Goal: Task Accomplishment & Management: Manage account settings

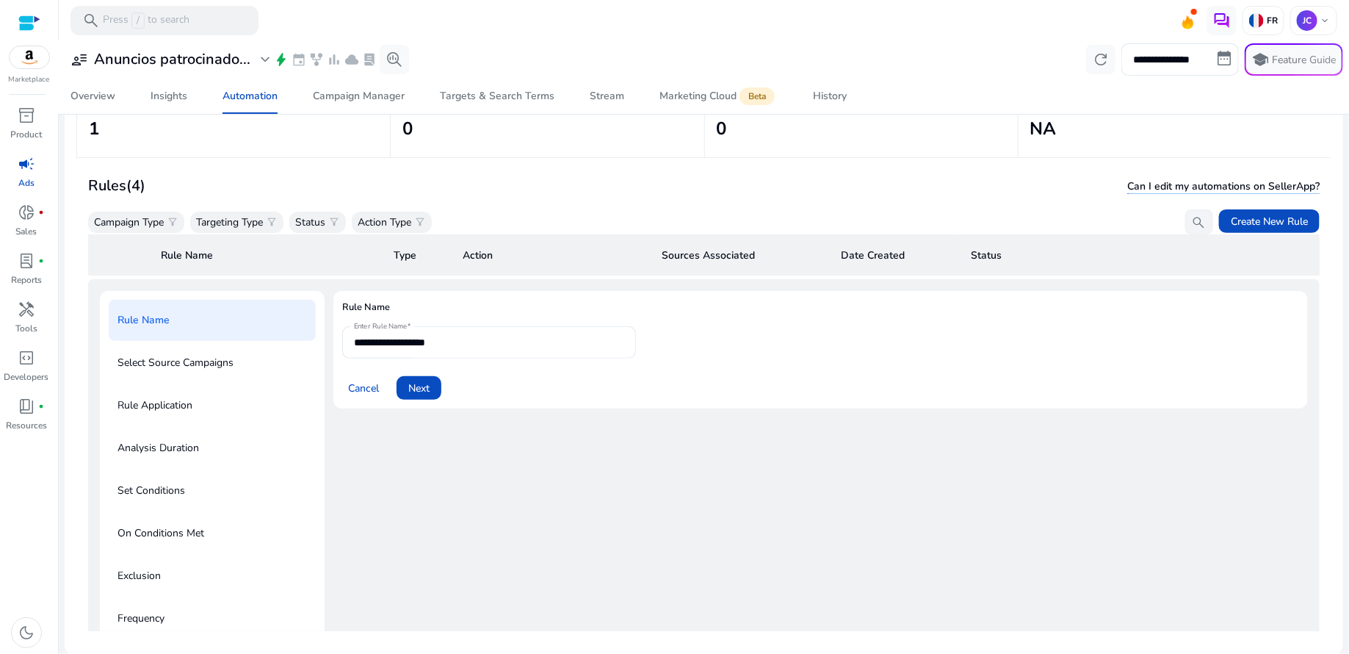
scroll to position [107, 0]
click at [127, 188] on h3 "Rules (4)" at bounding box center [116, 185] width 57 height 18
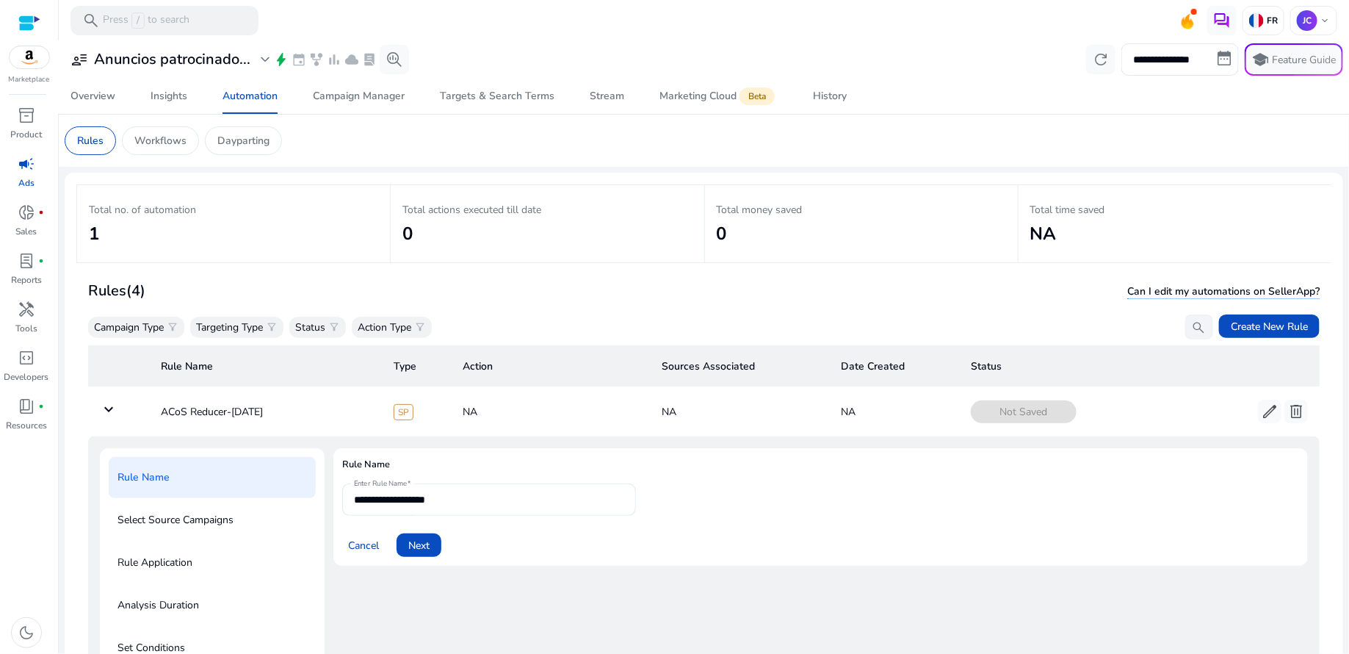
scroll to position [0, 0]
click at [386, 99] on div "Campaign Manager" at bounding box center [359, 96] width 92 height 10
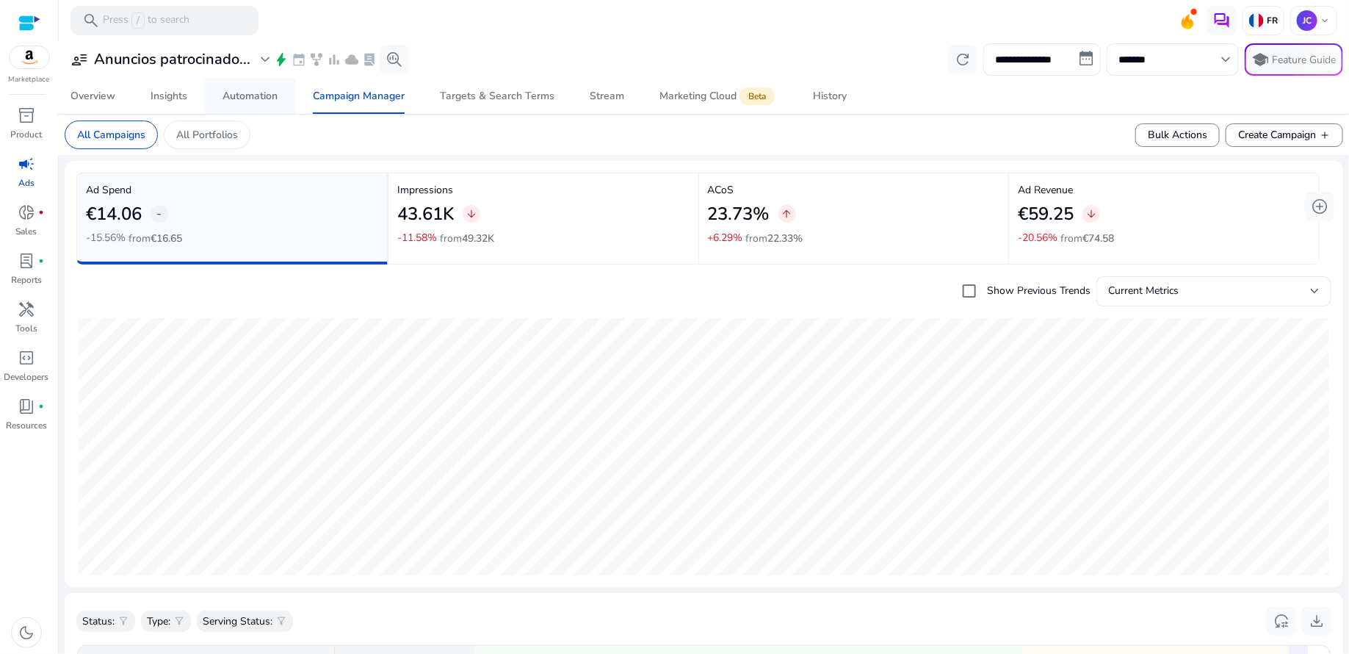
click at [239, 95] on div "Automation" at bounding box center [250, 96] width 55 height 10
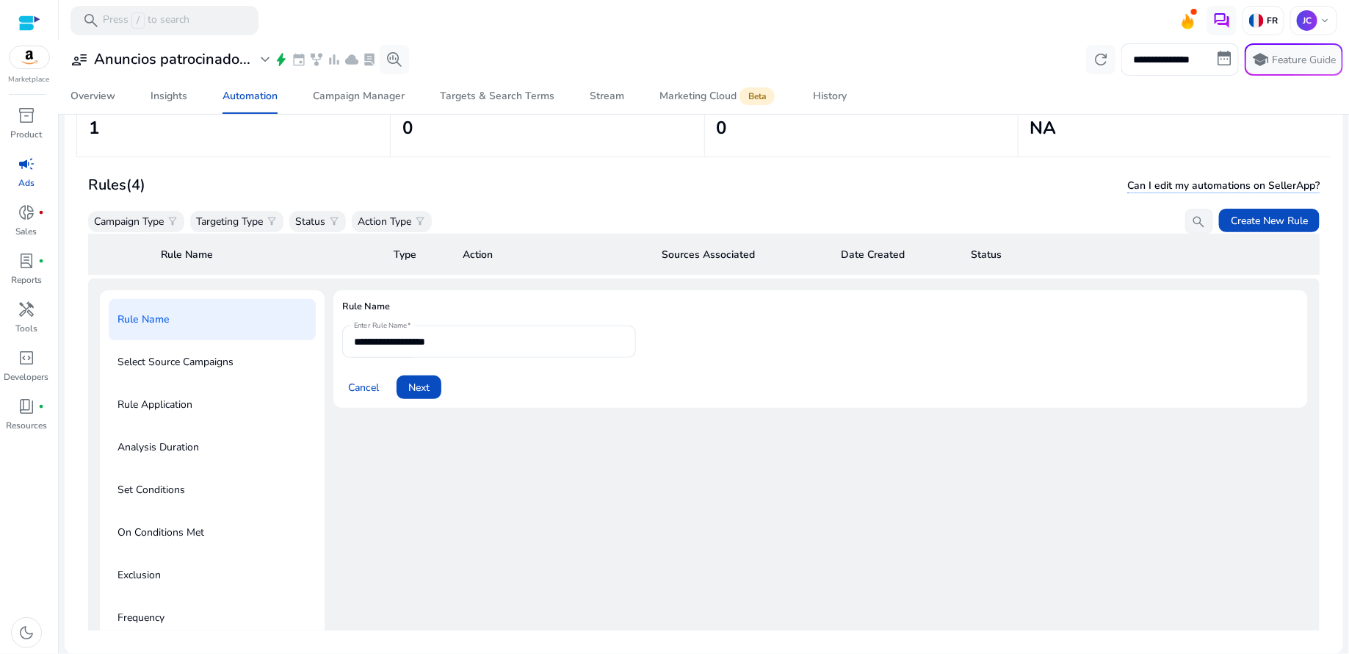
scroll to position [107, 0]
click at [134, 223] on p "Campaign Type" at bounding box center [129, 221] width 70 height 15
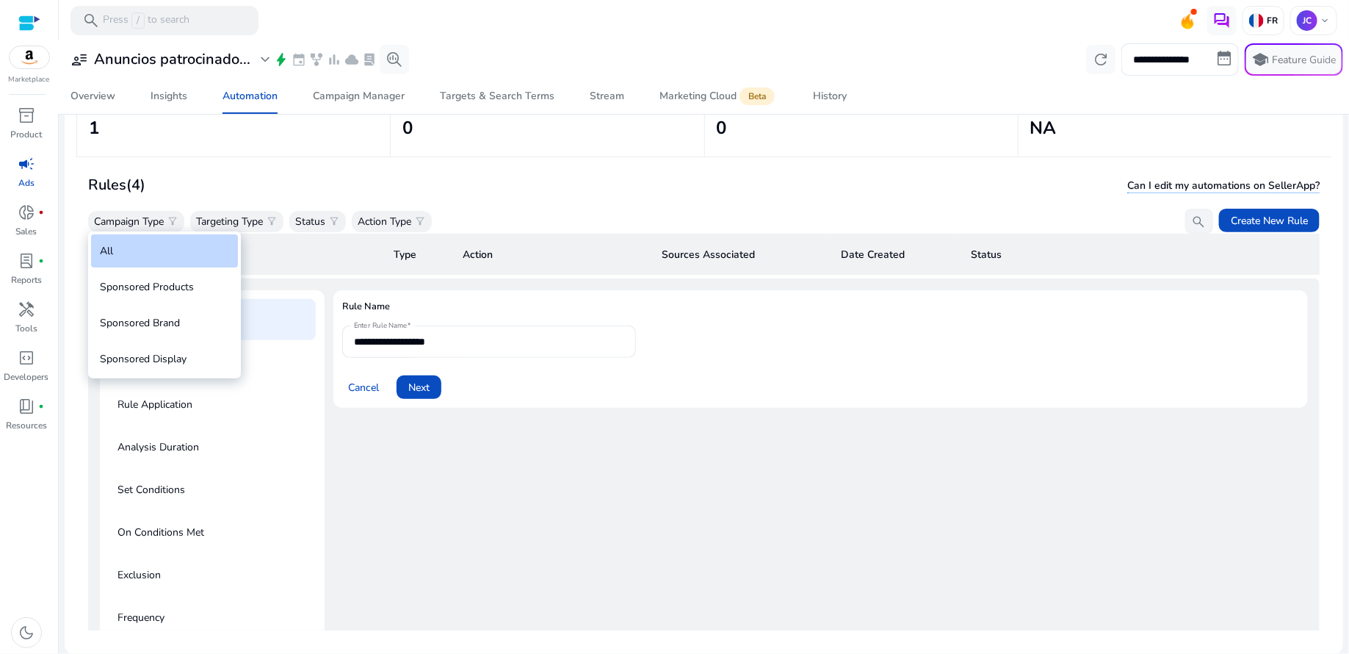
click at [214, 180] on div at bounding box center [674, 327] width 1349 height 654
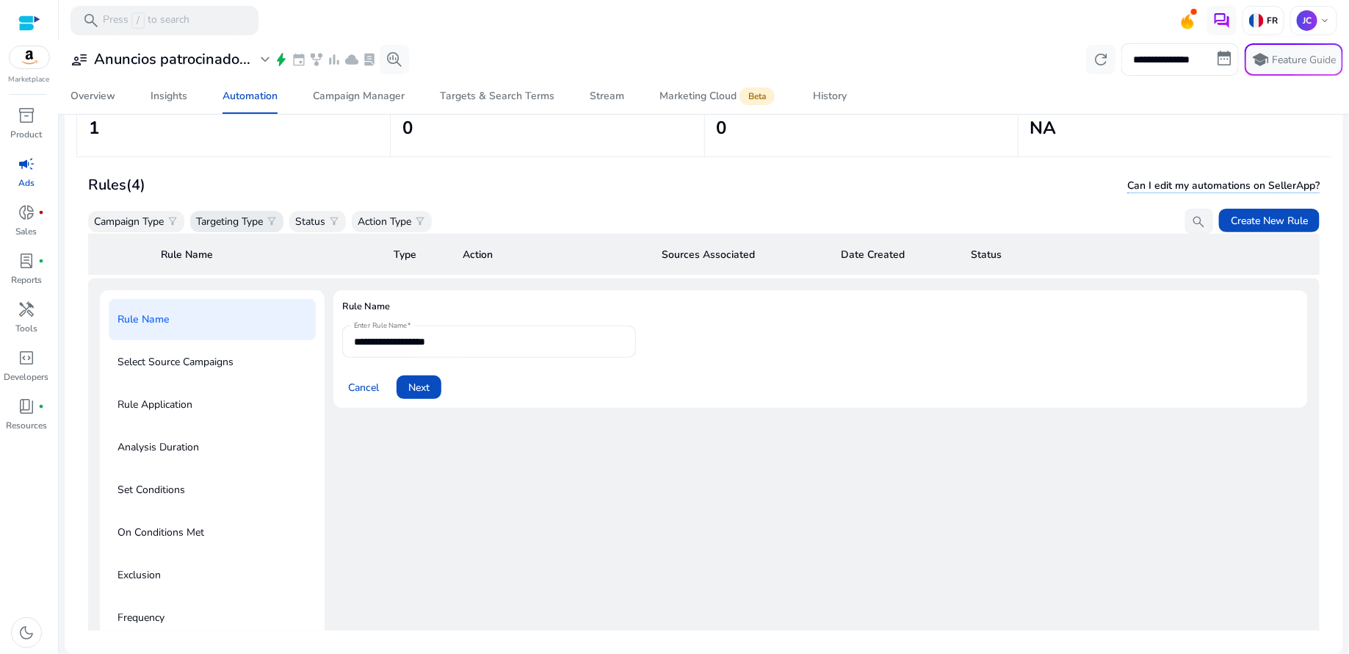
click at [225, 215] on p "Targeting Type" at bounding box center [229, 221] width 67 height 15
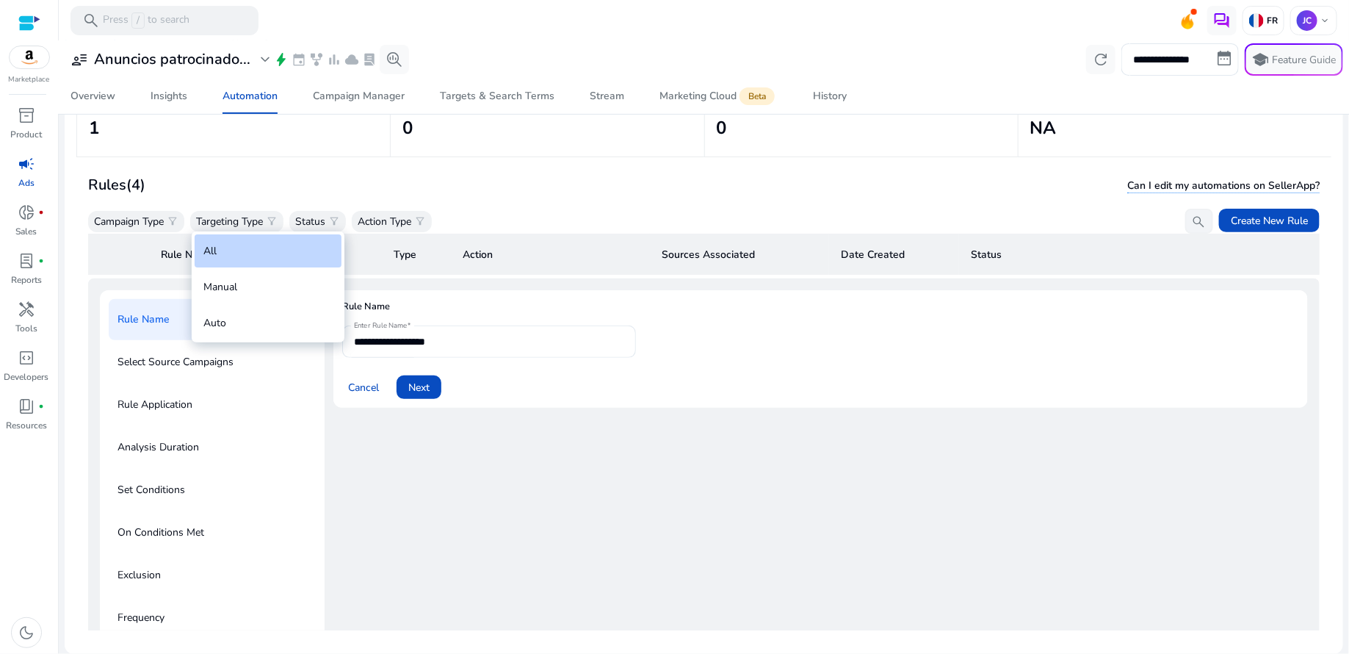
click at [292, 165] on div at bounding box center [674, 327] width 1349 height 654
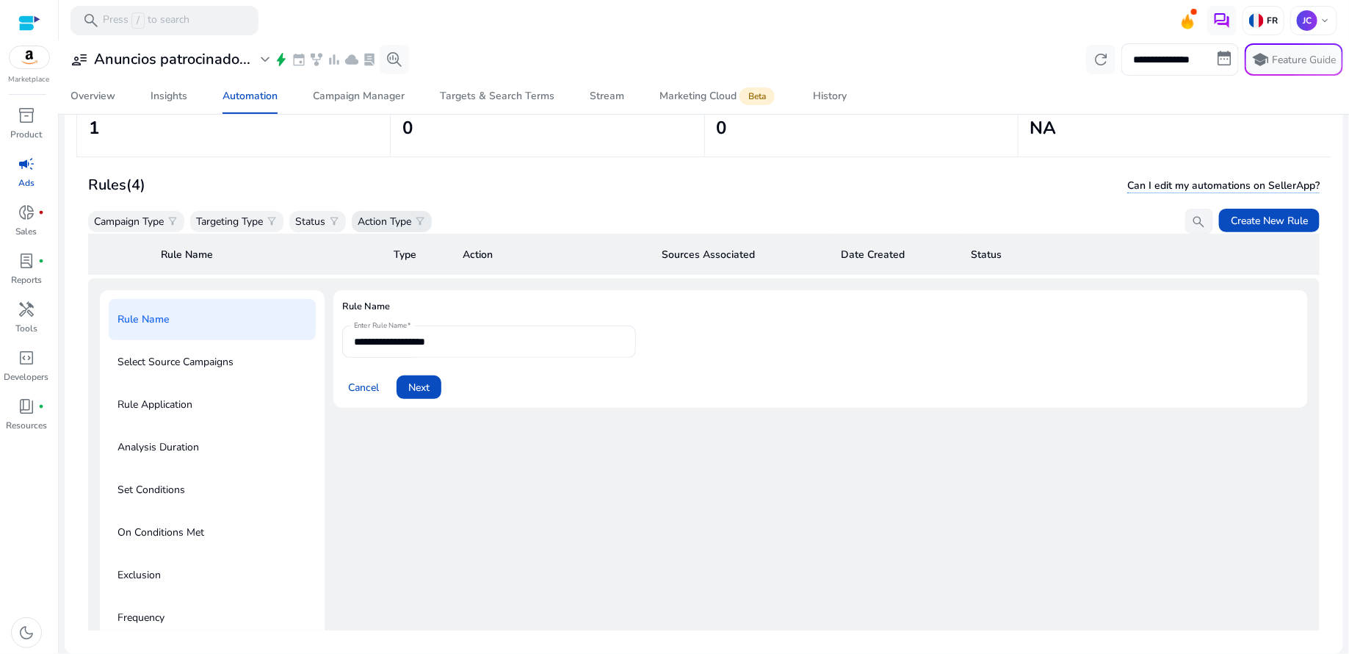
click at [377, 217] on p "Action Type" at bounding box center [385, 221] width 54 height 15
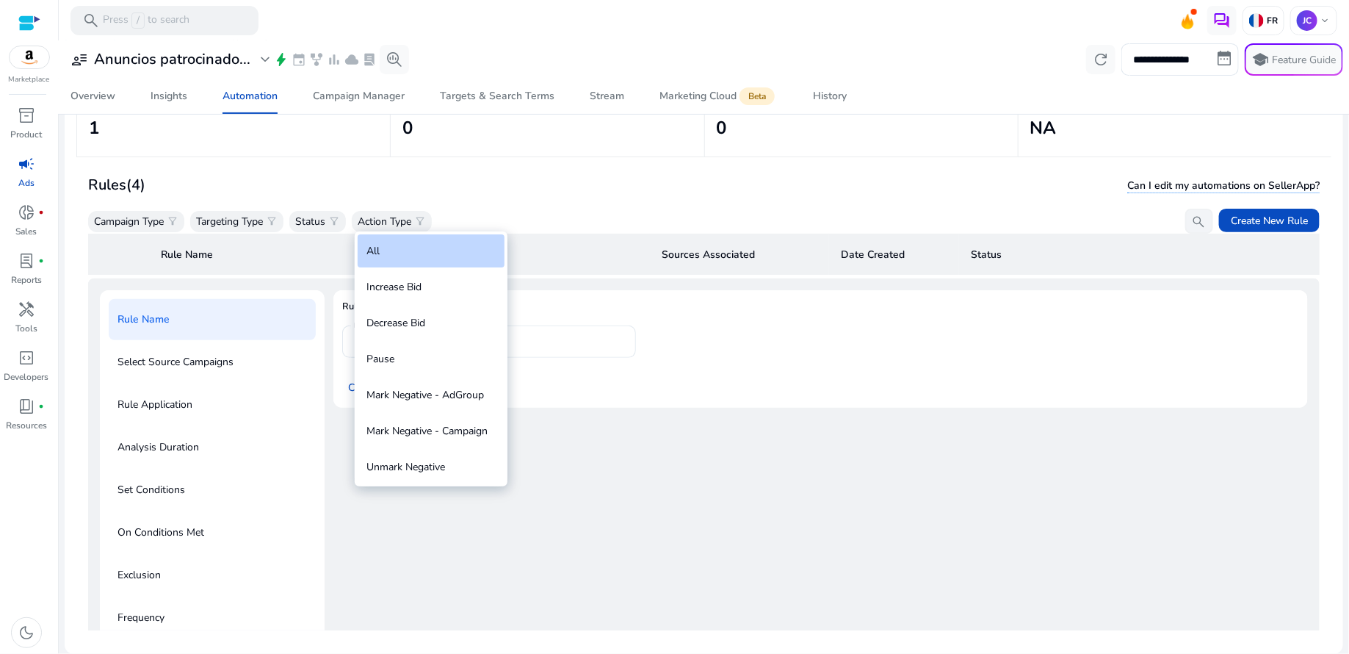
click at [528, 176] on div at bounding box center [674, 327] width 1349 height 654
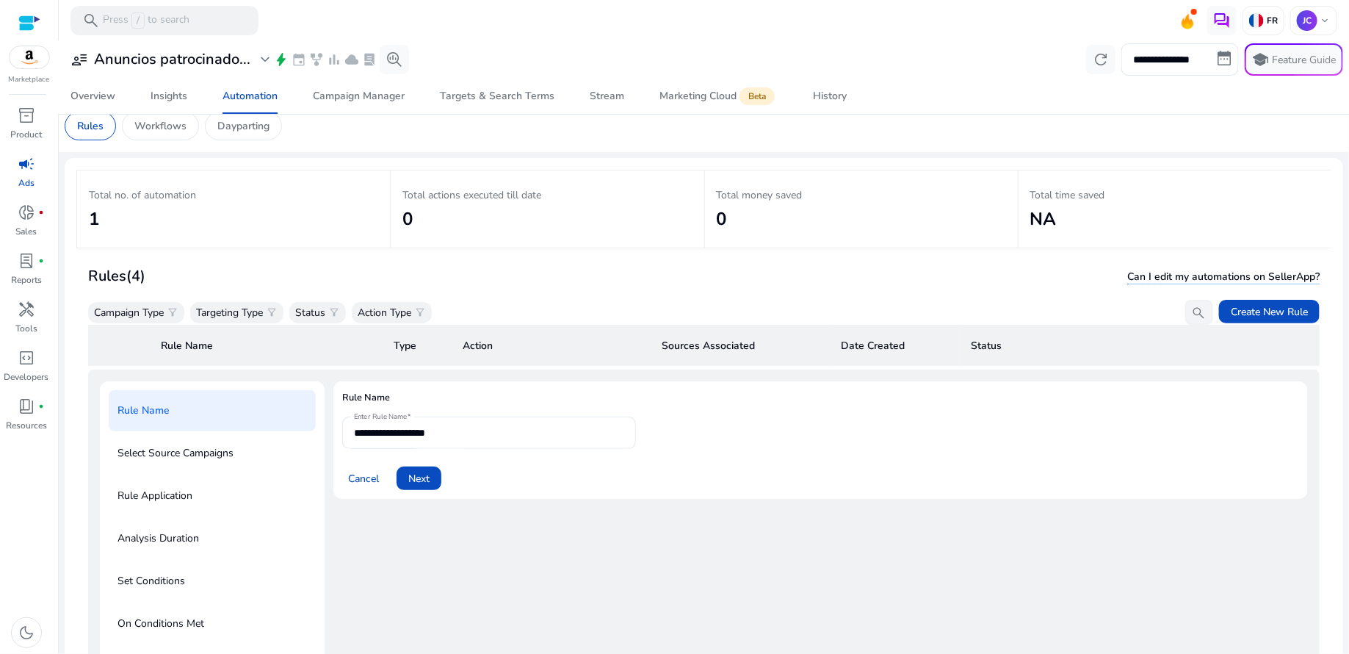
scroll to position [0, 0]
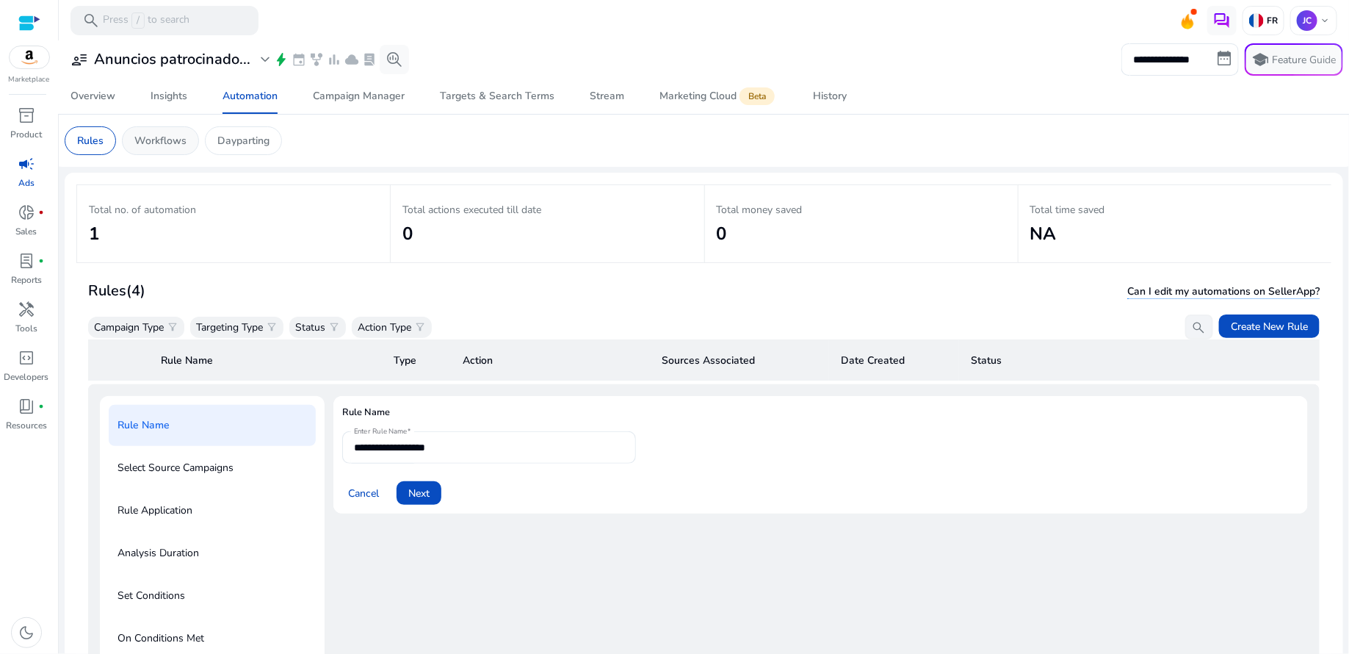
click at [167, 146] on p "Workflows" at bounding box center [160, 140] width 52 height 15
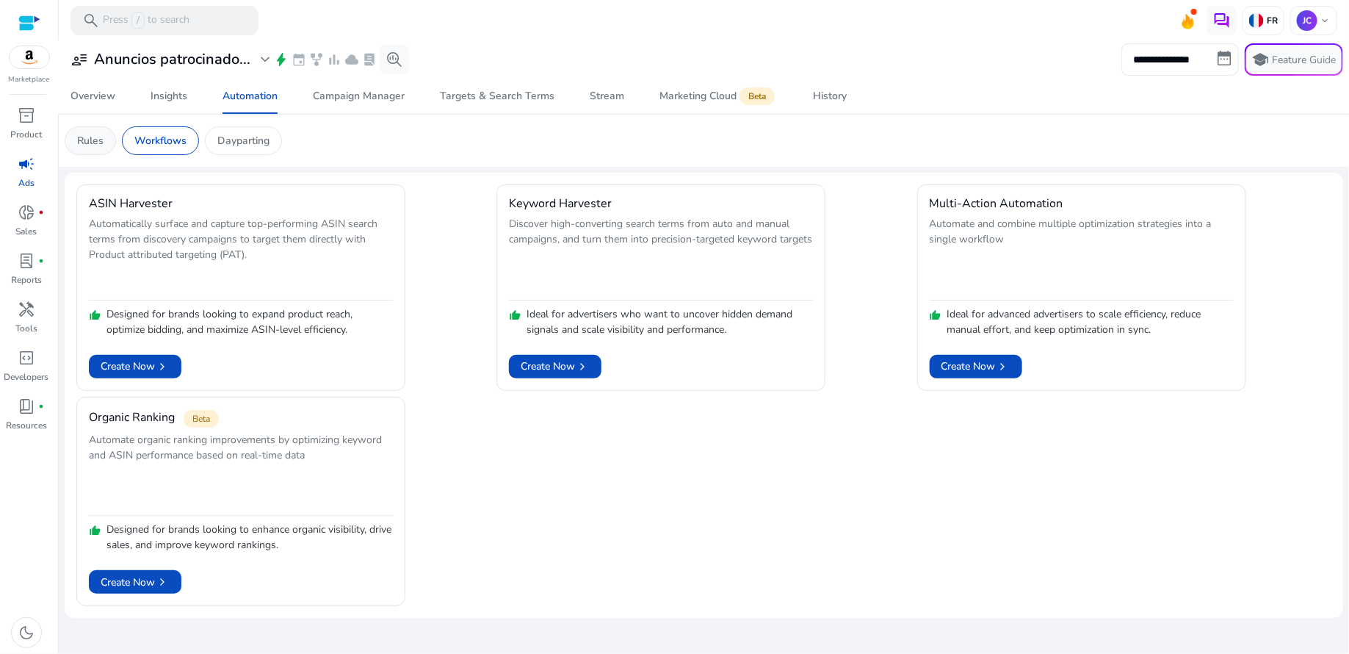
click at [98, 139] on p "Rules" at bounding box center [90, 140] width 26 height 15
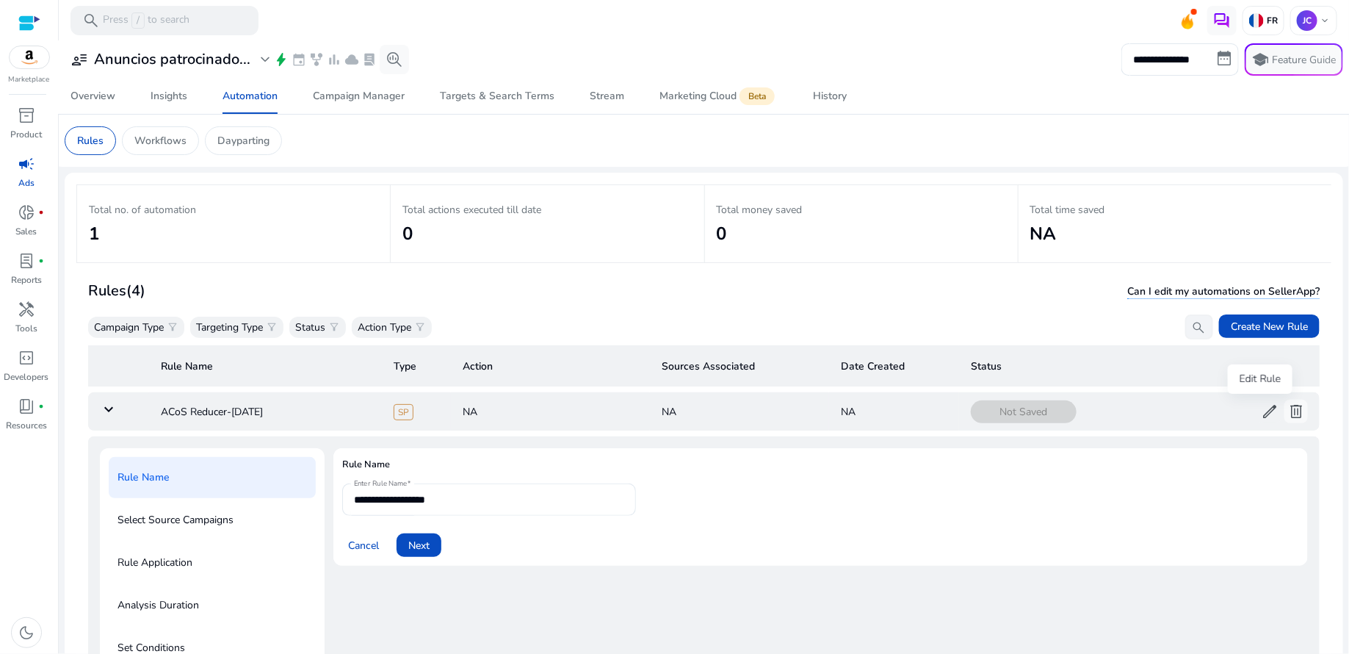
click at [1265, 409] on span "edit" at bounding box center [1270, 412] width 18 height 18
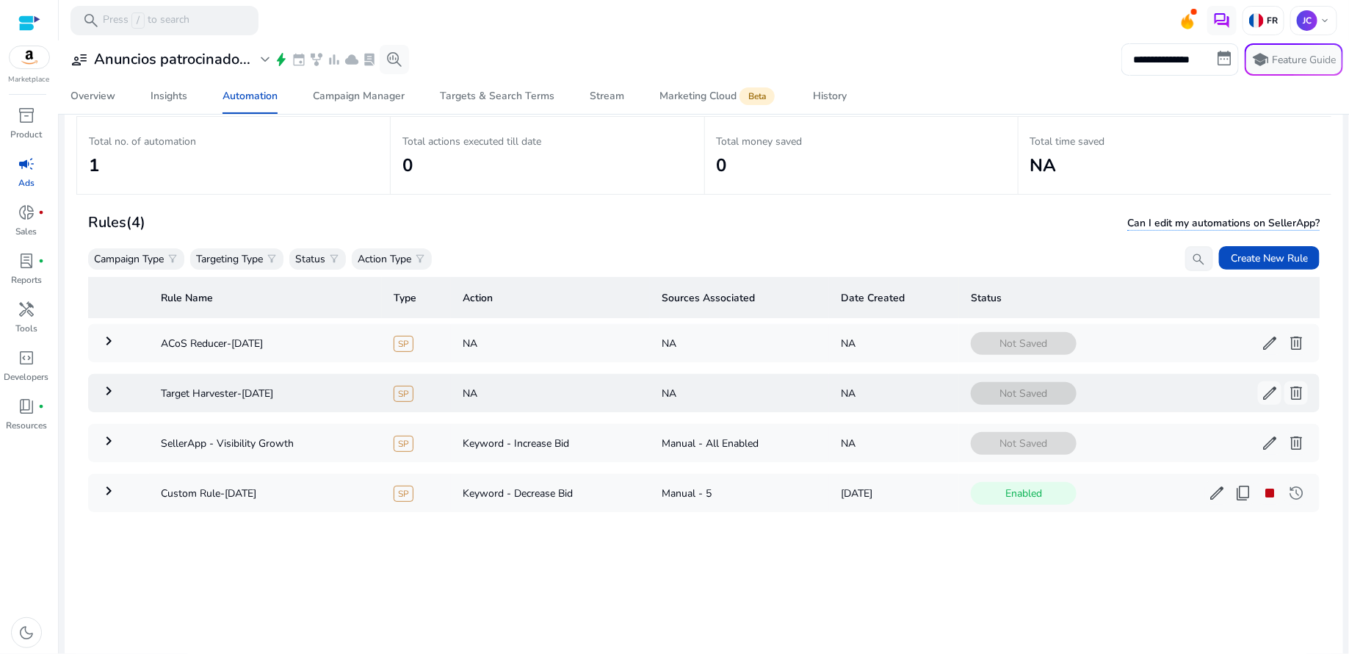
scroll to position [66, 0]
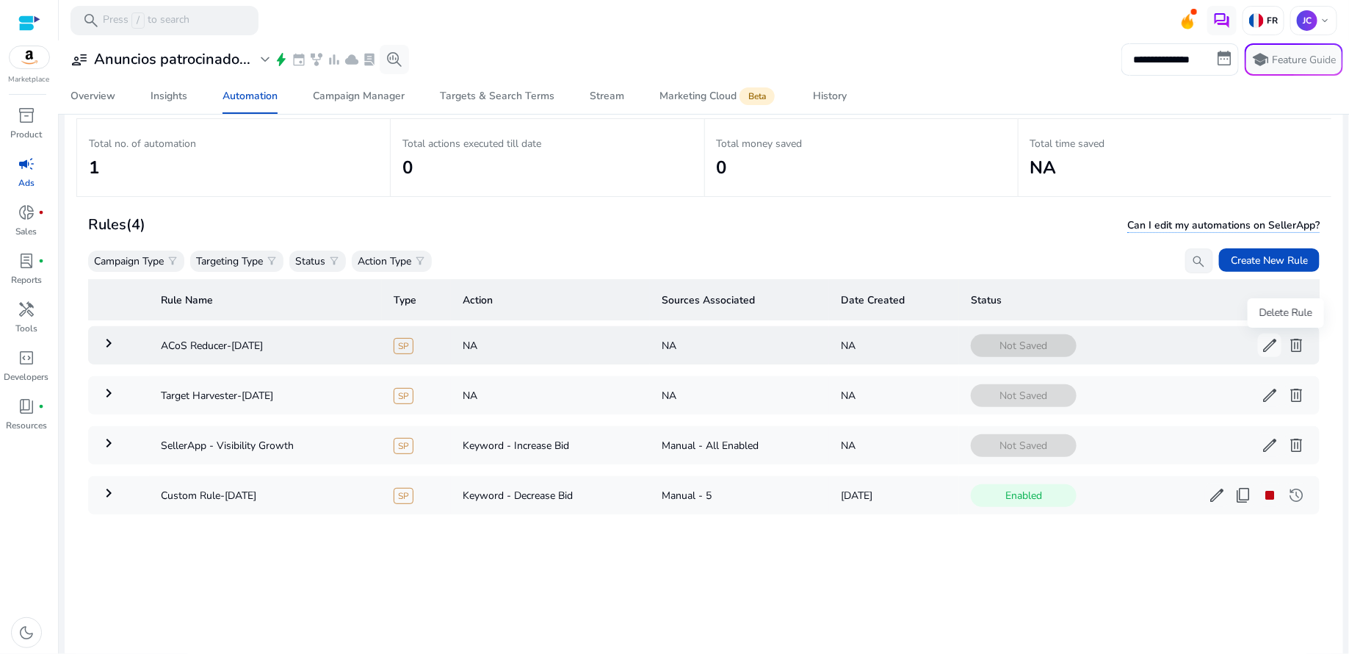
click at [1288, 349] on span "delete" at bounding box center [1297, 345] width 18 height 18
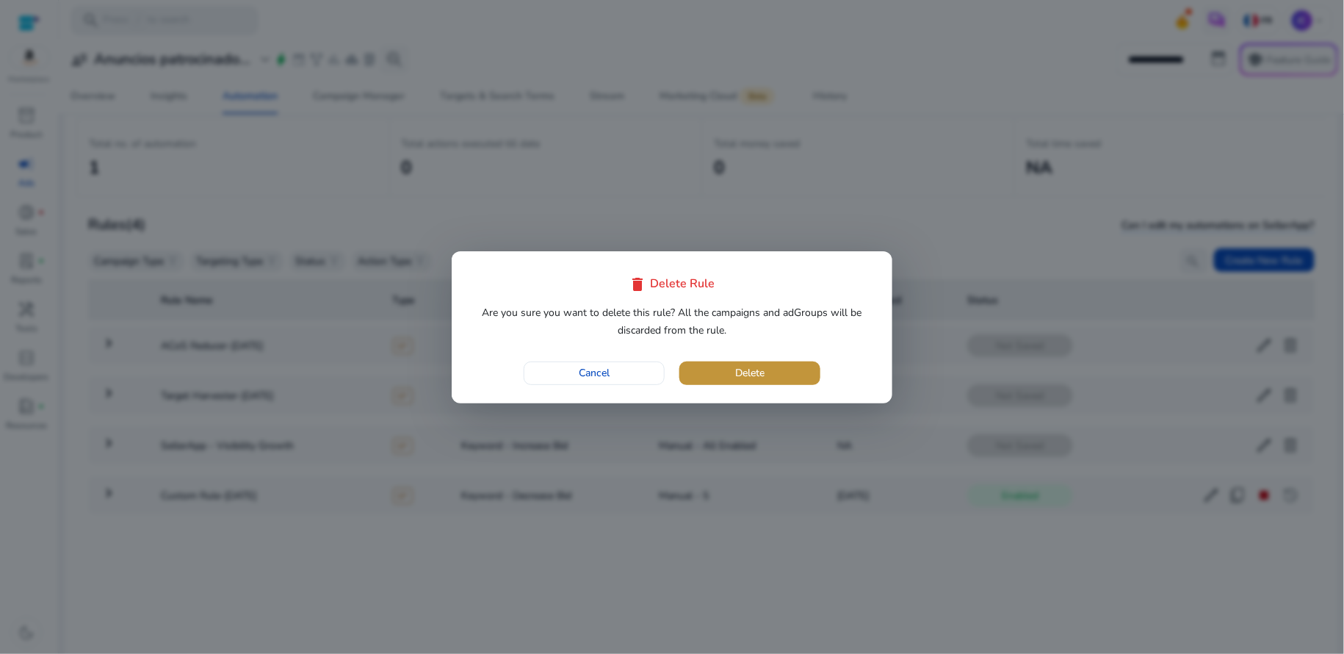
click at [807, 367] on span "button" at bounding box center [749, 373] width 141 height 35
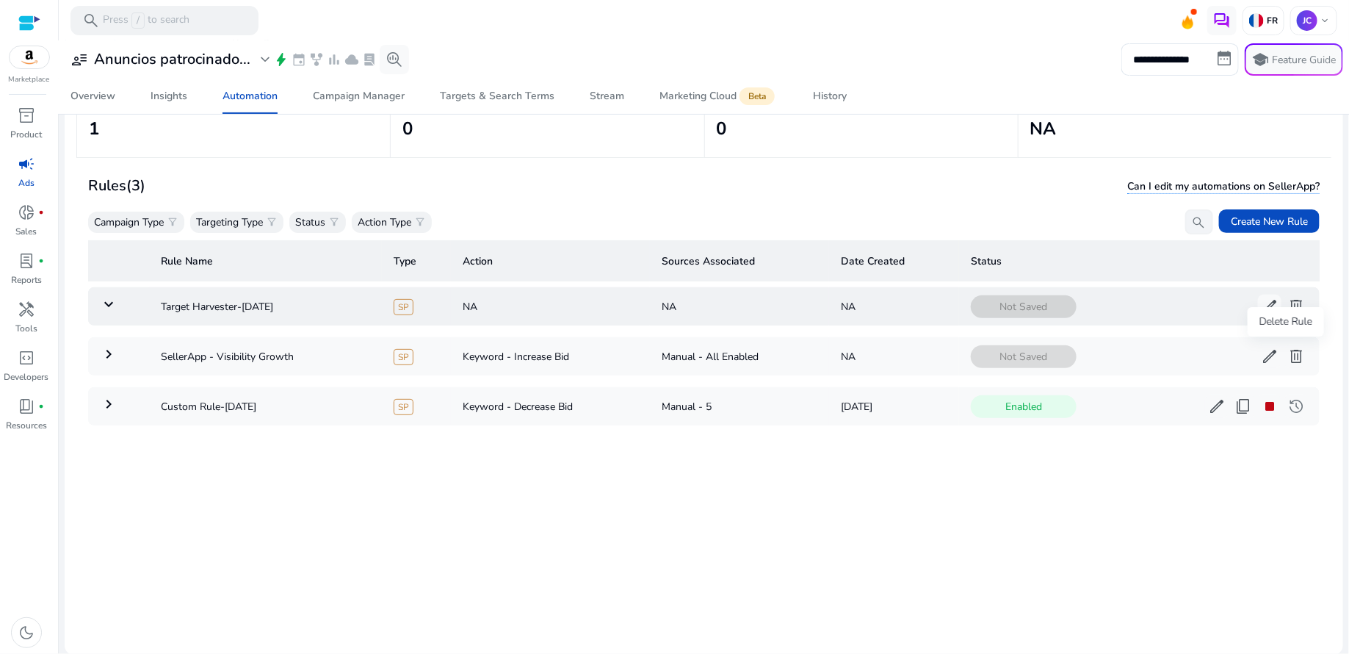
scroll to position [107, 0]
click at [1288, 347] on span "delete" at bounding box center [1297, 356] width 18 height 18
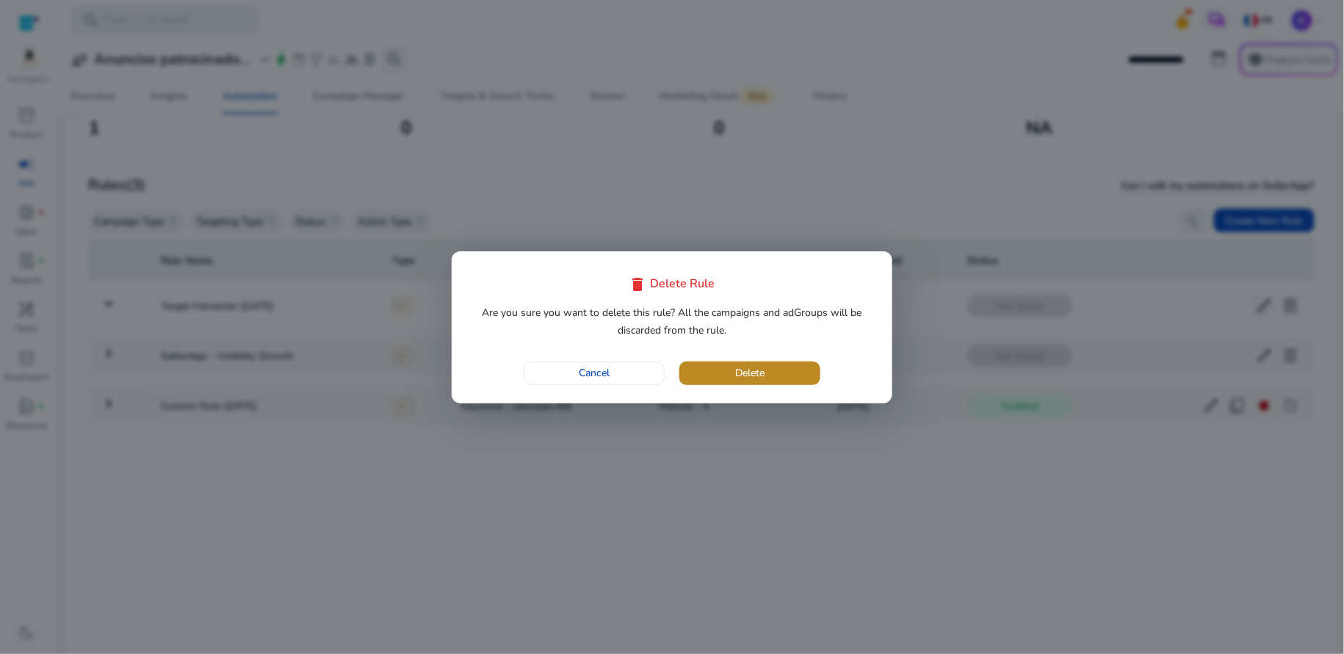
click at [802, 370] on span "button" at bounding box center [749, 373] width 141 height 35
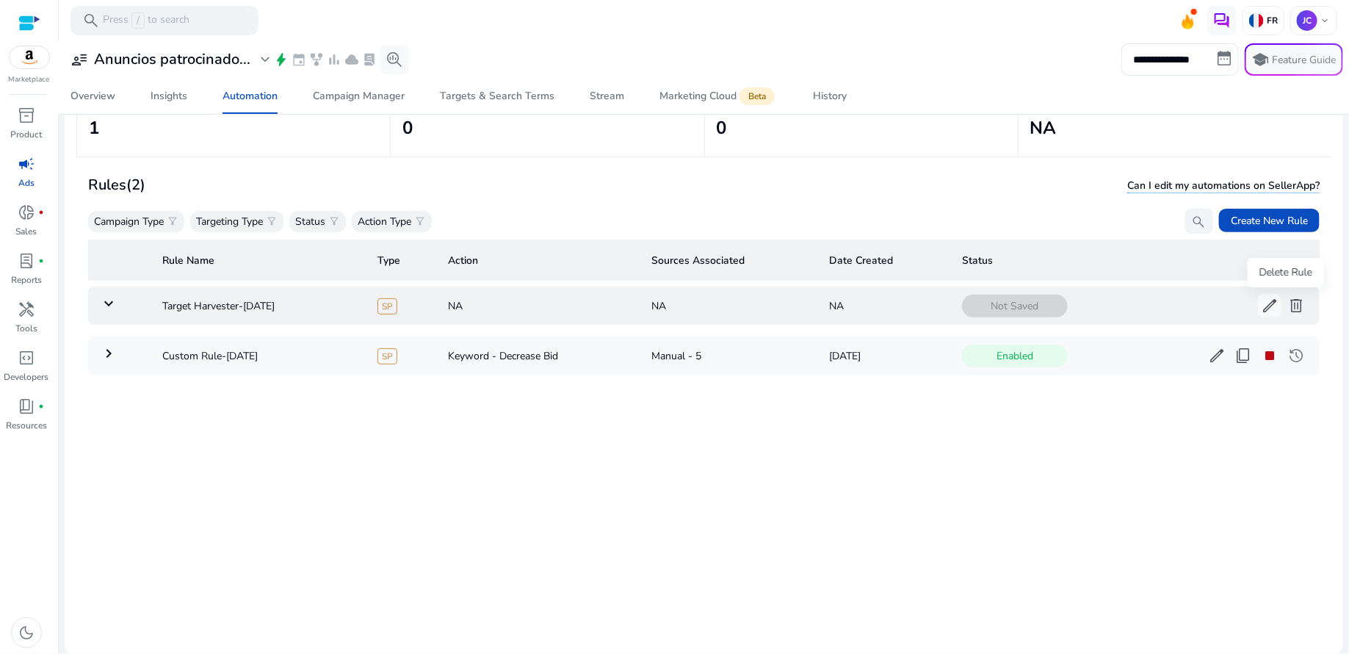
click at [1288, 309] on span "delete" at bounding box center [1297, 306] width 18 height 18
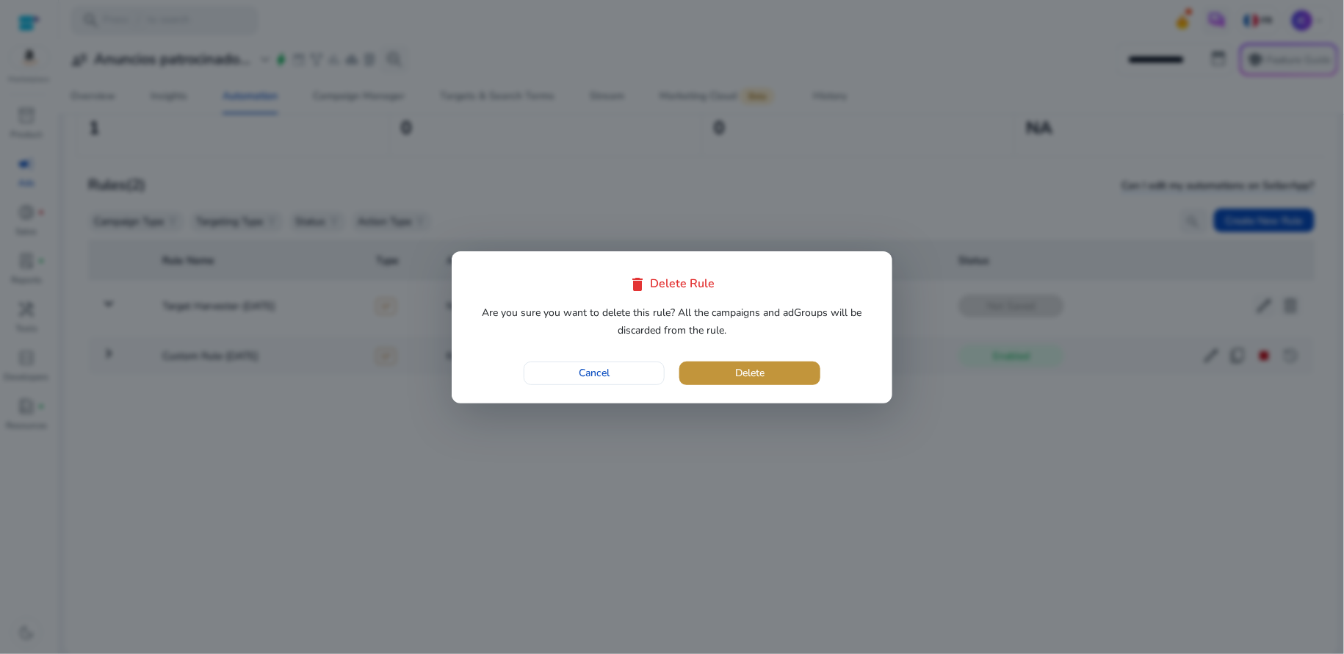
click at [768, 378] on span "button" at bounding box center [749, 373] width 141 height 35
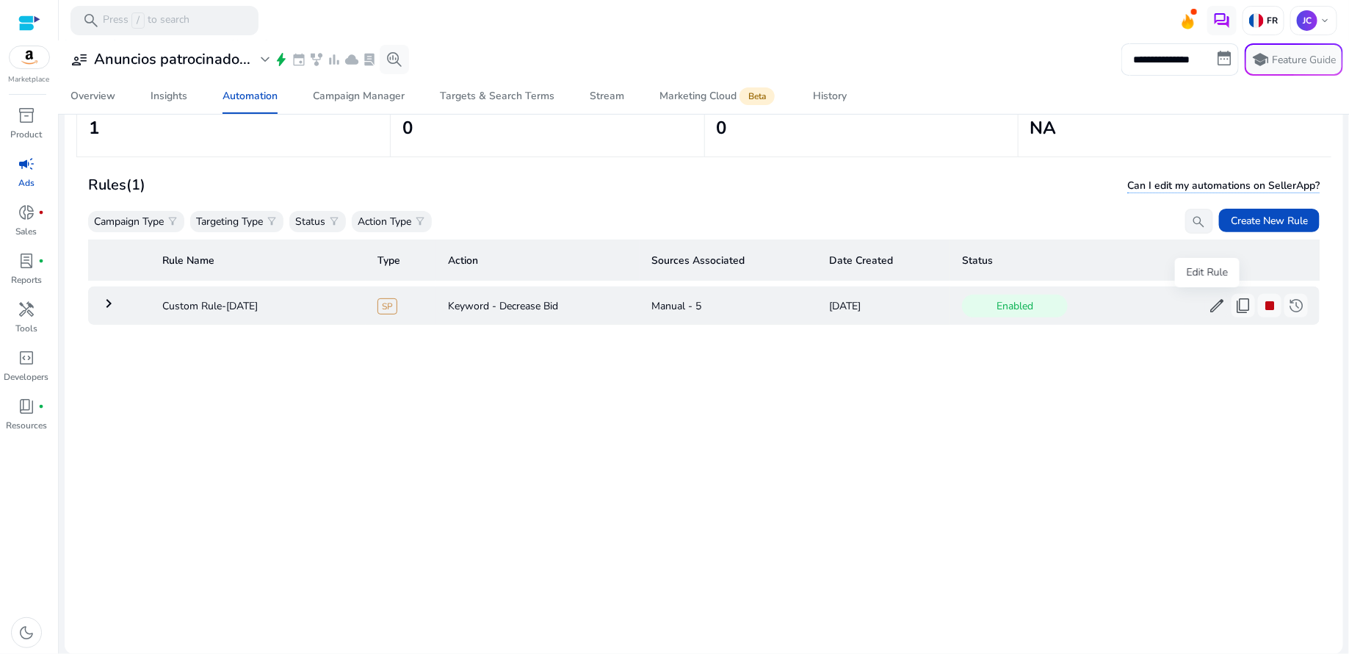
click at [1210, 307] on span "edit" at bounding box center [1217, 306] width 18 height 18
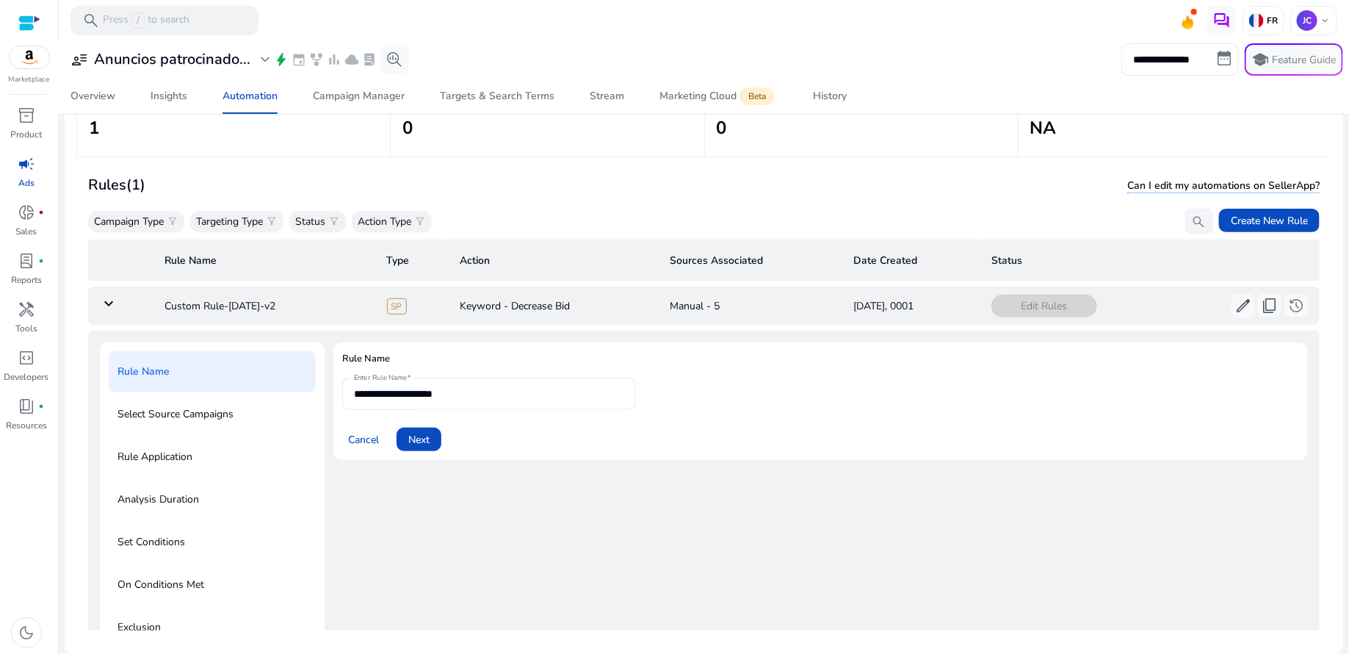
scroll to position [52, 0]
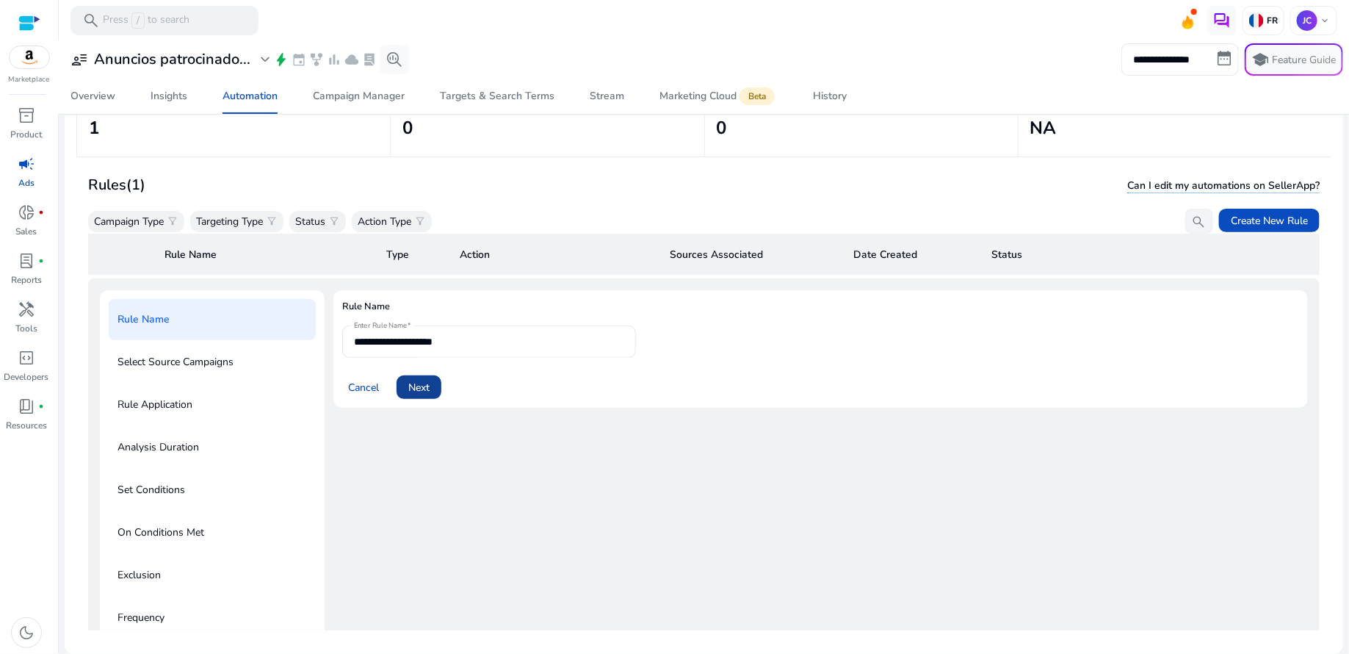
click at [423, 384] on span "Next" at bounding box center [418, 387] width 21 height 15
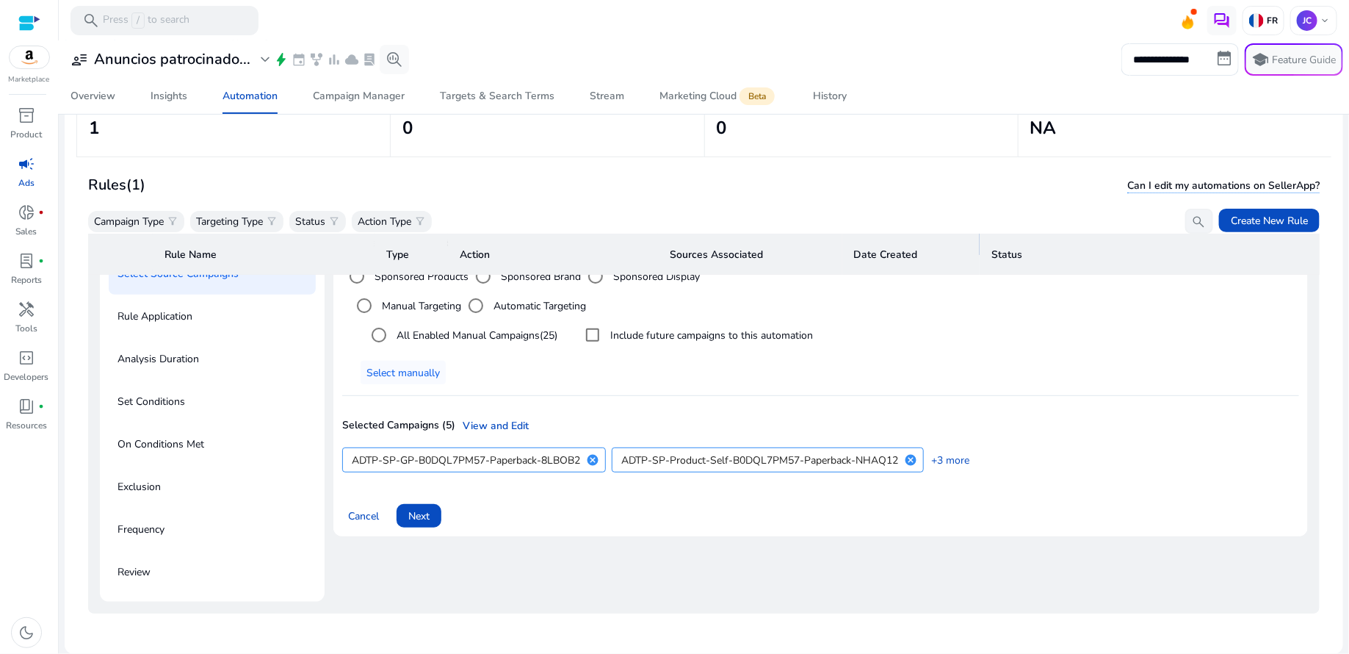
scroll to position [149, 0]
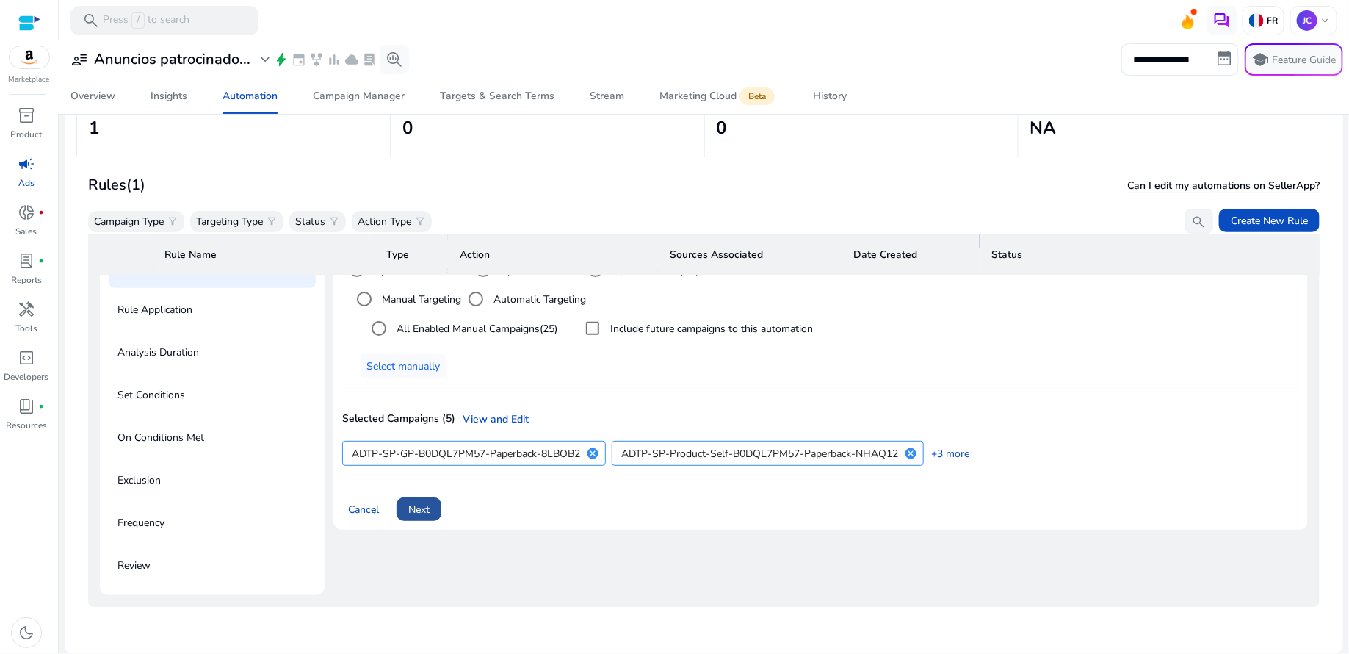
click at [428, 506] on span "Next" at bounding box center [418, 509] width 21 height 15
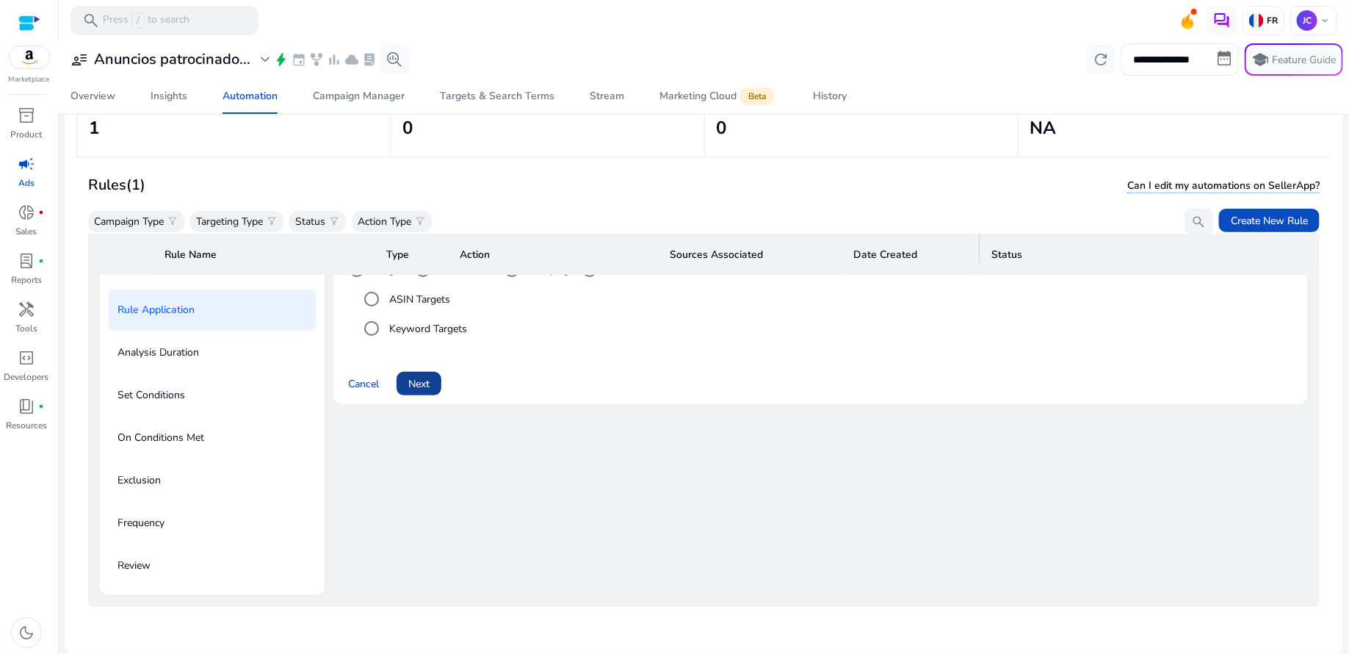
click at [430, 383] on span "Next" at bounding box center [418, 383] width 21 height 15
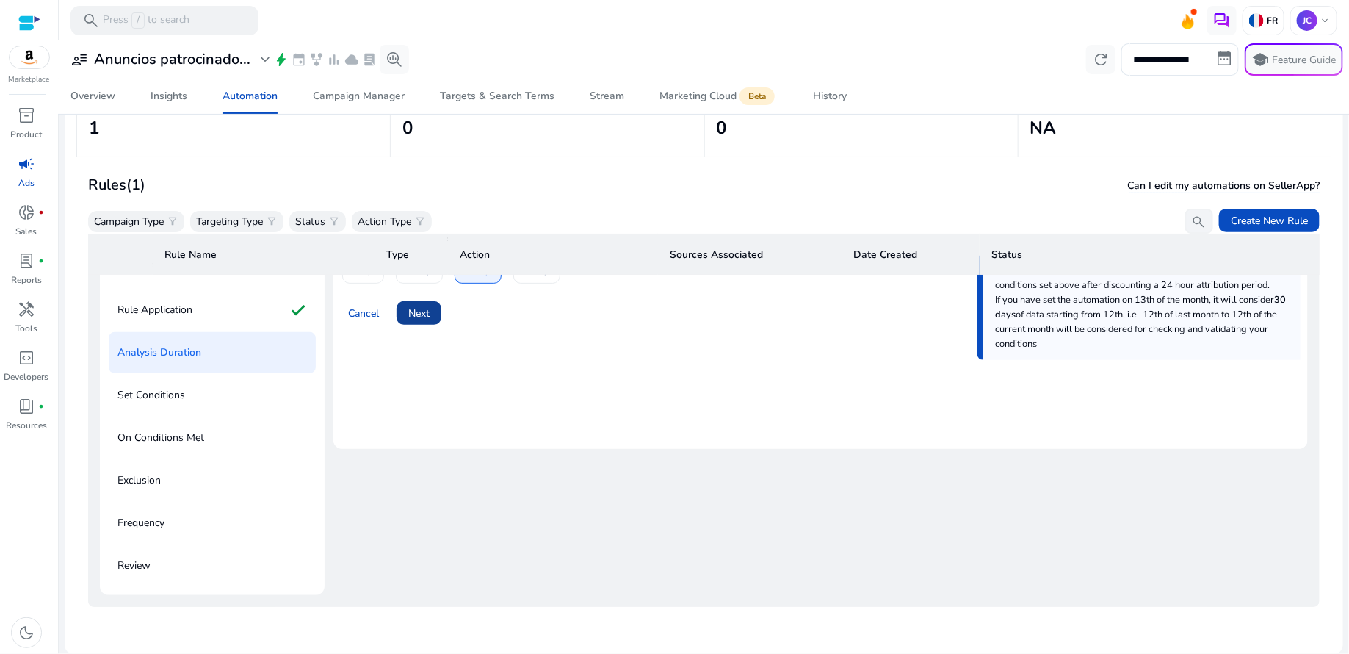
click at [431, 321] on span at bounding box center [419, 312] width 45 height 35
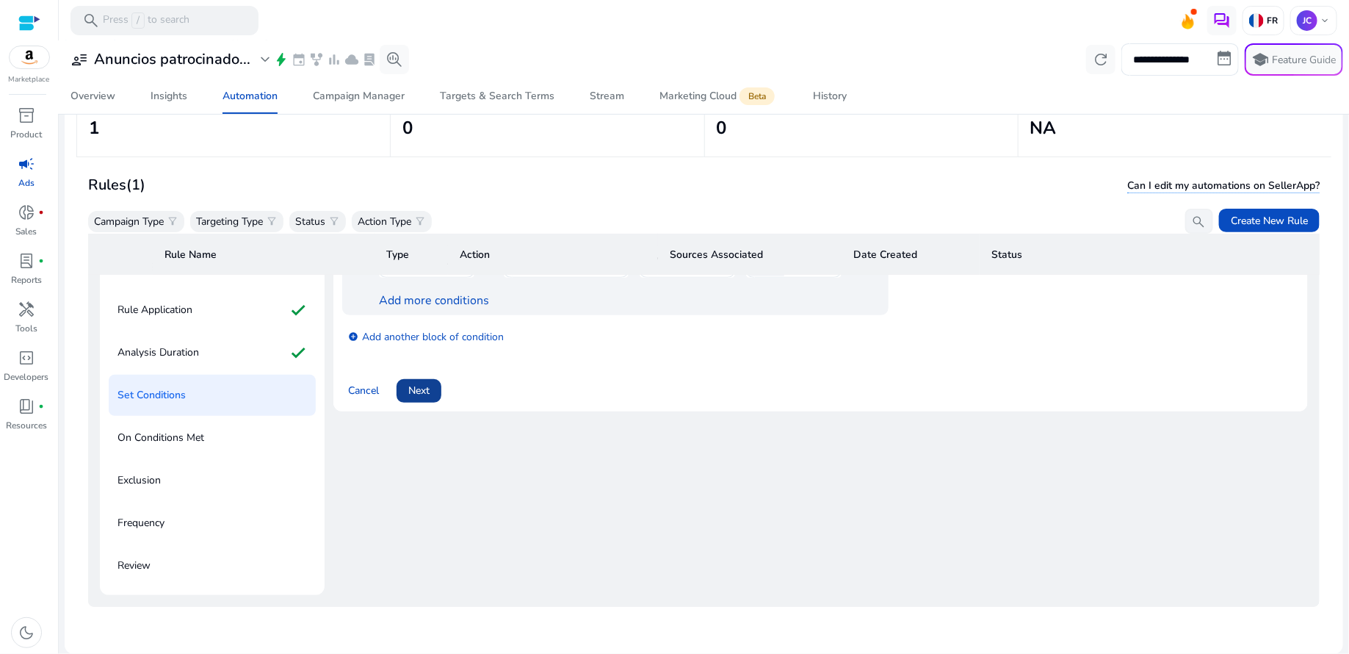
click at [428, 383] on span "Next" at bounding box center [418, 390] width 21 height 15
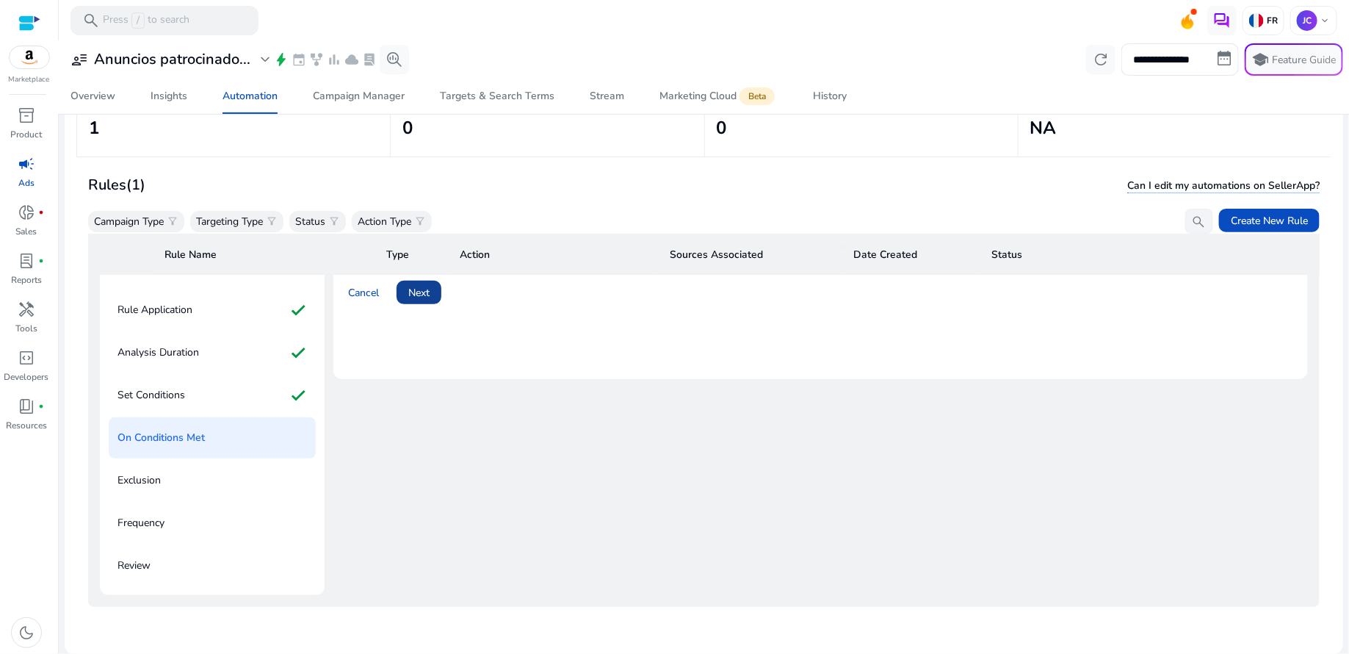
click at [428, 297] on span at bounding box center [419, 292] width 45 height 35
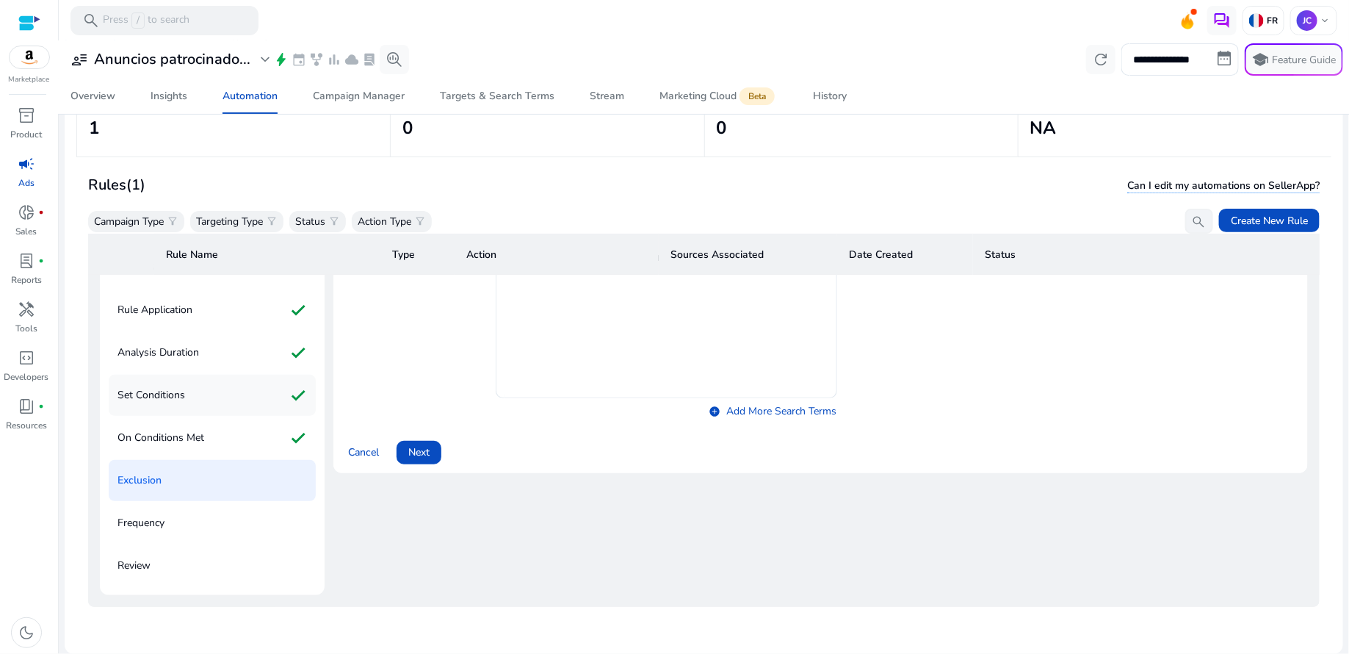
click at [192, 388] on div "Set Conditions check" at bounding box center [212, 395] width 207 height 41
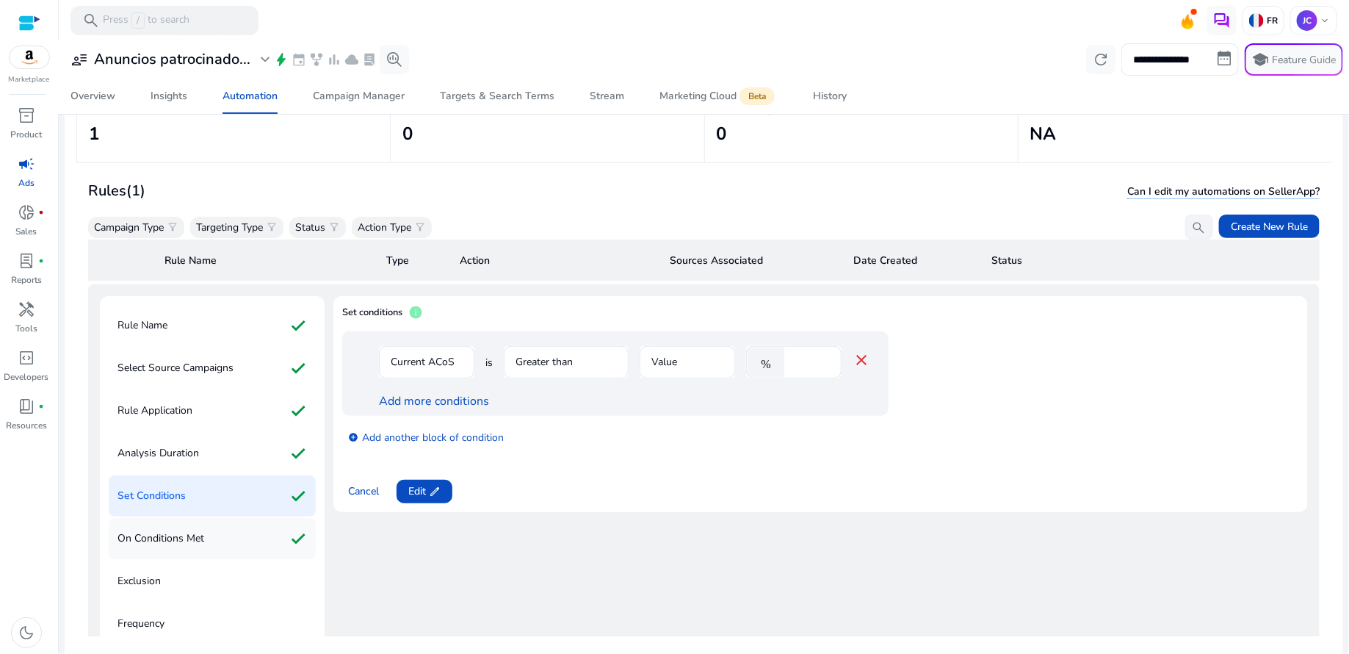
scroll to position [55, 0]
click at [411, 492] on span "Edit edit" at bounding box center [424, 487] width 32 height 15
click at [417, 491] on span "Next" at bounding box center [418, 487] width 21 height 15
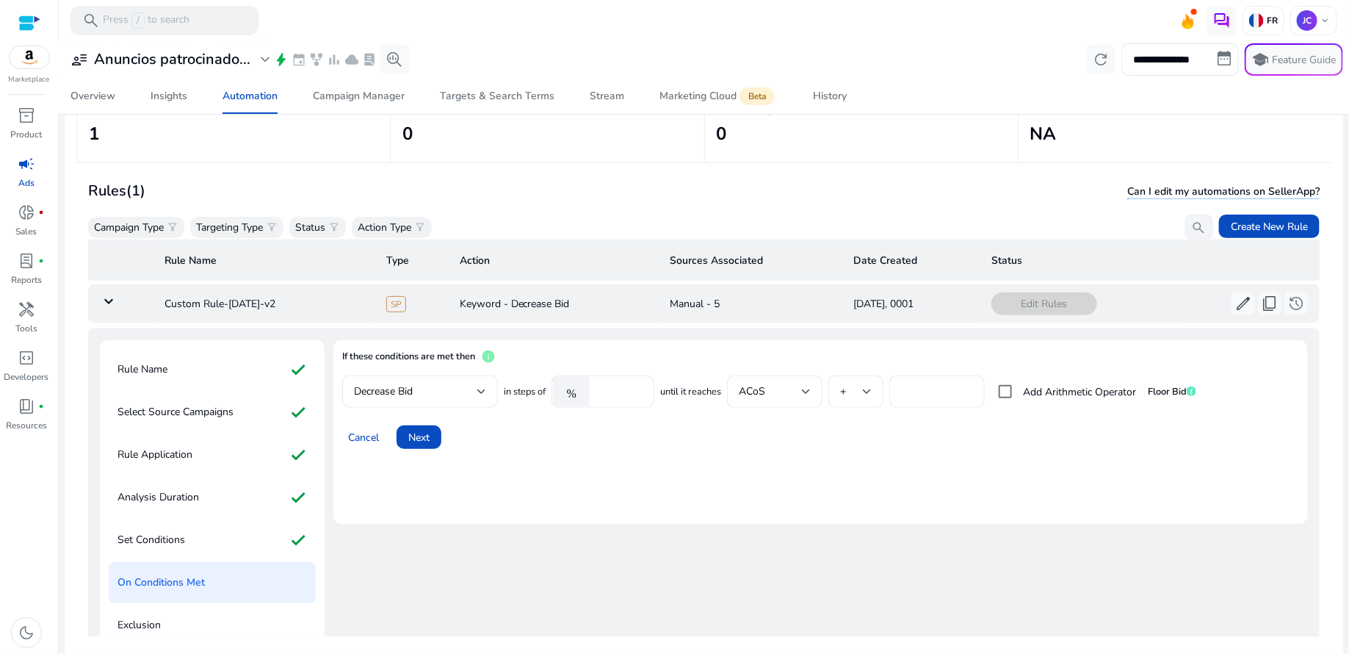
scroll to position [0, 0]
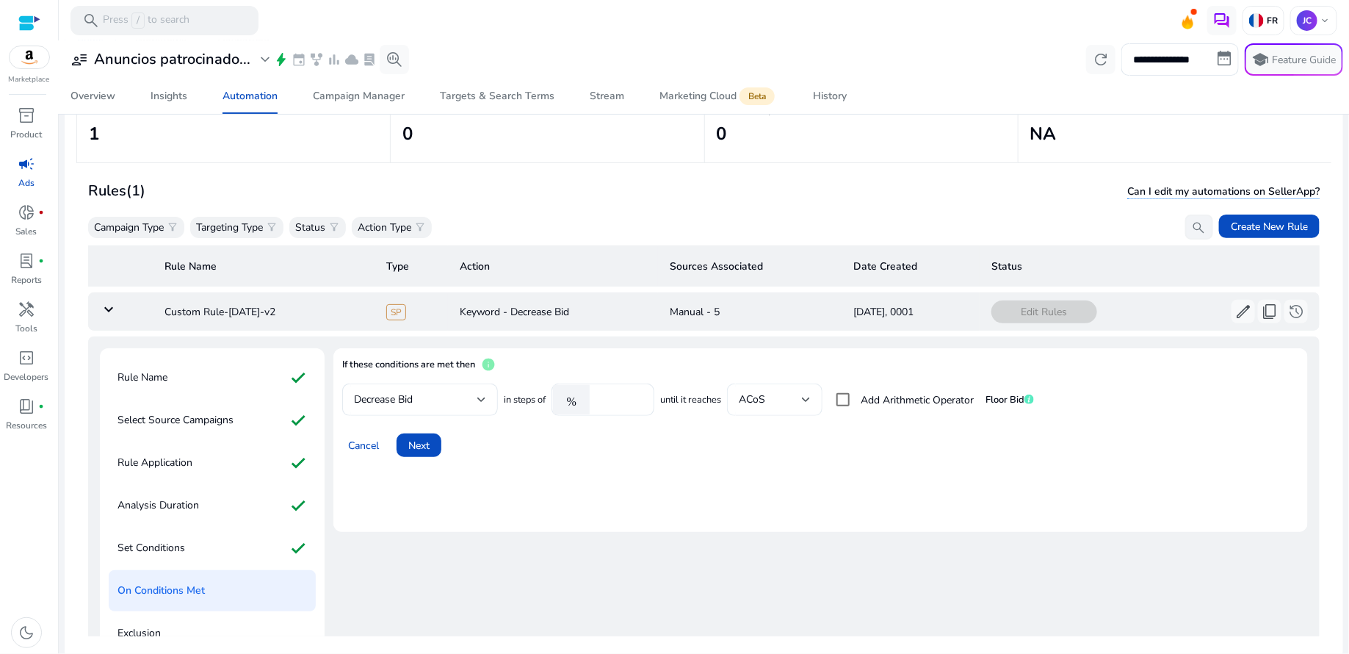
click at [815, 403] on div "ACoS" at bounding box center [774, 399] width 95 height 32
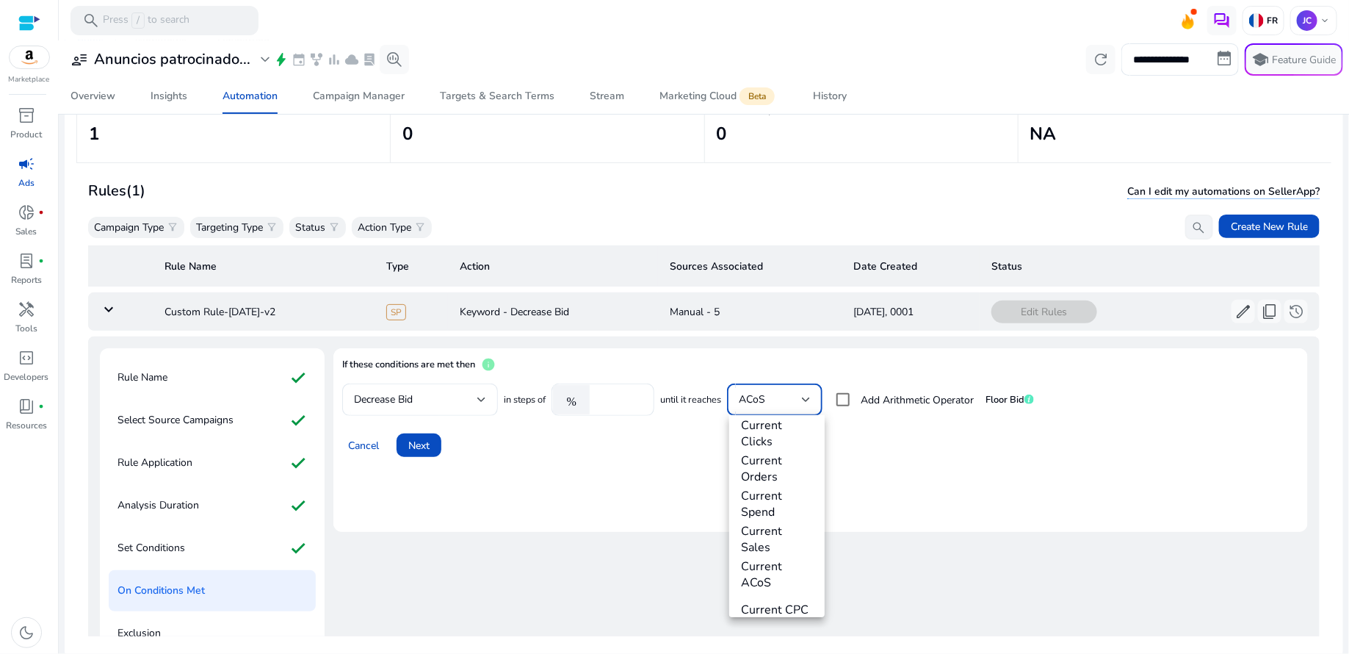
scroll to position [502, 0]
click at [763, 559] on span "Current ACoS" at bounding box center [777, 571] width 72 height 32
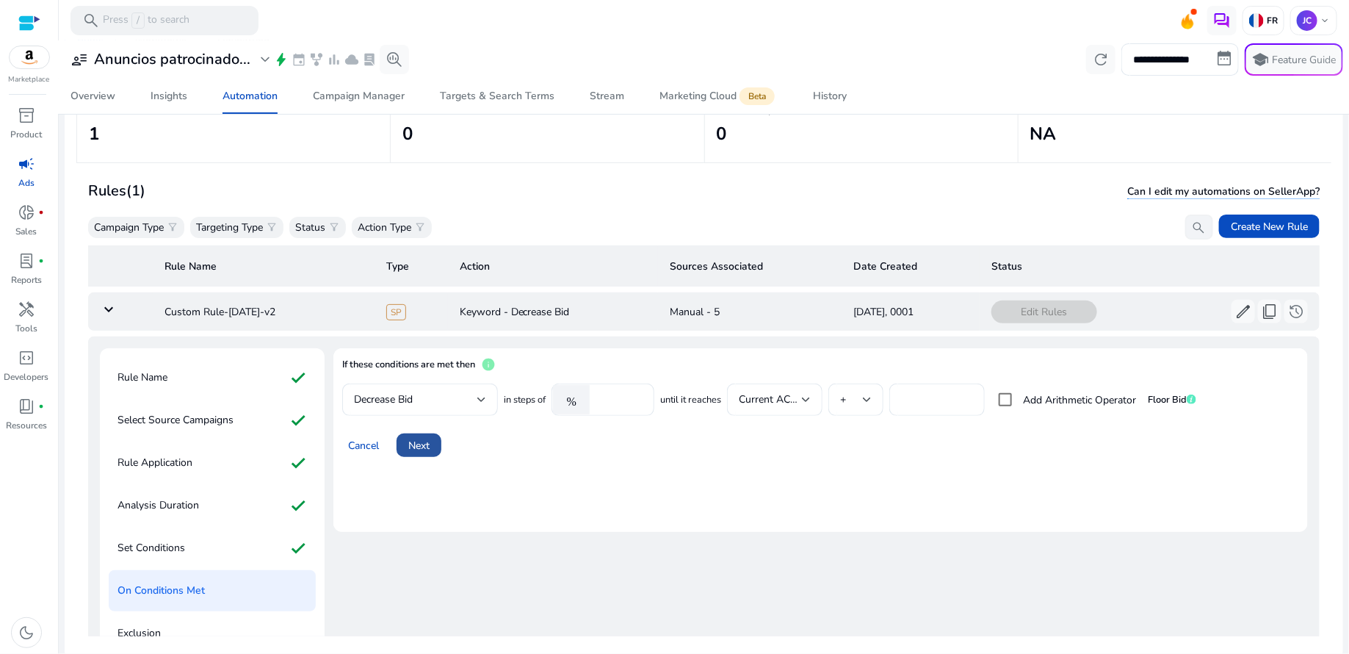
click at [428, 441] on span "Next" at bounding box center [418, 445] width 21 height 15
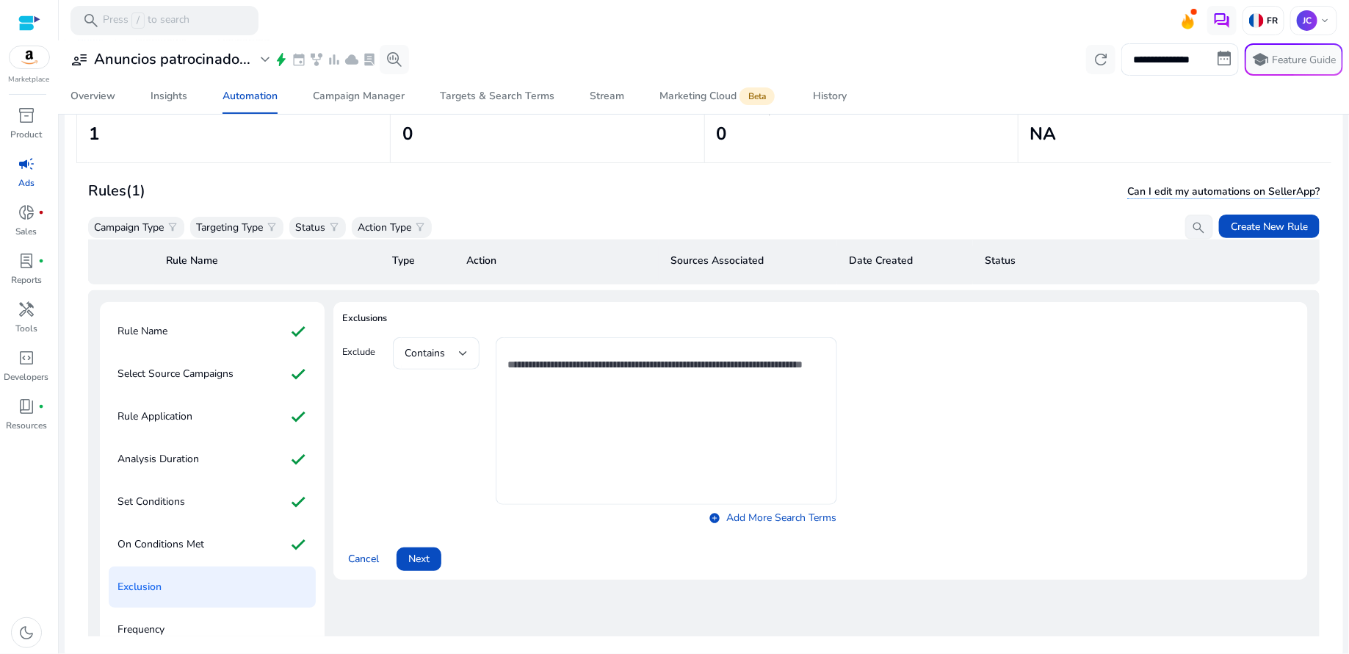
scroll to position [76, 0]
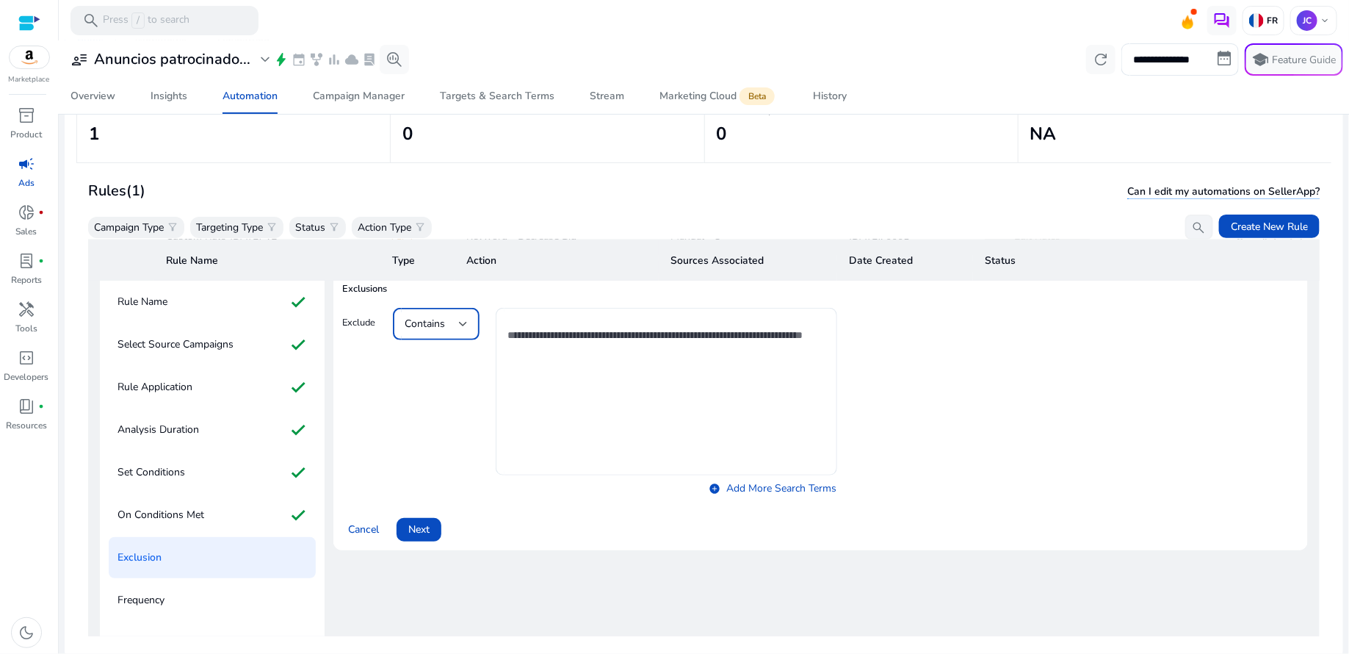
click at [459, 325] on div at bounding box center [463, 324] width 9 height 6
click at [539, 288] on div at bounding box center [674, 327] width 1349 height 654
click at [414, 536] on span at bounding box center [419, 529] width 45 height 35
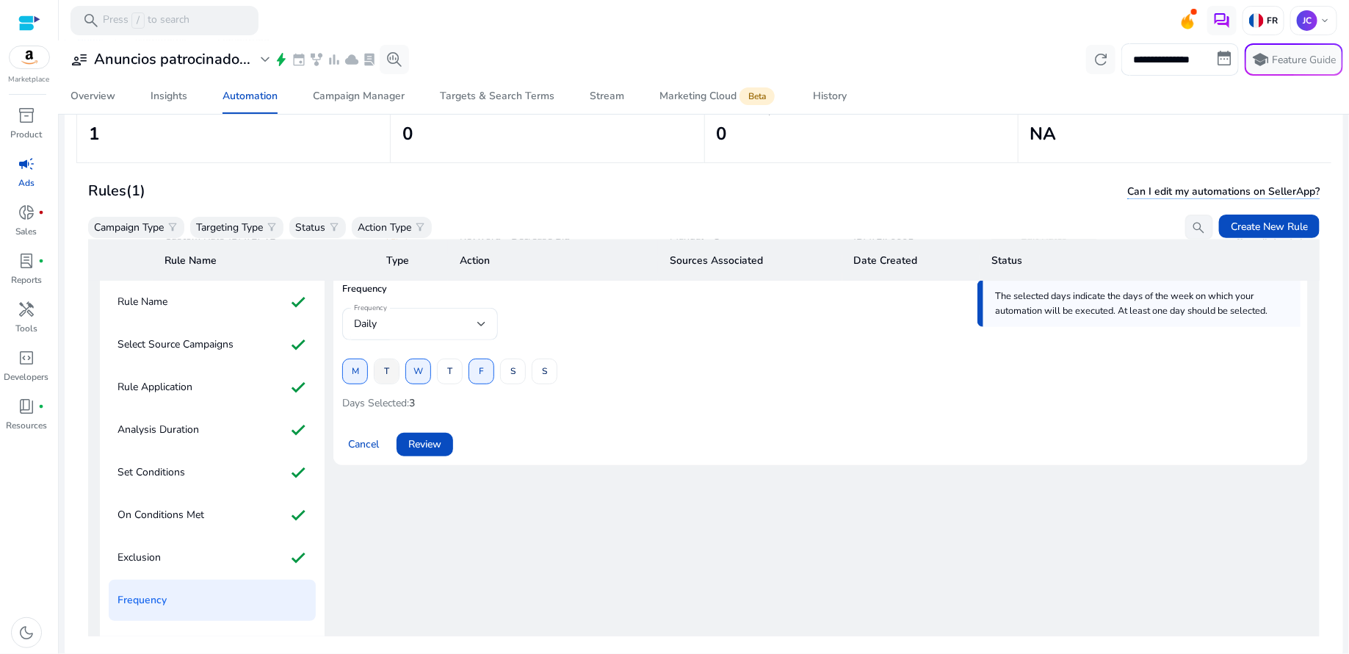
click at [389, 374] on span "T" at bounding box center [386, 371] width 5 height 26
click at [447, 370] on span "T" at bounding box center [449, 371] width 5 height 26
click at [505, 372] on span at bounding box center [513, 371] width 24 height 35
click at [540, 372] on span at bounding box center [545, 371] width 24 height 35
click at [434, 437] on span "Review" at bounding box center [424, 443] width 33 height 15
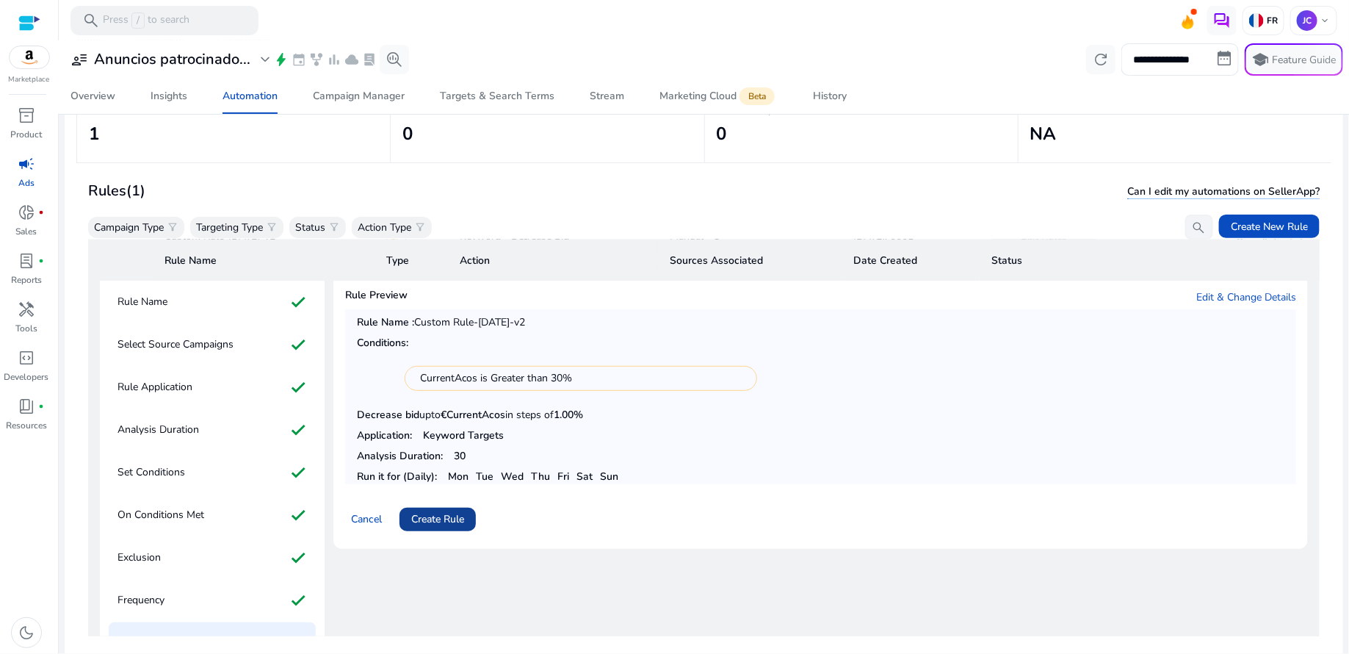
click at [450, 516] on span "Create Rule" at bounding box center [437, 518] width 53 height 15
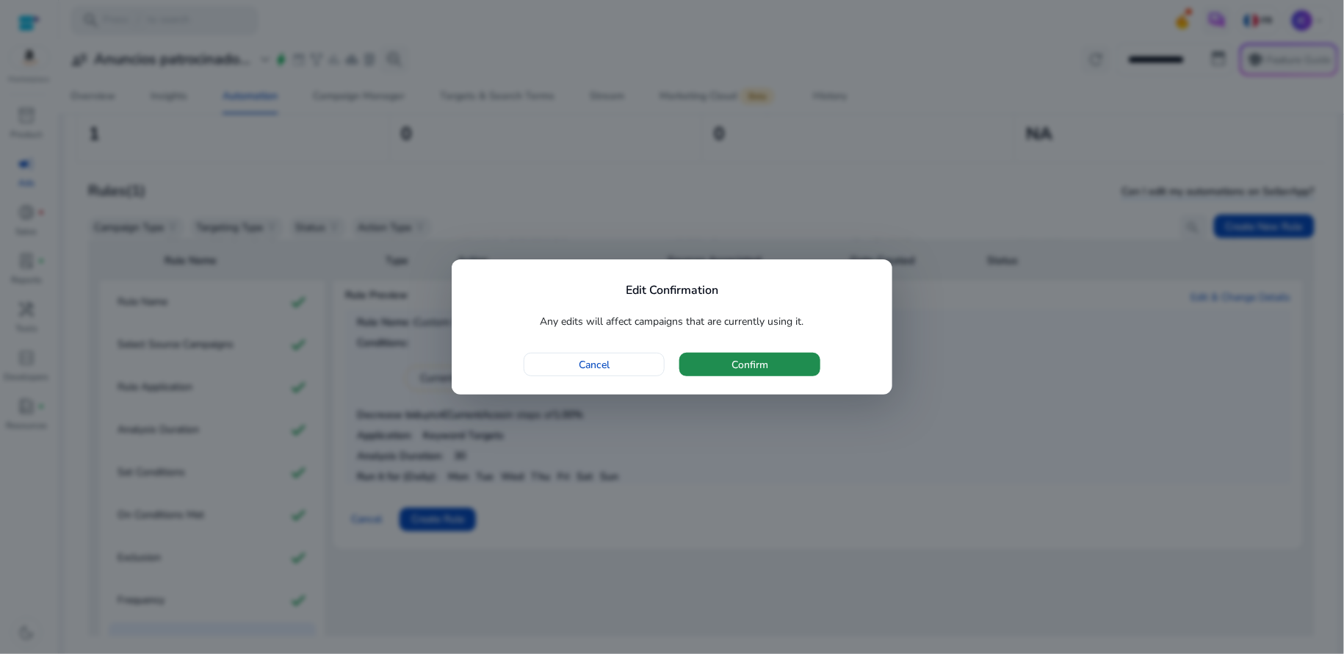
click at [781, 360] on span "button" at bounding box center [749, 364] width 141 height 35
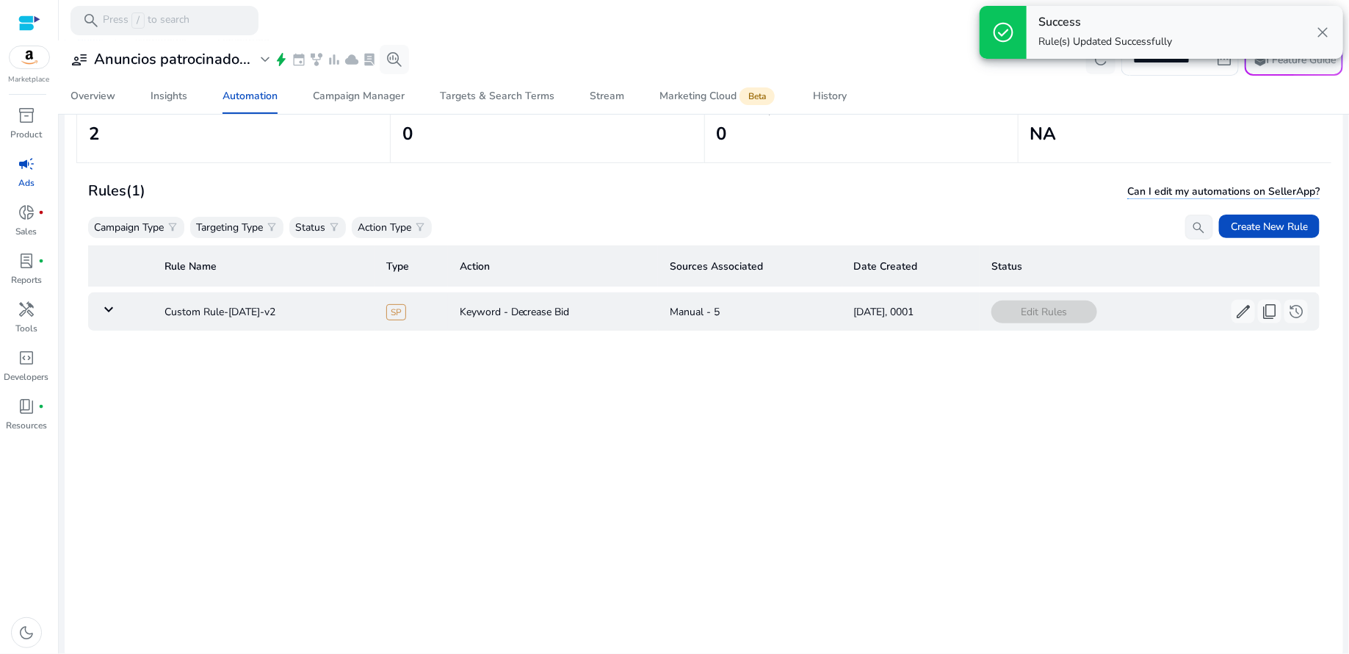
scroll to position [0, 0]
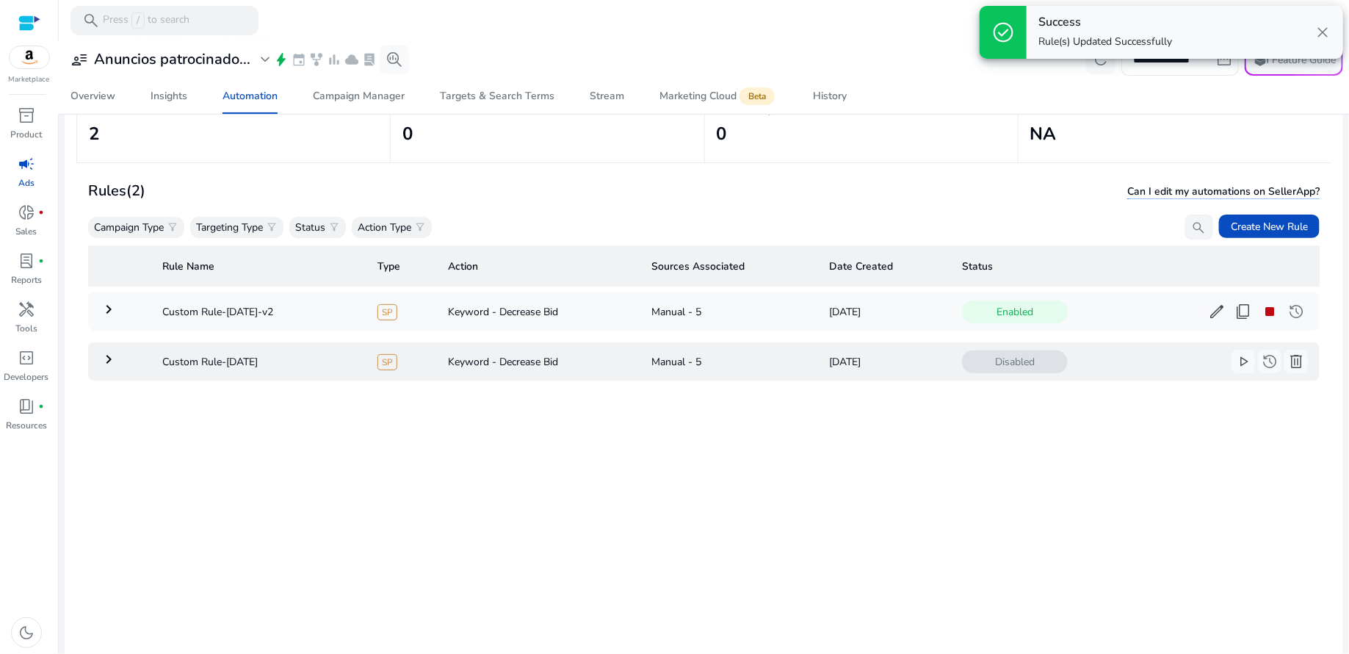
click at [1324, 37] on span "close" at bounding box center [1323, 33] width 18 height 18
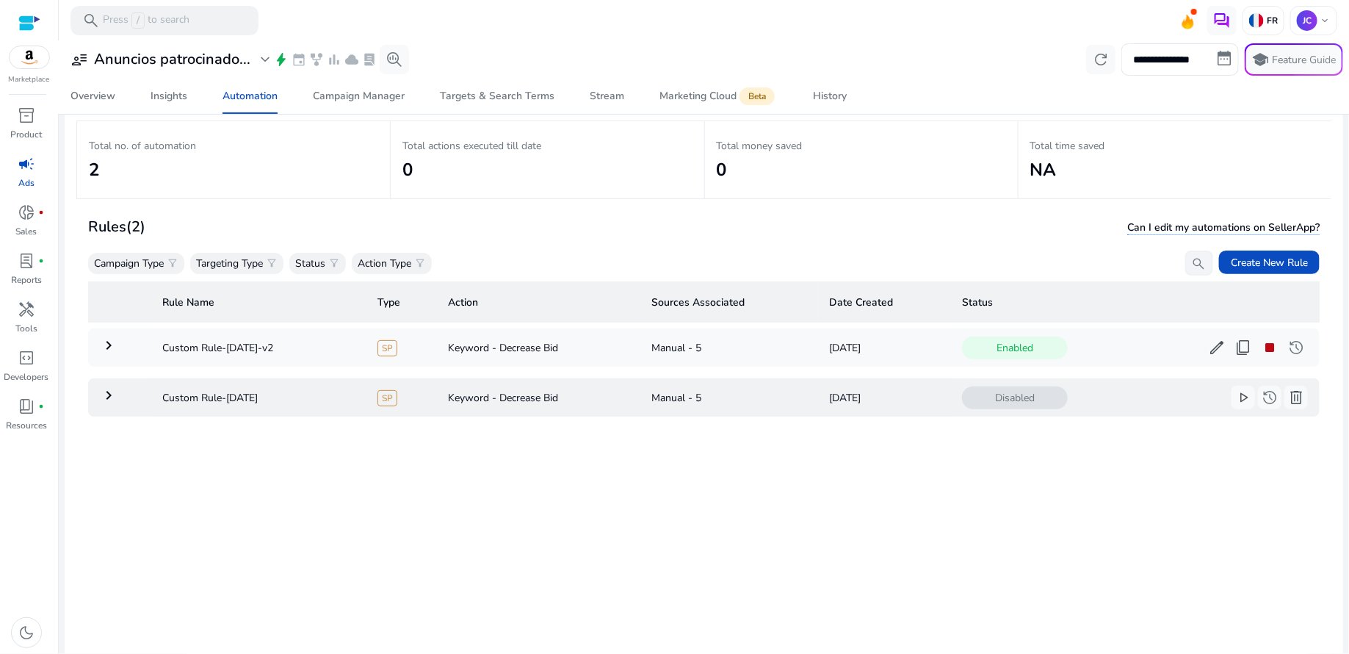
scroll to position [63, 0]
click at [1290, 398] on span "delete" at bounding box center [1297, 398] width 18 height 18
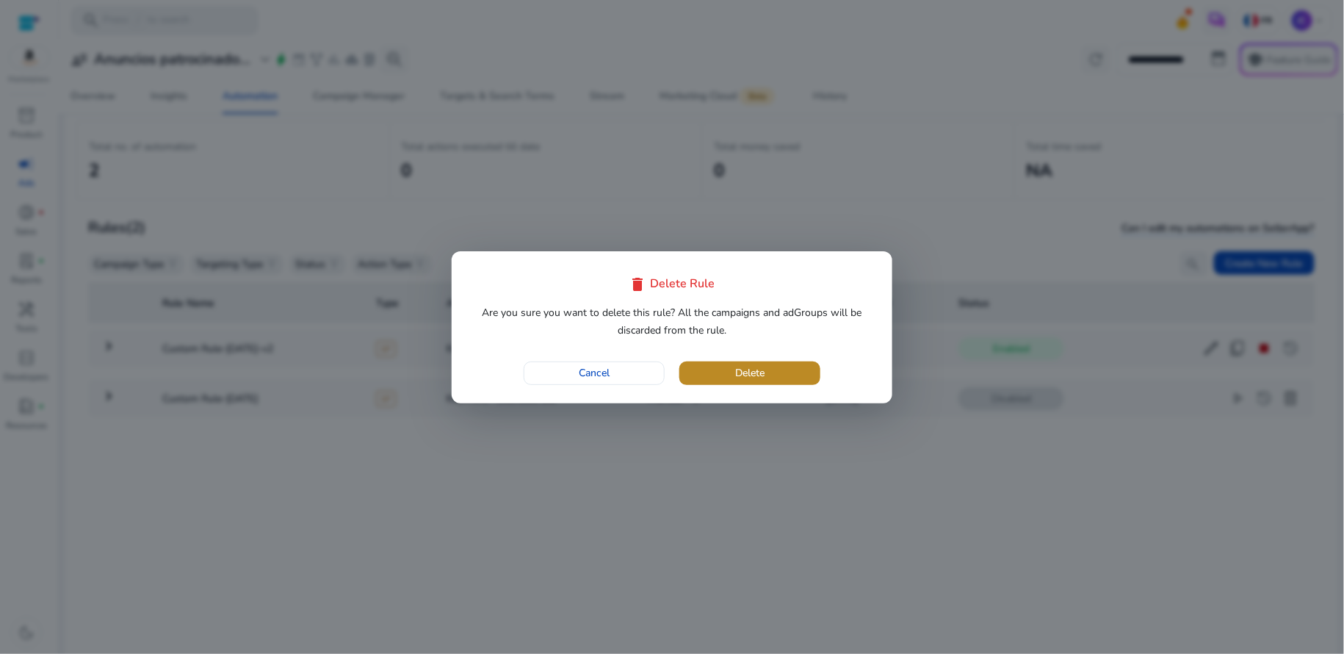
click at [773, 374] on span "button" at bounding box center [749, 373] width 141 height 35
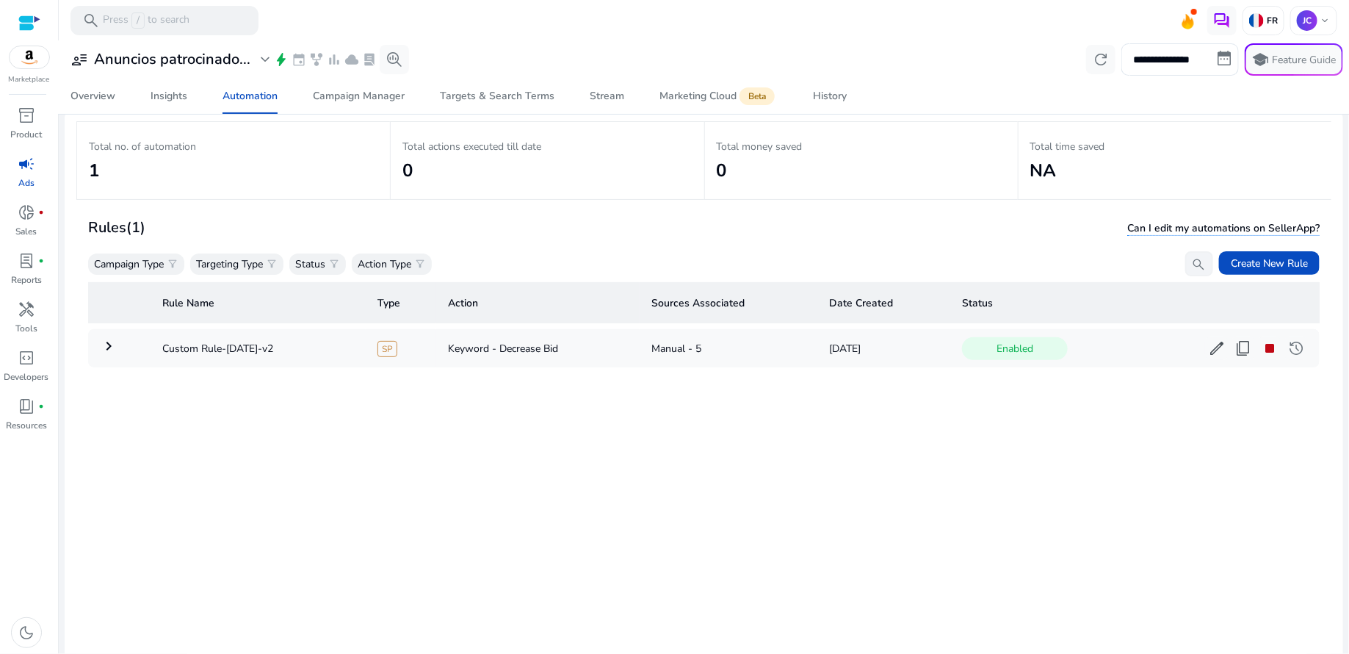
scroll to position [0, 0]
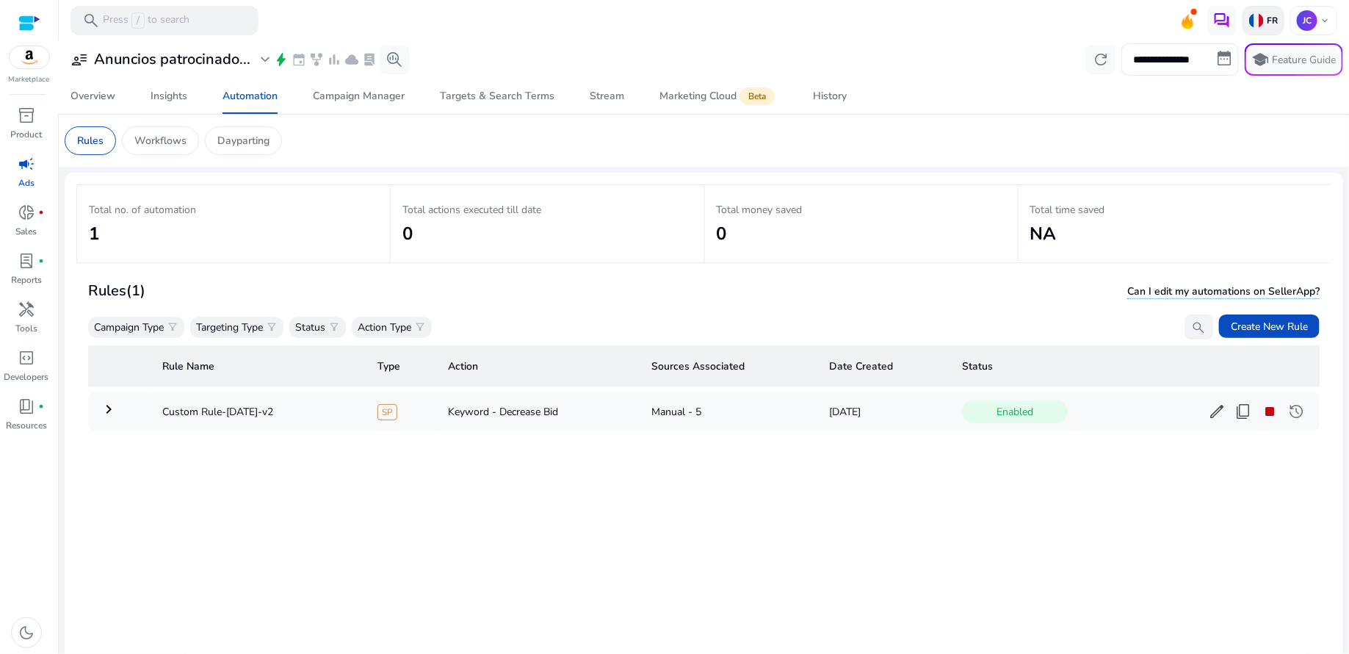
click at [1264, 21] on p "FR" at bounding box center [1271, 21] width 14 height 12
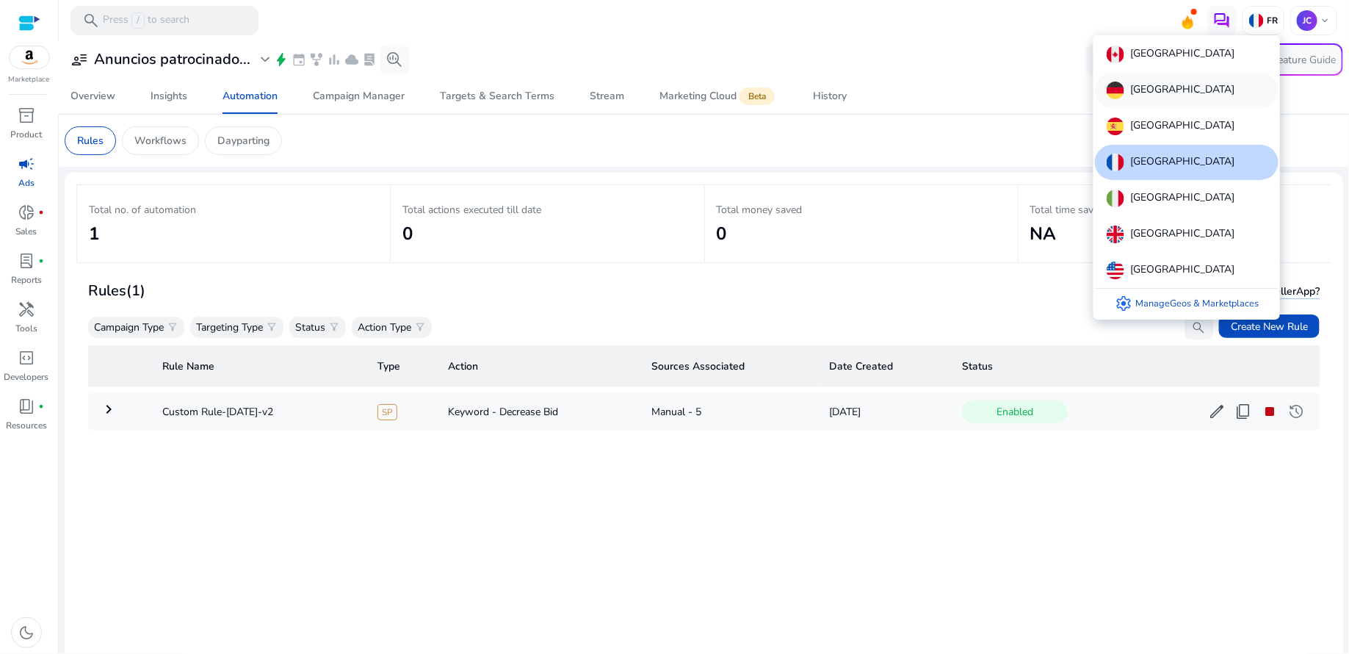
click at [1168, 93] on p "[GEOGRAPHIC_DATA]" at bounding box center [1183, 91] width 104 height 18
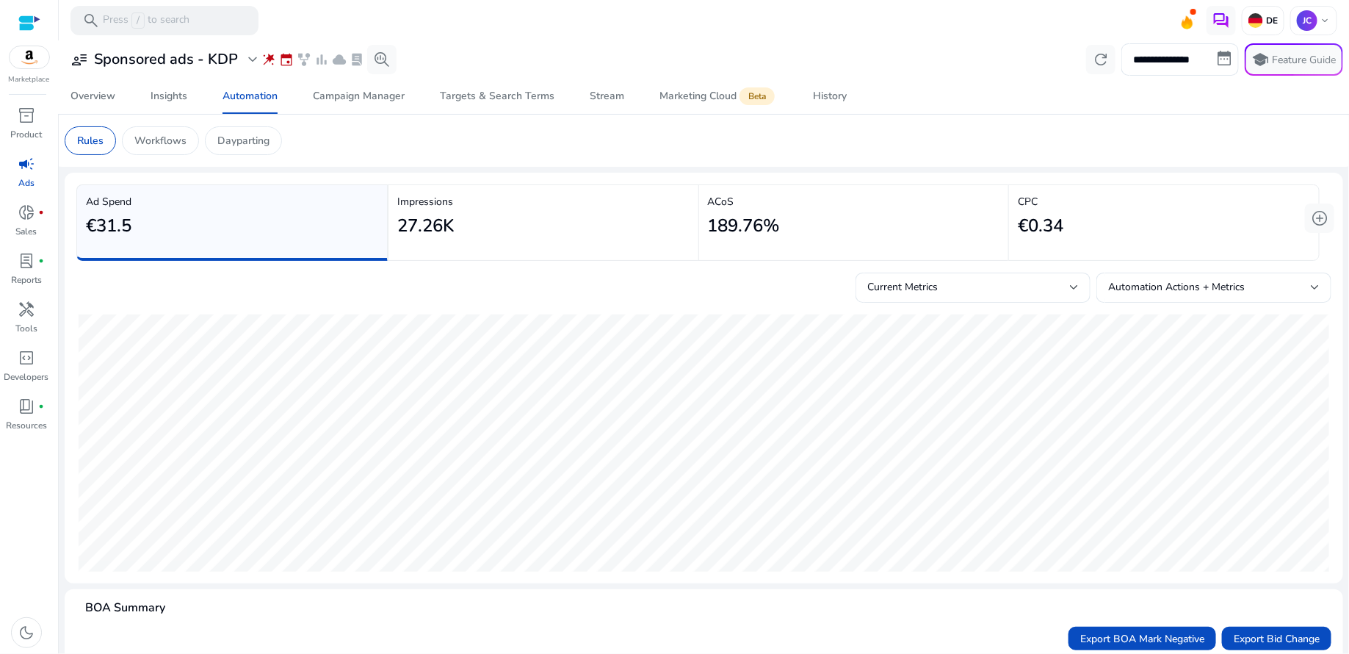
click at [21, 163] on span "campaign" at bounding box center [27, 164] width 18 height 18
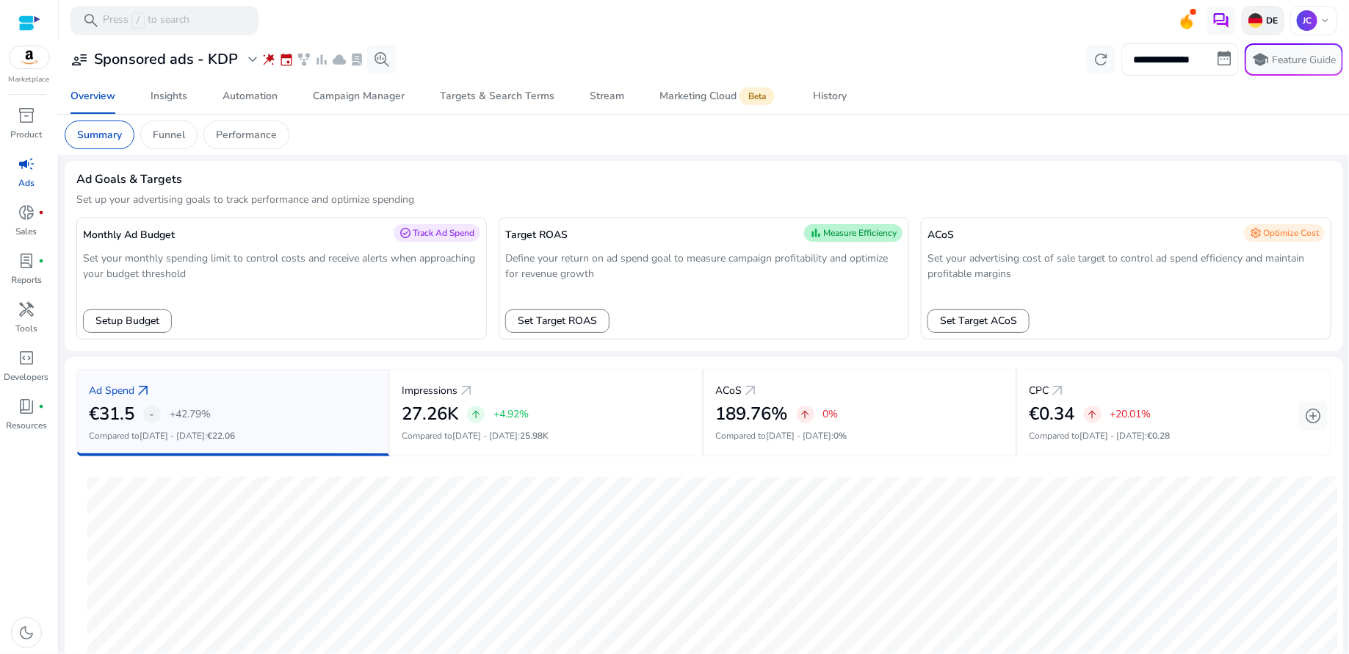
click at [1269, 21] on p "DE" at bounding box center [1271, 21] width 15 height 12
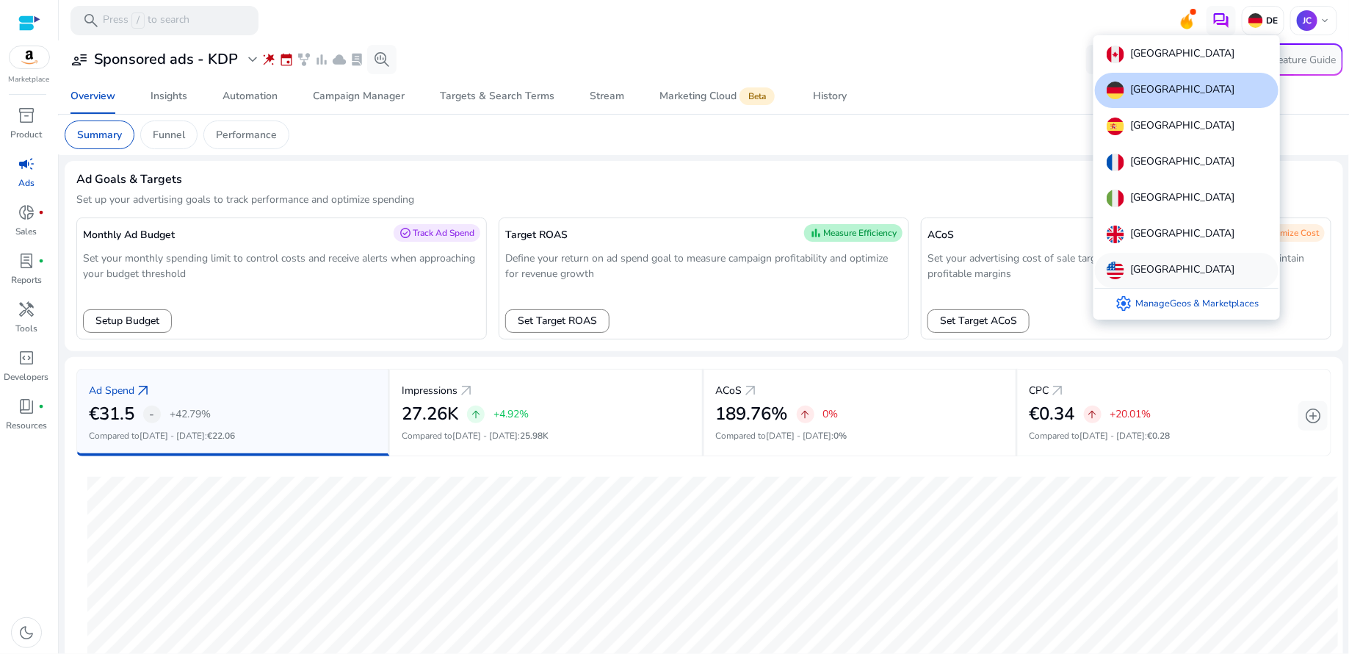
click at [1158, 267] on p "[GEOGRAPHIC_DATA]" at bounding box center [1183, 271] width 104 height 18
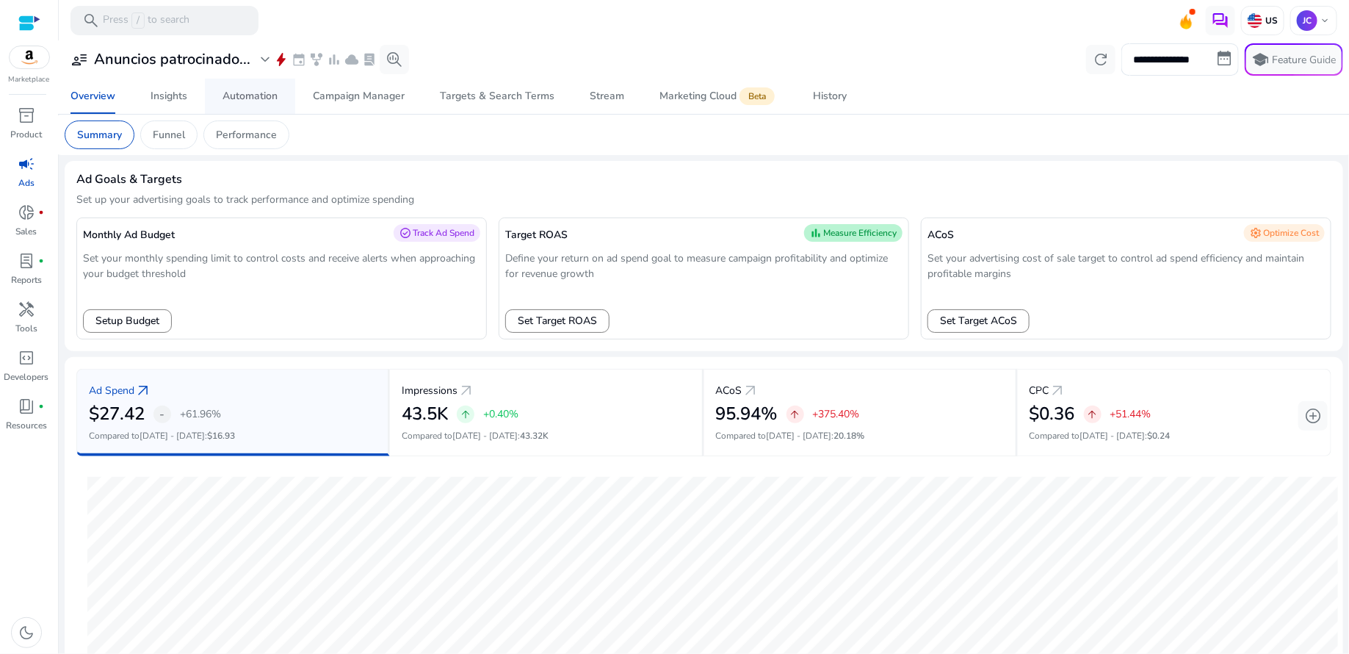
click at [250, 98] on div "Automation" at bounding box center [250, 96] width 55 height 10
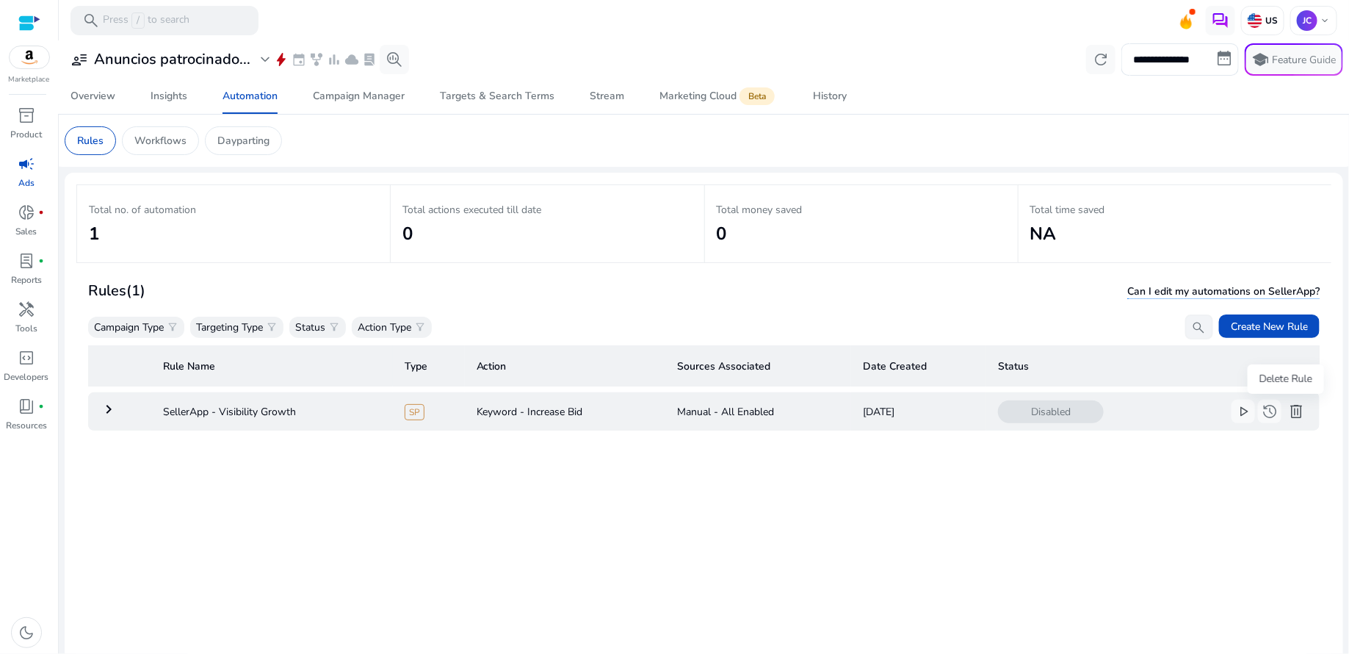
click at [1288, 414] on span "delete" at bounding box center [1297, 412] width 18 height 18
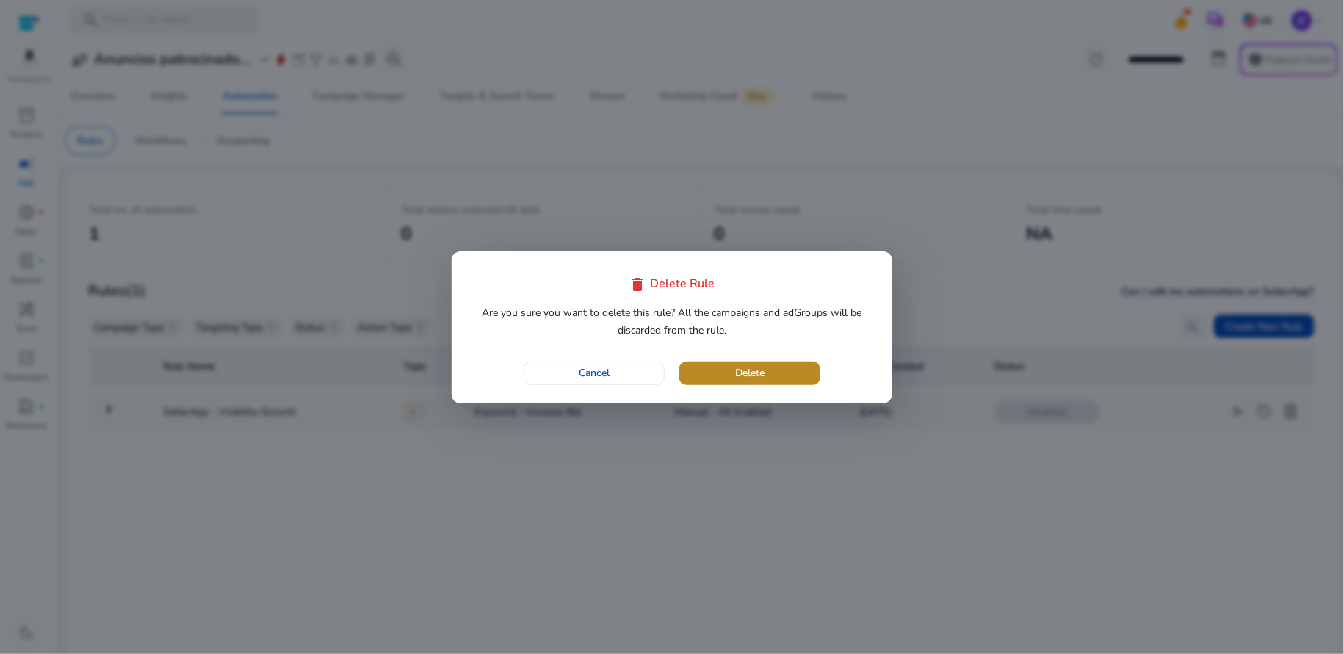
click at [784, 386] on span "button" at bounding box center [749, 373] width 141 height 35
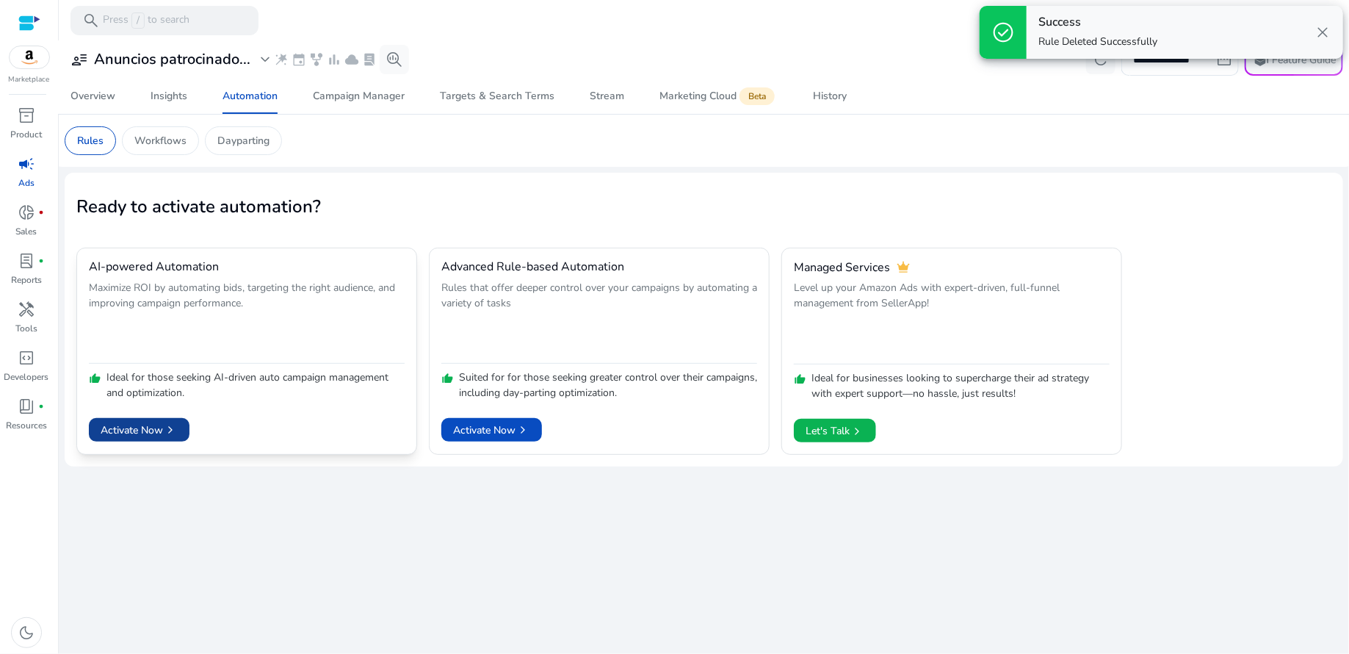
click at [117, 427] on span "Activate Now chevron_right" at bounding box center [139, 429] width 77 height 15
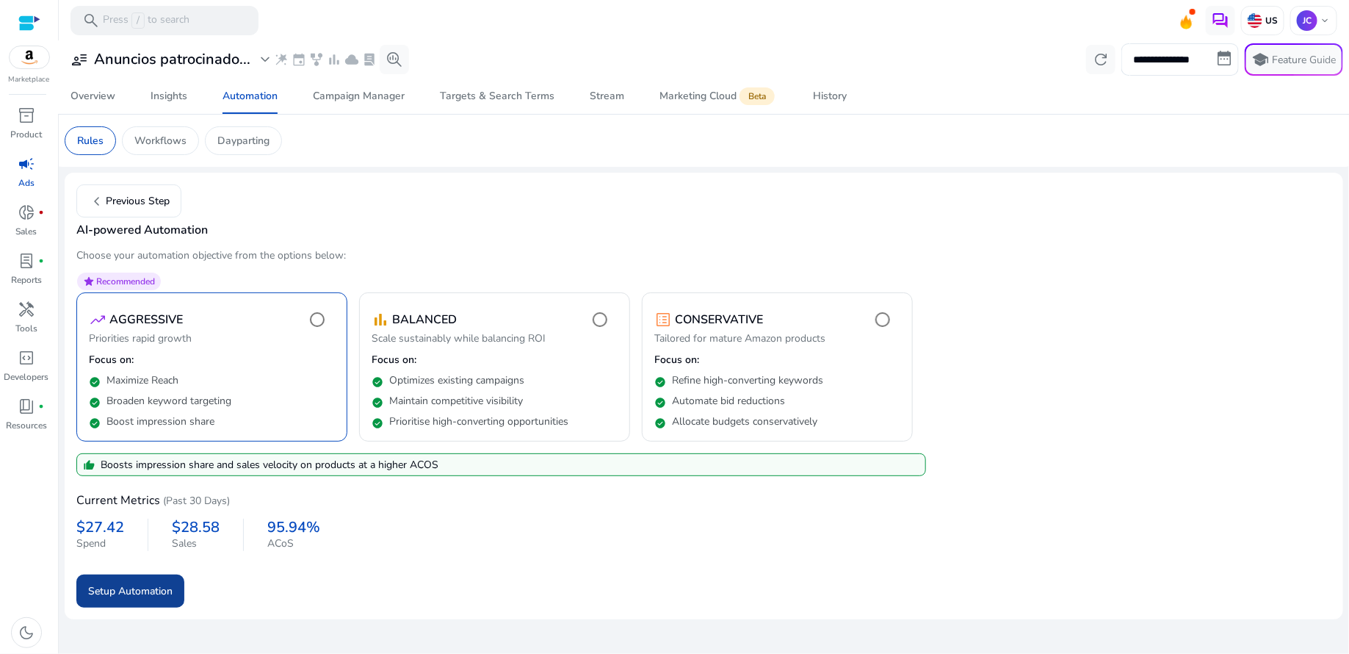
click at [139, 583] on span "Setup Automation" at bounding box center [130, 590] width 84 height 15
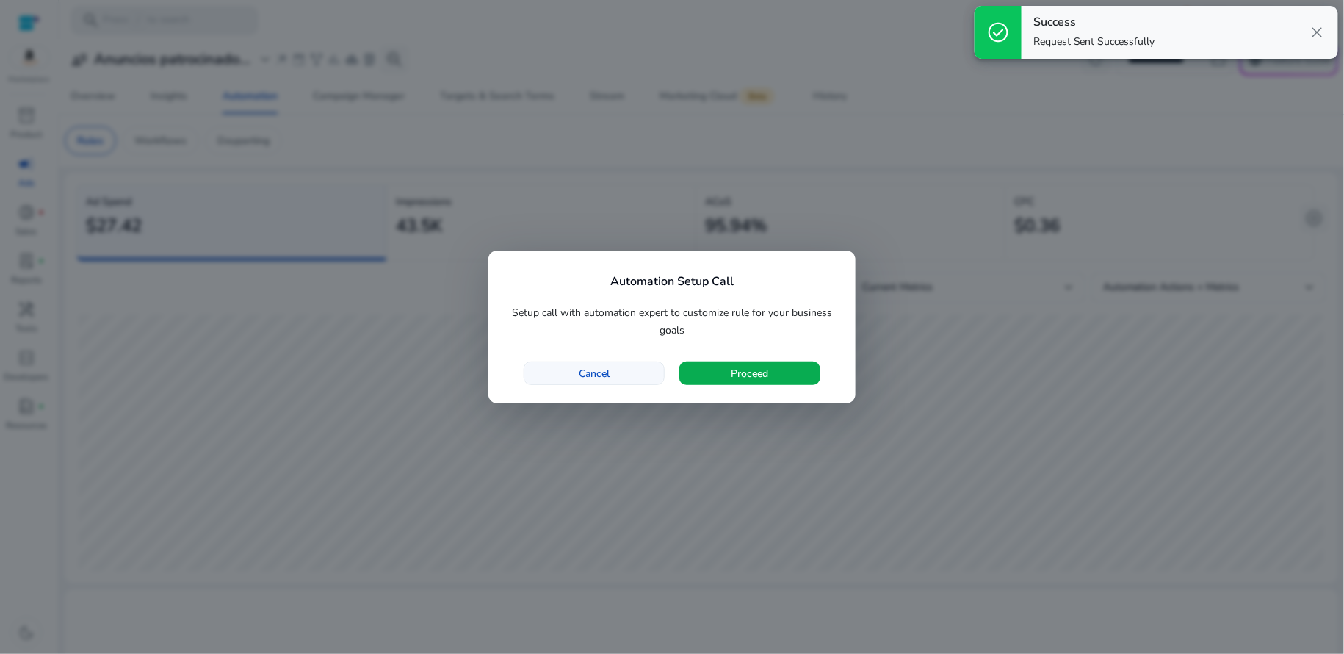
click at [606, 385] on span "button" at bounding box center [595, 373] width 140 height 35
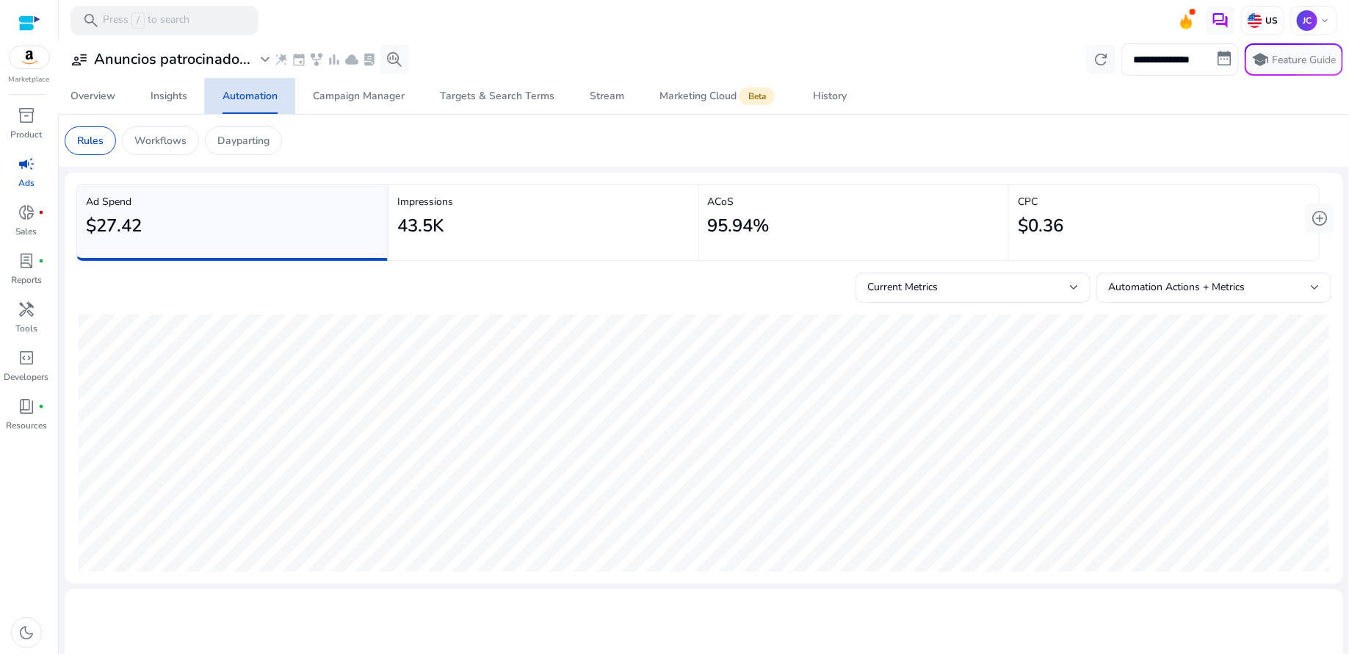
click at [241, 98] on div "Automation" at bounding box center [250, 96] width 55 height 10
click at [98, 134] on p "Rules" at bounding box center [90, 140] width 26 height 15
click at [29, 159] on span "campaign" at bounding box center [27, 164] width 18 height 18
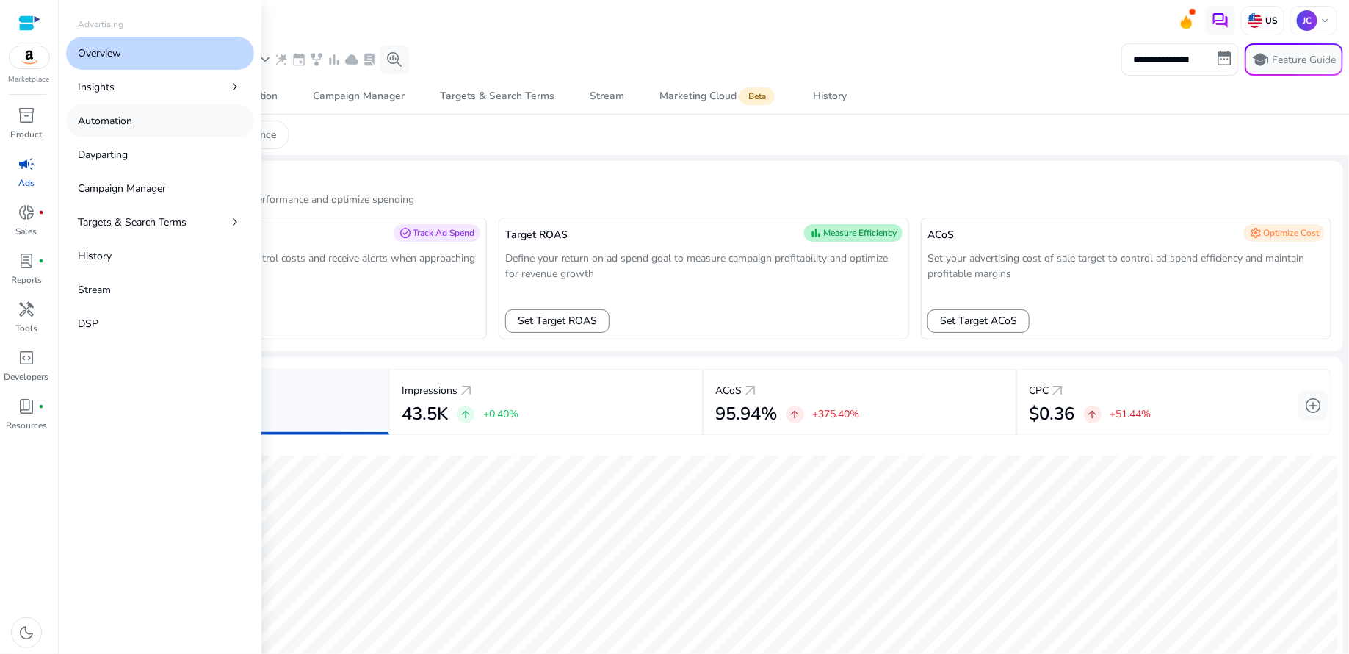
click at [109, 122] on p "Automation" at bounding box center [105, 120] width 54 height 15
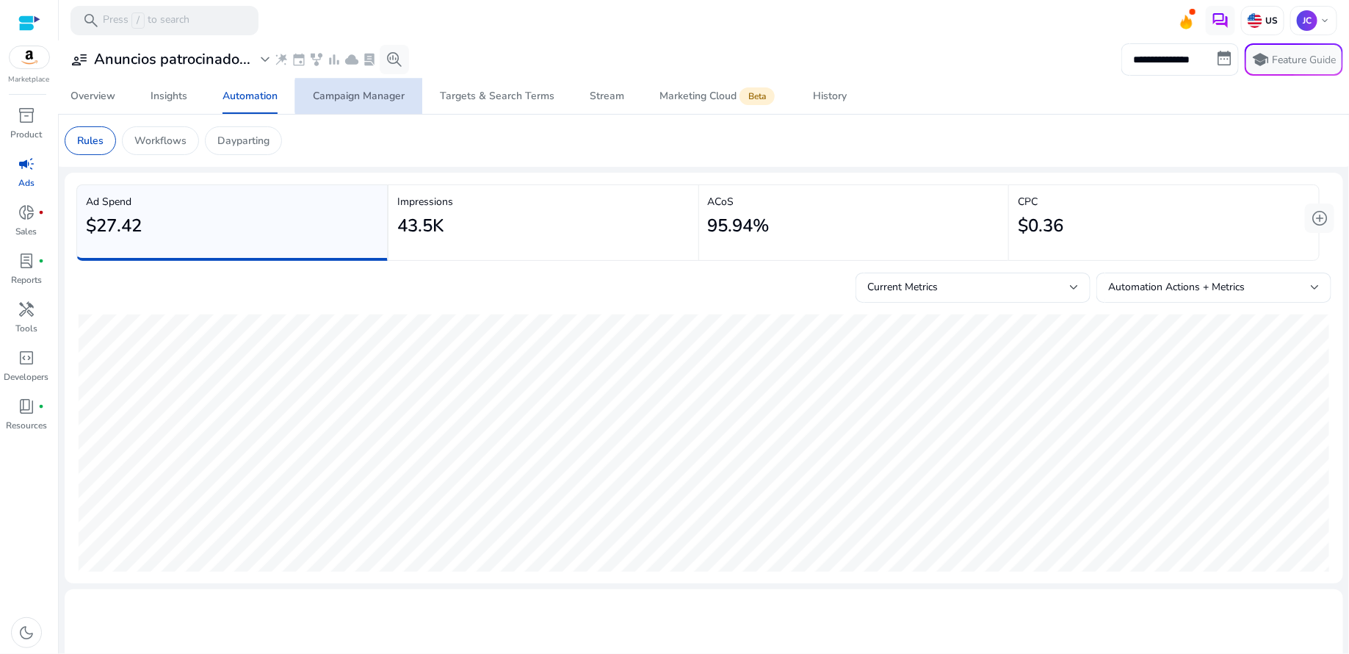
click at [375, 96] on div "Campaign Manager" at bounding box center [359, 96] width 92 height 10
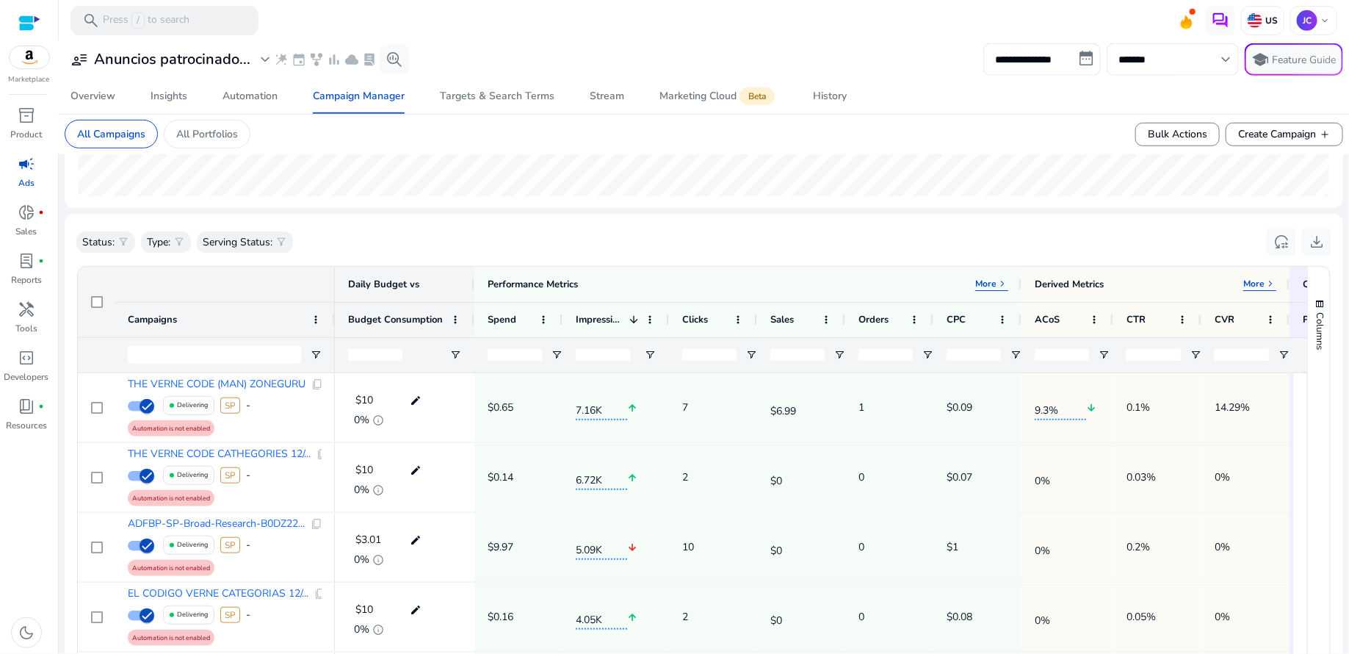
scroll to position [231, 0]
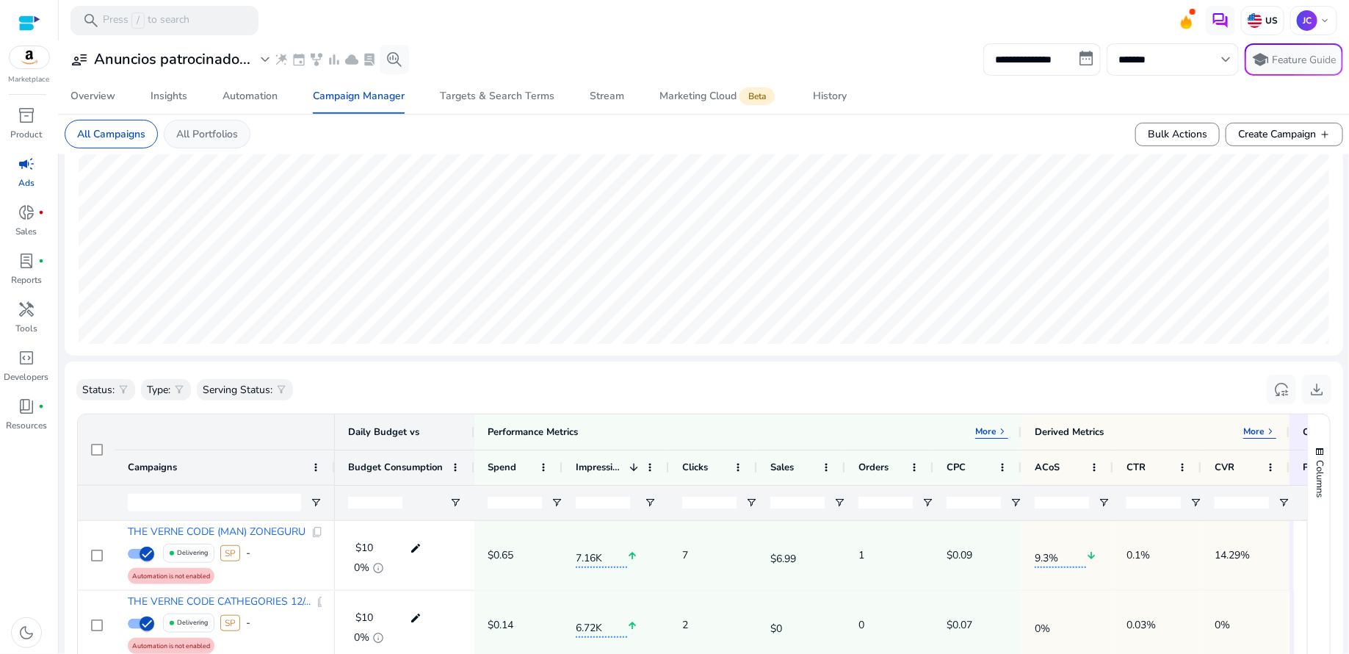
click at [223, 139] on p "All Portfolios" at bounding box center [207, 133] width 62 height 15
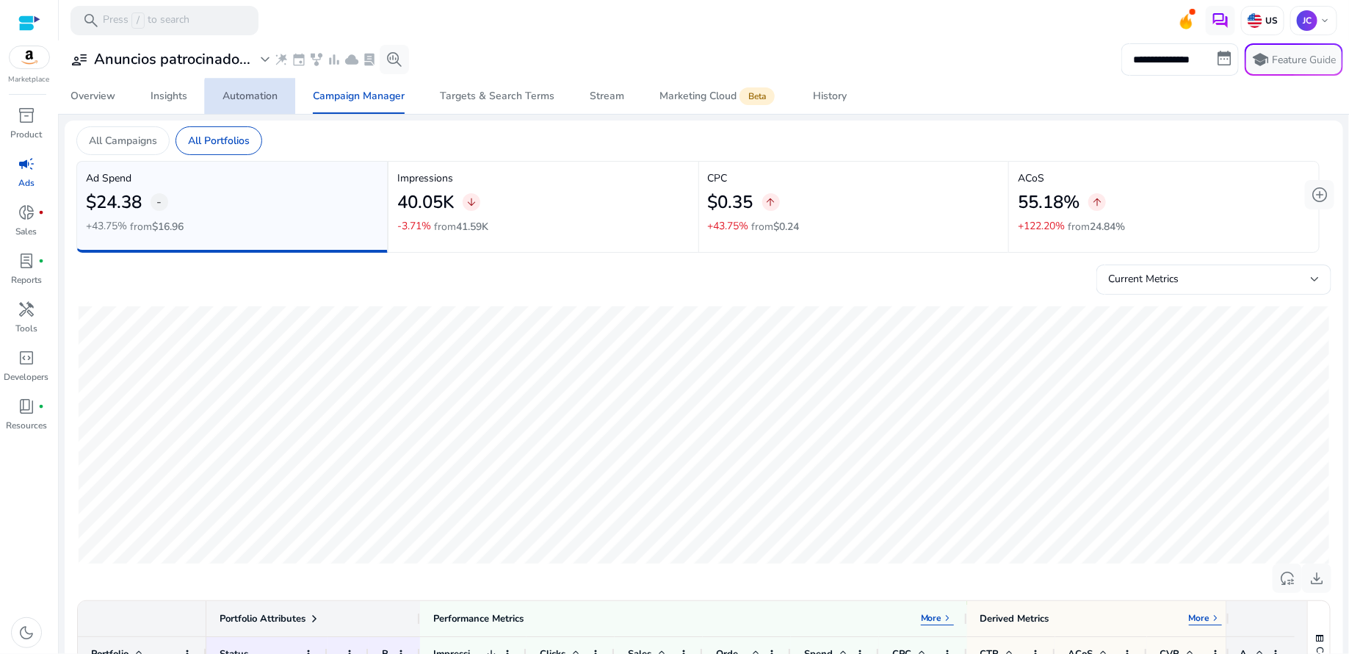
click at [261, 98] on div "Automation" at bounding box center [250, 96] width 55 height 10
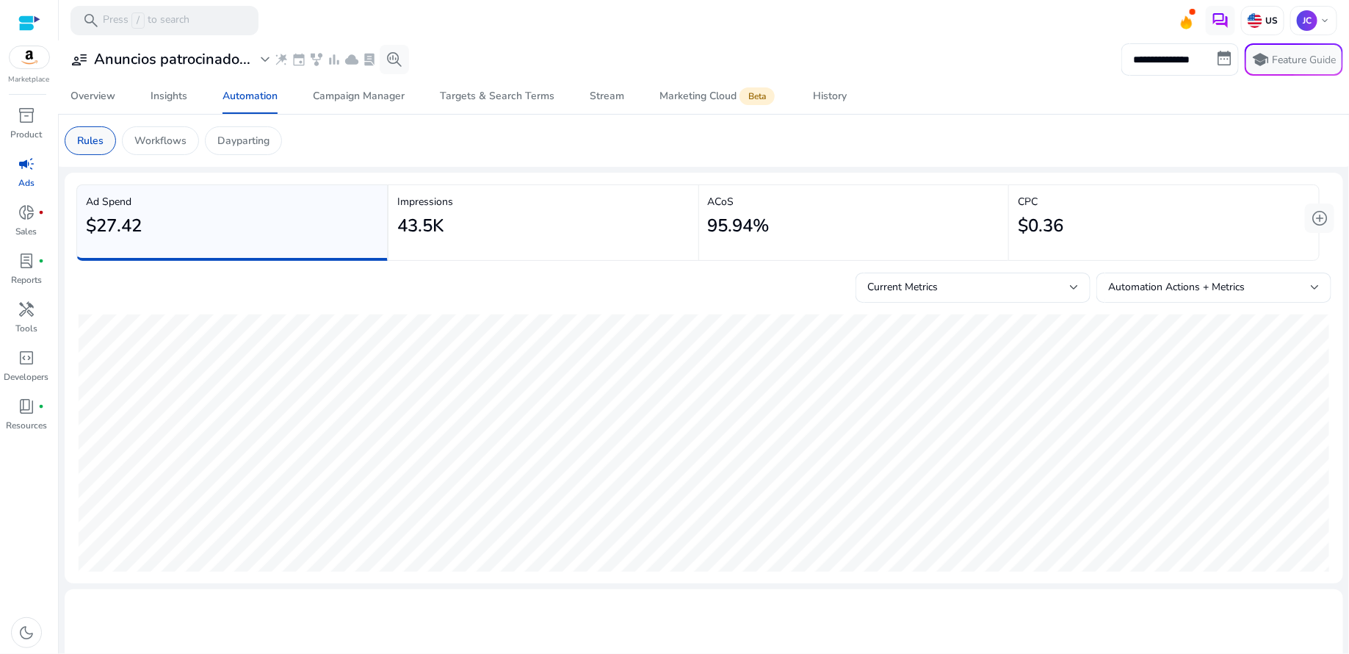
click at [103, 140] on p "Rules" at bounding box center [90, 140] width 26 height 15
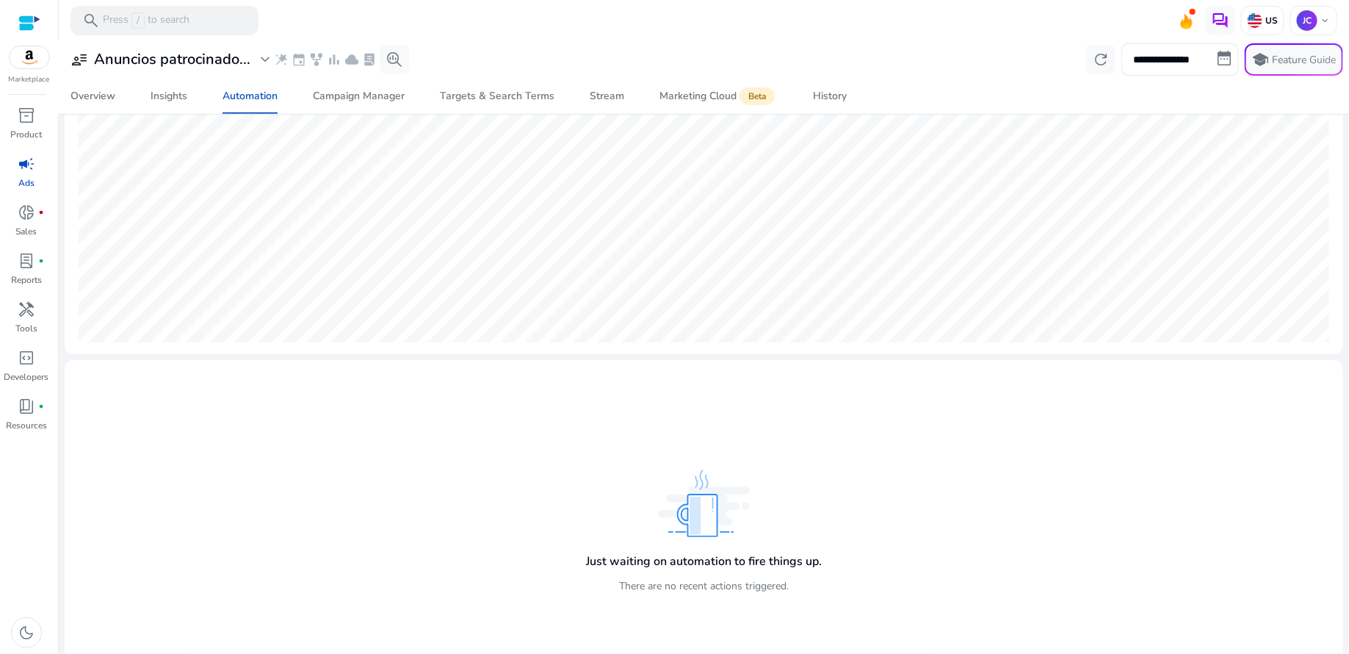
scroll to position [226, 0]
click at [697, 519] on img at bounding box center [704, 506] width 92 height 68
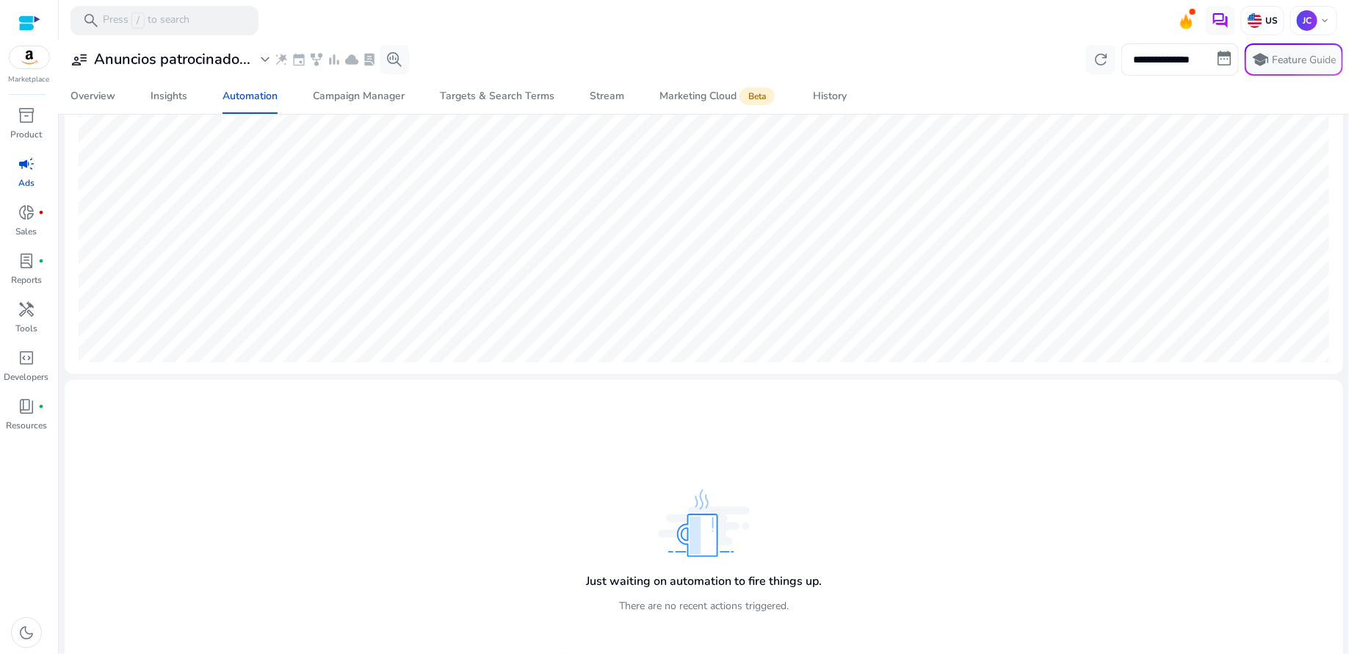
scroll to position [0, 0]
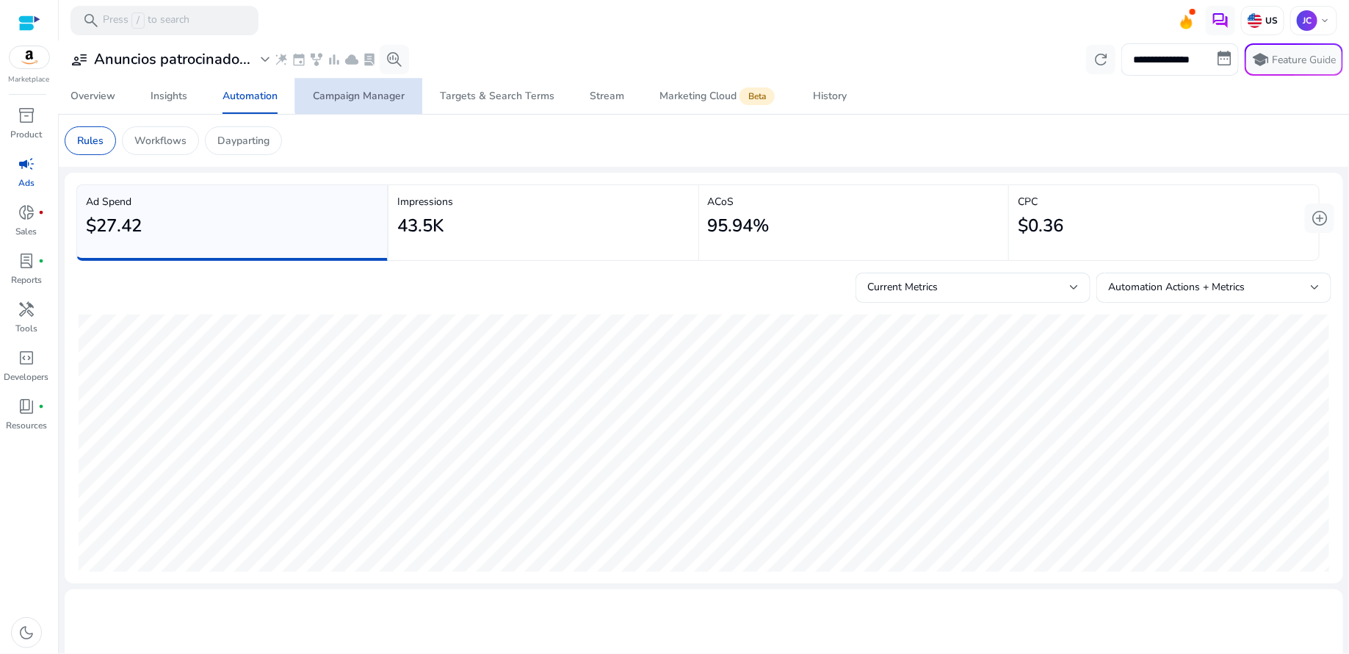
click at [378, 93] on div "Campaign Manager" at bounding box center [359, 96] width 92 height 10
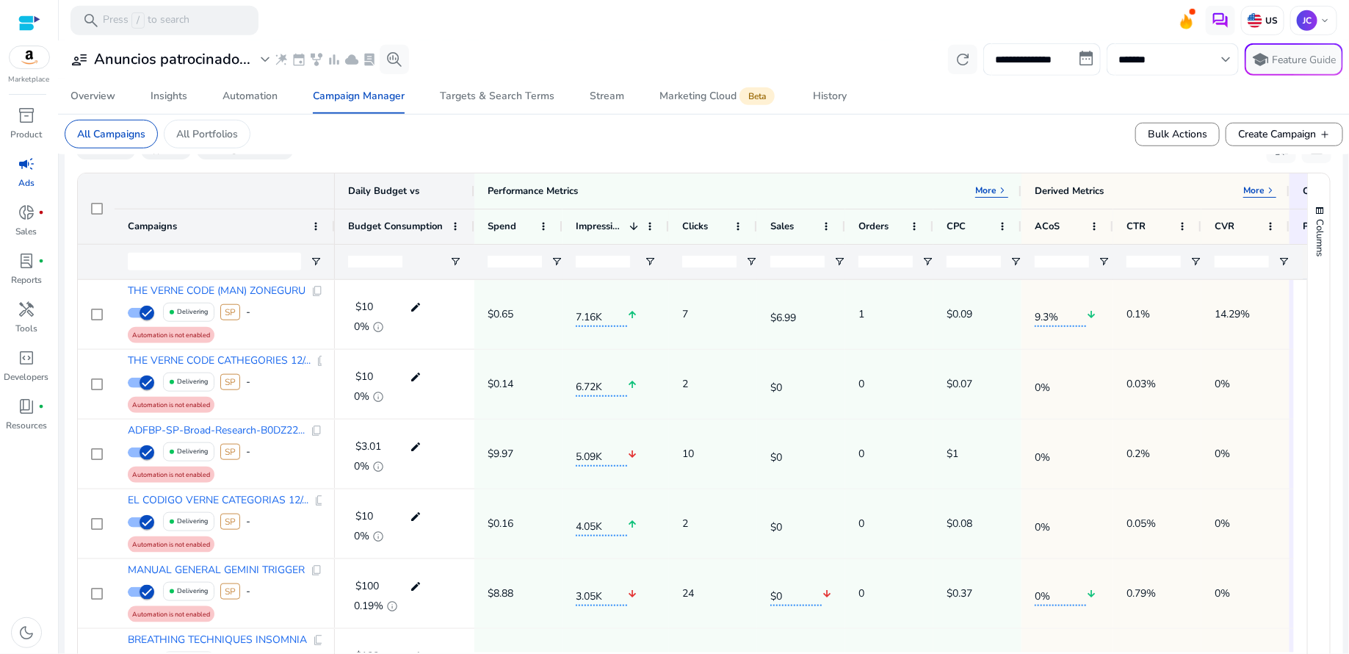
scroll to position [538, 0]
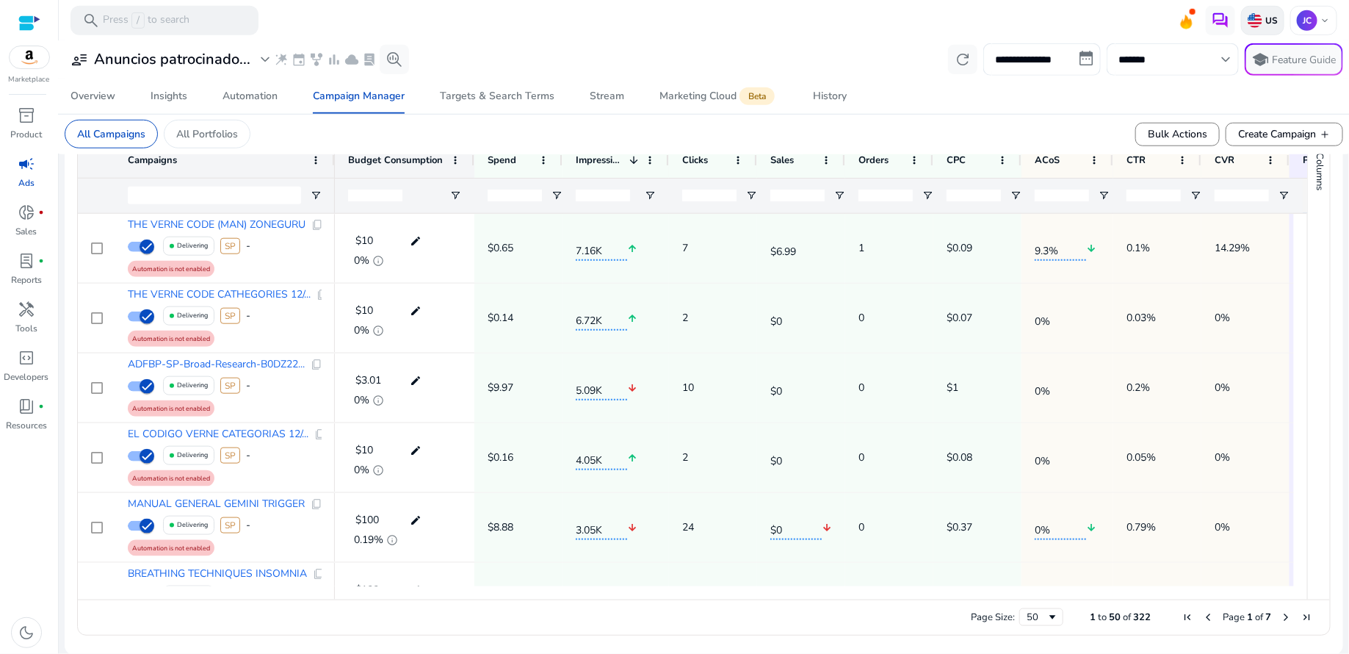
click at [1258, 14] on img at bounding box center [1255, 20] width 15 height 15
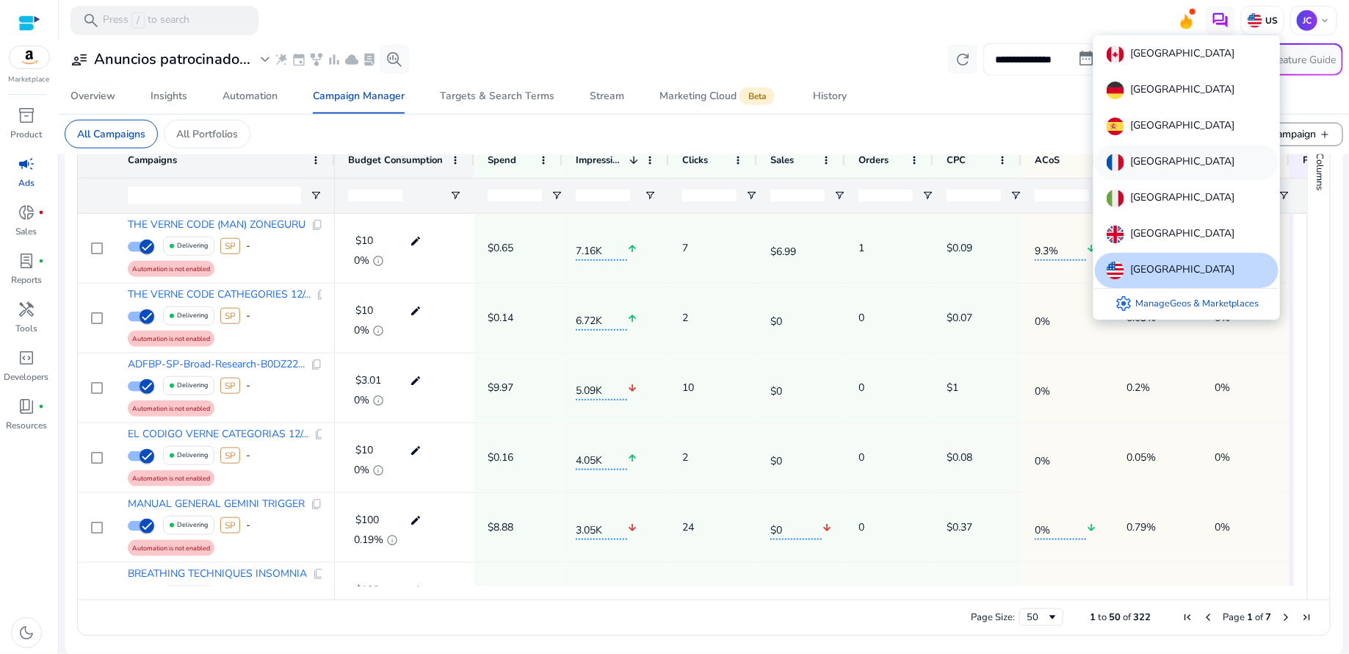
click at [1157, 155] on p "[GEOGRAPHIC_DATA]" at bounding box center [1183, 163] width 104 height 18
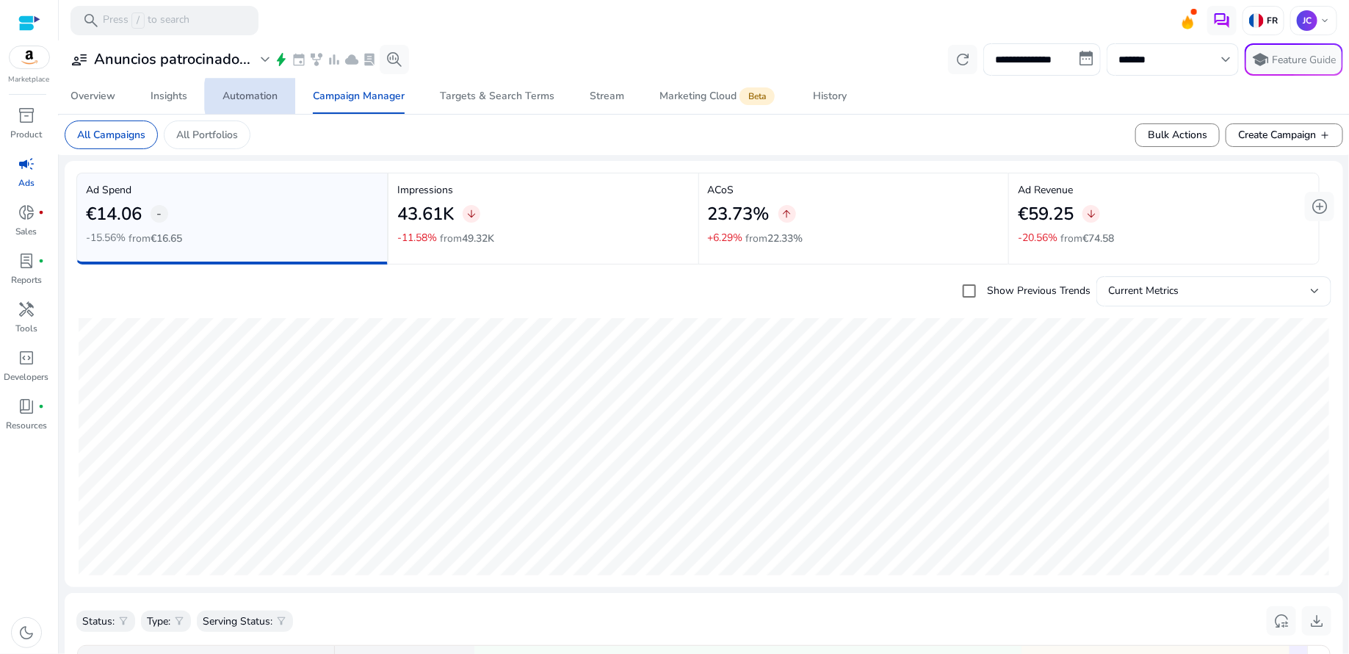
click at [264, 96] on div "Automation" at bounding box center [250, 96] width 55 height 10
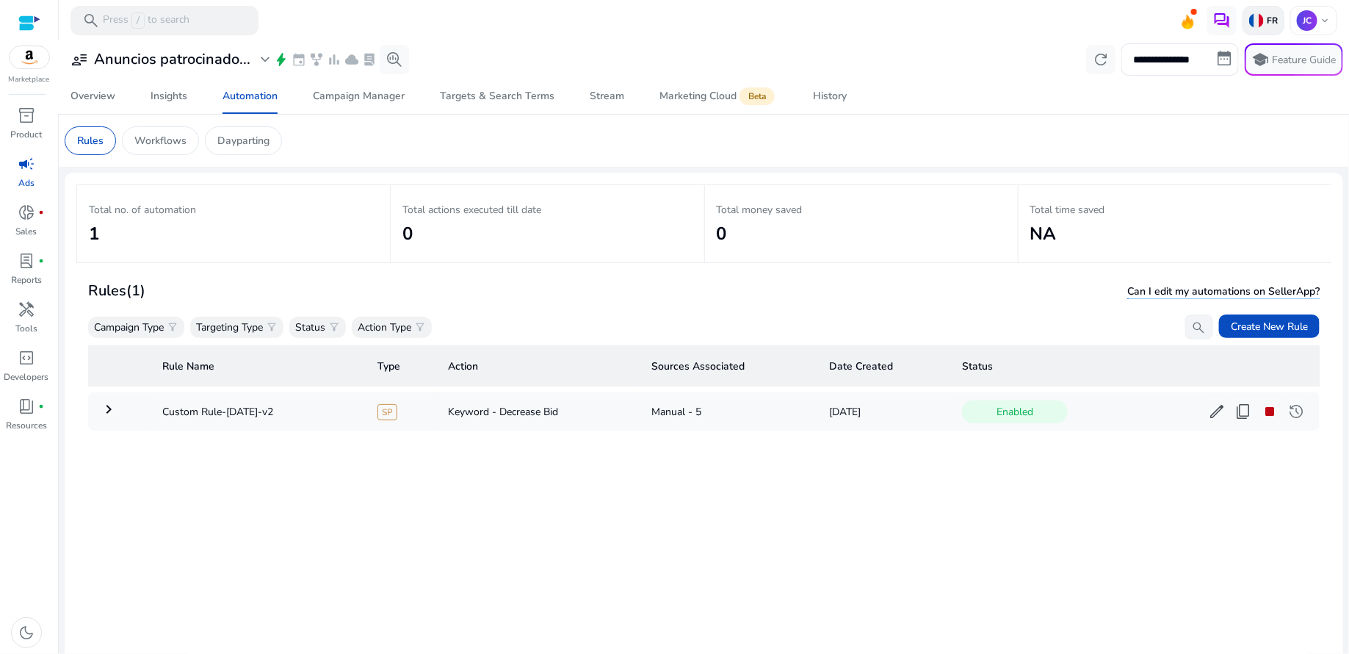
click at [1269, 26] on p "FR" at bounding box center [1271, 21] width 14 height 12
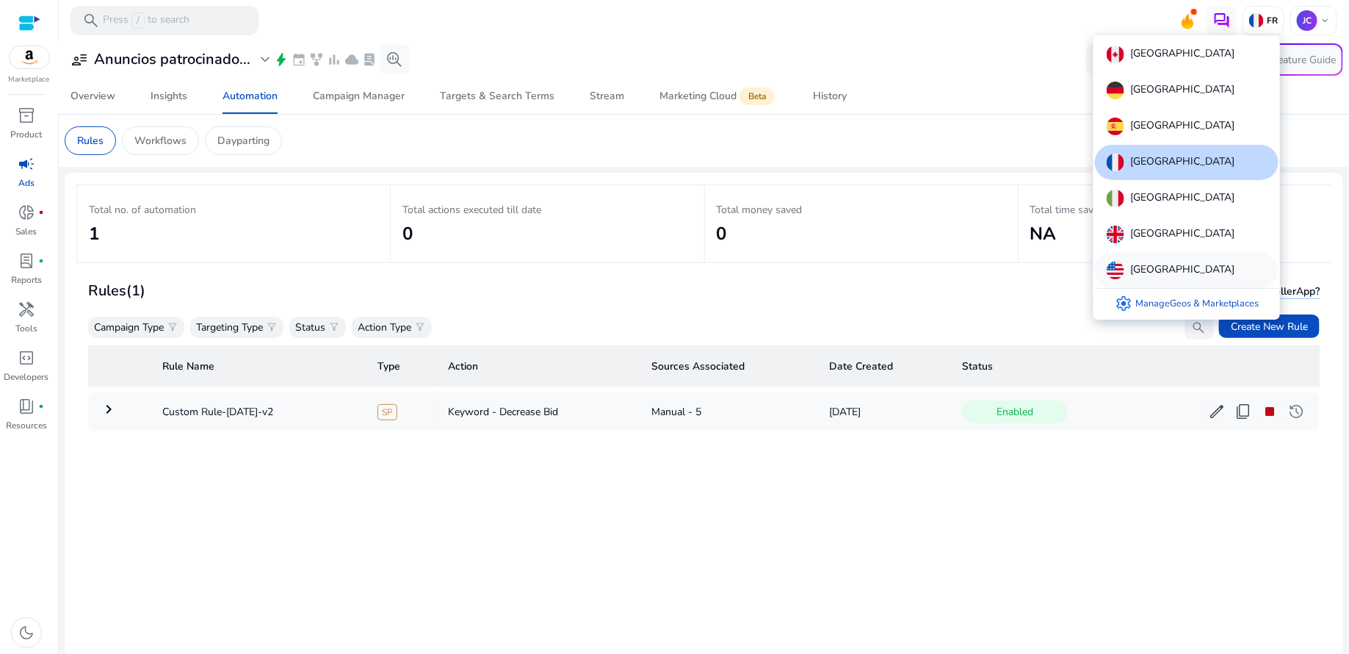
click at [1150, 270] on p "[GEOGRAPHIC_DATA]" at bounding box center [1183, 271] width 104 height 18
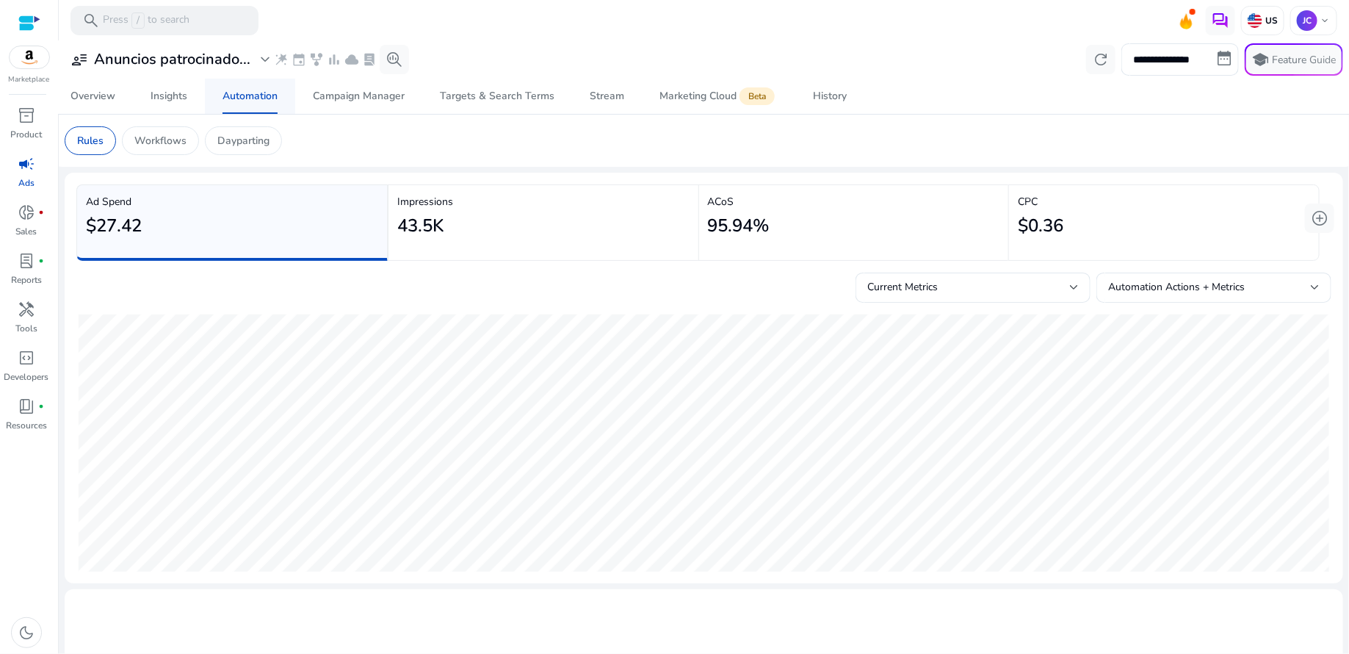
click at [264, 93] on div "Automation" at bounding box center [250, 96] width 55 height 10
click at [527, 99] on div "Targets & Search Terms" at bounding box center [497, 96] width 115 height 10
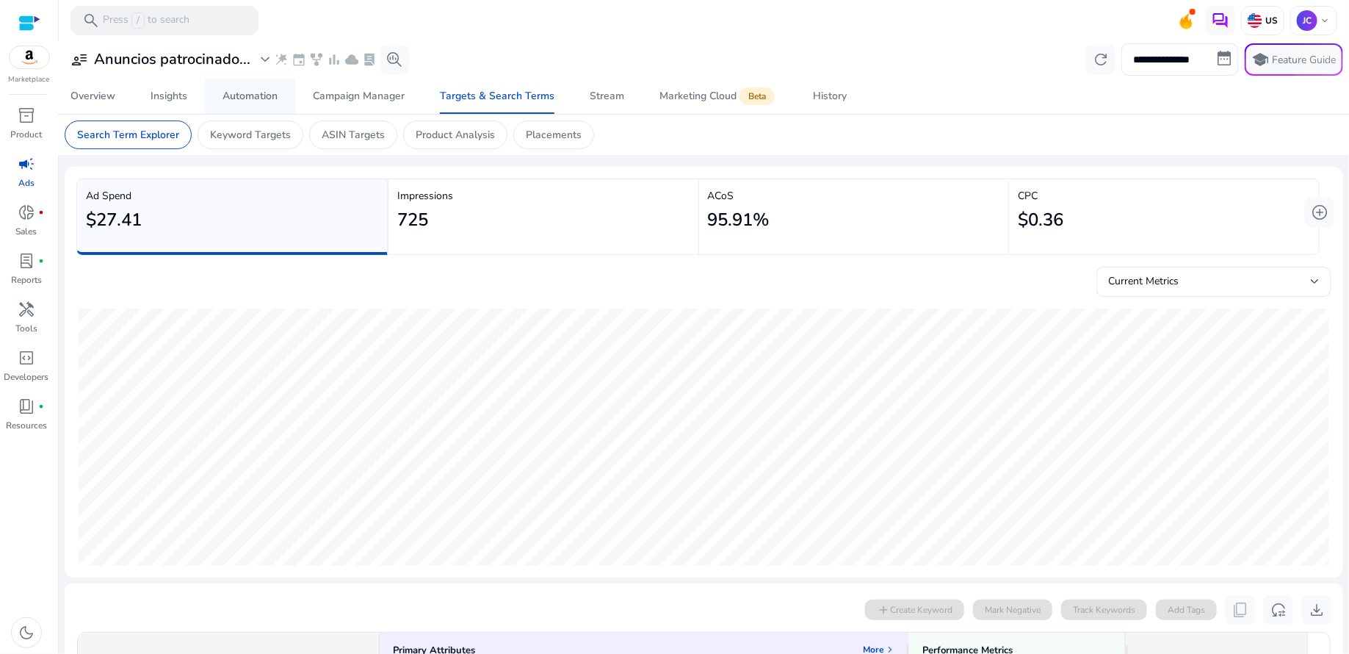
click at [269, 94] on div "Automation" at bounding box center [250, 96] width 55 height 10
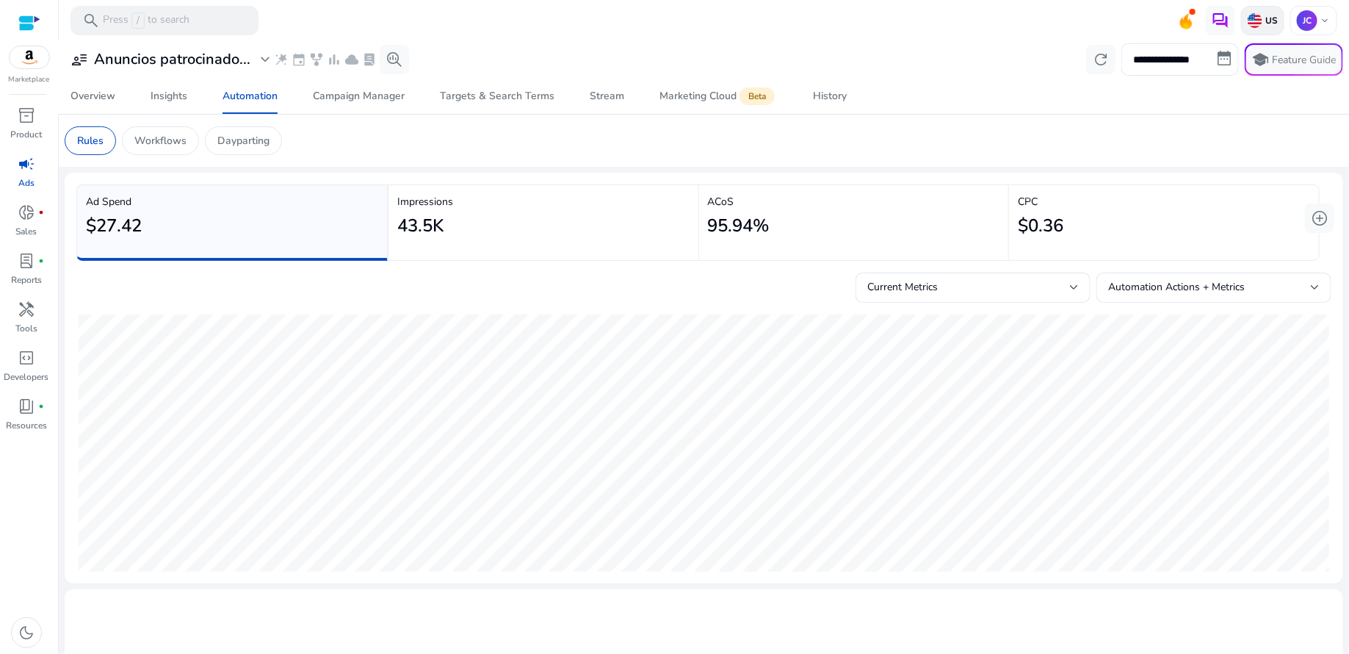
click at [1263, 21] on p "US" at bounding box center [1270, 21] width 15 height 12
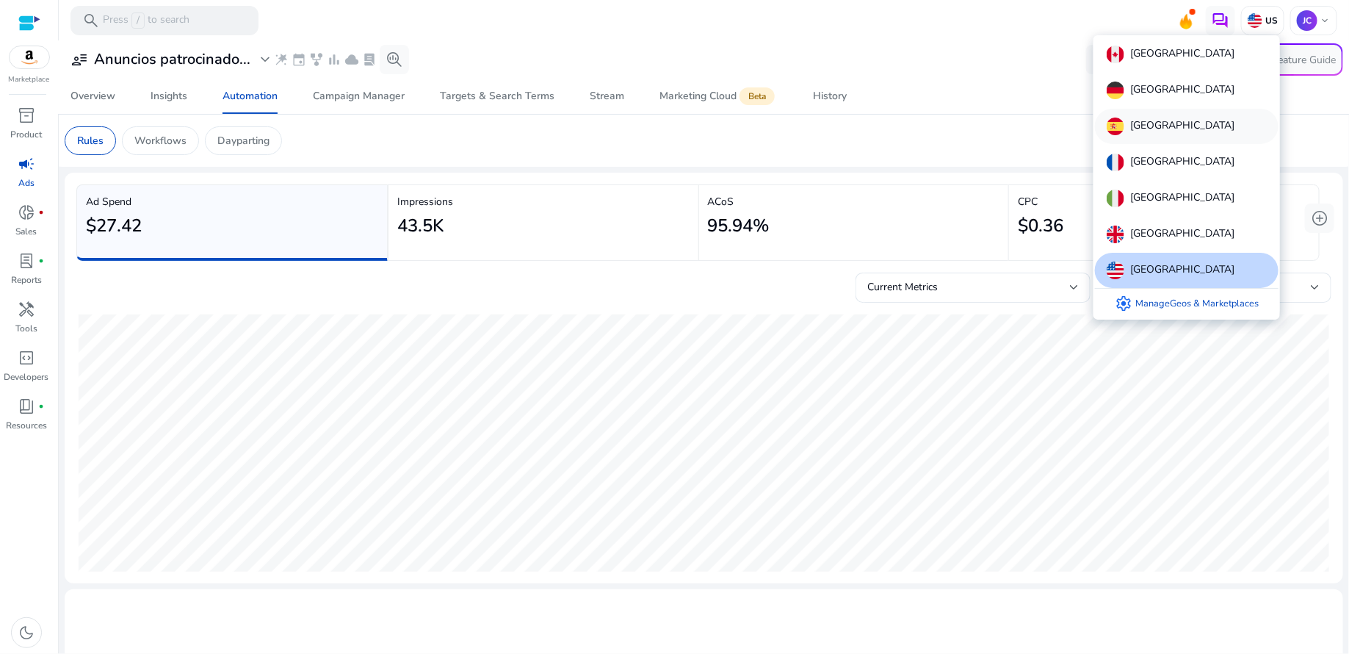
click at [1151, 123] on p "[GEOGRAPHIC_DATA]" at bounding box center [1183, 127] width 104 height 18
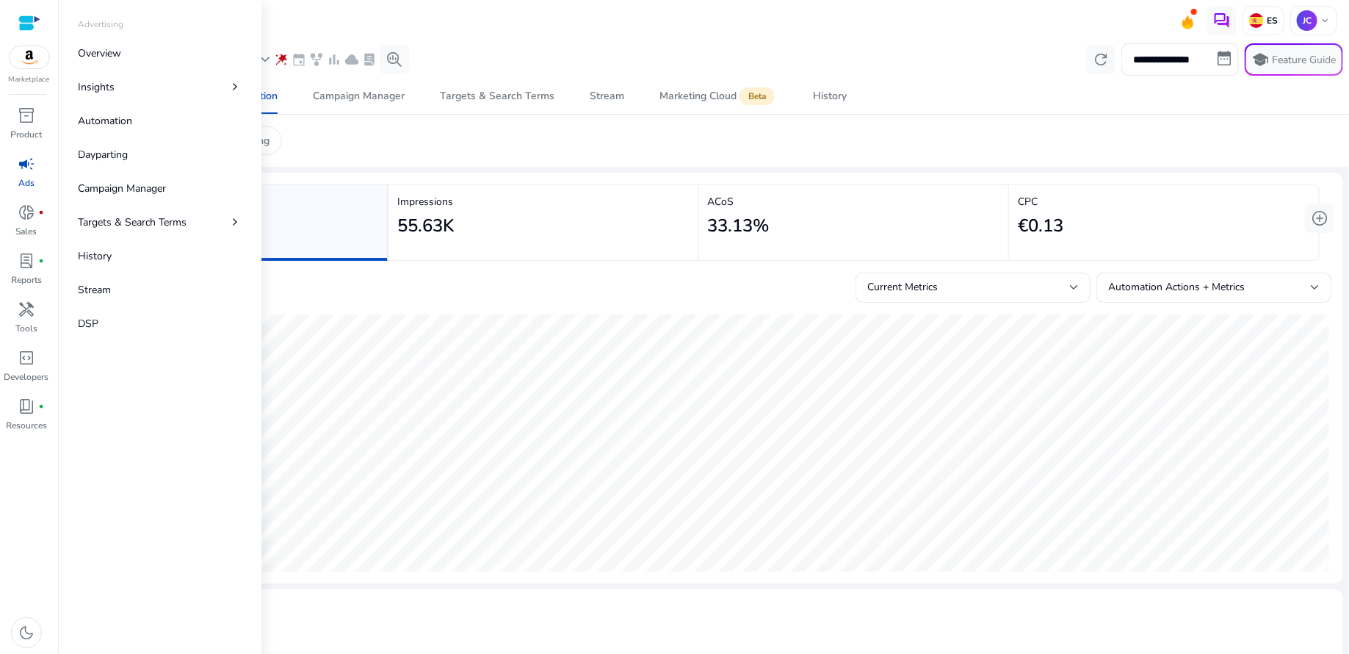
click at [18, 169] on span "campaign" at bounding box center [27, 164] width 18 height 18
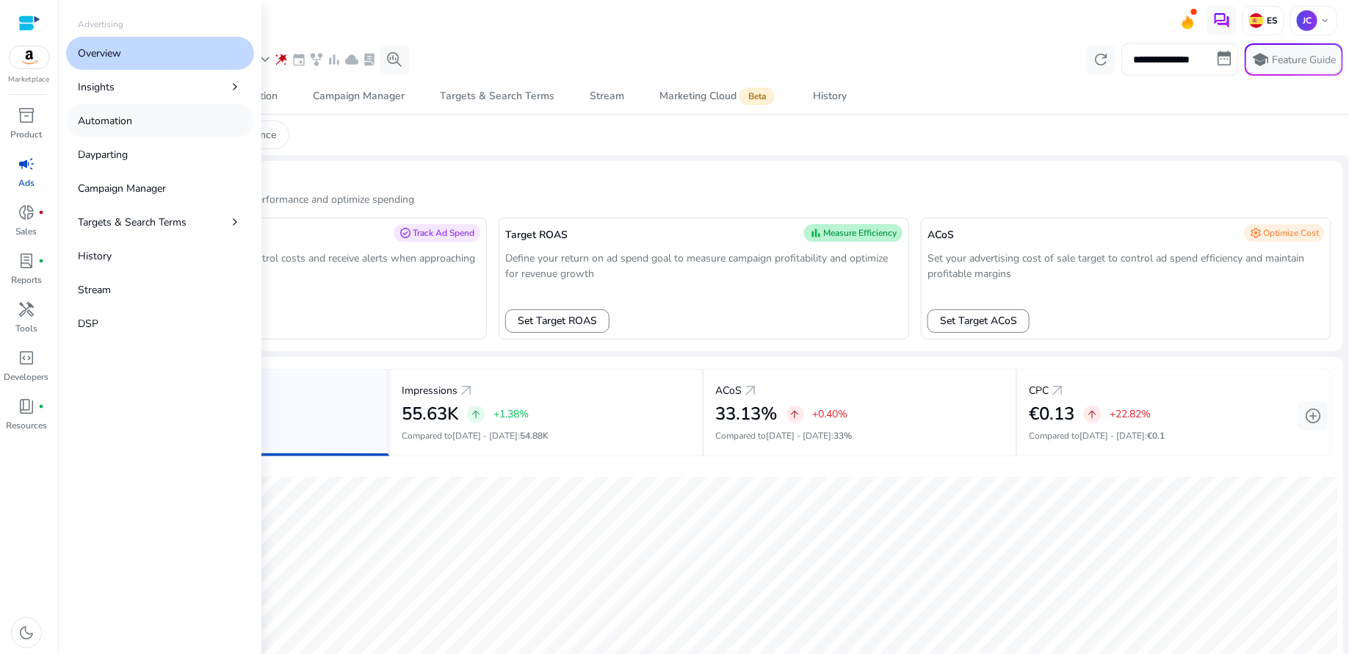
click at [110, 124] on p "Automation" at bounding box center [105, 120] width 54 height 15
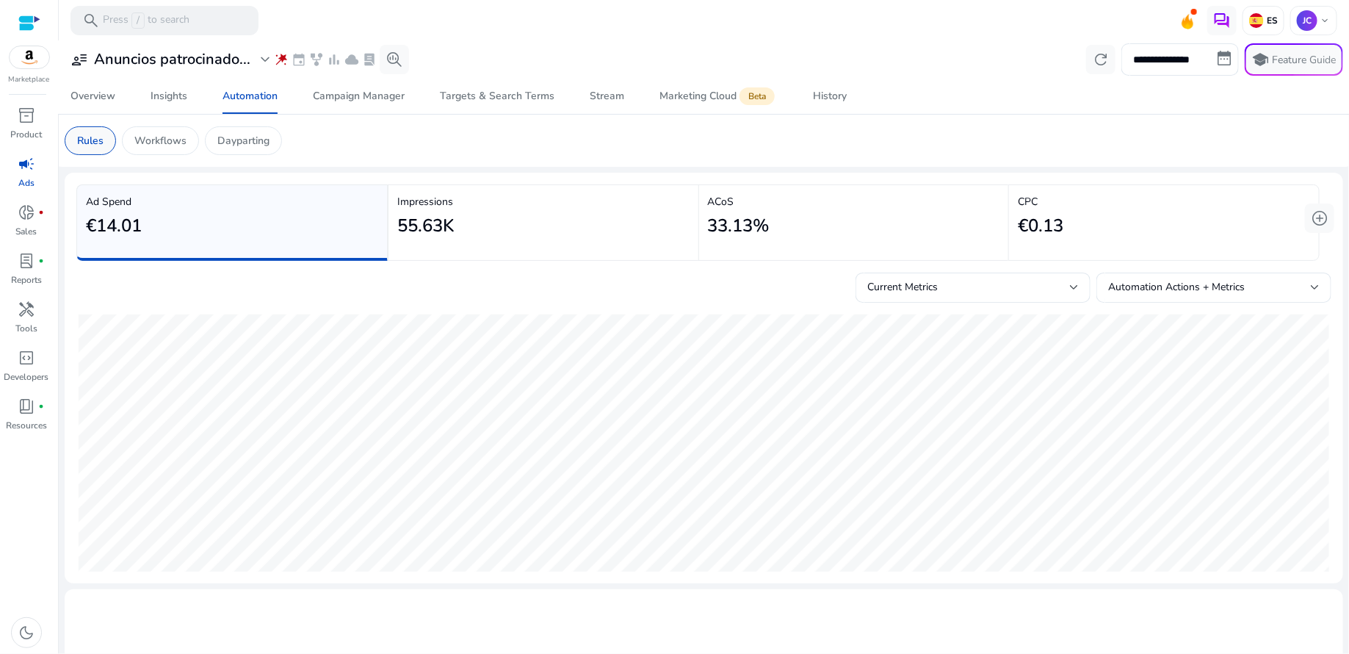
click at [91, 146] on p "Rules" at bounding box center [90, 140] width 26 height 15
click at [1311, 288] on div at bounding box center [1315, 287] width 9 height 6
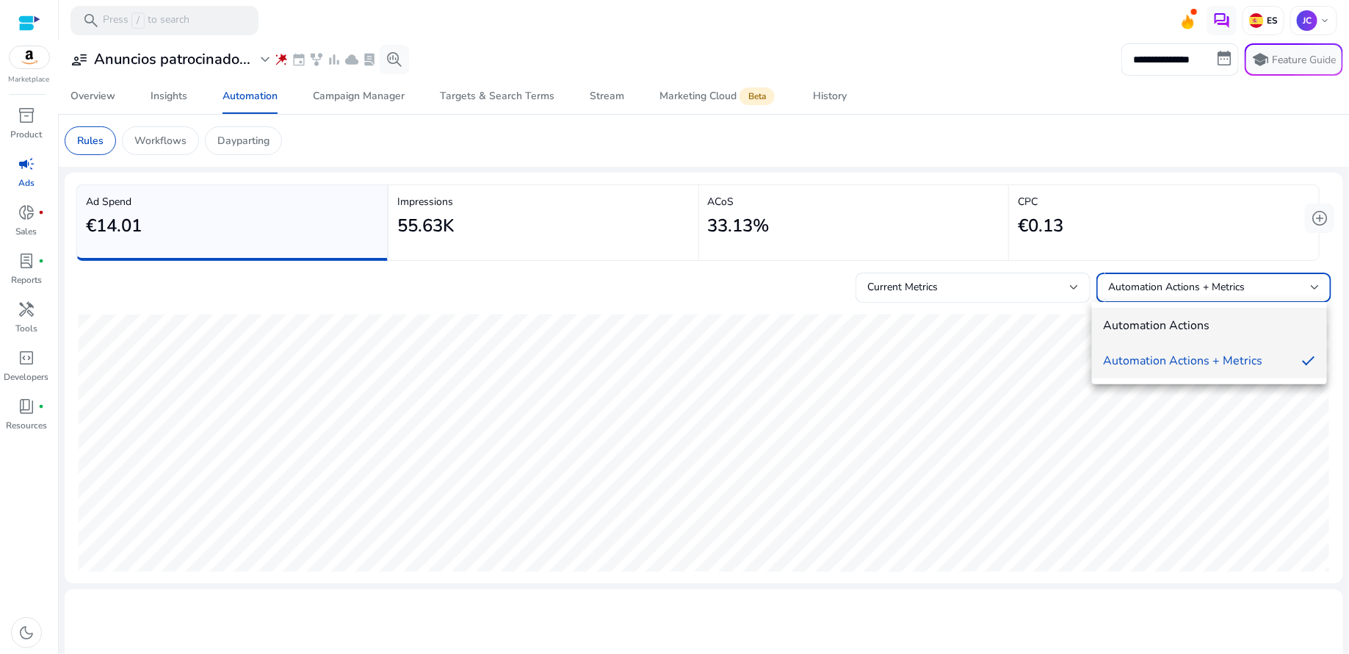
click at [1263, 315] on mat-option "Automation Actions" at bounding box center [1209, 325] width 235 height 35
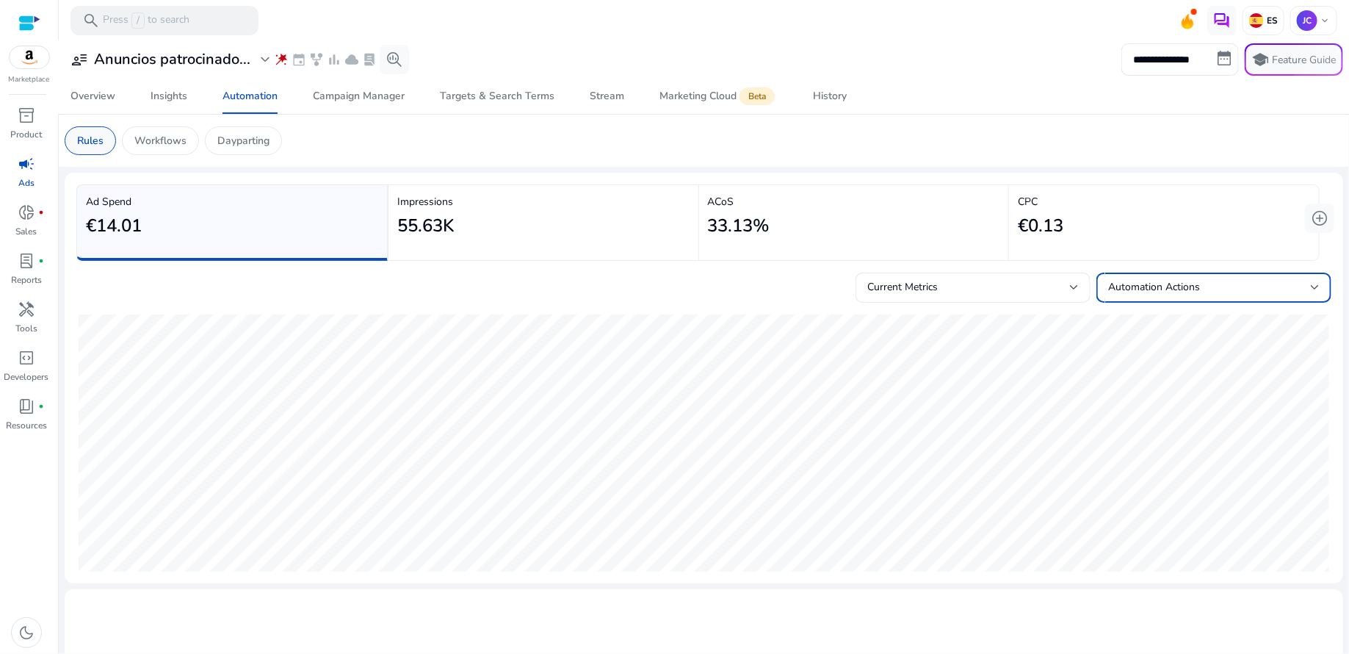
click at [96, 141] on p "Rules" at bounding box center [90, 140] width 26 height 15
click at [25, 309] on span "handyman" at bounding box center [27, 309] width 18 height 18
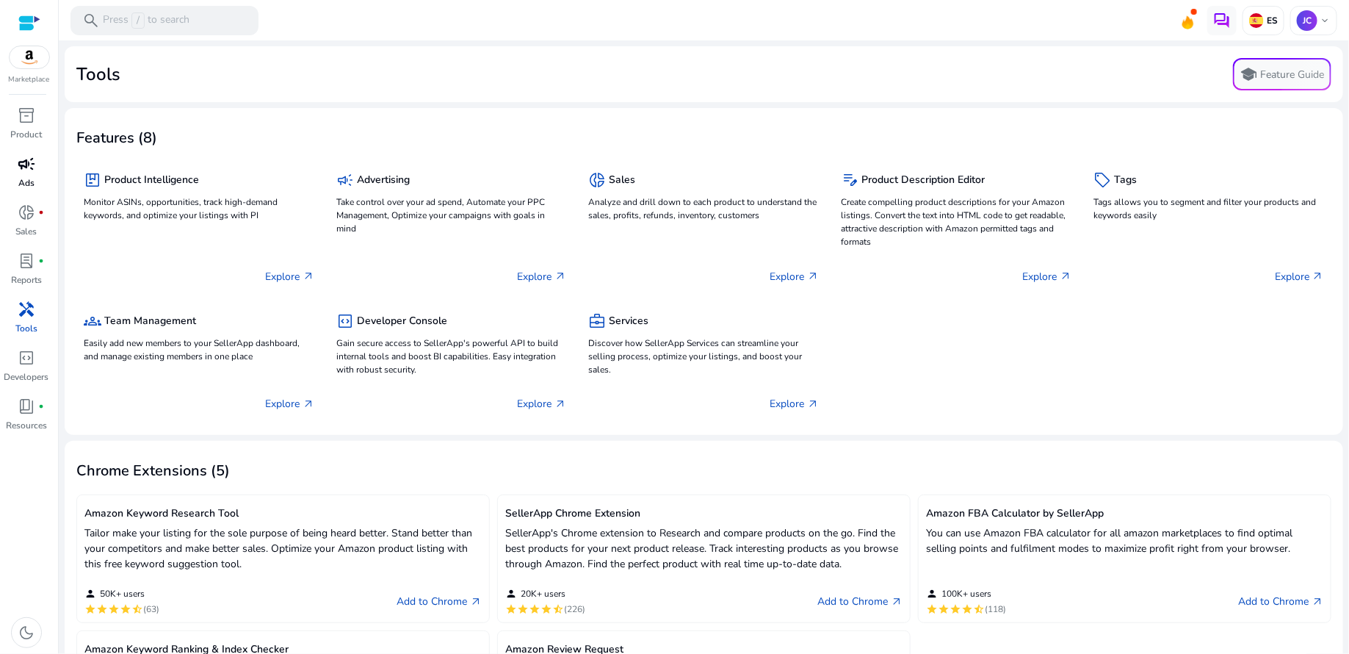
click at [16, 165] on div "campaign" at bounding box center [26, 164] width 41 height 24
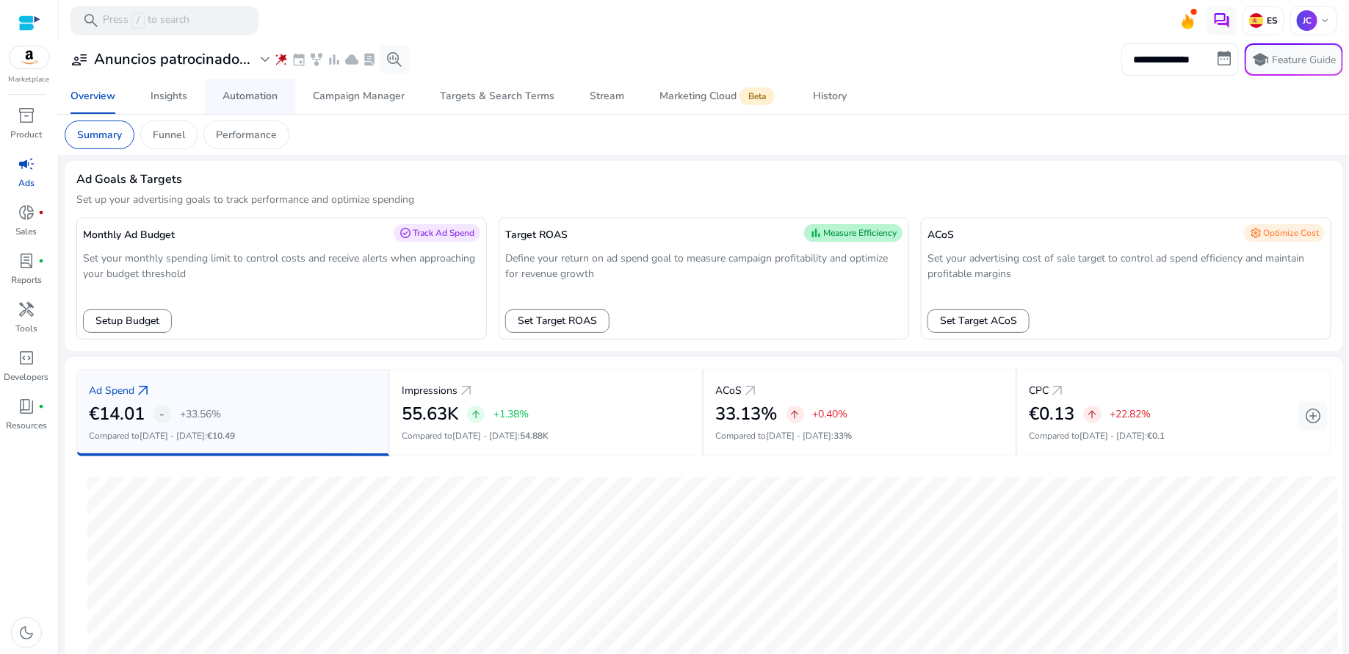
click at [248, 101] on div "Automation" at bounding box center [250, 96] width 55 height 10
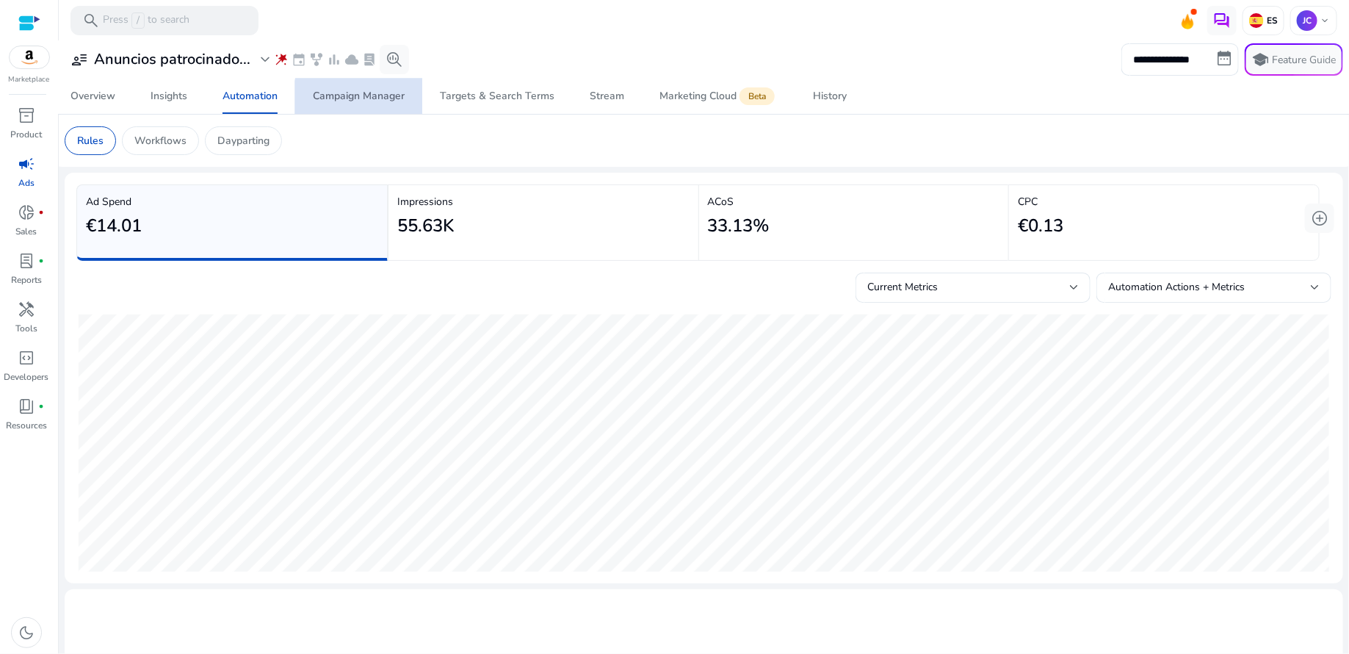
click at [371, 99] on div "Campaign Manager" at bounding box center [359, 96] width 92 height 10
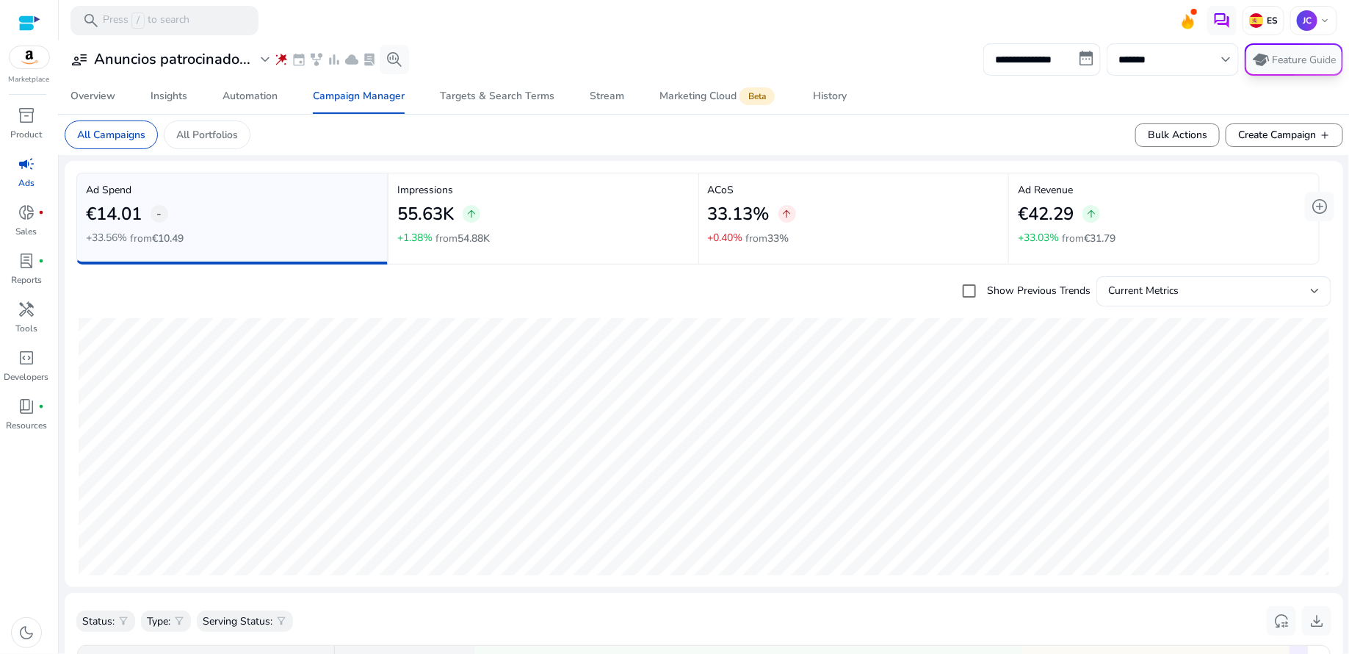
click at [1286, 56] on p "Feature Guide" at bounding box center [1305, 60] width 64 height 15
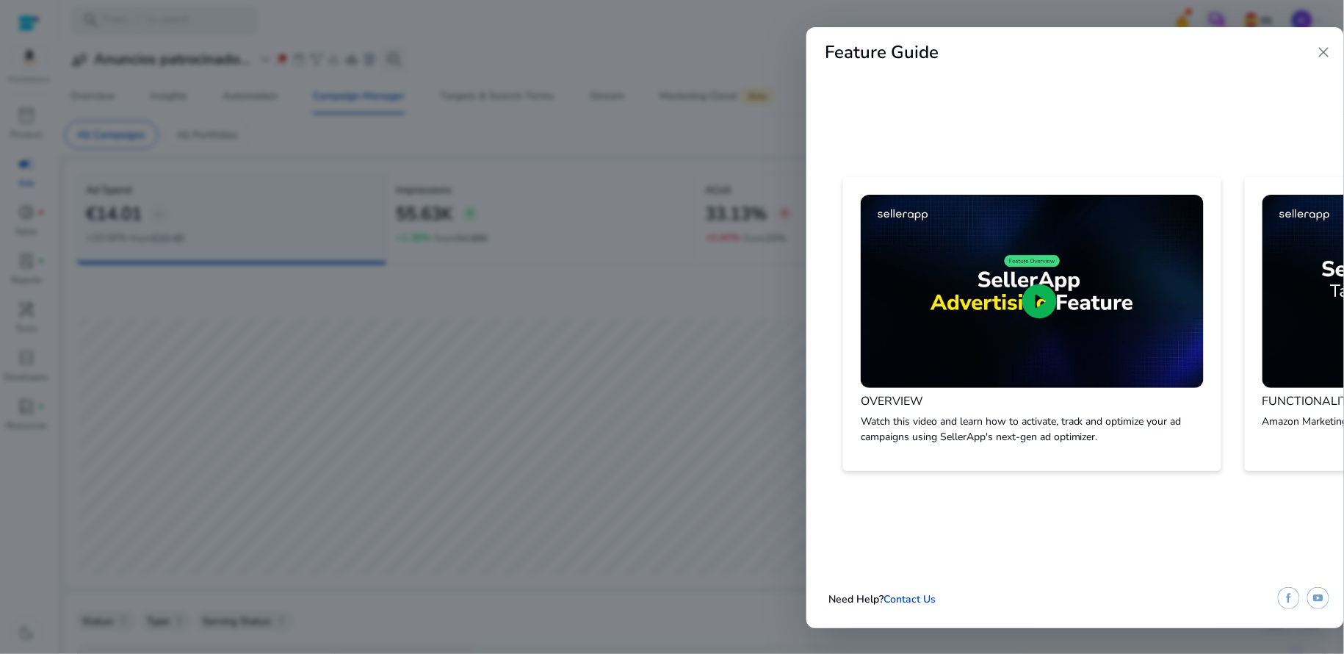
click at [1061, 15] on div at bounding box center [672, 327] width 1344 height 654
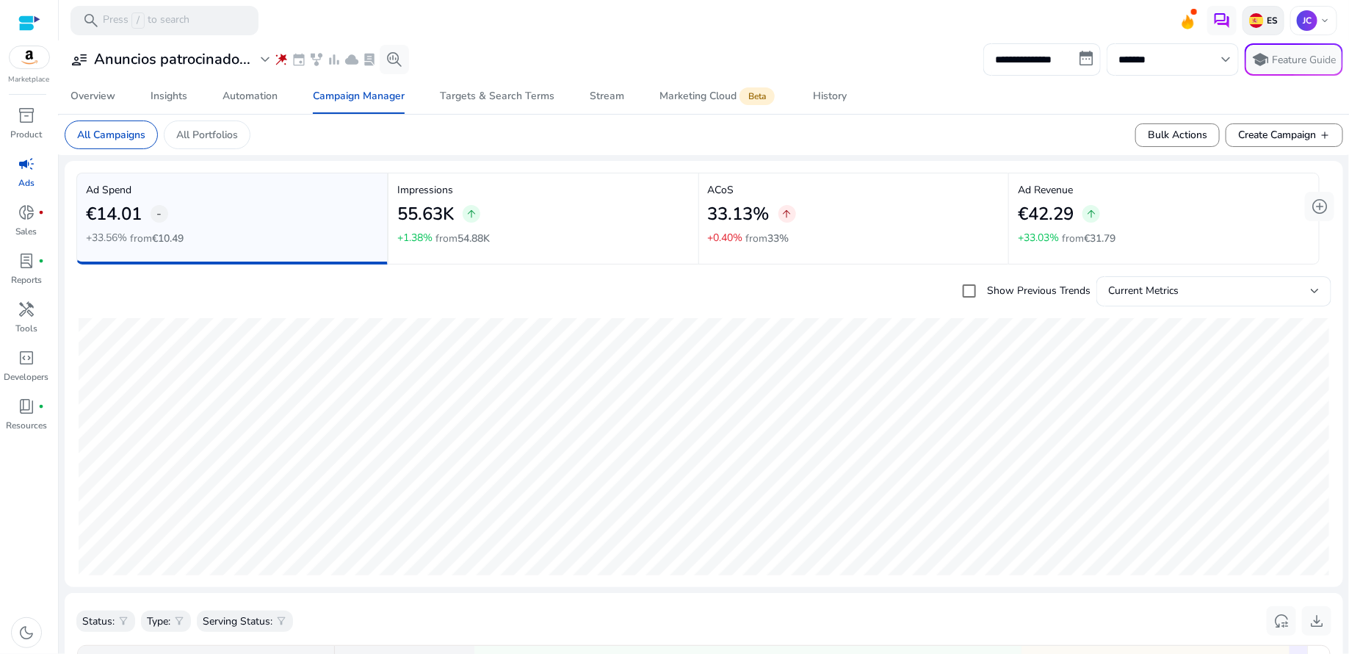
click at [1256, 21] on img at bounding box center [1257, 20] width 15 height 15
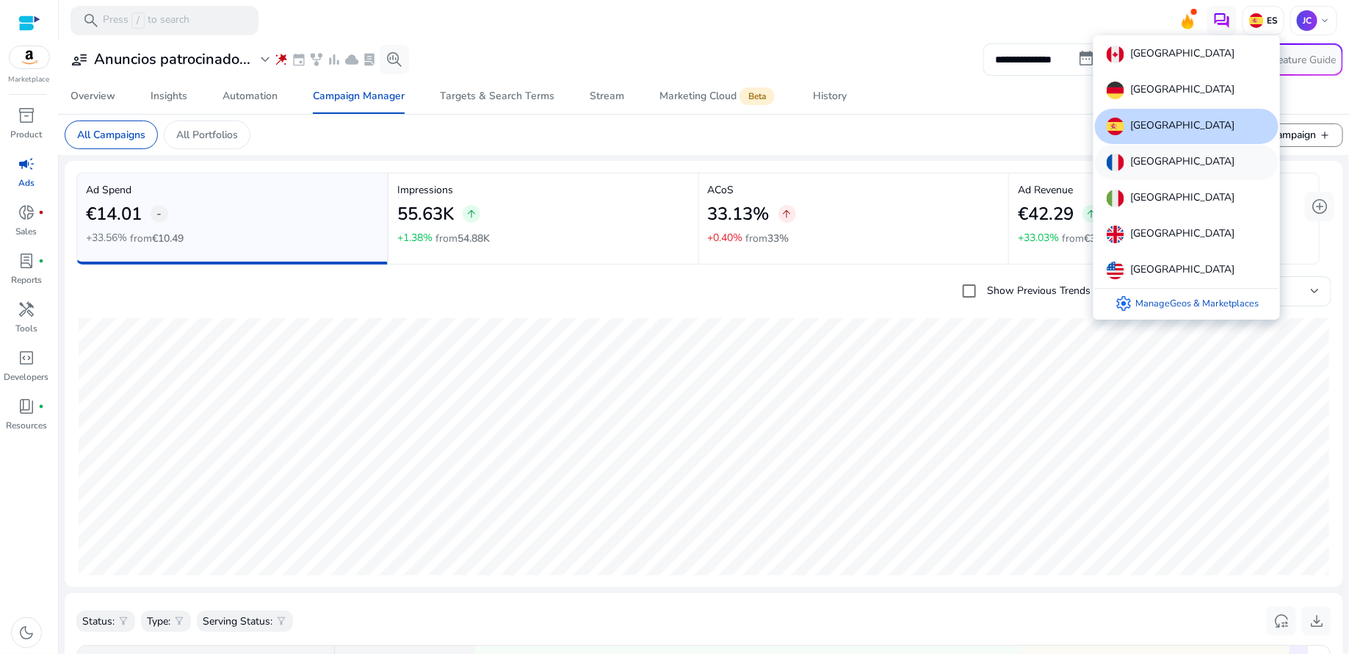
click at [1152, 167] on p "[GEOGRAPHIC_DATA]" at bounding box center [1183, 163] width 104 height 18
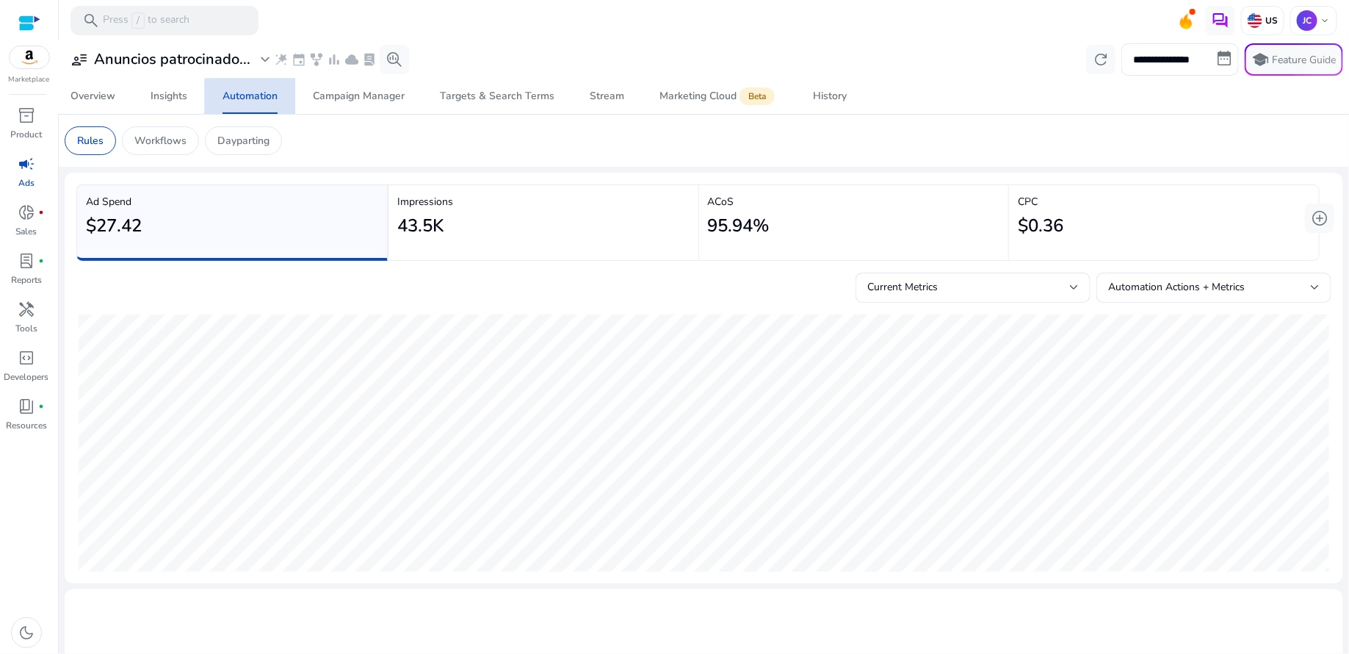
click at [267, 99] on div "Automation" at bounding box center [250, 96] width 55 height 10
click at [94, 134] on p "Rules" at bounding box center [90, 140] width 26 height 15
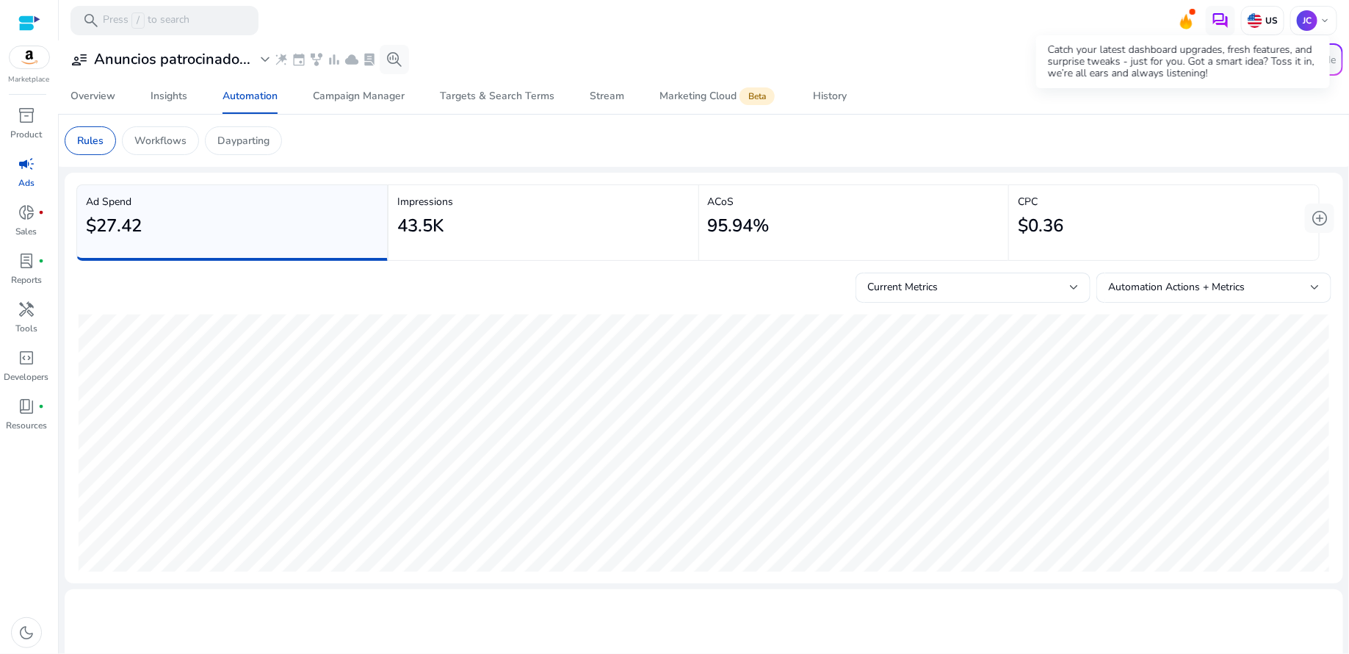
click at [1185, 26] on icon at bounding box center [1187, 25] width 4 height 7
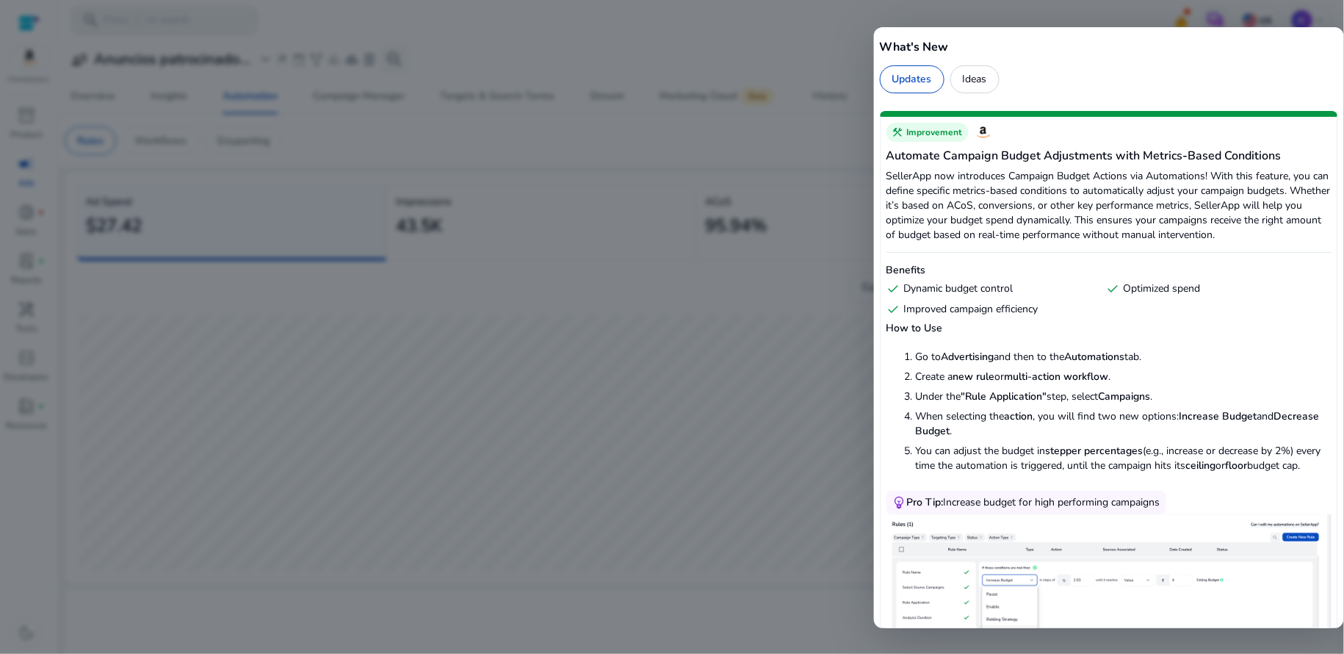
click at [914, 76] on div "Updates" at bounding box center [912, 79] width 65 height 28
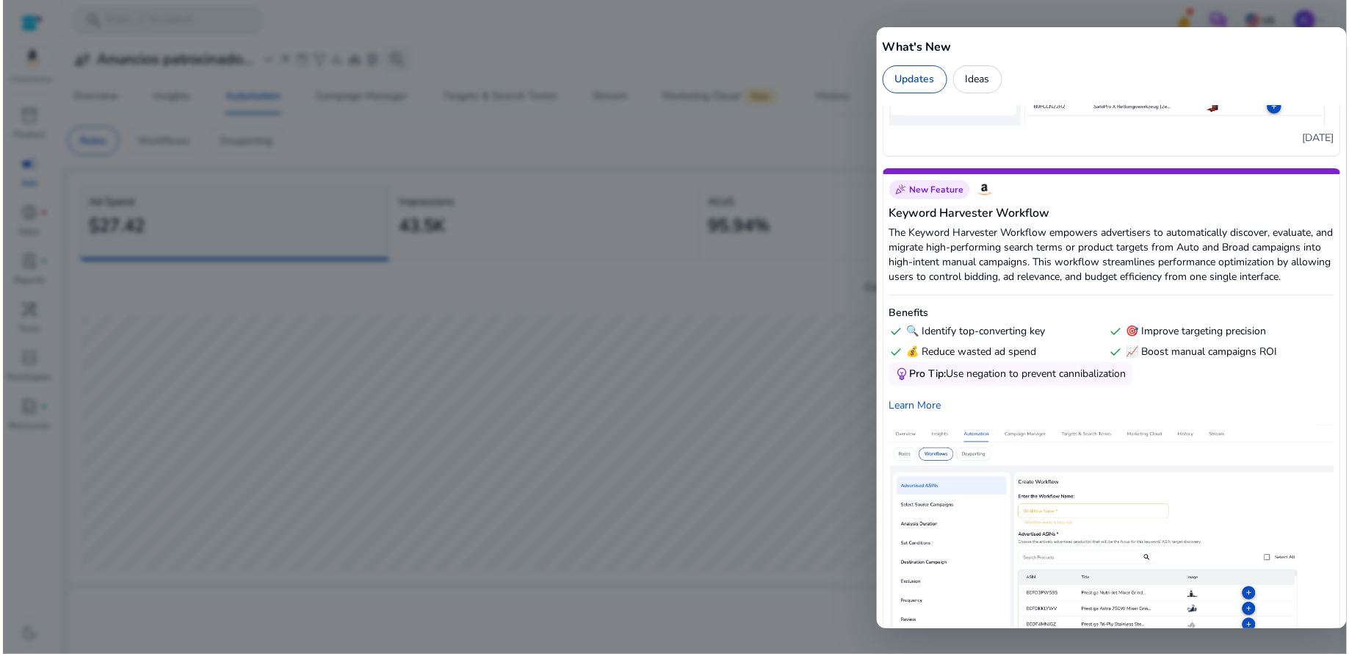
scroll to position [5978, 0]
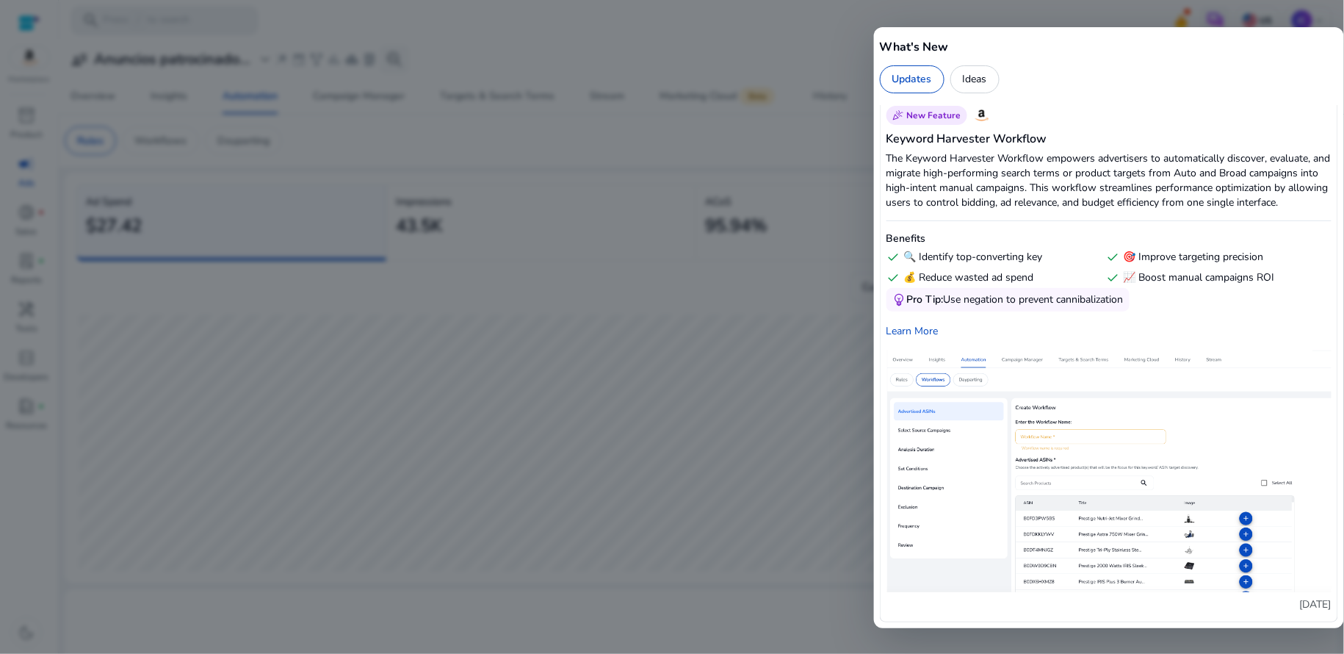
click at [842, 41] on div at bounding box center [672, 327] width 1344 height 654
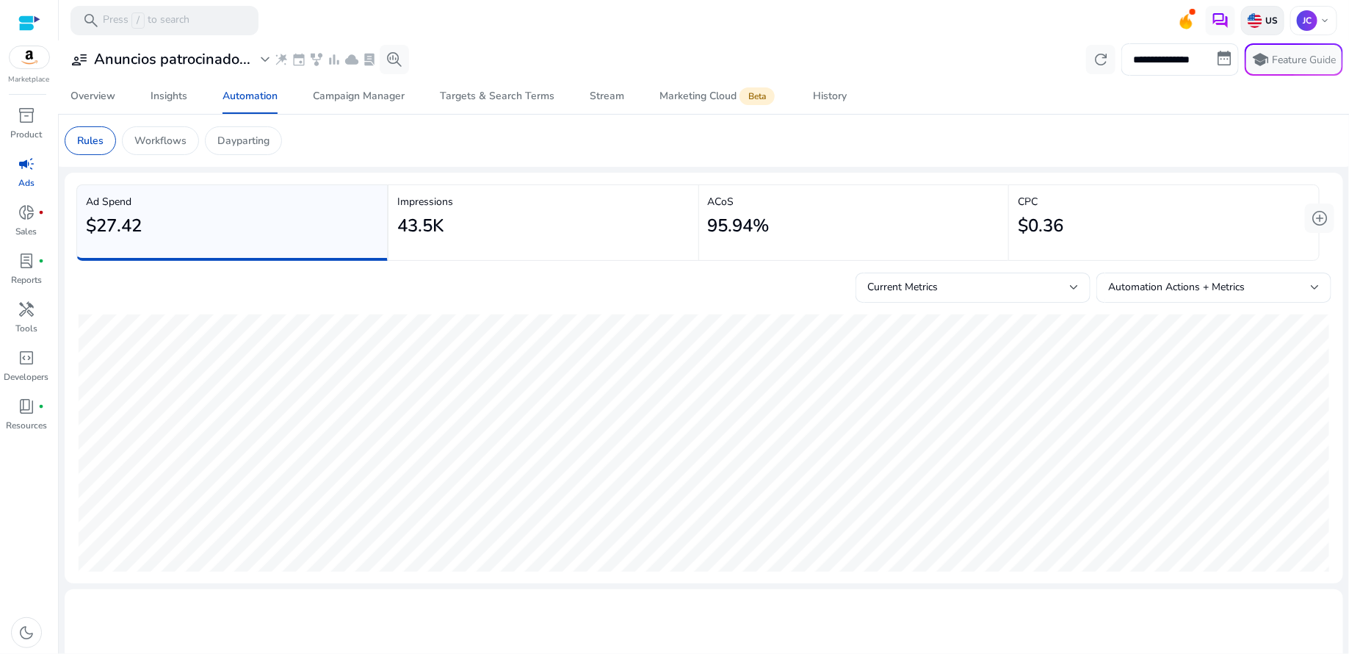
click at [1263, 18] on p "US" at bounding box center [1270, 21] width 15 height 12
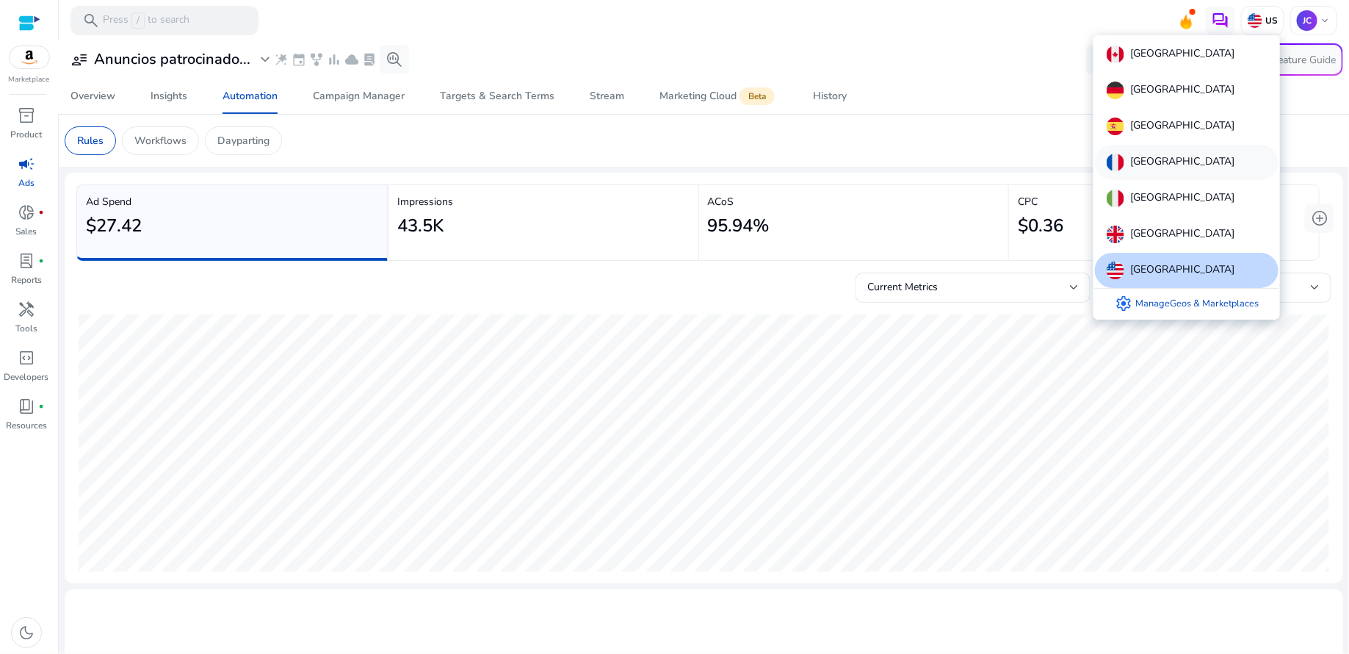
click at [1147, 157] on p "[GEOGRAPHIC_DATA]" at bounding box center [1183, 163] width 104 height 18
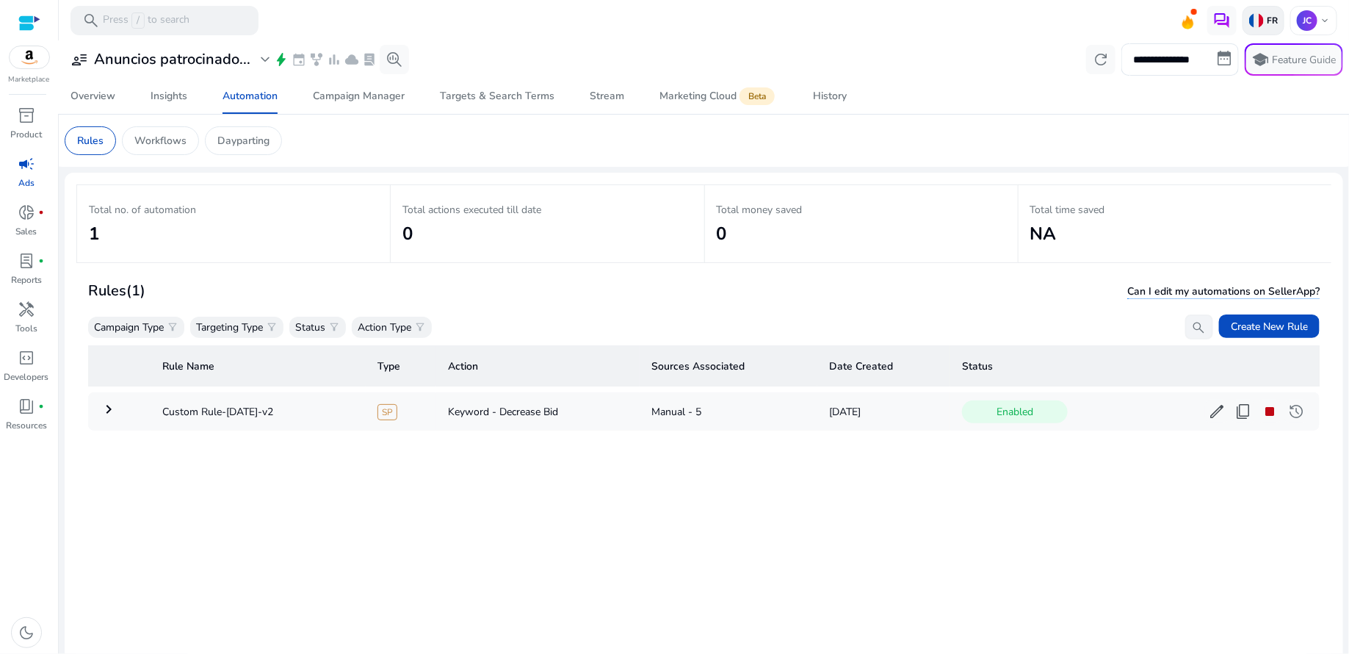
click at [1257, 18] on img at bounding box center [1257, 20] width 15 height 15
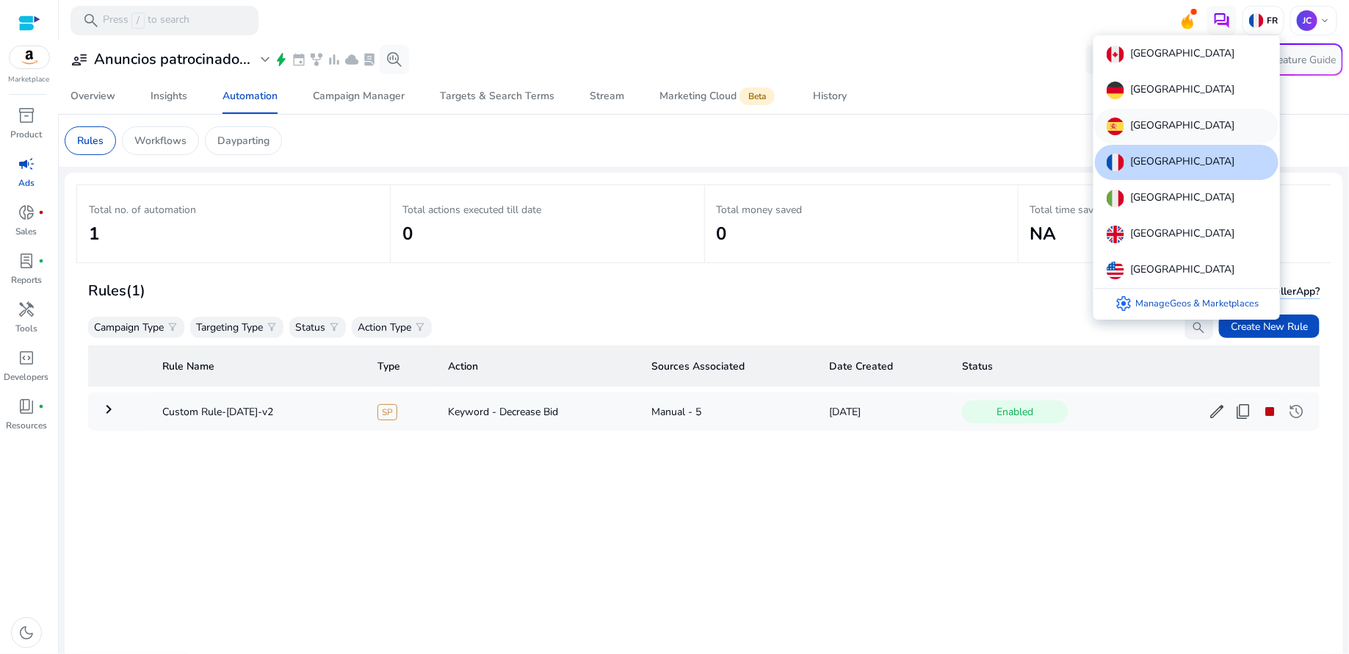
click at [1169, 132] on div "[GEOGRAPHIC_DATA]" at bounding box center [1187, 126] width 184 height 35
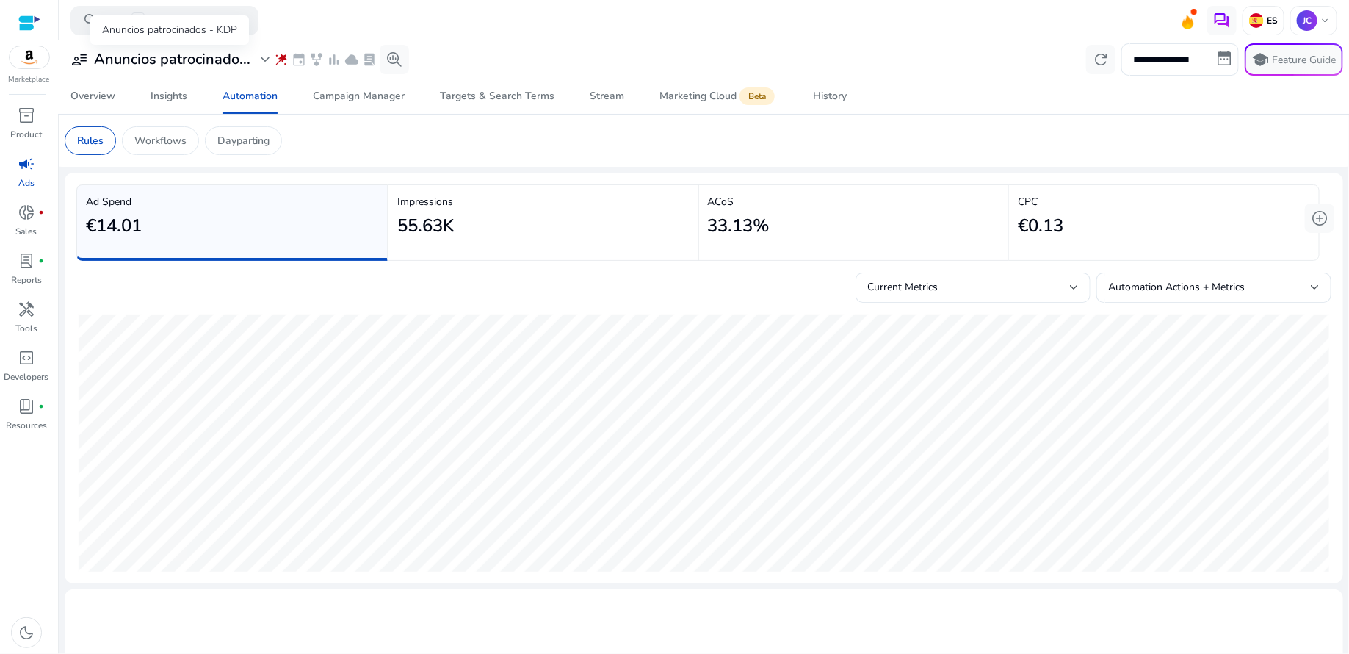
click at [266, 60] on span "expand_more" at bounding box center [265, 60] width 18 height 18
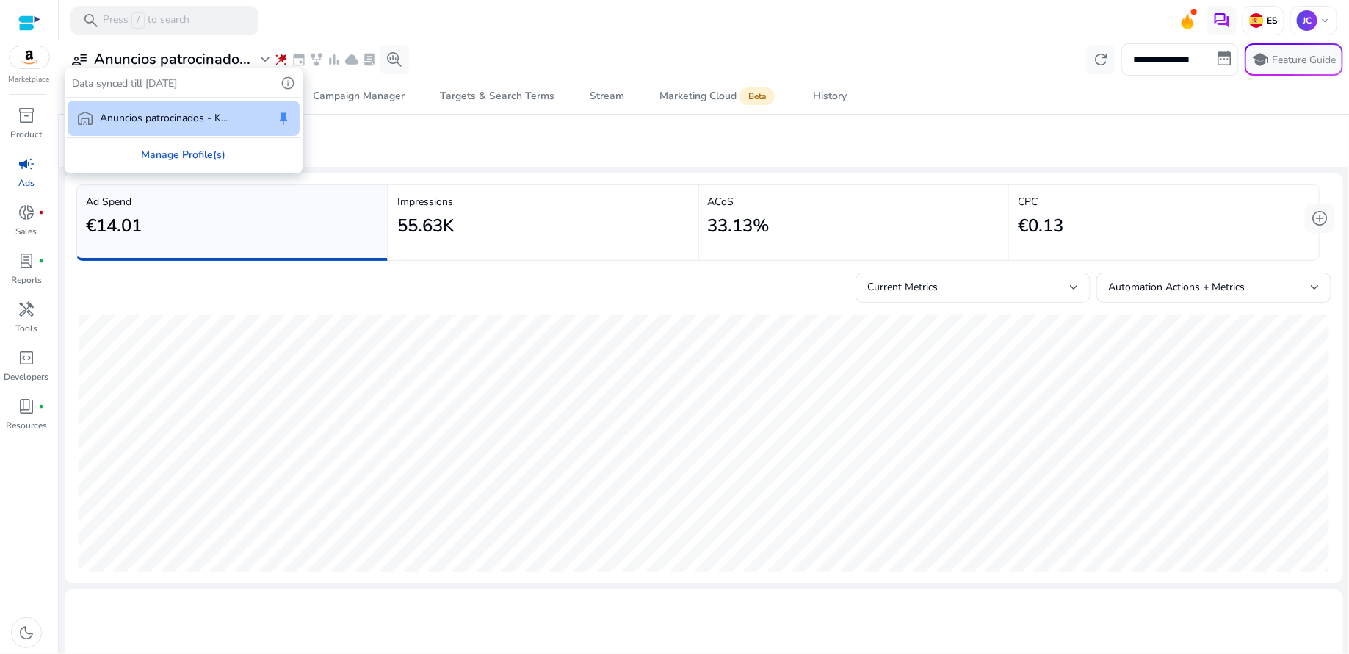
click at [200, 148] on div "Manage Profile(s)" at bounding box center [183, 154] width 235 height 33
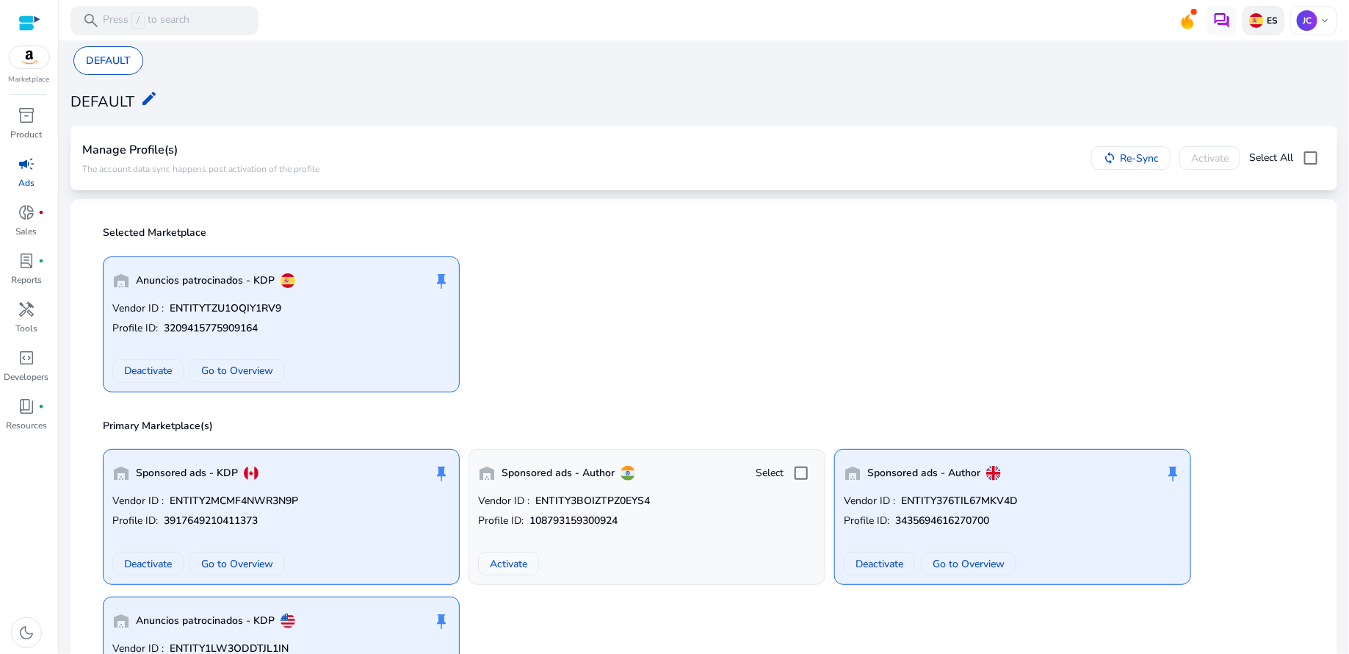
click at [1272, 24] on p "ES" at bounding box center [1271, 21] width 14 height 12
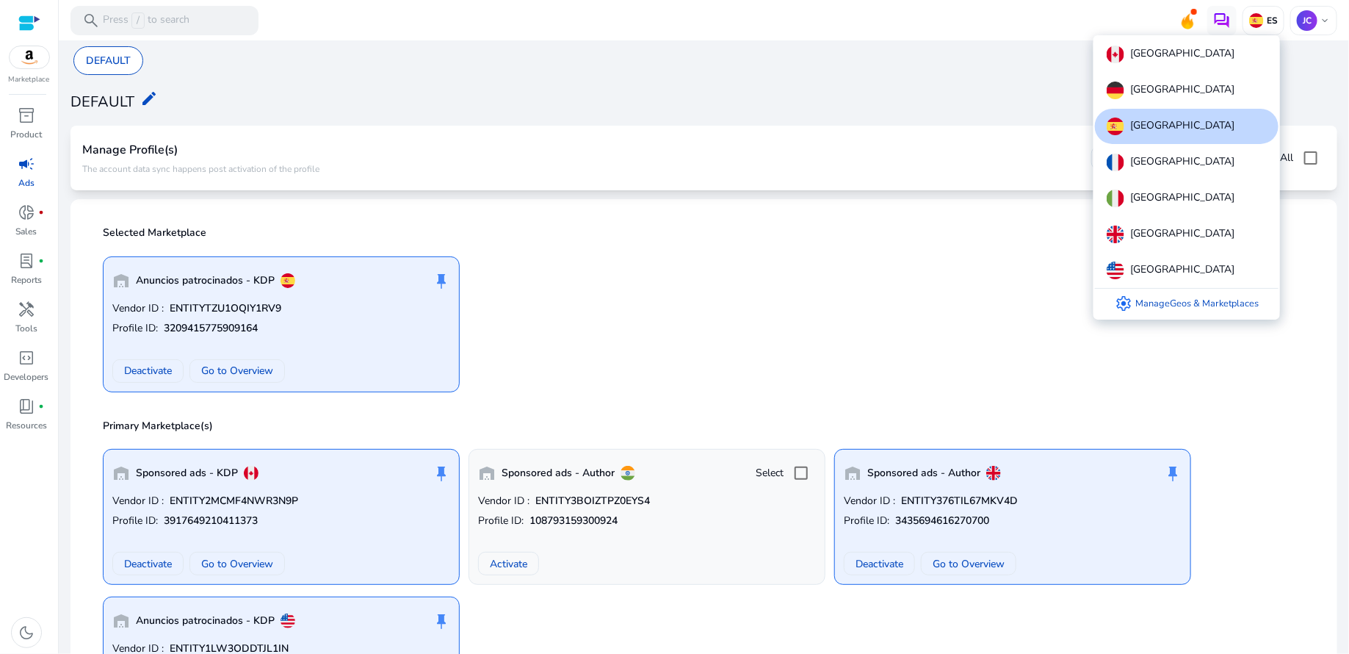
click at [1174, 126] on div "[GEOGRAPHIC_DATA]" at bounding box center [1187, 126] width 184 height 35
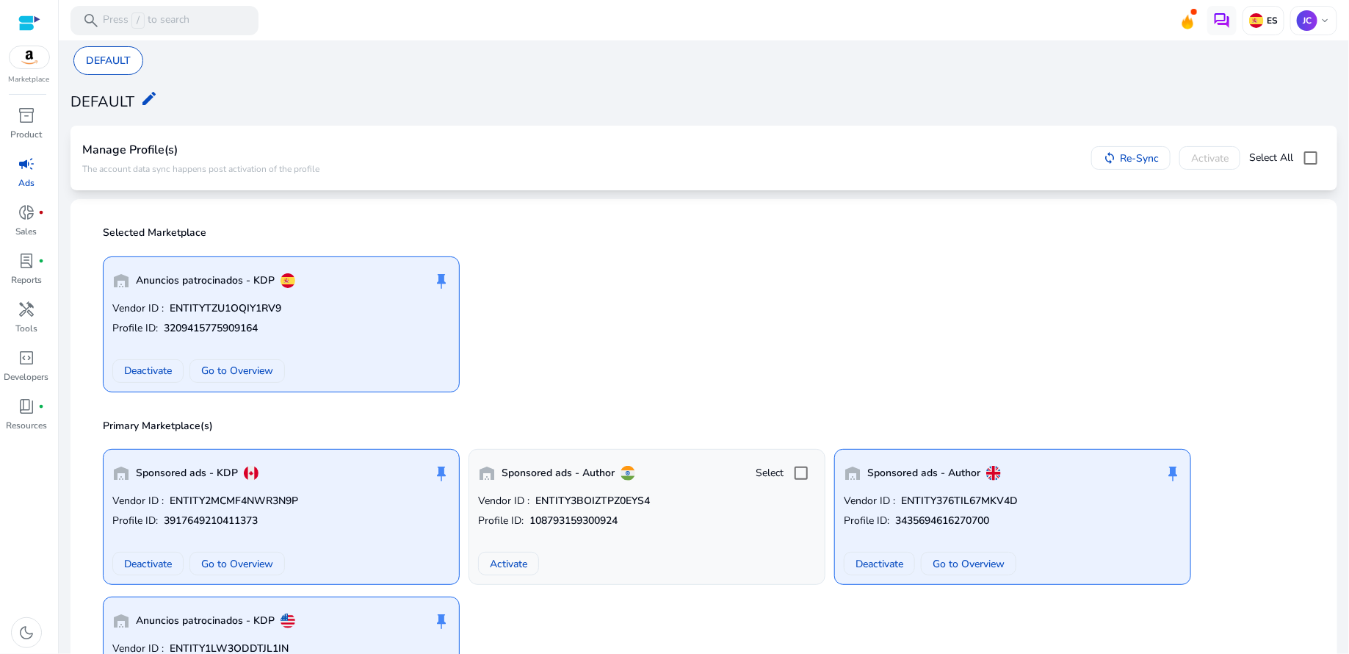
click at [29, 23] on div at bounding box center [29, 23] width 22 height 17
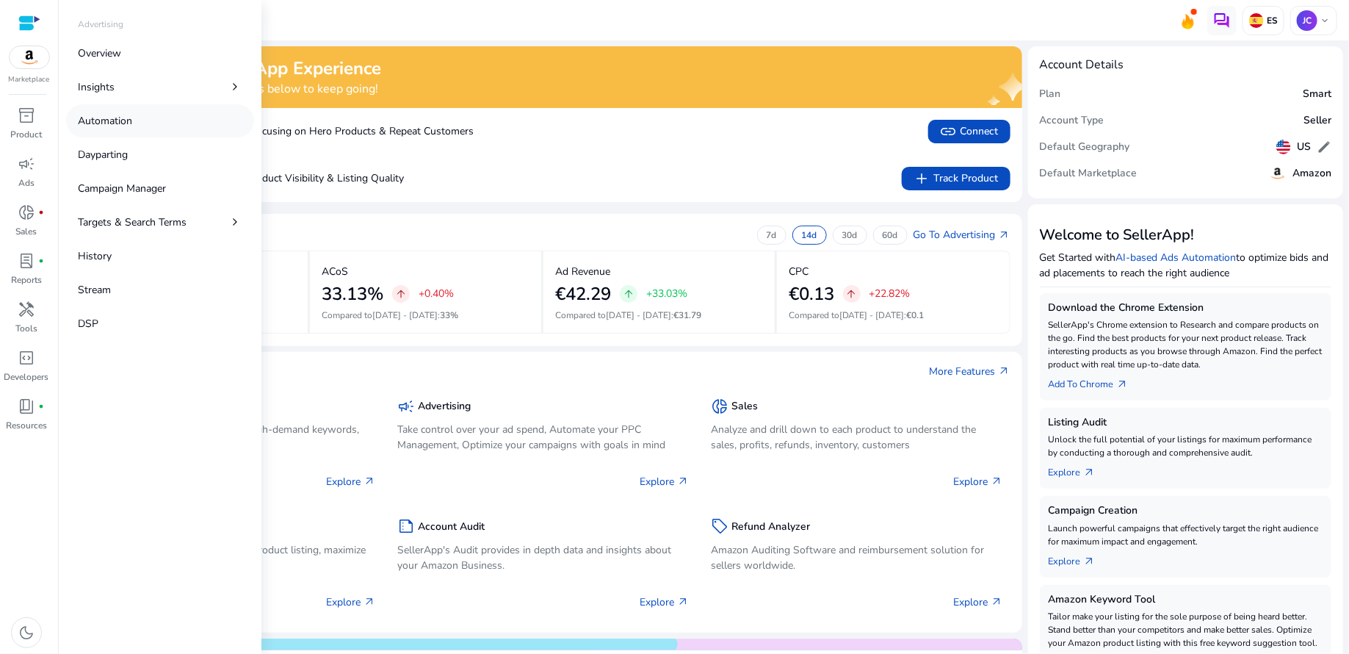
click at [107, 119] on p "Automation" at bounding box center [105, 120] width 54 height 15
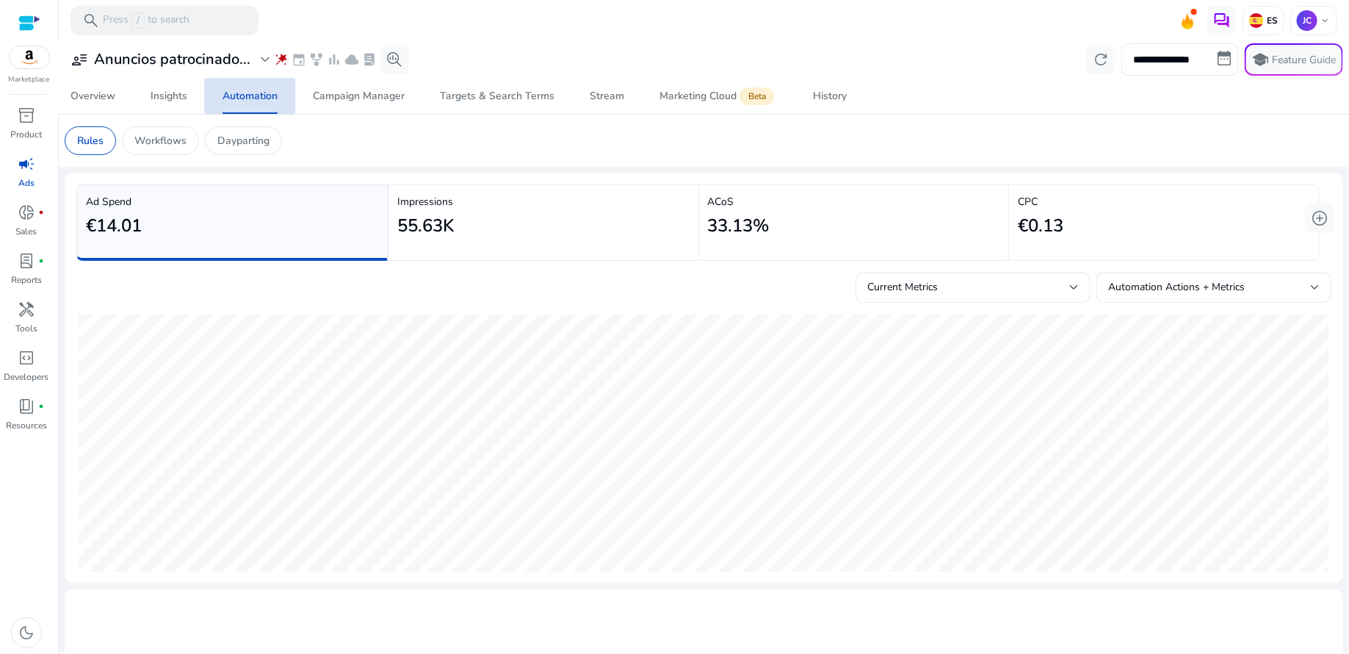
click at [253, 94] on div "Automation" at bounding box center [250, 96] width 55 height 10
click at [87, 139] on p "Rules" at bounding box center [90, 140] width 26 height 15
click at [1070, 285] on div at bounding box center [1074, 287] width 9 height 6
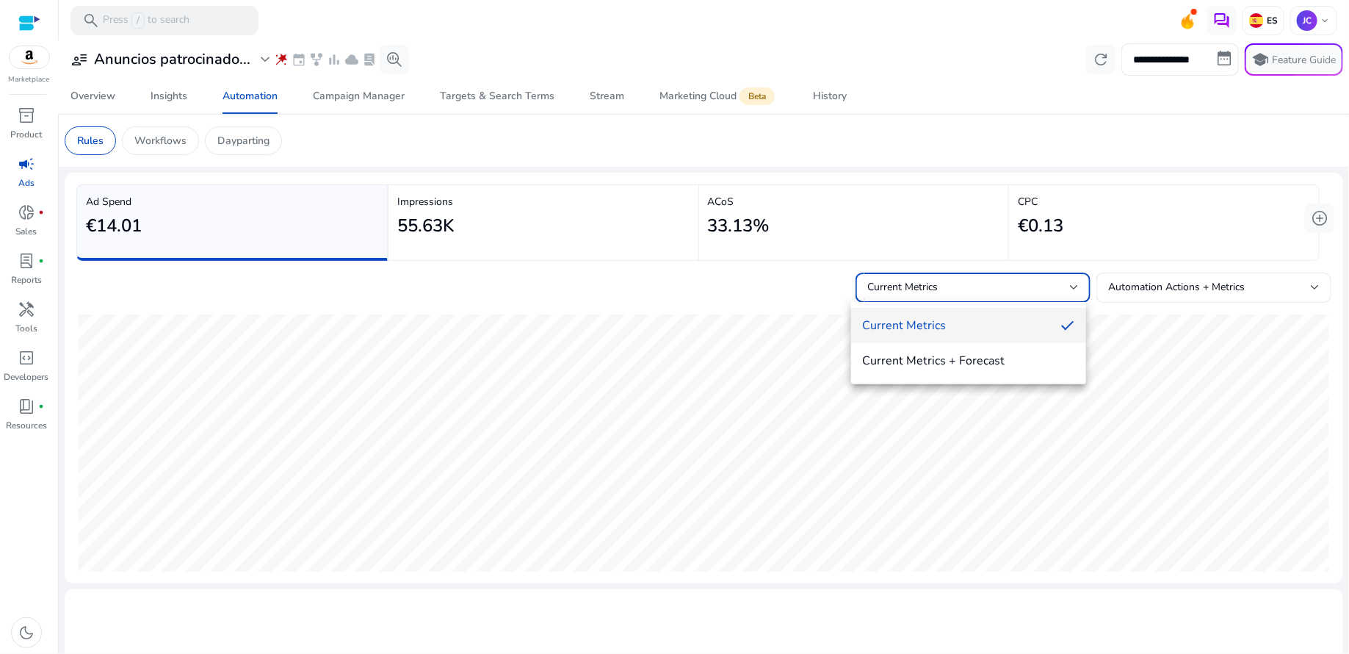
click at [1122, 228] on div at bounding box center [674, 327] width 1349 height 654
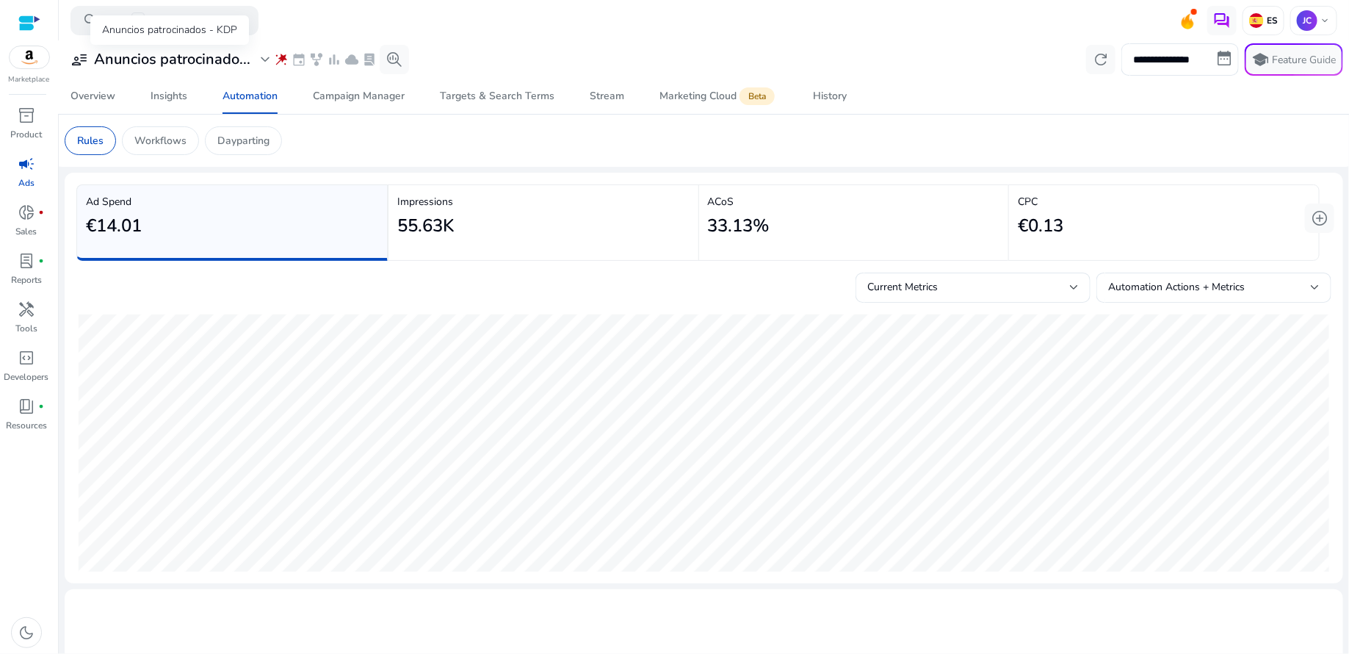
click at [263, 63] on span "expand_more" at bounding box center [265, 60] width 18 height 18
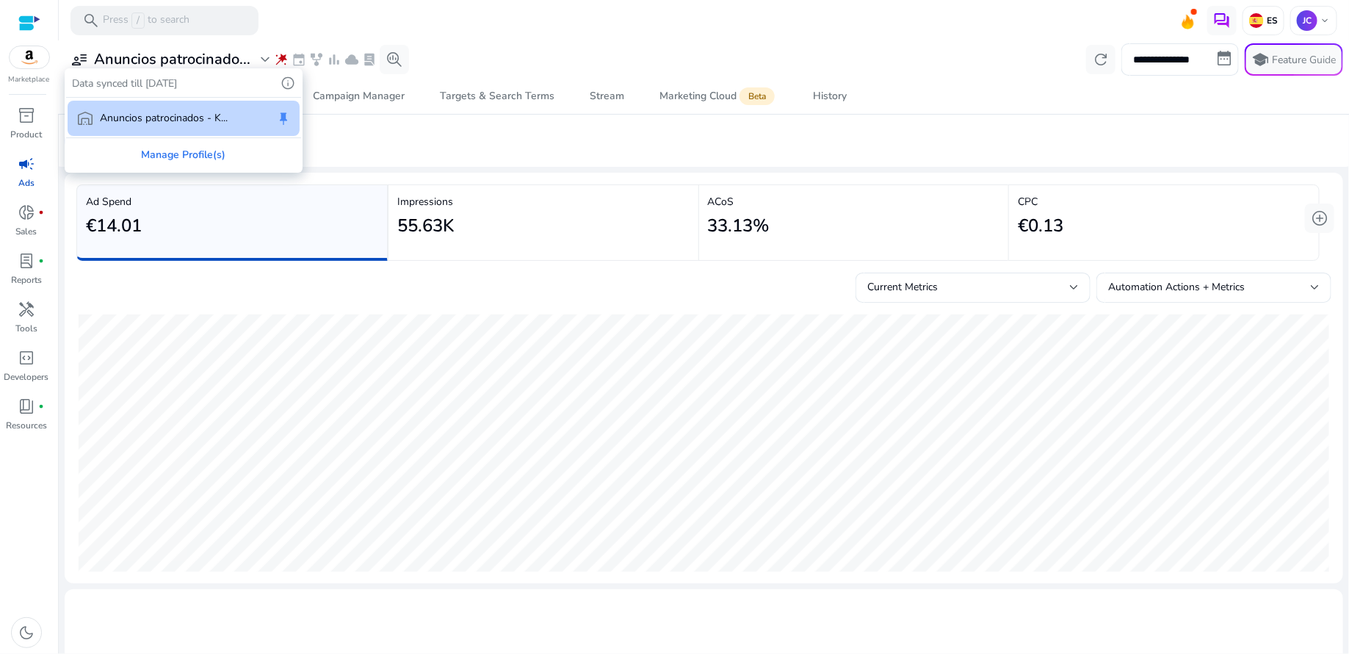
click at [405, 24] on div at bounding box center [674, 327] width 1349 height 654
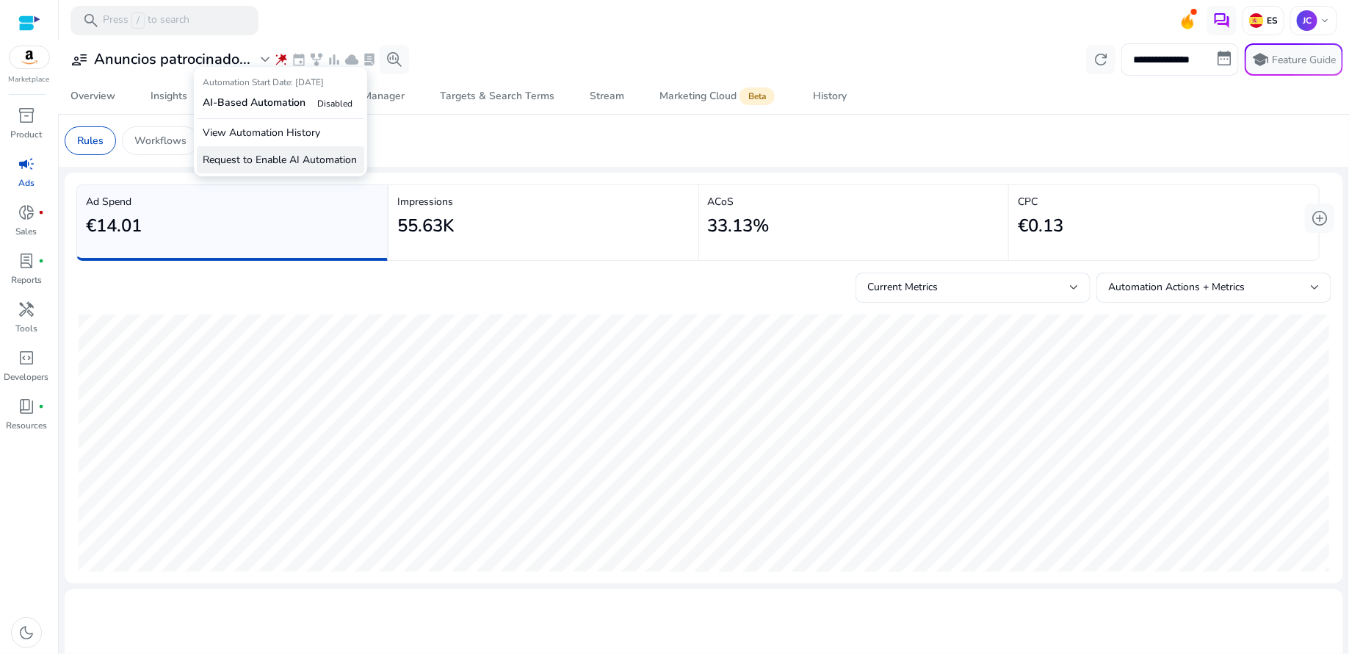
click at [286, 162] on p "Request to Enable AI Automation" at bounding box center [280, 159] width 167 height 27
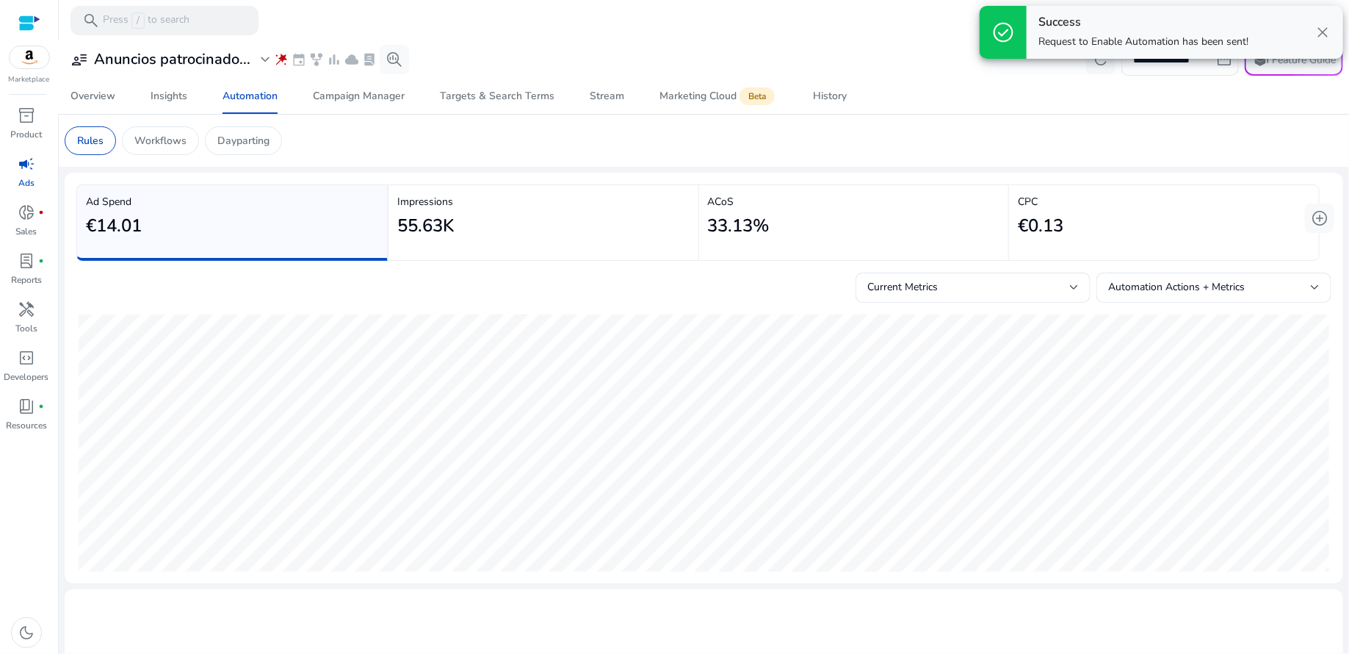
click at [1328, 32] on span "close" at bounding box center [1323, 33] width 18 height 18
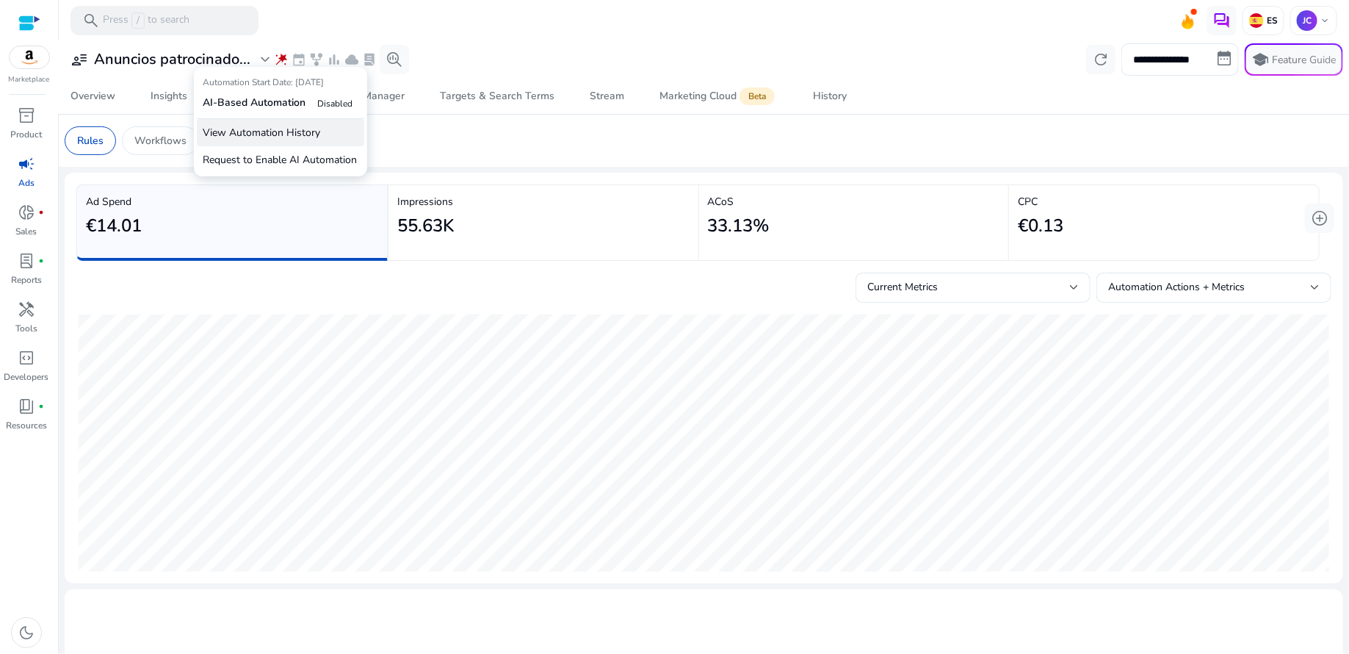
click at [292, 137] on p "View Automation History" at bounding box center [280, 132] width 167 height 27
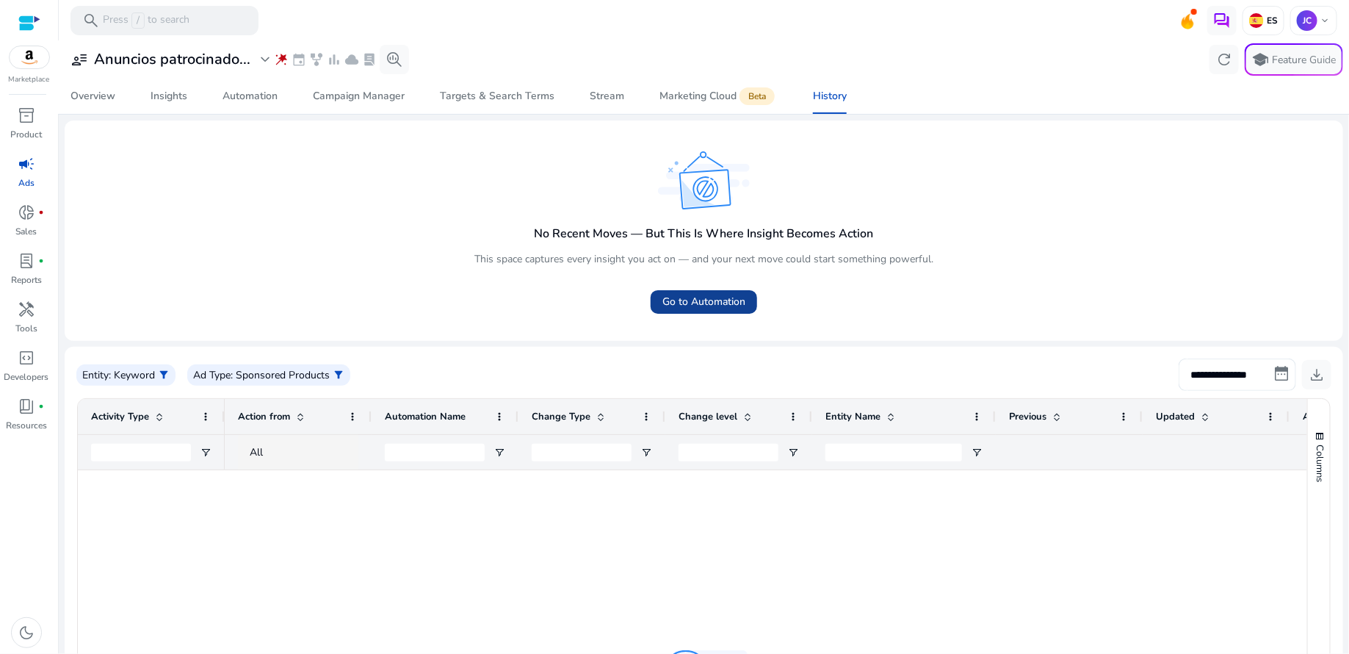
click at [682, 298] on span "Go to Automation" at bounding box center [704, 301] width 83 height 15
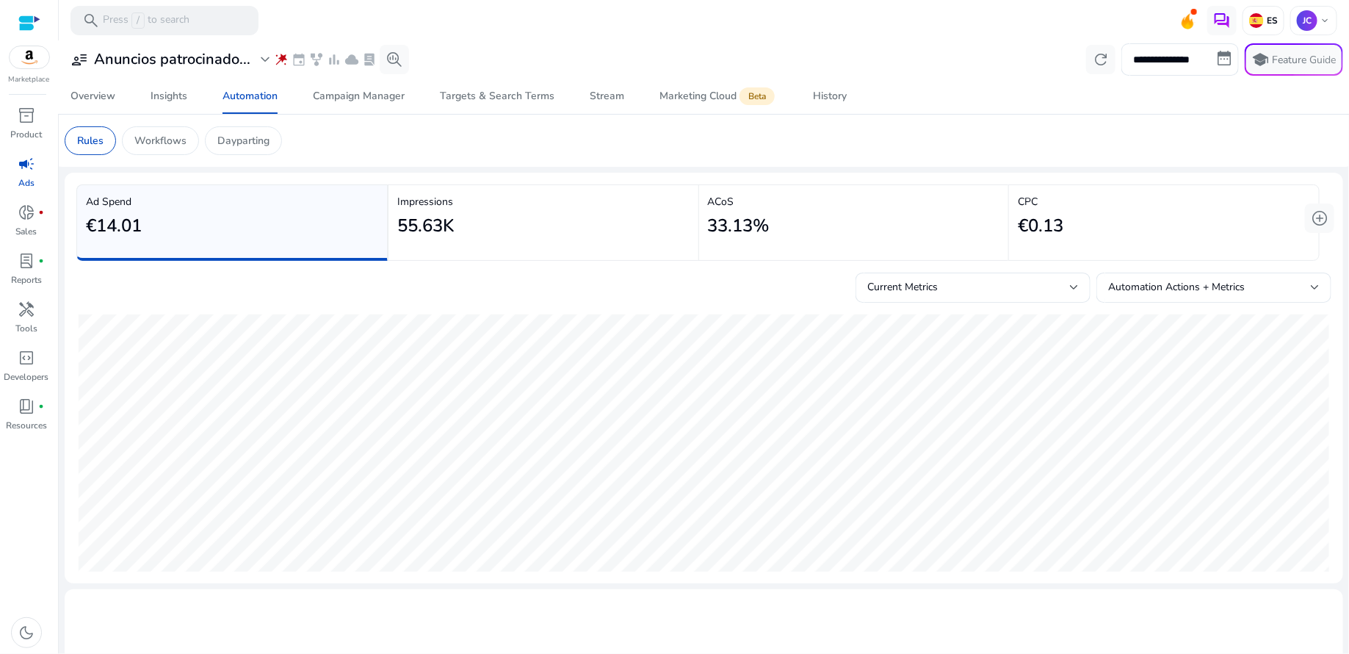
click at [27, 176] on p "Ads" at bounding box center [26, 182] width 16 height 13
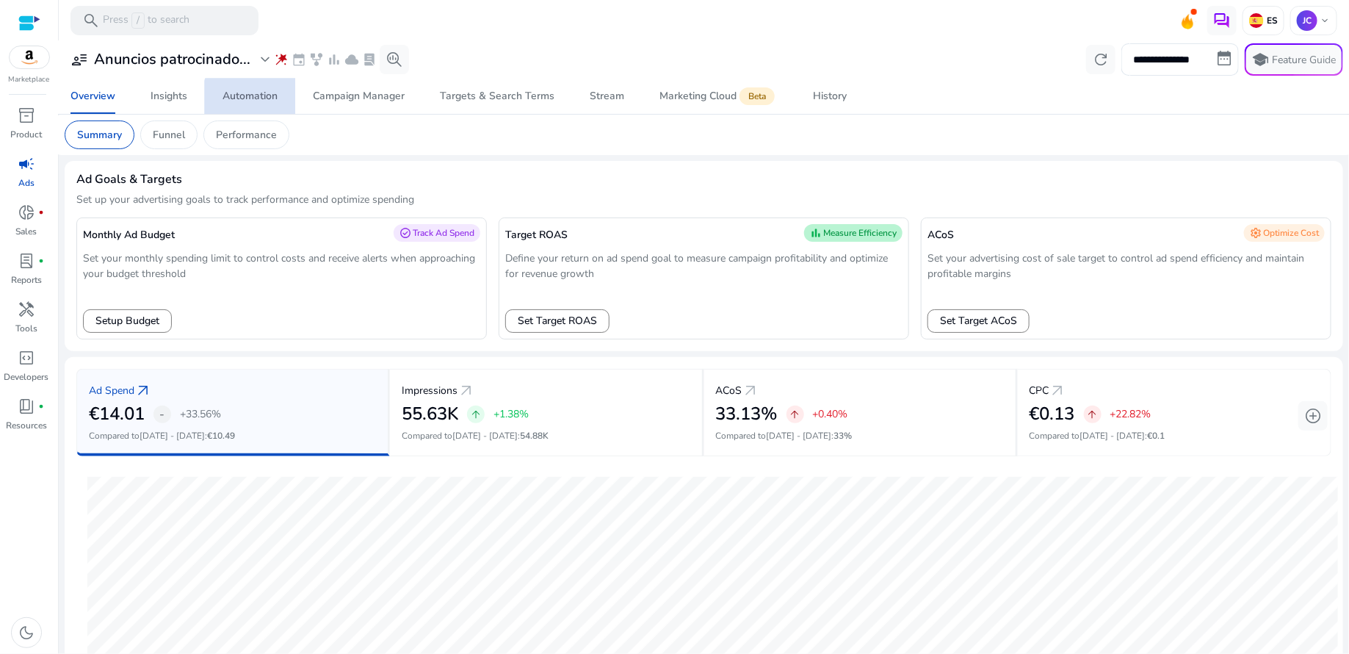
click at [259, 101] on div "Automation" at bounding box center [250, 96] width 55 height 10
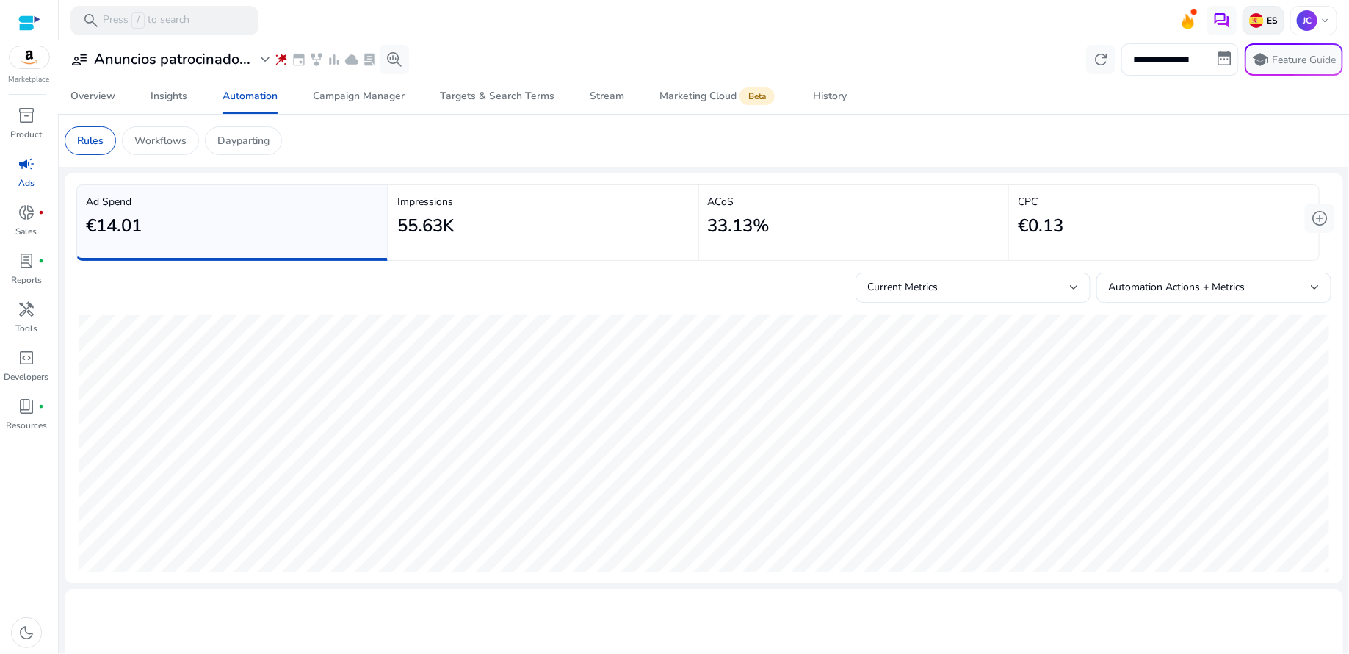
click at [1252, 22] on img at bounding box center [1257, 20] width 15 height 15
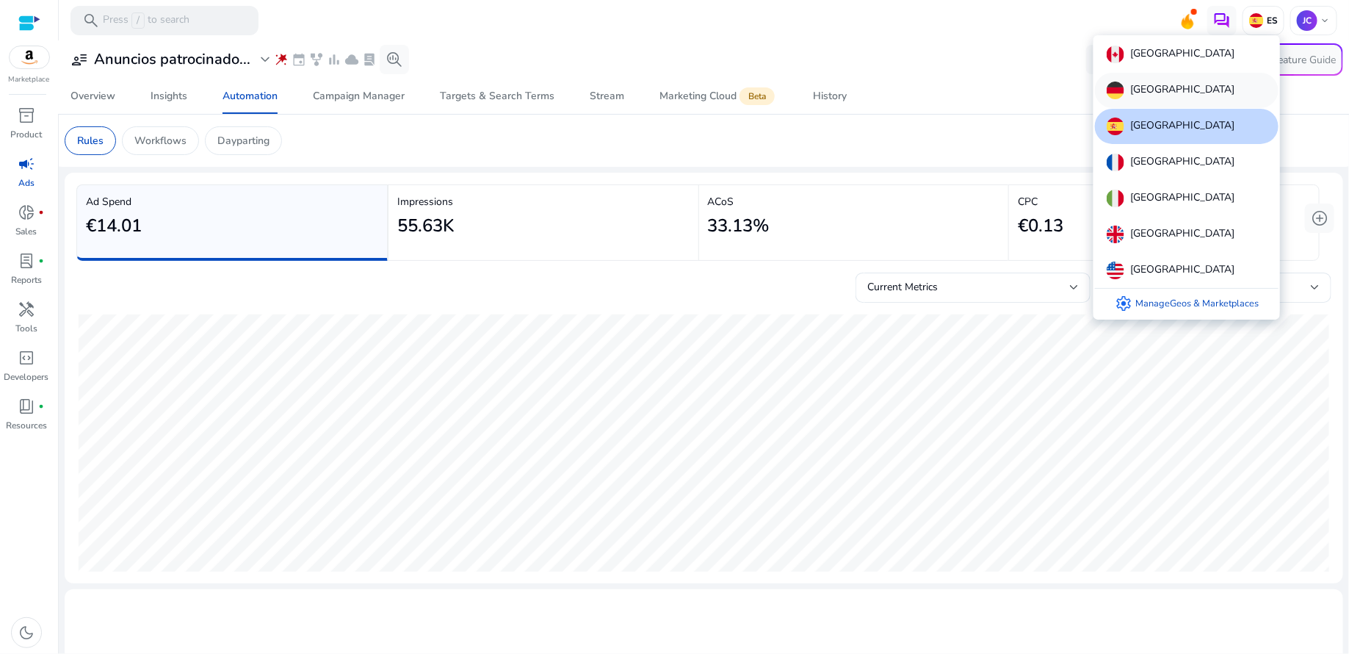
click at [1168, 82] on p "[GEOGRAPHIC_DATA]" at bounding box center [1183, 91] width 104 height 18
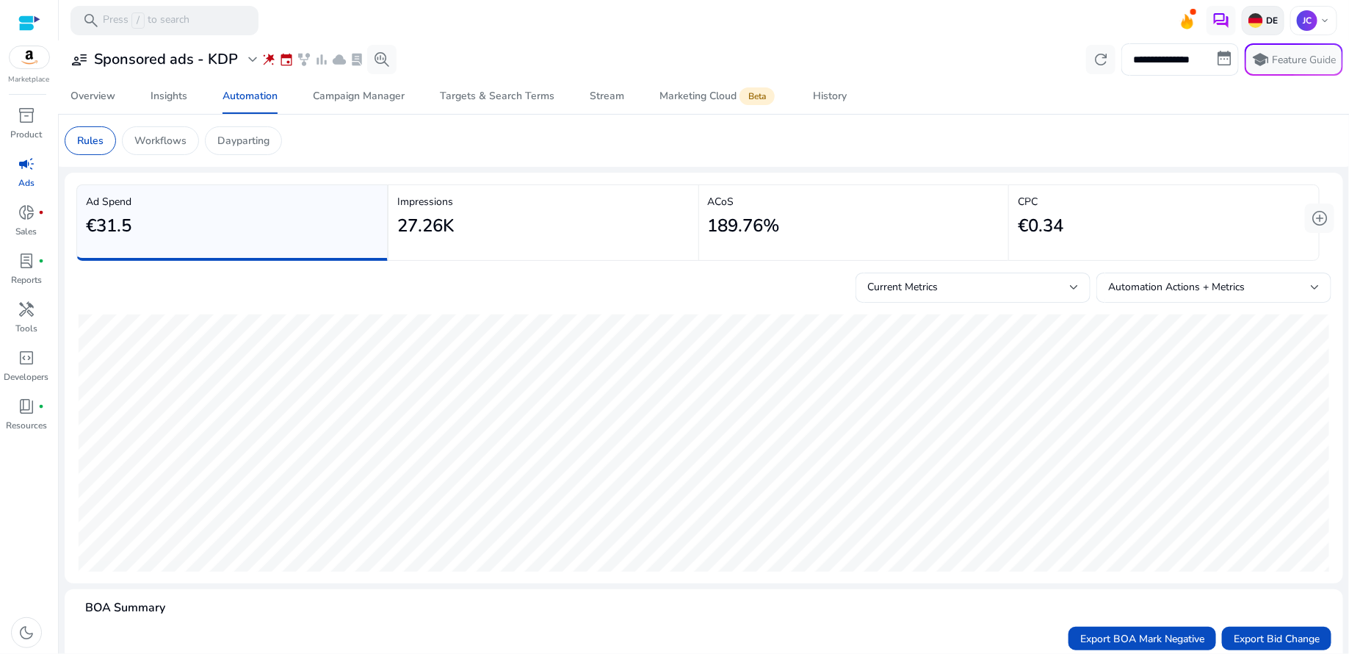
click at [1264, 19] on p "DE" at bounding box center [1271, 21] width 15 height 12
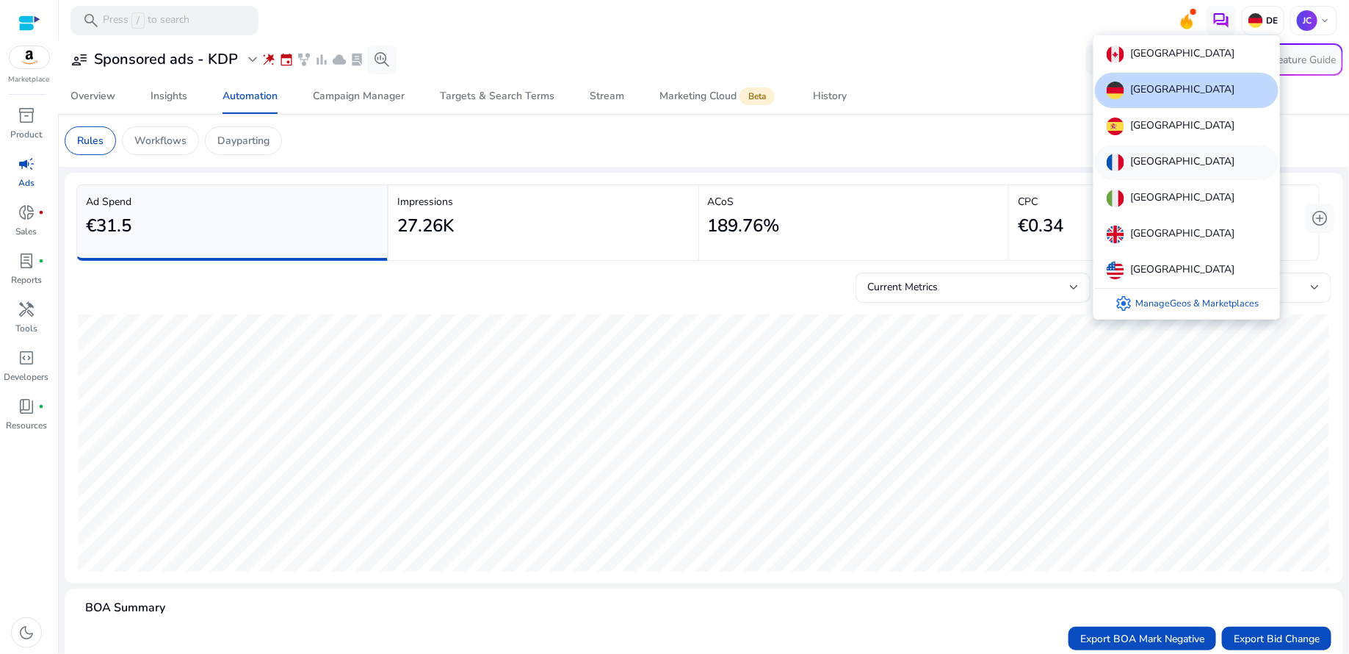
click at [1154, 154] on p "[GEOGRAPHIC_DATA]" at bounding box center [1183, 163] width 104 height 18
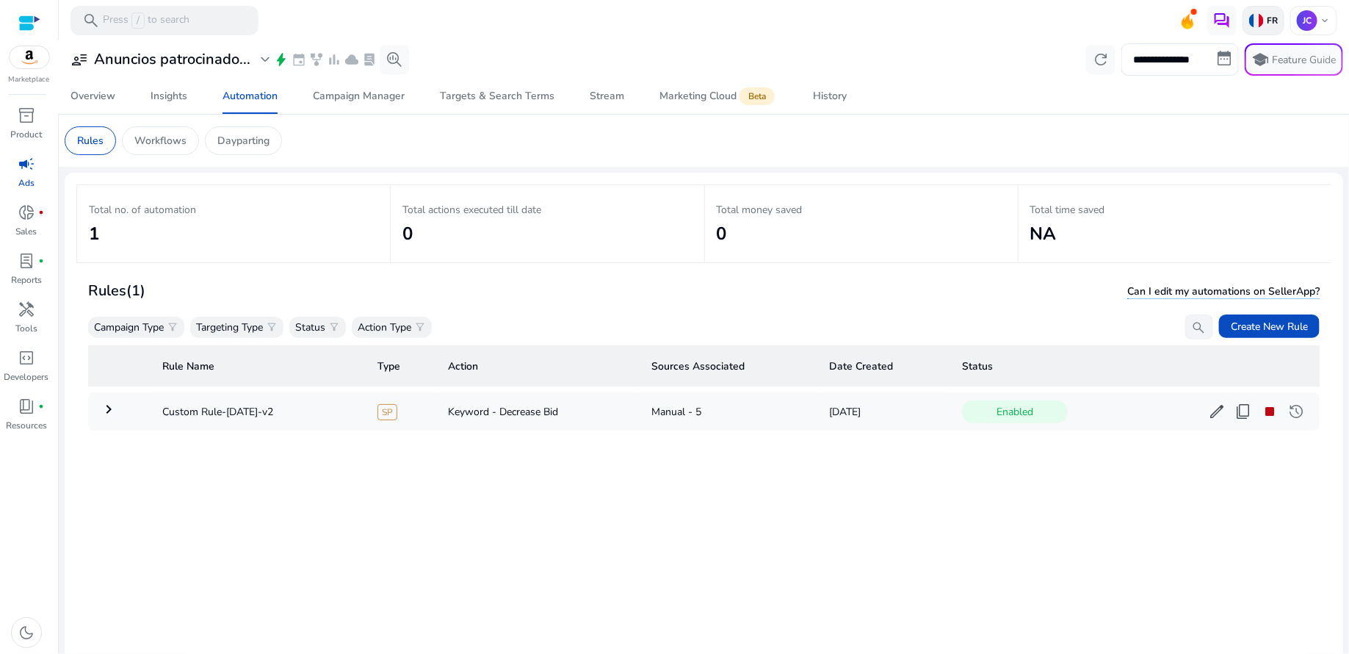
click at [1257, 23] on img at bounding box center [1257, 20] width 15 height 15
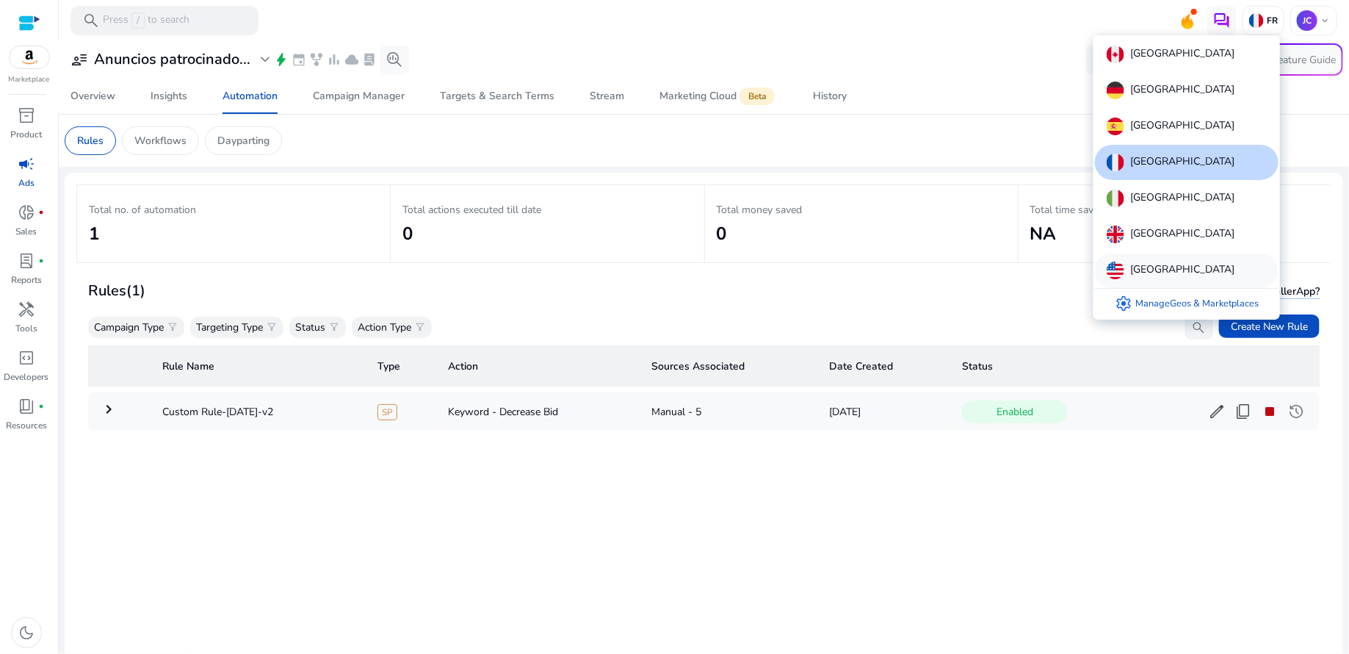
click at [1153, 267] on p "[GEOGRAPHIC_DATA]" at bounding box center [1183, 271] width 104 height 18
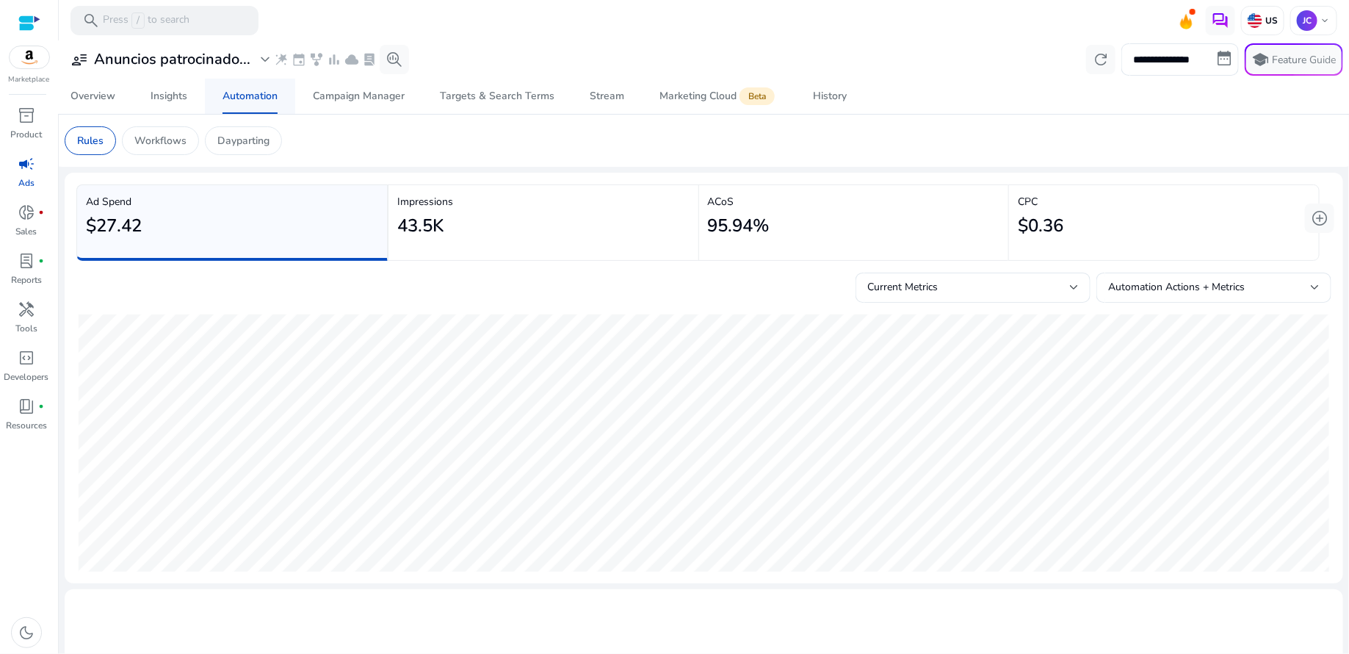
click at [243, 91] on div "Automation" at bounding box center [250, 96] width 55 height 10
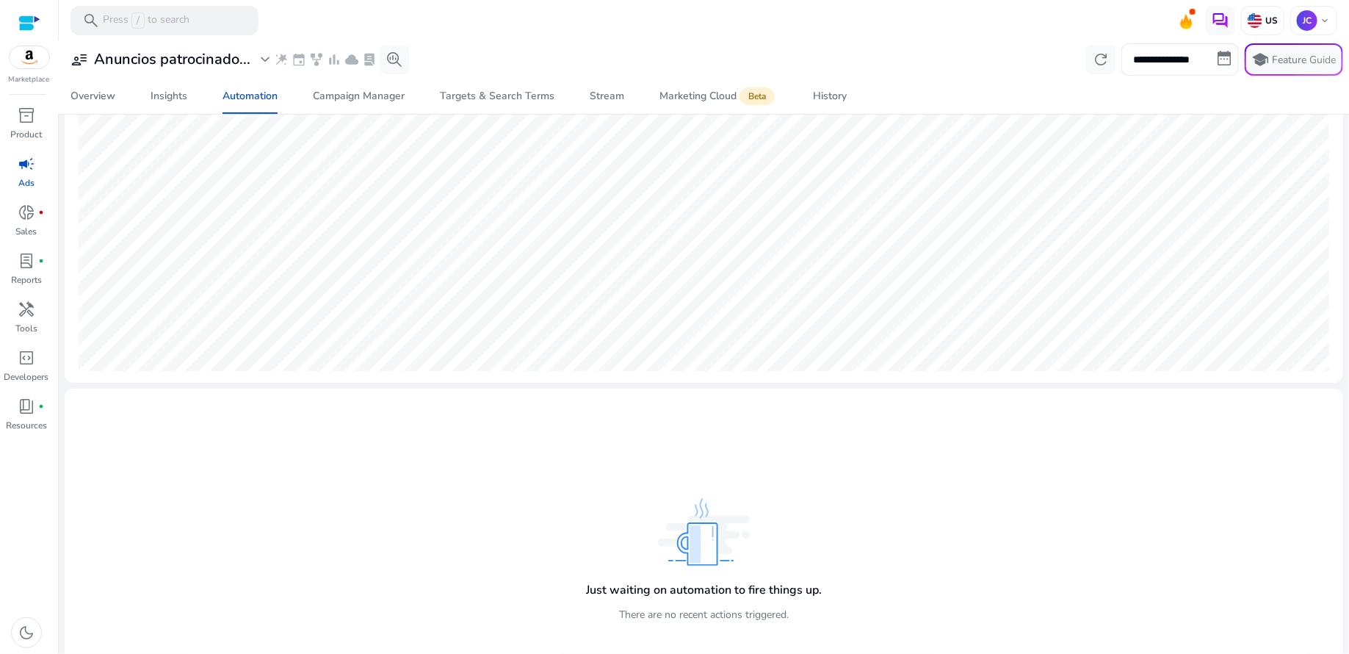
scroll to position [258, 0]
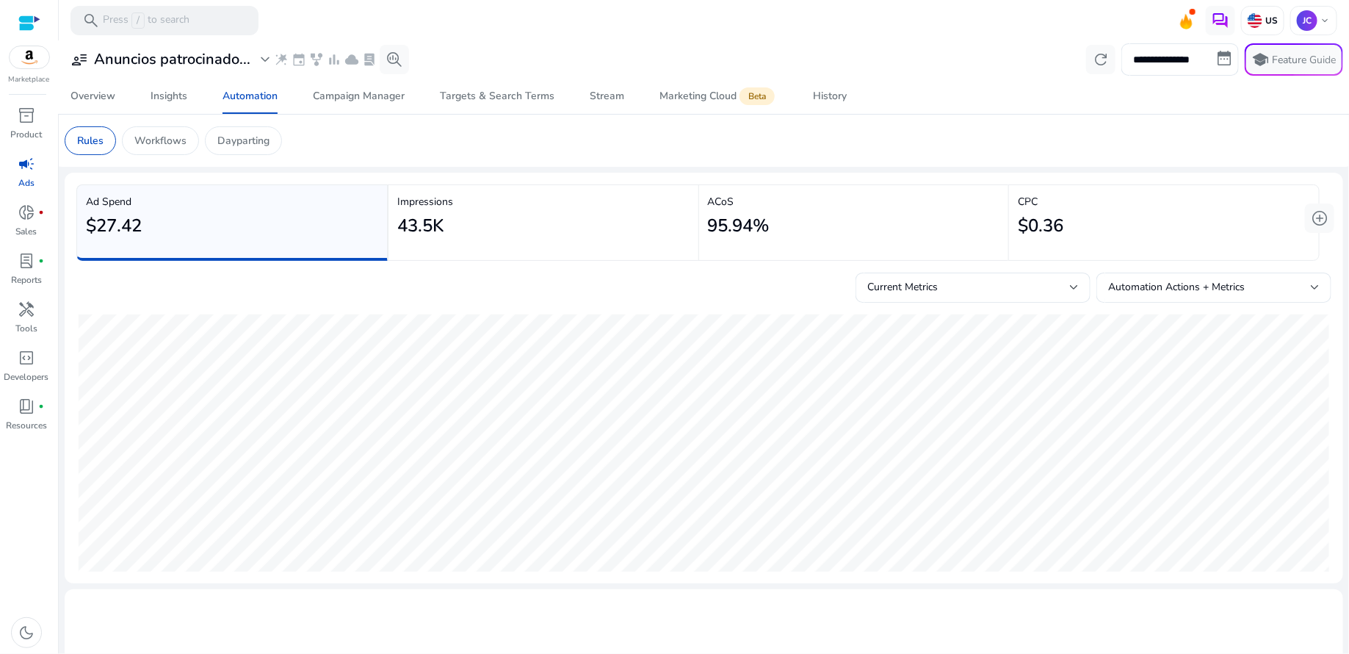
scroll to position [258, 0]
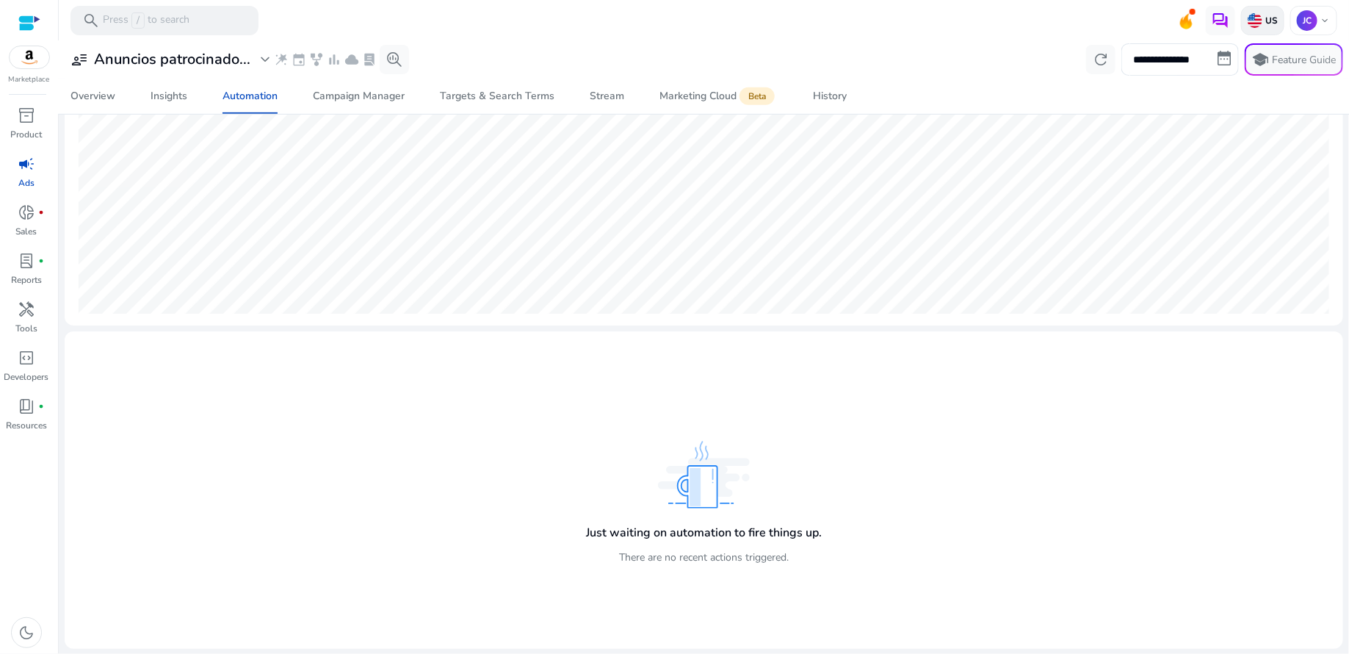
click at [1267, 18] on p "US" at bounding box center [1270, 21] width 15 height 12
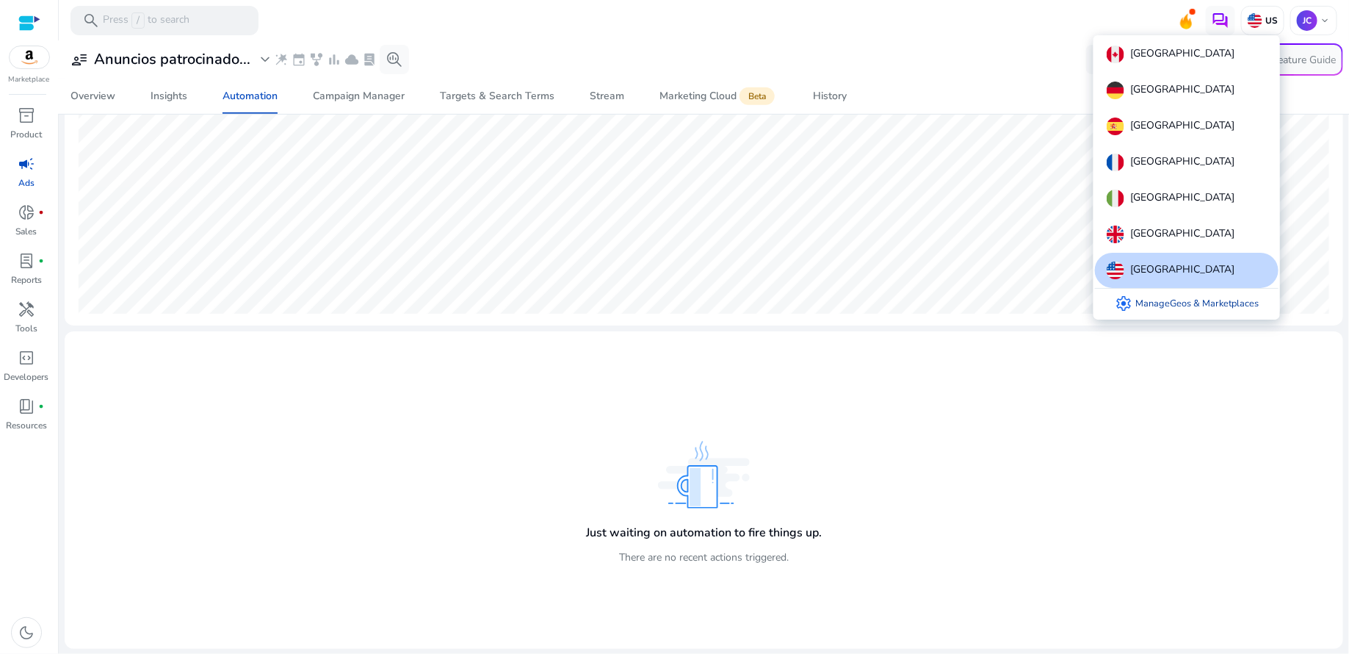
click at [1191, 299] on link "settings Manage Geos & Marketplaces" at bounding box center [1186, 303] width 167 height 29
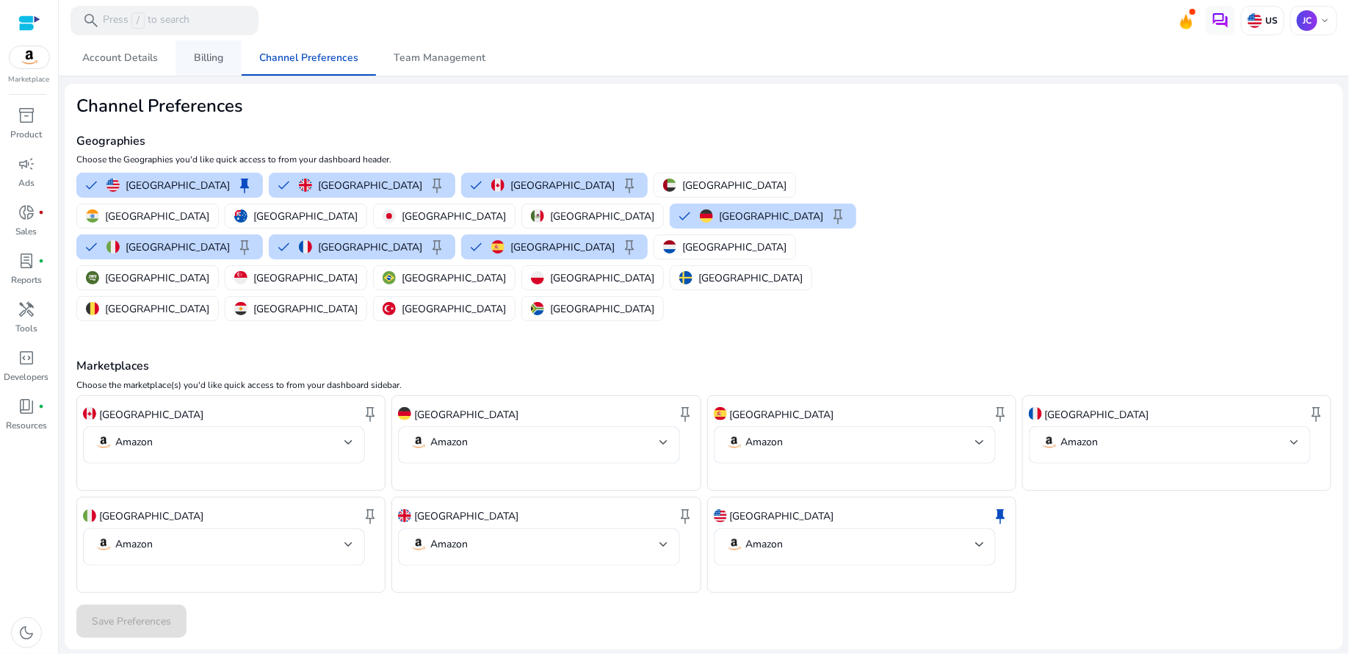
click at [207, 62] on span "Billing" at bounding box center [208, 58] width 29 height 10
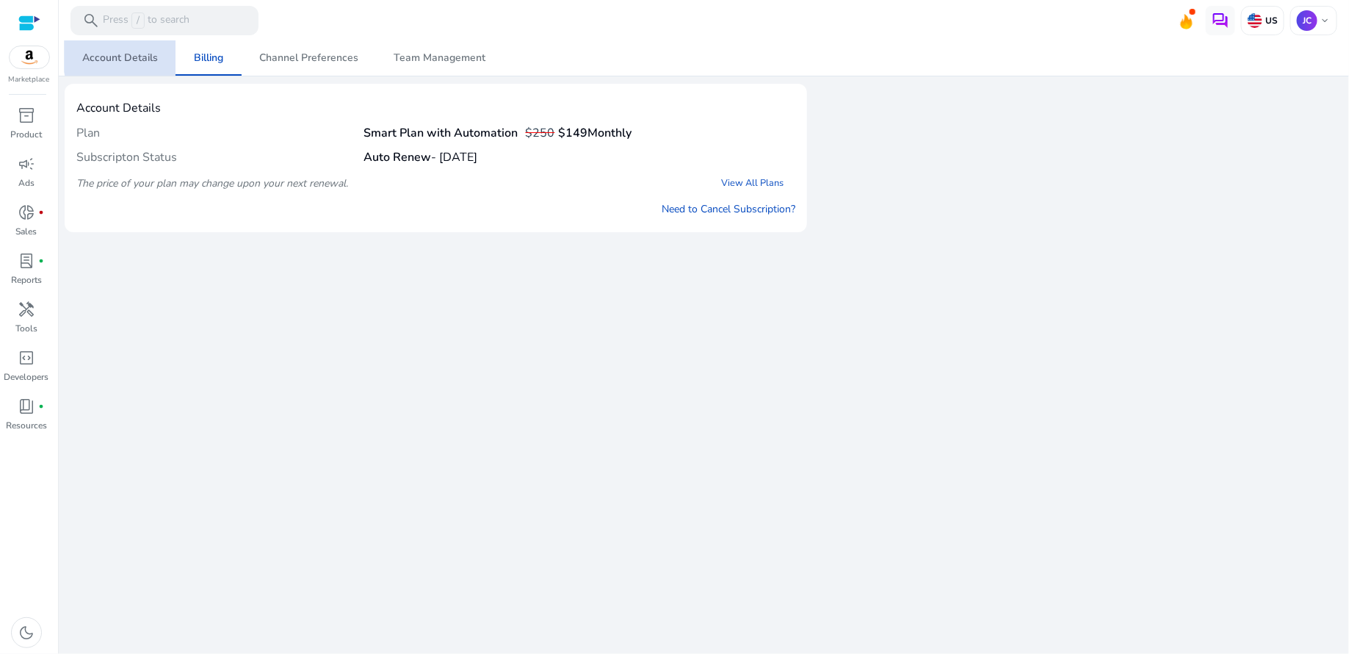
click at [131, 54] on span "Account Details" at bounding box center [120, 58] width 76 height 10
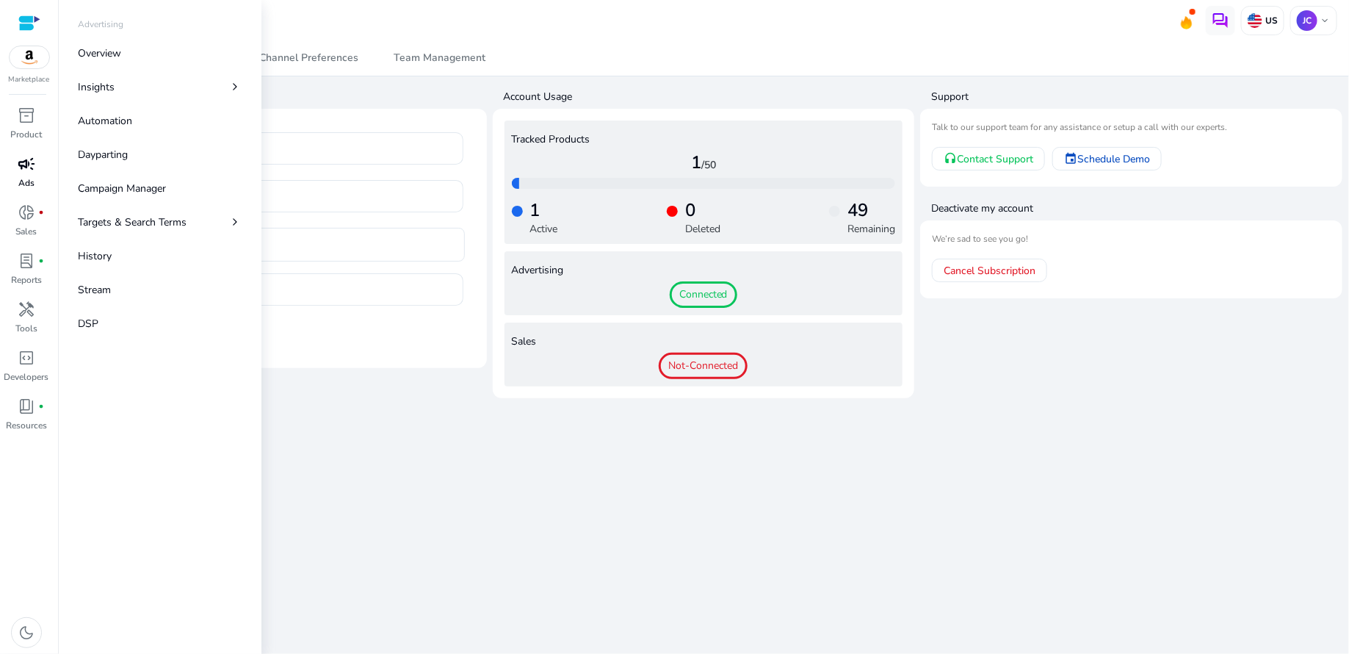
click at [27, 169] on span "campaign" at bounding box center [27, 164] width 18 height 18
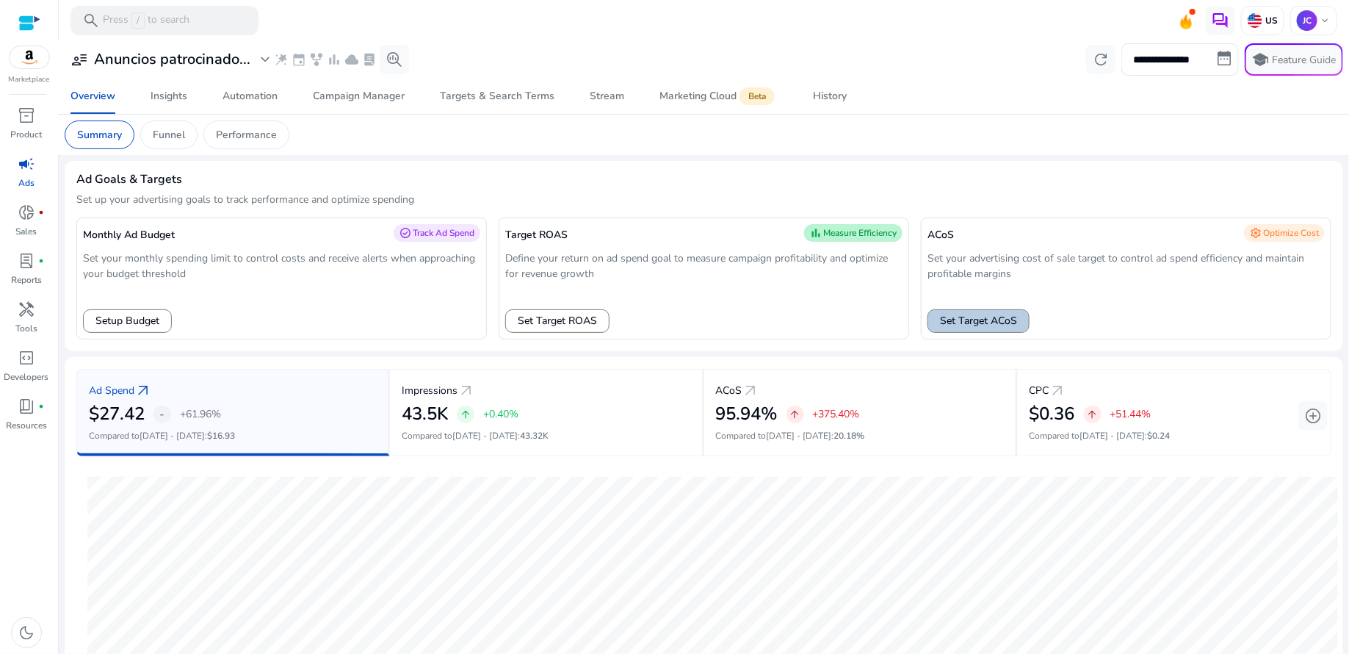
click at [964, 323] on span "Set Target ACoS" at bounding box center [978, 320] width 77 height 15
click at [262, 98] on div "Automation" at bounding box center [250, 96] width 55 height 10
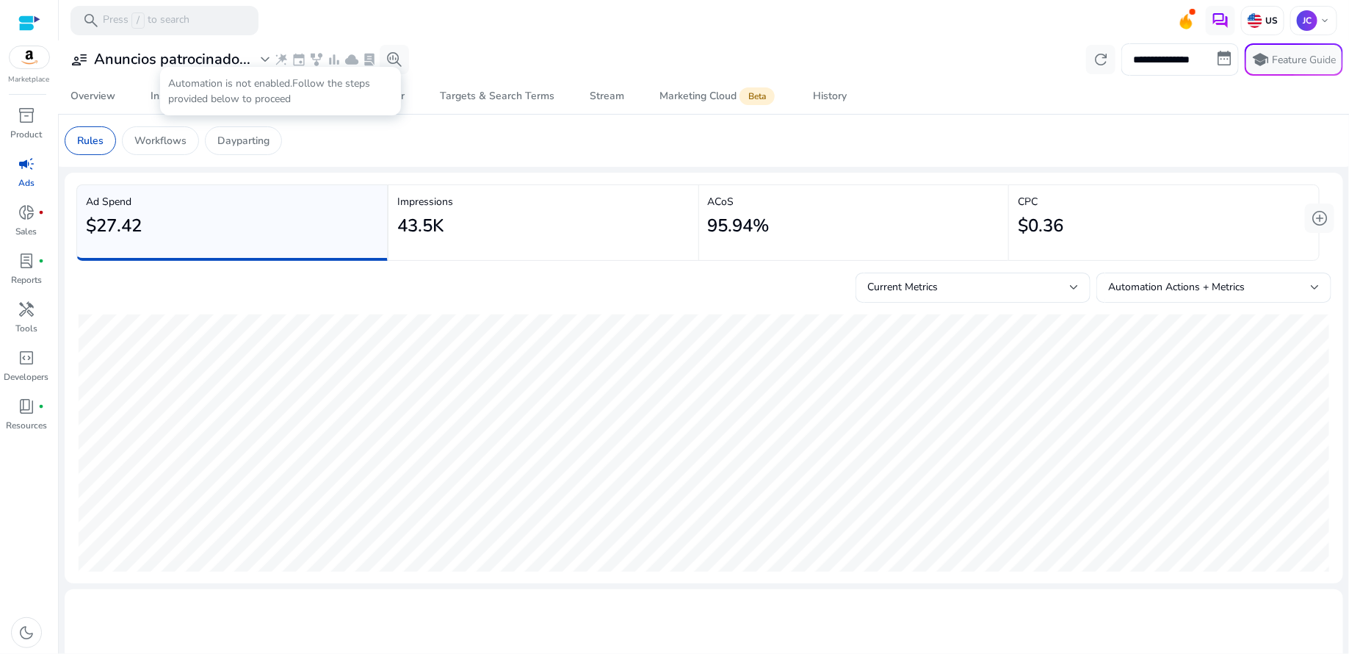
click at [281, 62] on span "wand_stars" at bounding box center [281, 59] width 15 height 15
click at [1262, 29] on div "US" at bounding box center [1262, 20] width 43 height 29
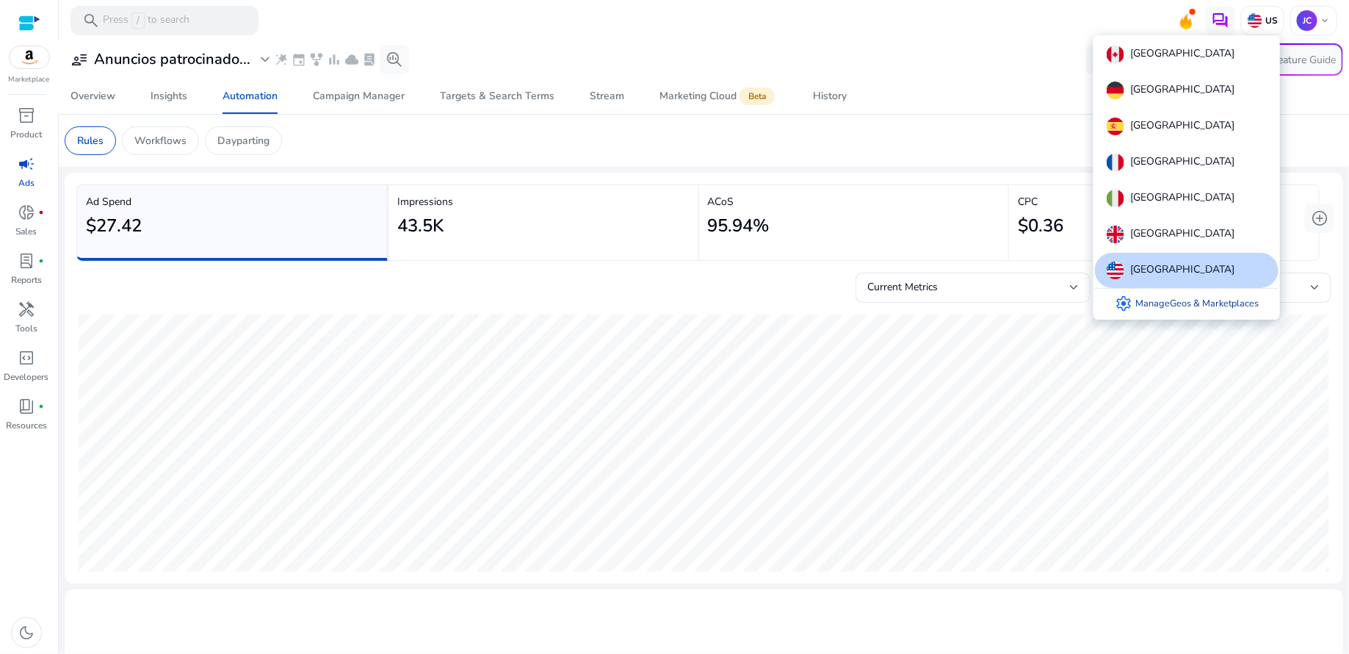
click at [1202, 297] on link "settings Manage Geos & Marketplaces" at bounding box center [1186, 303] width 167 height 29
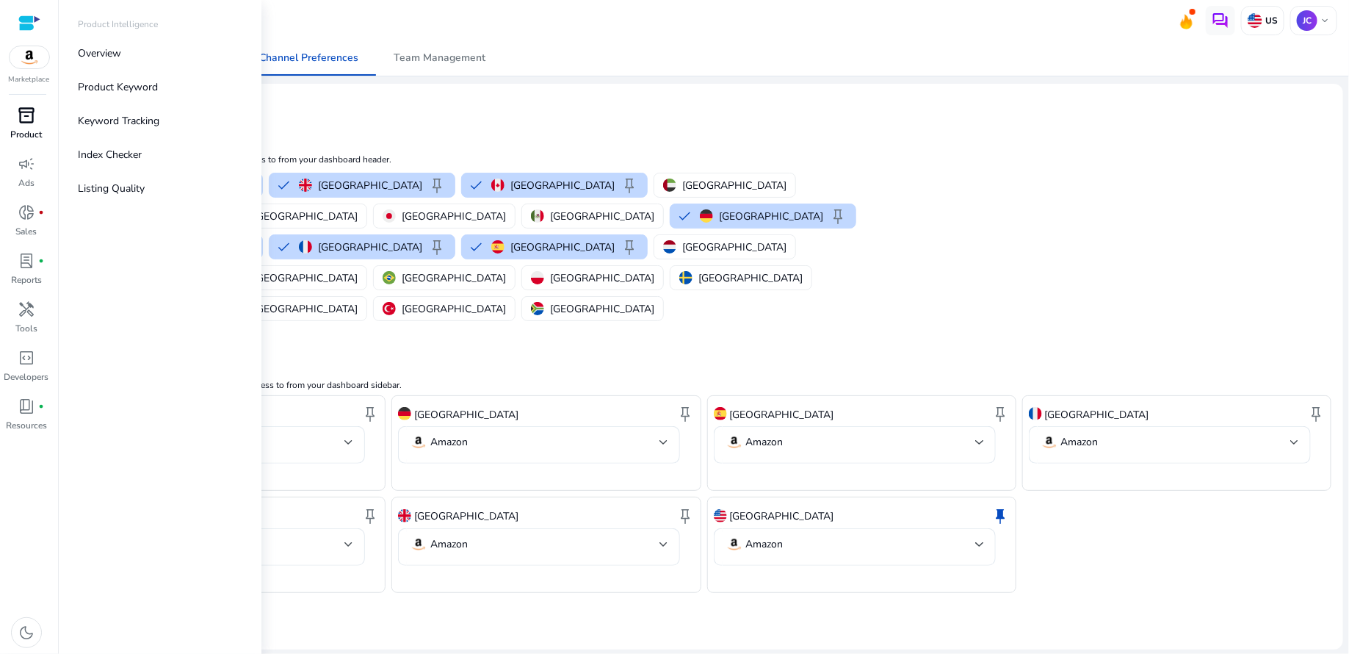
click at [30, 120] on span "inventory_2" at bounding box center [27, 116] width 18 height 18
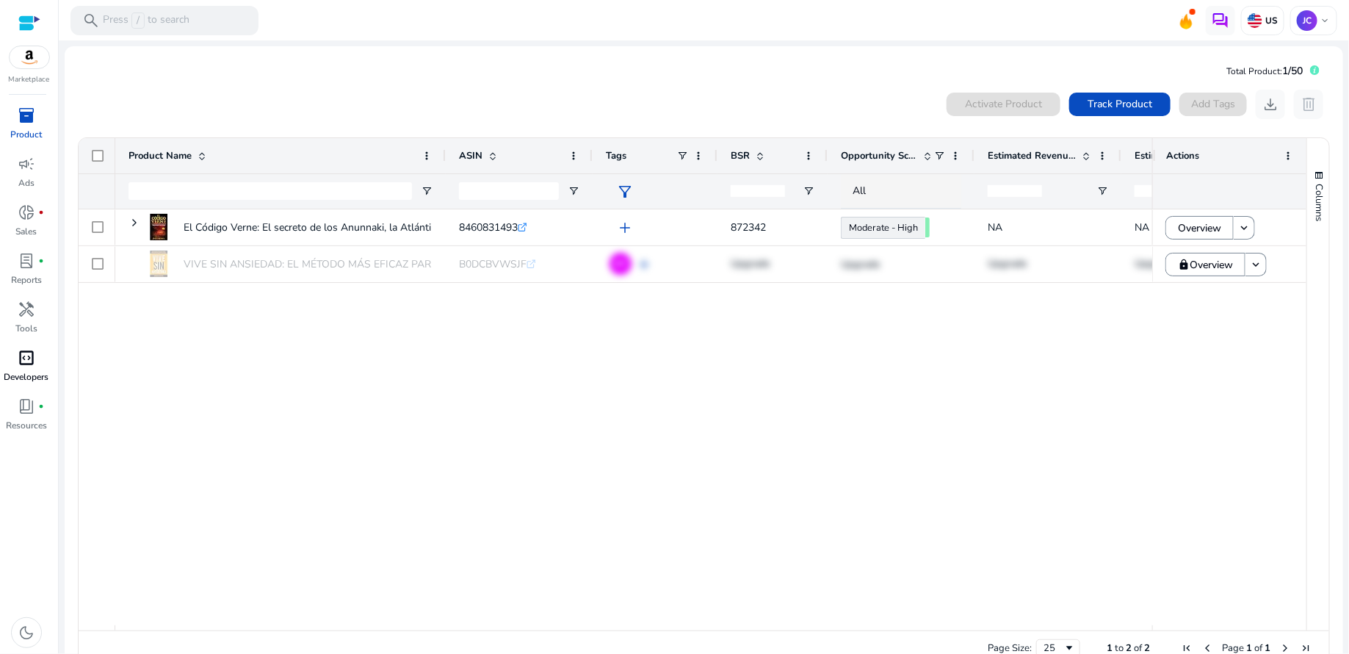
click at [22, 357] on span "code_blocks" at bounding box center [27, 358] width 18 height 18
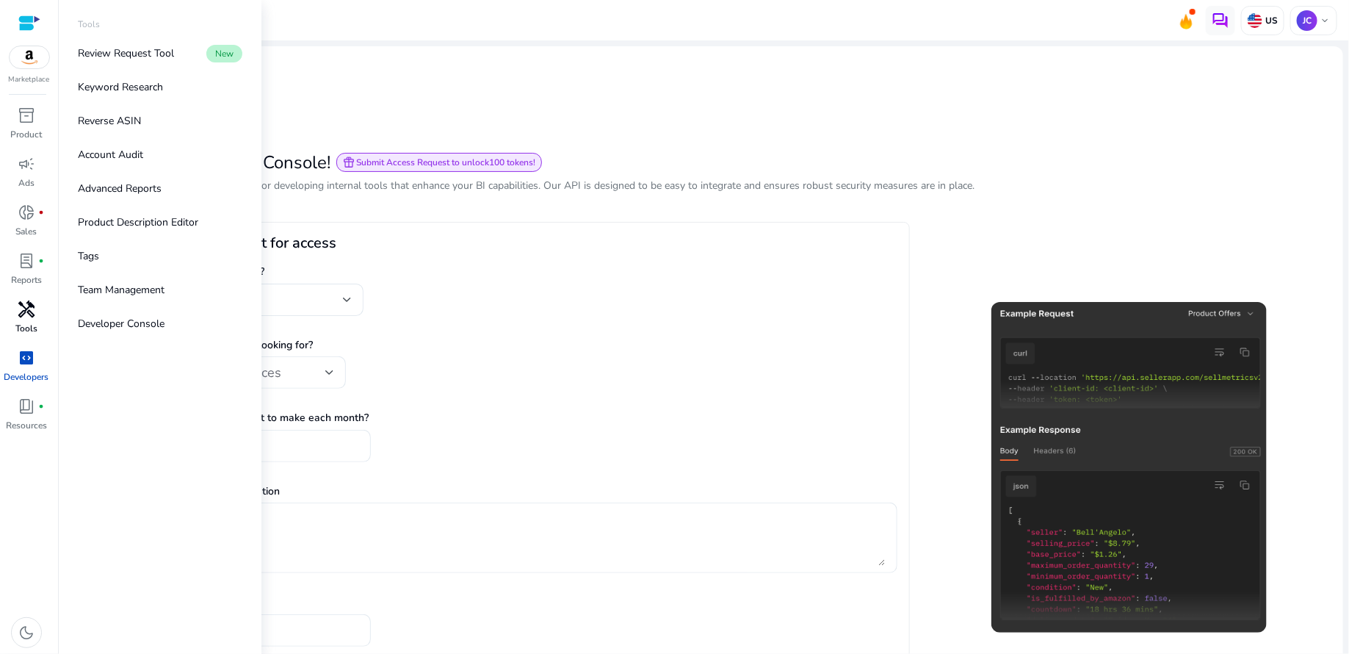
click at [26, 314] on span "handyman" at bounding box center [27, 309] width 18 height 18
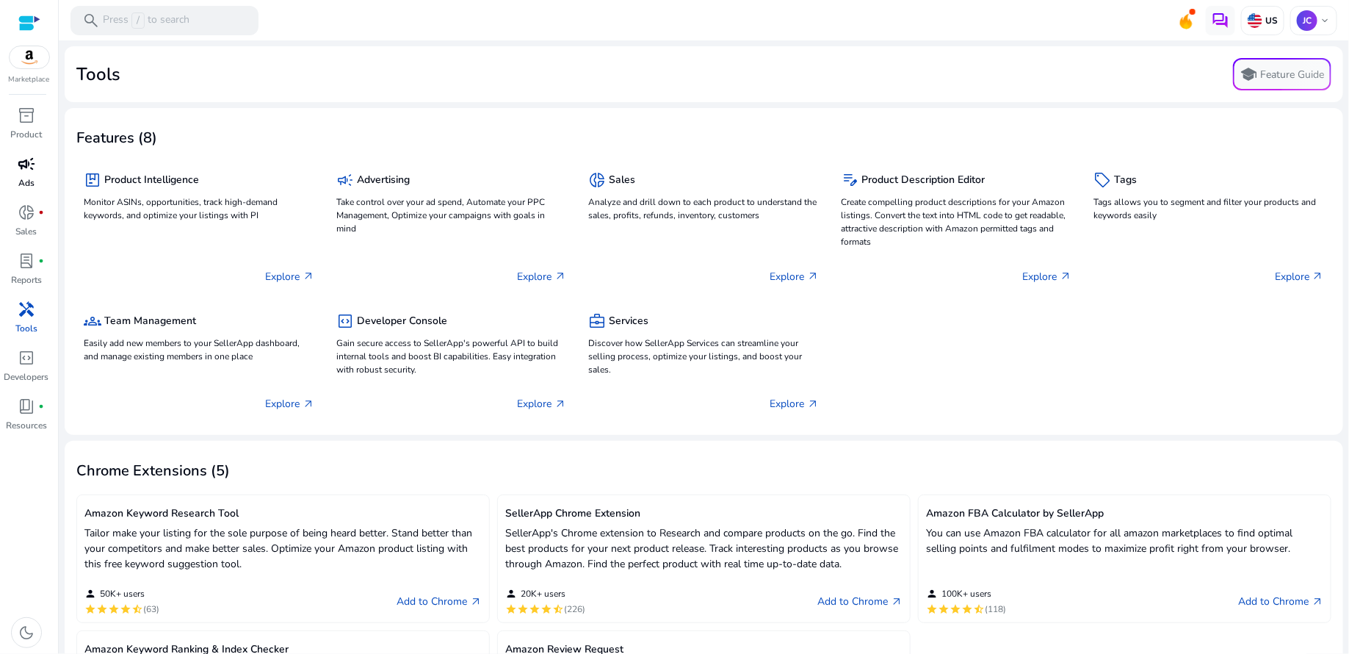
click at [22, 168] on span "campaign" at bounding box center [27, 164] width 18 height 18
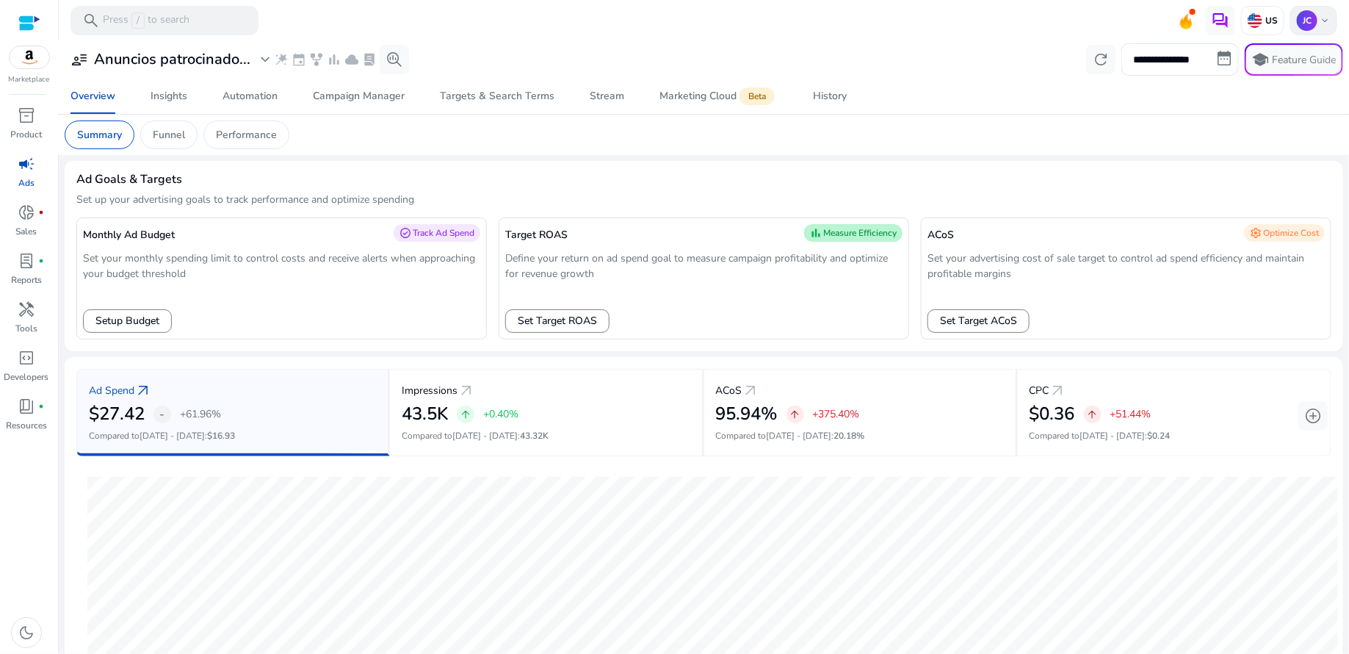
click at [1319, 24] on span "keyboard_arrow_down" at bounding box center [1325, 21] width 12 height 12
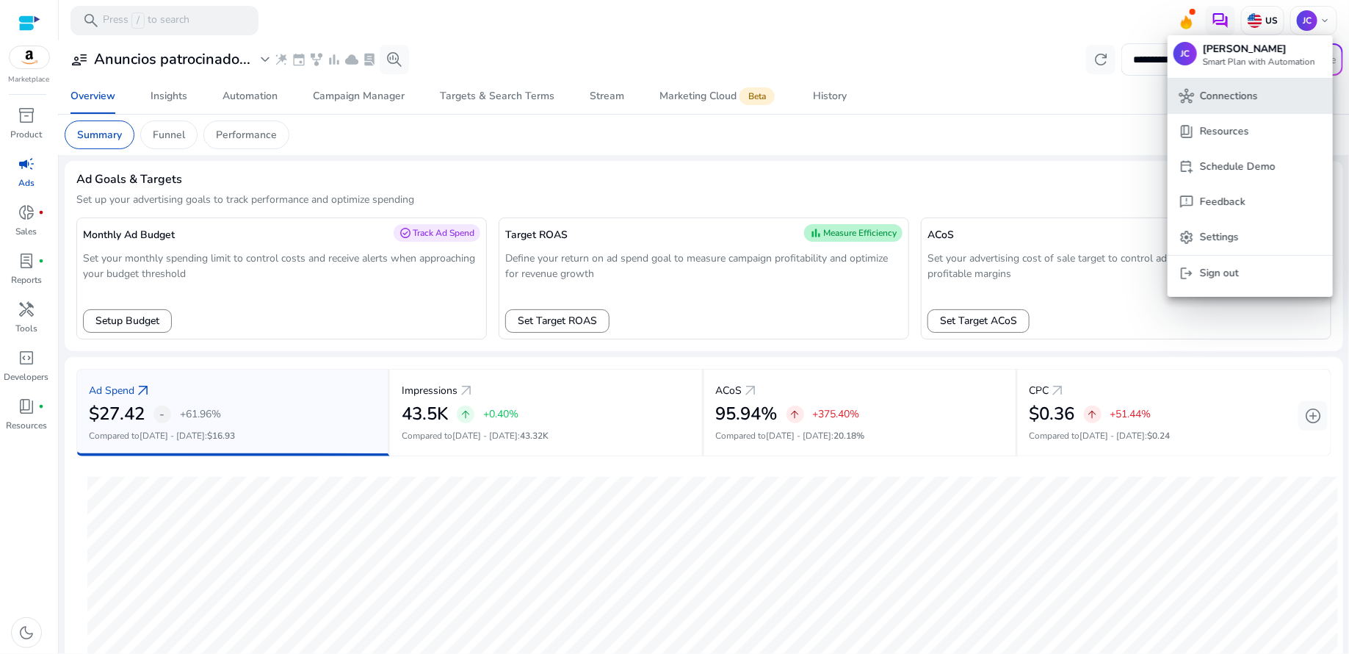
click at [1250, 103] on p "Connections" at bounding box center [1229, 96] width 58 height 16
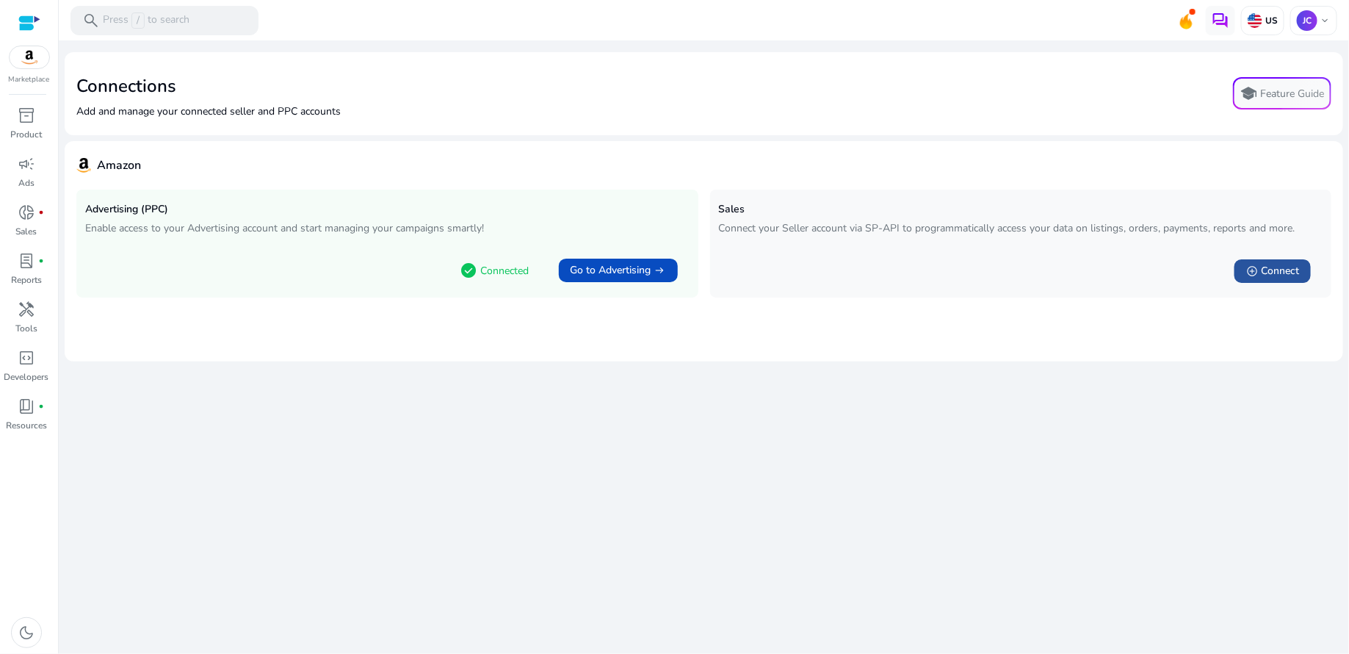
click at [1280, 267] on span "Connect" at bounding box center [1280, 271] width 38 height 15
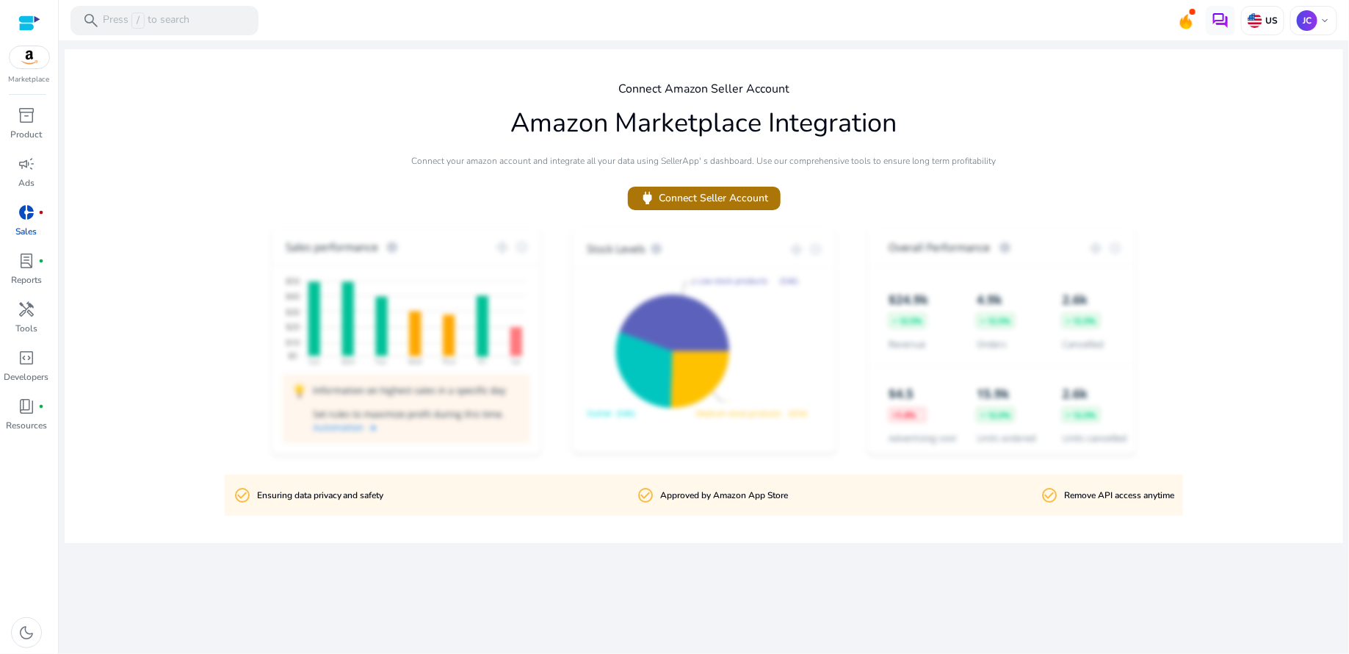
click at [753, 204] on span "power Connect Seller Account" at bounding box center [704, 198] width 129 height 17
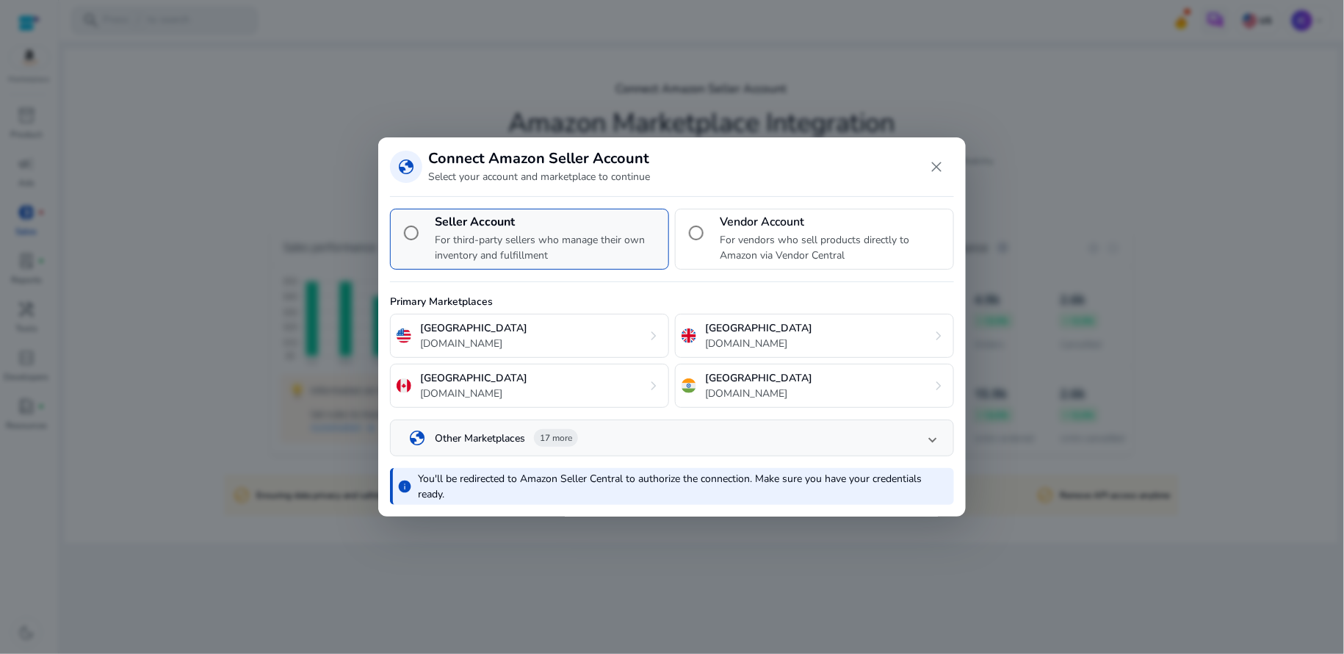
click at [583, 236] on p "For third-party sellers who manage their own inventory and fulfillment" at bounding box center [549, 247] width 228 height 31
click at [931, 439] on span at bounding box center [933, 437] width 6 height 13
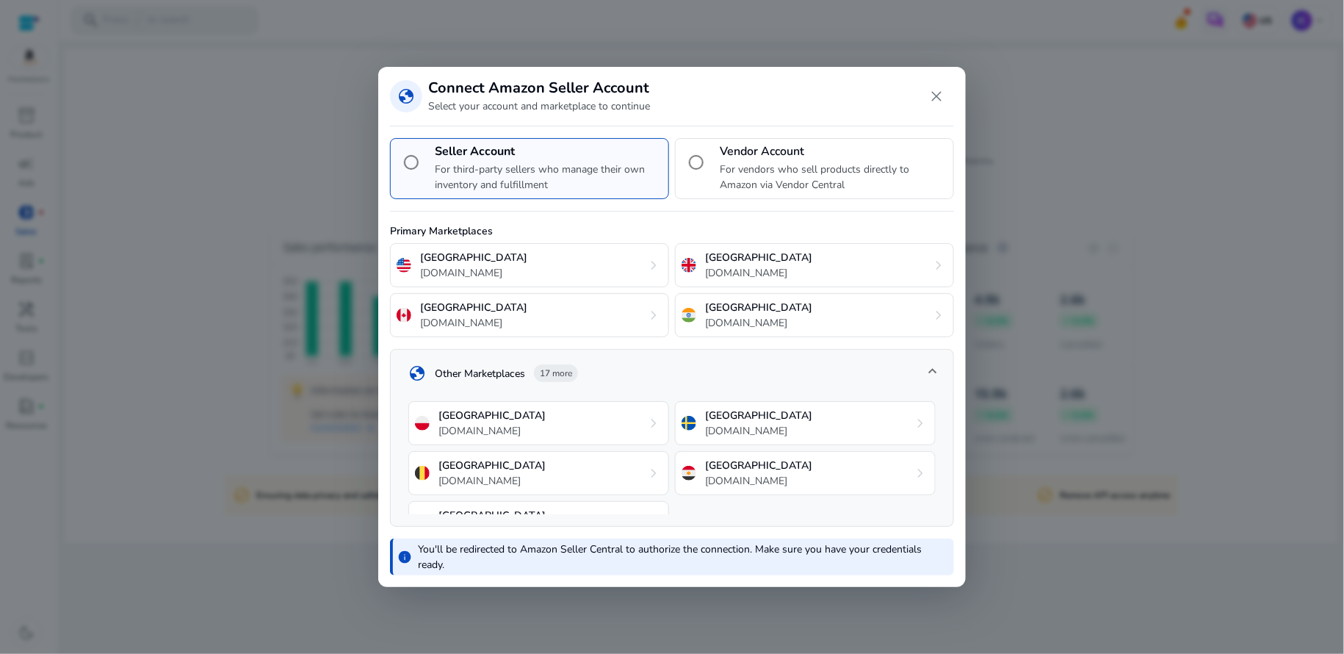
scroll to position [320, 0]
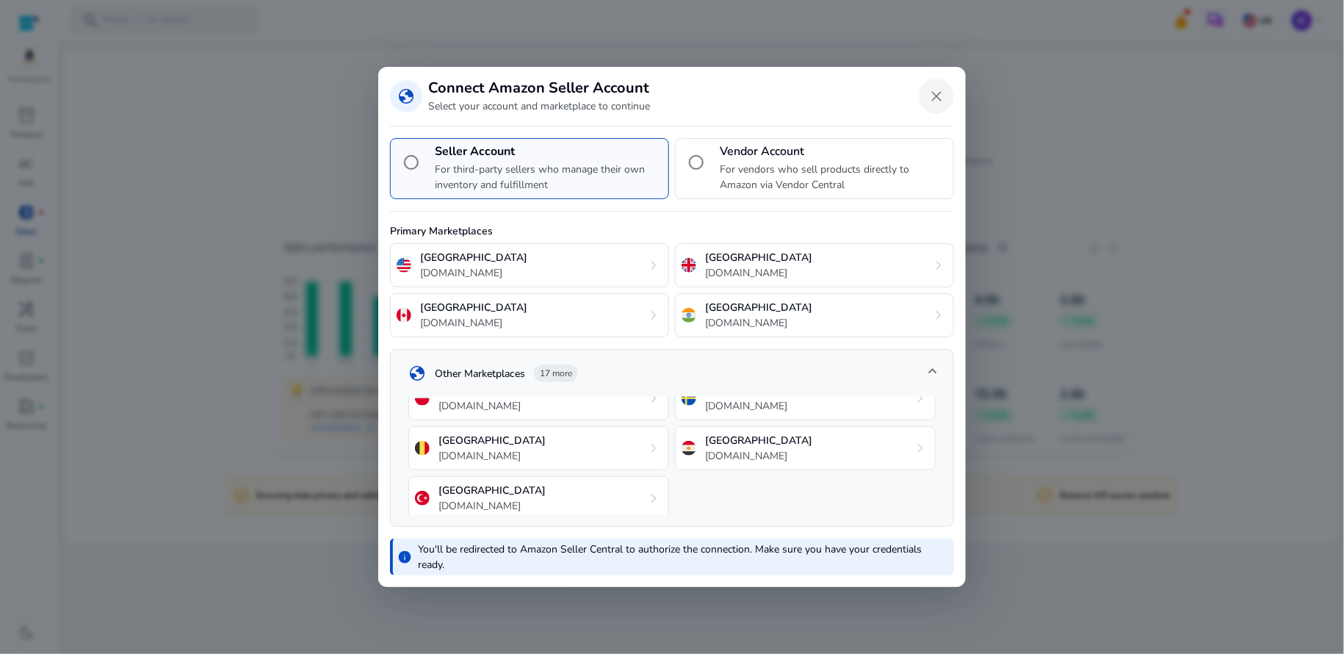
click at [942, 99] on span "Close dialog" at bounding box center [936, 96] width 35 height 35
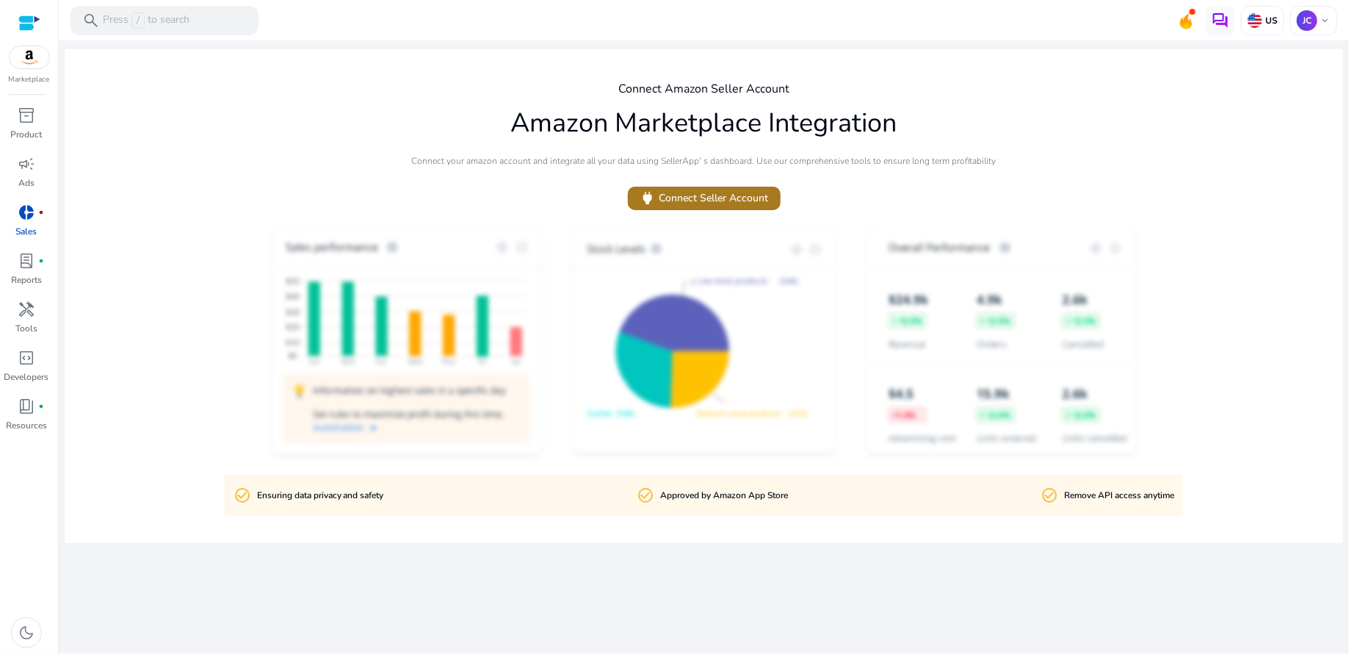
click at [751, 201] on span "power Connect Seller Account" at bounding box center [704, 198] width 129 height 17
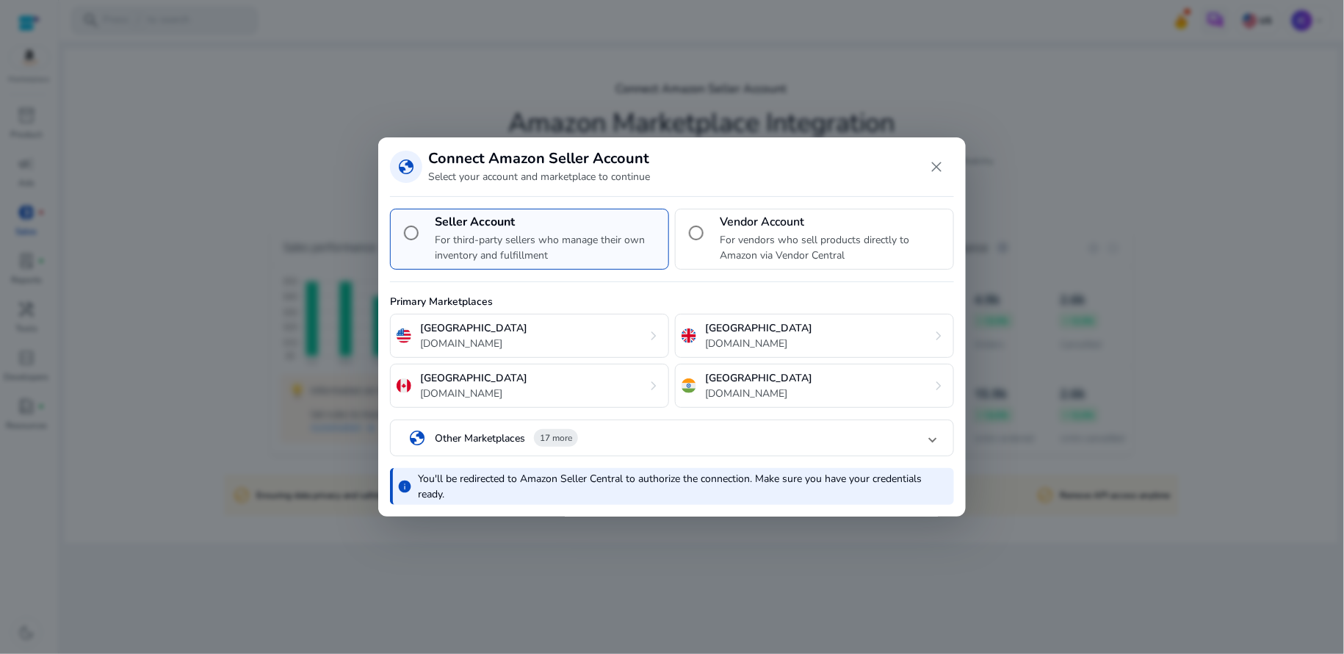
click at [935, 441] on span at bounding box center [933, 437] width 6 height 13
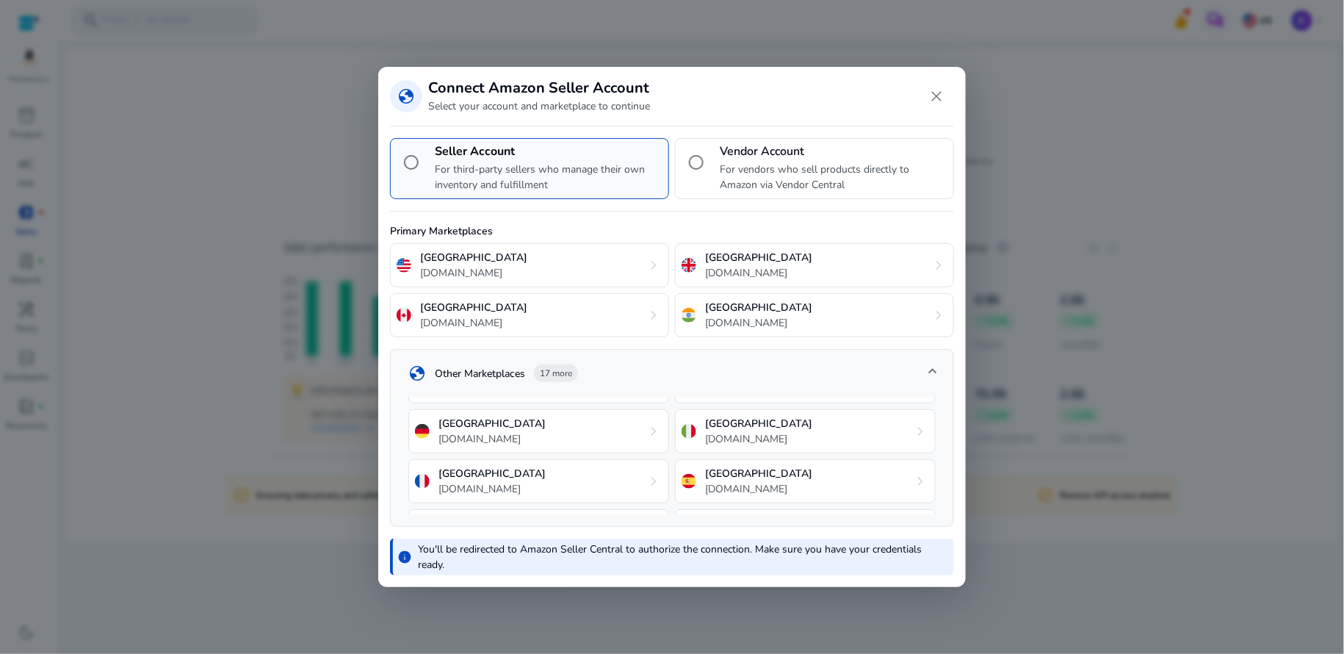
scroll to position [87, 0]
click at [578, 275] on div "United States amazon.com chevron_right" at bounding box center [529, 265] width 279 height 44
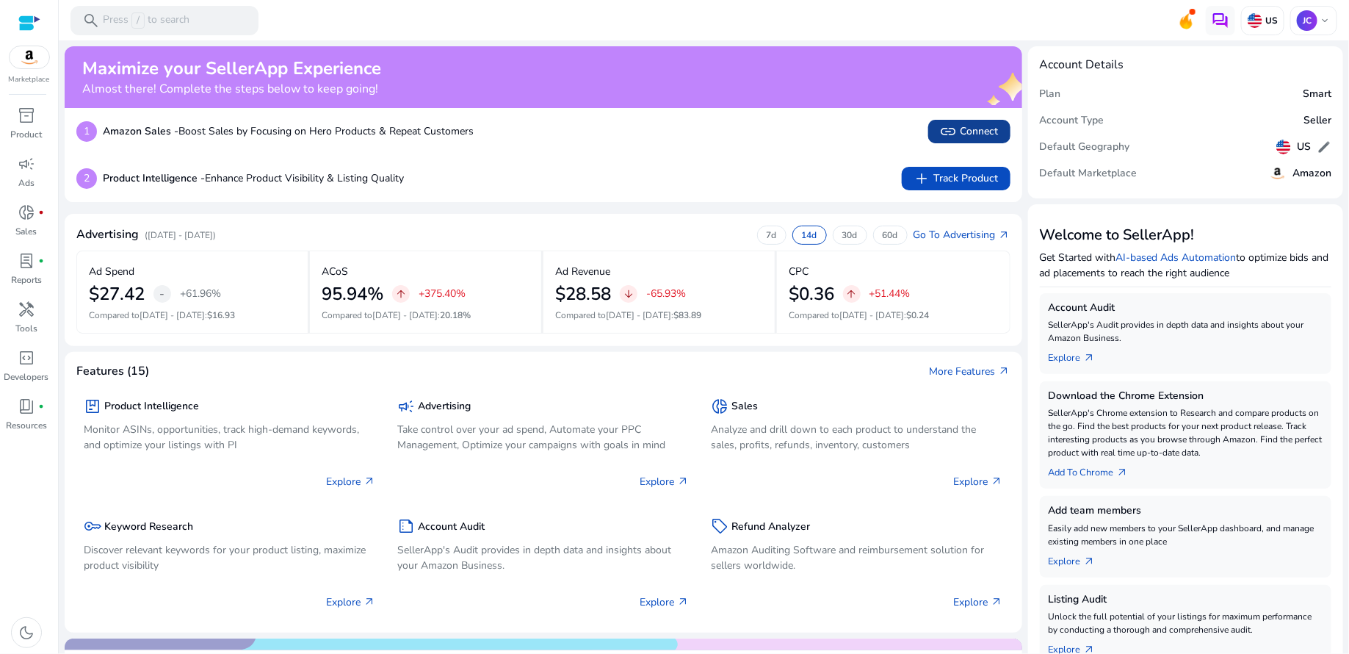
click at [985, 136] on span "link Connect" at bounding box center [969, 132] width 59 height 18
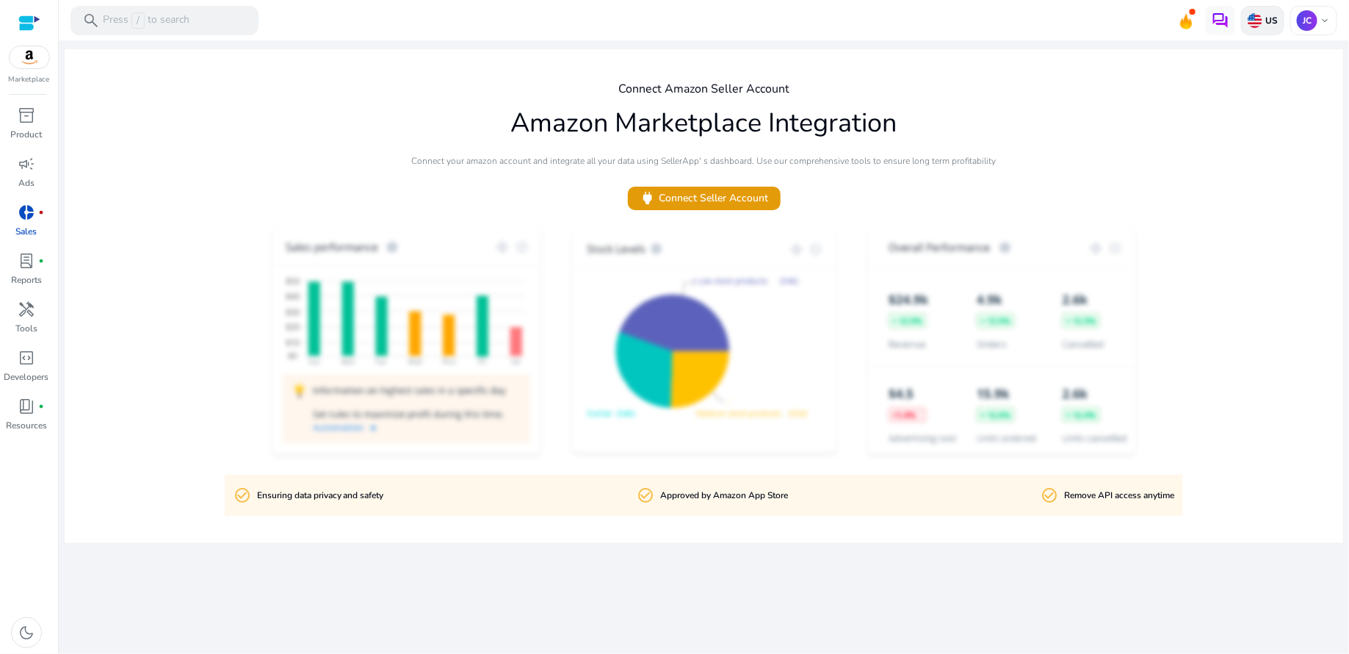
click at [1263, 26] on img at bounding box center [1255, 20] width 15 height 15
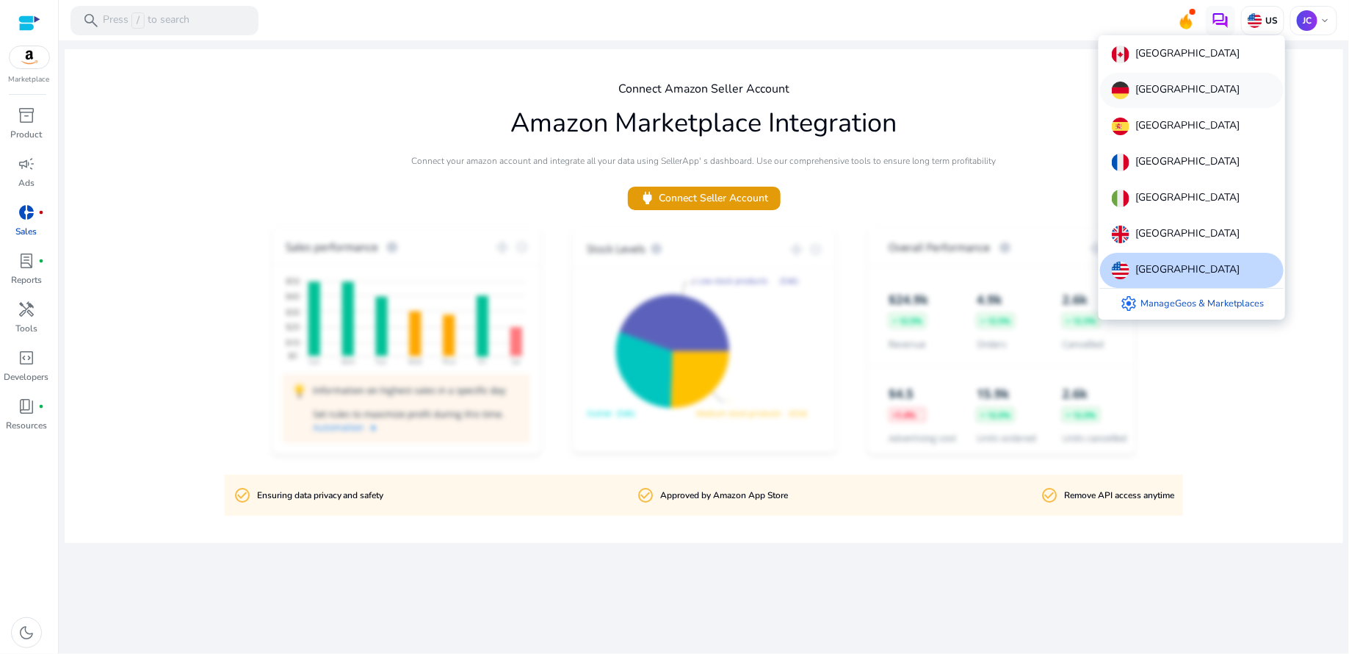
click at [1175, 82] on p "[GEOGRAPHIC_DATA]" at bounding box center [1188, 91] width 104 height 18
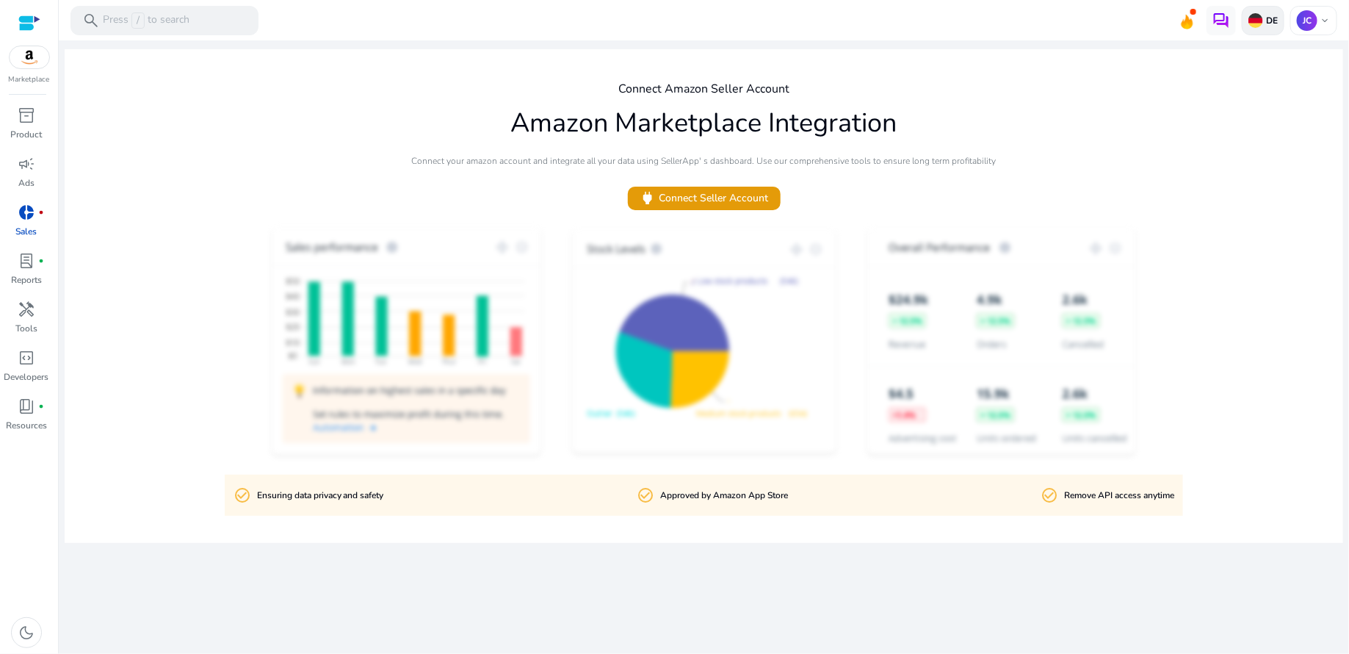
click at [1261, 18] on img at bounding box center [1256, 20] width 15 height 15
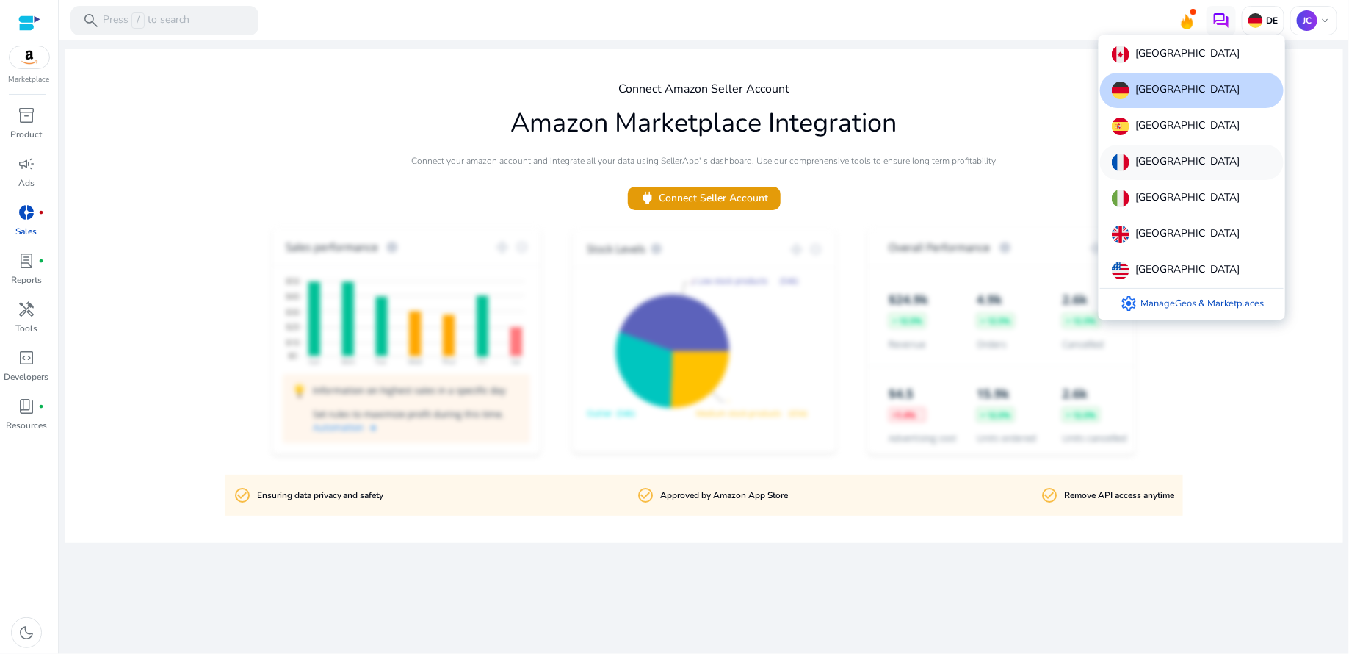
click at [1159, 154] on p "[GEOGRAPHIC_DATA]" at bounding box center [1188, 163] width 104 height 18
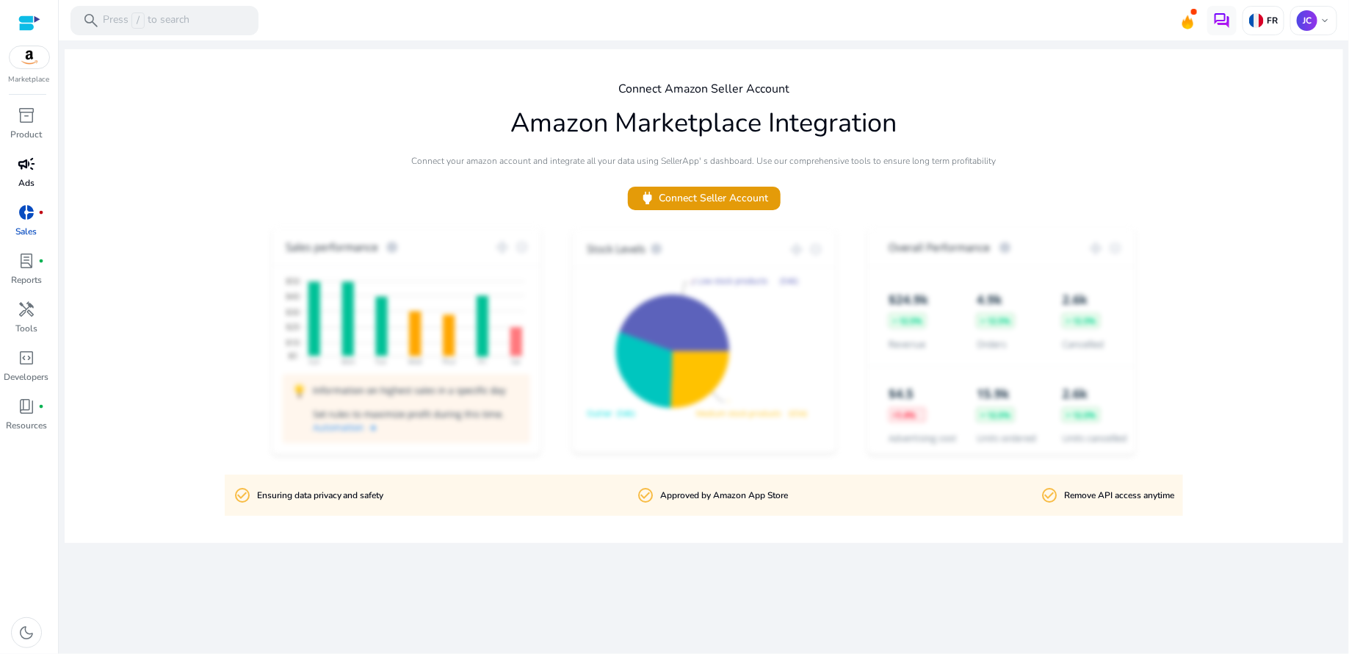
click at [32, 172] on span "campaign" at bounding box center [27, 164] width 18 height 18
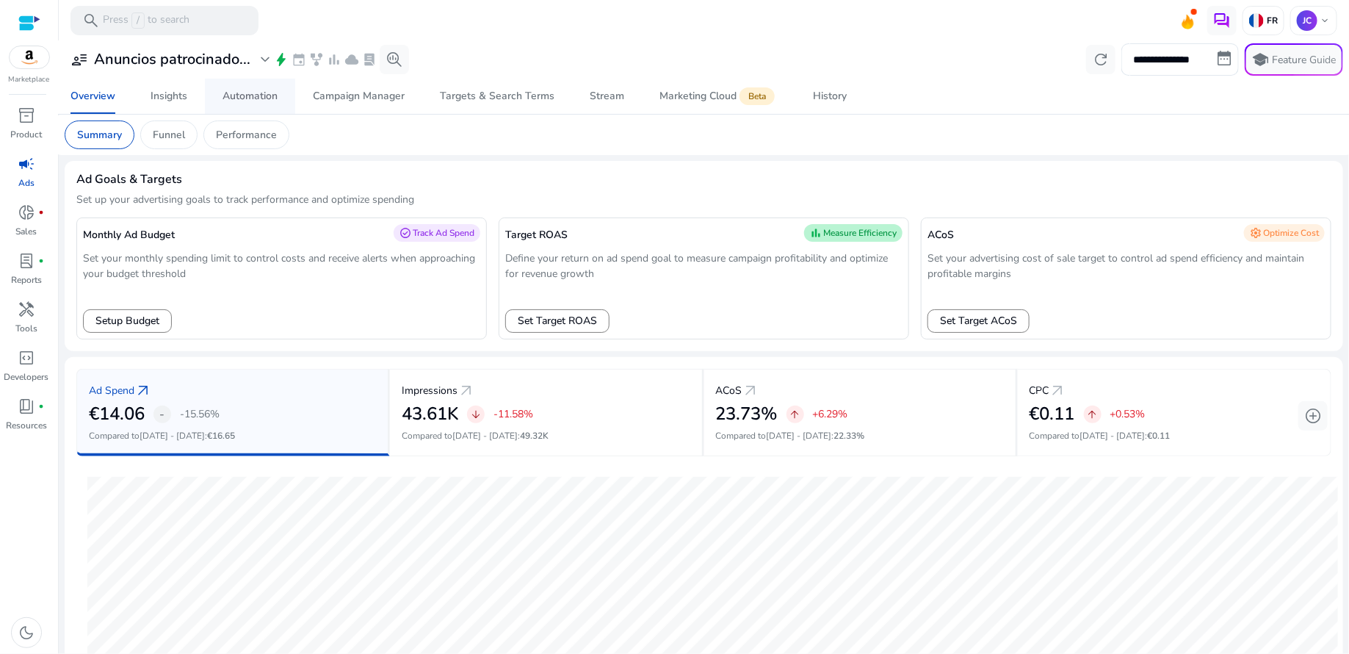
click at [264, 98] on div "Automation" at bounding box center [250, 96] width 55 height 10
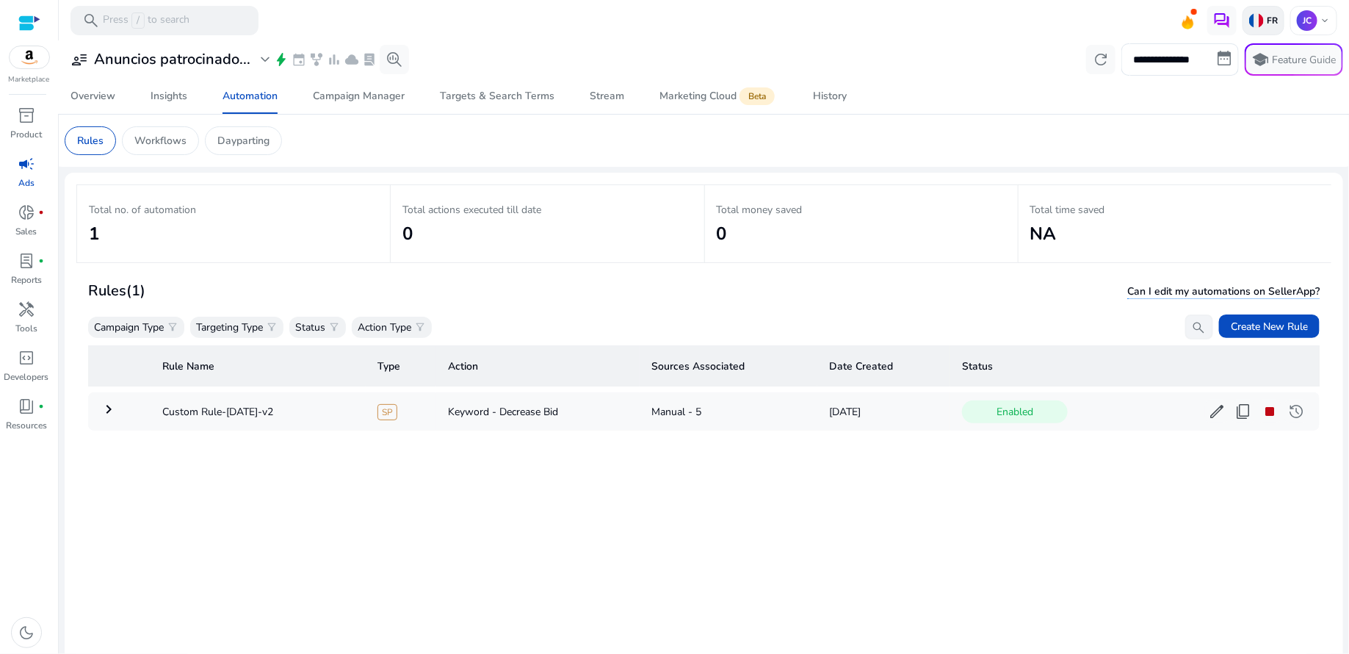
click at [1267, 15] on p "FR" at bounding box center [1271, 21] width 14 height 12
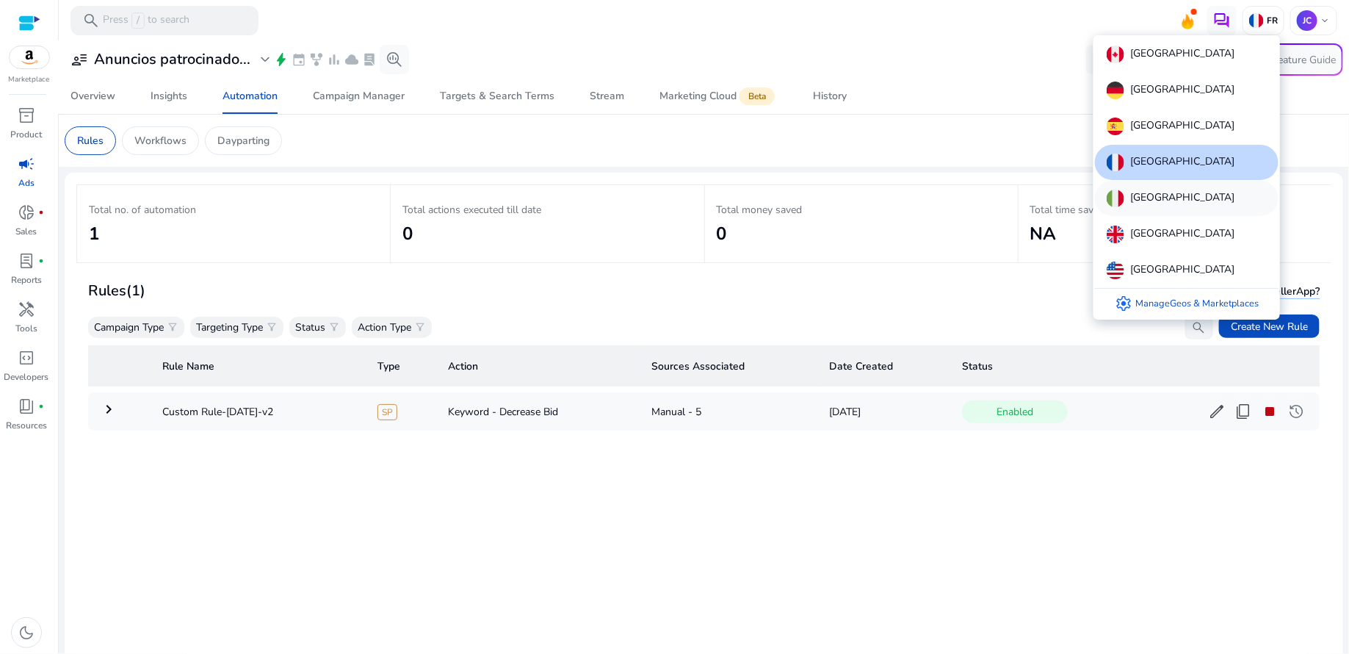
click at [1149, 198] on p "[GEOGRAPHIC_DATA]" at bounding box center [1183, 199] width 104 height 18
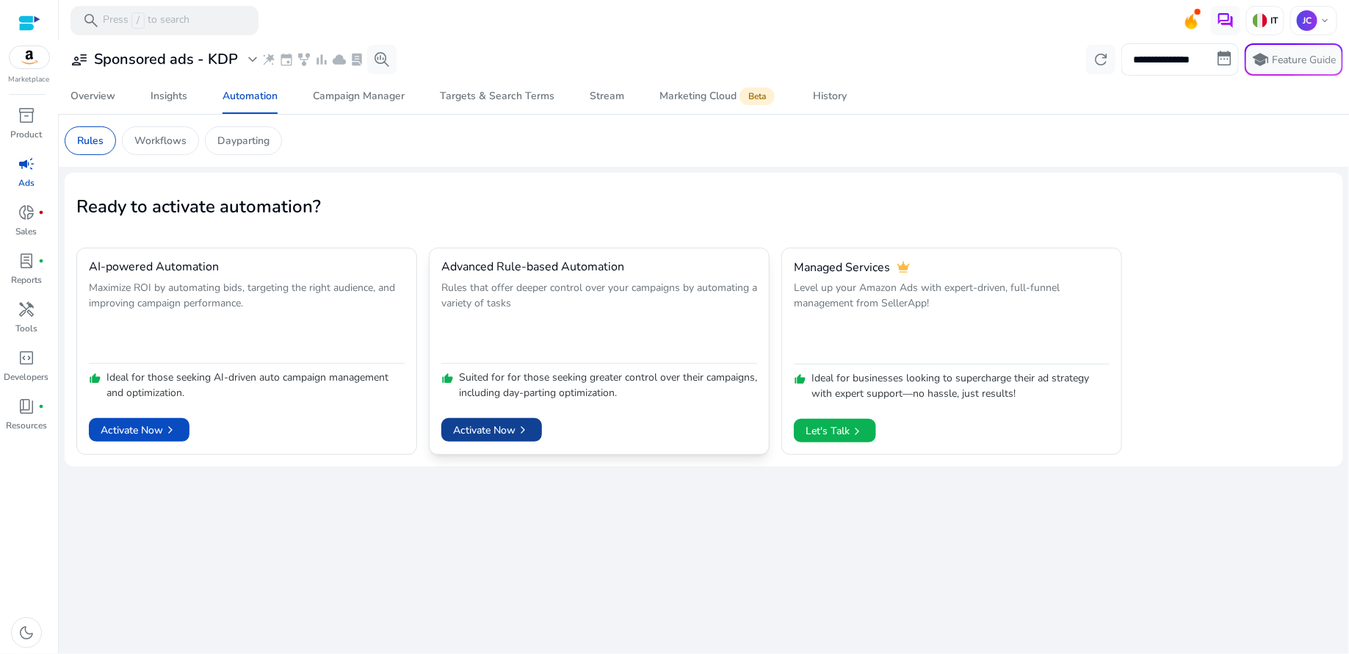
click at [510, 431] on span "Activate Now chevron_right" at bounding box center [491, 429] width 77 height 15
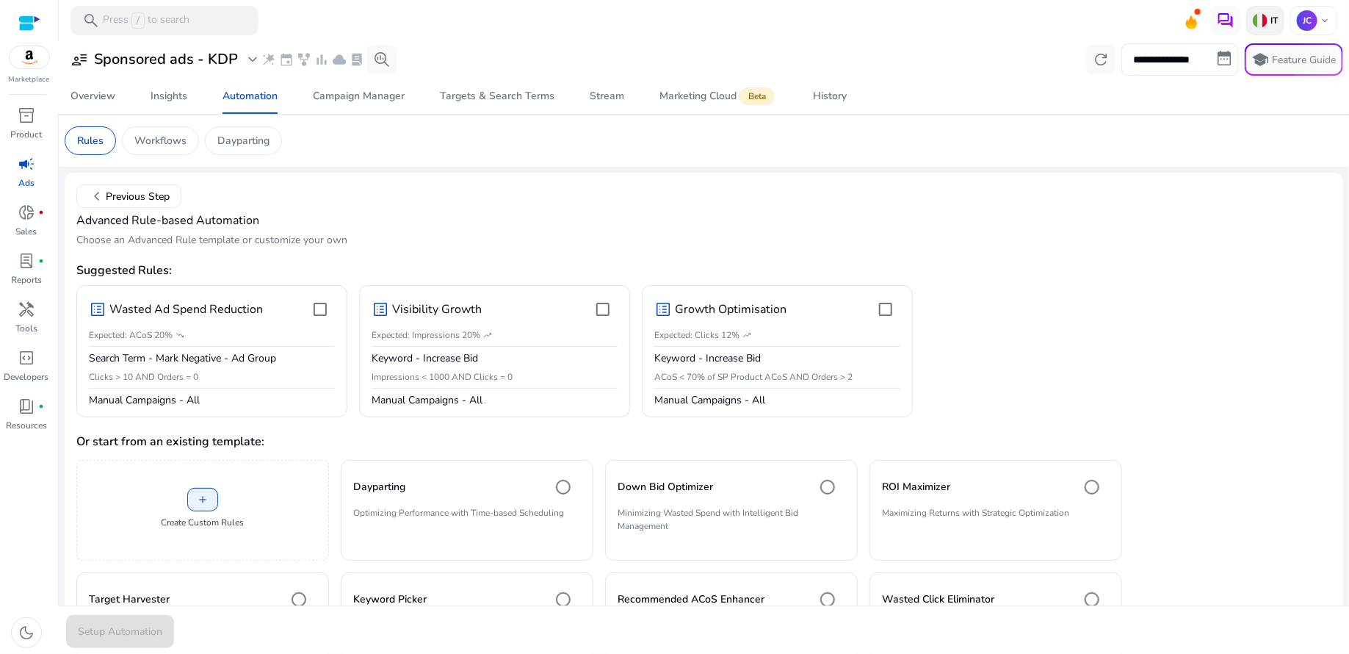
click at [1256, 18] on img at bounding box center [1260, 20] width 15 height 15
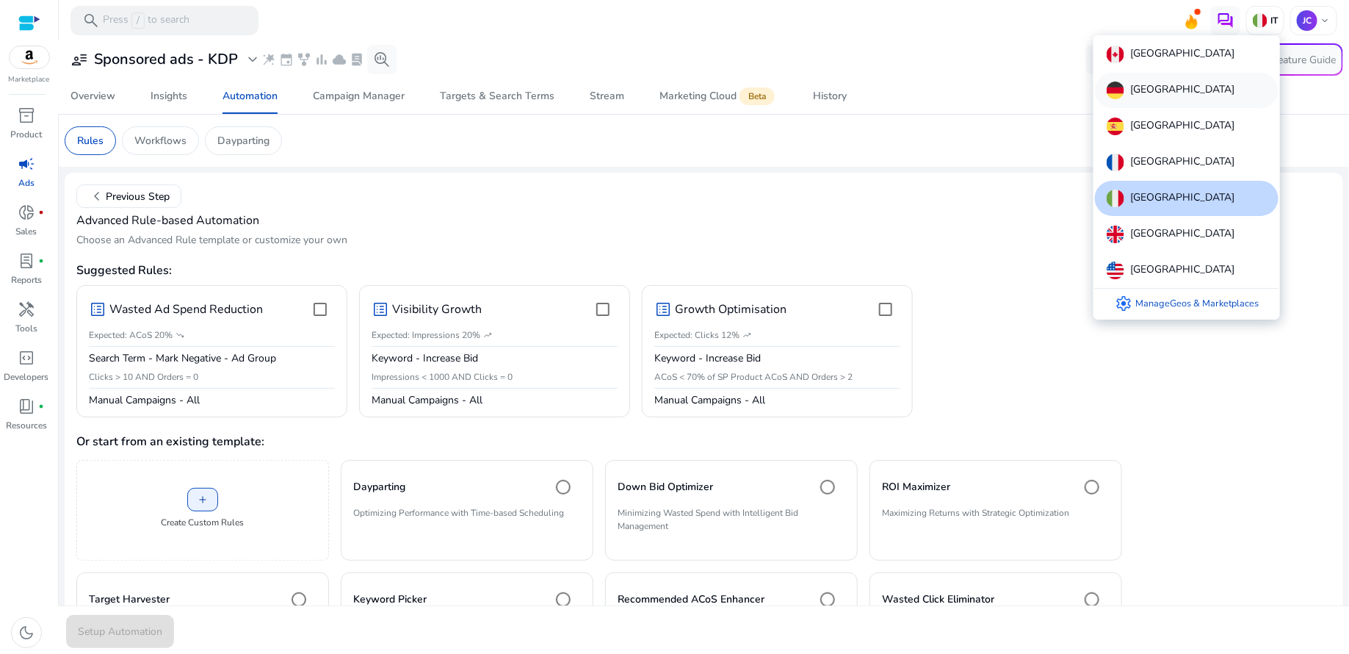
click at [1172, 91] on p "[GEOGRAPHIC_DATA]" at bounding box center [1183, 91] width 104 height 18
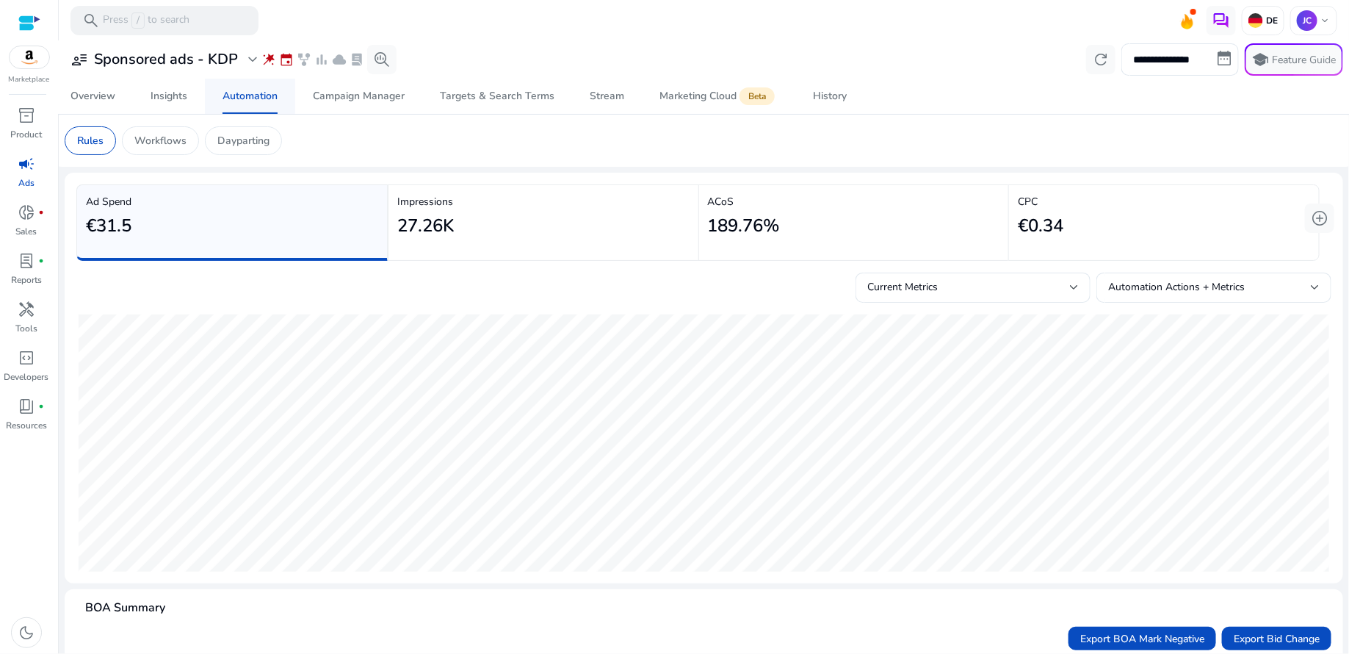
click at [267, 103] on span "Automation" at bounding box center [250, 96] width 55 height 35
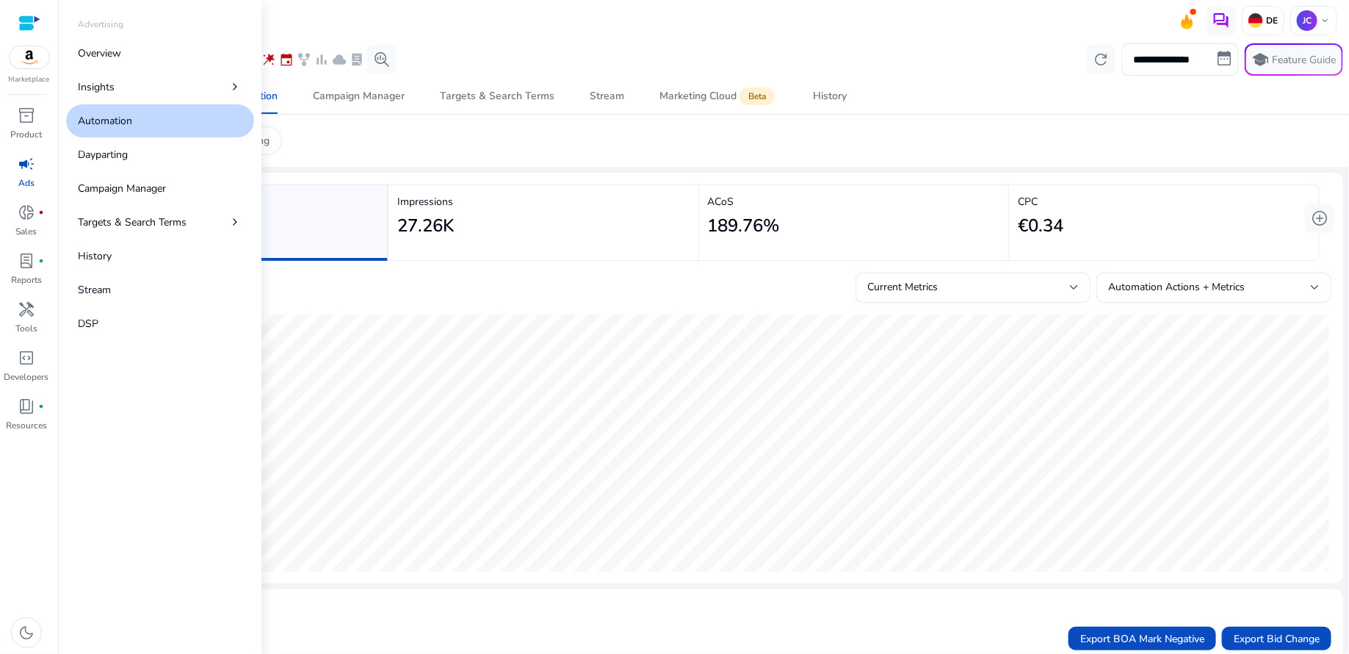
click at [20, 170] on span "campaign" at bounding box center [27, 164] width 18 height 18
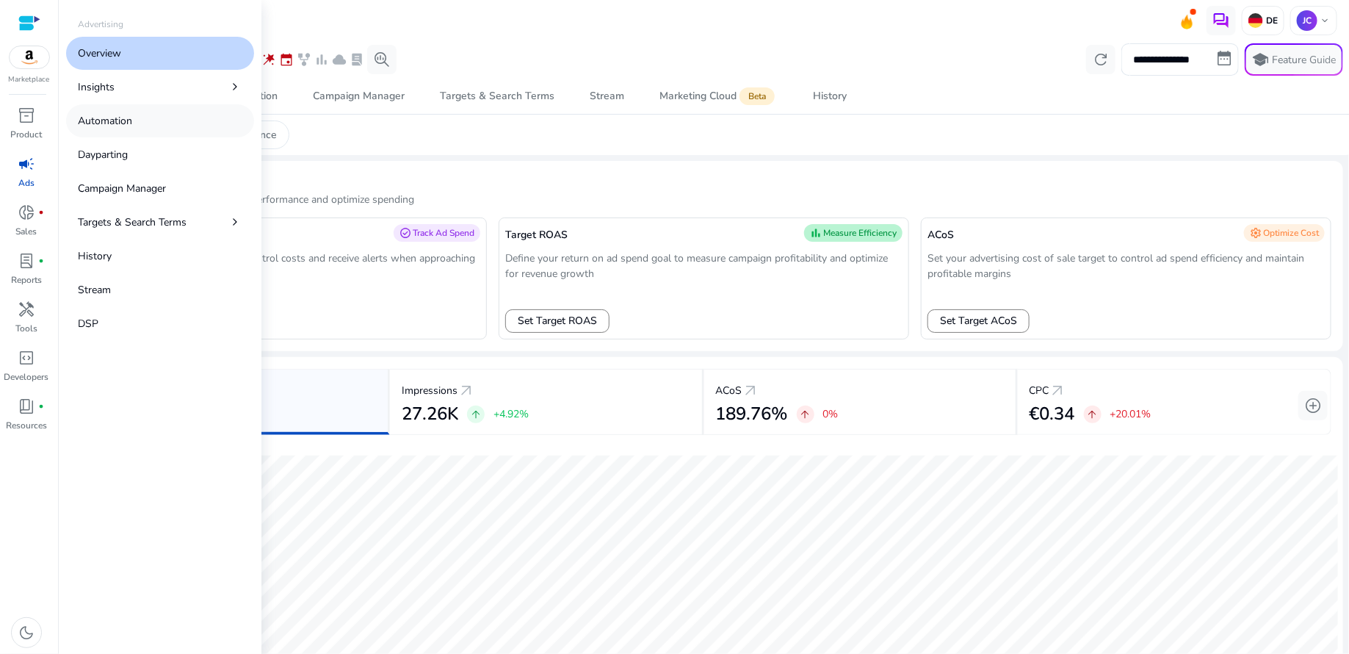
click at [92, 126] on p "Automation" at bounding box center [105, 120] width 54 height 15
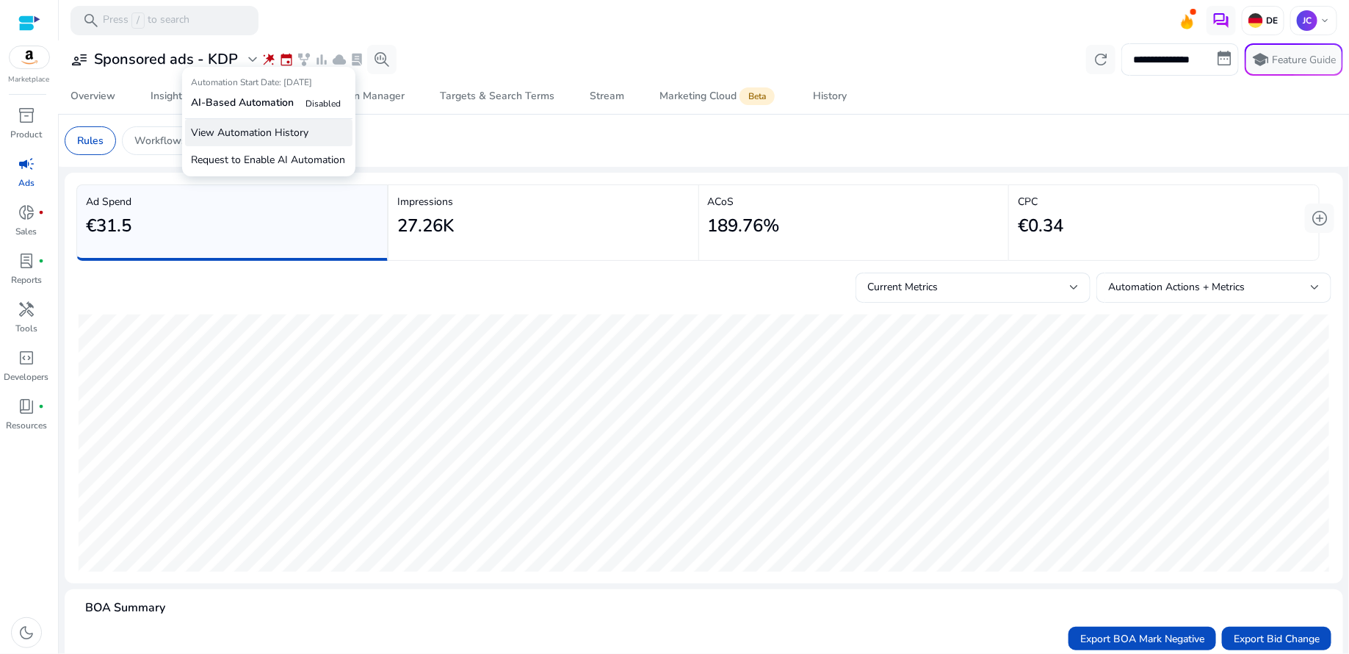
click at [263, 129] on p "View Automation History" at bounding box center [268, 132] width 167 height 27
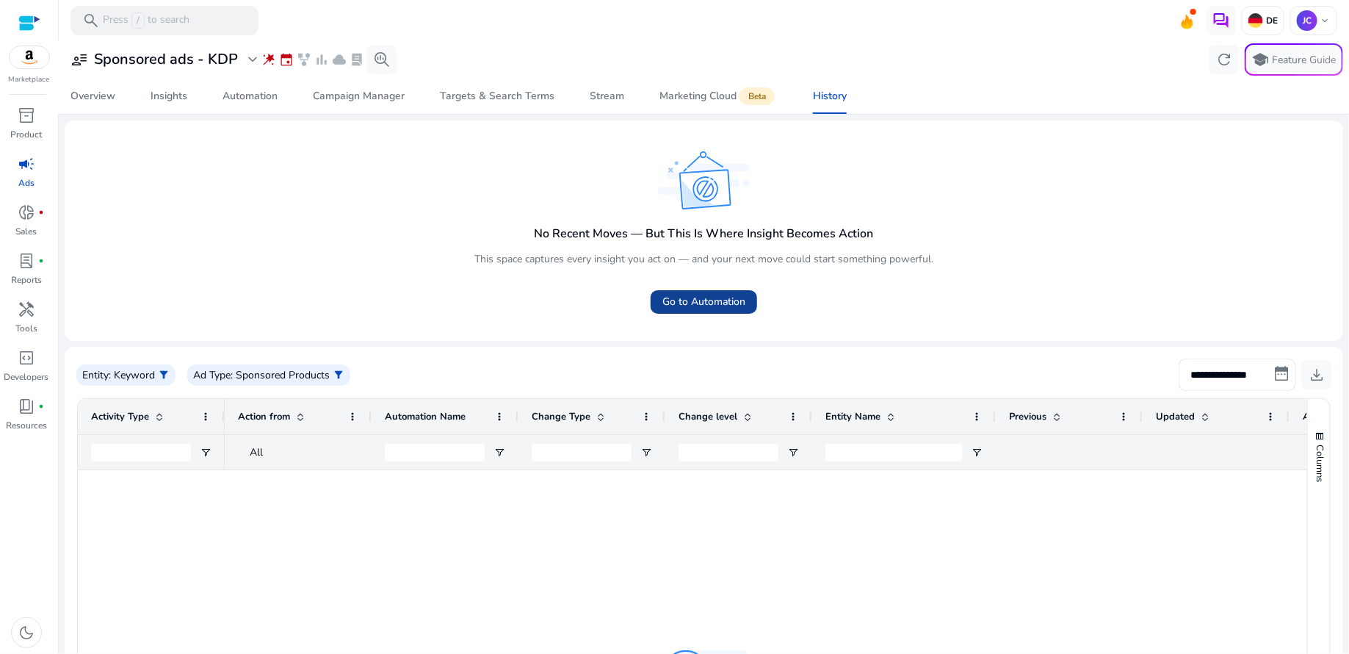
click at [689, 295] on span "Go to Automation" at bounding box center [704, 301] width 83 height 15
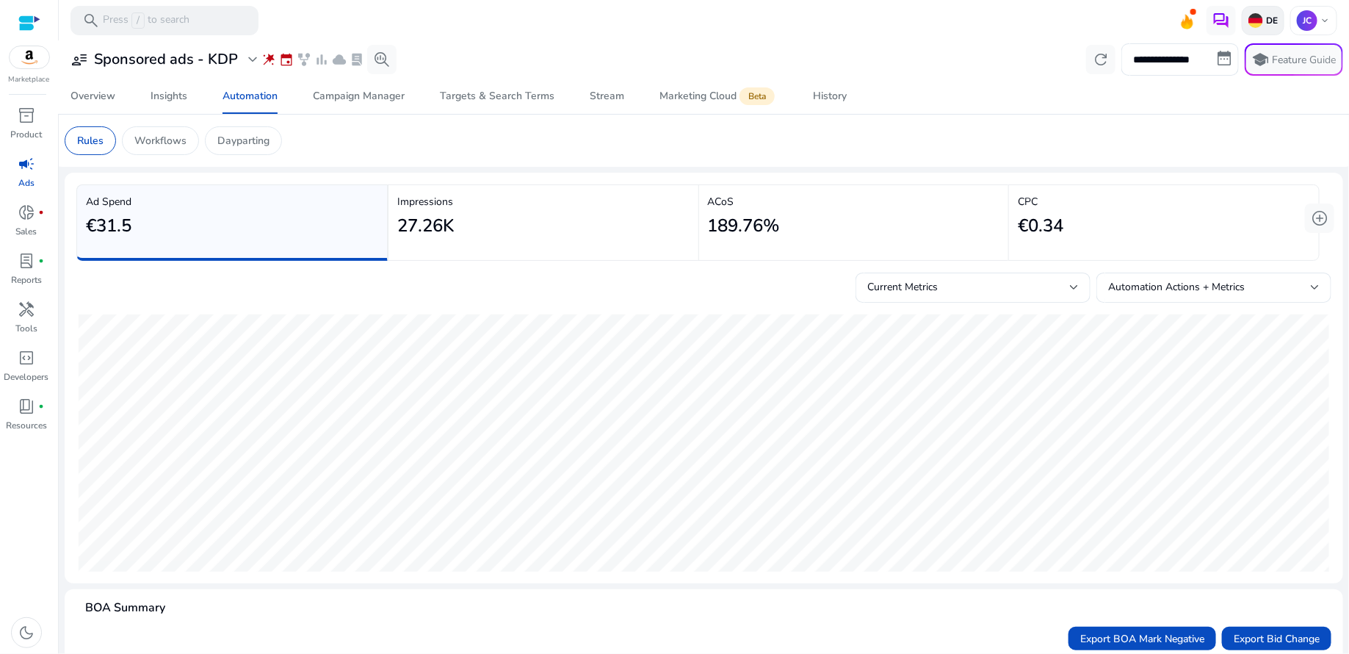
click at [1264, 16] on p "DE" at bounding box center [1271, 21] width 15 height 12
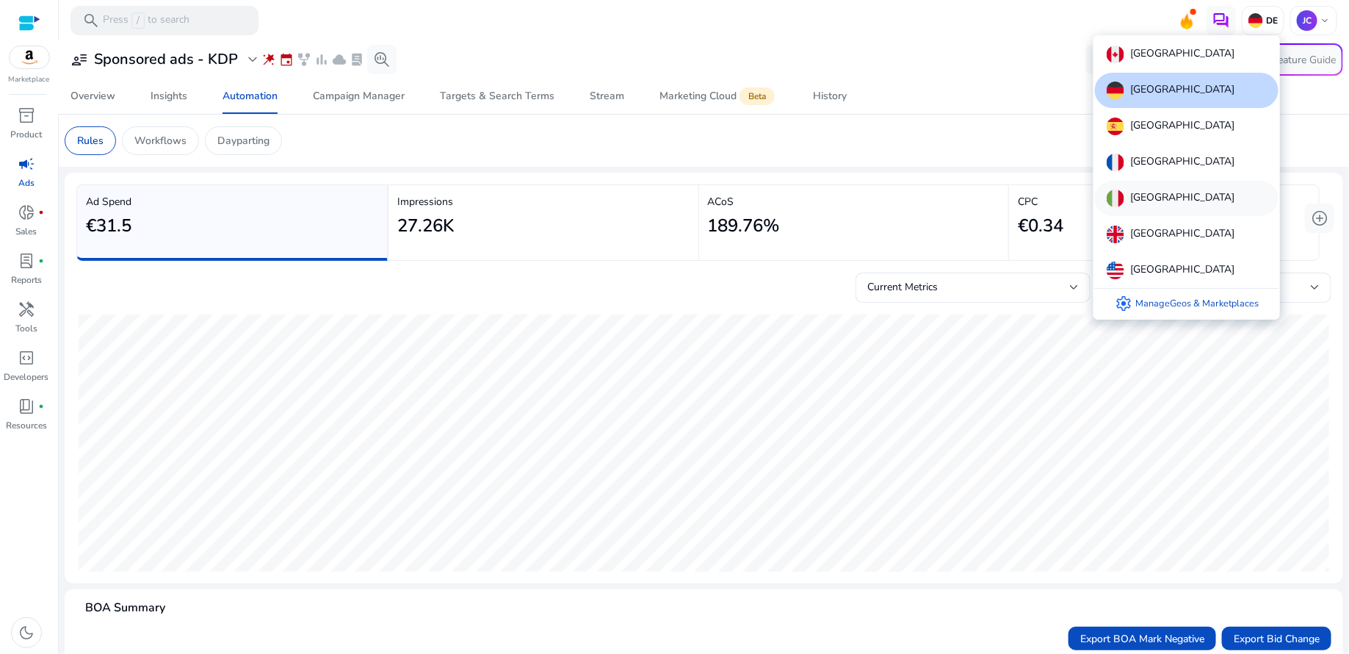
click at [1128, 192] on div "[GEOGRAPHIC_DATA]" at bounding box center [1171, 199] width 128 height 18
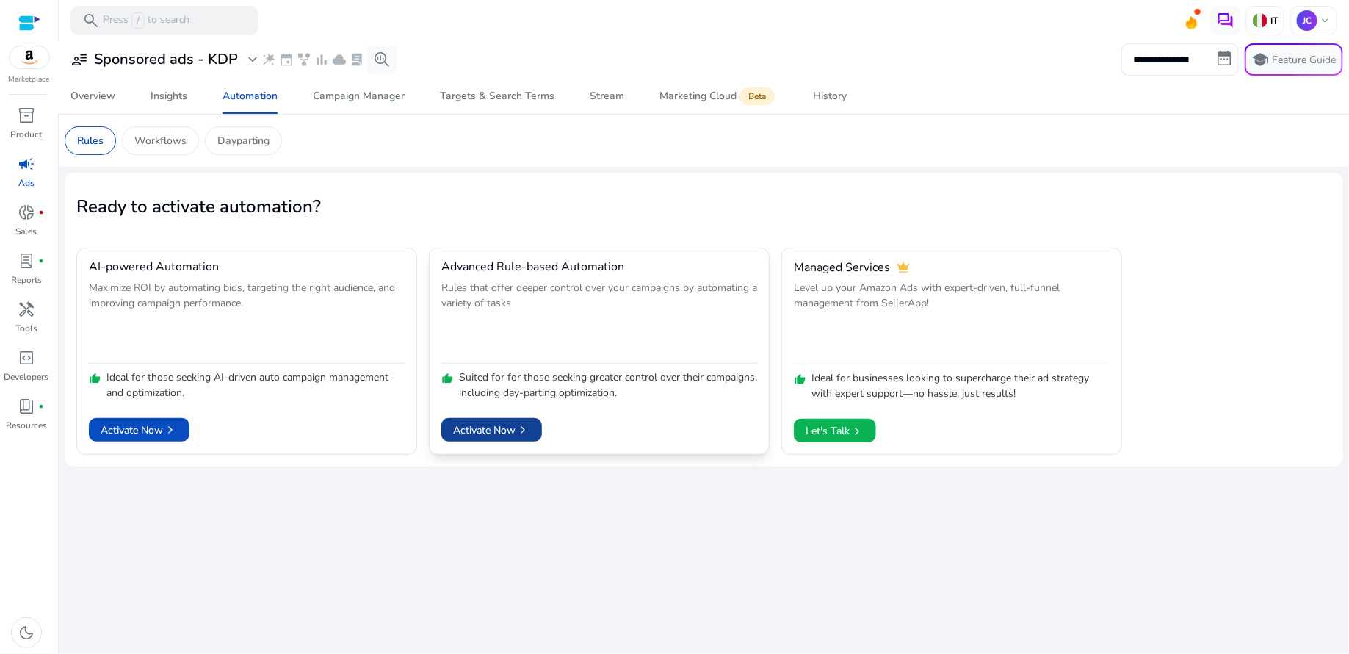
click at [505, 426] on span "Activate Now chevron_right" at bounding box center [491, 429] width 77 height 15
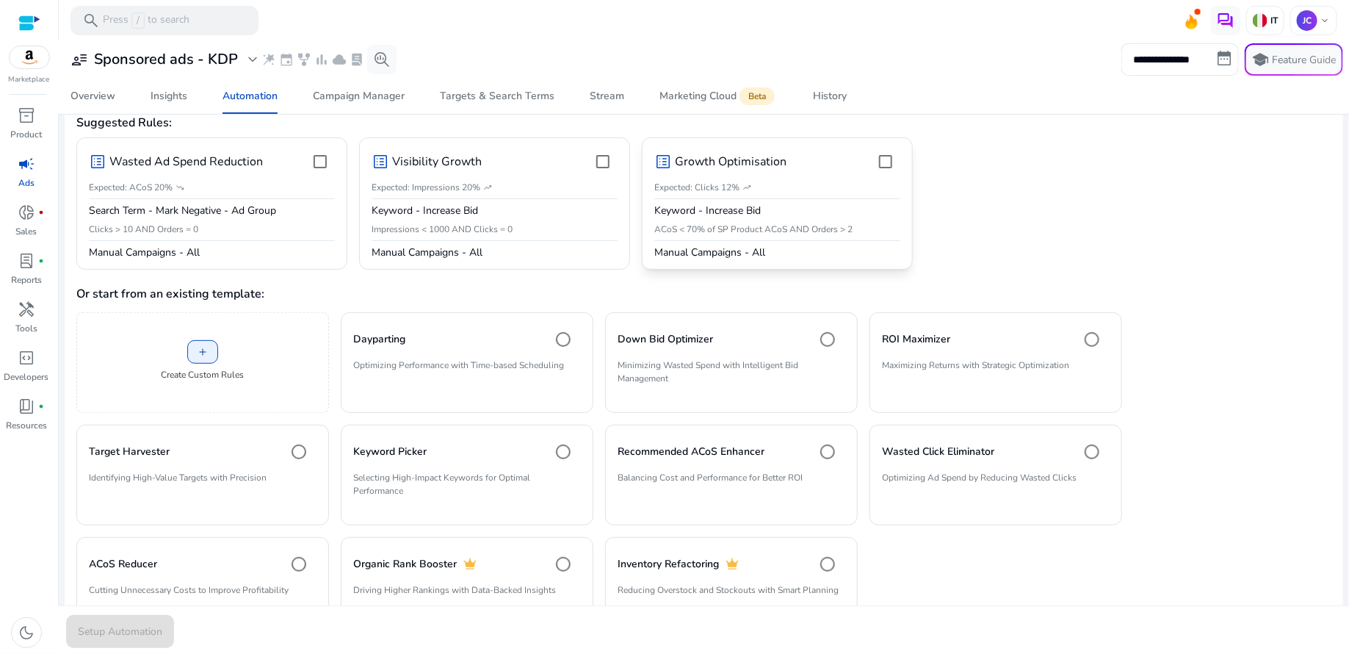
scroll to position [163, 0]
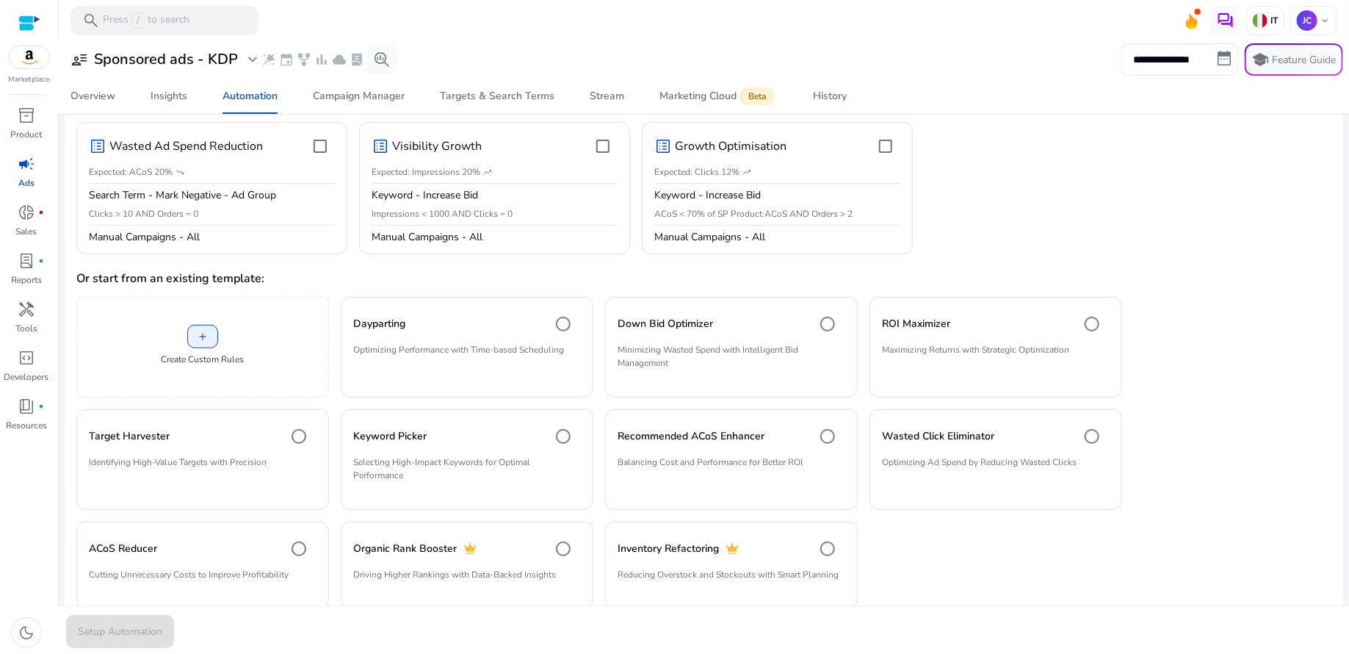
click at [139, 630] on div "Setup Automation" at bounding box center [704, 629] width 1294 height 48
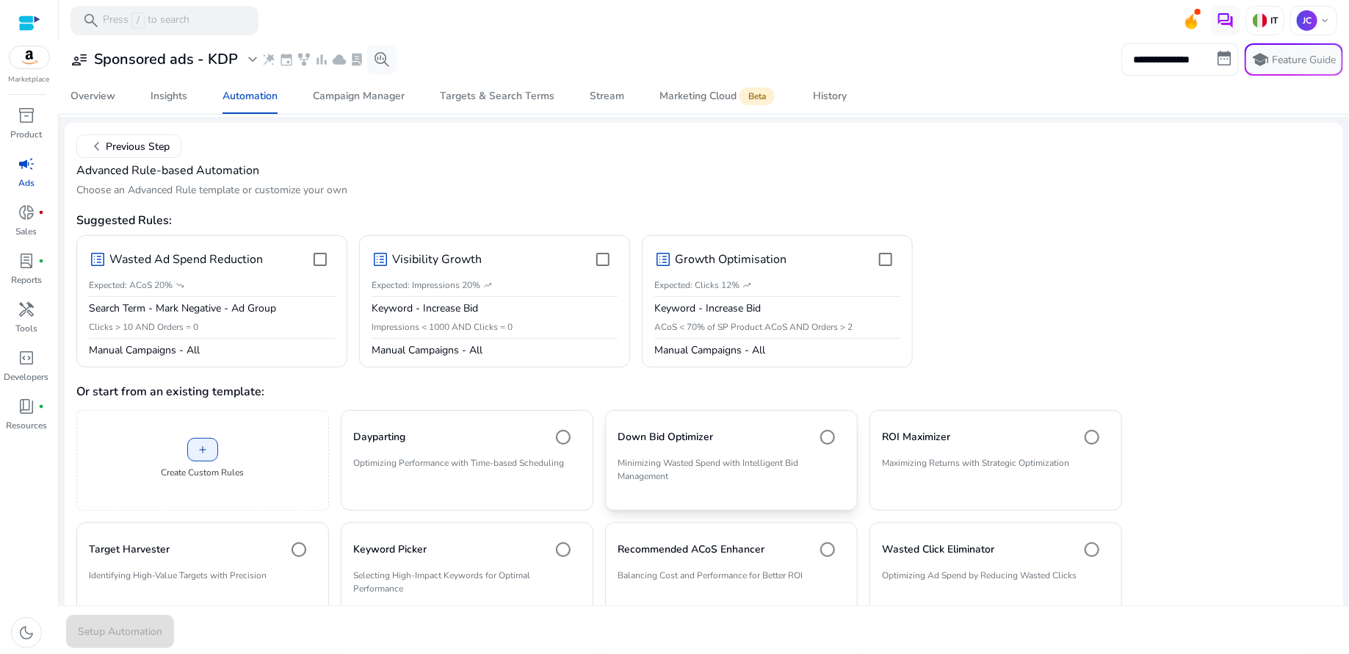
scroll to position [192, 0]
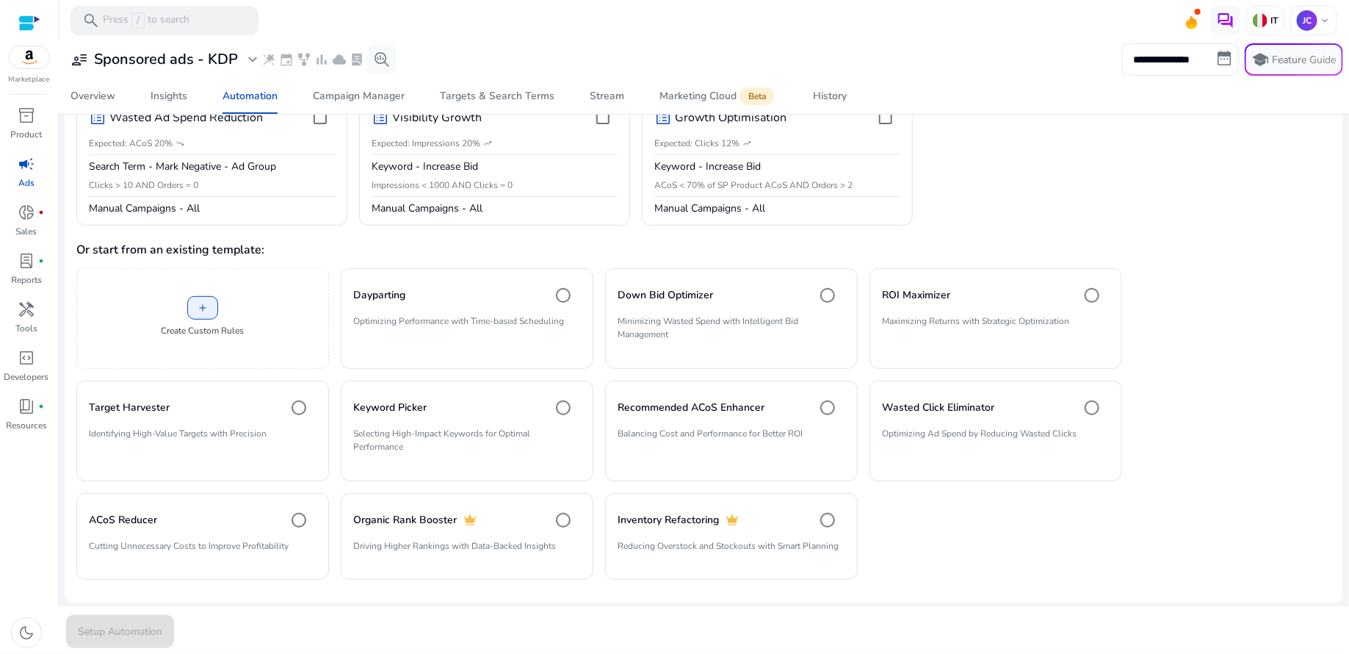
click at [953, 526] on div "add Create Custom Rules Dayparting Optimizing Performance with Time-based Sched…" at bounding box center [599, 423] width 1046 height 311
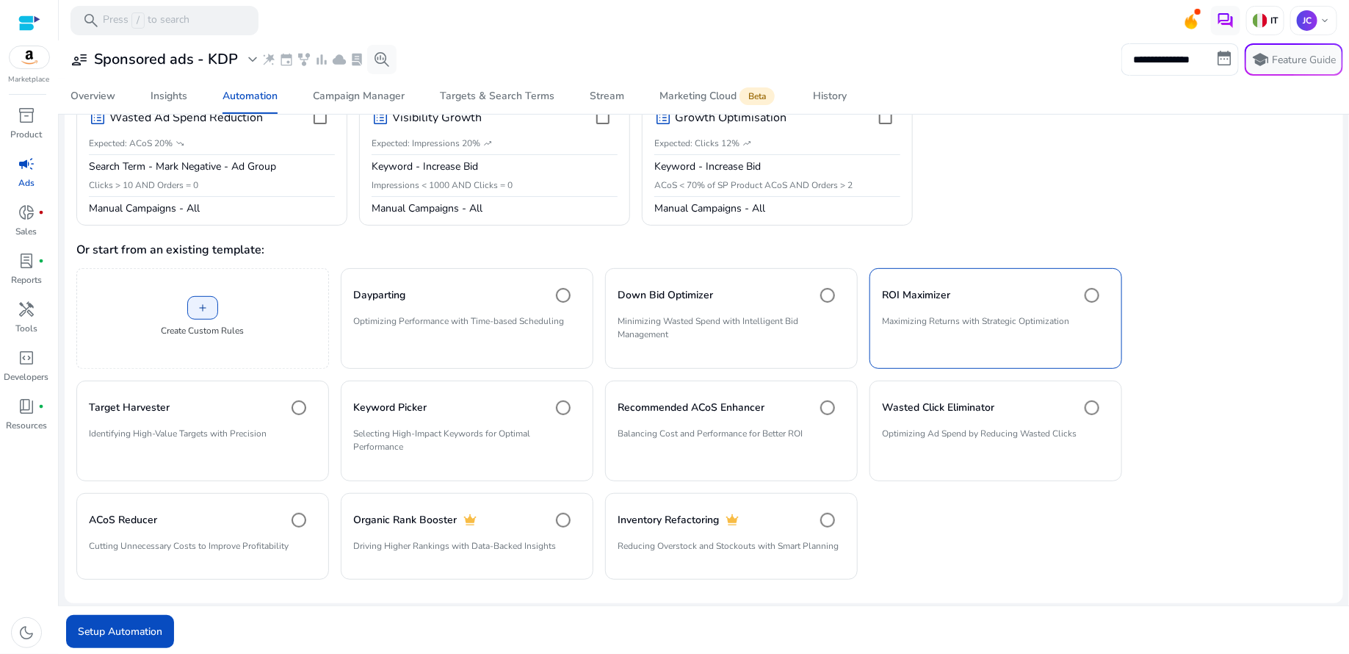
click at [1216, 303] on mat-radio-group "add Create Custom Rules Dayparting Optimizing Performance with Time-based Sched…" at bounding box center [703, 420] width 1255 height 317
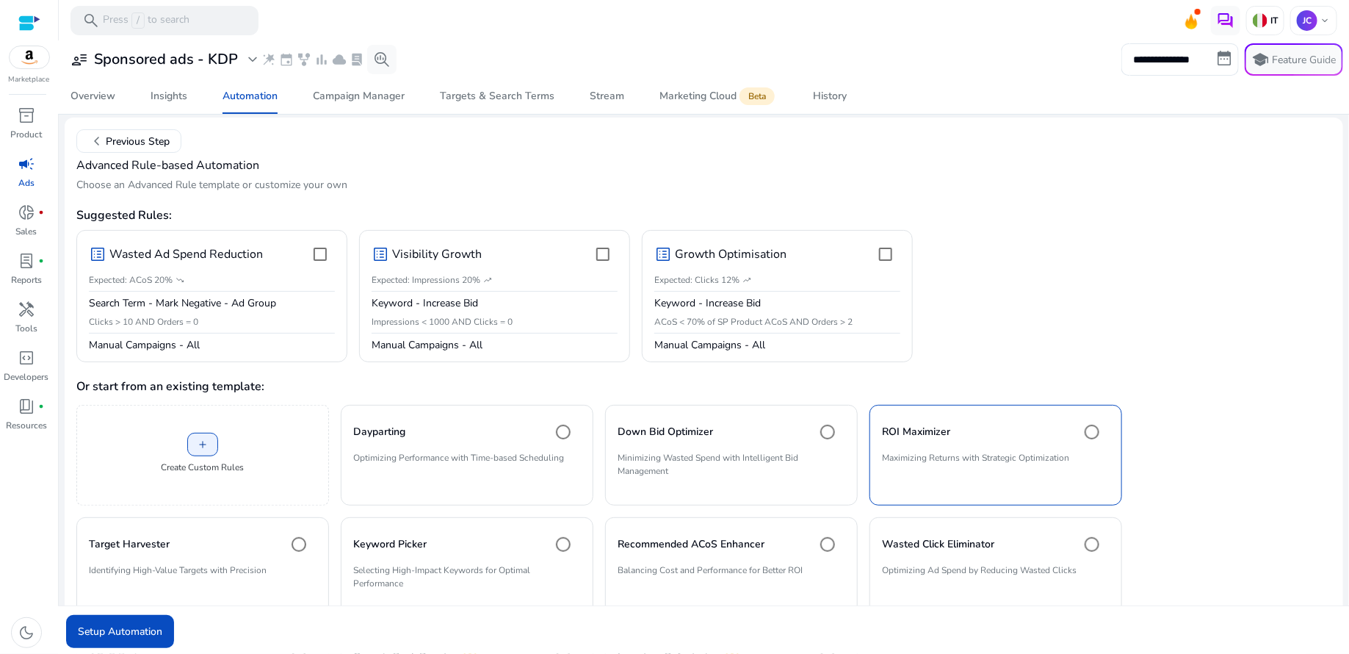
scroll to position [0, 0]
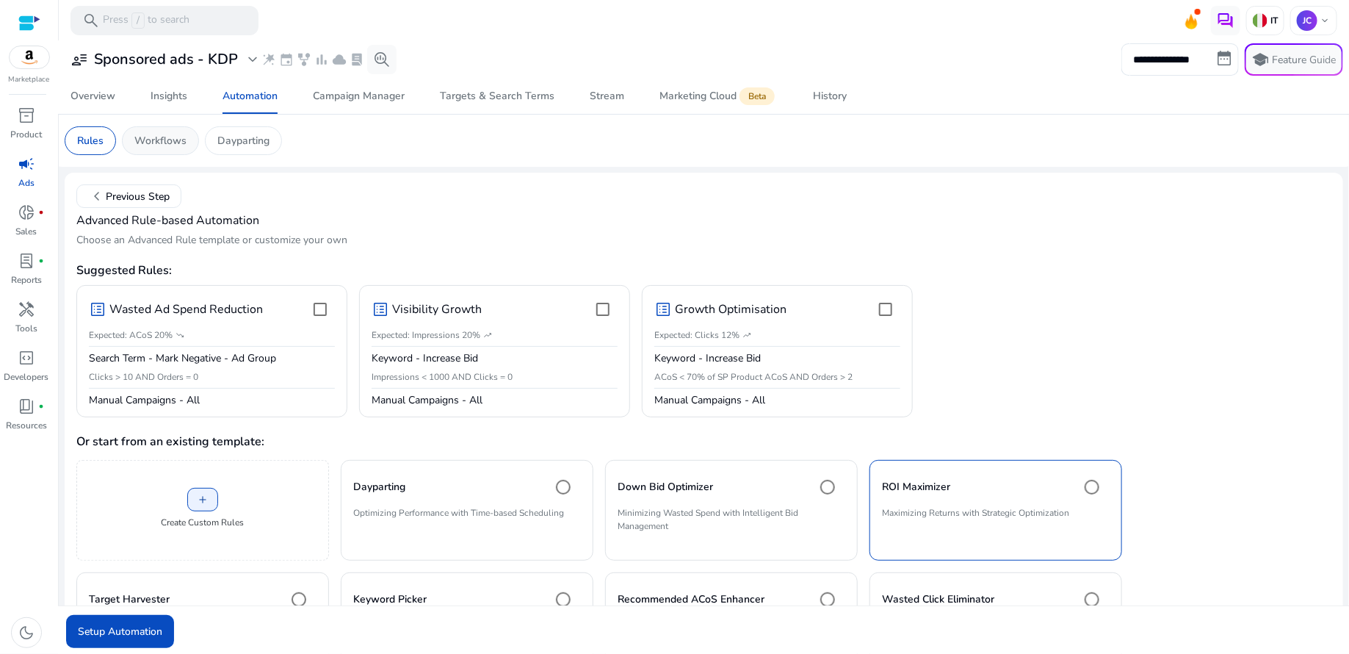
click at [167, 151] on div "Workflows" at bounding box center [160, 140] width 77 height 29
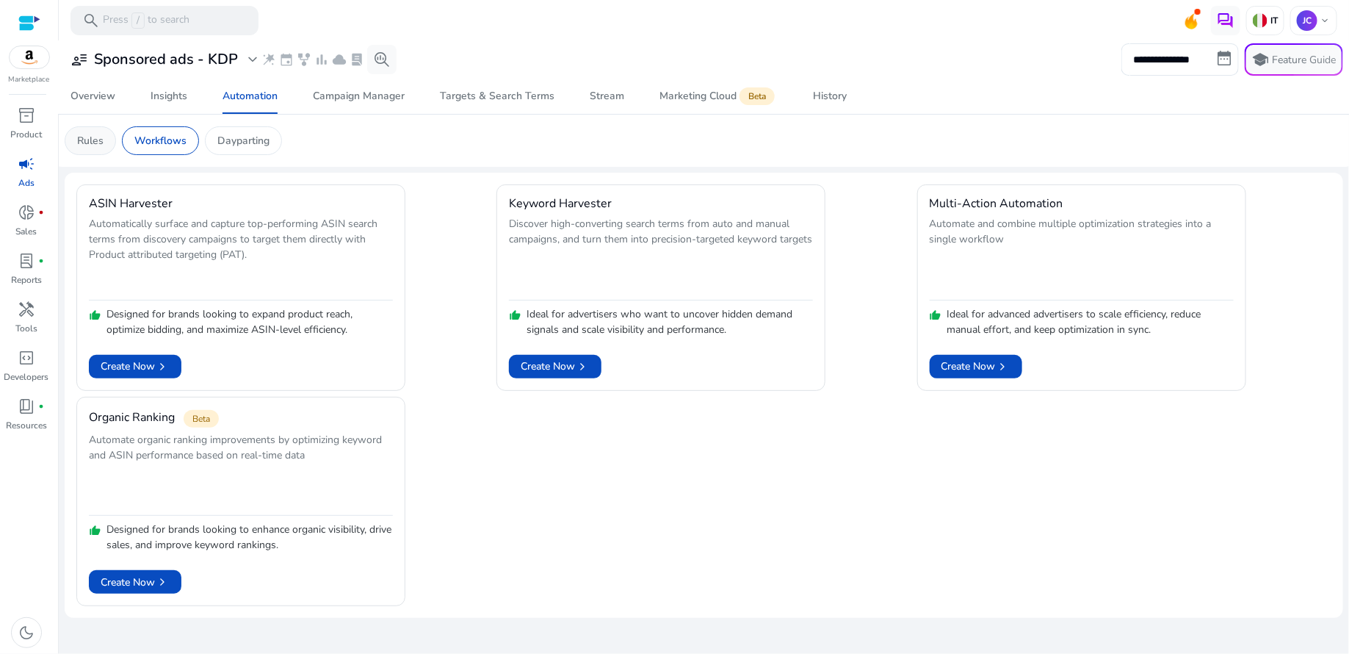
click at [99, 139] on p "Rules" at bounding box center [90, 140] width 26 height 15
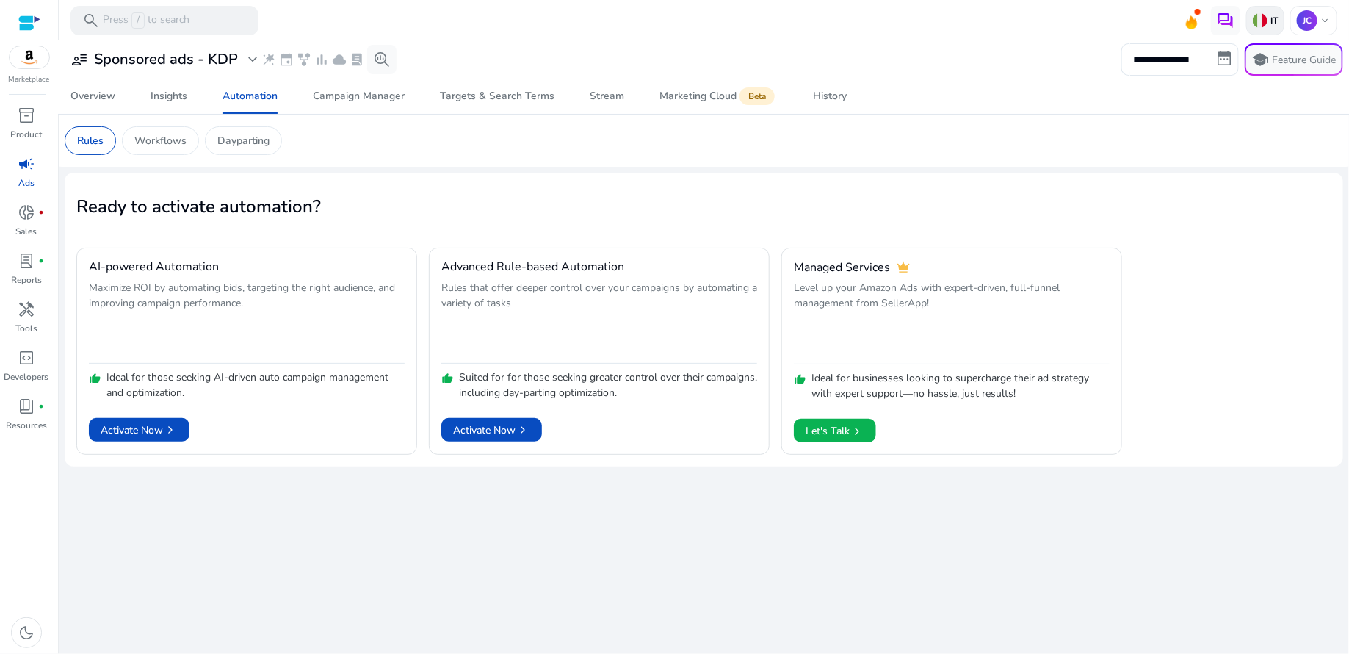
click at [1266, 23] on img at bounding box center [1260, 20] width 15 height 15
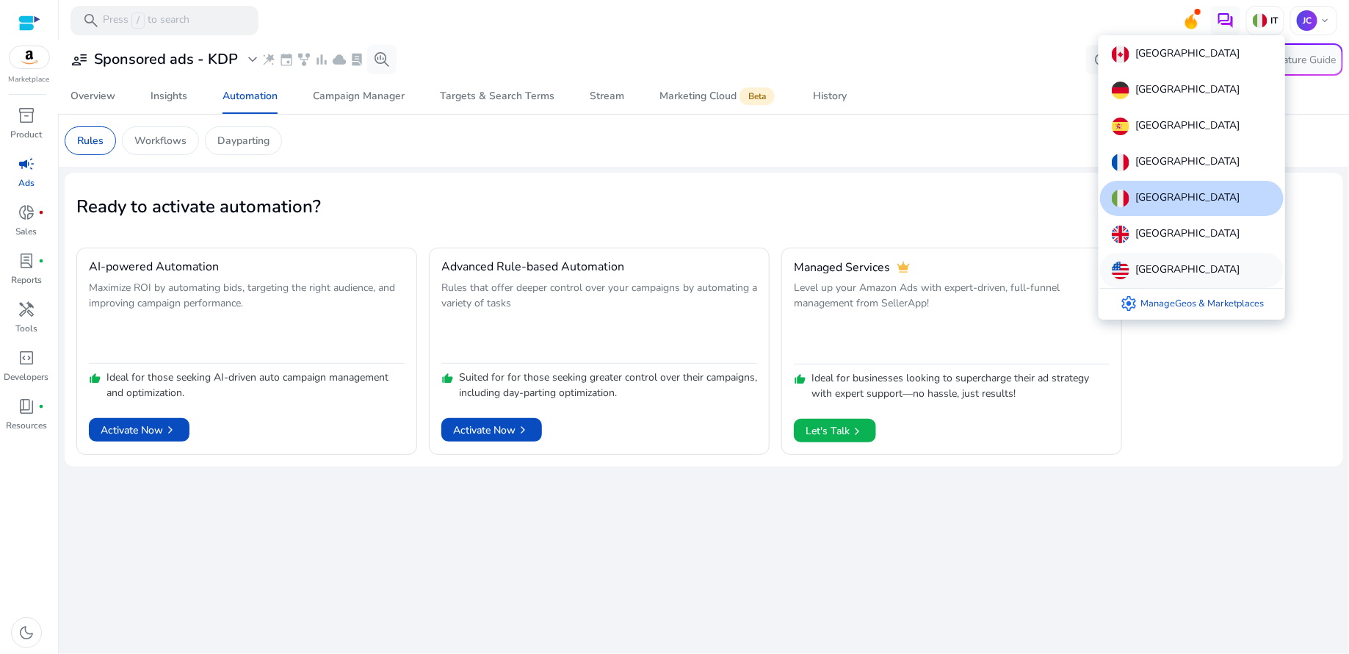
click at [1169, 263] on p "[GEOGRAPHIC_DATA]" at bounding box center [1188, 271] width 104 height 18
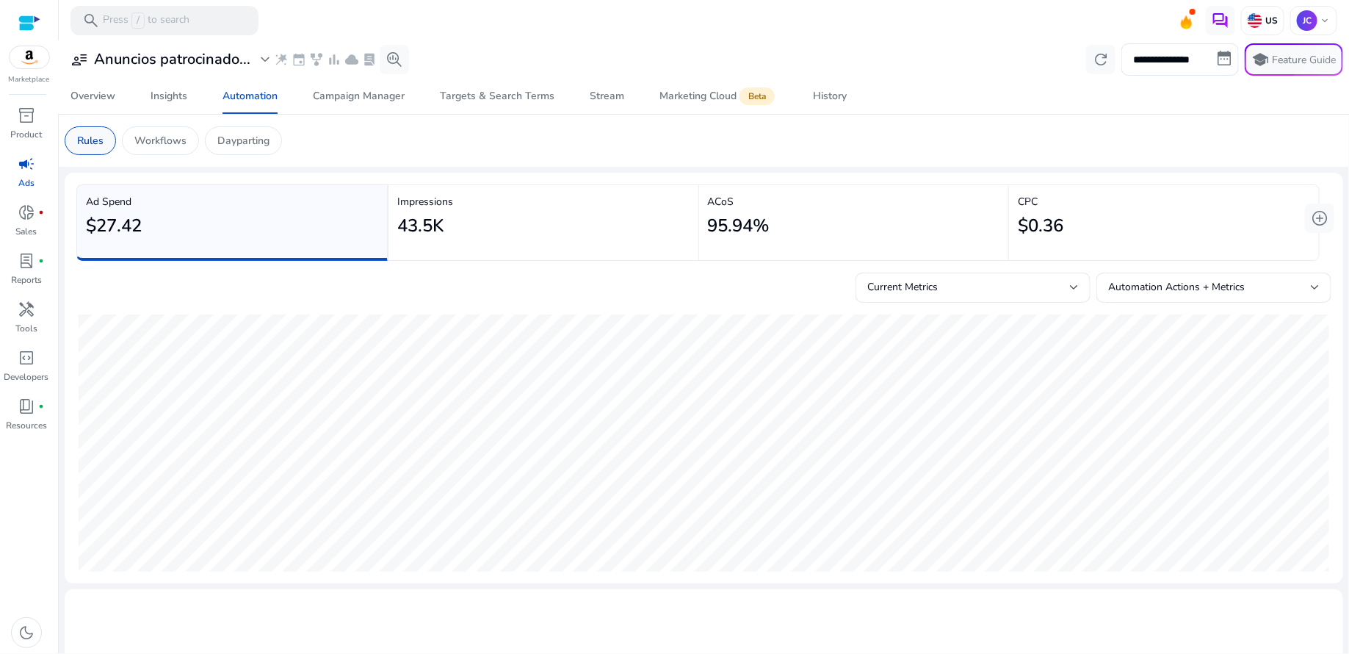
click at [98, 140] on p "Rules" at bounding box center [90, 140] width 26 height 15
click at [261, 95] on div "Automation" at bounding box center [250, 96] width 55 height 10
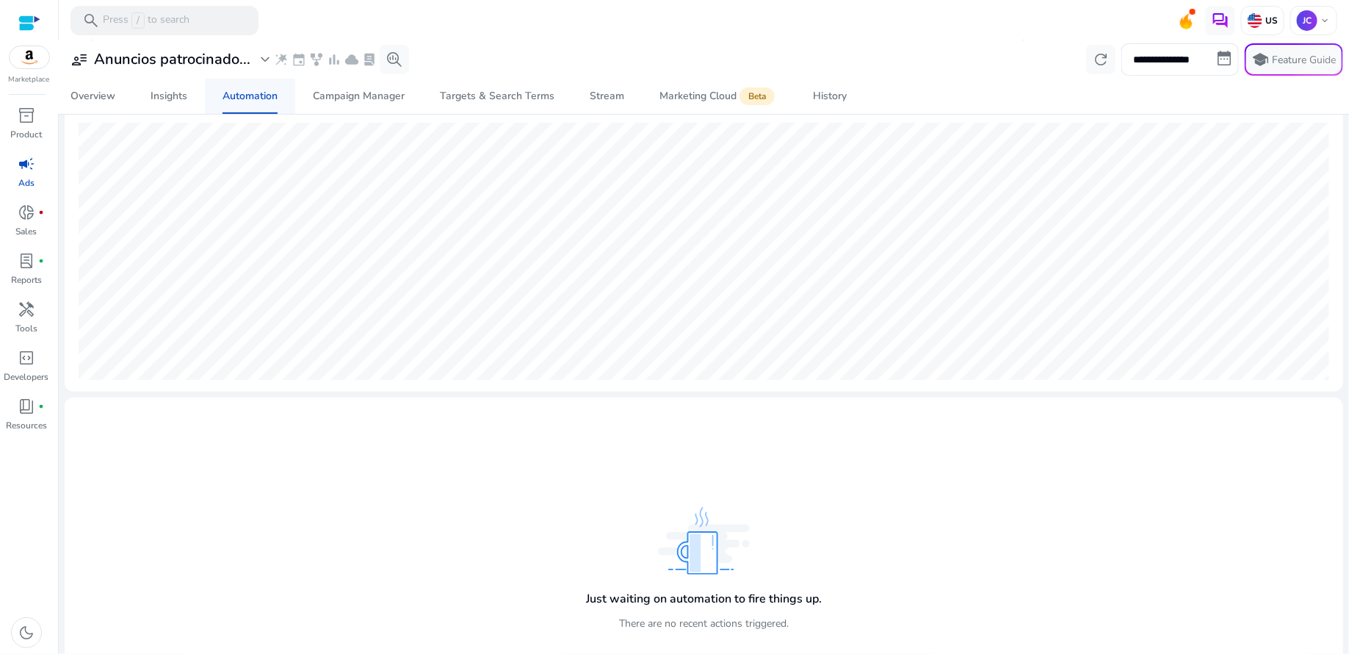
scroll to position [258, 0]
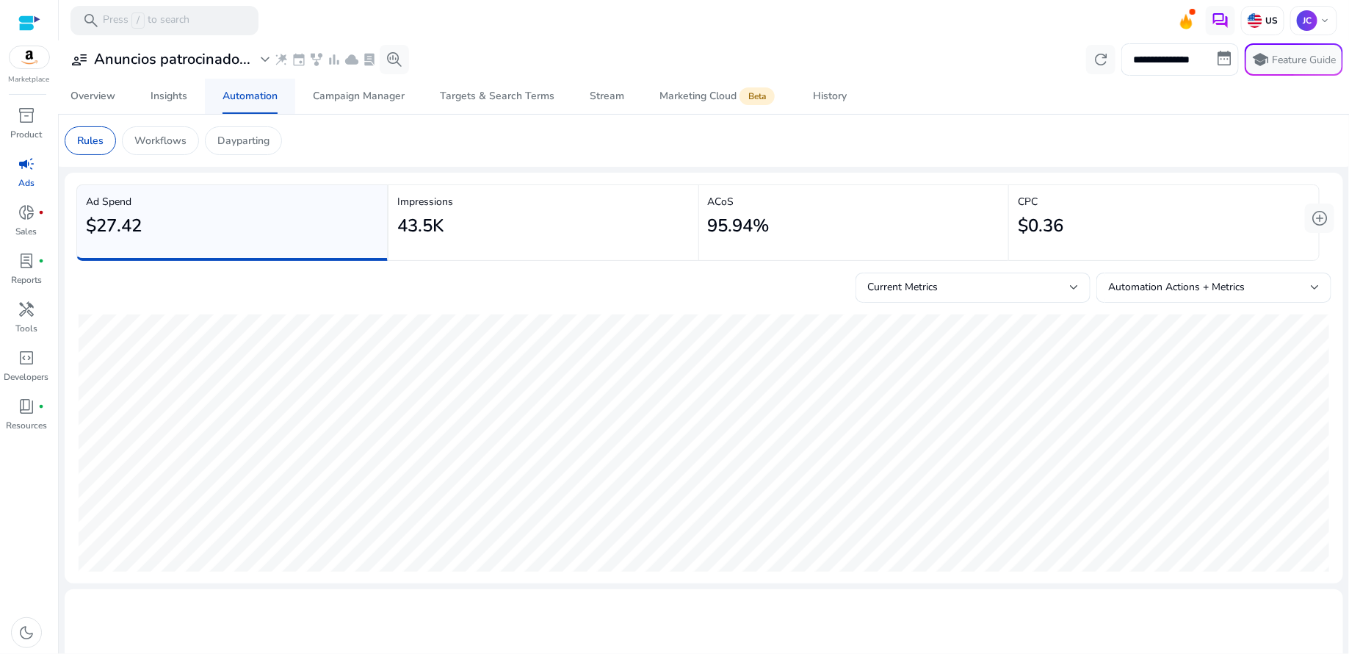
click at [268, 99] on div "Automation" at bounding box center [250, 96] width 55 height 10
click at [1252, 20] on img at bounding box center [1255, 20] width 15 height 15
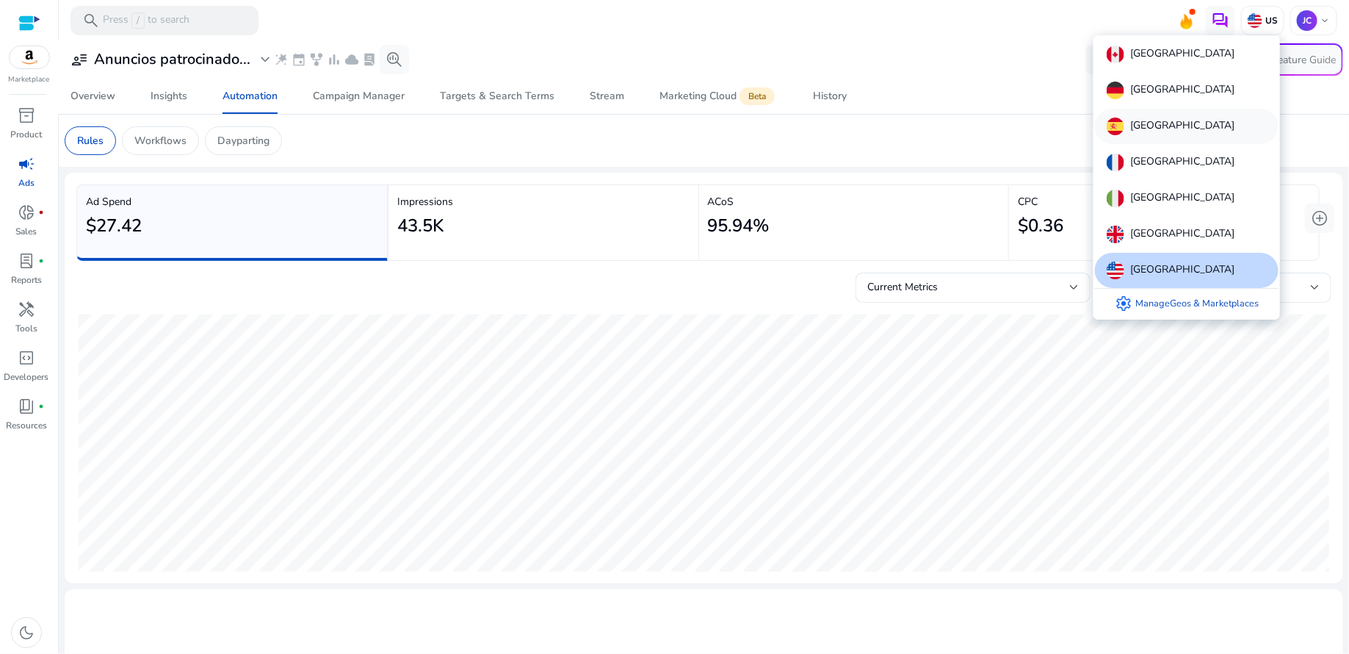
click at [1140, 125] on p "[GEOGRAPHIC_DATA]" at bounding box center [1183, 127] width 104 height 18
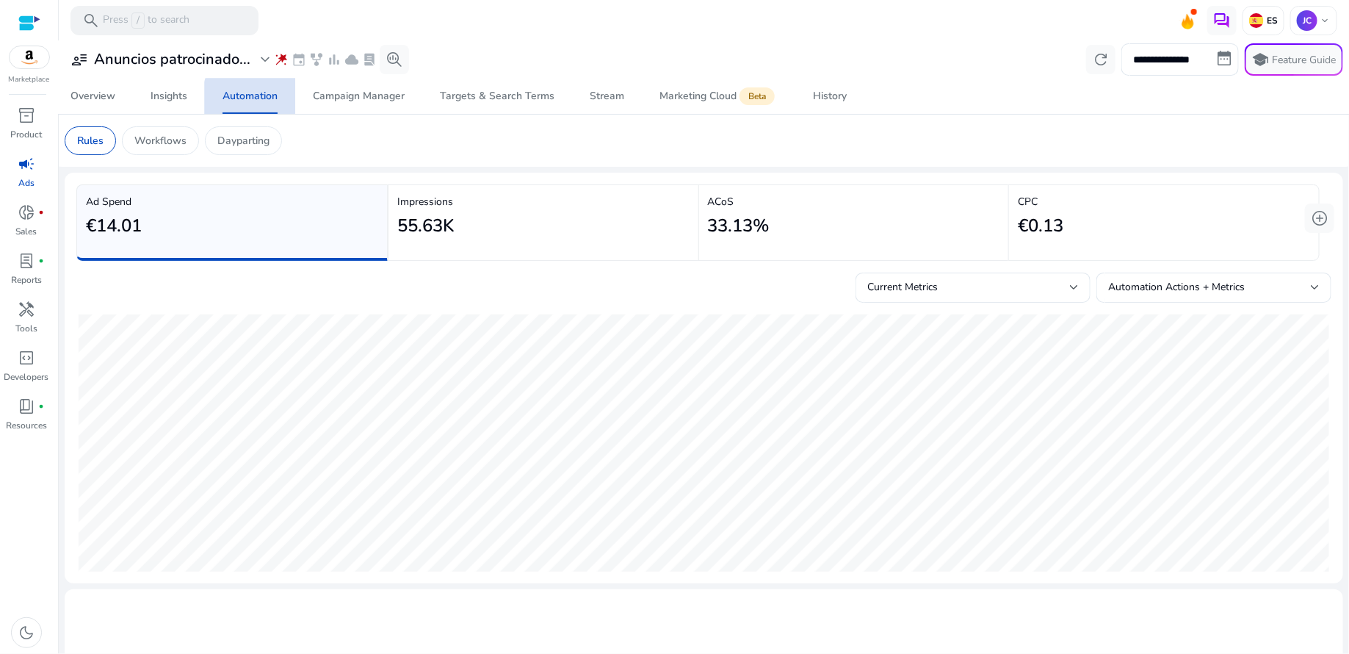
click at [265, 98] on div "Automation" at bounding box center [250, 96] width 55 height 10
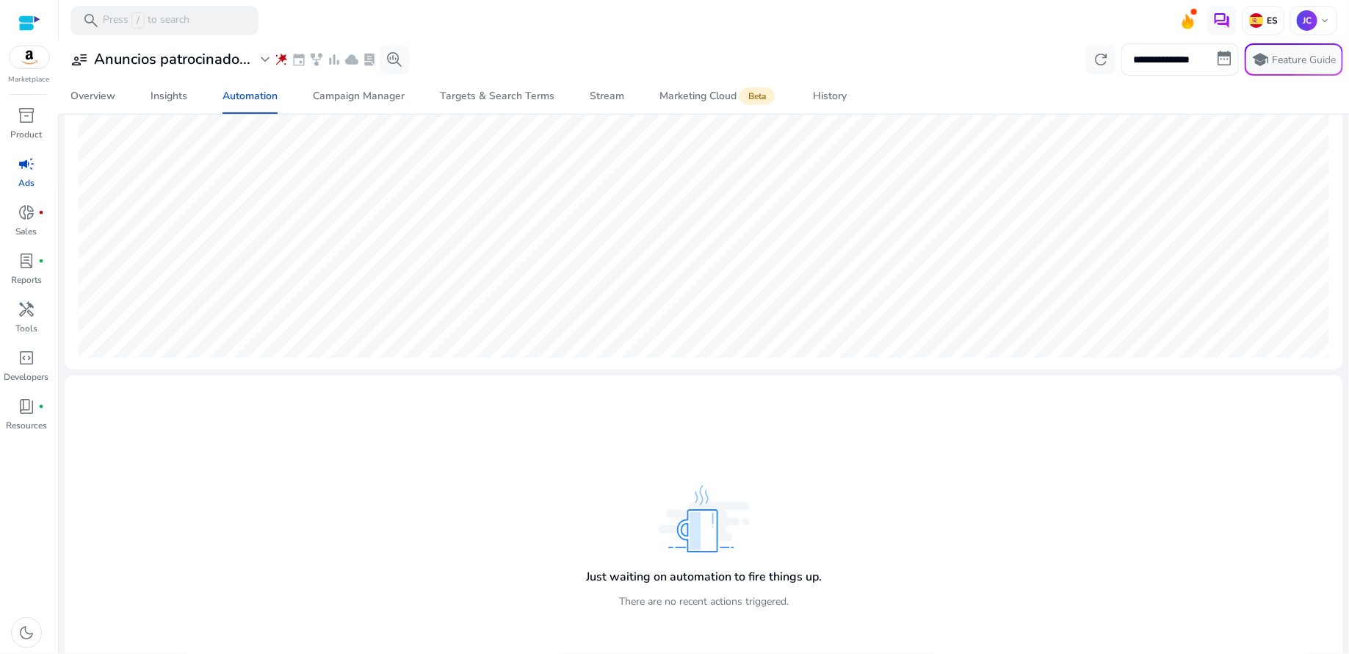
scroll to position [258, 0]
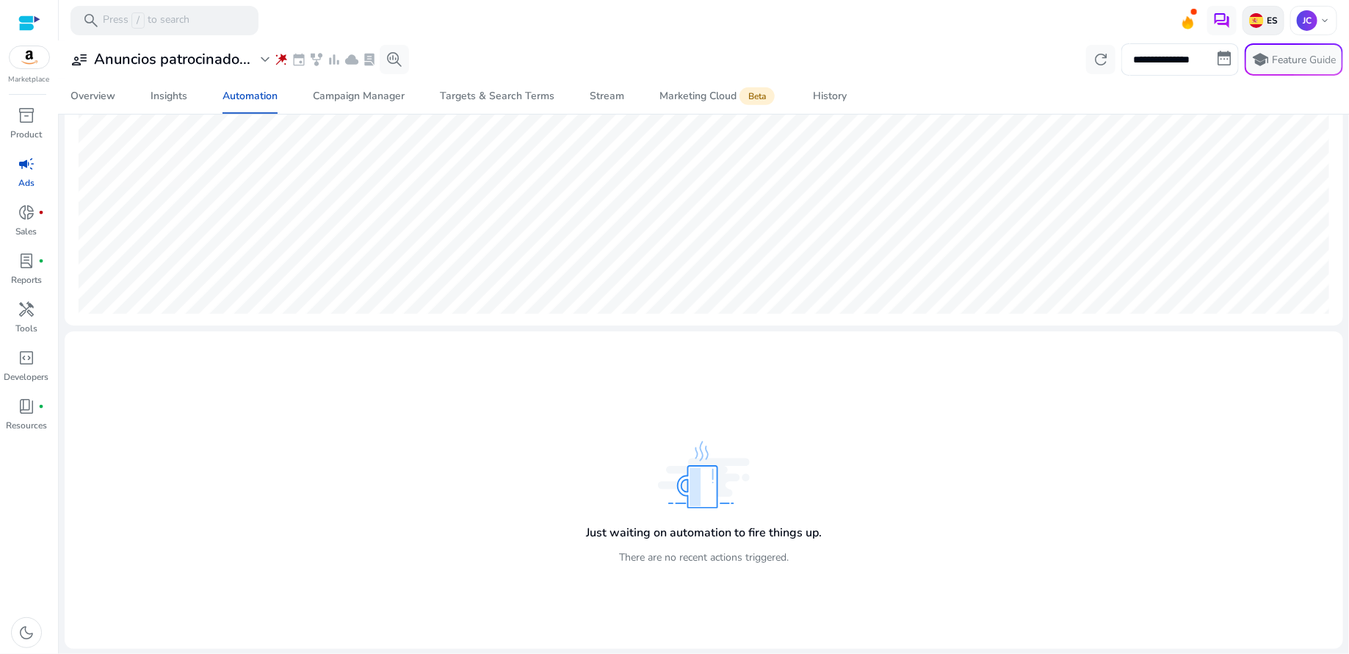
click at [1272, 26] on p "ES" at bounding box center [1271, 21] width 14 height 12
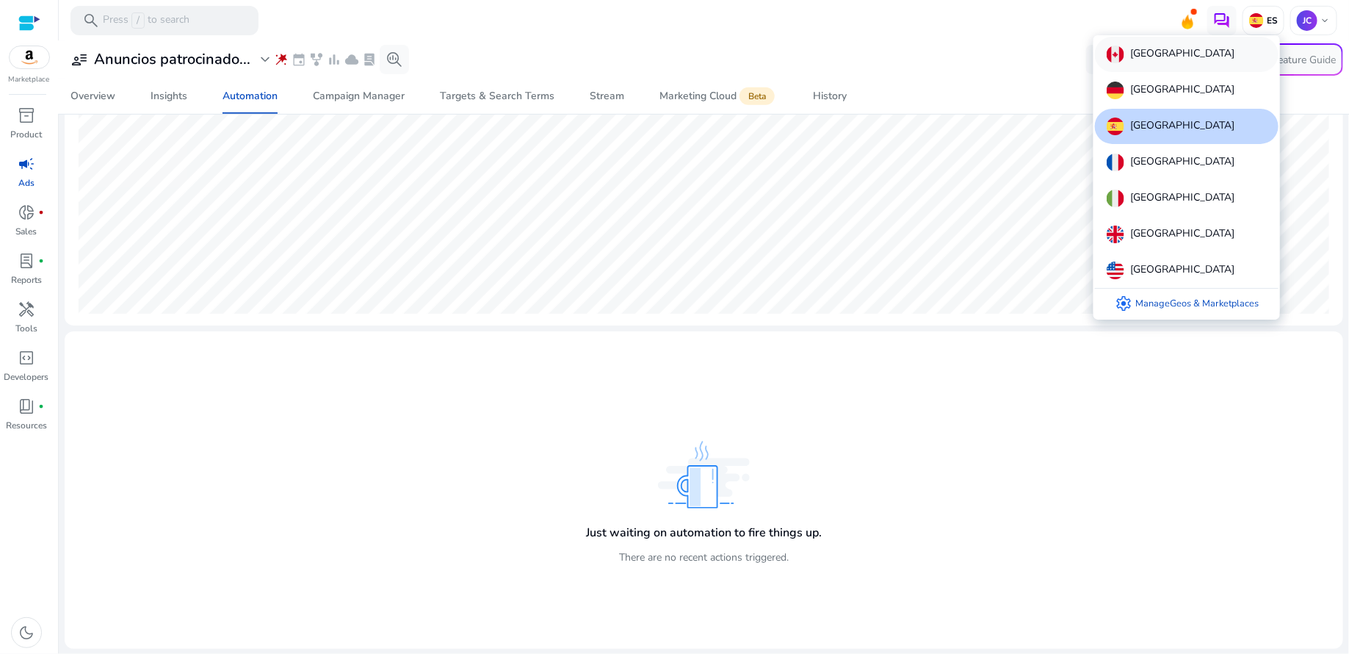
click at [1172, 50] on div "[GEOGRAPHIC_DATA]" at bounding box center [1187, 54] width 184 height 35
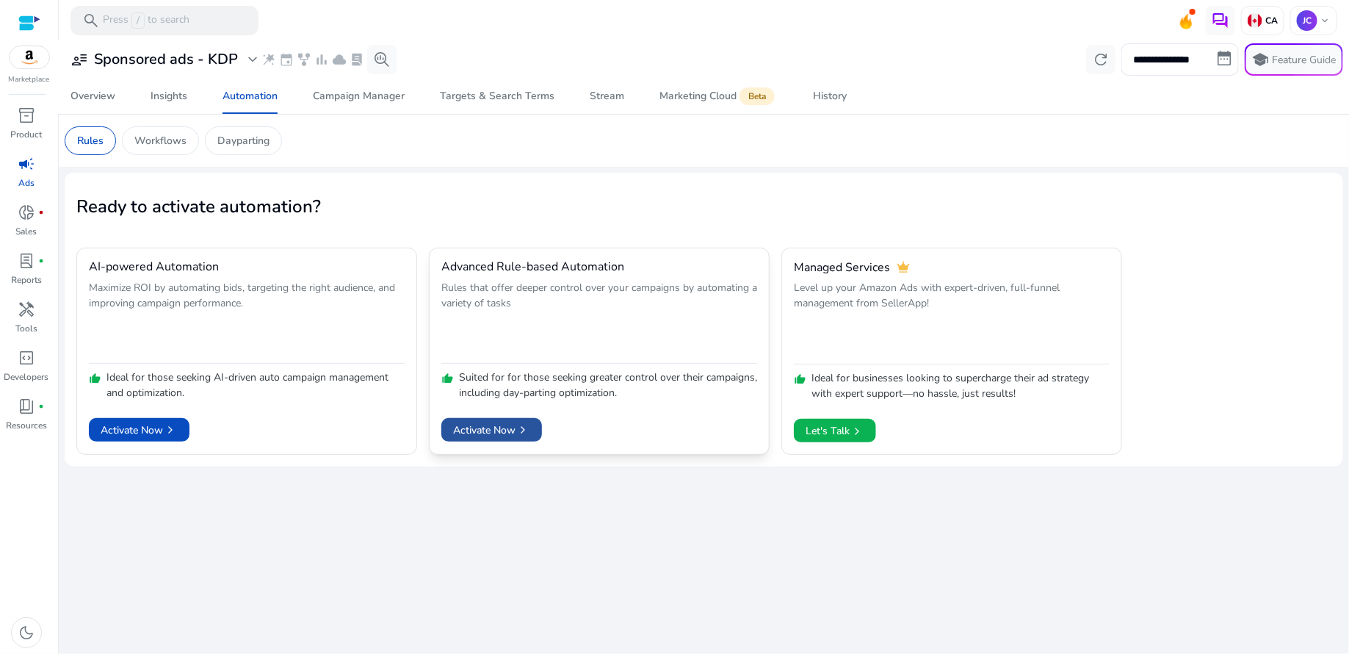
click at [503, 426] on span "Activate Now chevron_right" at bounding box center [491, 429] width 77 height 15
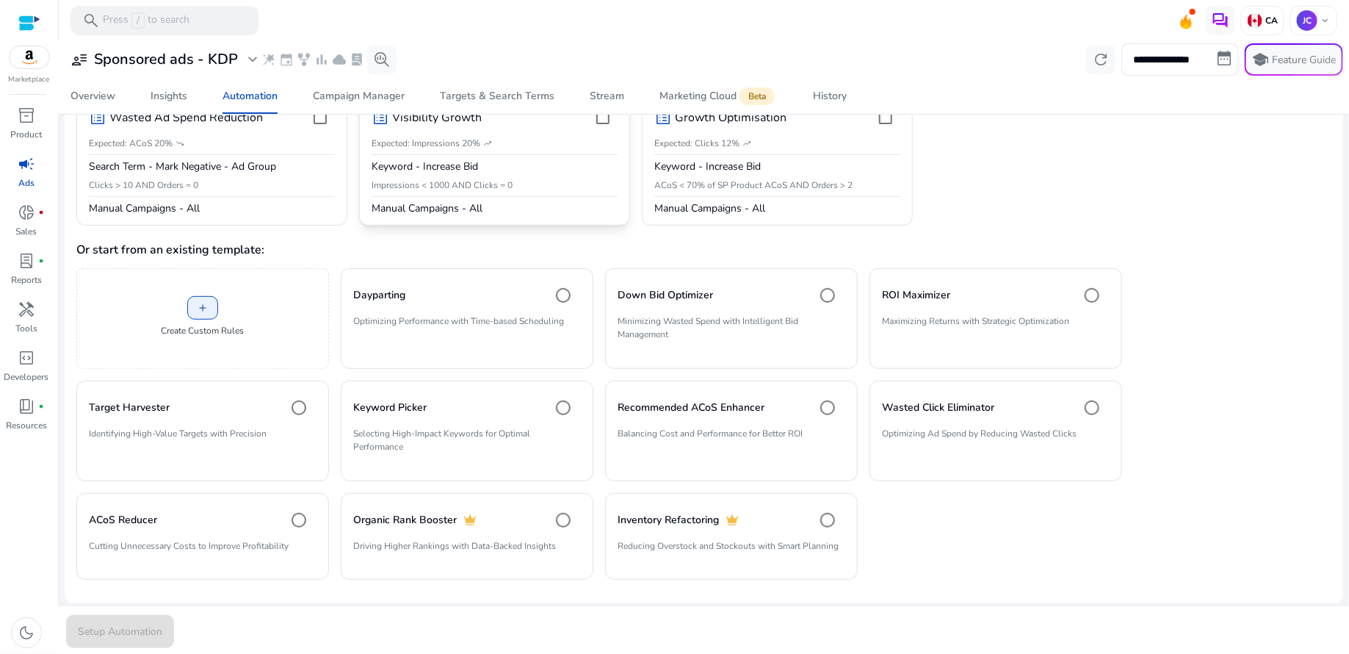
scroll to position [0, 0]
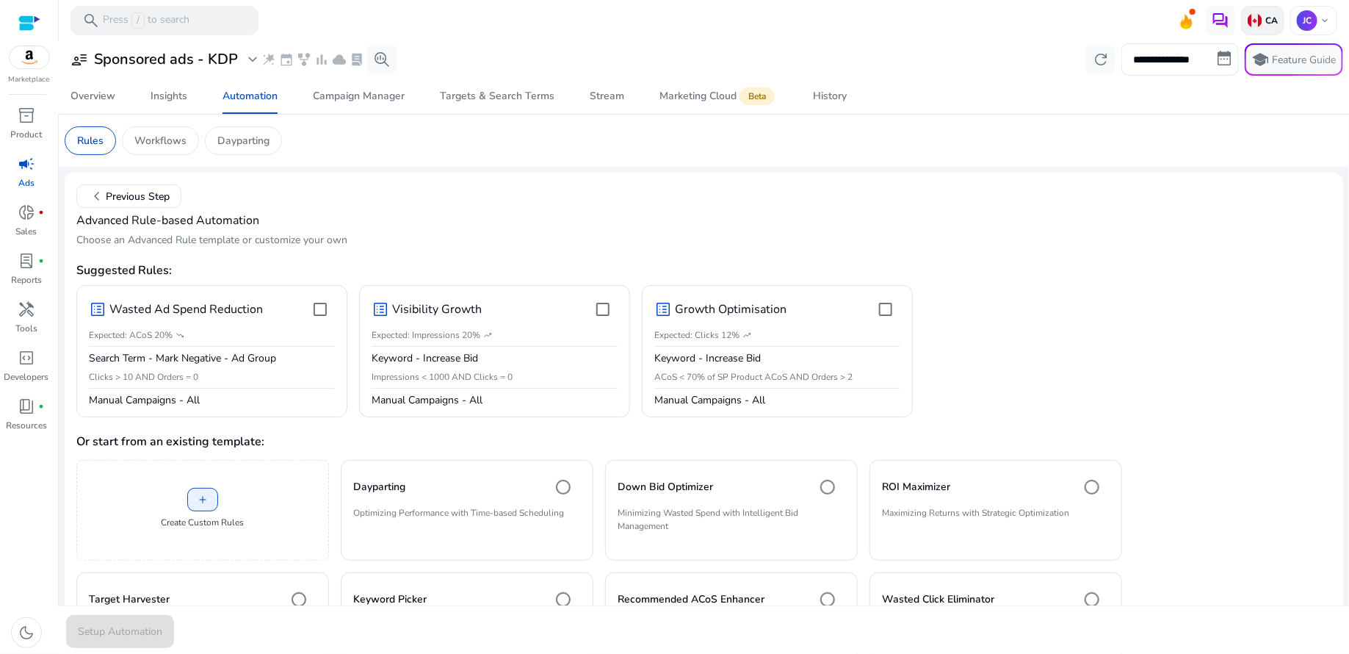
click at [1263, 21] on p "CA" at bounding box center [1270, 21] width 15 height 12
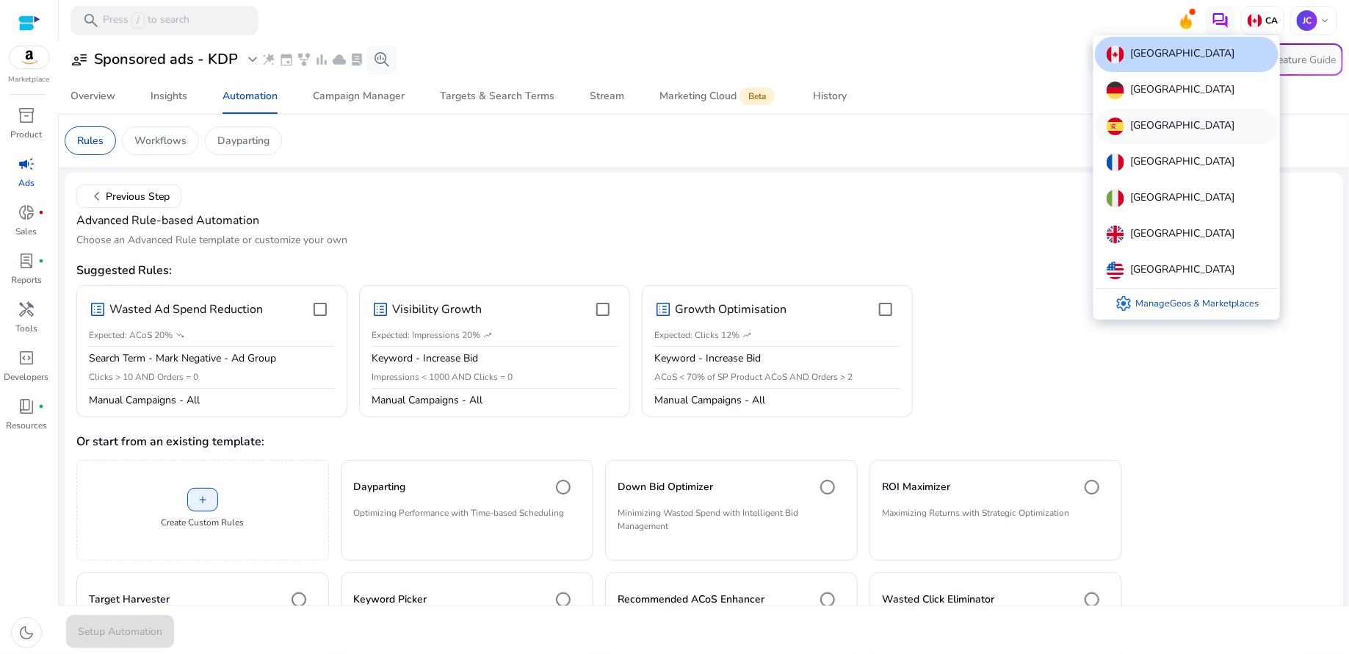
click at [1157, 120] on div "[GEOGRAPHIC_DATA]" at bounding box center [1187, 126] width 184 height 35
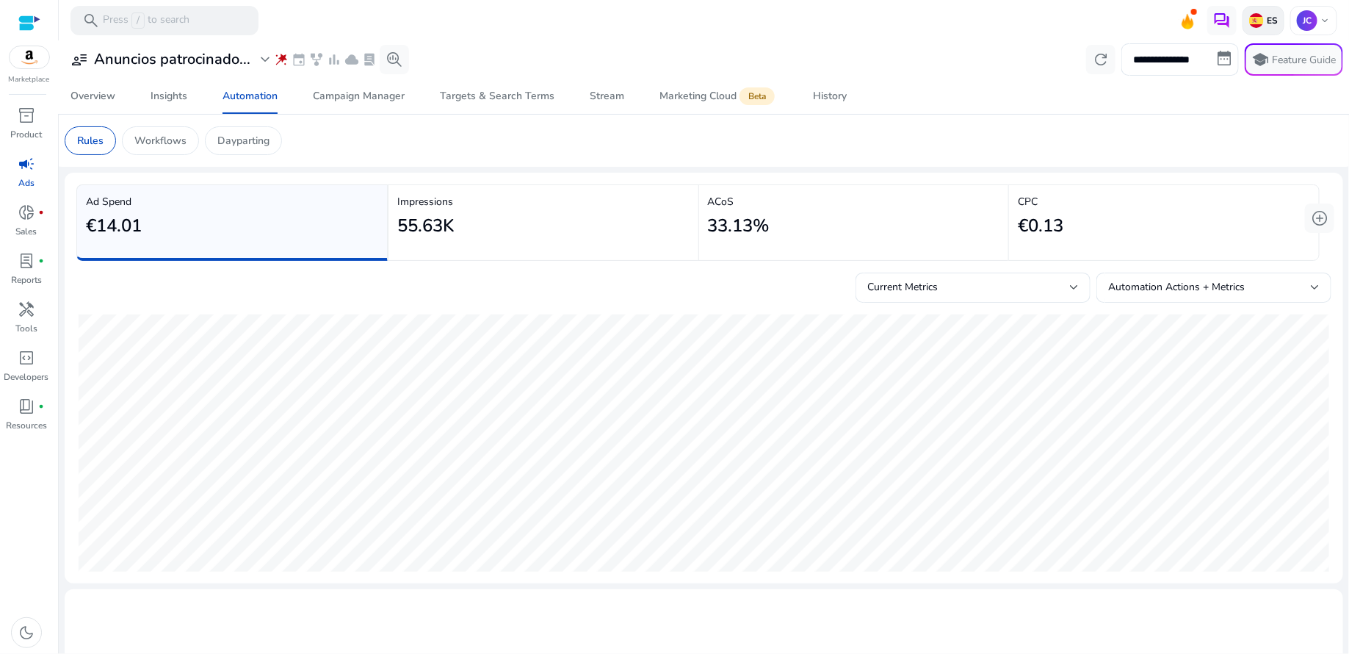
click at [1264, 26] on div "ES" at bounding box center [1264, 20] width 42 height 29
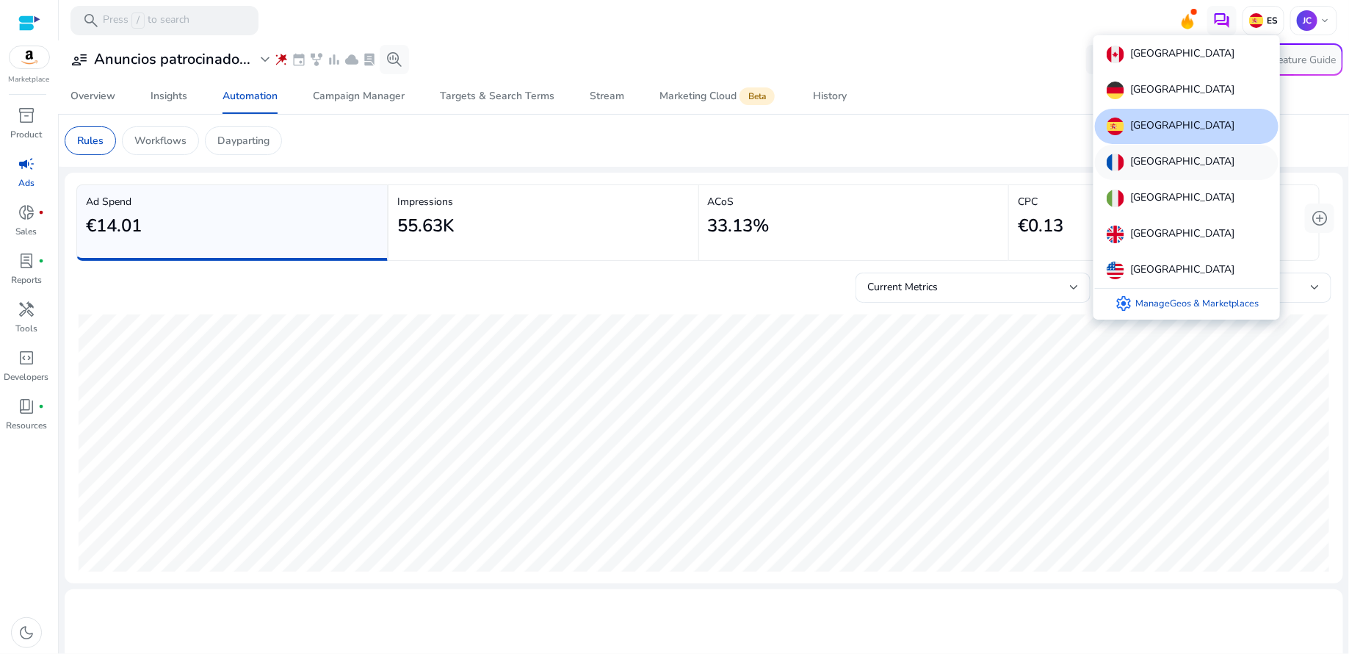
click at [1150, 169] on p "[GEOGRAPHIC_DATA]" at bounding box center [1183, 163] width 104 height 18
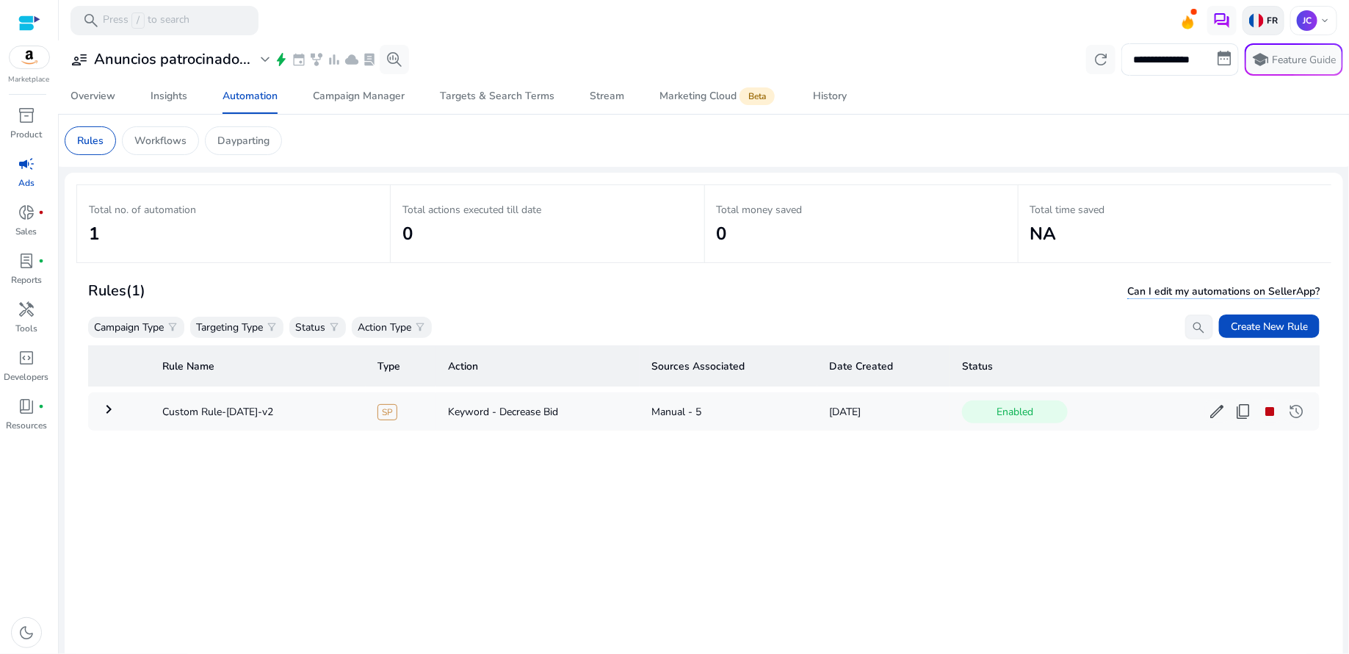
click at [1264, 18] on p "FR" at bounding box center [1271, 21] width 14 height 12
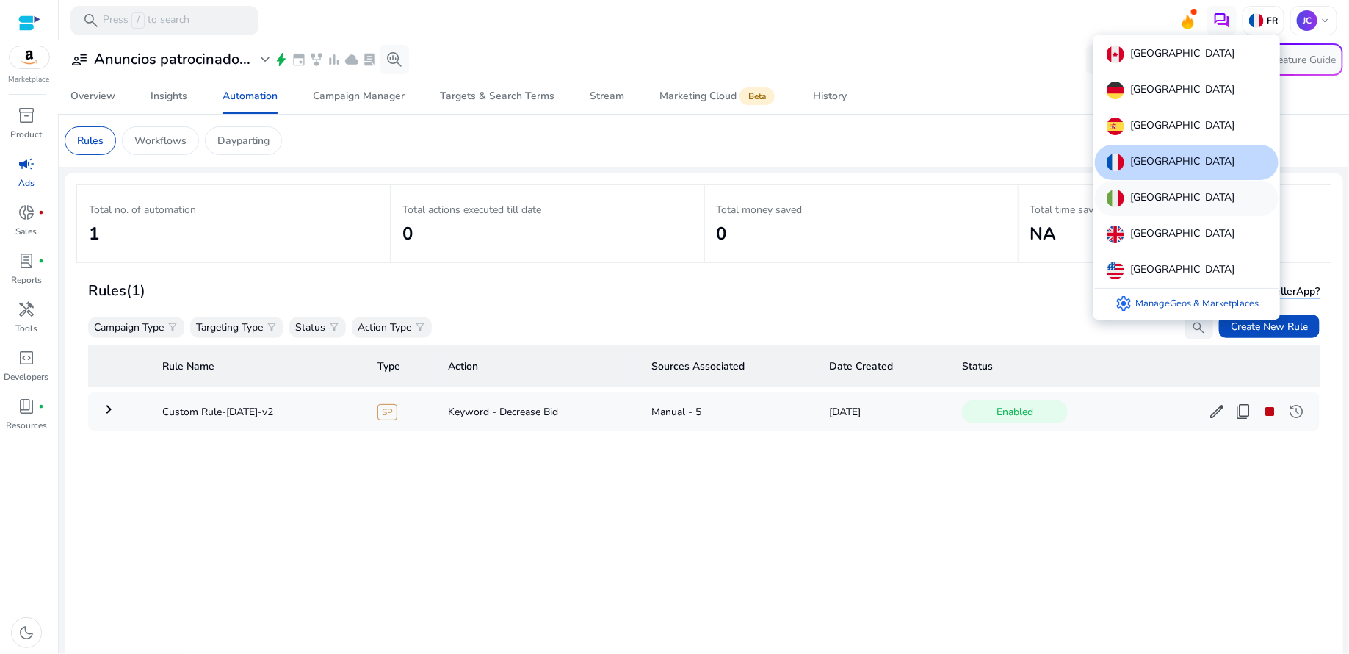
click at [1161, 198] on div "[GEOGRAPHIC_DATA]" at bounding box center [1187, 198] width 184 height 35
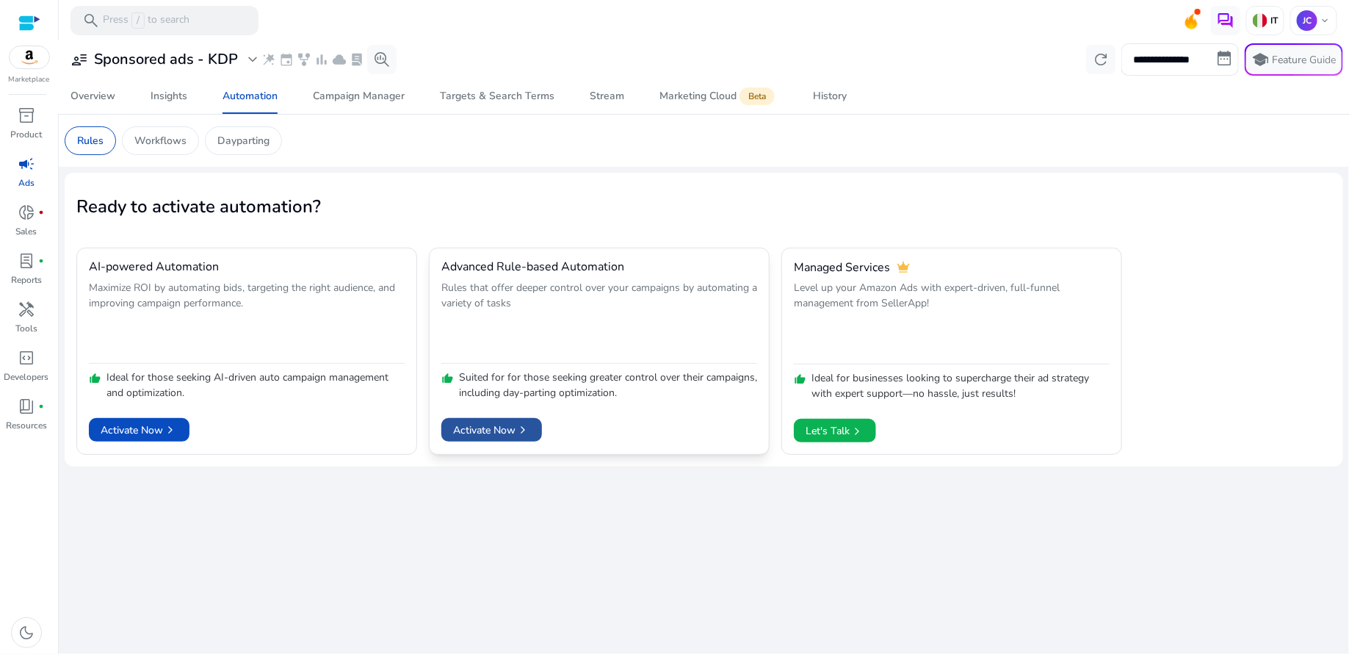
click at [510, 425] on span "Activate Now chevron_right" at bounding box center [491, 429] width 77 height 15
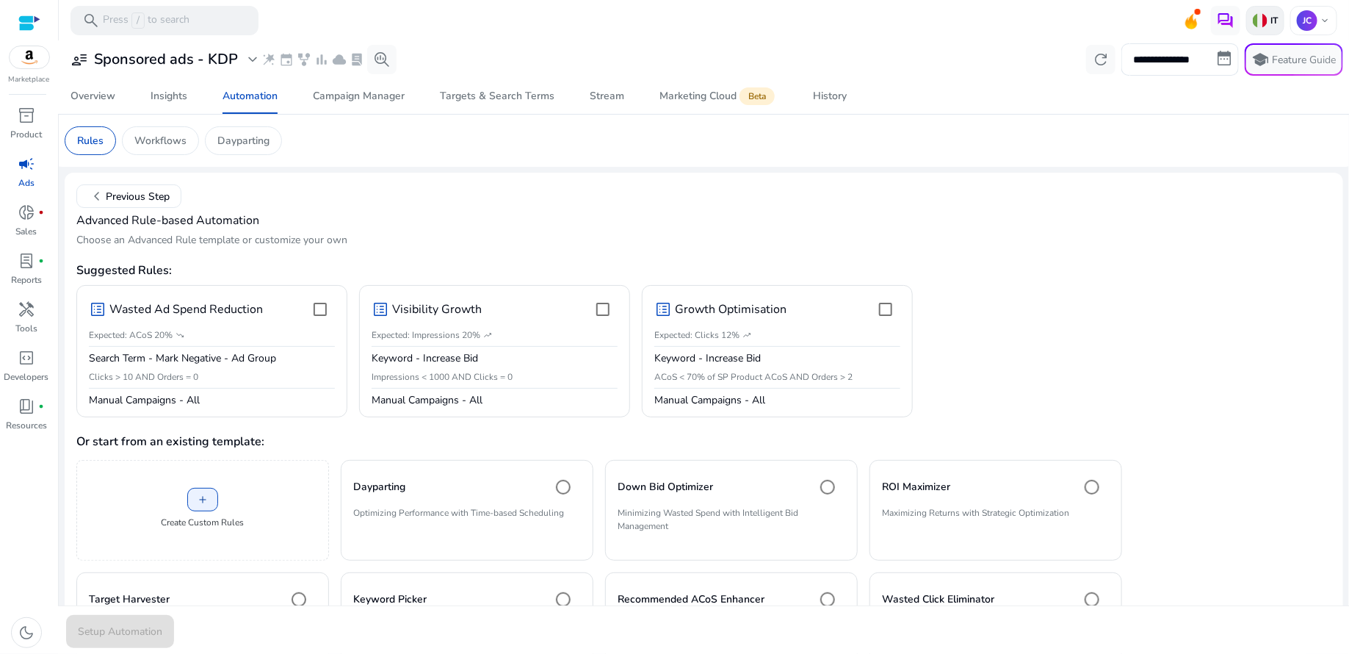
click at [1268, 20] on p "IT" at bounding box center [1273, 21] width 10 height 12
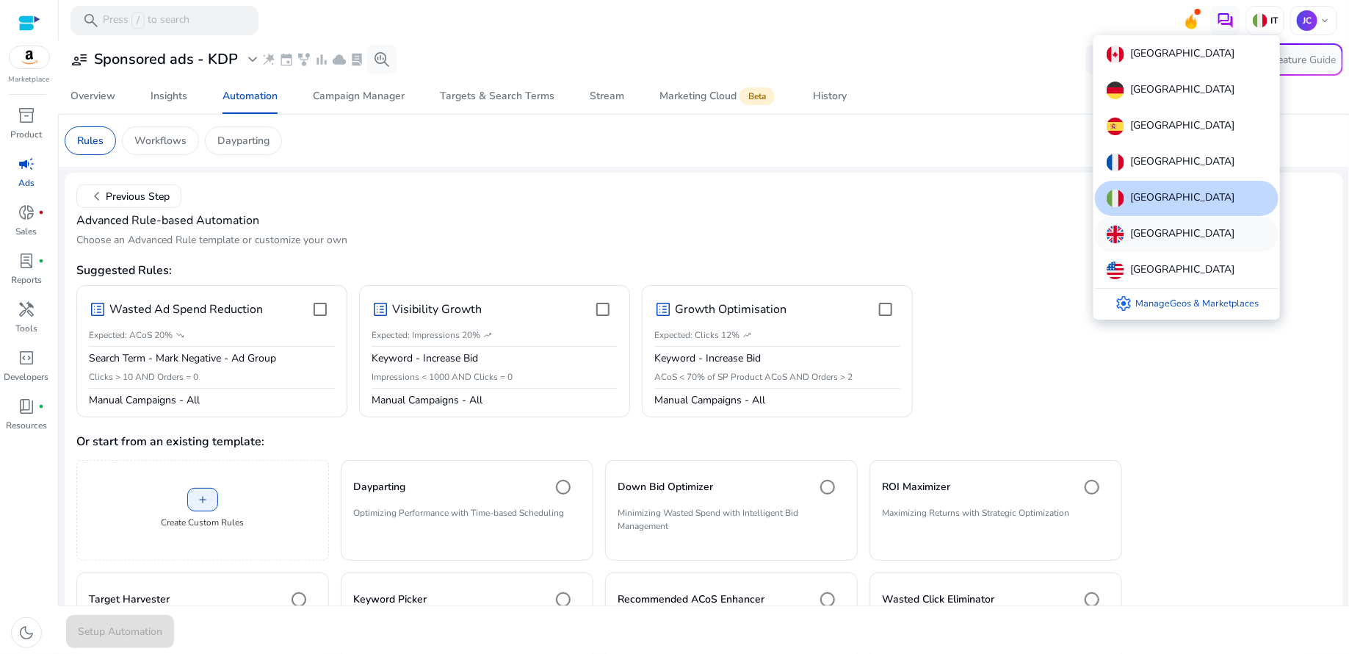
click at [1147, 239] on p "[GEOGRAPHIC_DATA]" at bounding box center [1183, 235] width 104 height 18
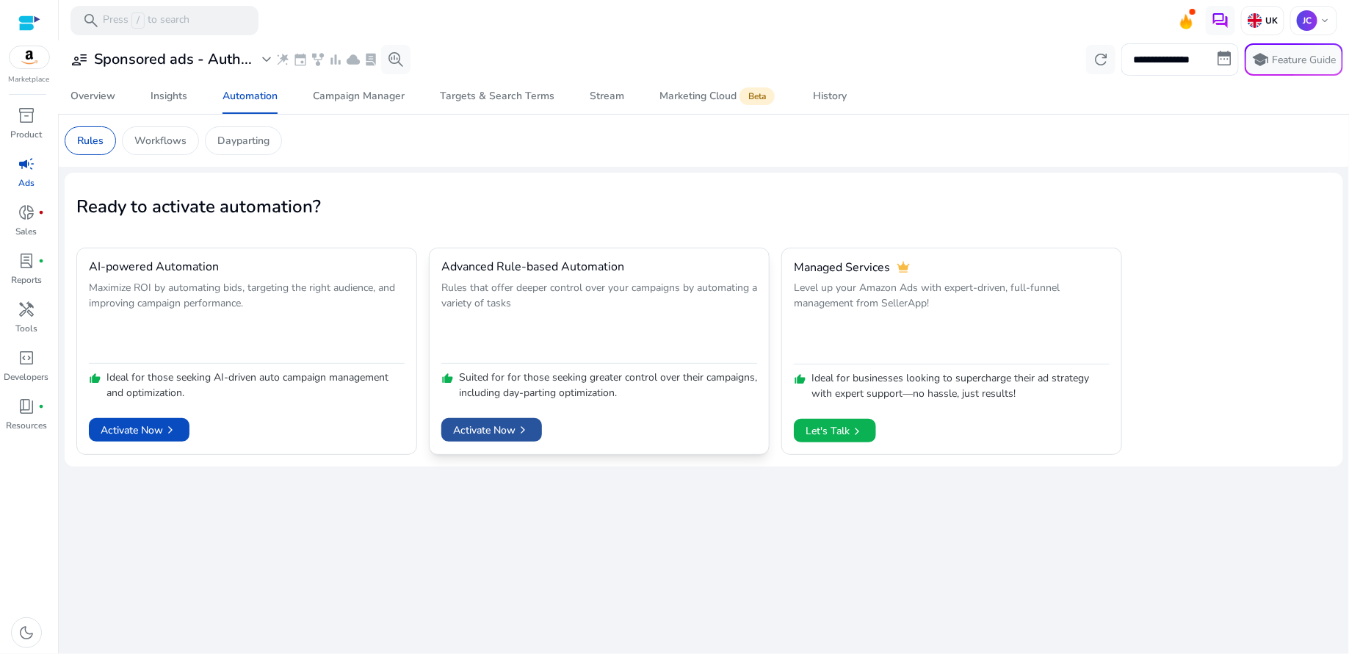
click at [512, 432] on span "Activate Now chevron_right" at bounding box center [491, 429] width 77 height 15
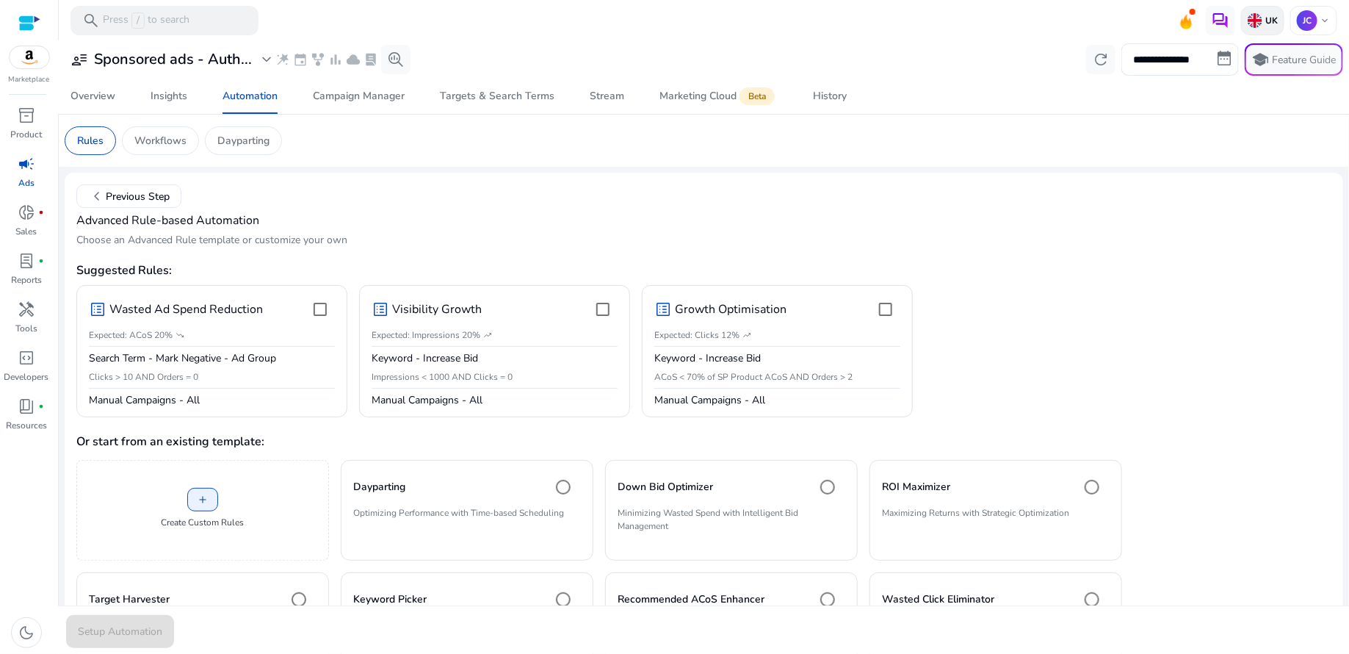
click at [1265, 11] on div "UK" at bounding box center [1262, 20] width 43 height 29
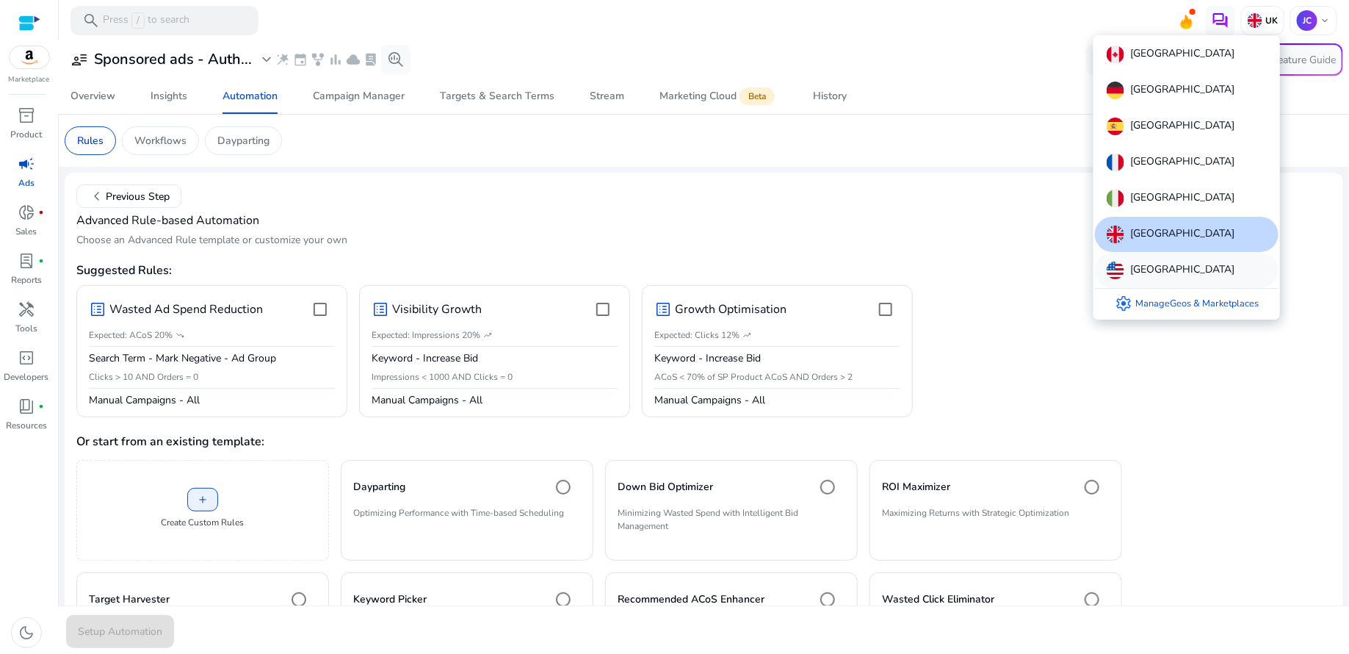
click at [1175, 279] on div "[GEOGRAPHIC_DATA]" at bounding box center [1187, 270] width 184 height 35
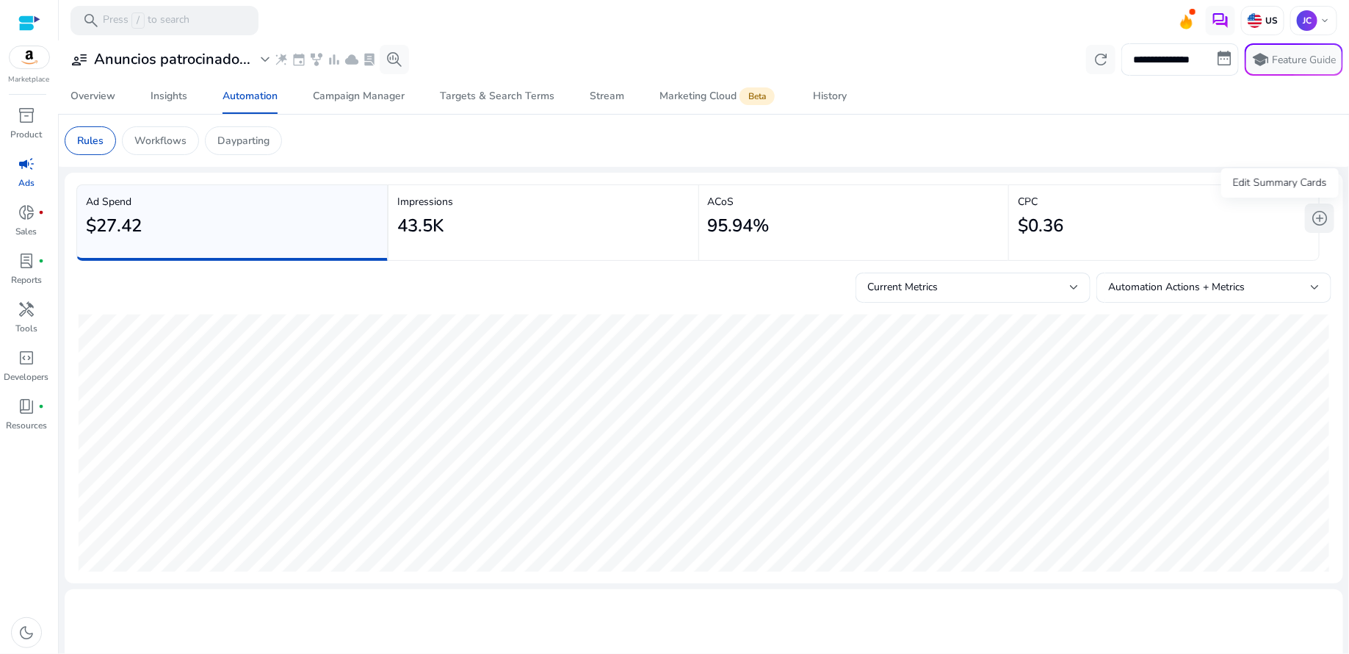
click at [1316, 213] on span "add_circle" at bounding box center [1320, 218] width 18 height 18
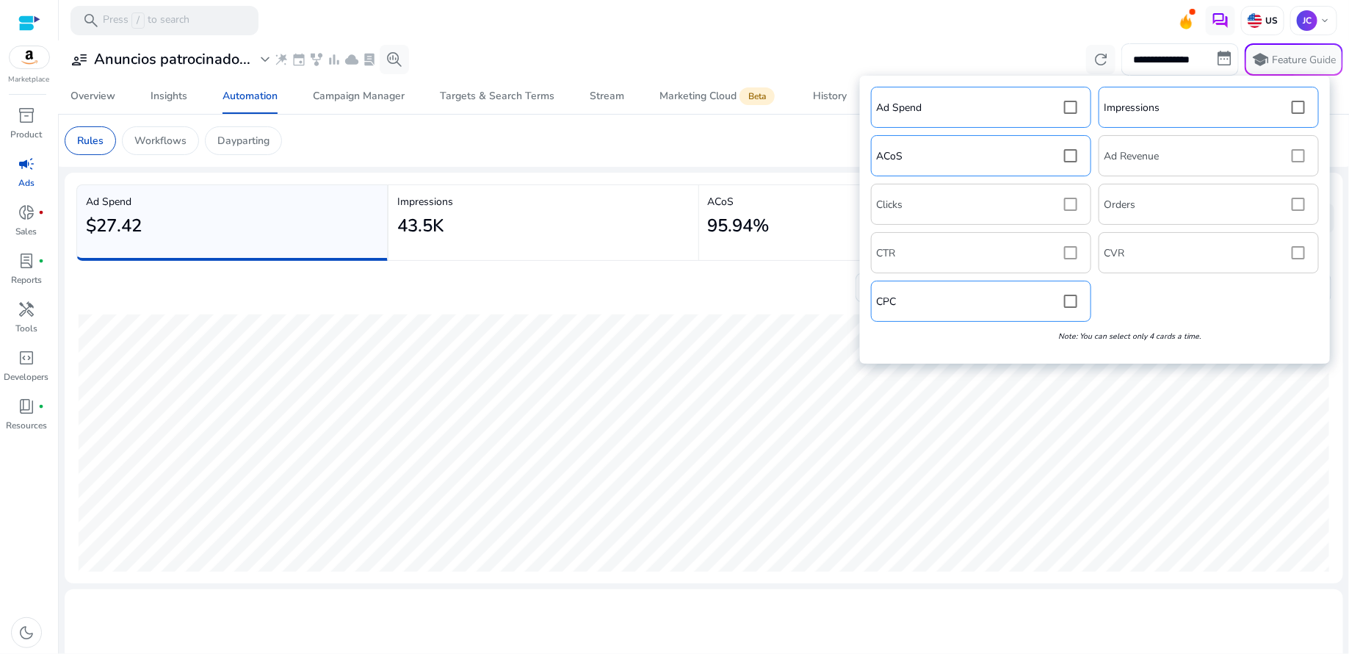
click at [1292, 276] on div "Ad Spend Impressions ACoS Ad Revenue Clicks Orders CTR CVR CPC Note: You can se…" at bounding box center [1095, 220] width 455 height 274
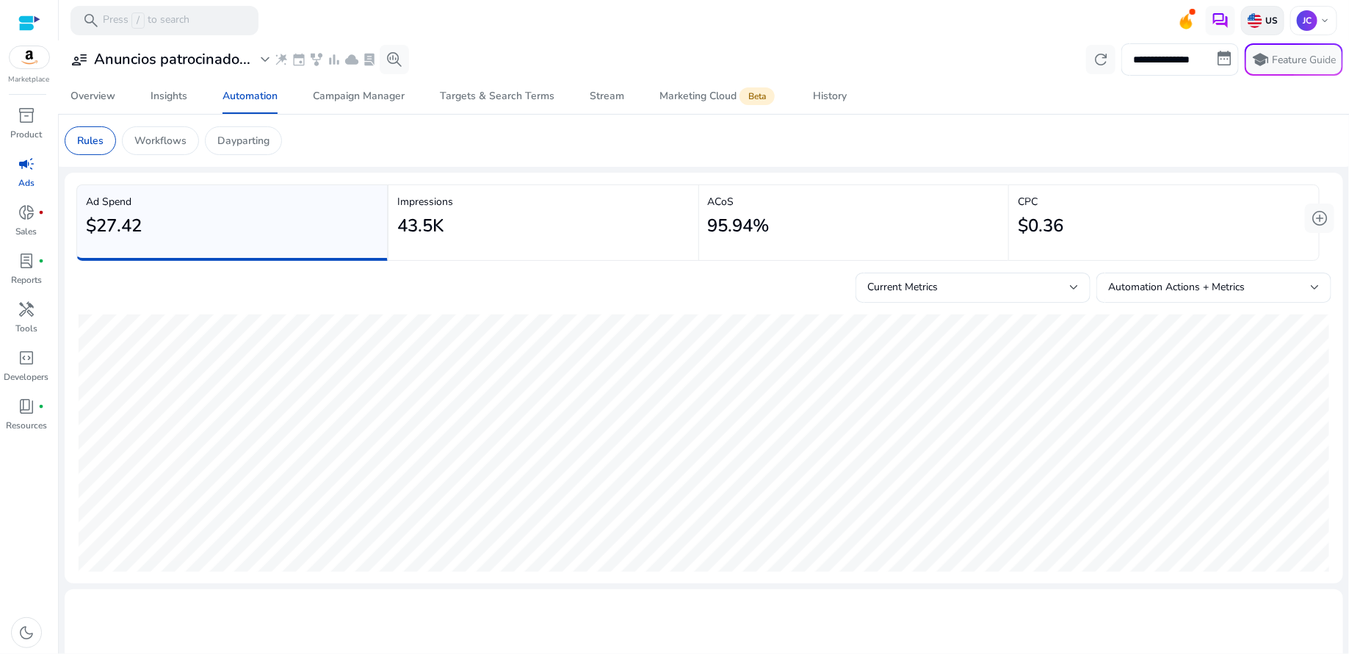
click at [1258, 15] on img at bounding box center [1255, 20] width 15 height 15
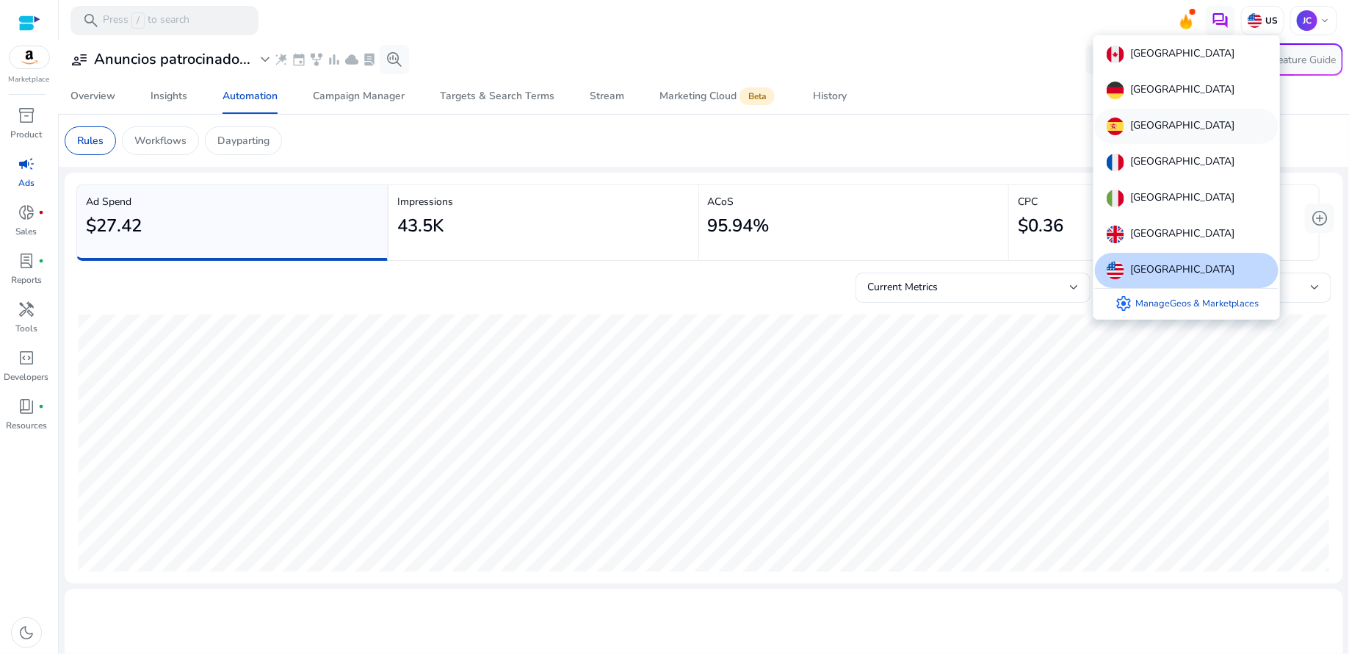
click at [1181, 130] on div "[GEOGRAPHIC_DATA]" at bounding box center [1187, 126] width 184 height 35
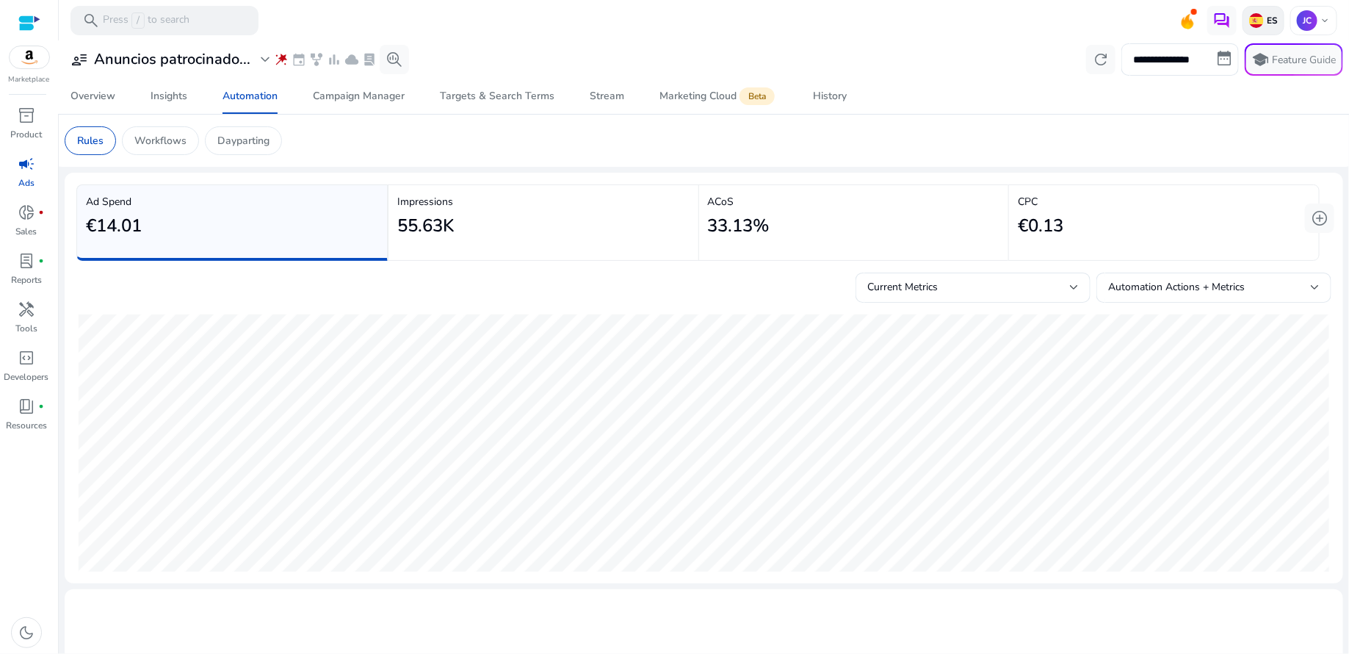
click at [1258, 24] on img at bounding box center [1257, 20] width 15 height 15
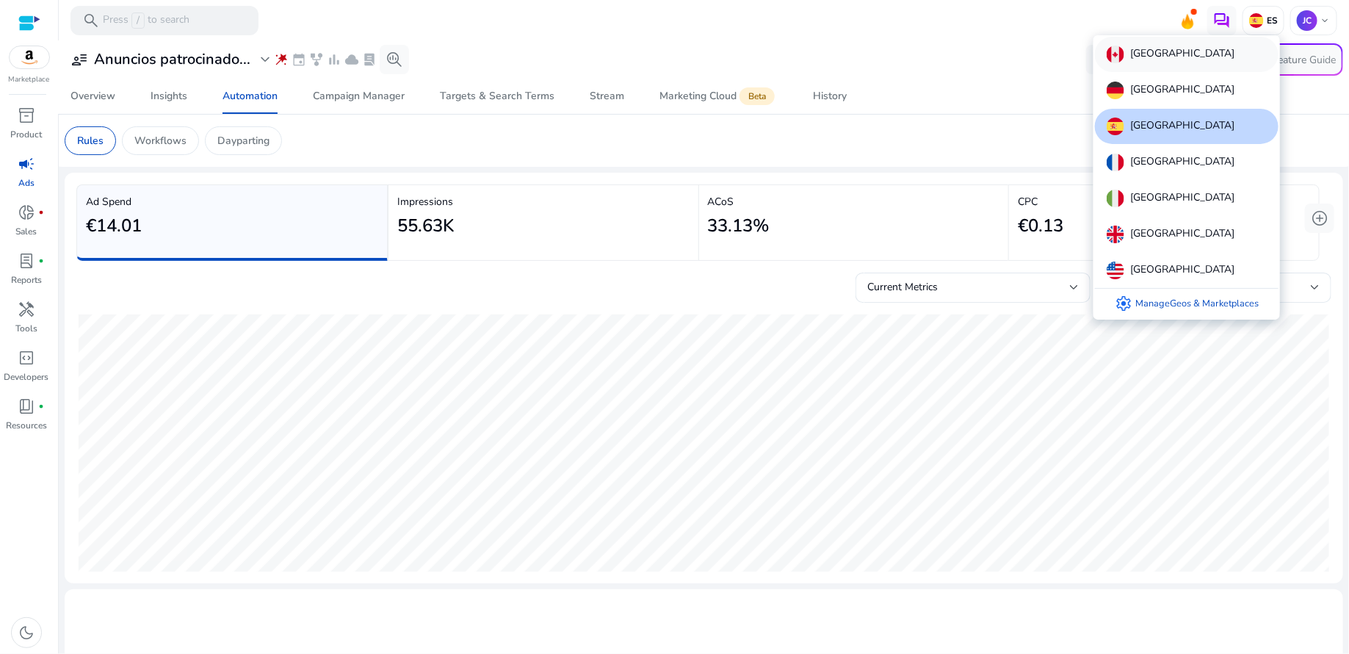
click at [1178, 62] on div "[GEOGRAPHIC_DATA]" at bounding box center [1187, 54] width 184 height 35
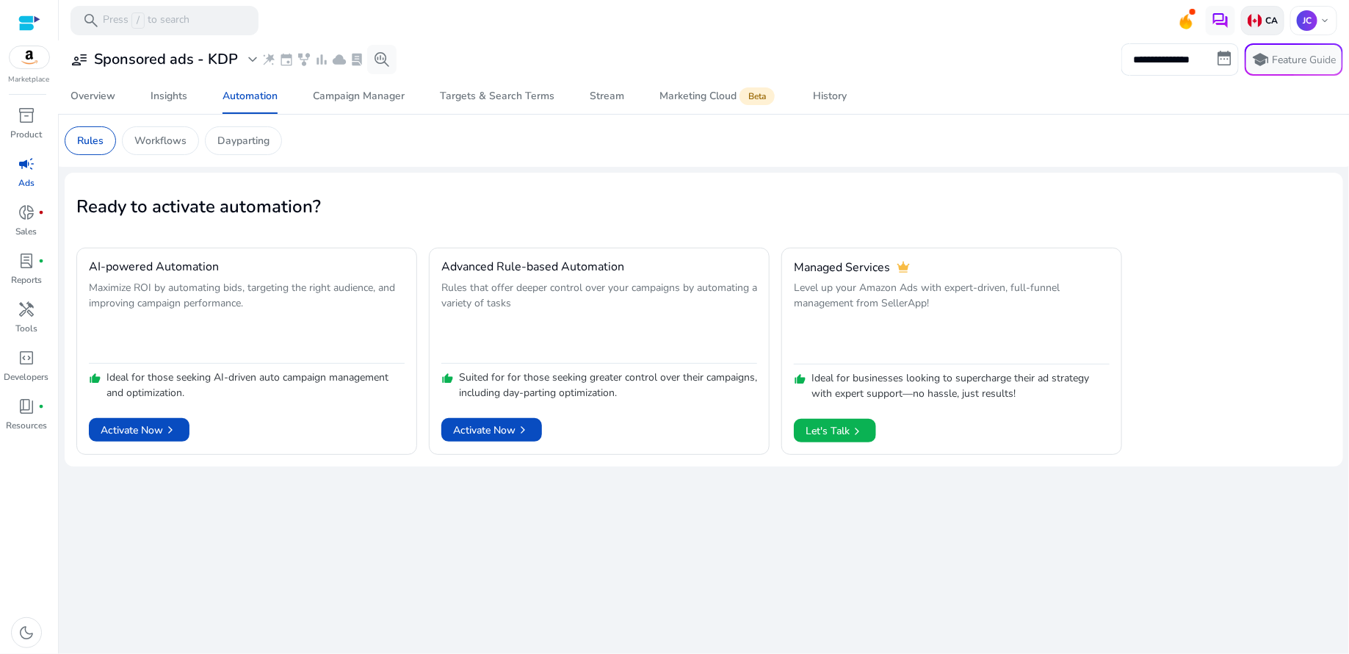
click at [1272, 18] on p "CA" at bounding box center [1270, 21] width 15 height 12
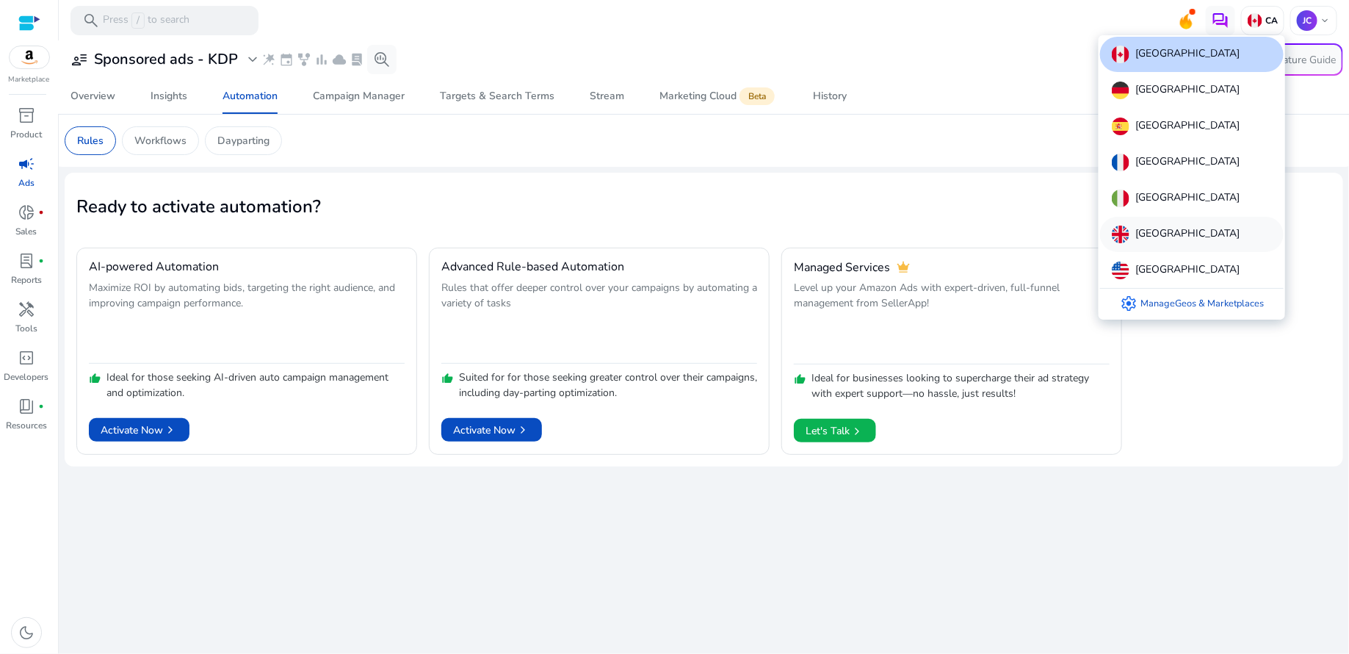
click at [1177, 226] on p "[GEOGRAPHIC_DATA]" at bounding box center [1188, 235] width 104 height 18
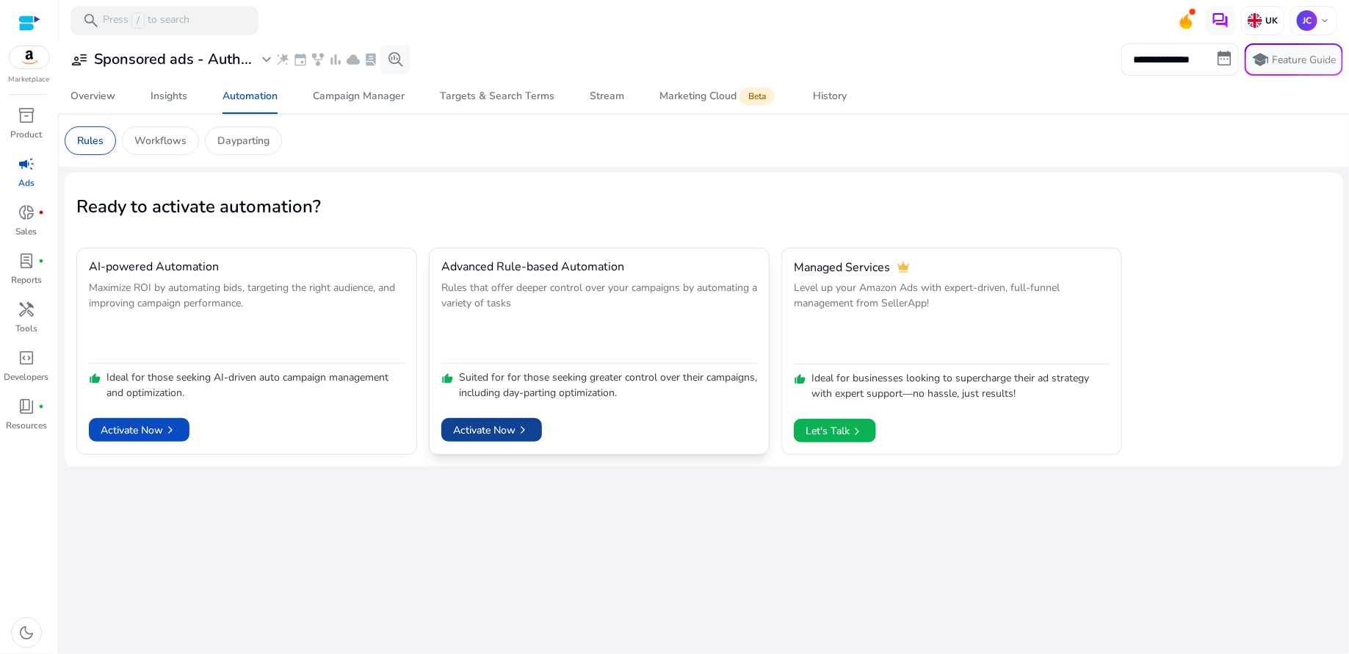
click at [508, 427] on span "Activate Now chevron_right" at bounding box center [491, 429] width 77 height 15
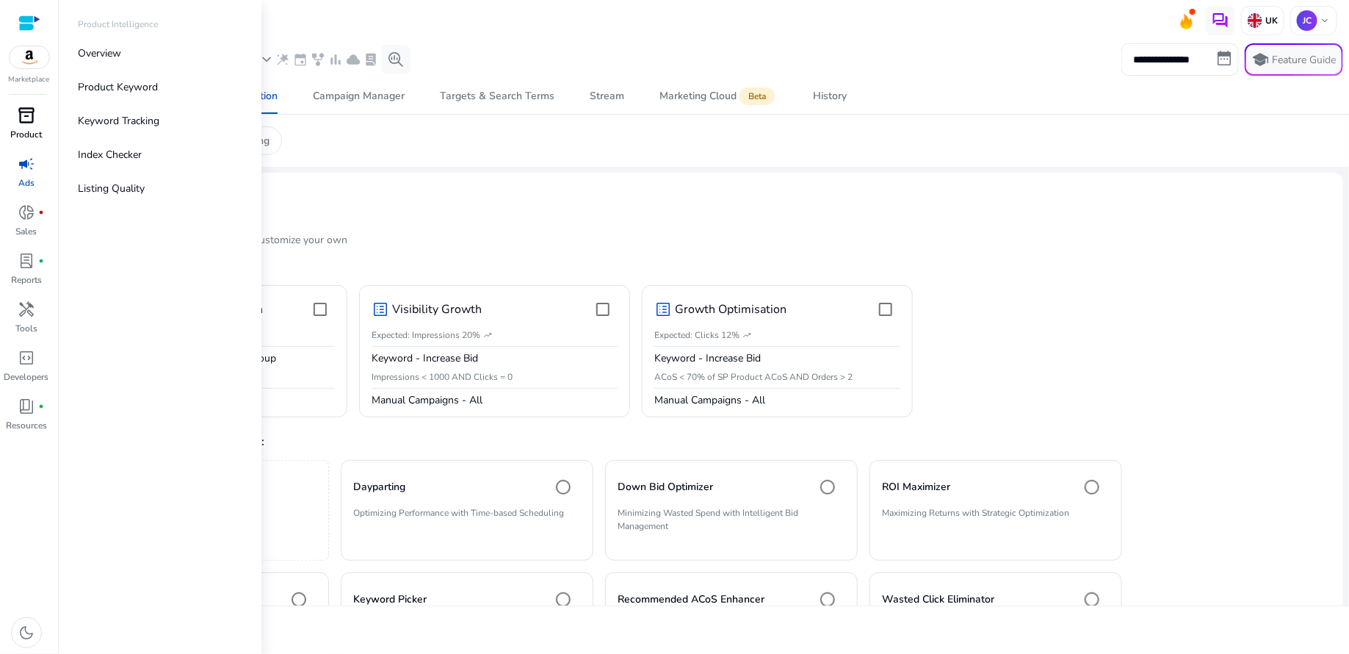
click at [27, 123] on span "inventory_2" at bounding box center [27, 116] width 18 height 18
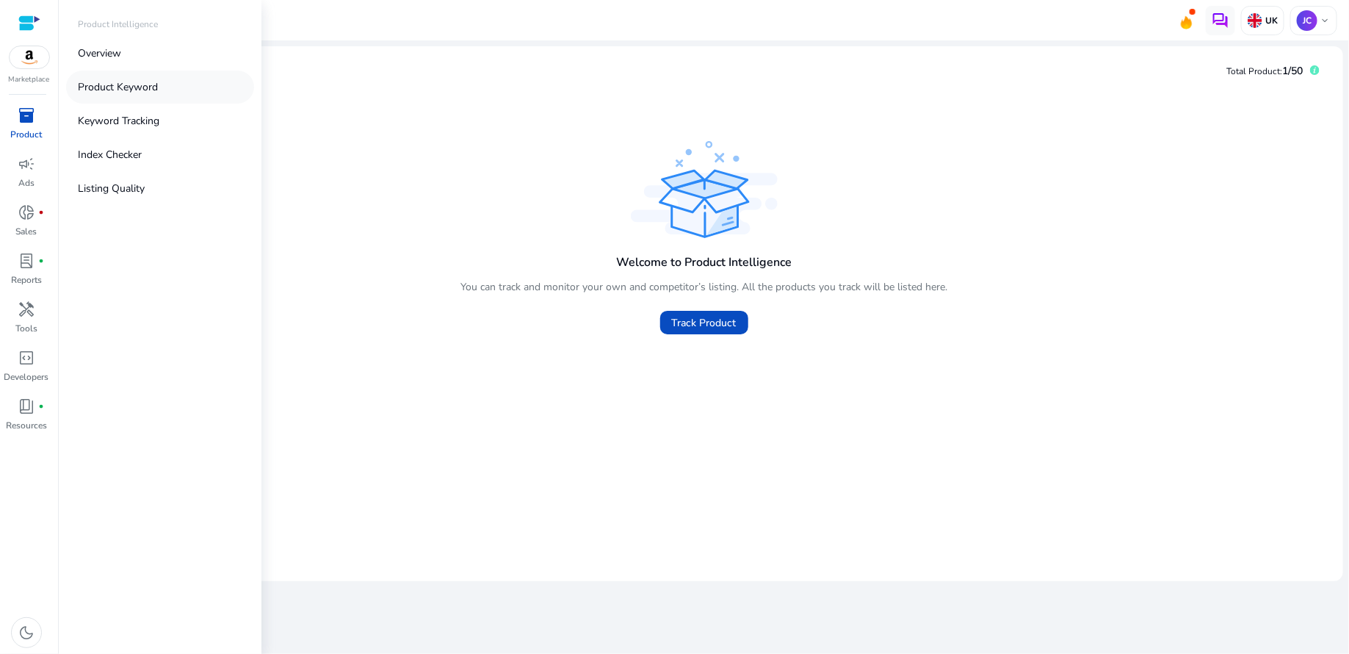
click at [126, 87] on p "Product Keyword" at bounding box center [118, 86] width 80 height 15
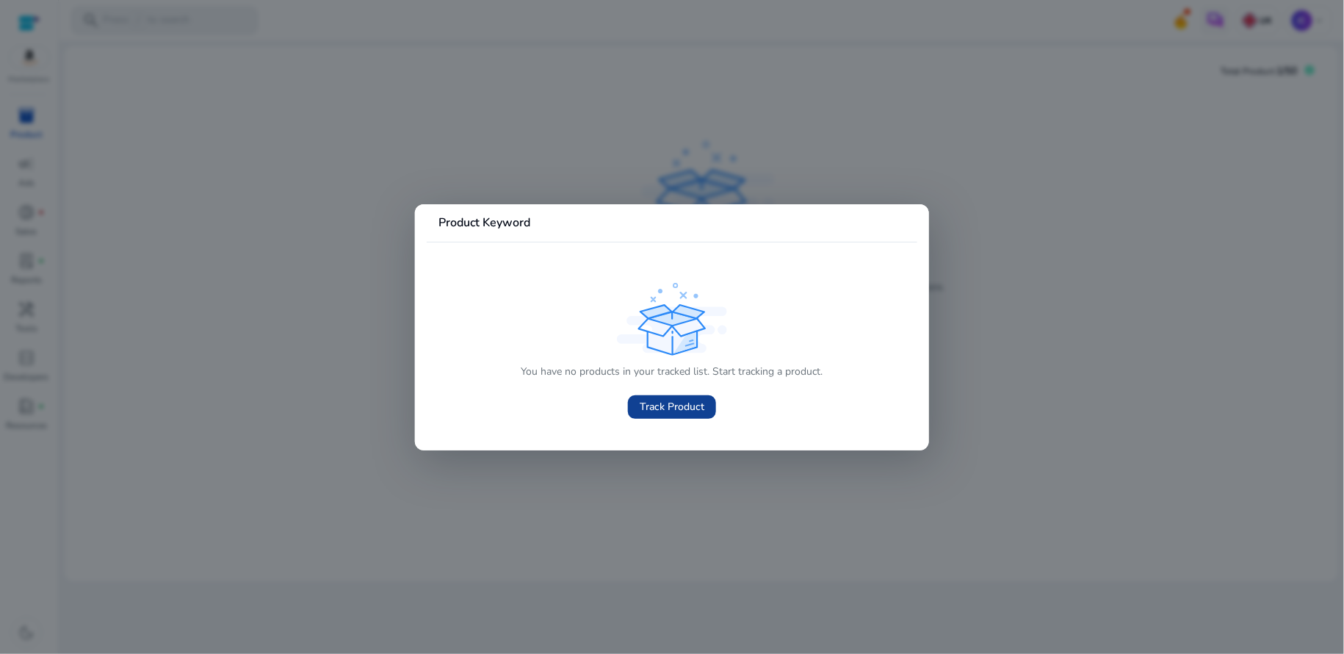
click at [678, 415] on span at bounding box center [672, 406] width 88 height 35
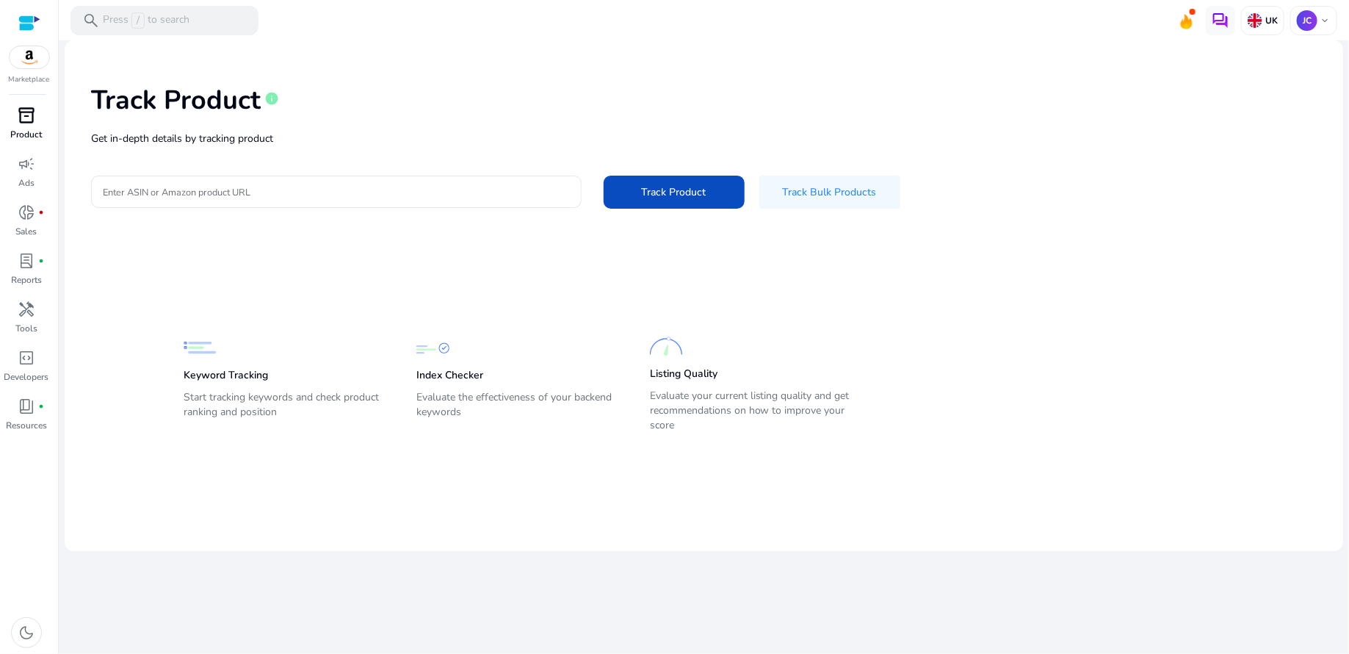
click at [29, 128] on p "Product" at bounding box center [27, 134] width 32 height 13
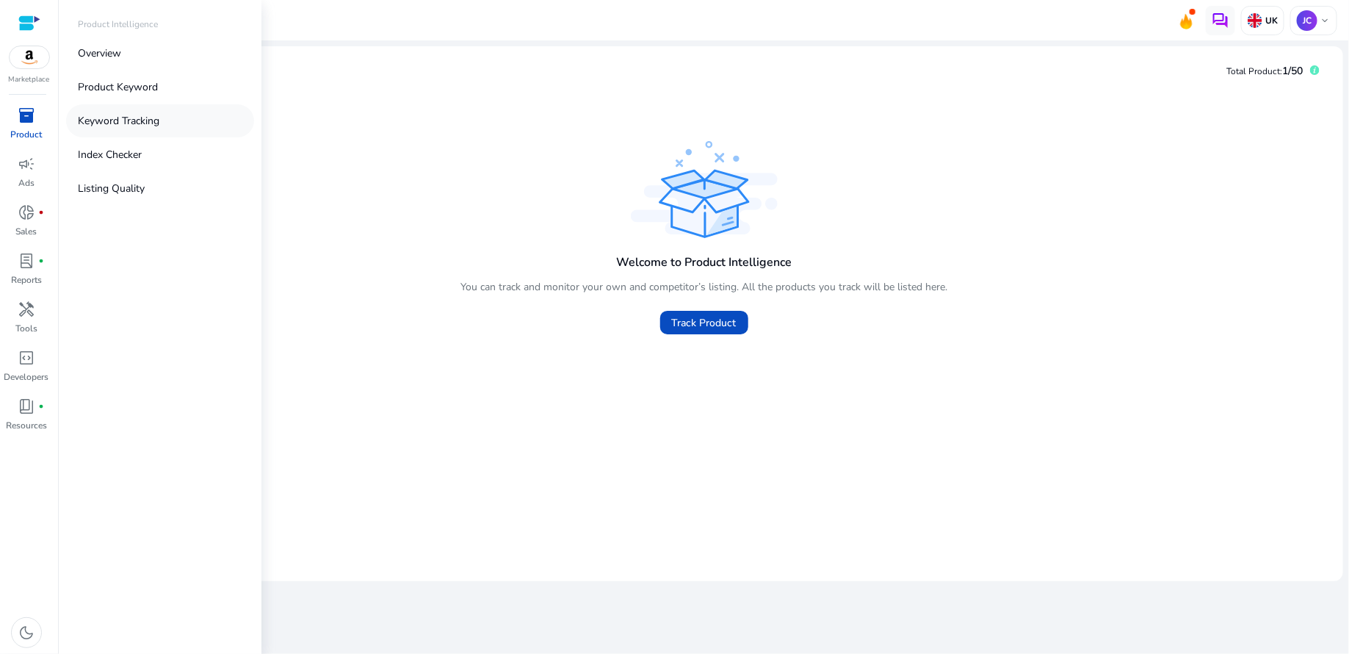
click at [123, 123] on p "Keyword Tracking" at bounding box center [119, 120] width 82 height 15
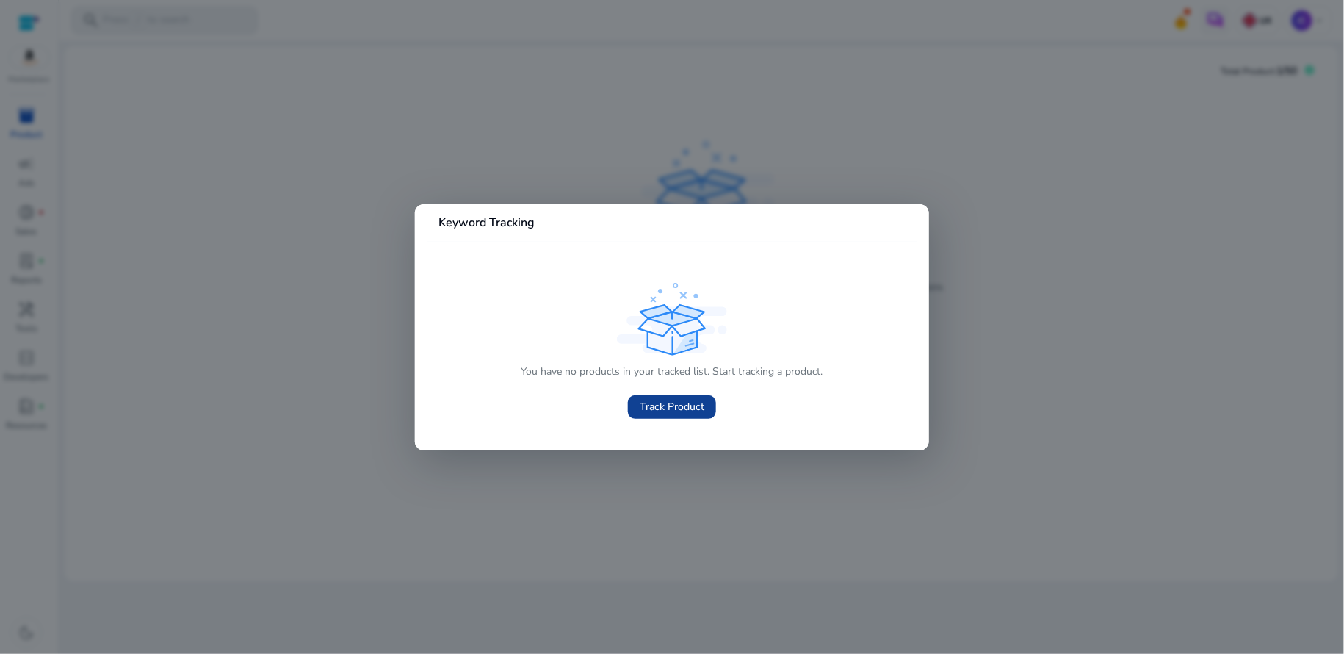
click at [674, 408] on span "Track Product" at bounding box center [672, 406] width 65 height 15
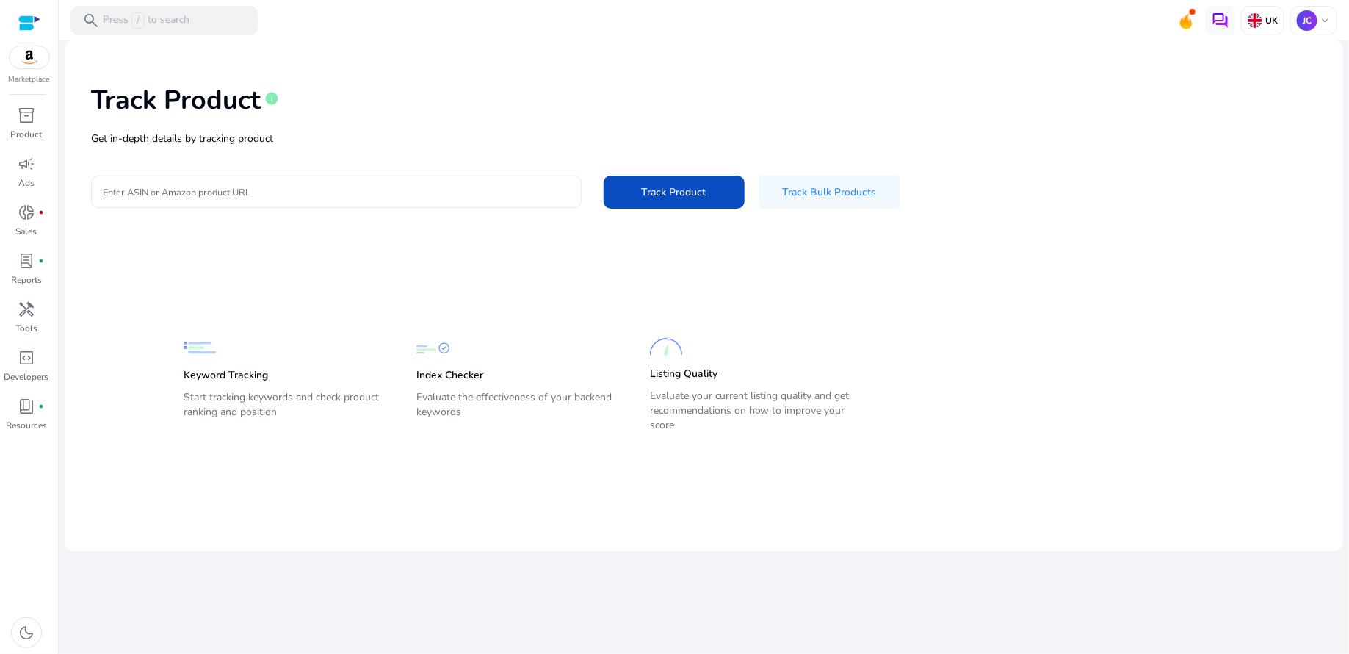
click at [446, 197] on input "Enter ASIN or Amazon product URL" at bounding box center [336, 192] width 467 height 16
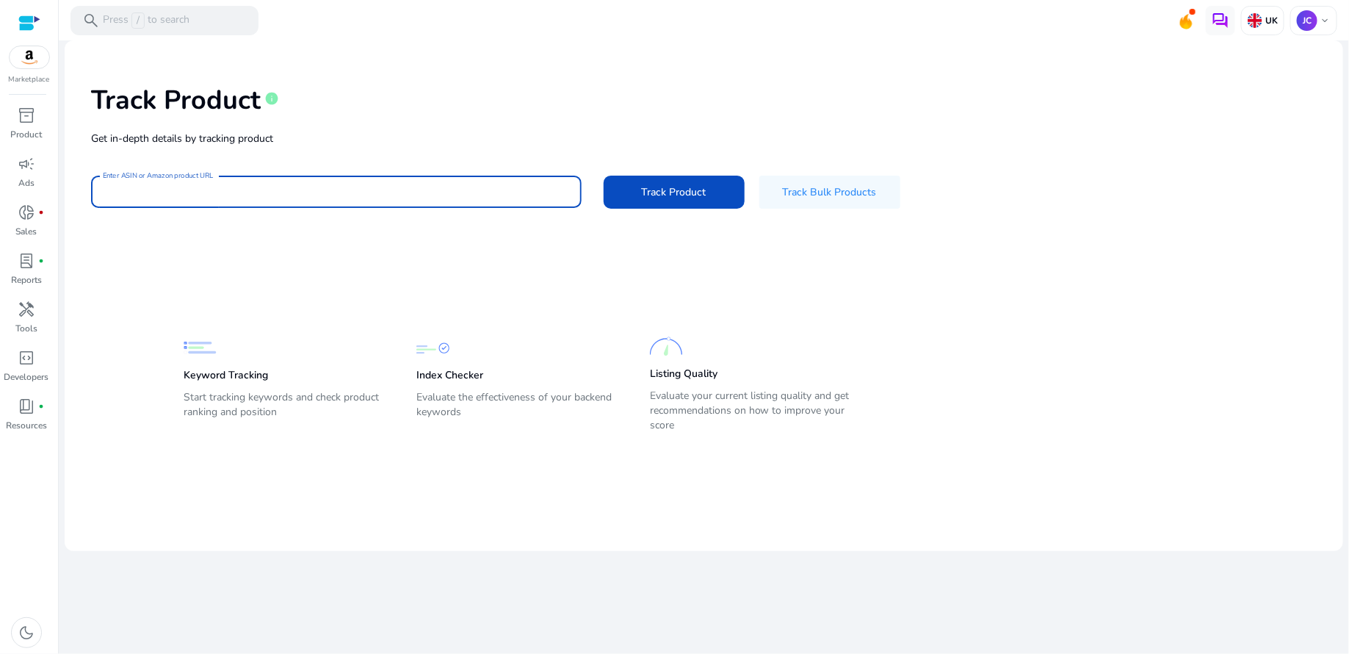
paste input "**********"
type input "**********"
click at [688, 195] on span "Track Product" at bounding box center [674, 191] width 65 height 15
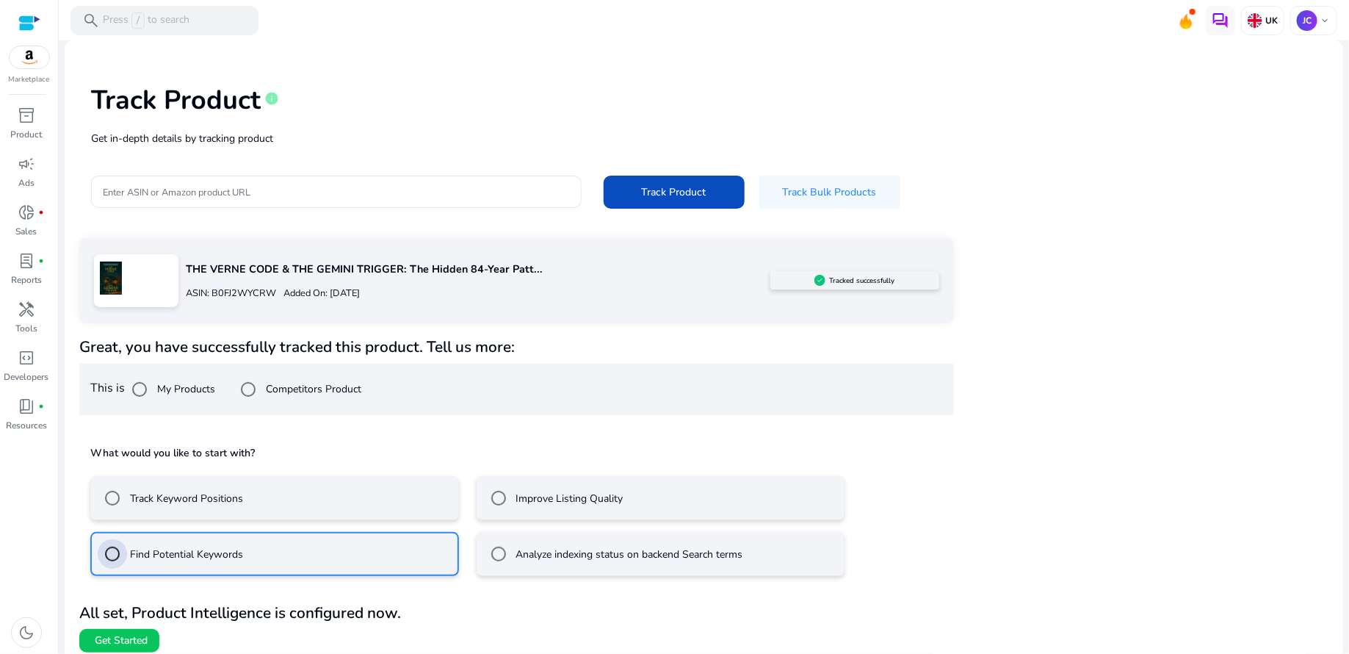
scroll to position [9, 0]
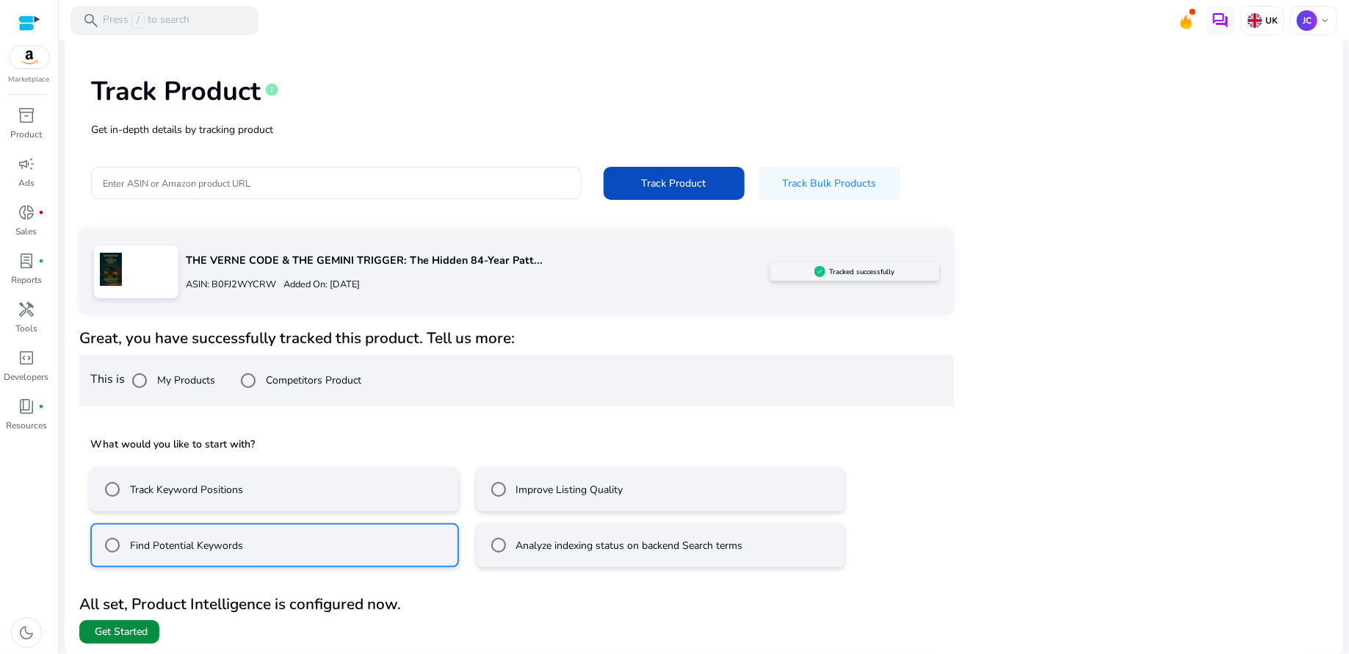
click at [121, 631] on span "Get Started" at bounding box center [121, 631] width 53 height 15
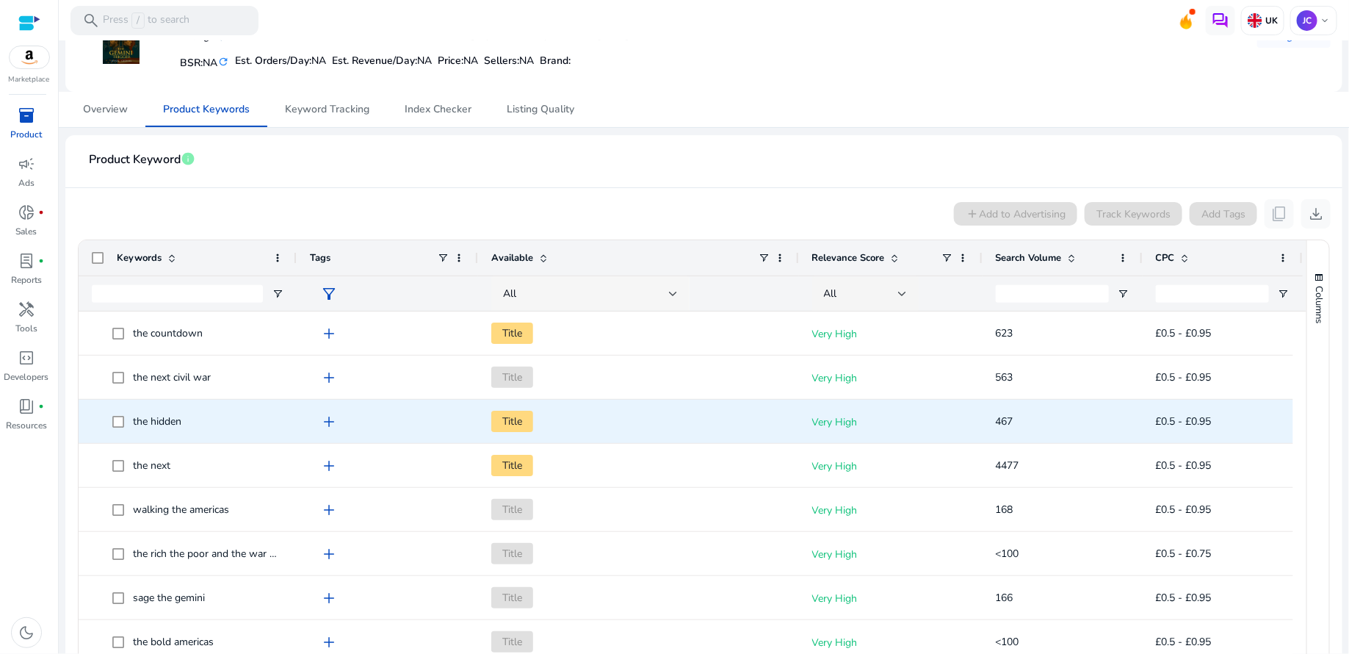
scroll to position [118, 0]
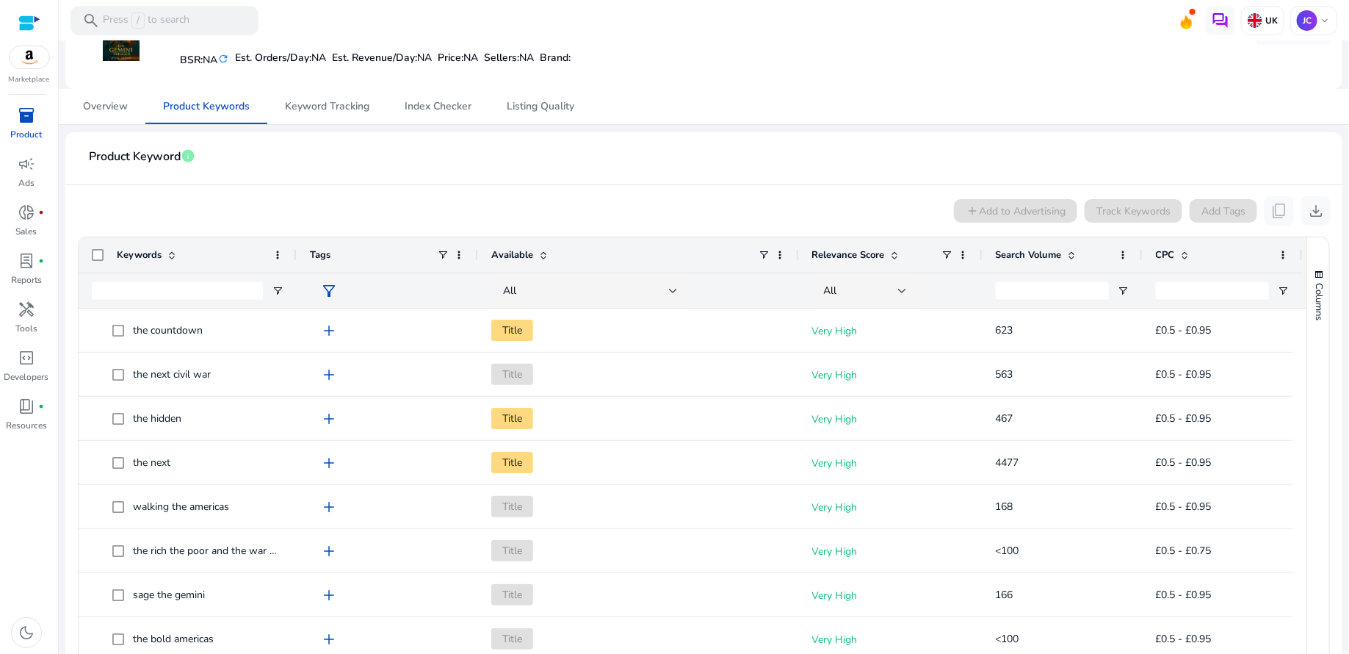
click at [1074, 256] on span at bounding box center [1073, 255] width 12 height 12
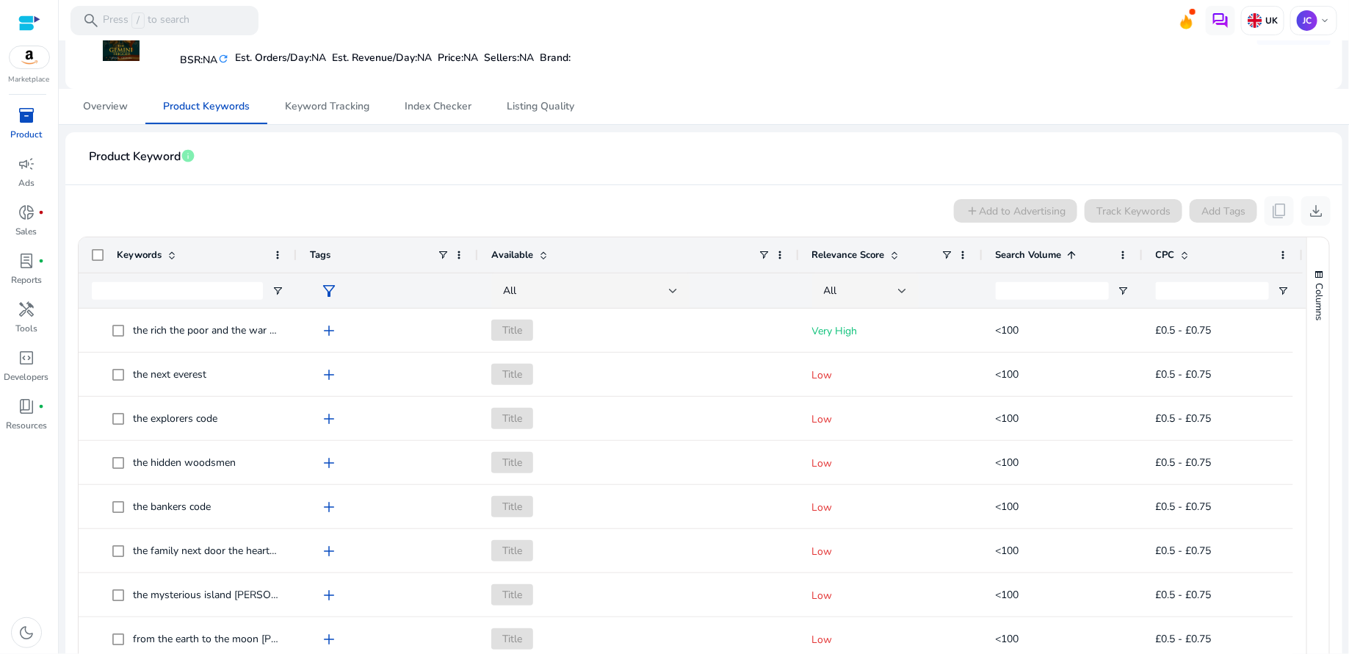
click at [1074, 256] on span at bounding box center [1073, 255] width 12 height 12
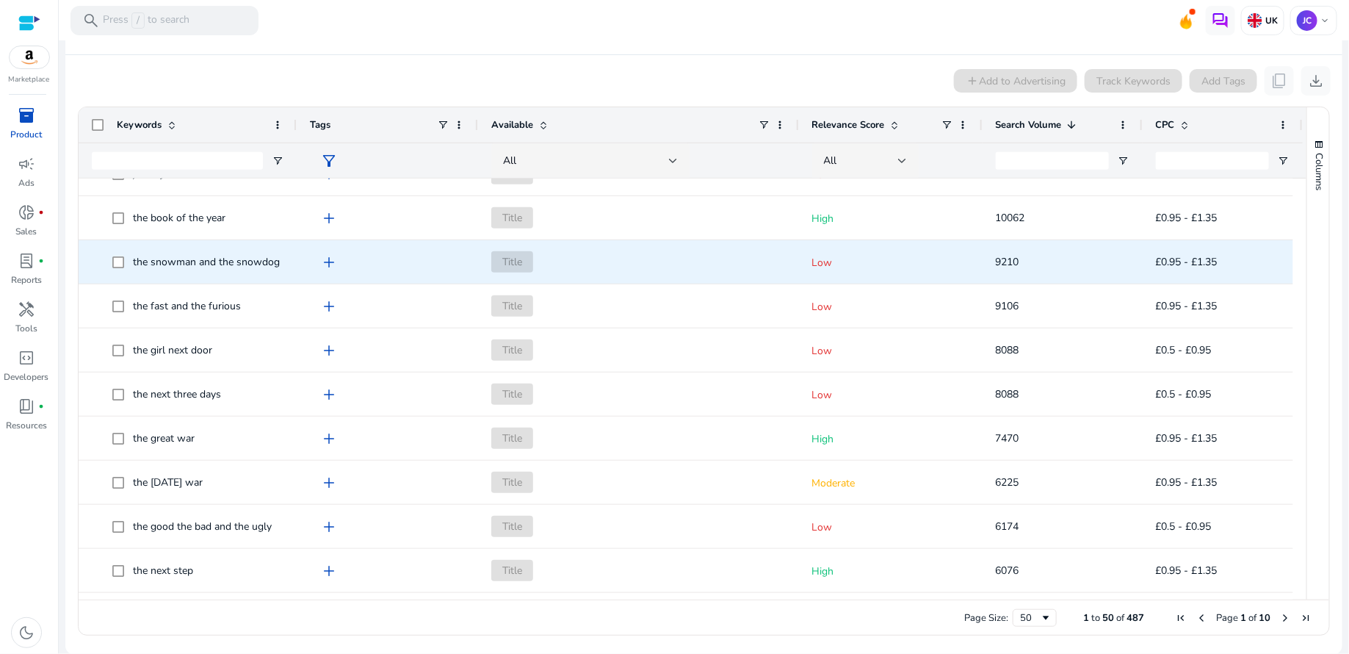
scroll to position [0, 0]
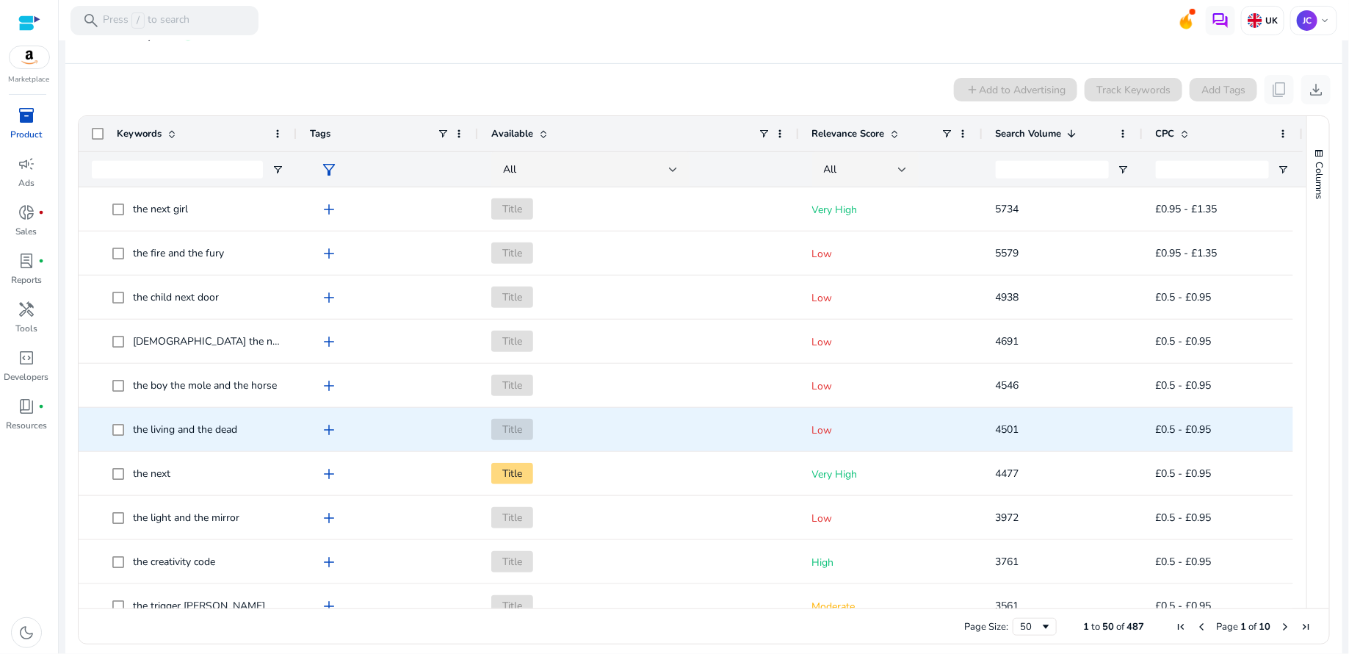
scroll to position [533, 0]
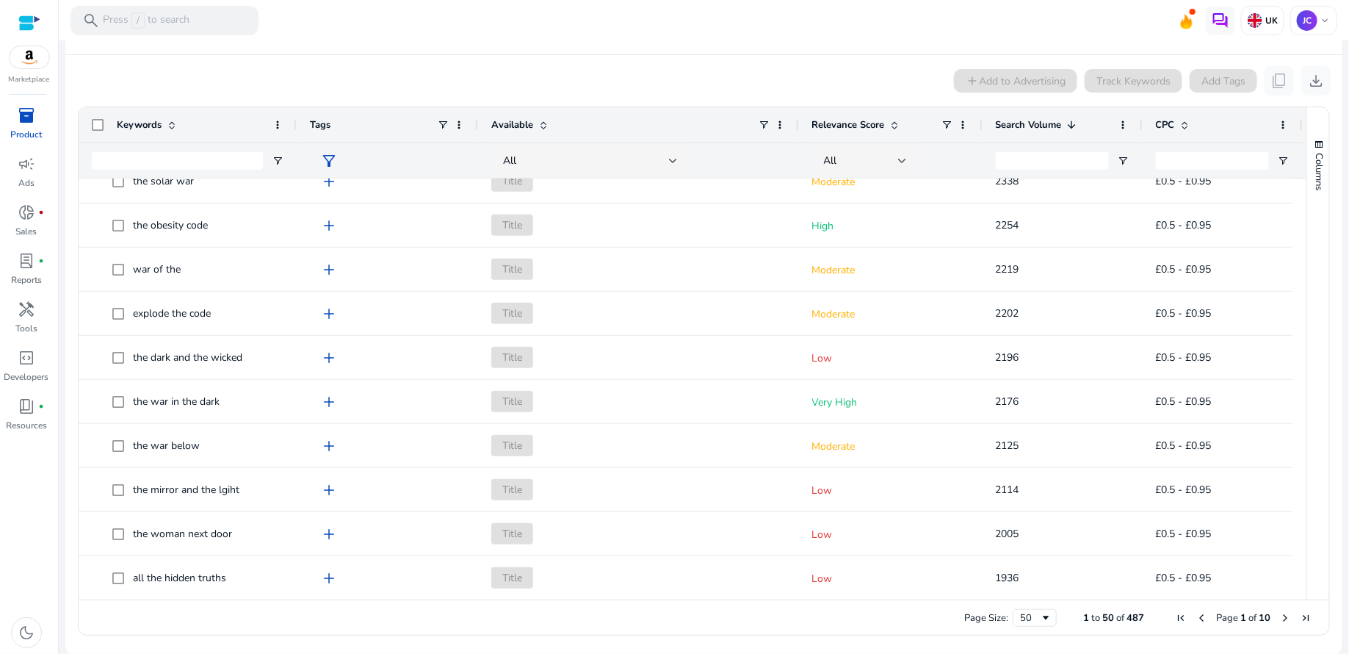
click at [1281, 619] on span "Next Page" at bounding box center [1286, 618] width 12 height 12
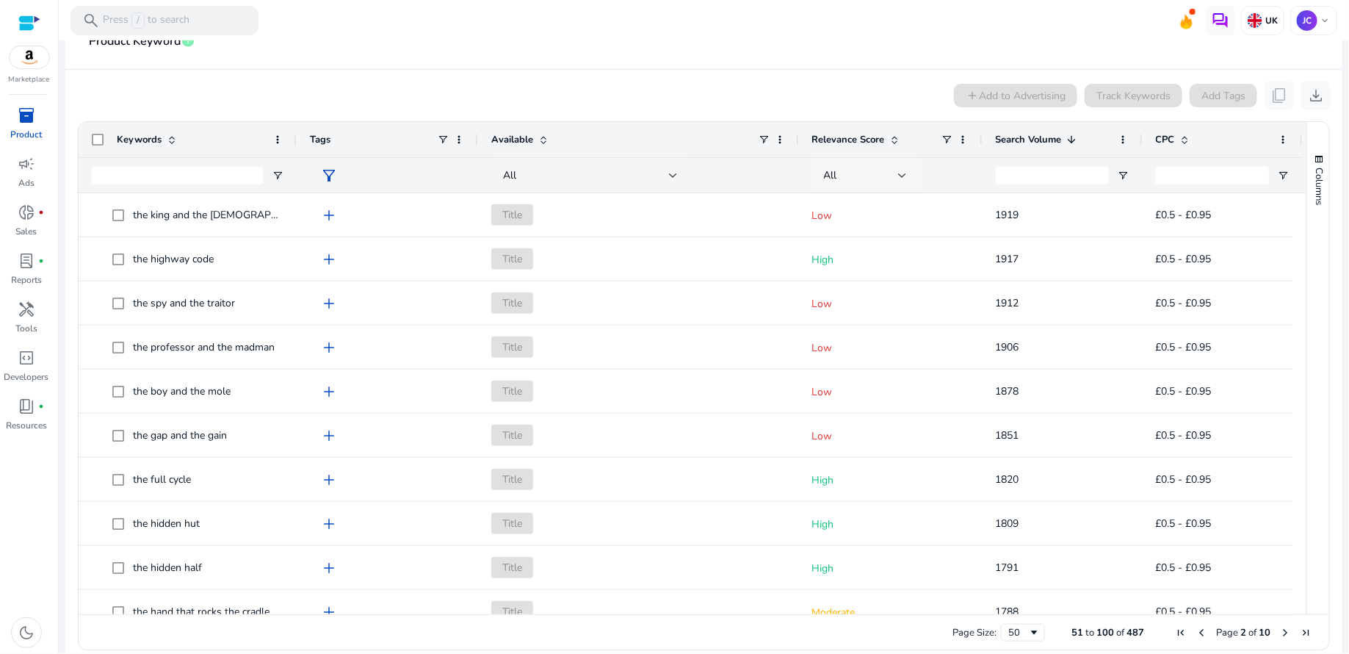
click at [901, 179] on div at bounding box center [902, 176] width 9 height 18
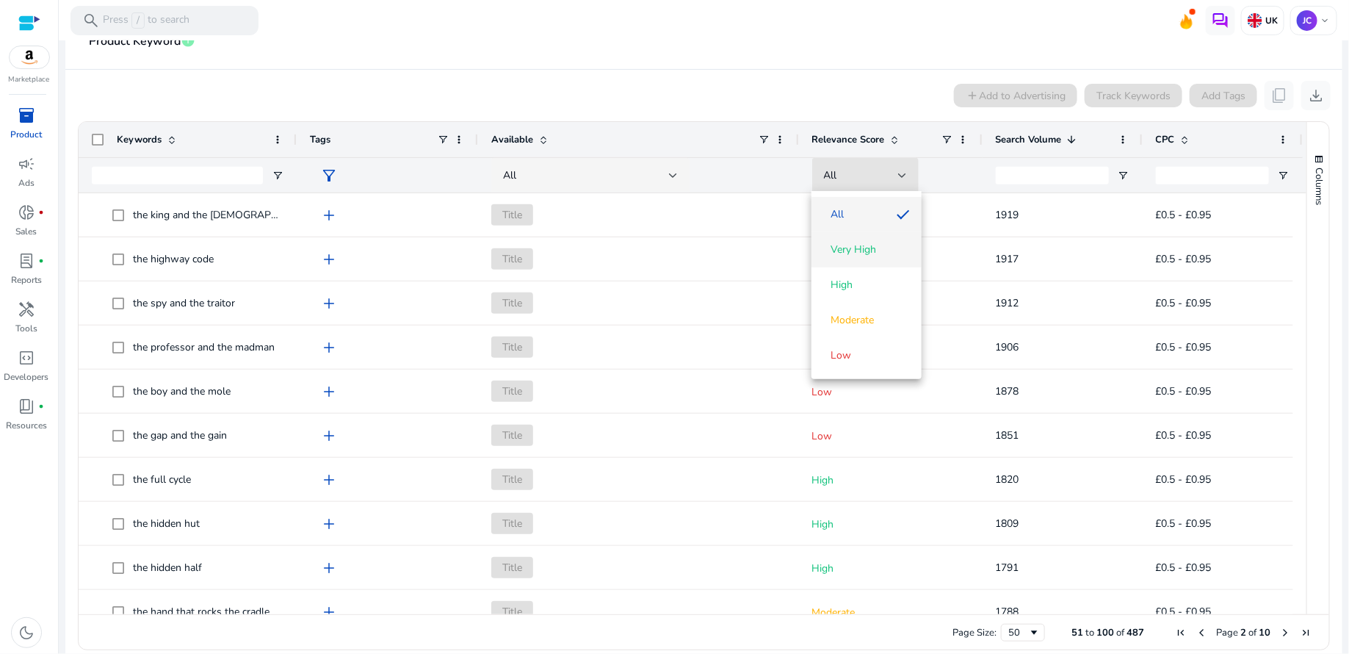
click at [870, 242] on span "Very High" at bounding box center [854, 249] width 46 height 15
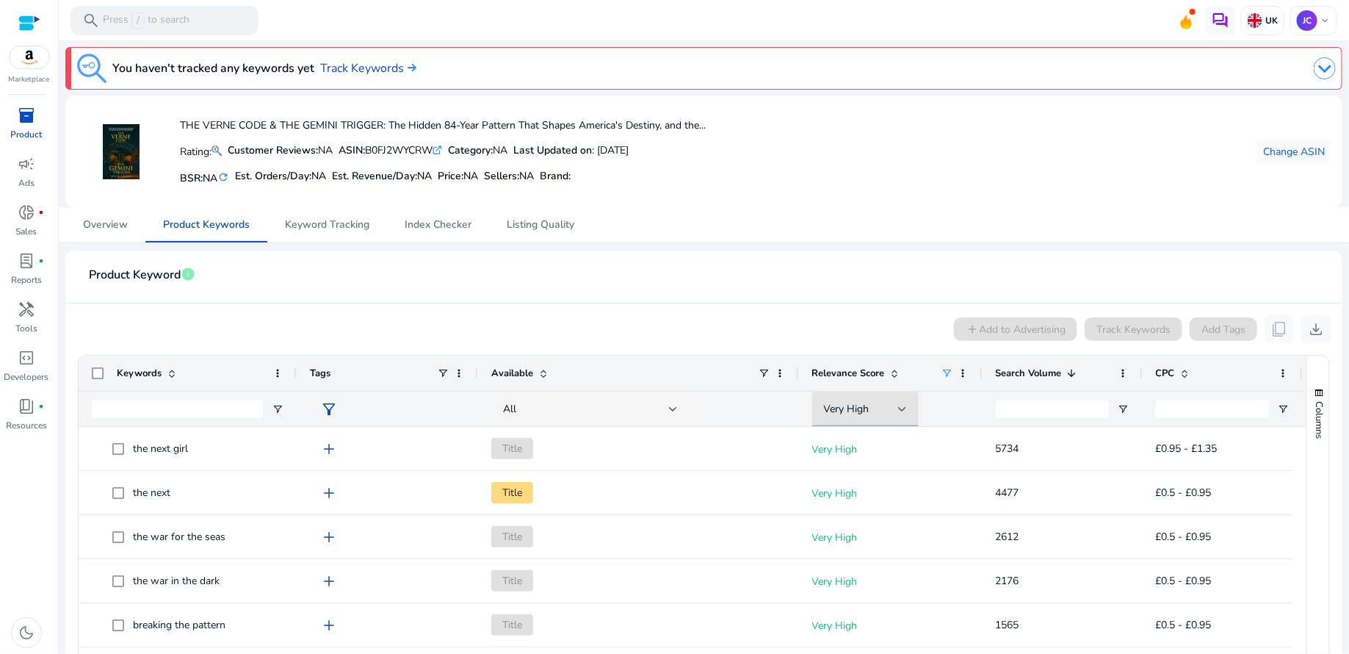
click at [29, 114] on span "inventory_2" at bounding box center [27, 116] width 18 height 18
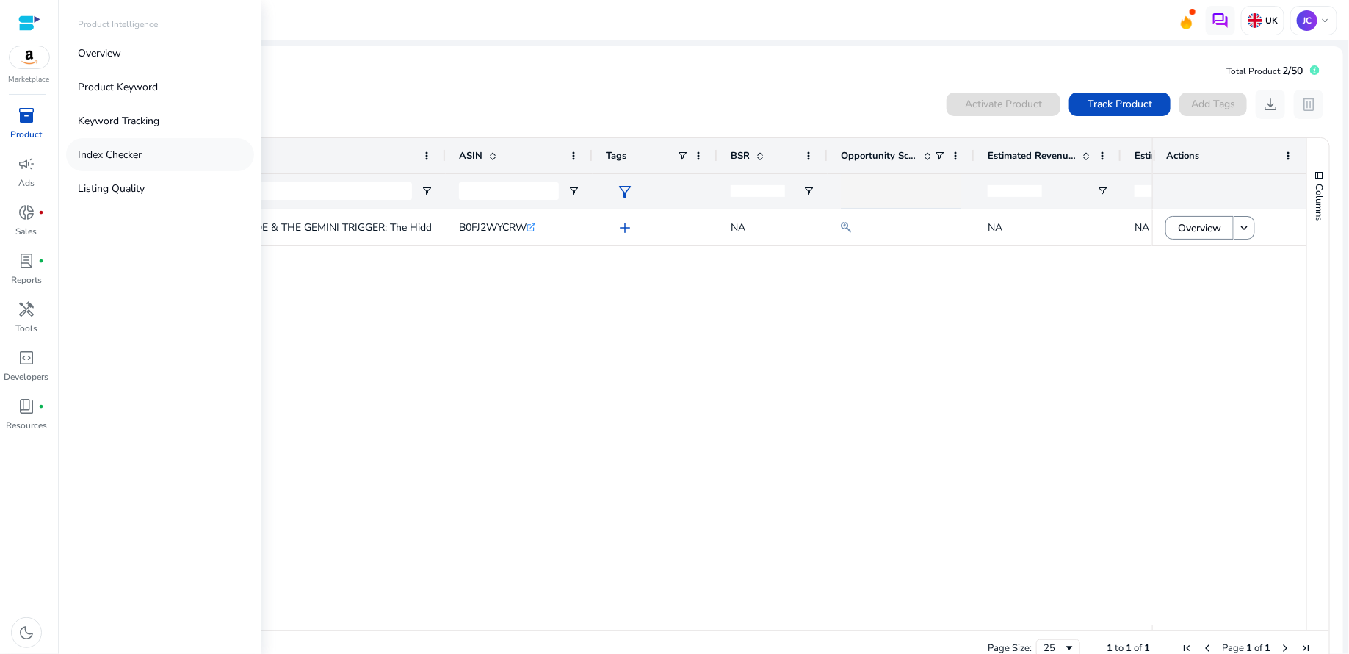
click at [90, 154] on p "Index Checker" at bounding box center [110, 154] width 64 height 15
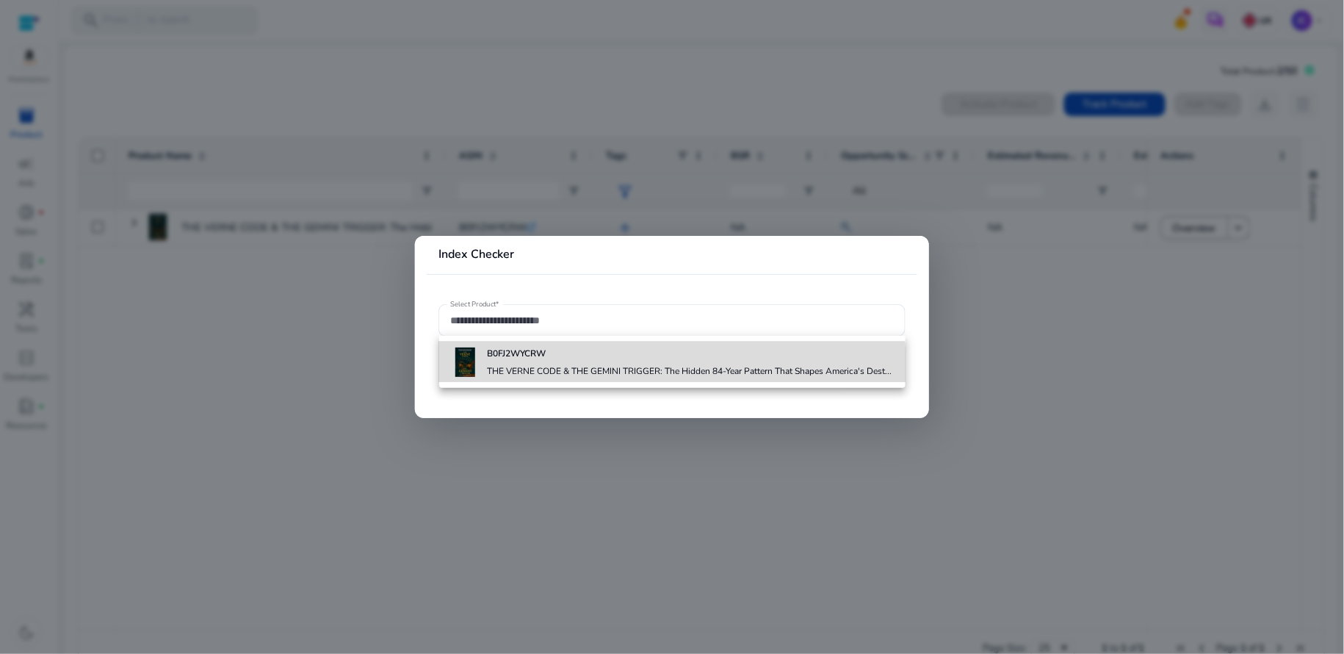
click at [547, 377] on h4 "THE VERNE CODE & THE GEMINI TRIGGER: The Hidden 84-Year Pattern That Shapes Ame…" at bounding box center [690, 371] width 405 height 12
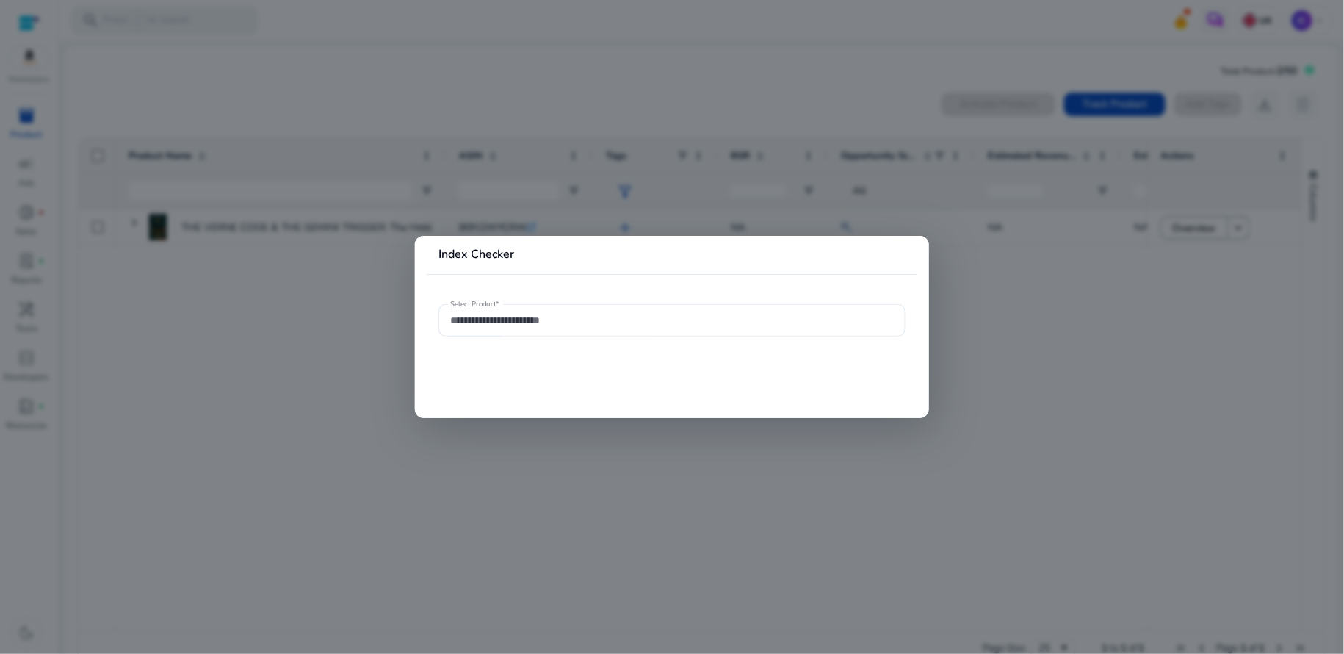
type input "**********"
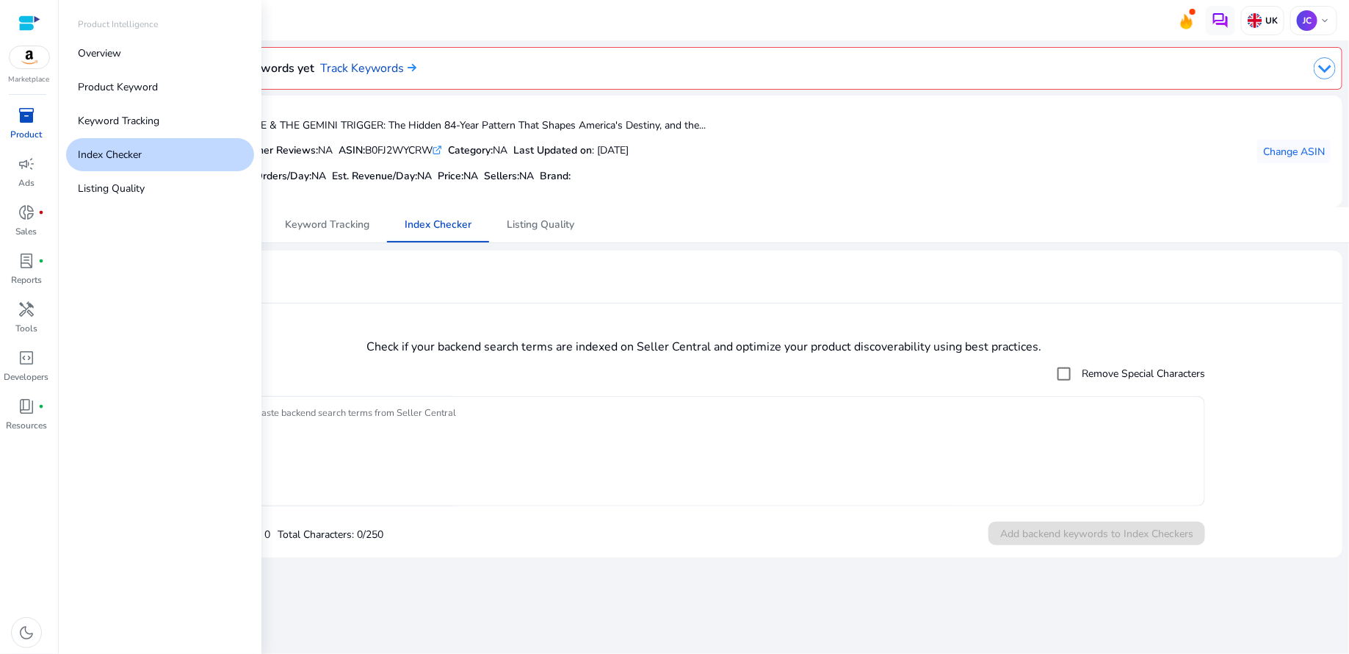
click at [26, 121] on span "inventory_2" at bounding box center [27, 116] width 18 height 18
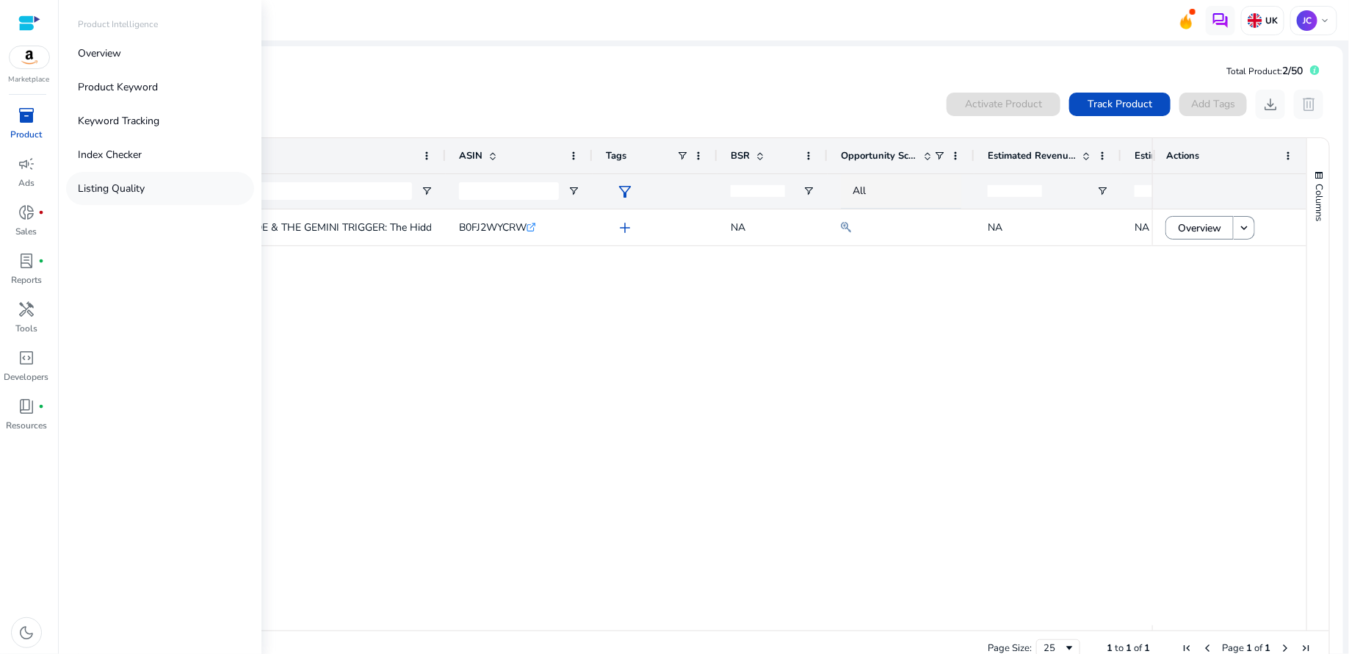
click at [99, 185] on p "Listing Quality" at bounding box center [111, 188] width 67 height 15
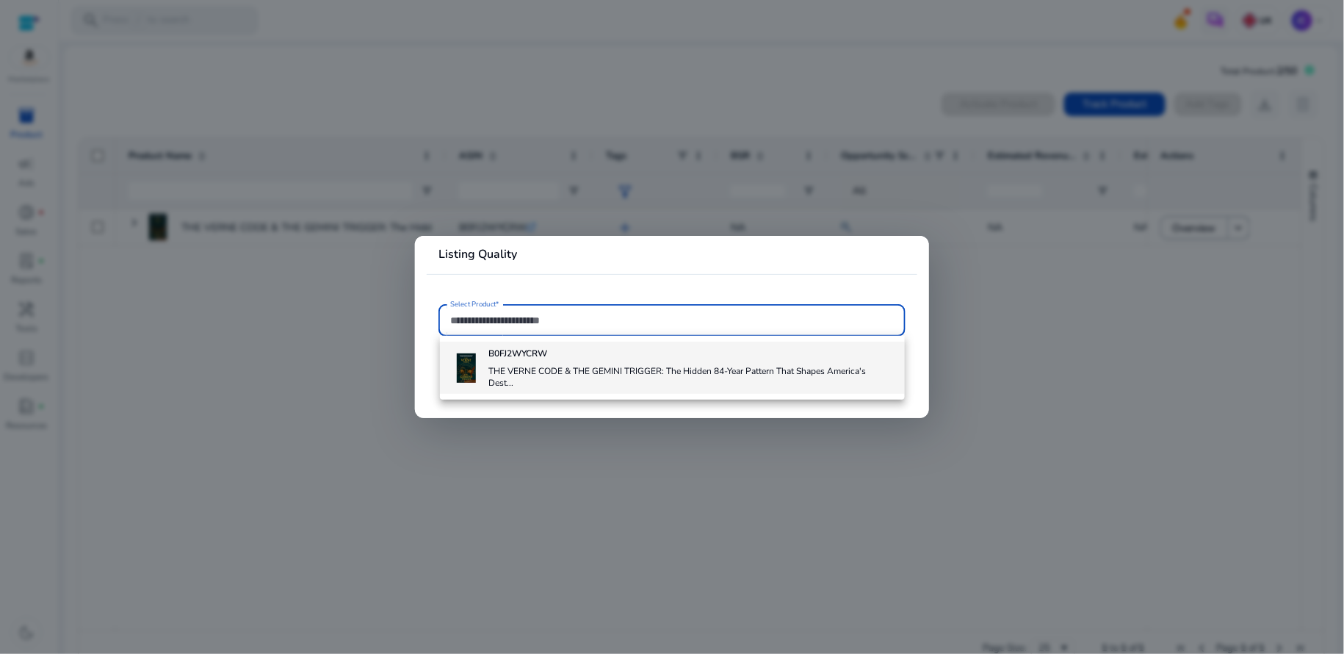
click at [592, 365] on h4 "THE VERNE CODE & THE GEMINI TRIGGER: The Hidden 84-Year Pattern That Shapes Ame…" at bounding box center [691, 377] width 404 height 24
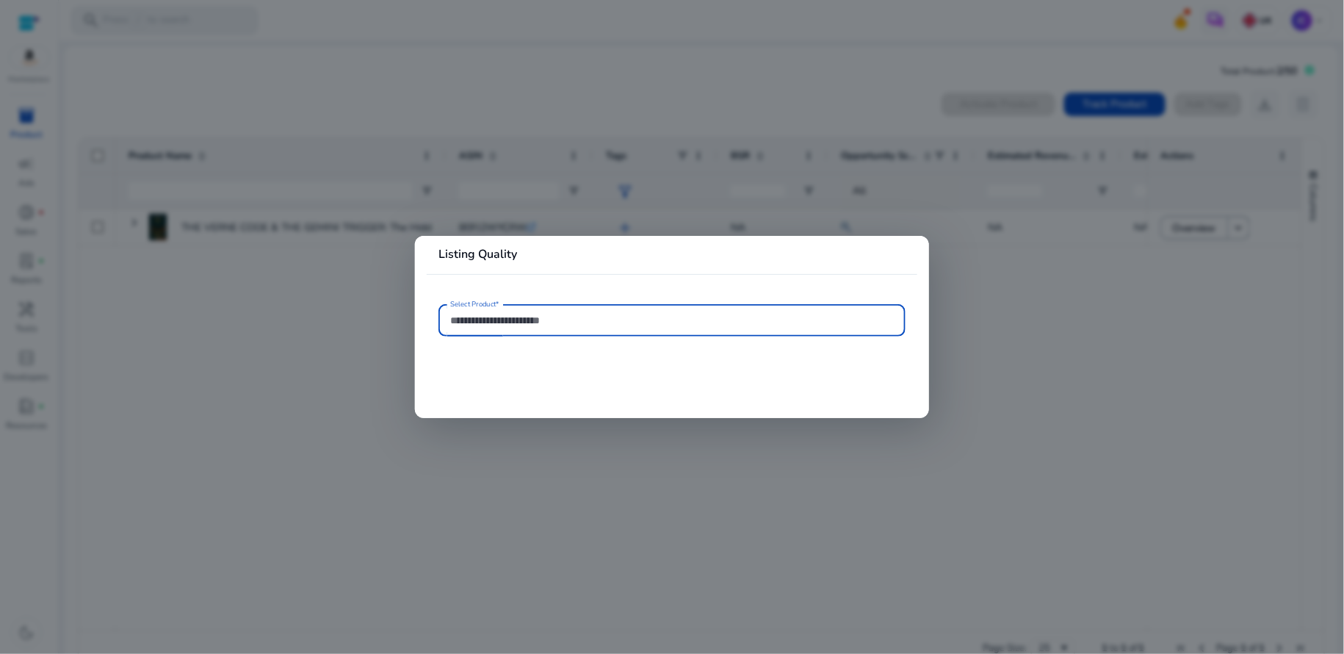
type input "**********"
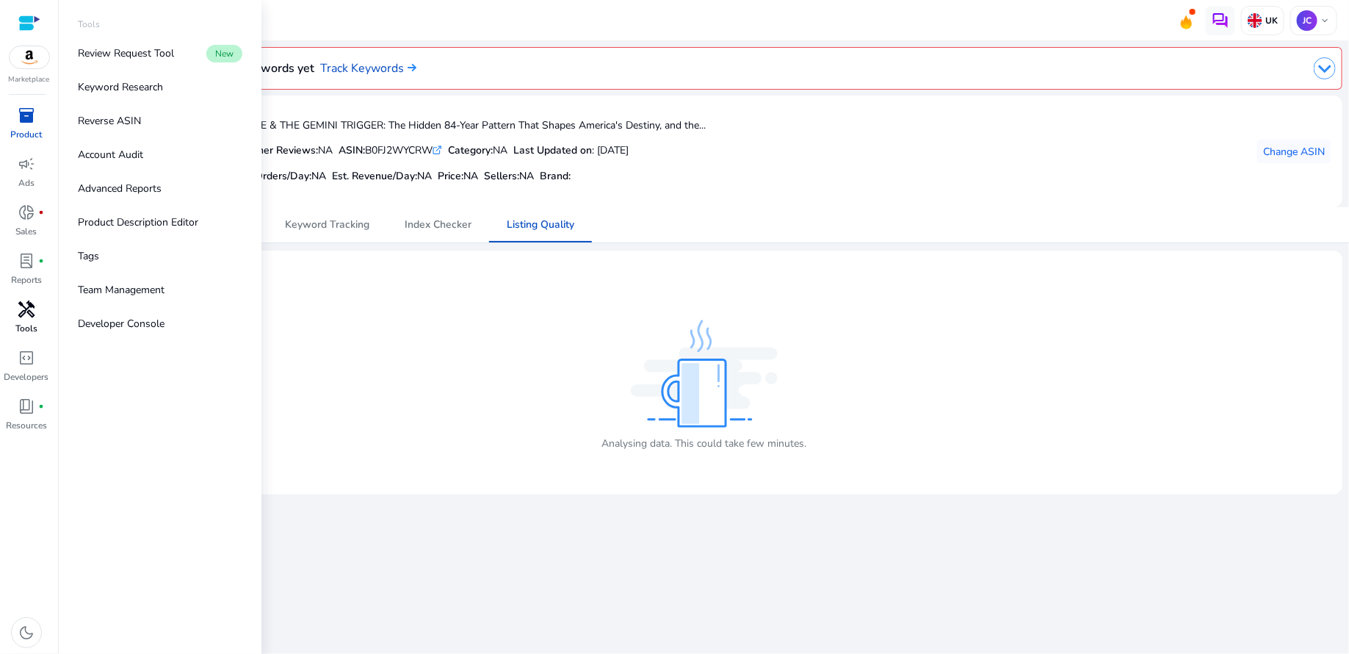
click at [22, 307] on span "handyman" at bounding box center [27, 309] width 18 height 18
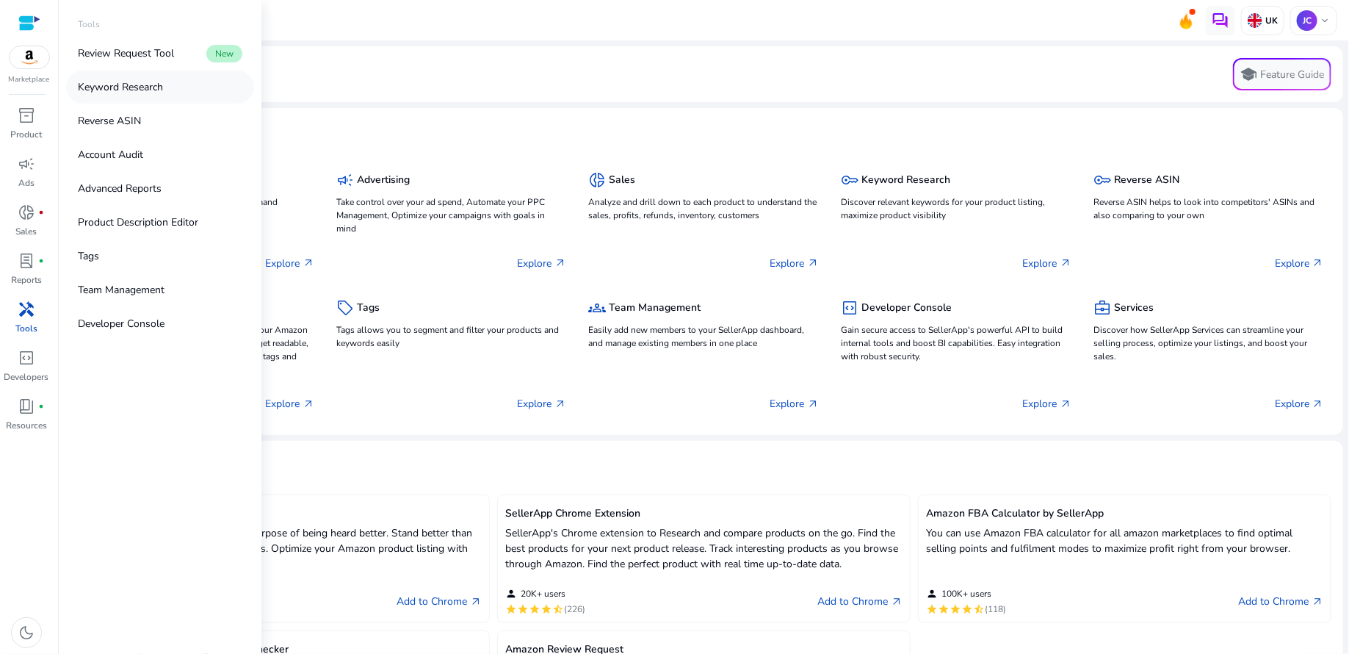
click at [151, 90] on p "Keyword Research" at bounding box center [120, 86] width 85 height 15
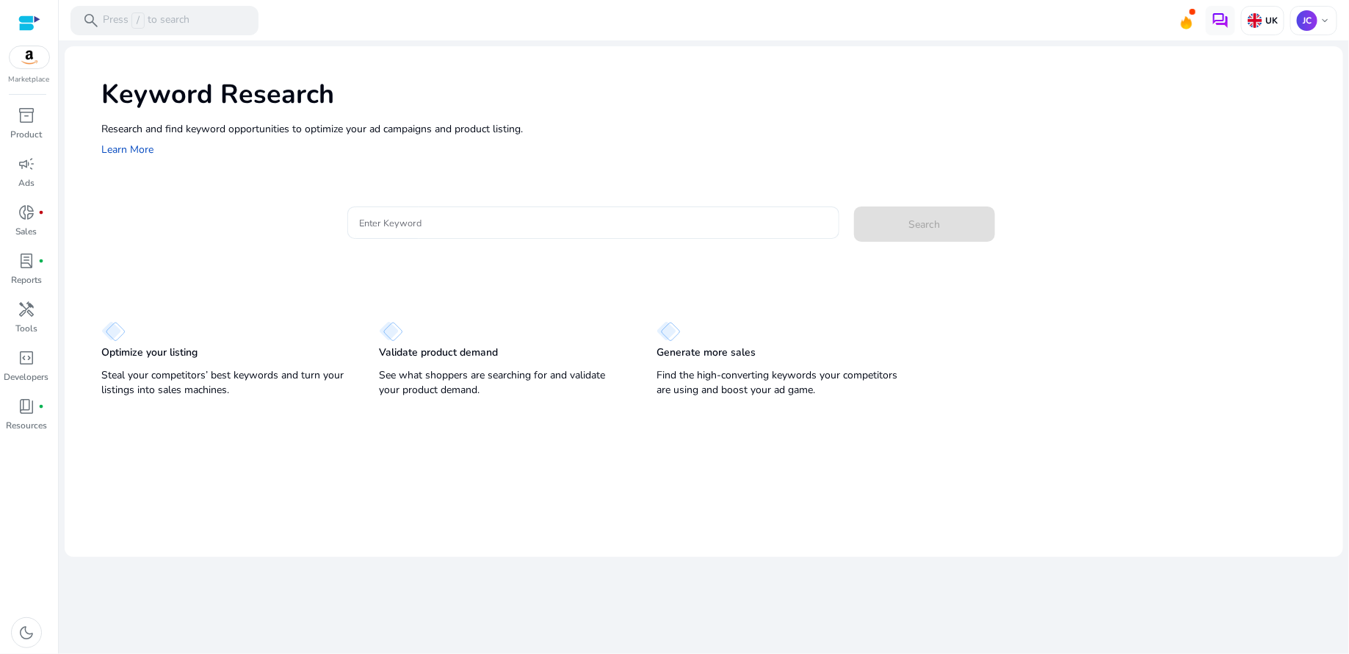
click at [466, 224] on input "Enter Keyword" at bounding box center [593, 223] width 469 height 16
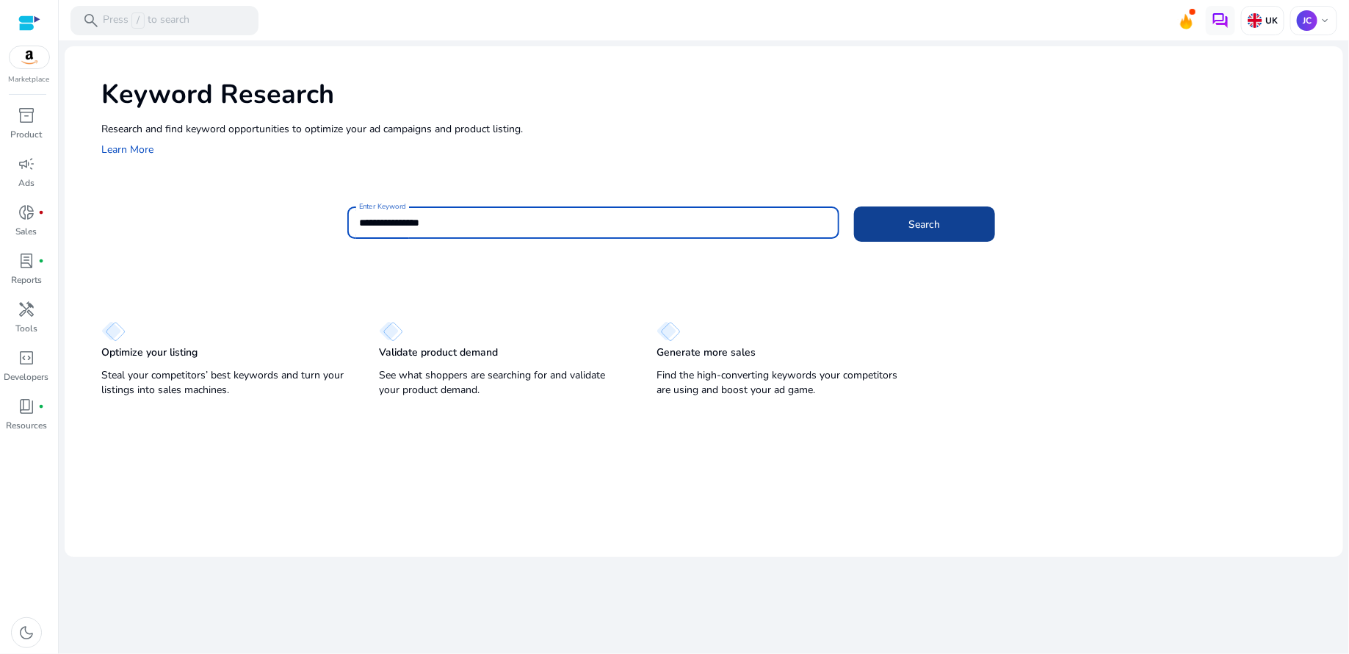
click at [936, 222] on span "Search" at bounding box center [925, 224] width 32 height 15
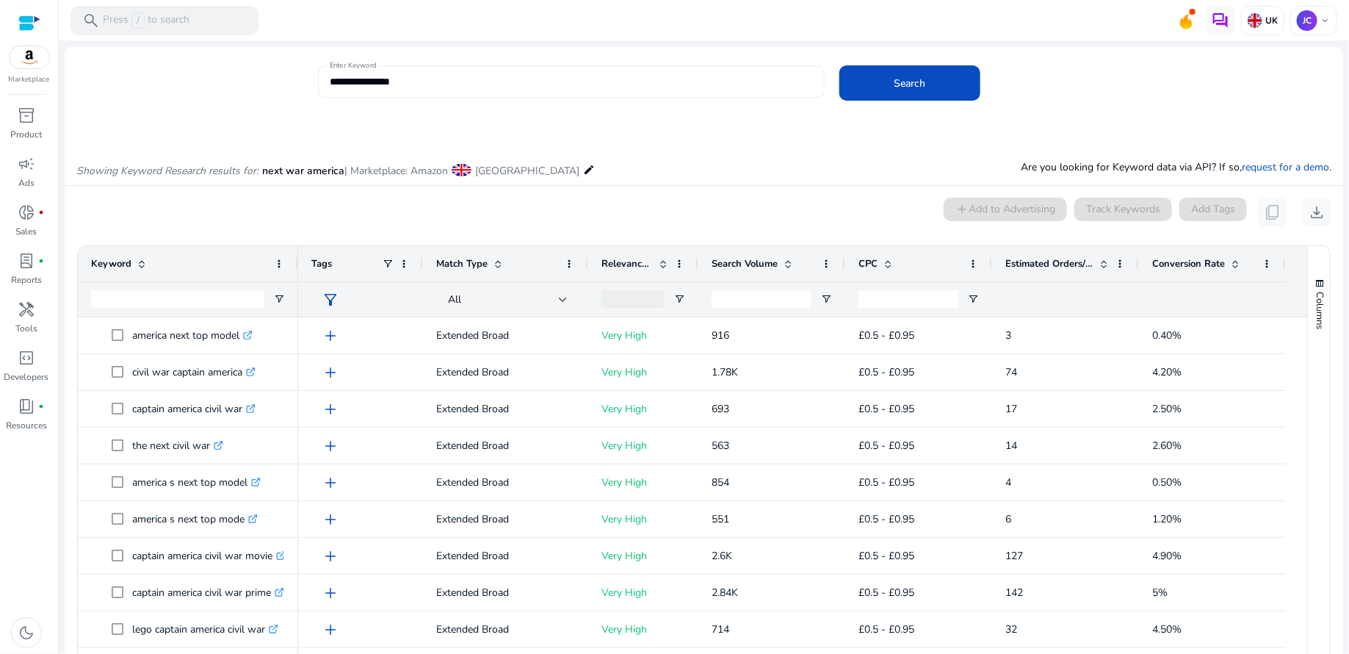
click at [354, 84] on input "**********" at bounding box center [571, 81] width 483 height 16
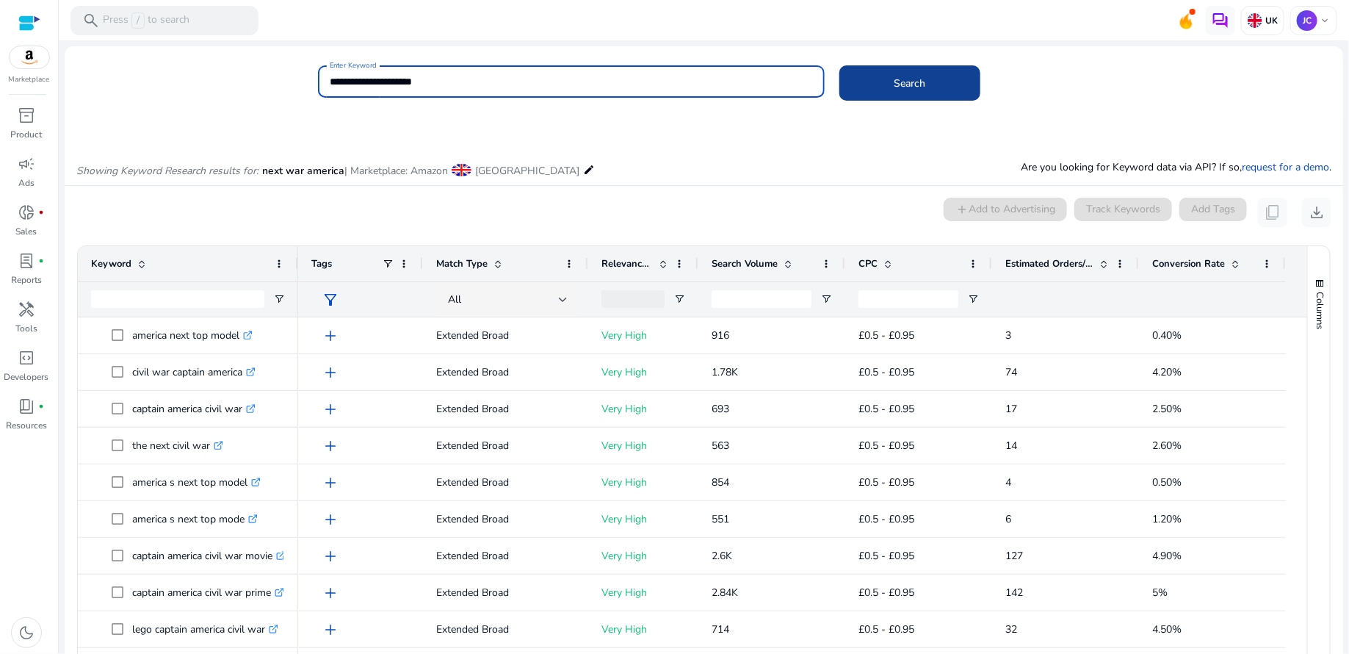
type input "**********"
click at [940, 84] on span at bounding box center [910, 82] width 141 height 35
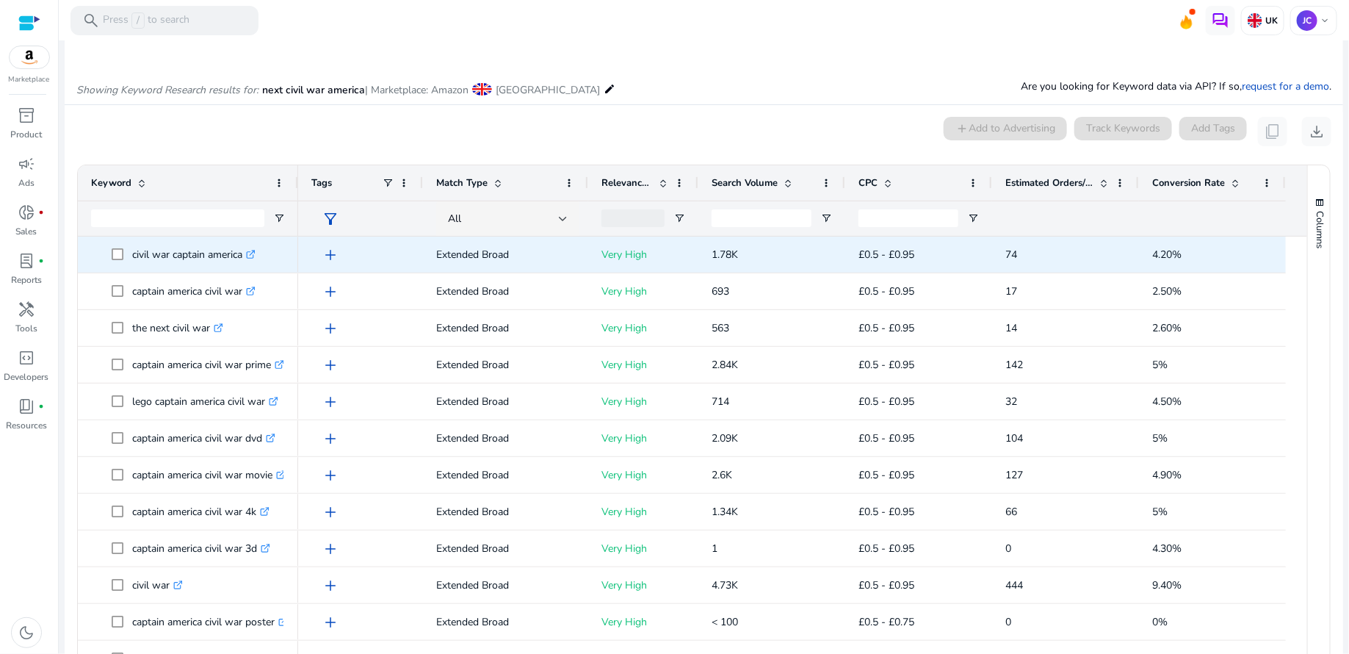
scroll to position [83, 0]
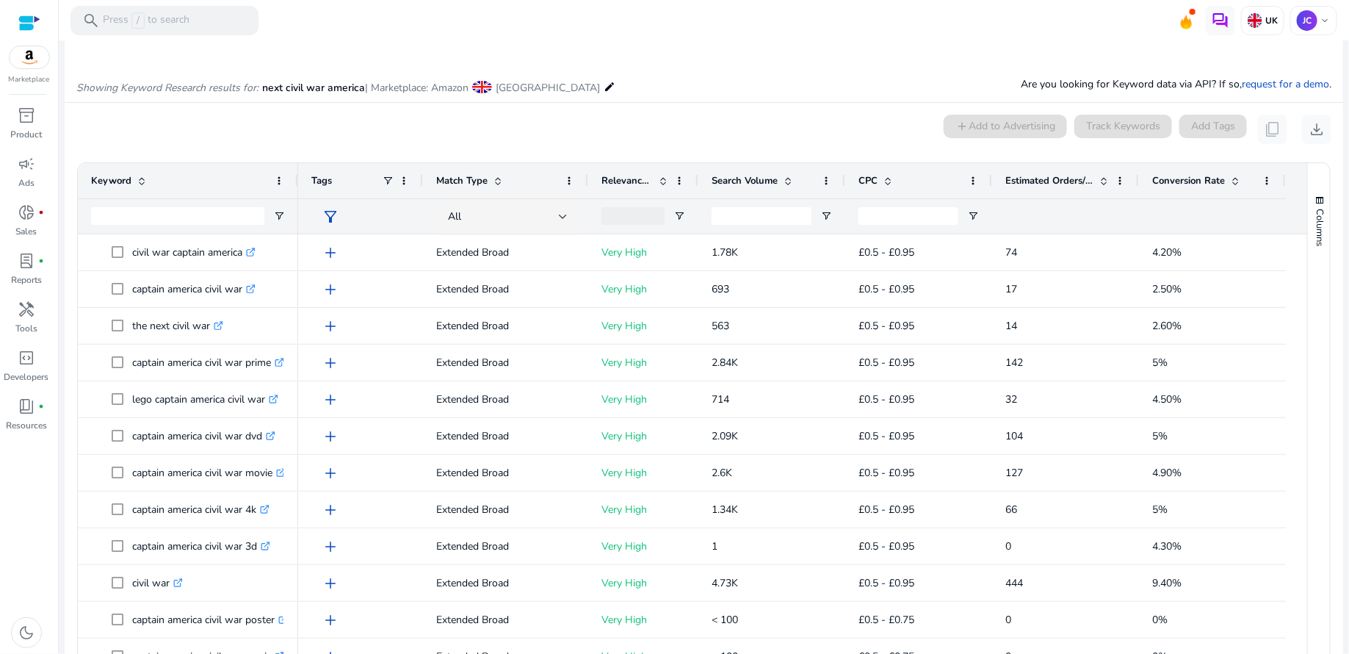
click at [1056, 175] on span "Estimated Orders/Month" at bounding box center [1050, 180] width 88 height 13
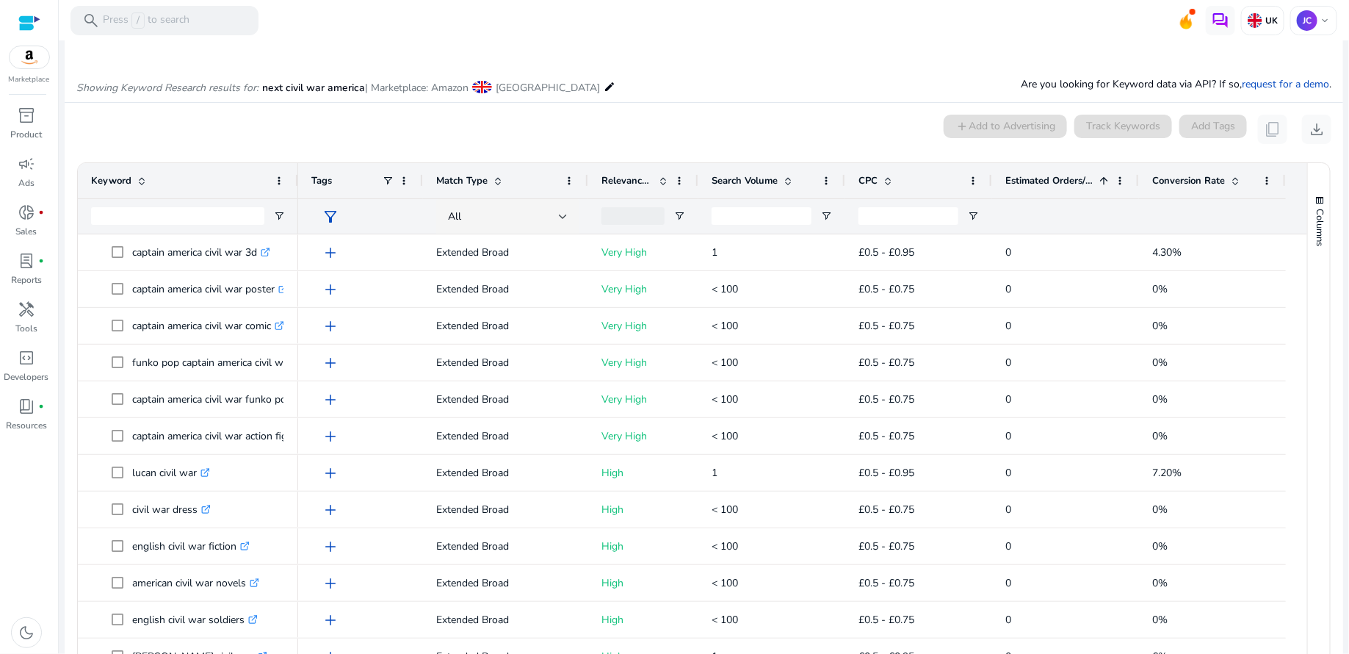
click at [1056, 175] on span "Estimated Orders/Month" at bounding box center [1050, 180] width 88 height 13
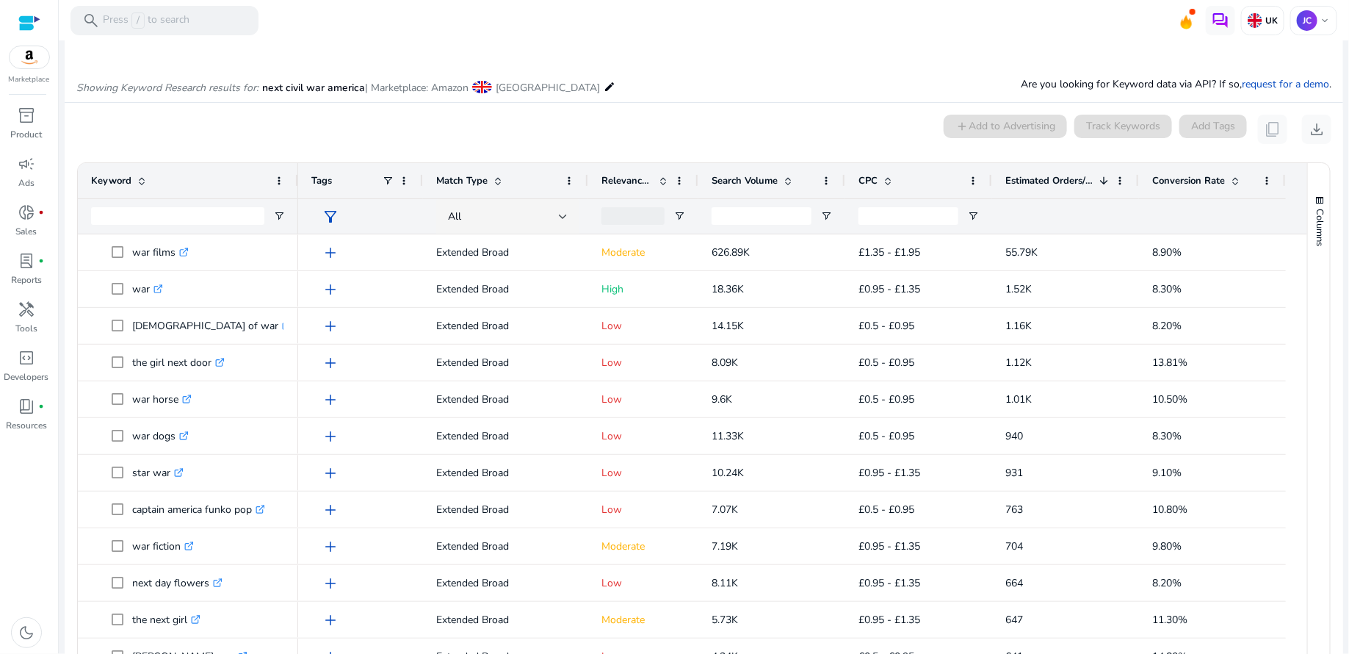
scroll to position [88, 0]
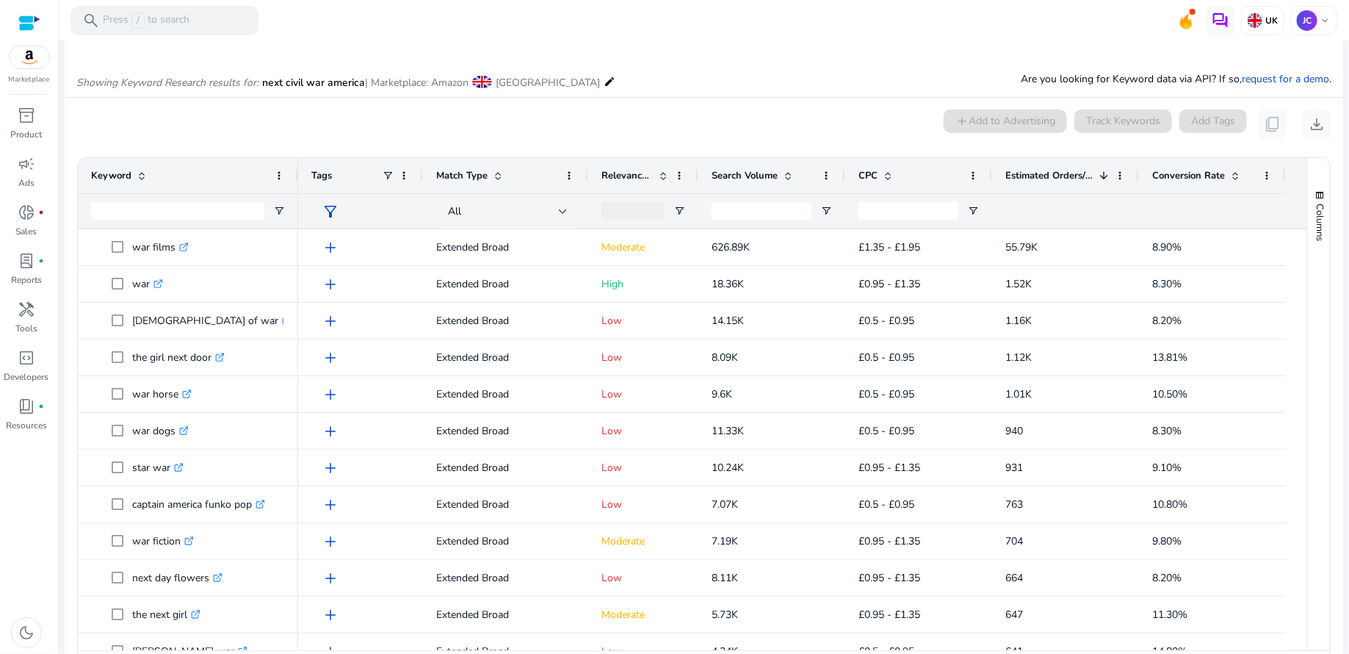
click at [666, 181] on div "Relevance Score" at bounding box center [636, 176] width 68 height 28
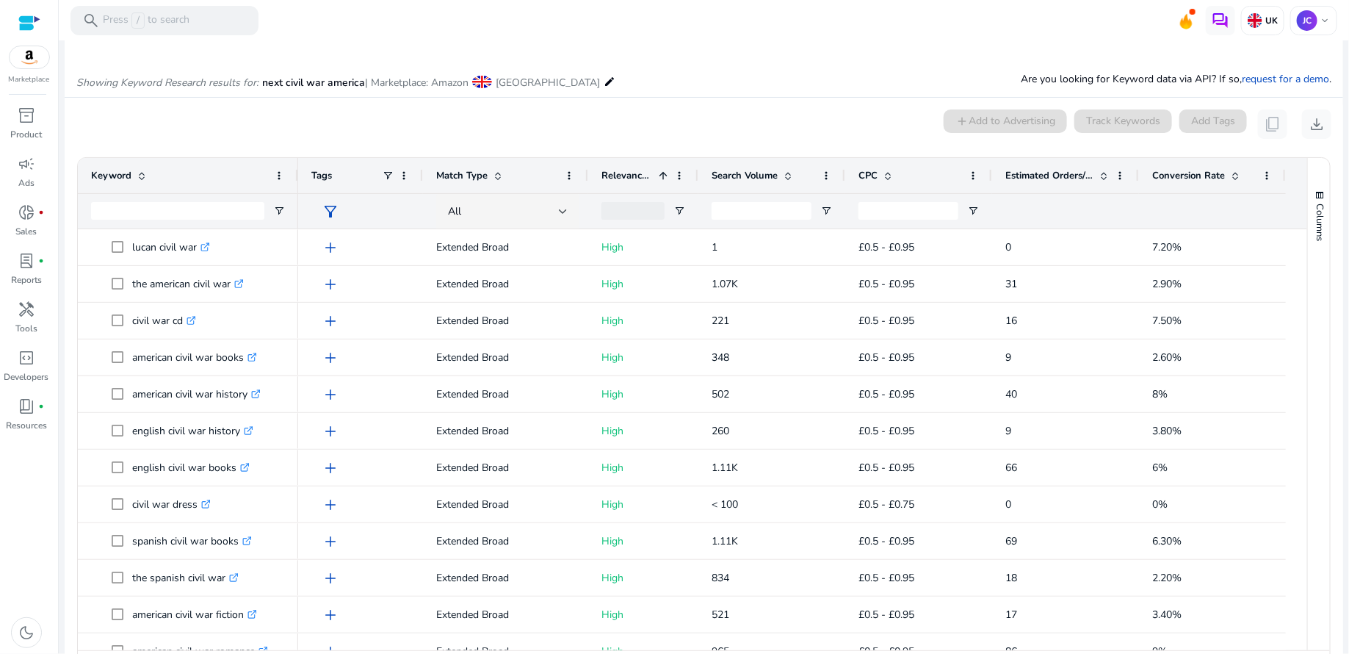
click at [787, 171] on span at bounding box center [788, 176] width 12 height 12
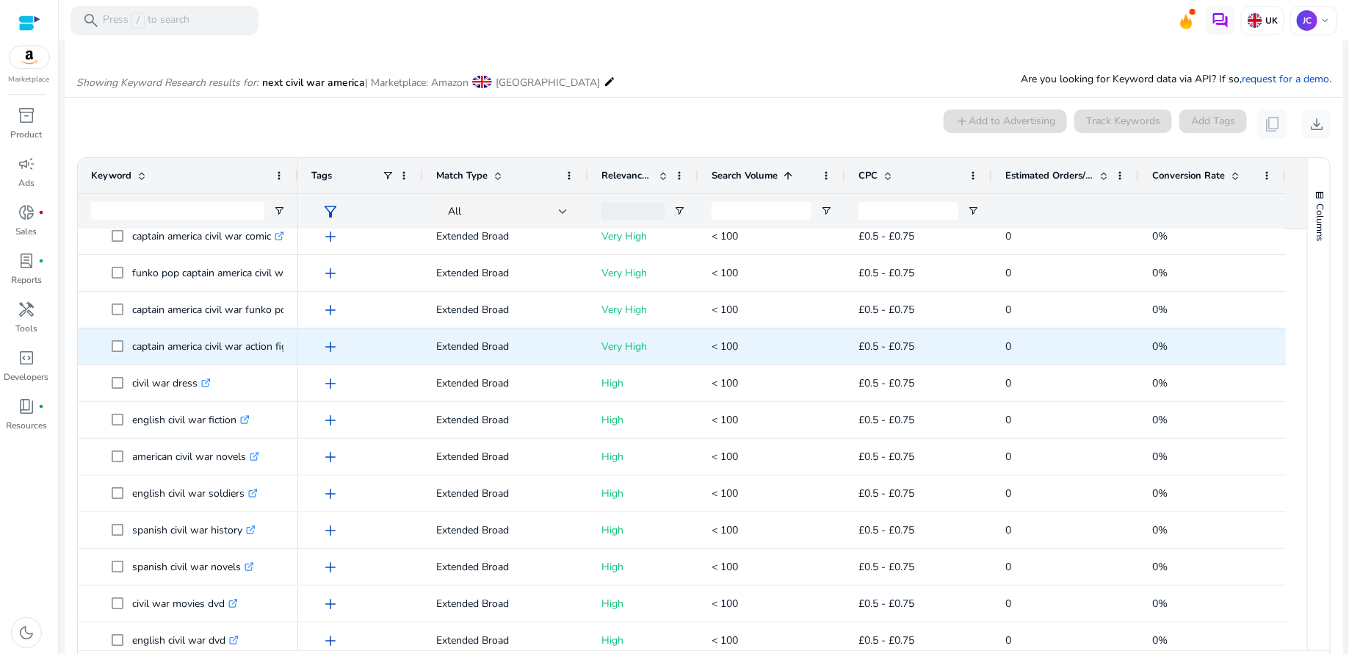
scroll to position [48, 0]
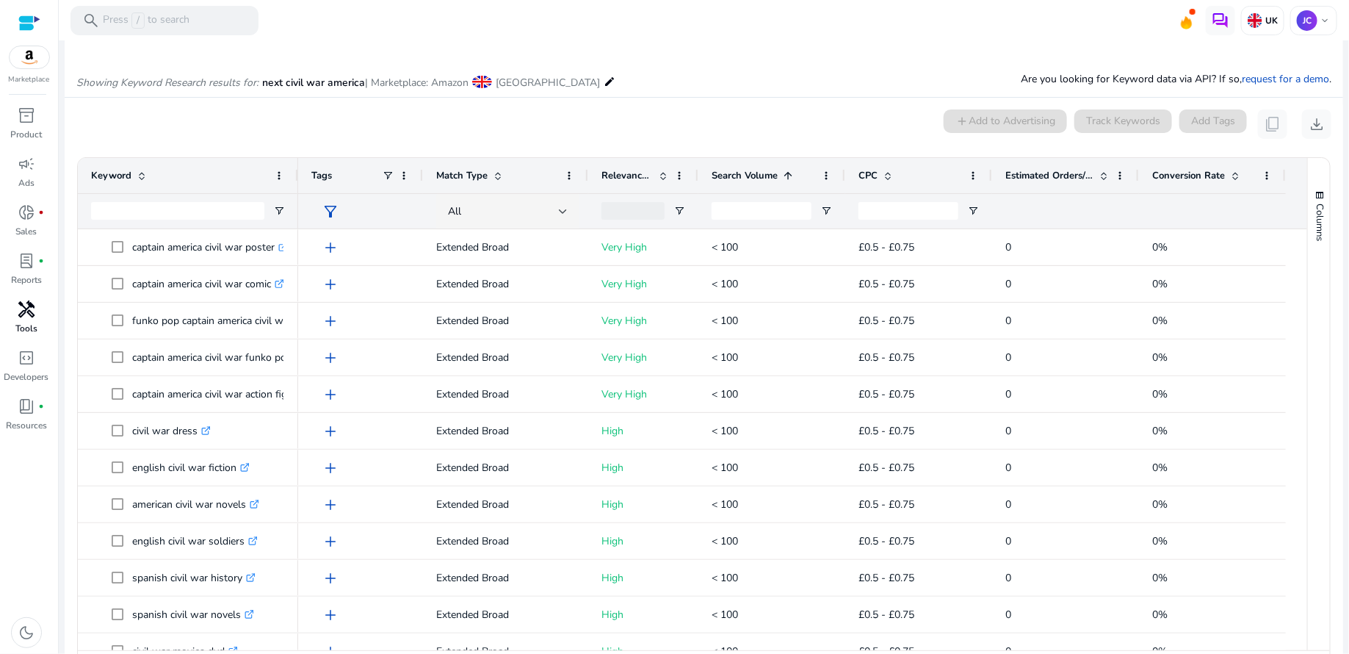
click at [32, 317] on span "handyman" at bounding box center [27, 309] width 18 height 18
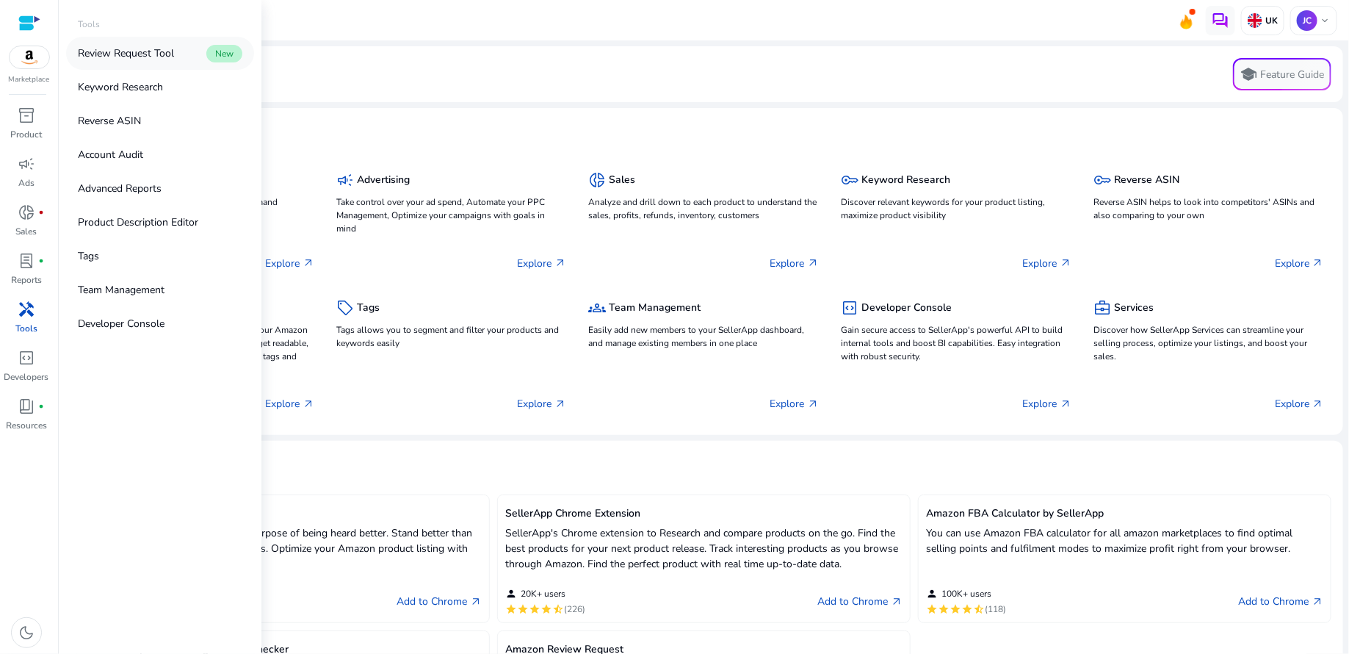
click at [145, 54] on p "Review Request Tool" at bounding box center [126, 53] width 96 height 15
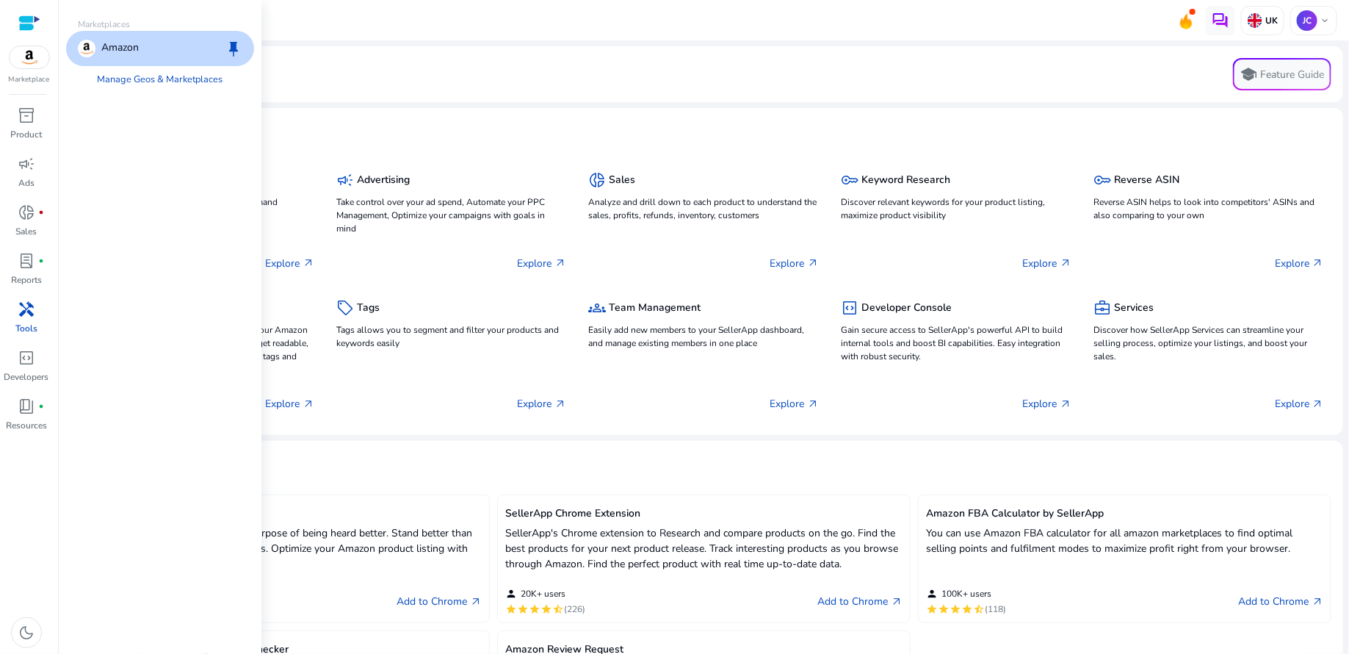
click at [22, 61] on img at bounding box center [30, 57] width 40 height 22
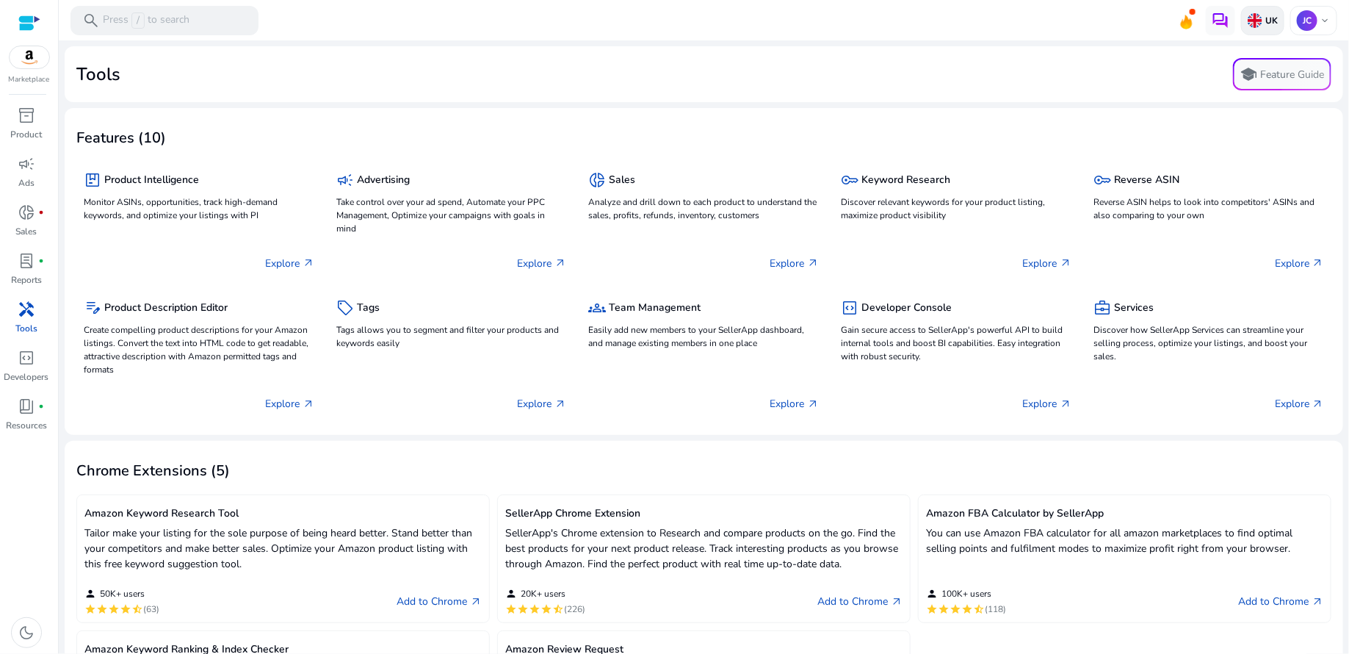
click at [1263, 20] on p "UK" at bounding box center [1270, 21] width 15 height 12
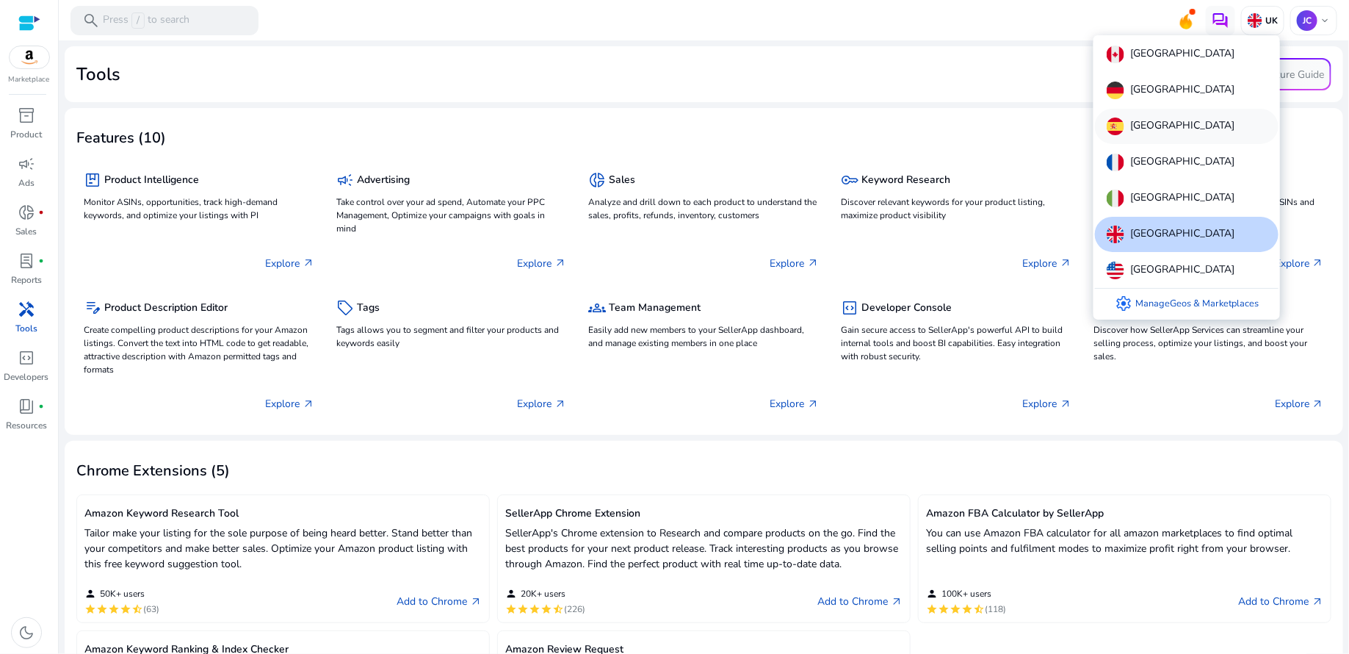
click at [1154, 126] on p "[GEOGRAPHIC_DATA]" at bounding box center [1183, 127] width 104 height 18
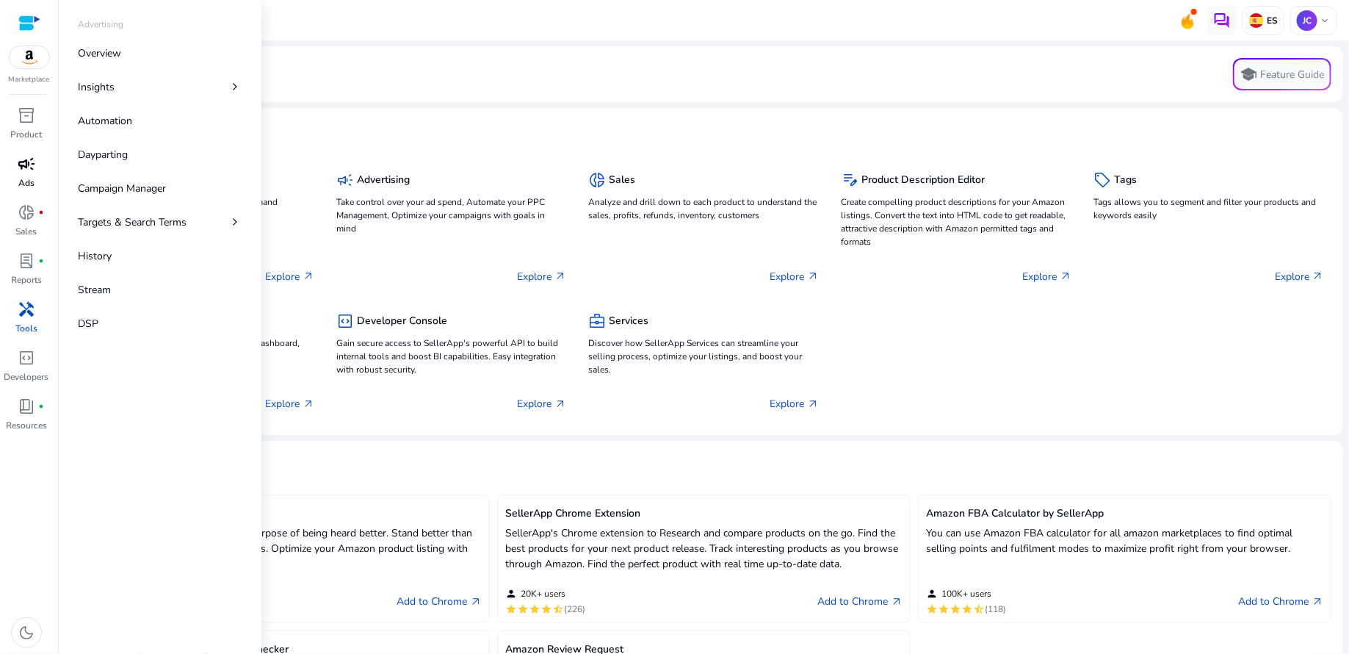
click at [27, 176] on p "Ads" at bounding box center [26, 182] width 16 height 13
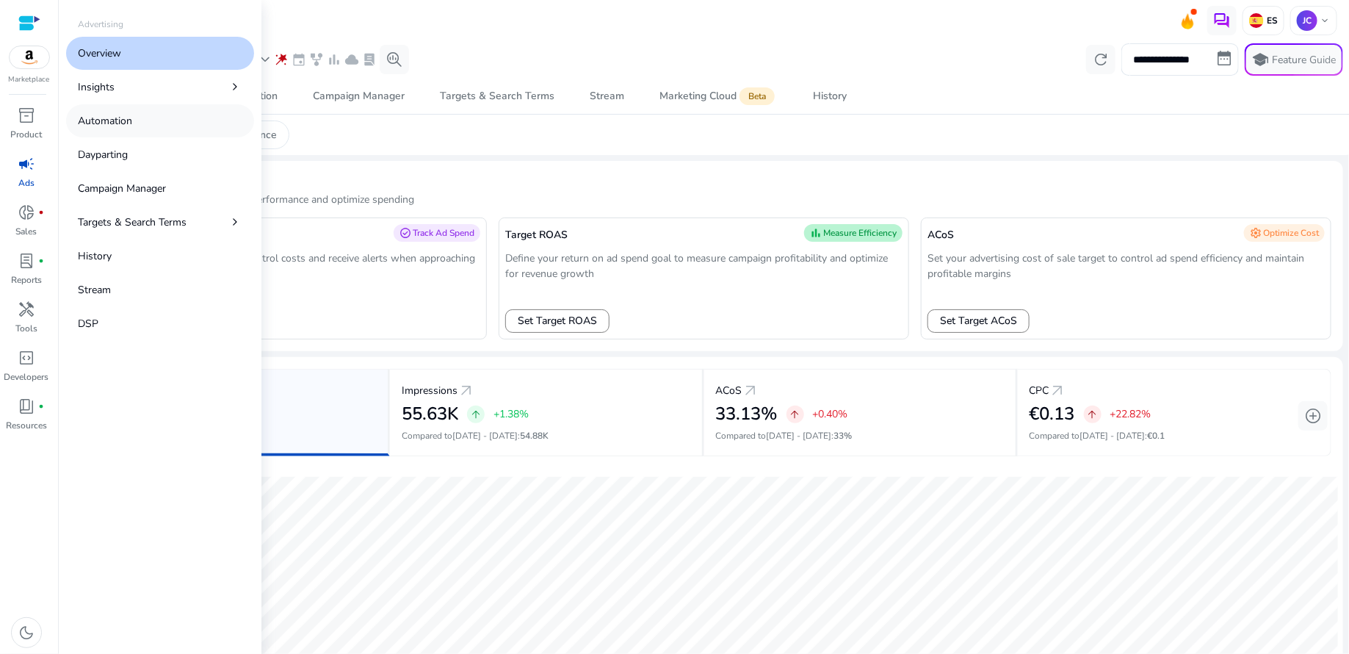
click at [126, 125] on p "Automation" at bounding box center [105, 120] width 54 height 15
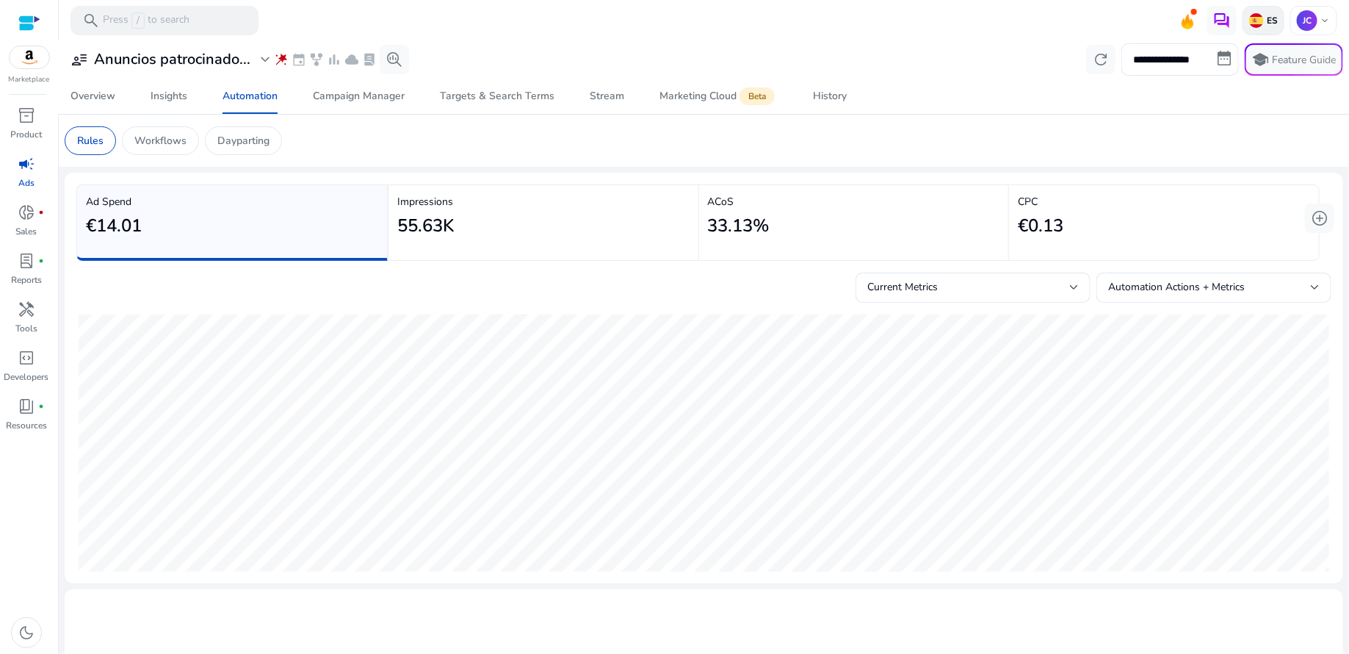
click at [1255, 18] on img at bounding box center [1257, 20] width 15 height 15
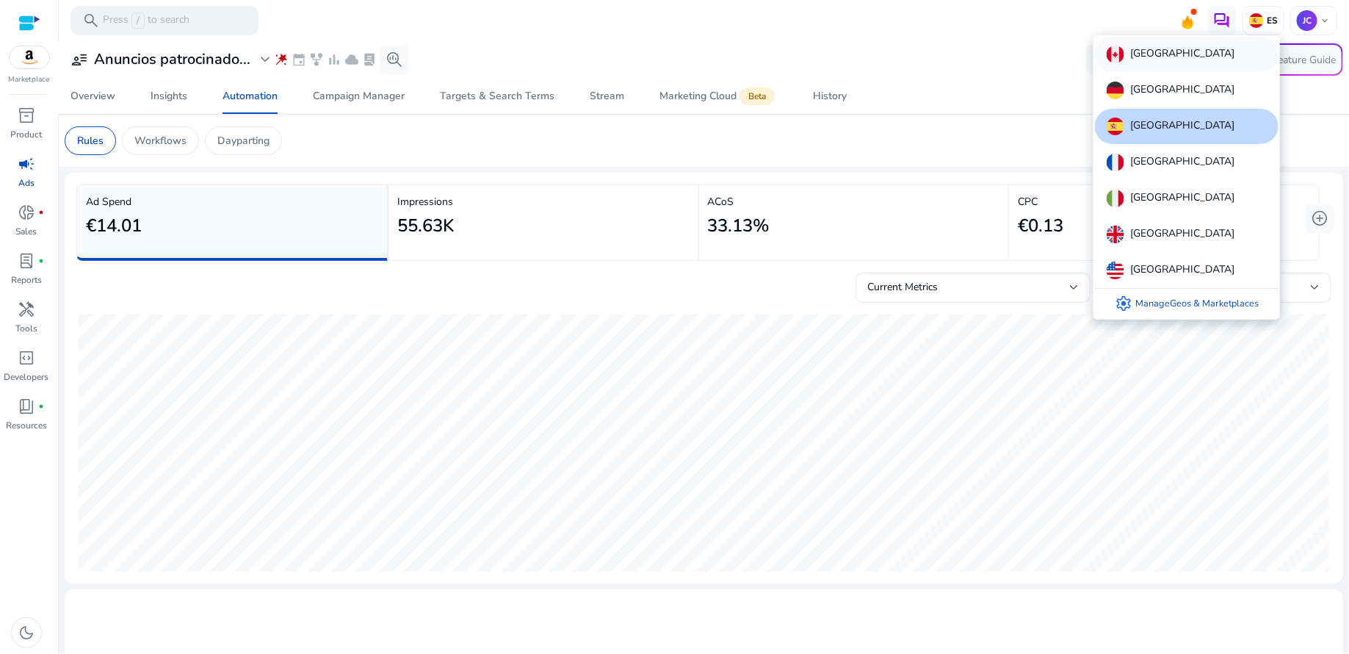
click at [1167, 60] on div "[GEOGRAPHIC_DATA]" at bounding box center [1187, 54] width 184 height 35
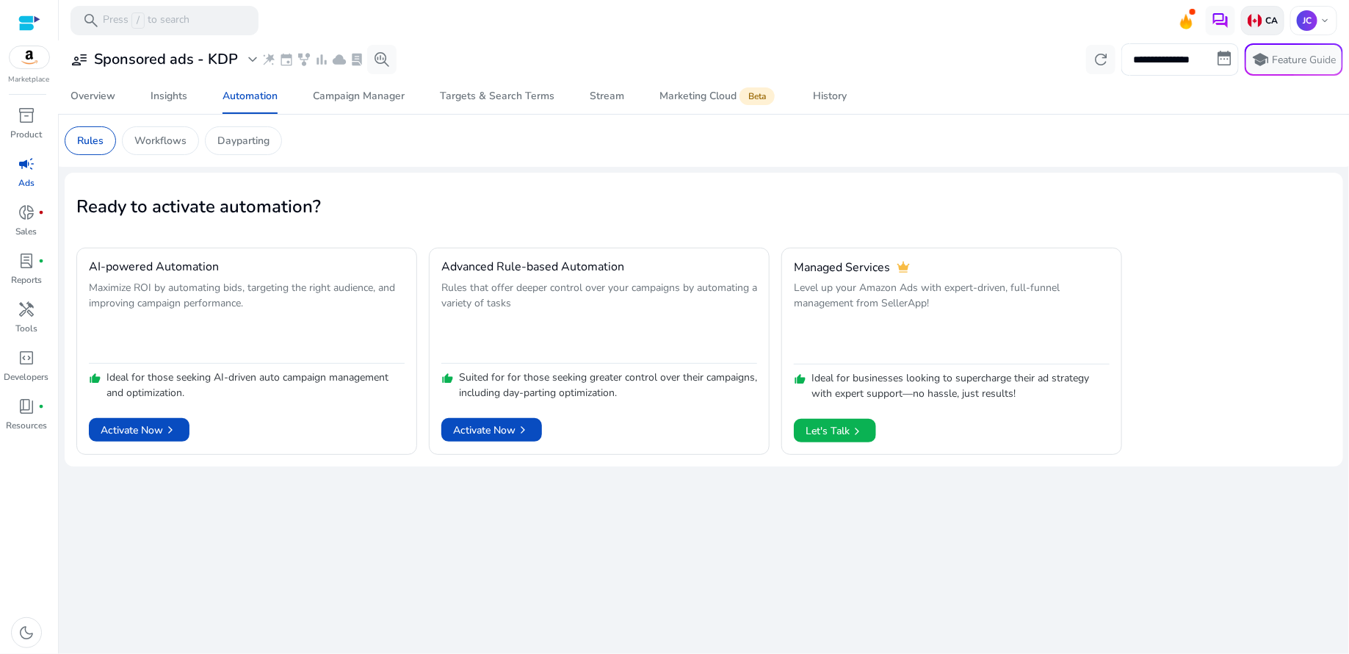
click at [1269, 16] on p "CA" at bounding box center [1270, 21] width 15 height 12
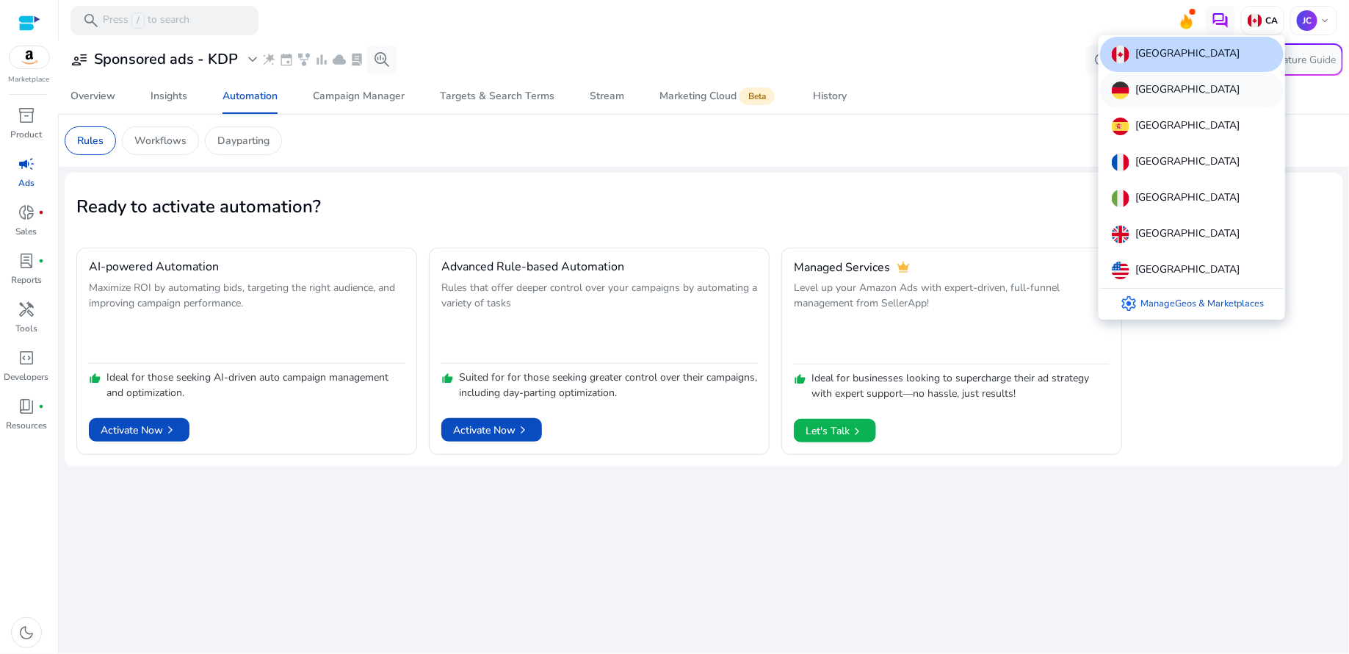
click at [1165, 91] on p "[GEOGRAPHIC_DATA]" at bounding box center [1188, 91] width 104 height 18
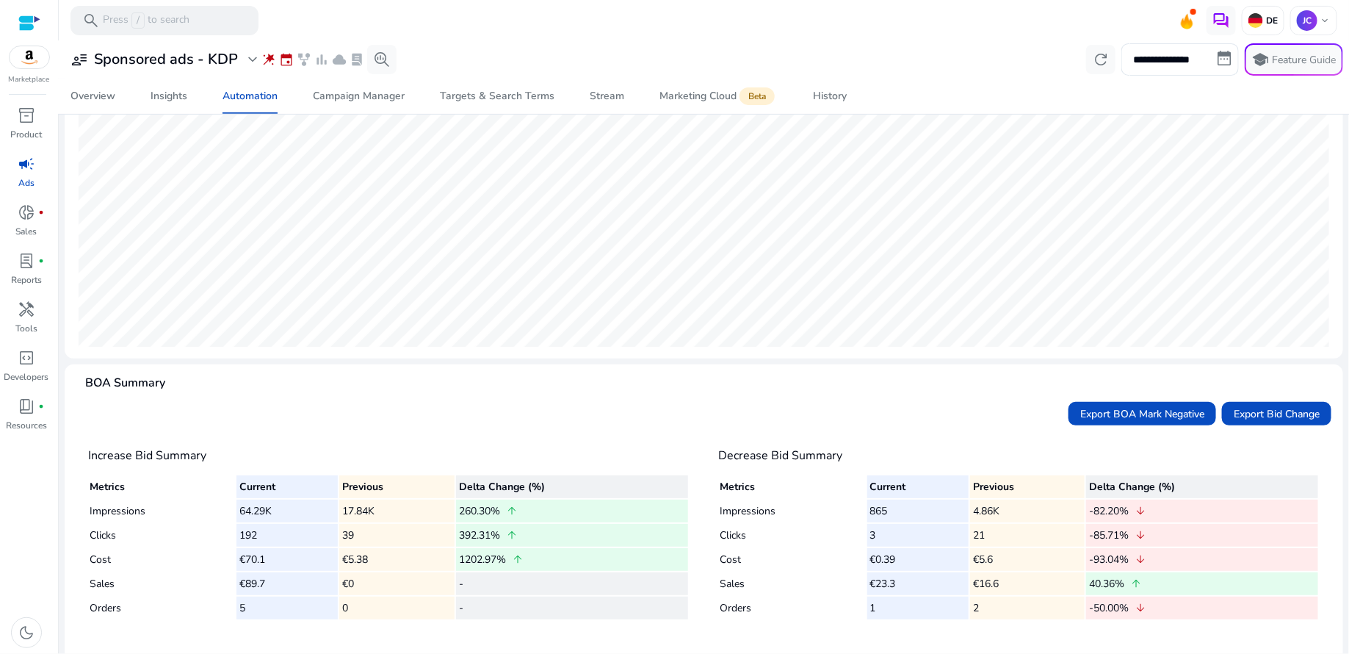
scroll to position [237, 0]
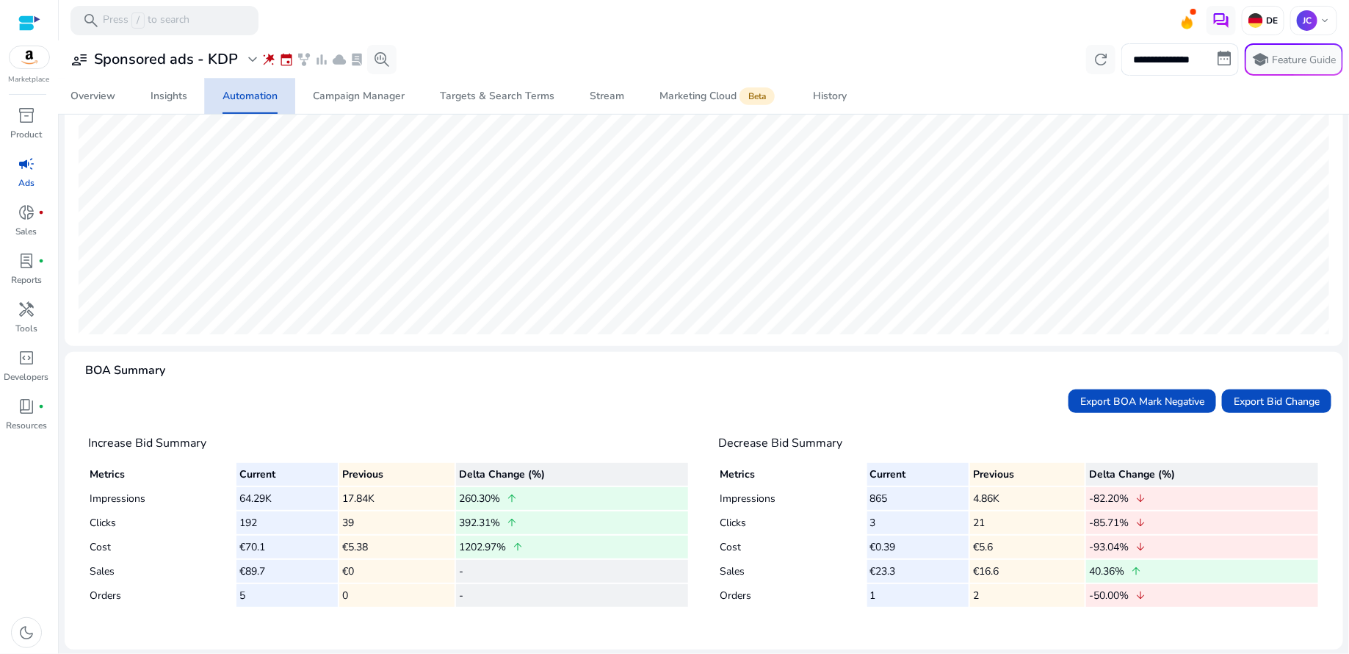
click at [250, 100] on div "Automation" at bounding box center [250, 96] width 55 height 10
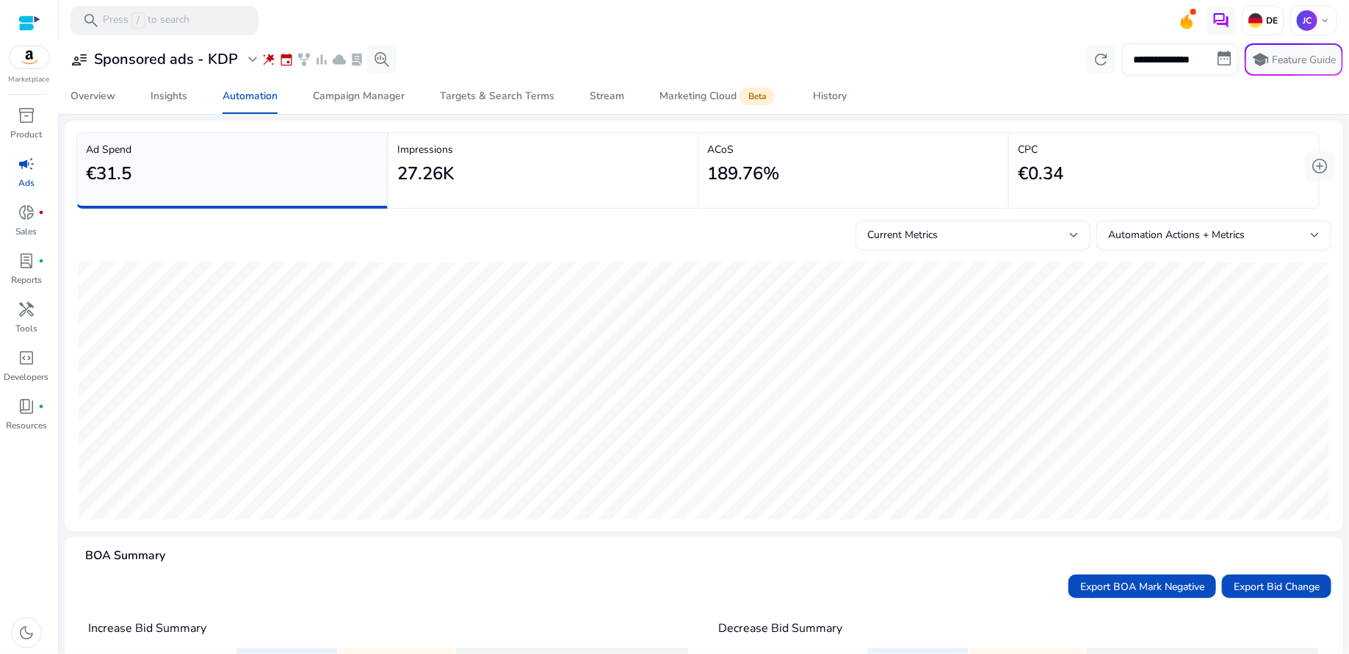
scroll to position [0, 0]
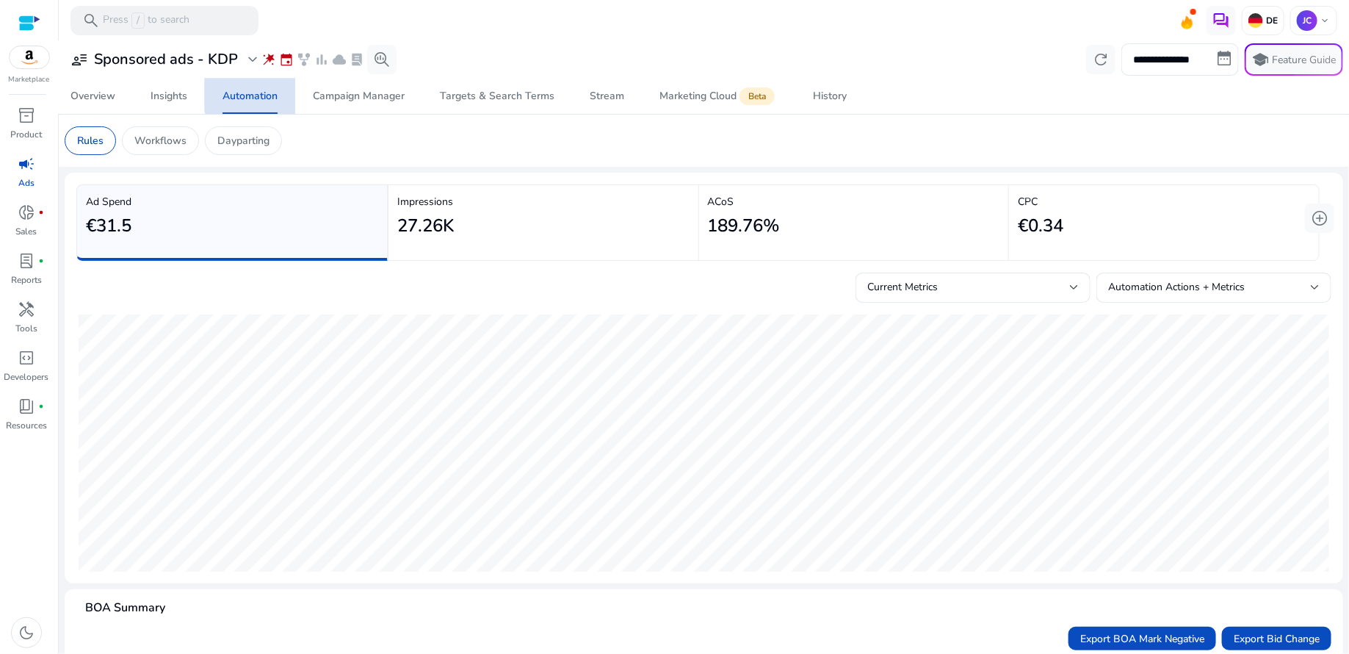
click at [265, 94] on div "Automation" at bounding box center [250, 96] width 55 height 10
click at [1319, 18] on span "keyboard_arrow_down" at bounding box center [1325, 21] width 12 height 12
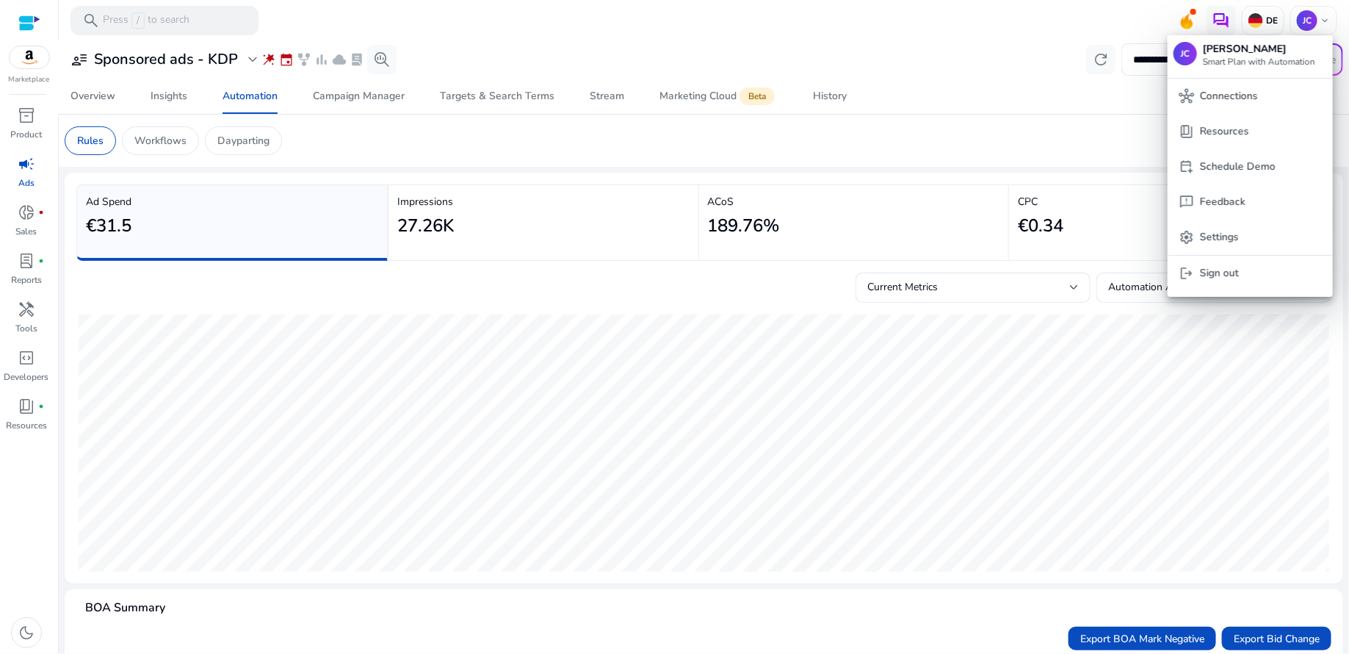
click at [1236, 90] on p "Connections" at bounding box center [1229, 96] width 58 height 16
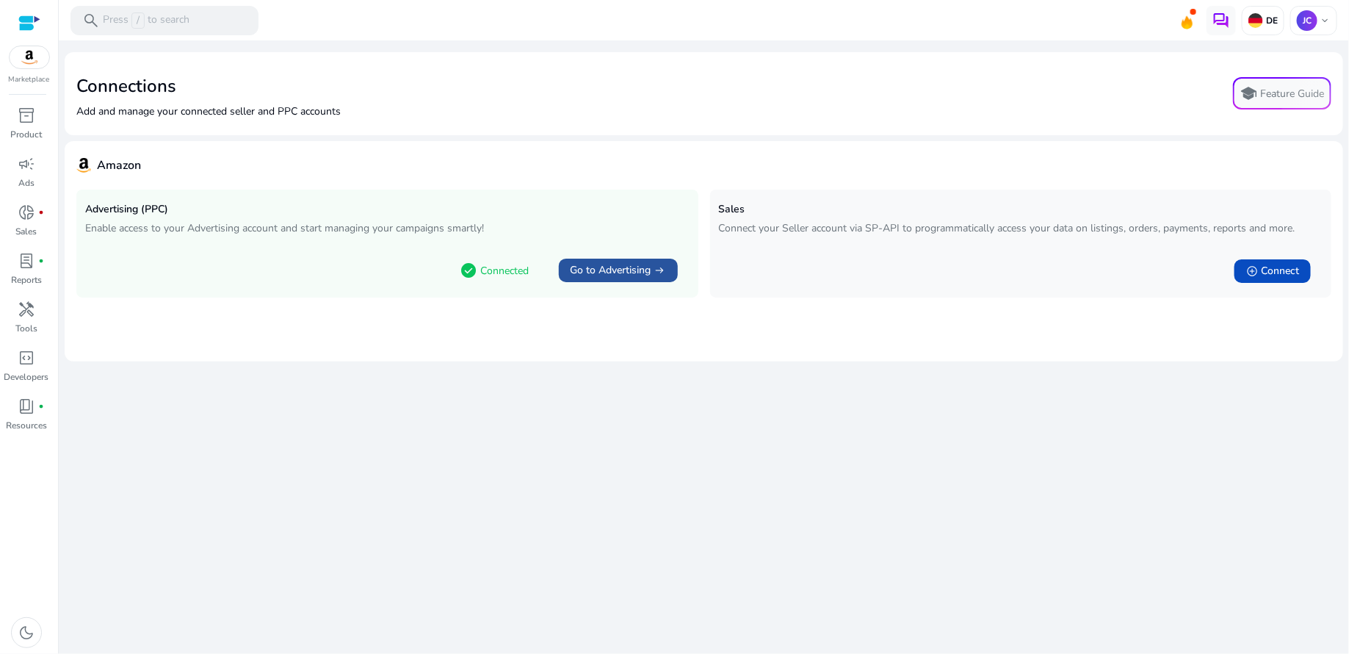
click at [624, 268] on span "Go to Advertising" at bounding box center [611, 270] width 81 height 15
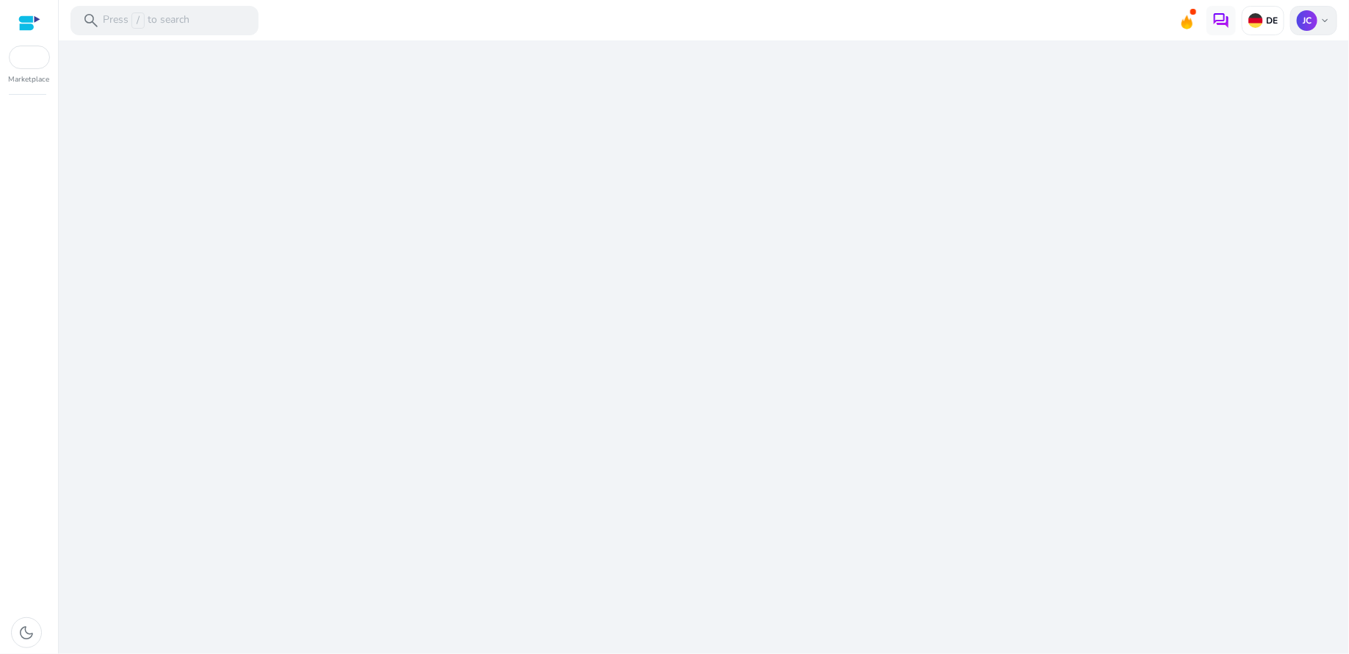
click at [1327, 20] on span "keyboard_arrow_down" at bounding box center [1325, 21] width 12 height 12
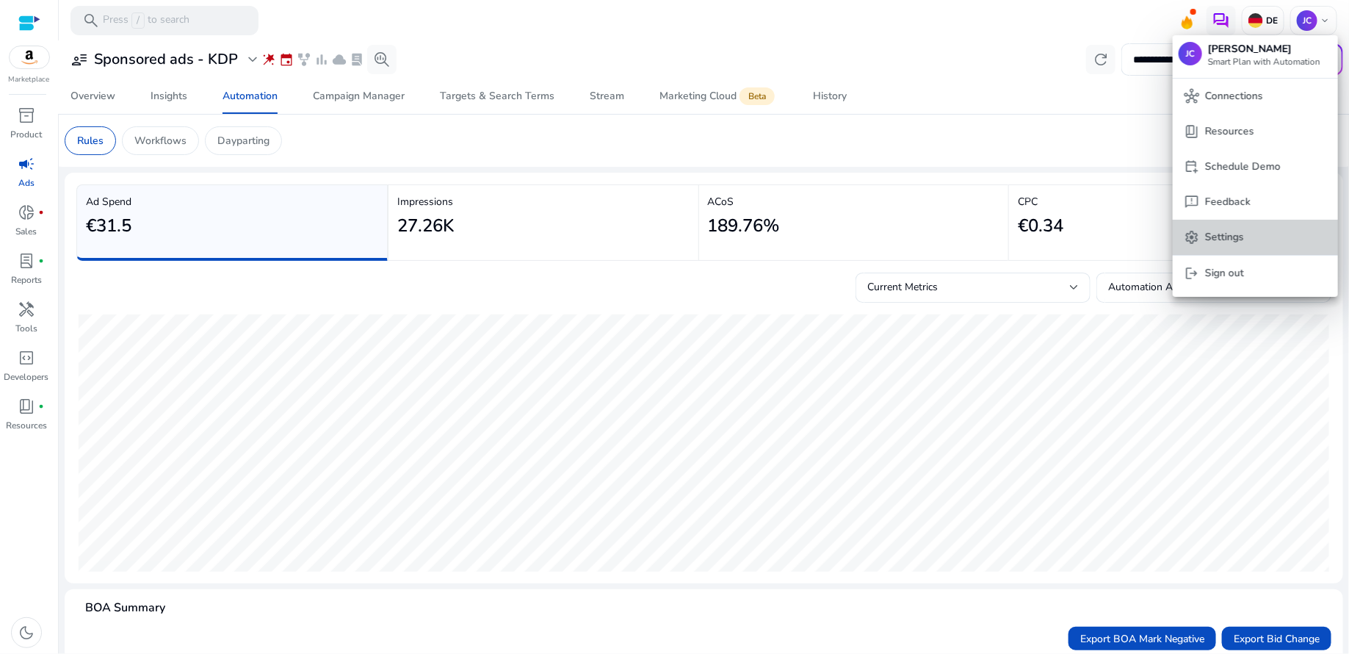
click at [1224, 240] on p "Settings" at bounding box center [1224, 237] width 39 height 16
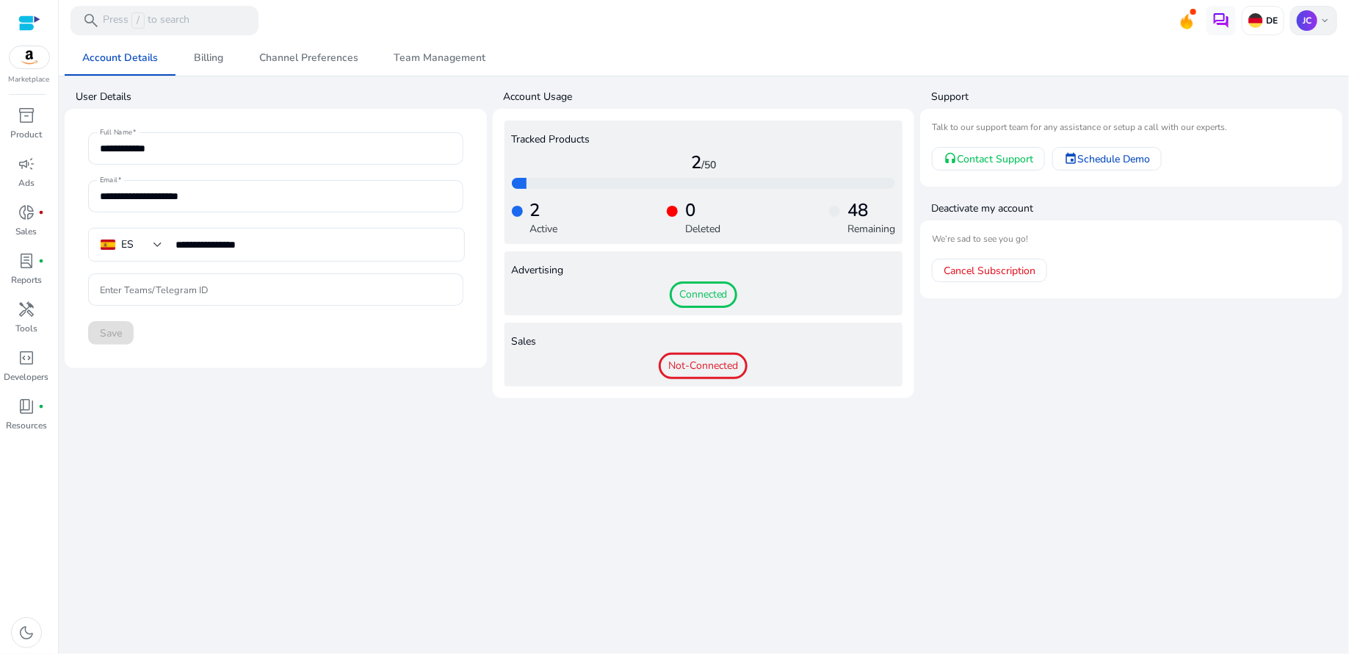
click at [1328, 21] on span "keyboard_arrow_down" at bounding box center [1325, 21] width 12 height 12
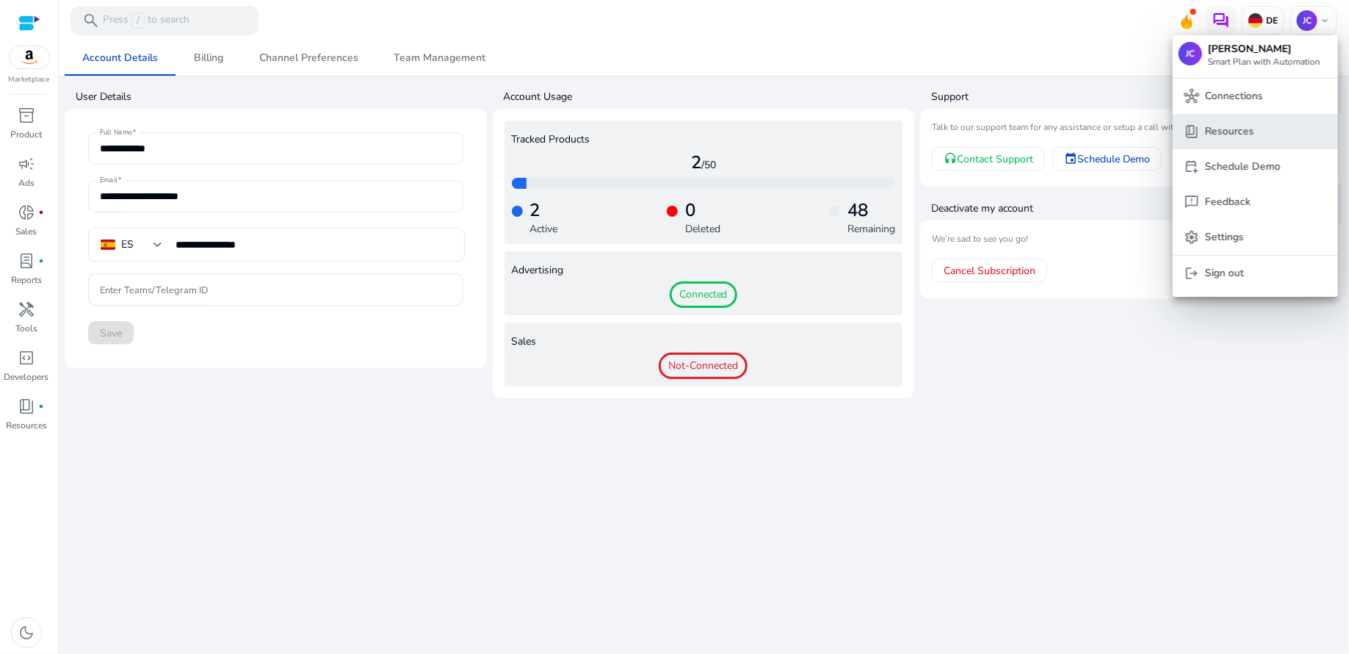
click at [1253, 140] on button "book_4 Resources" at bounding box center [1255, 131] width 165 height 35
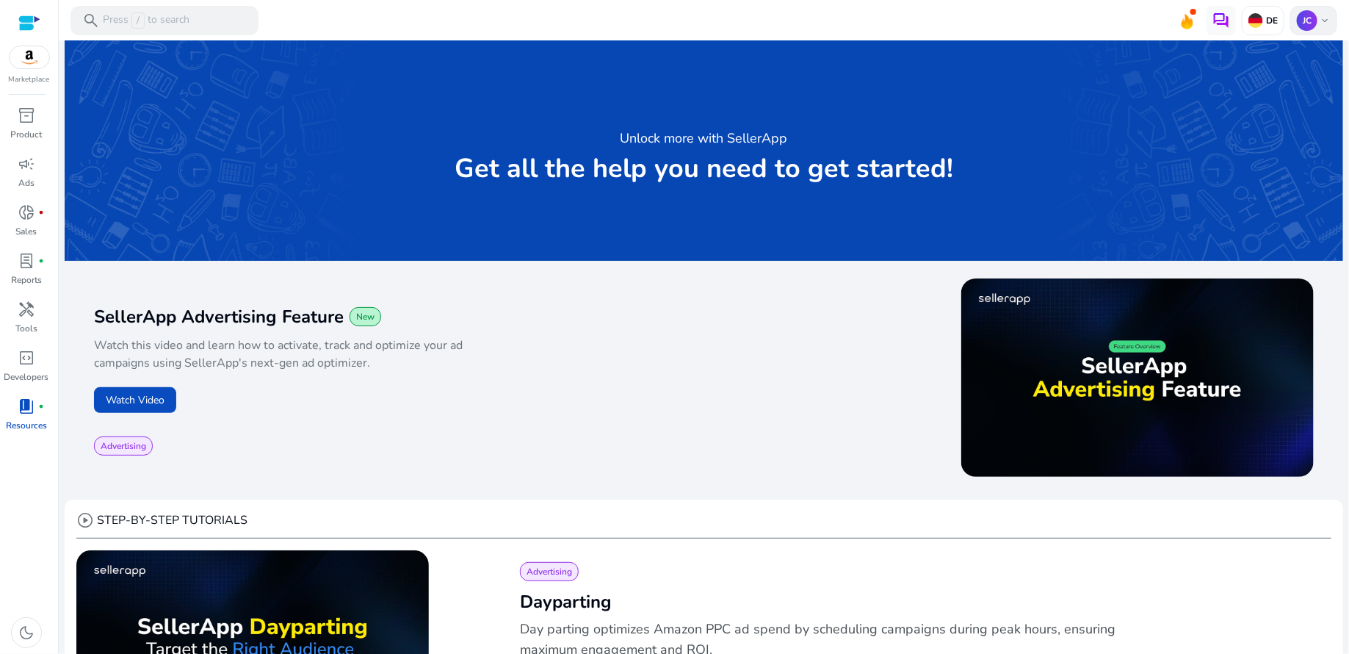
click at [1319, 21] on span "keyboard_arrow_down" at bounding box center [1325, 21] width 12 height 12
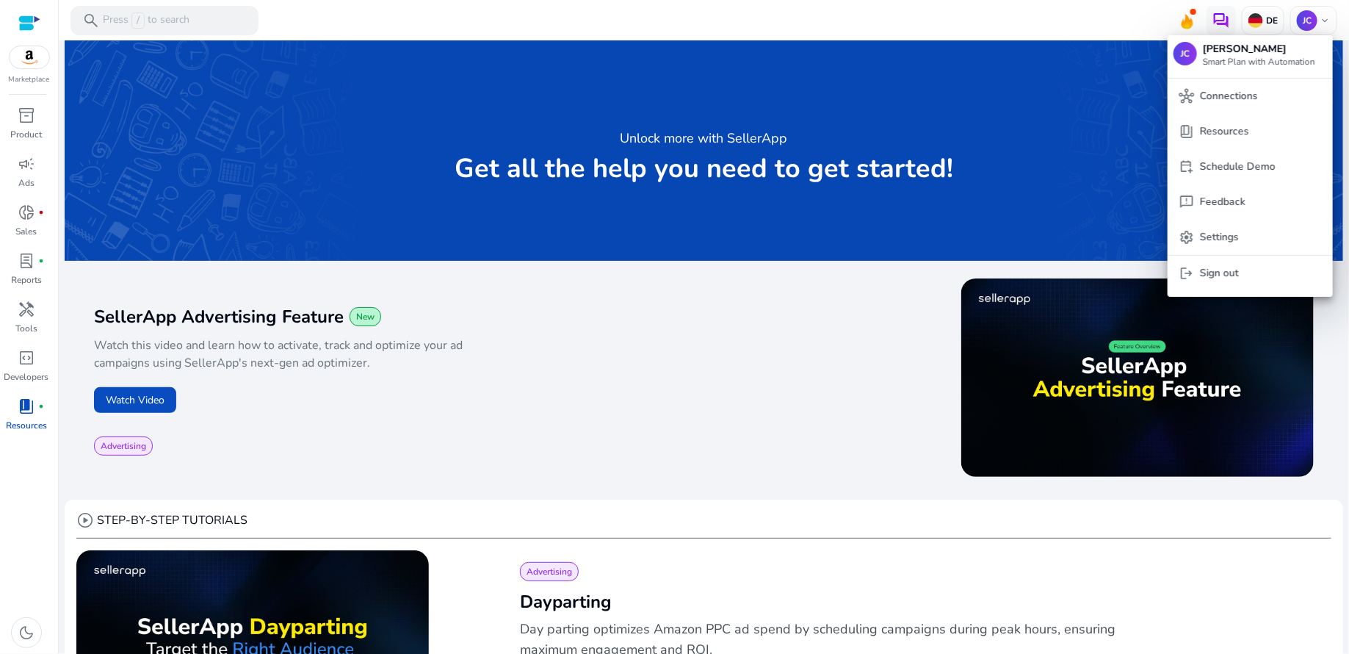
click at [1264, 51] on p "[PERSON_NAME]" at bounding box center [1259, 49] width 112 height 16
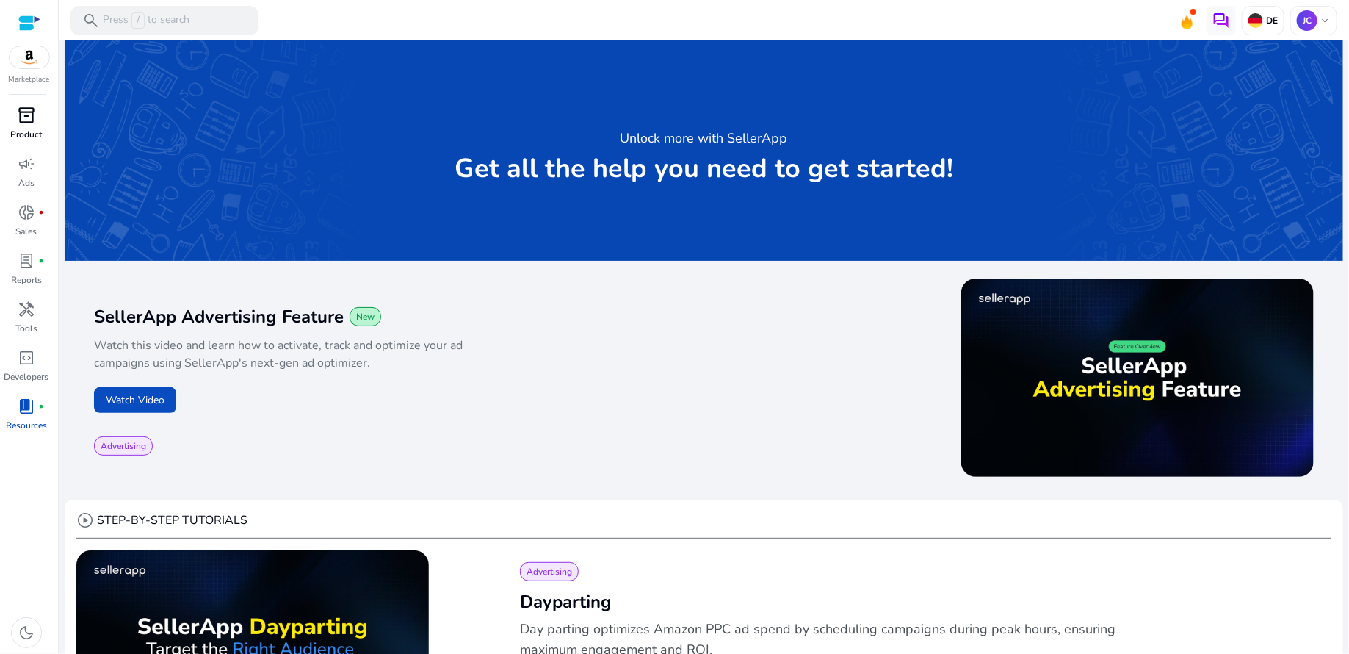
click at [34, 123] on span "inventory_2" at bounding box center [27, 116] width 18 height 18
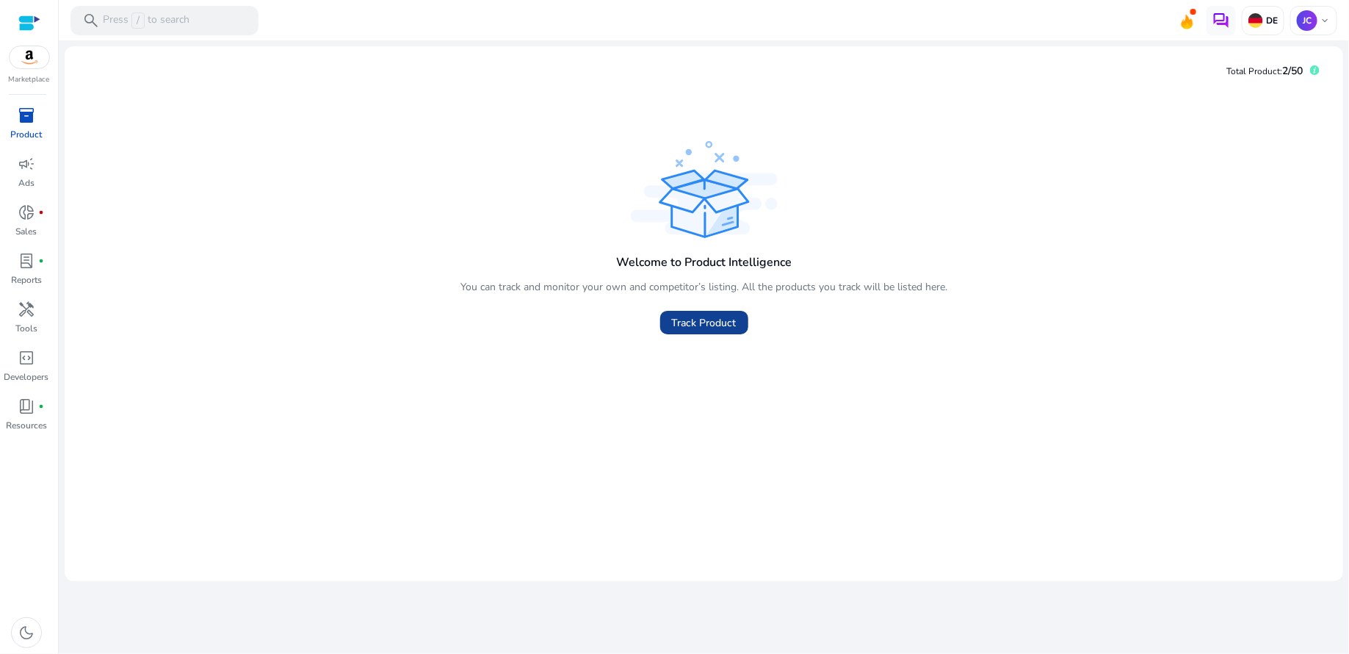
click at [703, 320] on span "Track Product" at bounding box center [704, 322] width 65 height 15
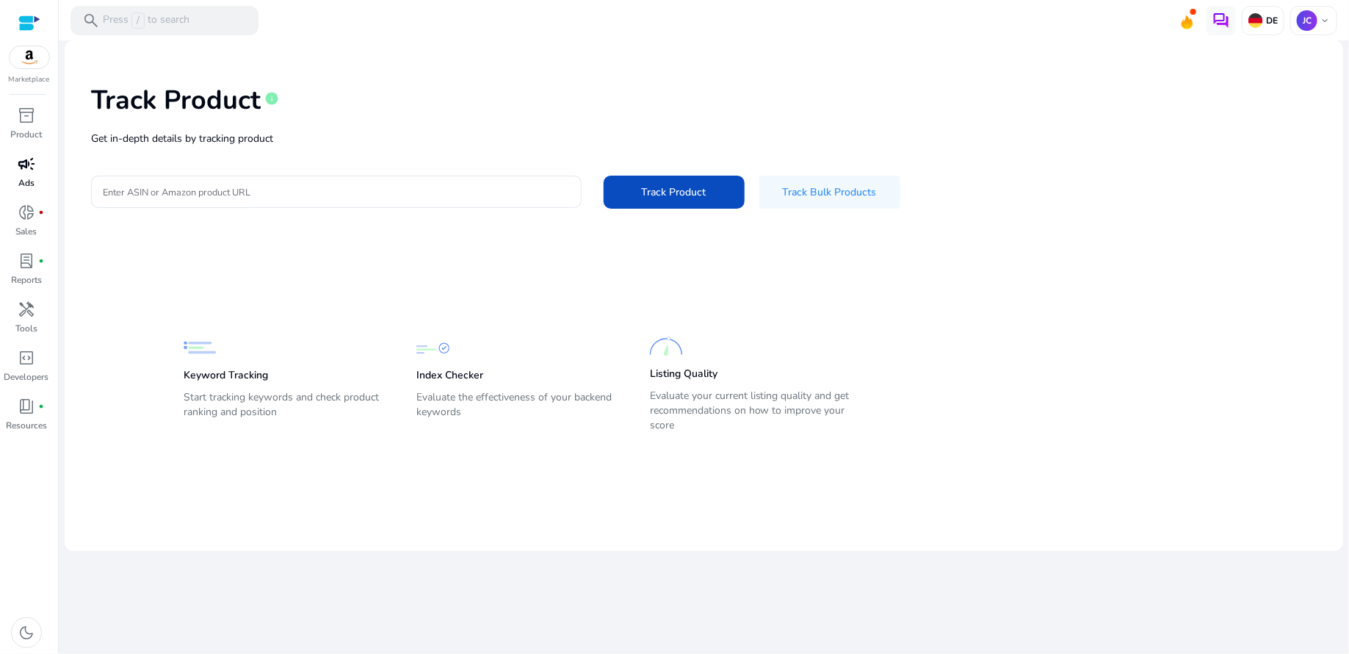
click at [15, 173] on div "campaign" at bounding box center [26, 164] width 41 height 24
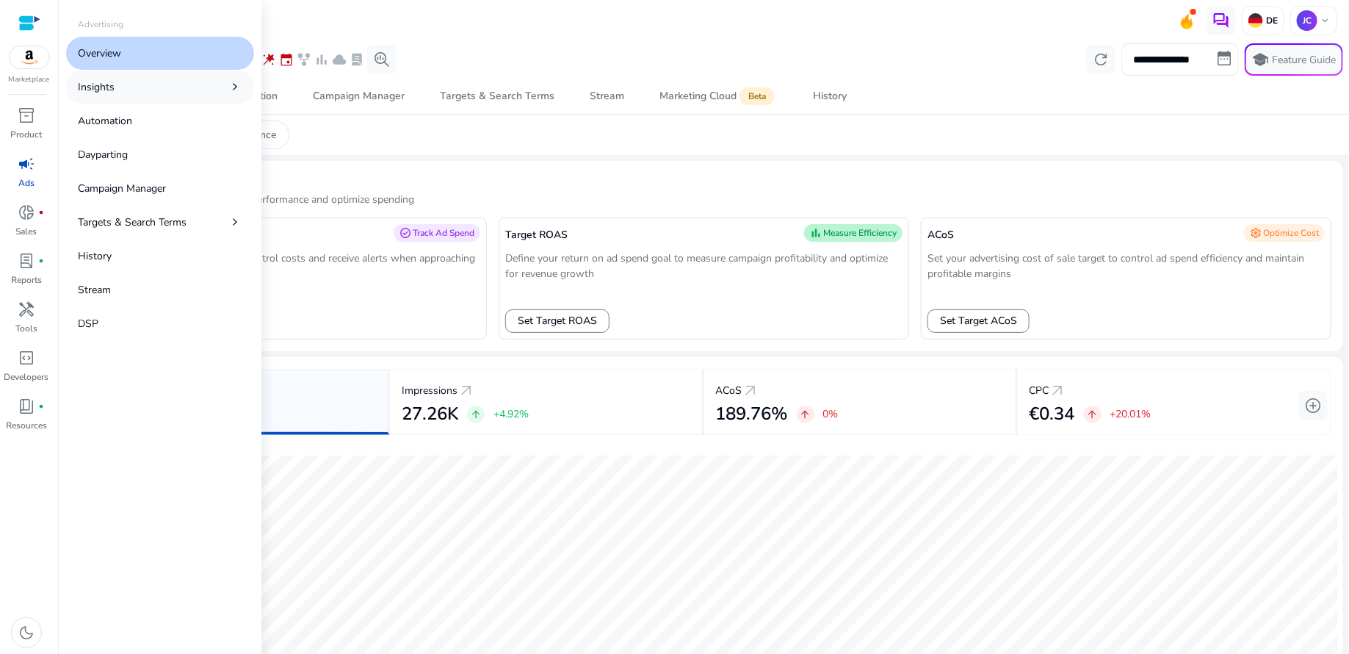
click at [145, 92] on link "Insights chevron_right" at bounding box center [160, 87] width 188 height 33
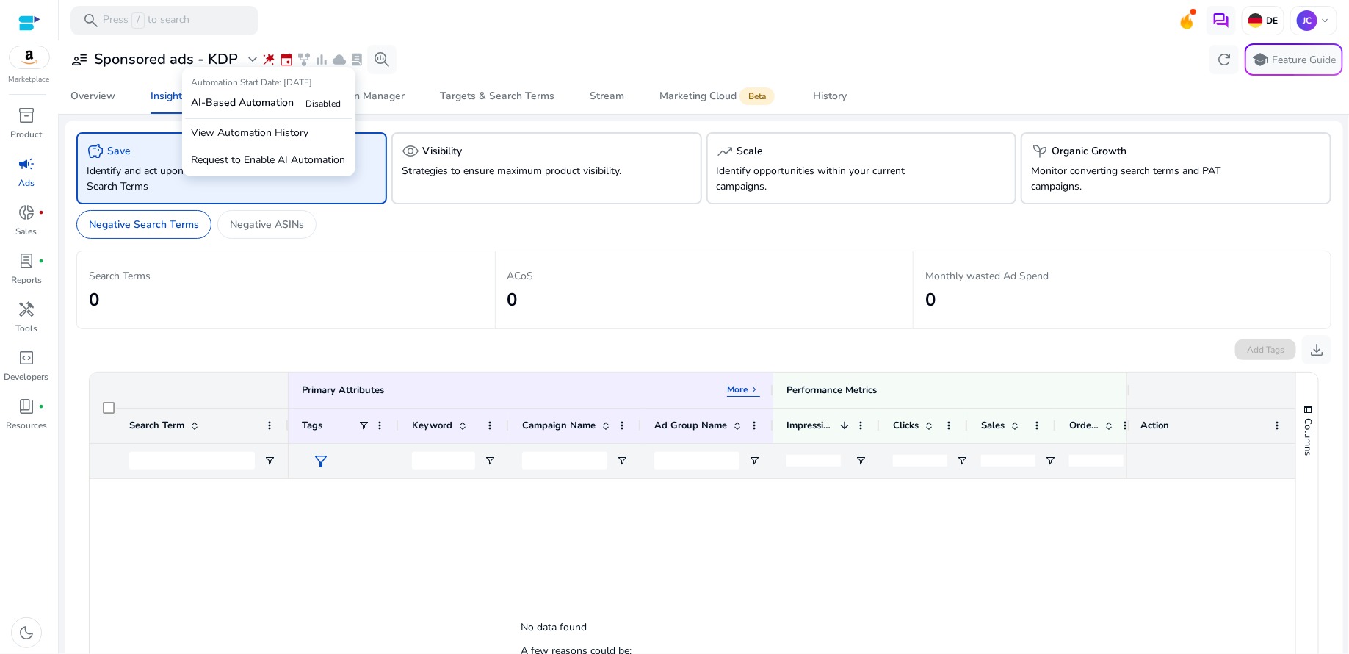
click at [265, 60] on span "wand_stars" at bounding box center [269, 59] width 15 height 15
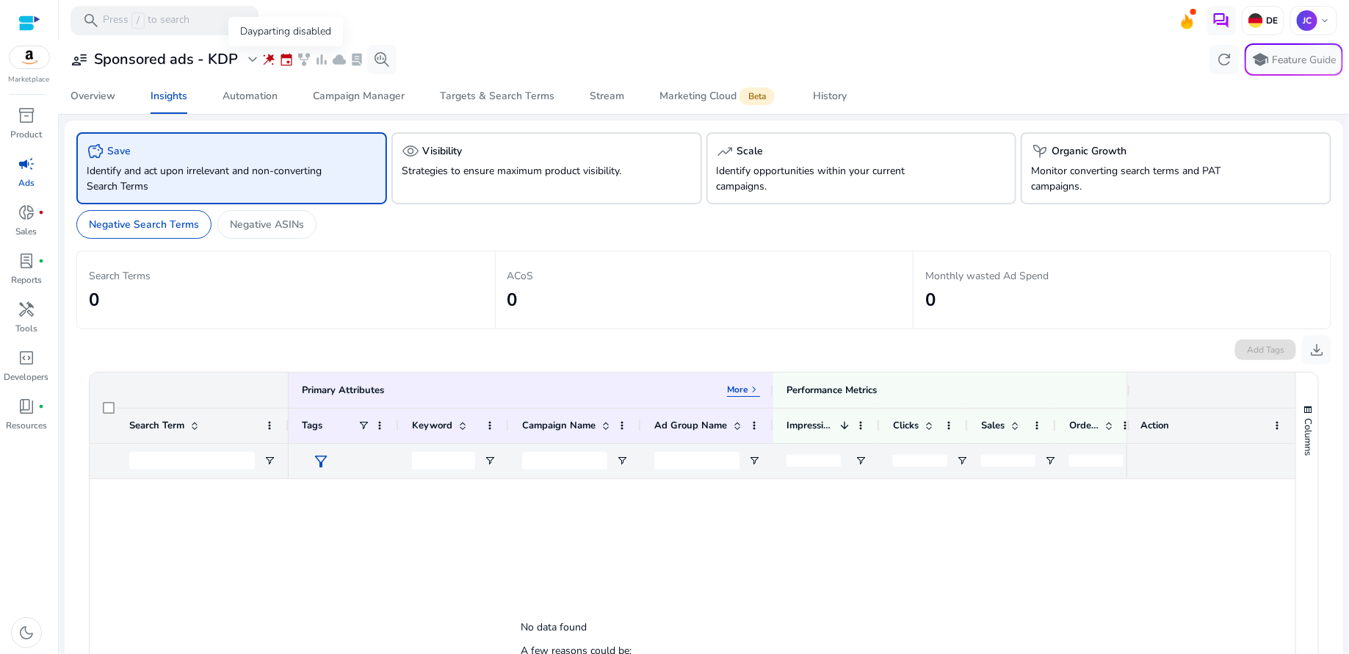
click at [285, 60] on span "event" at bounding box center [286, 59] width 15 height 15
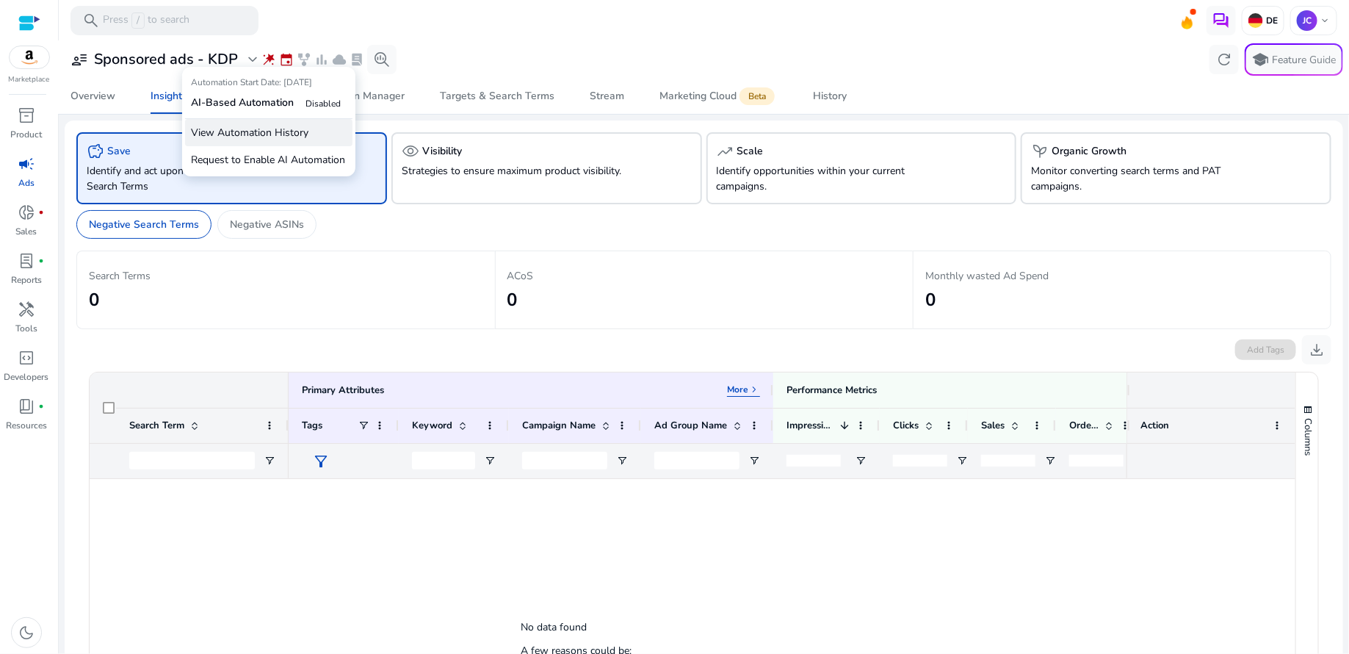
click at [285, 130] on p "View Automation History" at bounding box center [268, 132] width 167 height 27
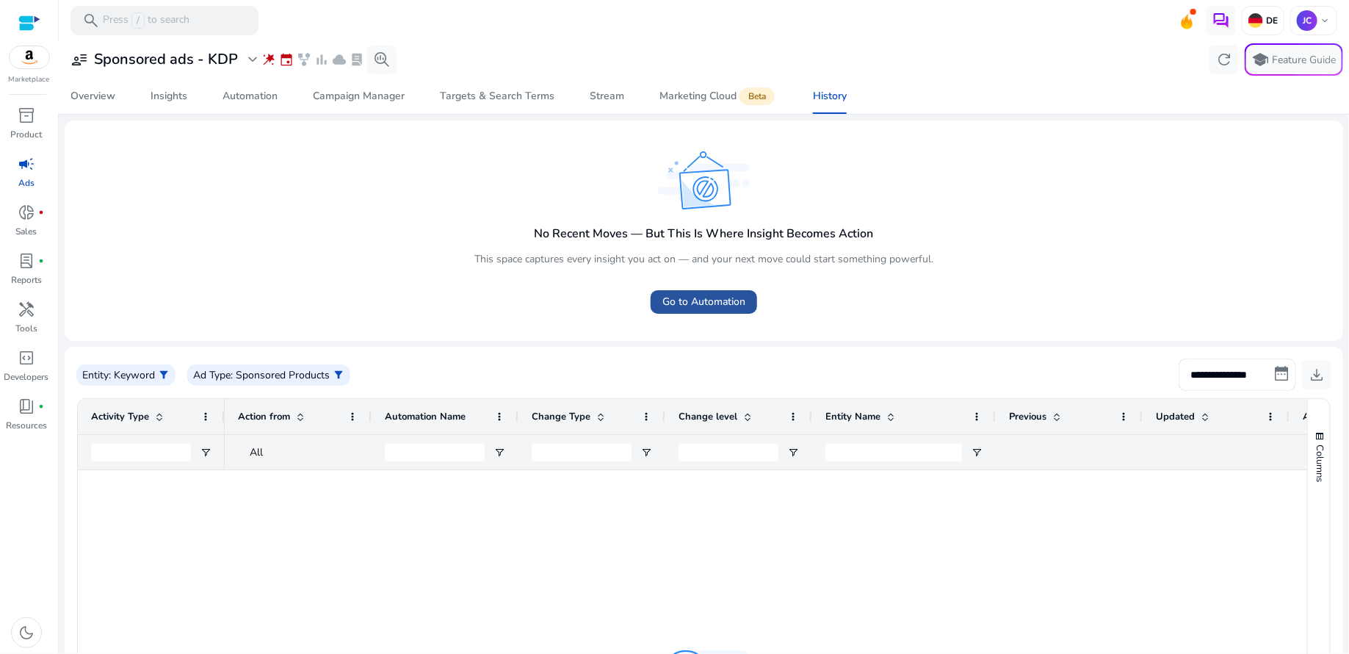
click at [689, 295] on span "Go to Automation" at bounding box center [704, 301] width 83 height 15
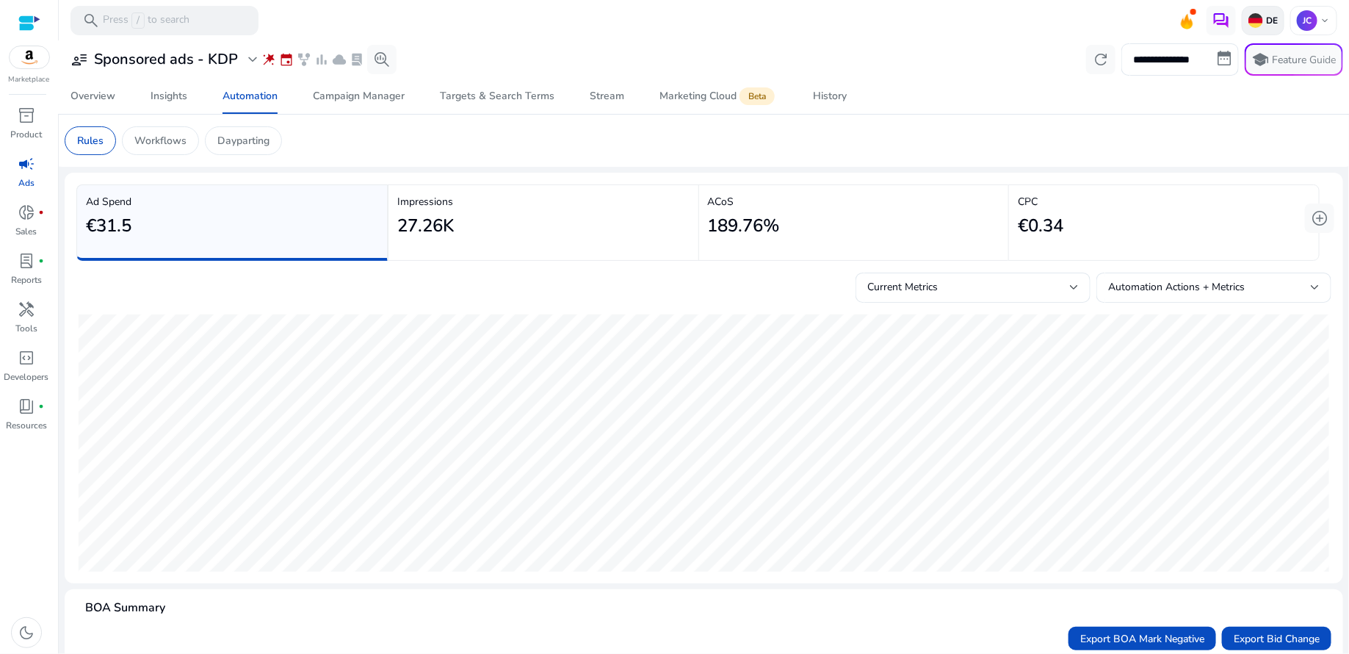
click at [1265, 19] on p "DE" at bounding box center [1271, 21] width 15 height 12
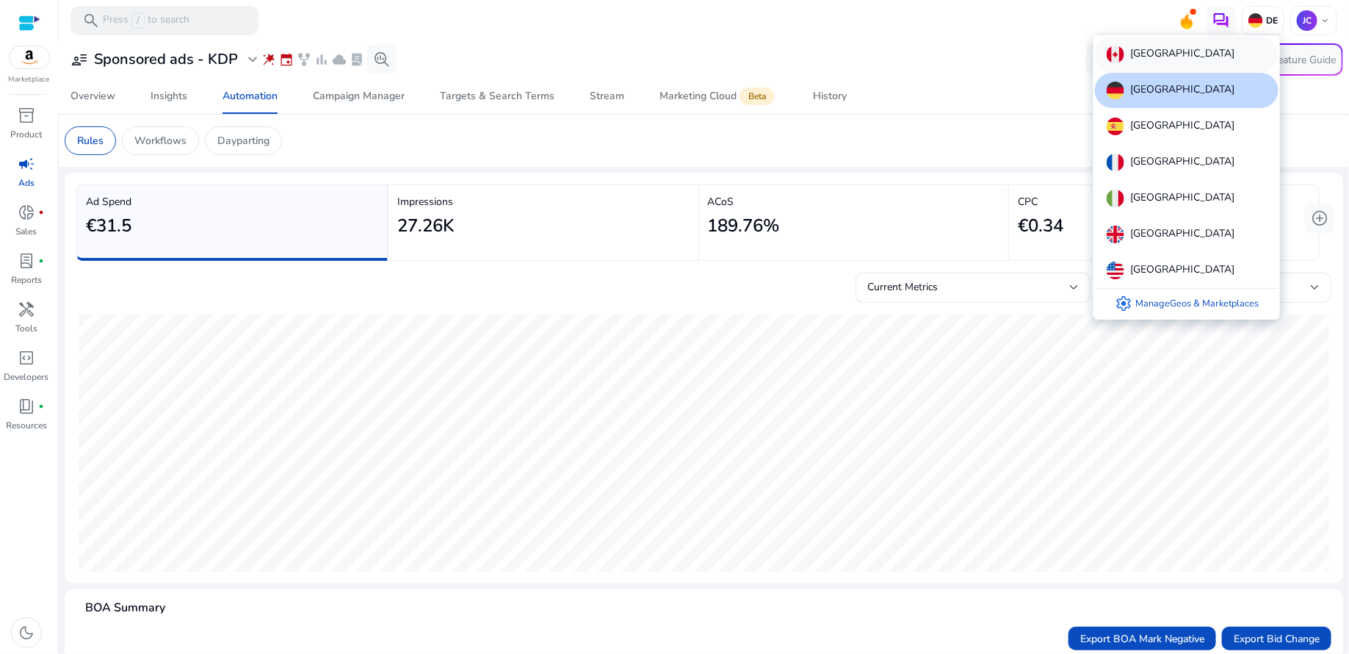
click at [1182, 51] on div "Canada" at bounding box center [1187, 54] width 184 height 35
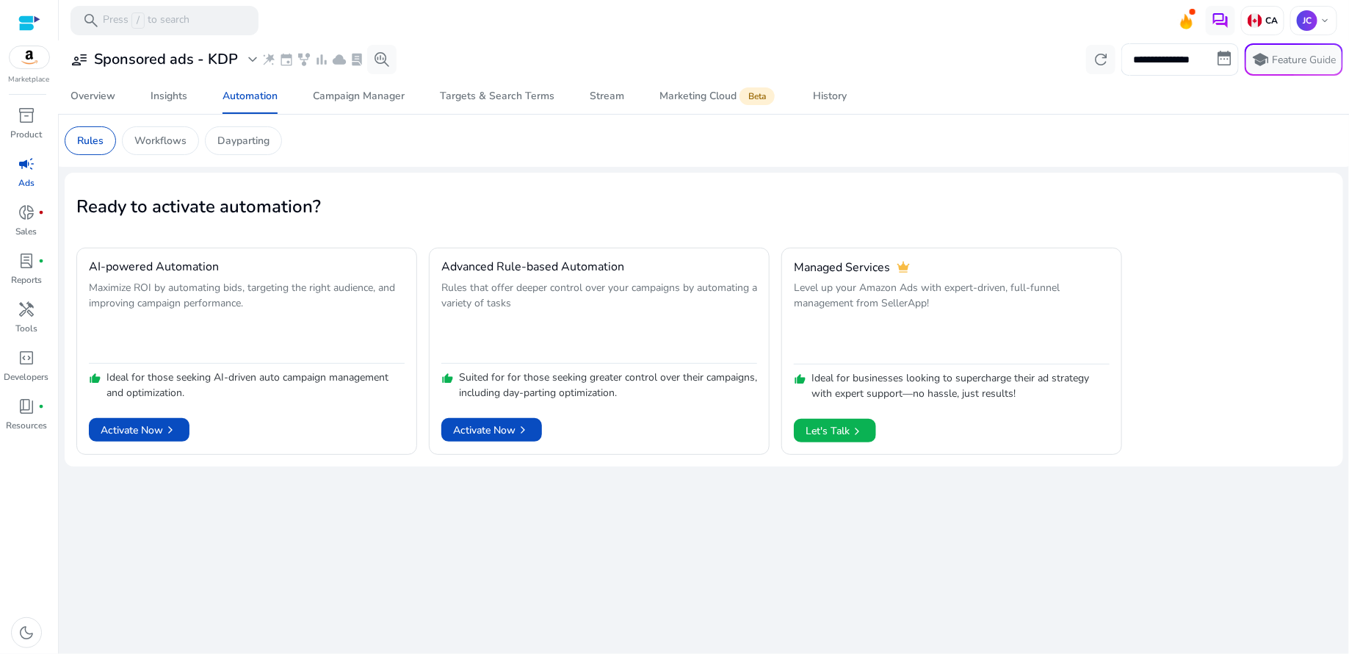
click at [27, 175] on link "campaign Ads" at bounding box center [26, 176] width 53 height 48
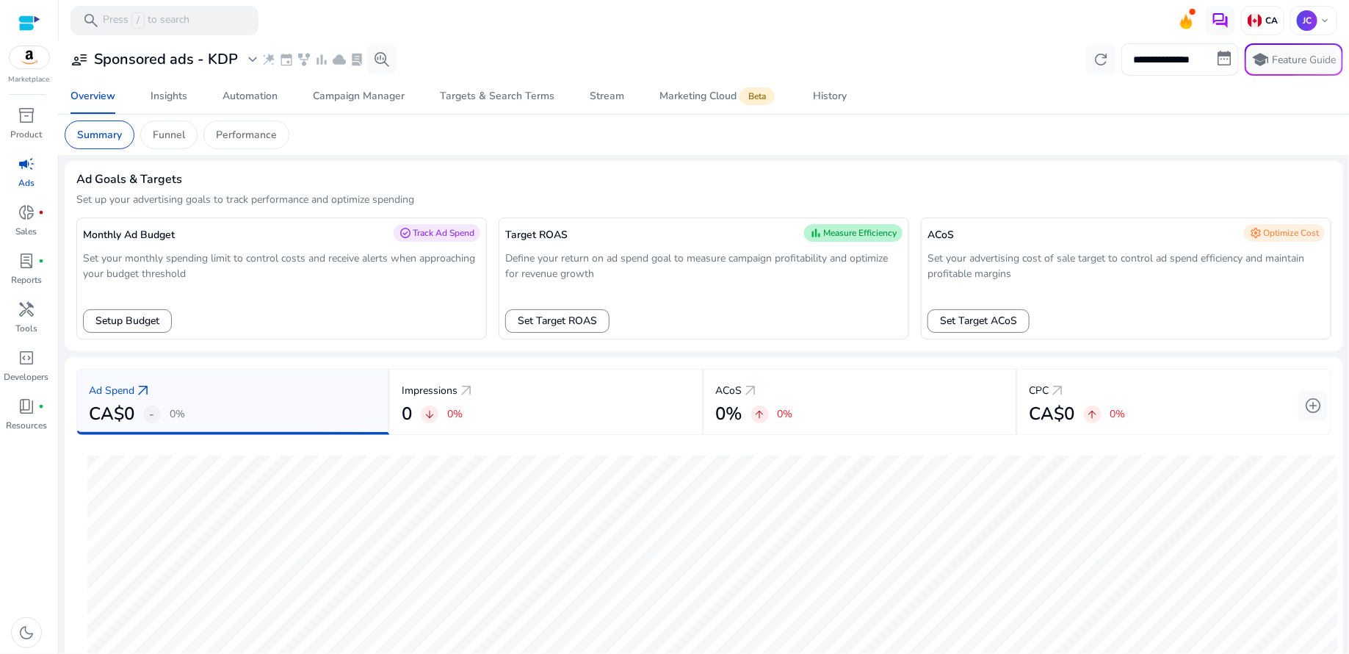
click at [27, 175] on link "campaign Ads" at bounding box center [26, 176] width 53 height 48
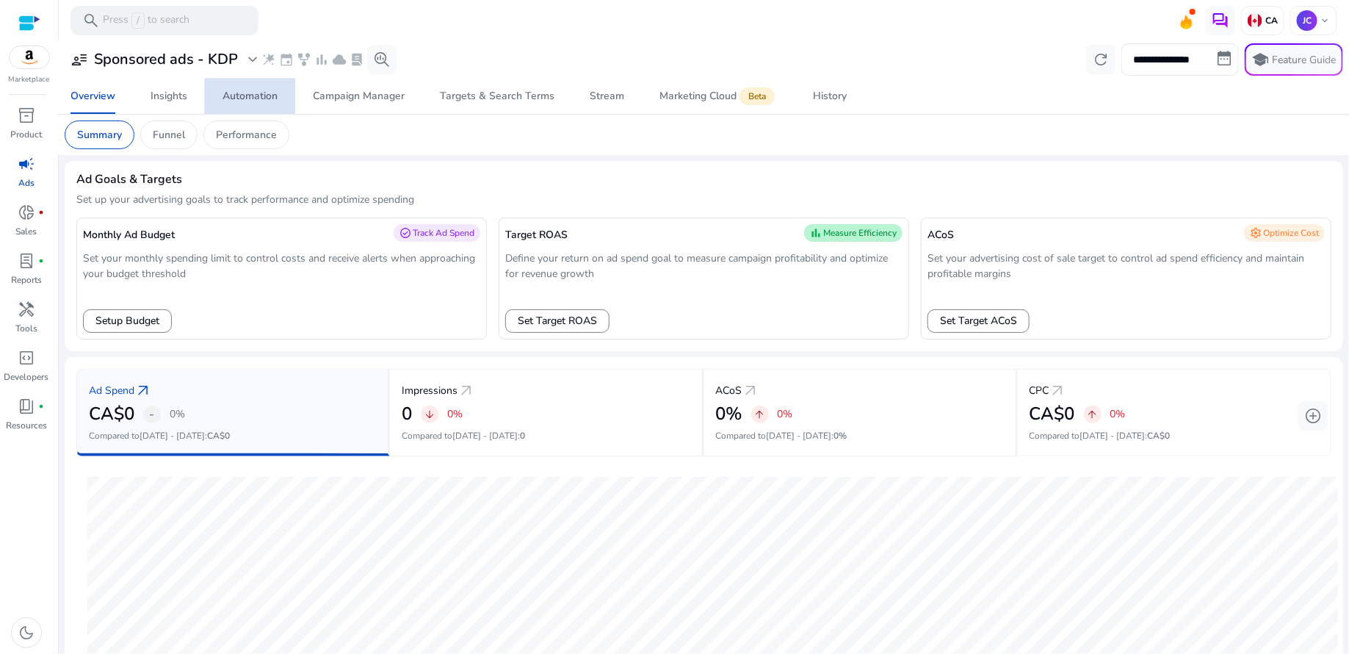
click at [262, 101] on div "Automation" at bounding box center [250, 96] width 55 height 10
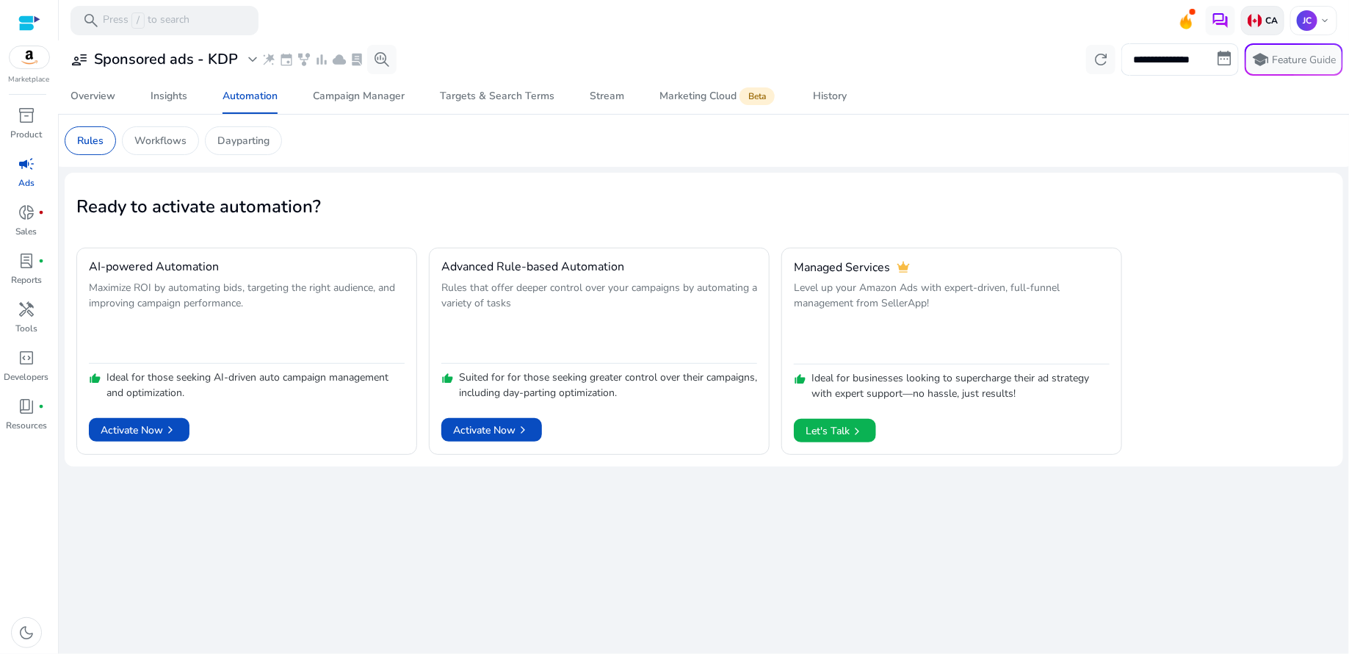
click at [1269, 22] on p "CA" at bounding box center [1270, 21] width 15 height 12
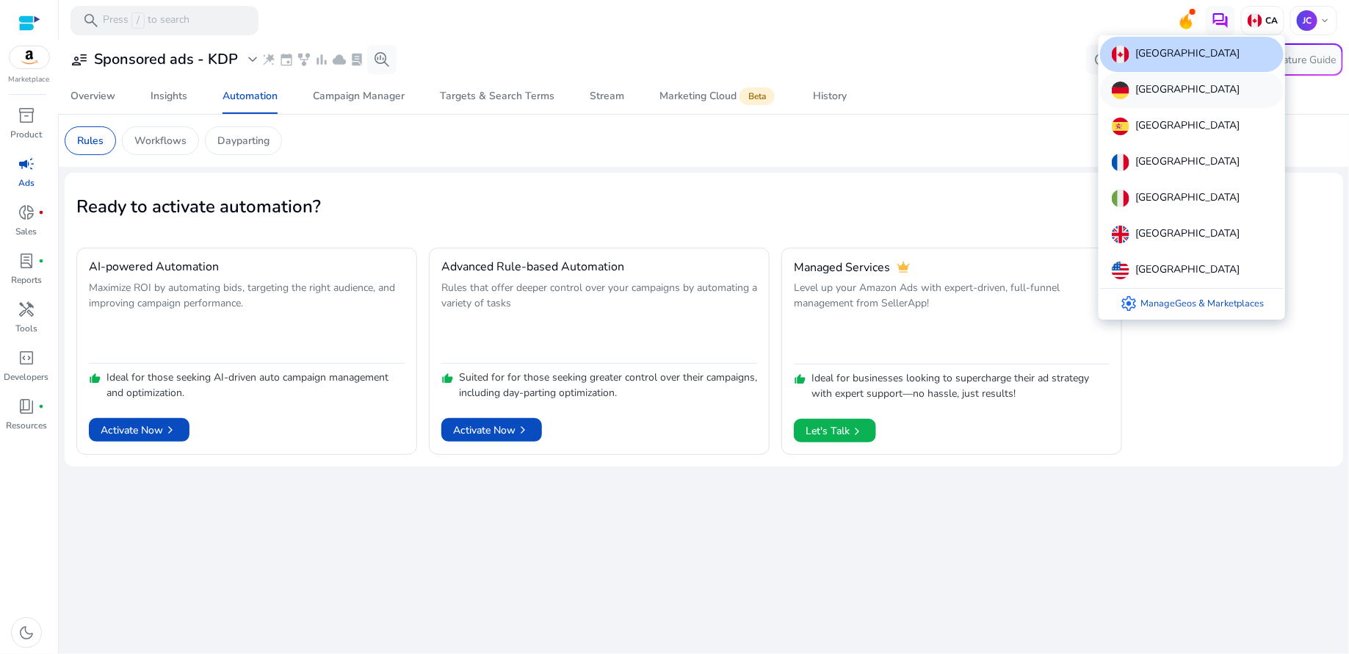
click at [1183, 89] on div "[GEOGRAPHIC_DATA]" at bounding box center [1192, 90] width 184 height 35
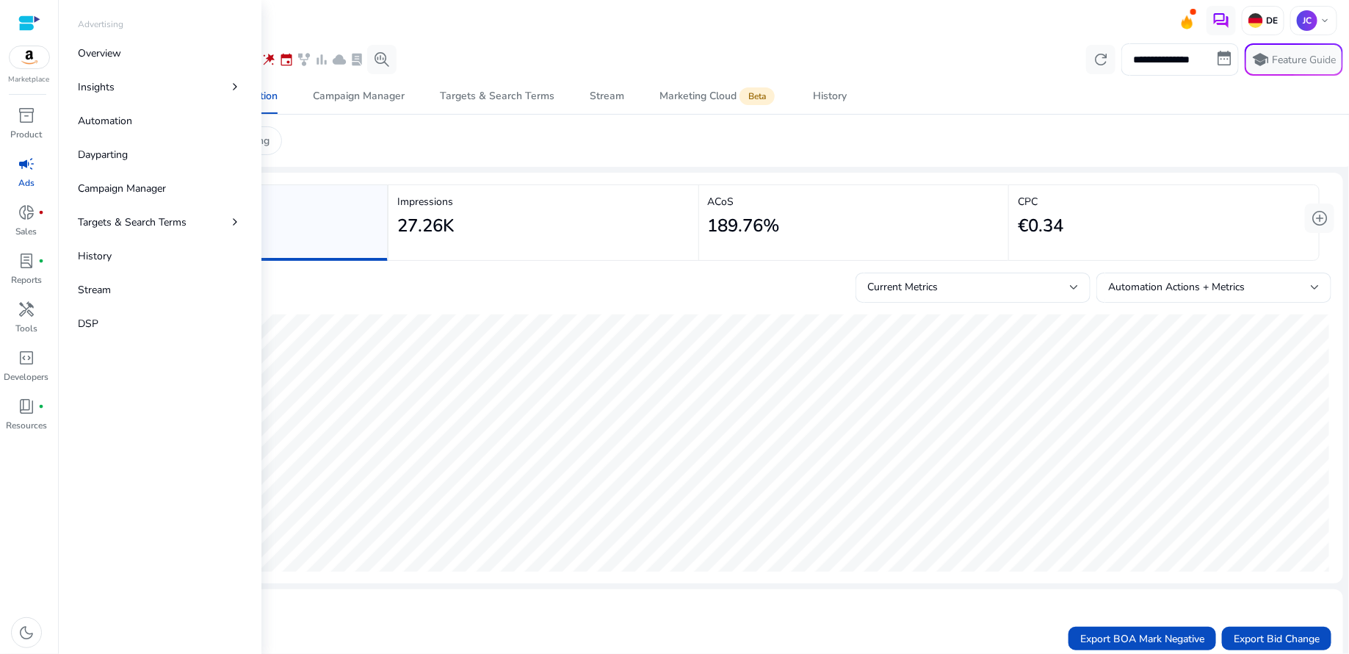
click at [27, 174] on div "campaign" at bounding box center [26, 164] width 41 height 24
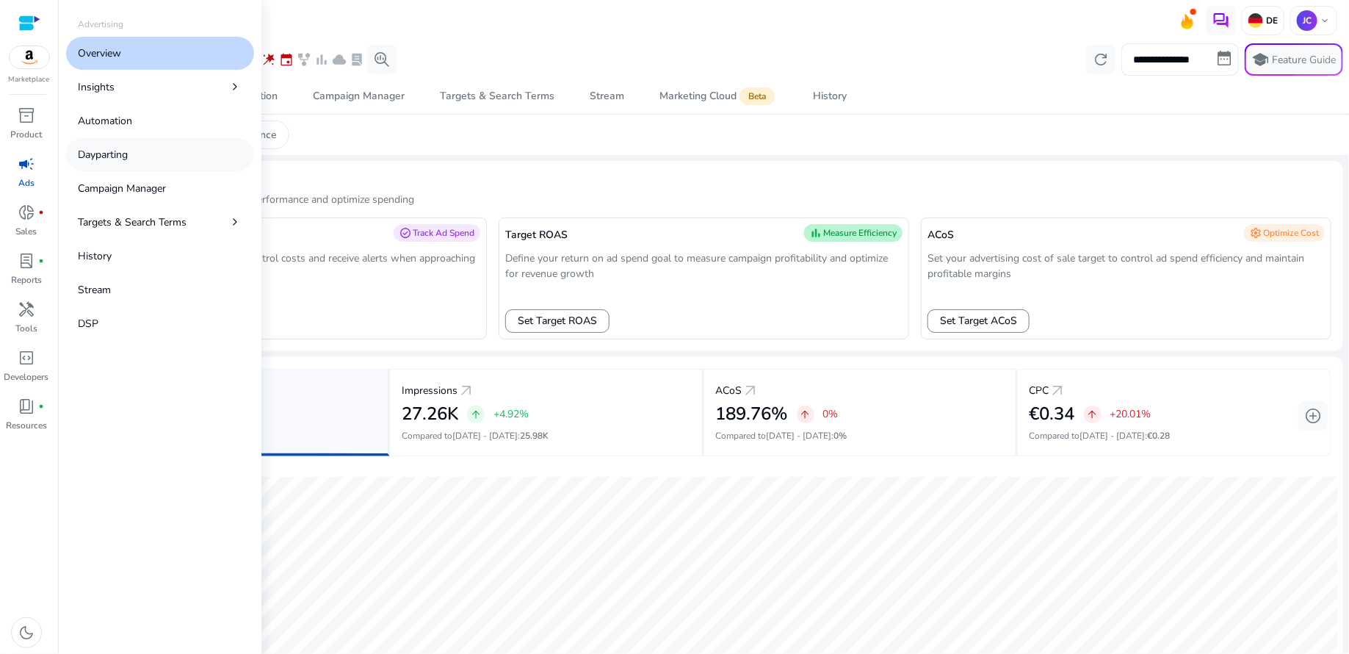
click at [118, 158] on p "Dayparting" at bounding box center [103, 154] width 50 height 15
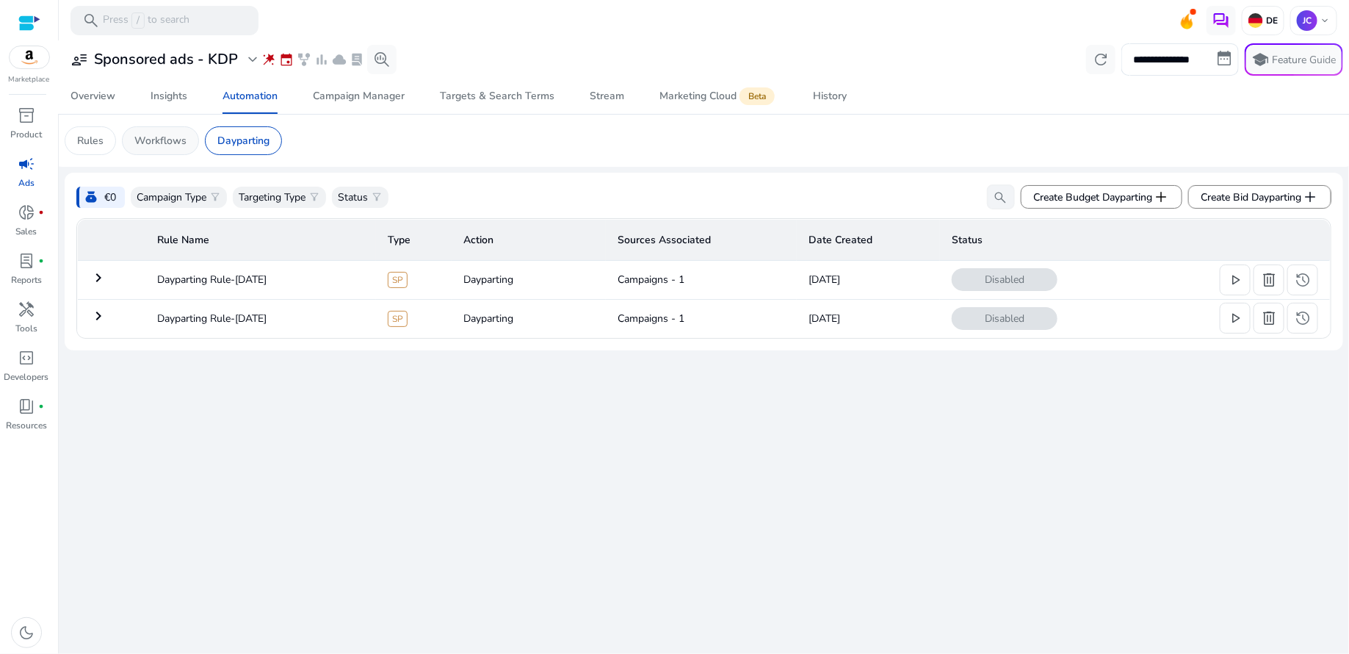
click at [157, 134] on p "Workflows" at bounding box center [160, 140] width 52 height 15
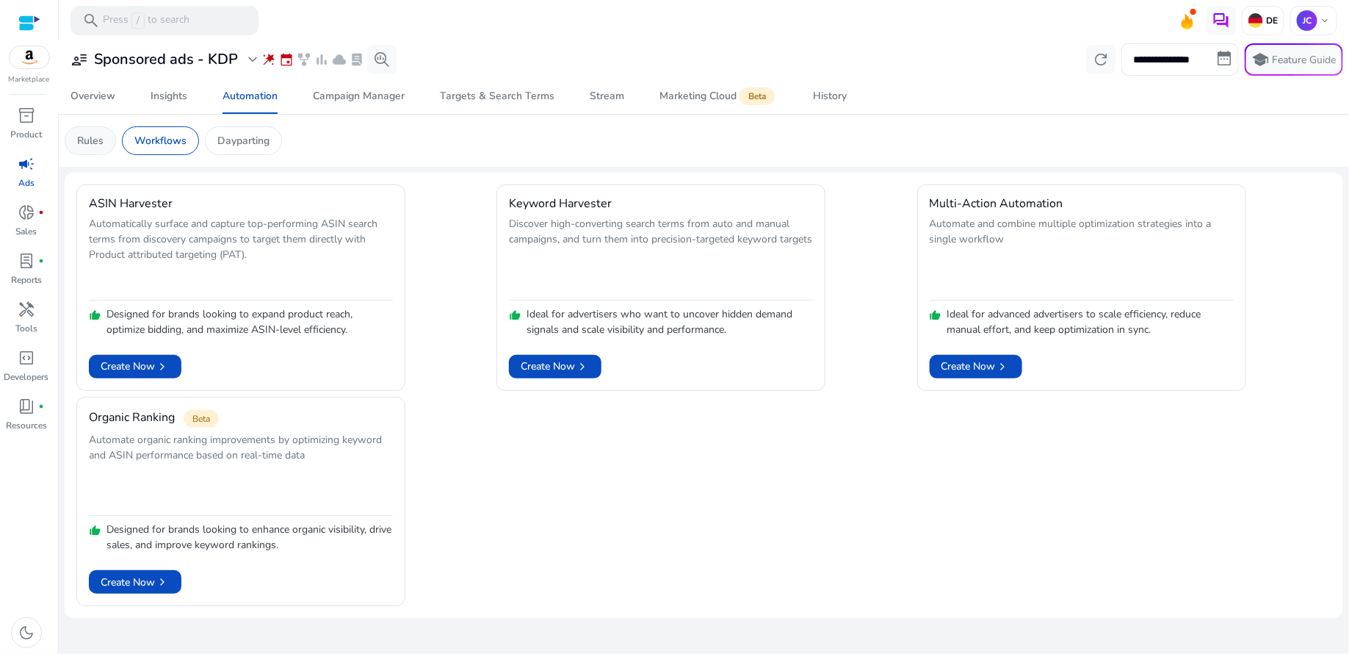
click at [88, 143] on p "Rules" at bounding box center [90, 140] width 26 height 15
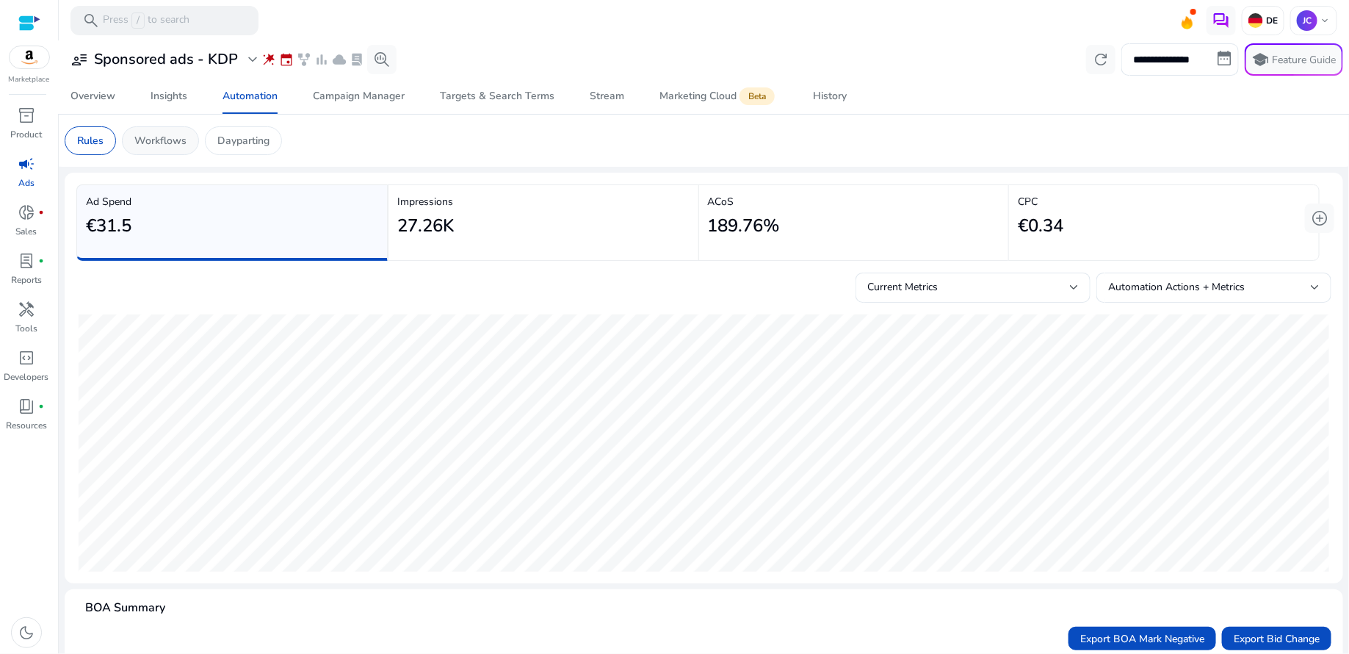
click at [171, 143] on p "Workflows" at bounding box center [160, 140] width 52 height 15
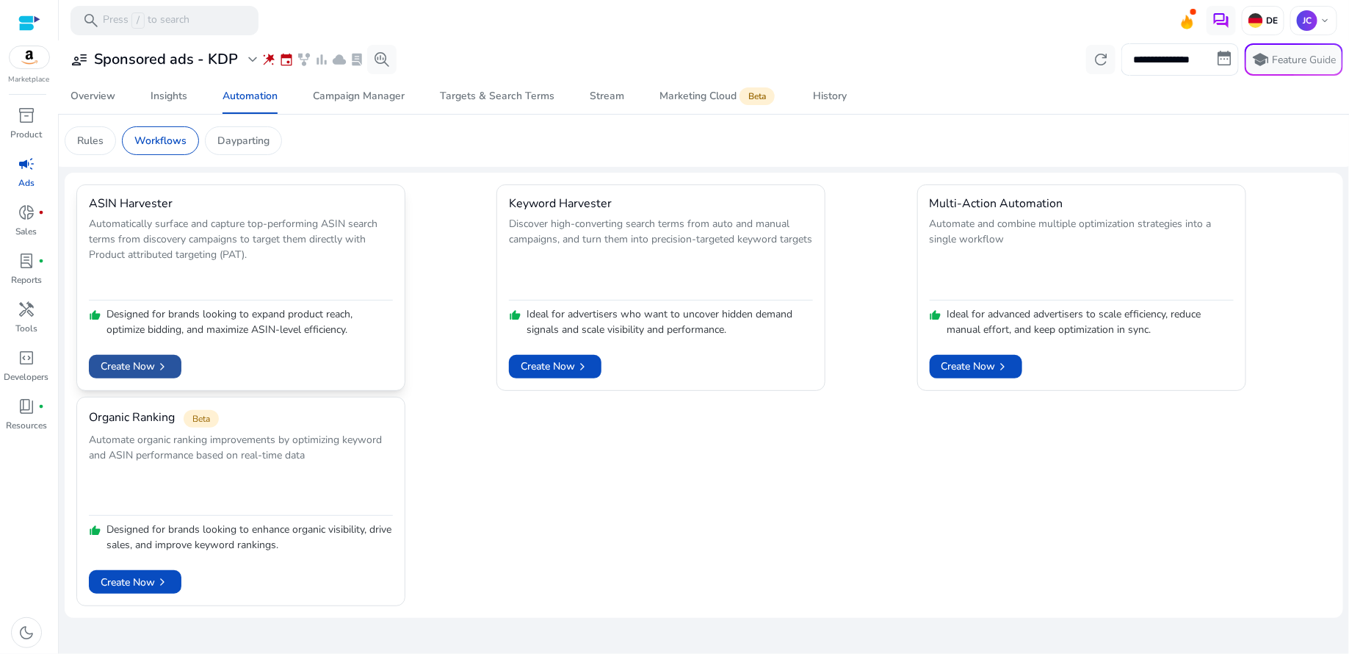
click at [126, 369] on span "Create Now chevron_right" at bounding box center [135, 365] width 69 height 15
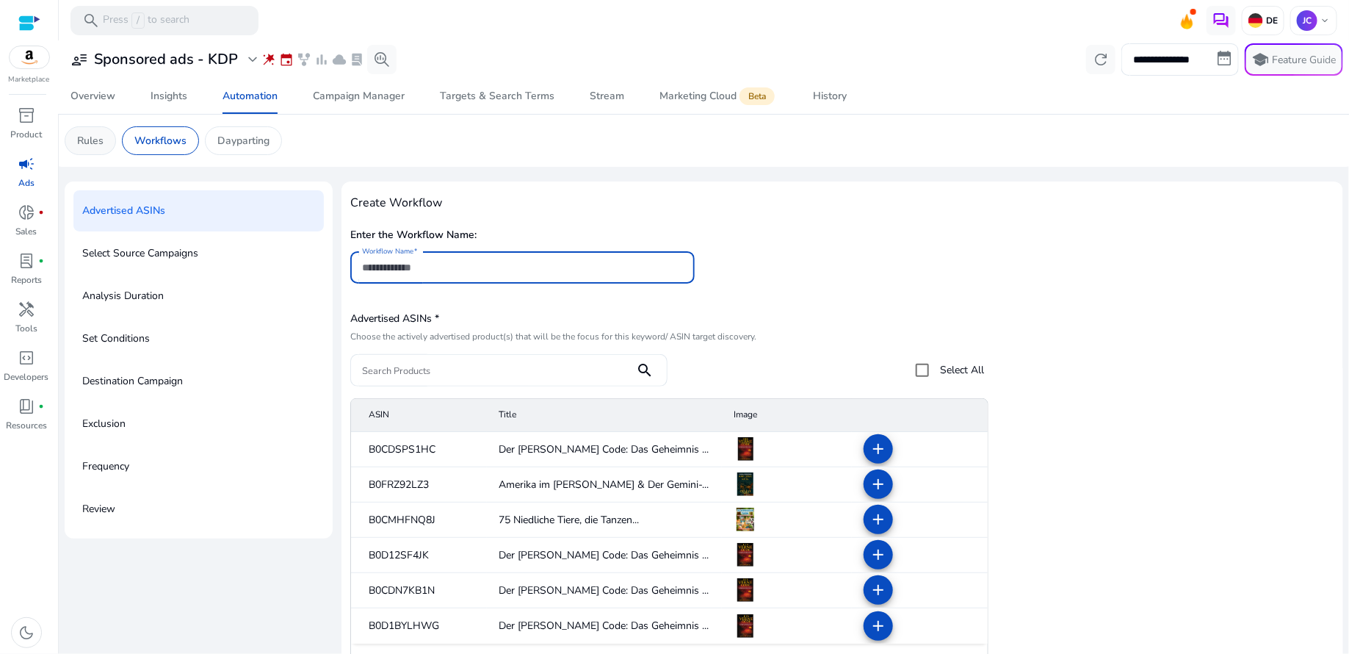
click at [98, 144] on p "Rules" at bounding box center [90, 140] width 26 height 15
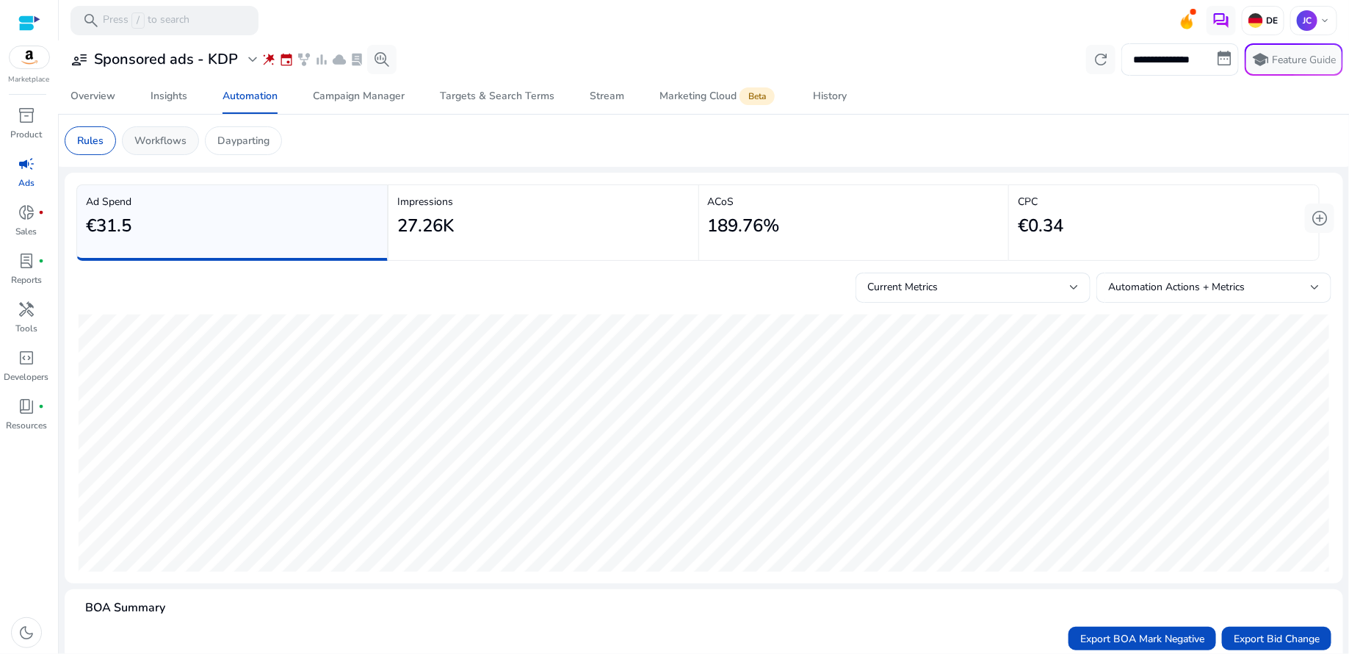
click at [154, 148] on p "Workflows" at bounding box center [160, 140] width 52 height 15
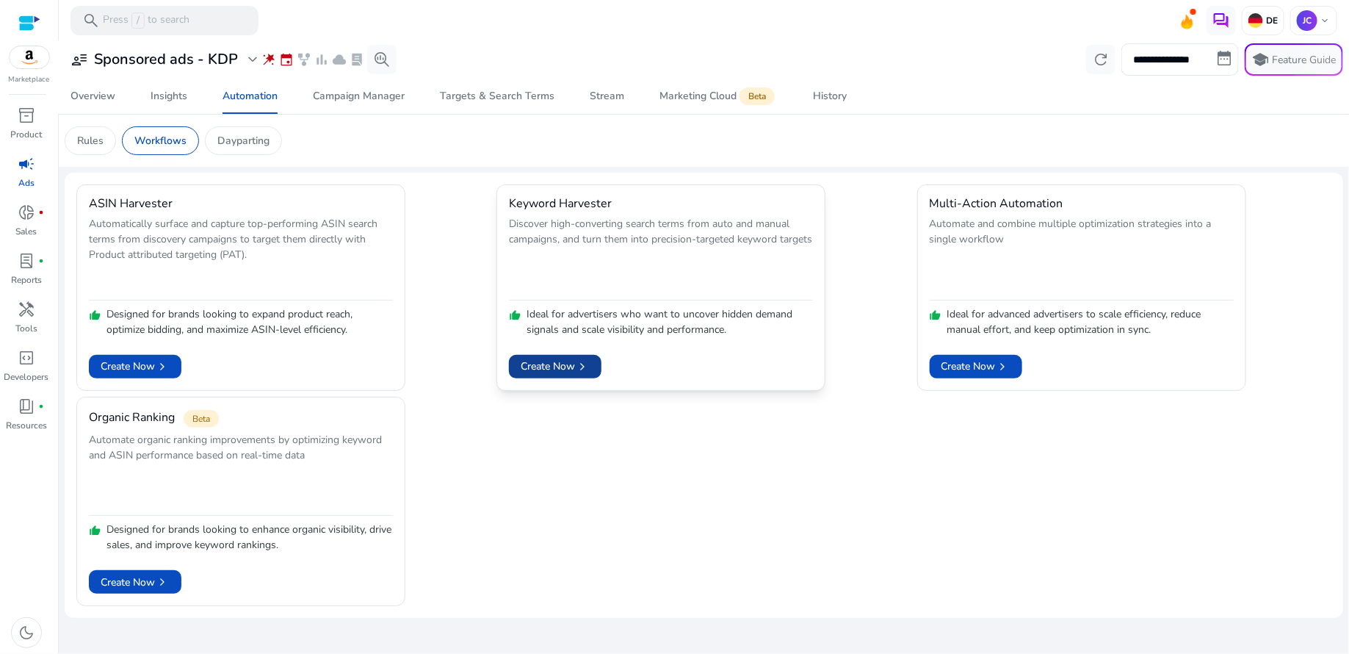
click at [566, 370] on span "Create Now chevron_right" at bounding box center [555, 365] width 69 height 15
click at [1263, 26] on img at bounding box center [1256, 20] width 15 height 15
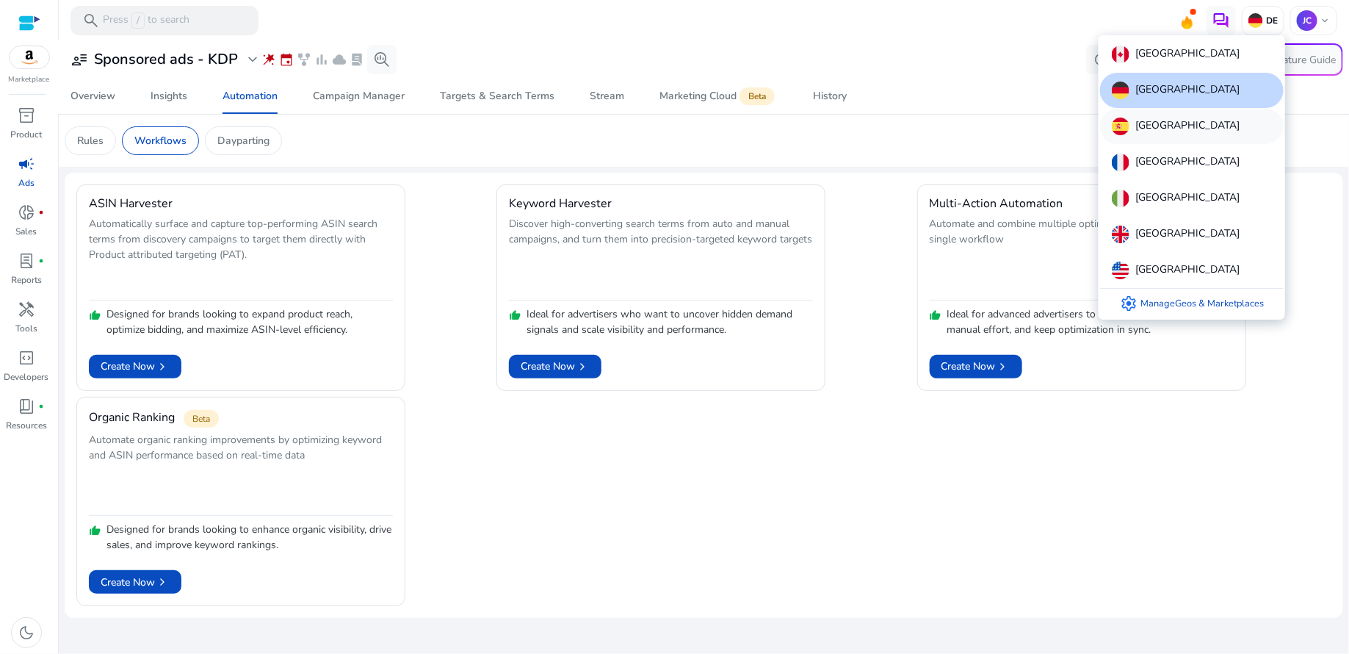
click at [1167, 119] on div "[GEOGRAPHIC_DATA]" at bounding box center [1192, 126] width 184 height 35
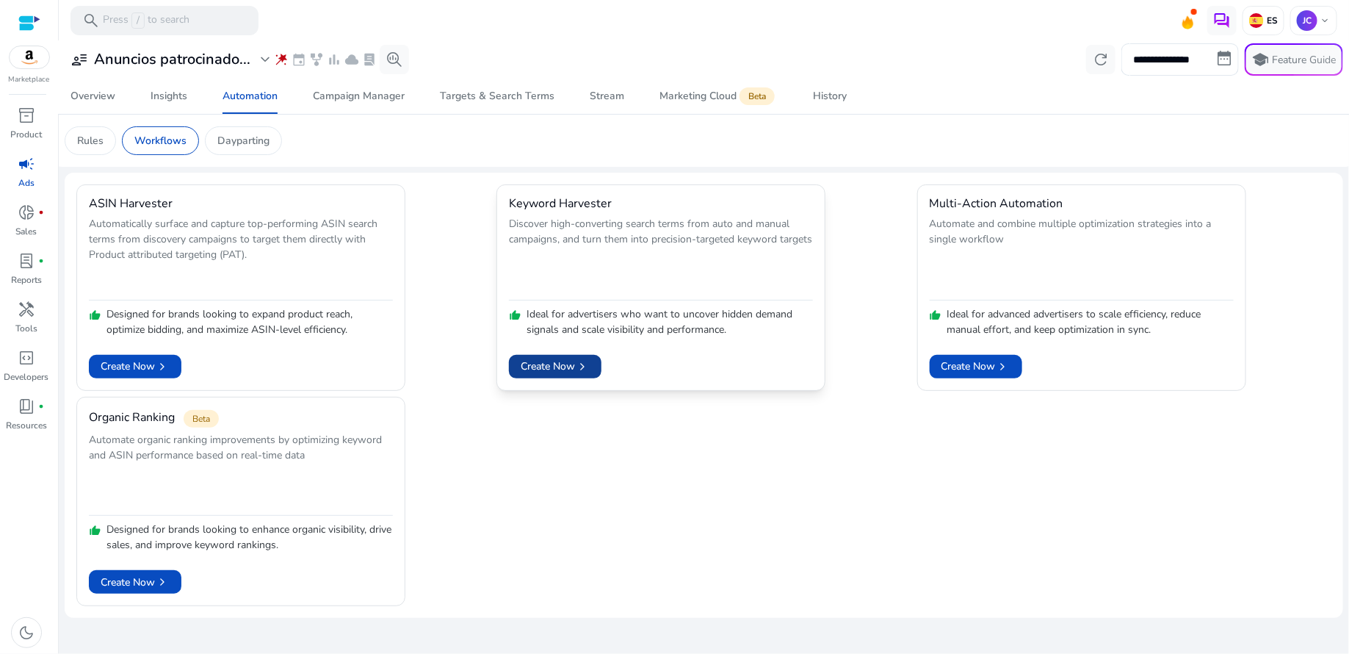
click at [541, 370] on span "Create Now chevron_right" at bounding box center [555, 365] width 69 height 15
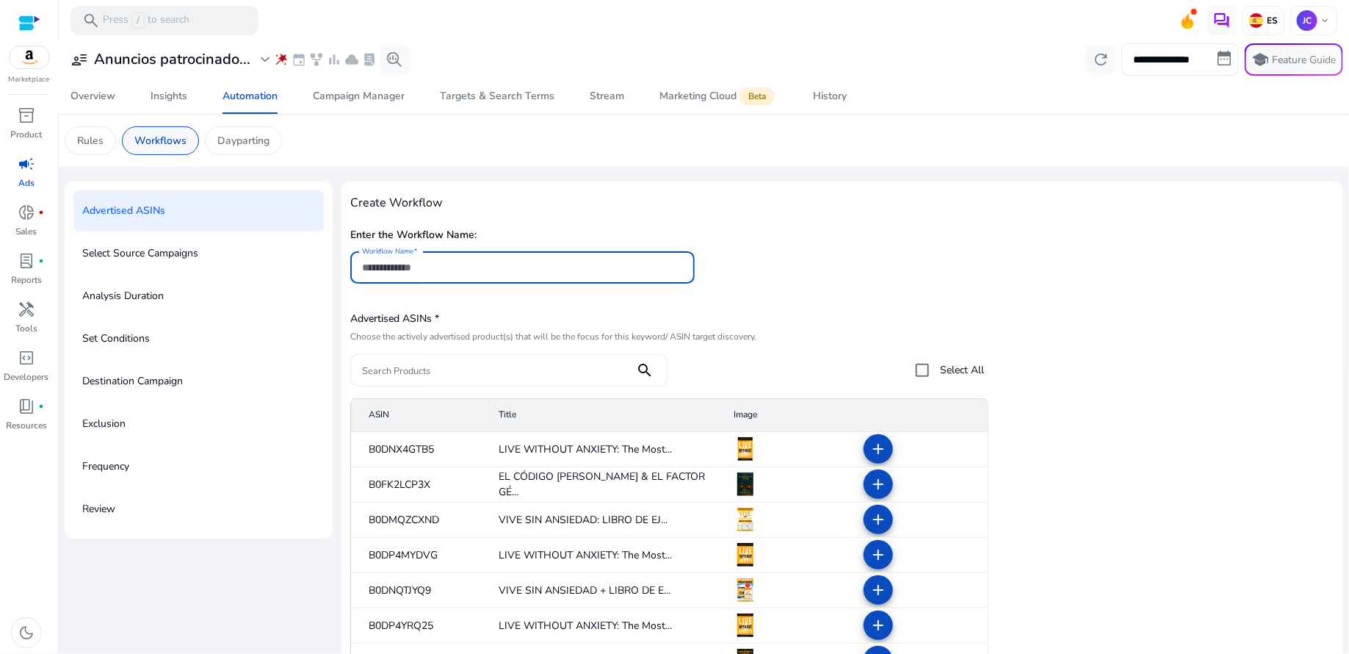
click at [177, 139] on p "Workflows" at bounding box center [160, 140] width 52 height 15
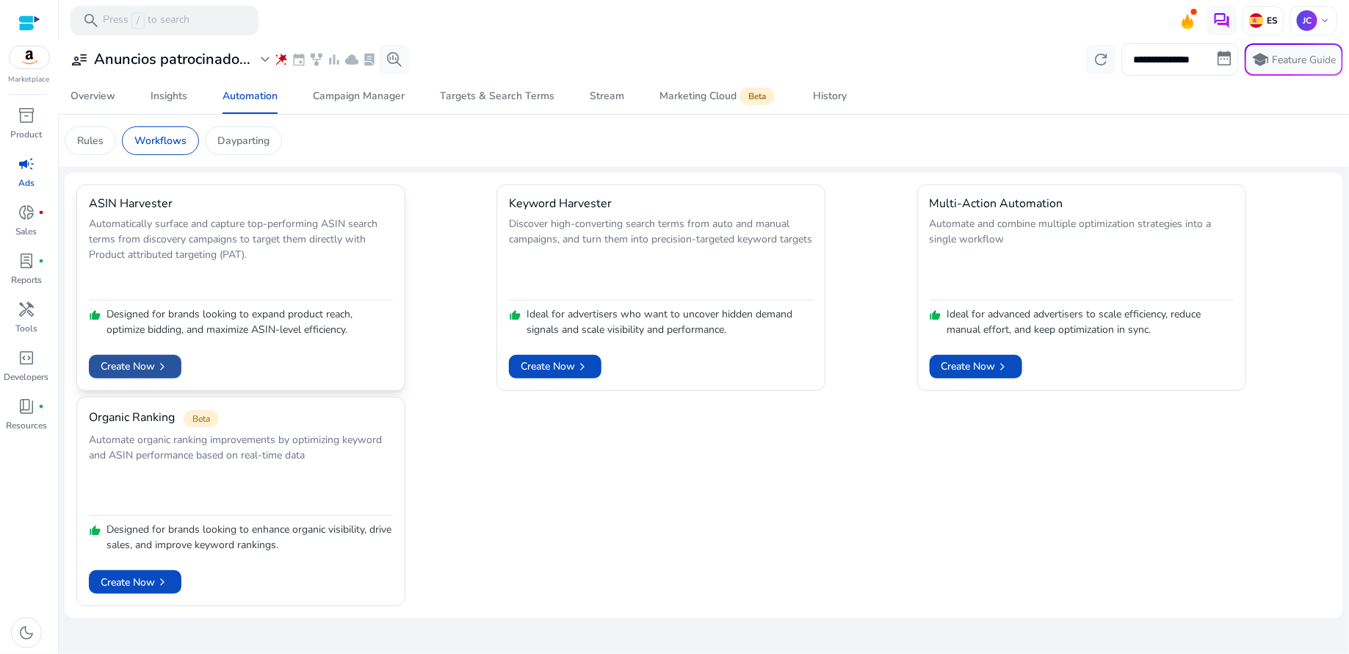
click at [131, 367] on span "Create Now chevron_right" at bounding box center [135, 365] width 69 height 15
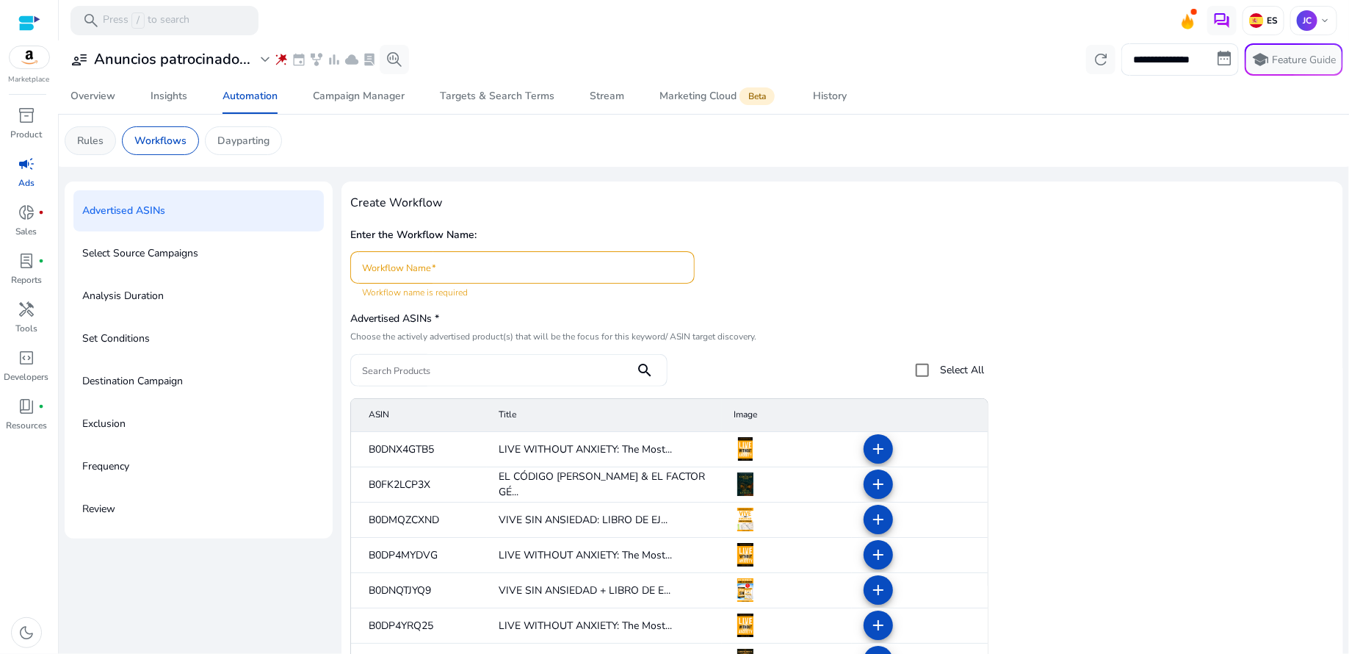
click at [103, 140] on p "Rules" at bounding box center [90, 140] width 26 height 15
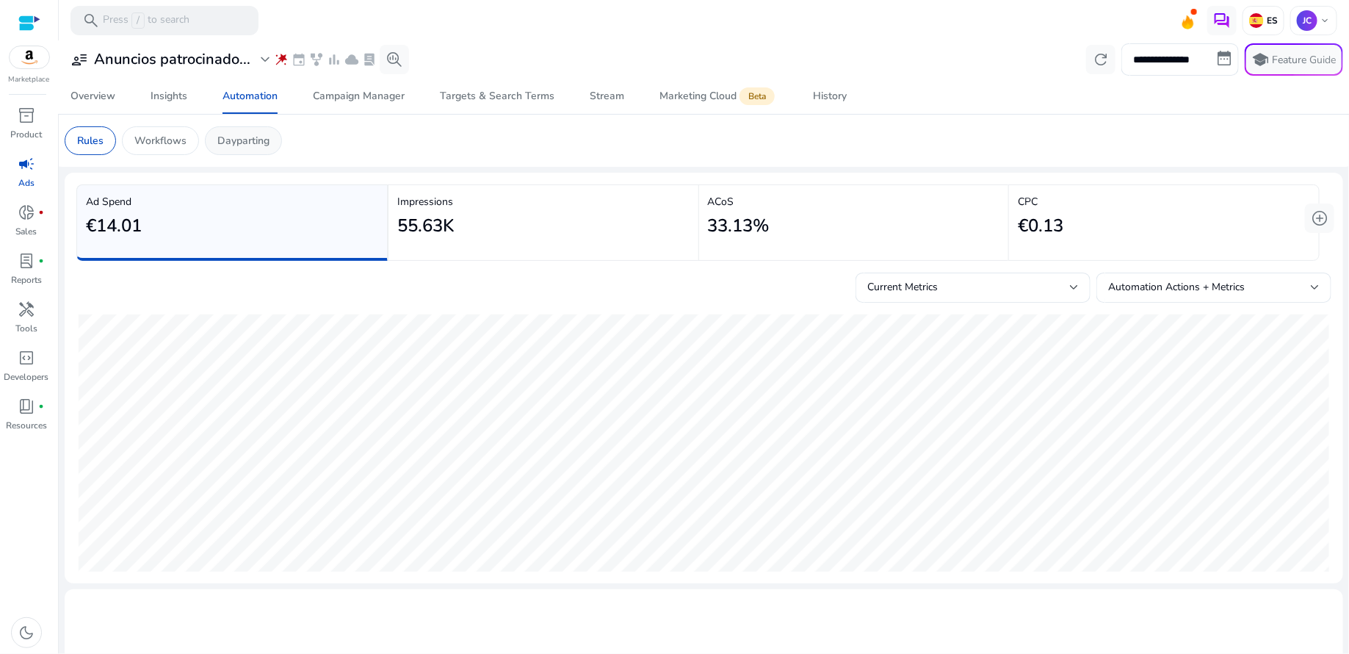
click at [250, 142] on p "Dayparting" at bounding box center [243, 140] width 52 height 15
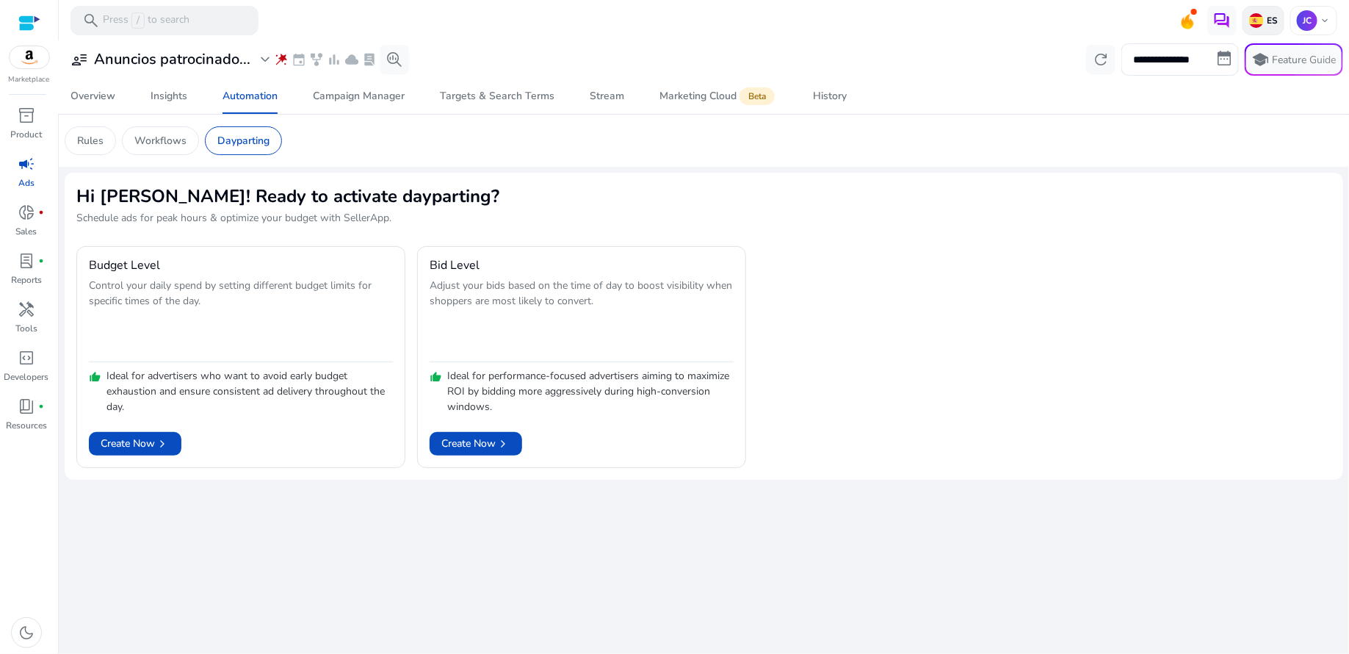
click at [1269, 15] on p "ES" at bounding box center [1271, 21] width 14 height 12
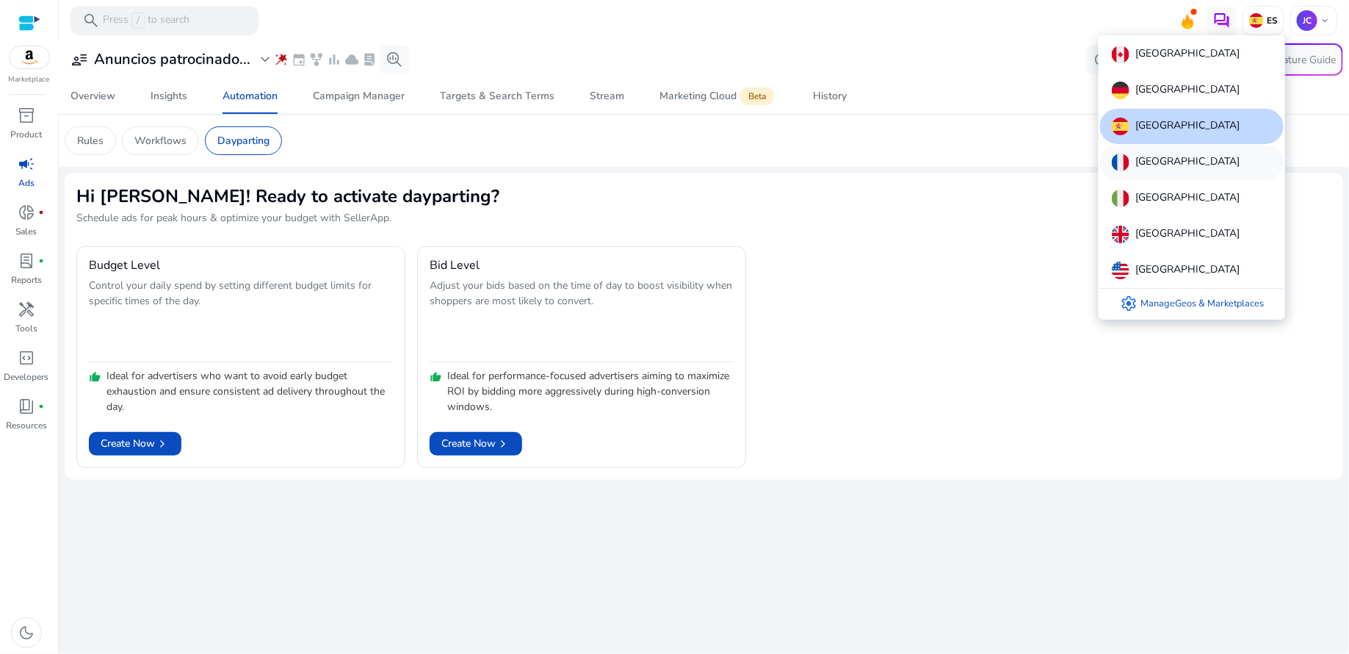
click at [1170, 160] on div "[GEOGRAPHIC_DATA]" at bounding box center [1192, 162] width 184 height 35
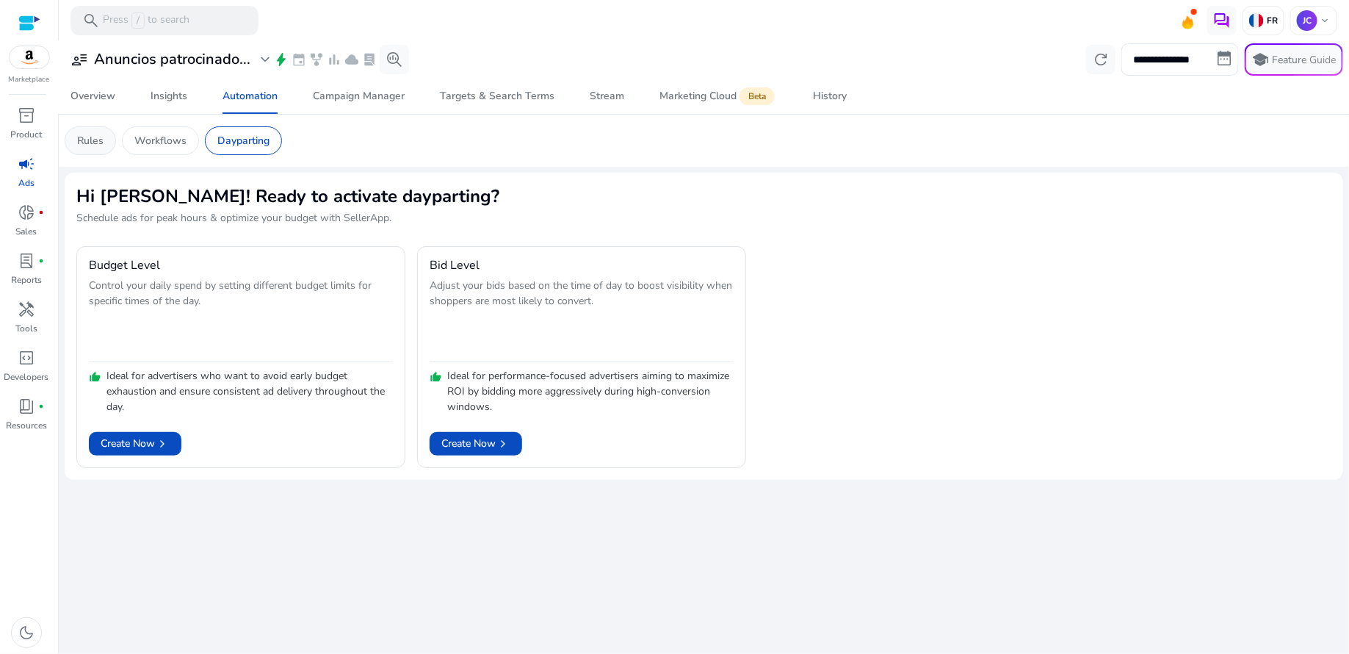
click at [95, 150] on div "Rules" at bounding box center [90, 140] width 51 height 29
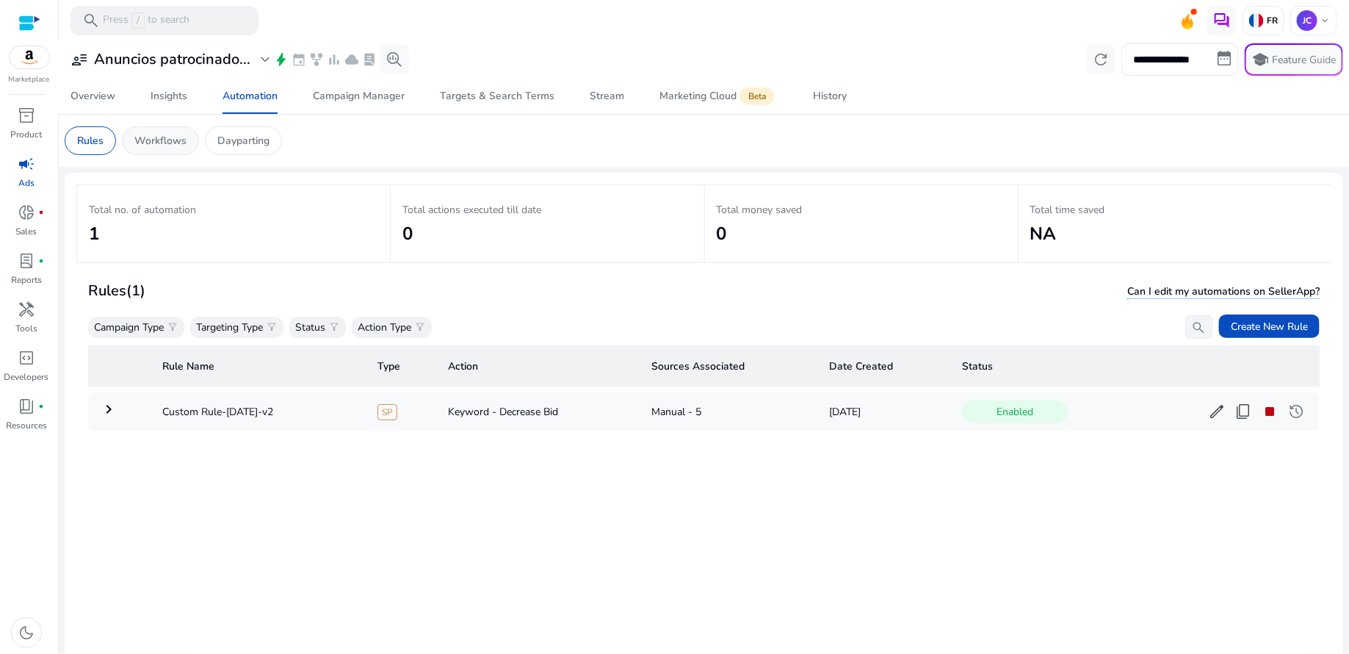
click at [151, 133] on p "Workflows" at bounding box center [160, 140] width 52 height 15
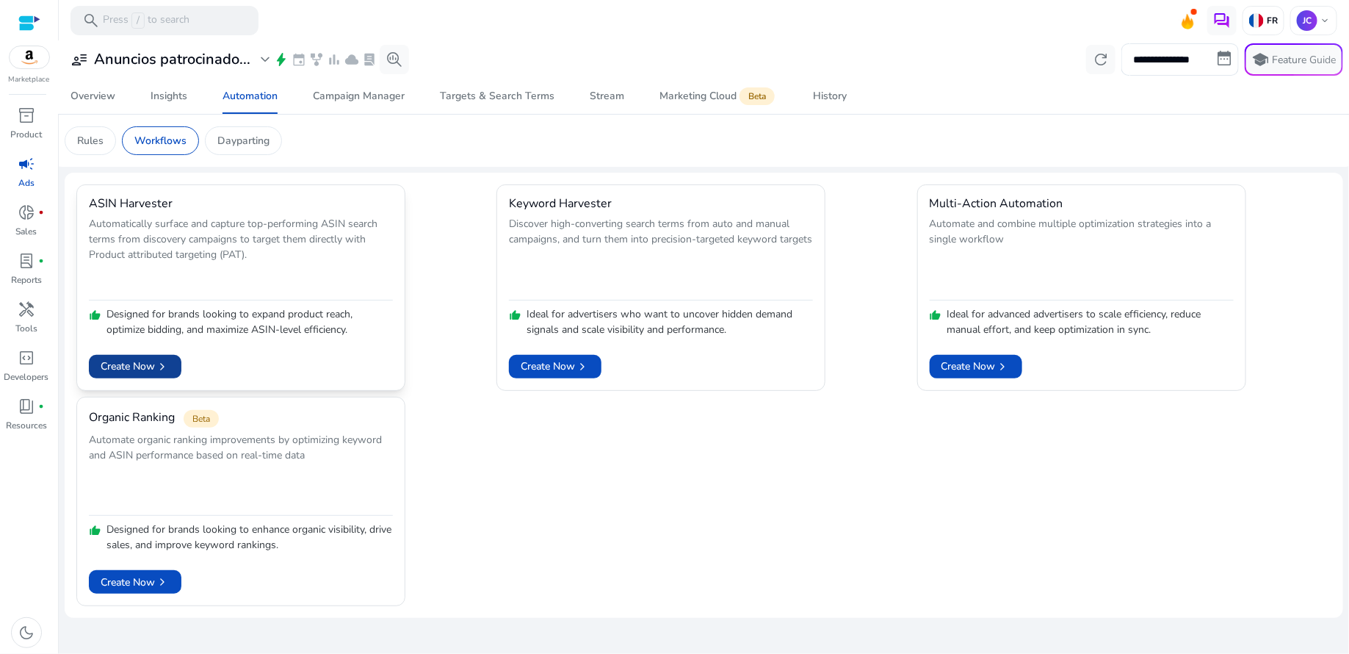
click at [131, 361] on span "Create Now chevron_right" at bounding box center [135, 365] width 69 height 15
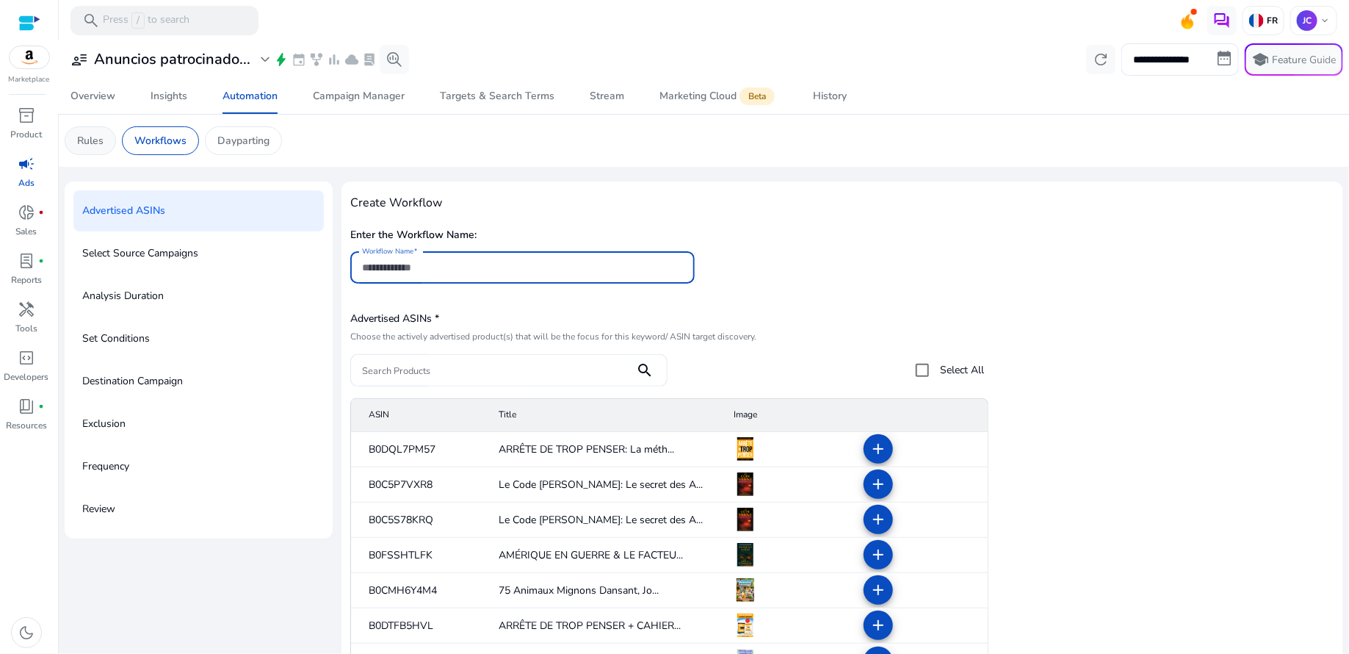
click at [94, 144] on p "Rules" at bounding box center [90, 140] width 26 height 15
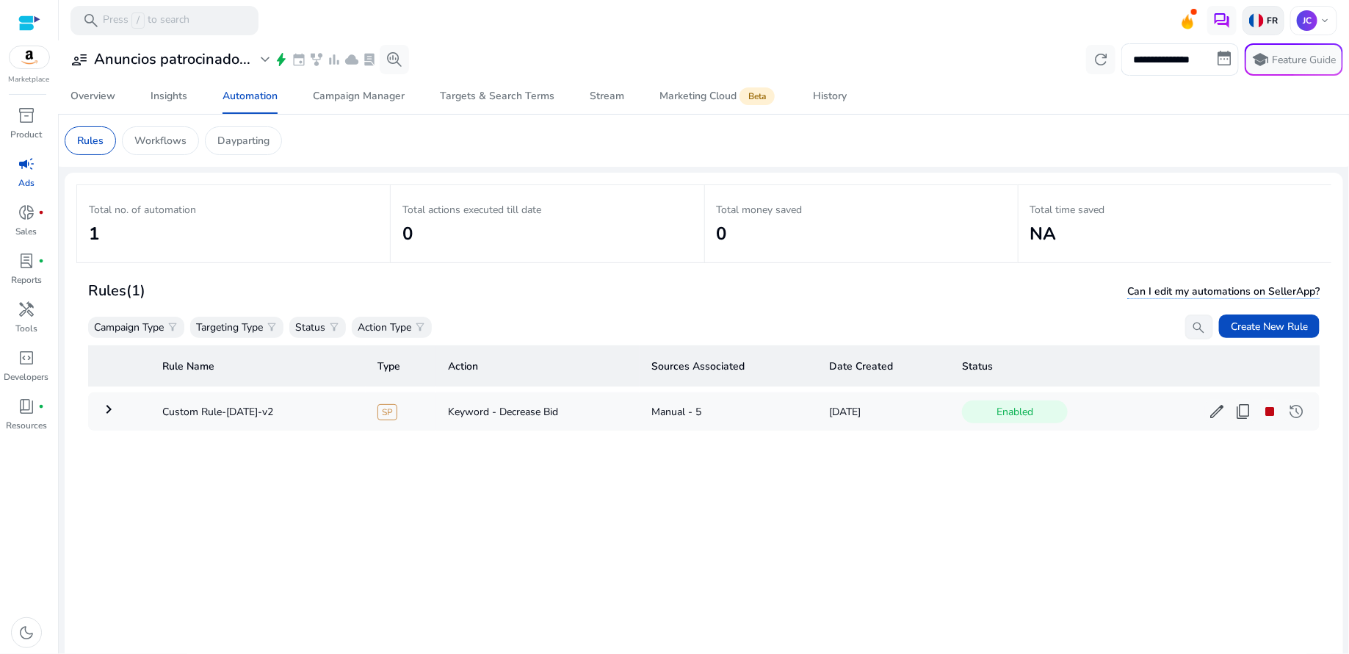
click at [1264, 18] on p "FR" at bounding box center [1271, 21] width 14 height 12
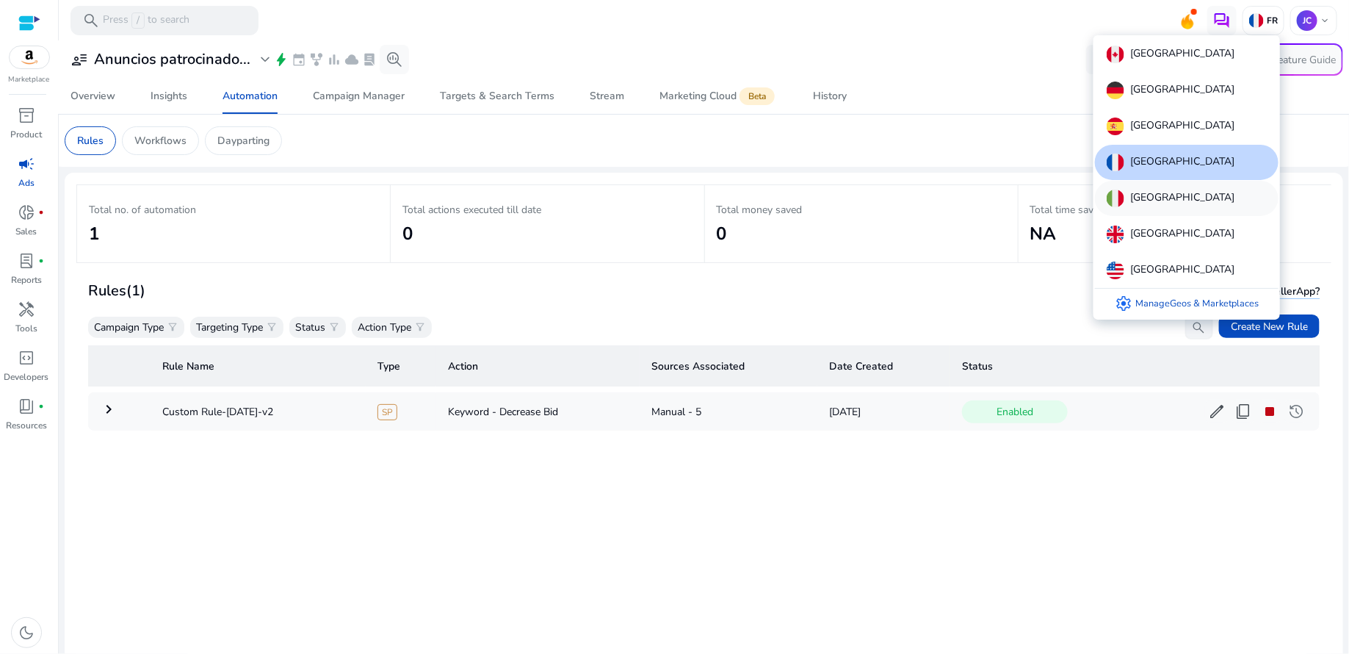
click at [1161, 205] on div "[GEOGRAPHIC_DATA]" at bounding box center [1187, 198] width 184 height 35
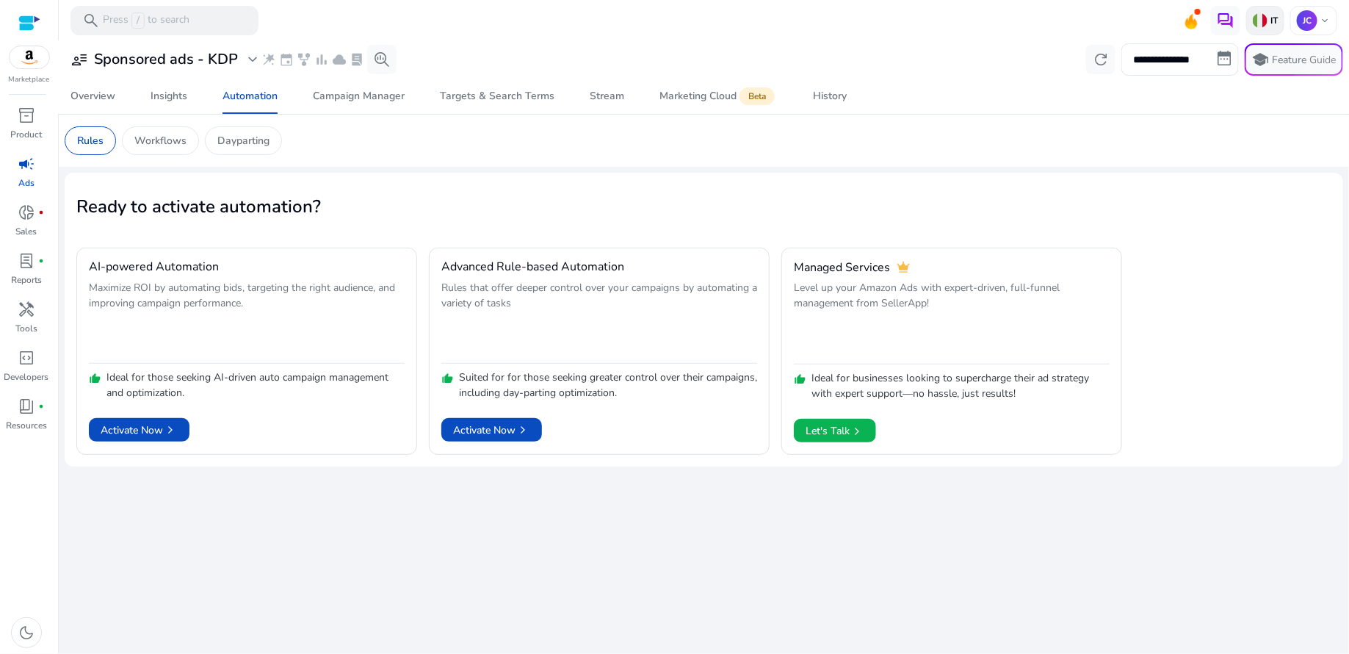
click at [1258, 27] on img at bounding box center [1260, 20] width 15 height 15
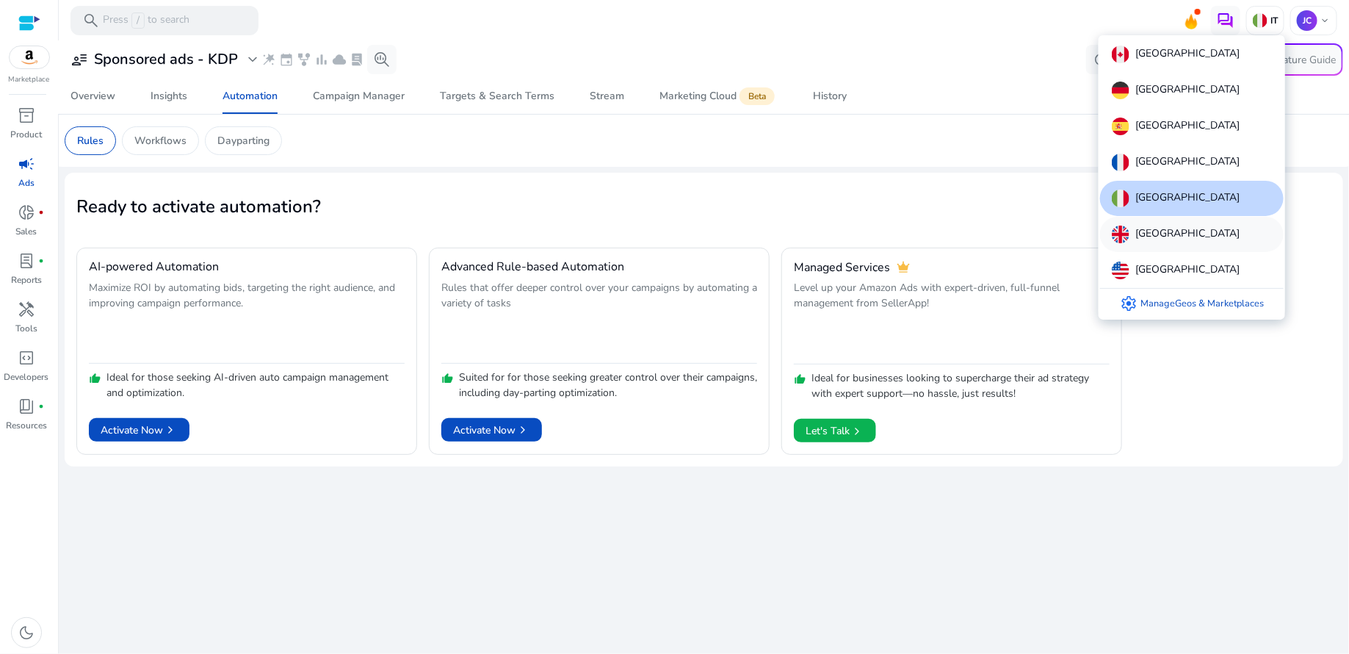
click at [1168, 231] on p "[GEOGRAPHIC_DATA]" at bounding box center [1188, 235] width 104 height 18
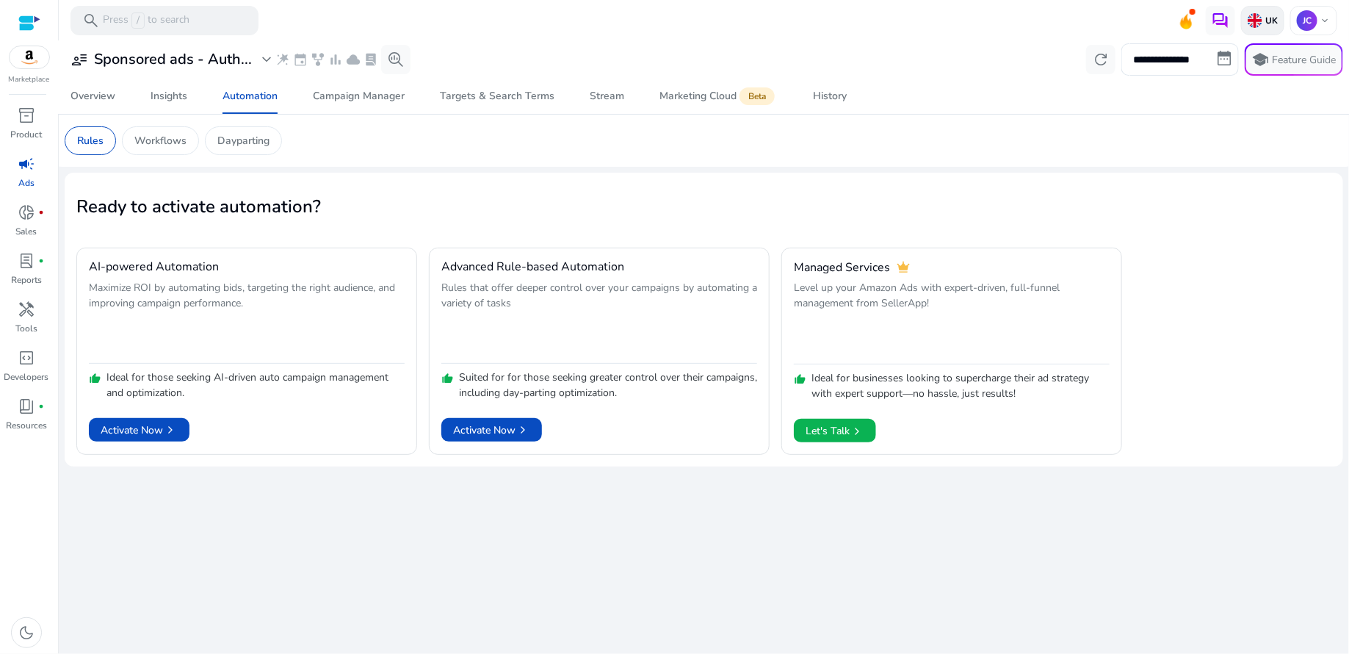
click at [1258, 15] on img at bounding box center [1255, 20] width 15 height 15
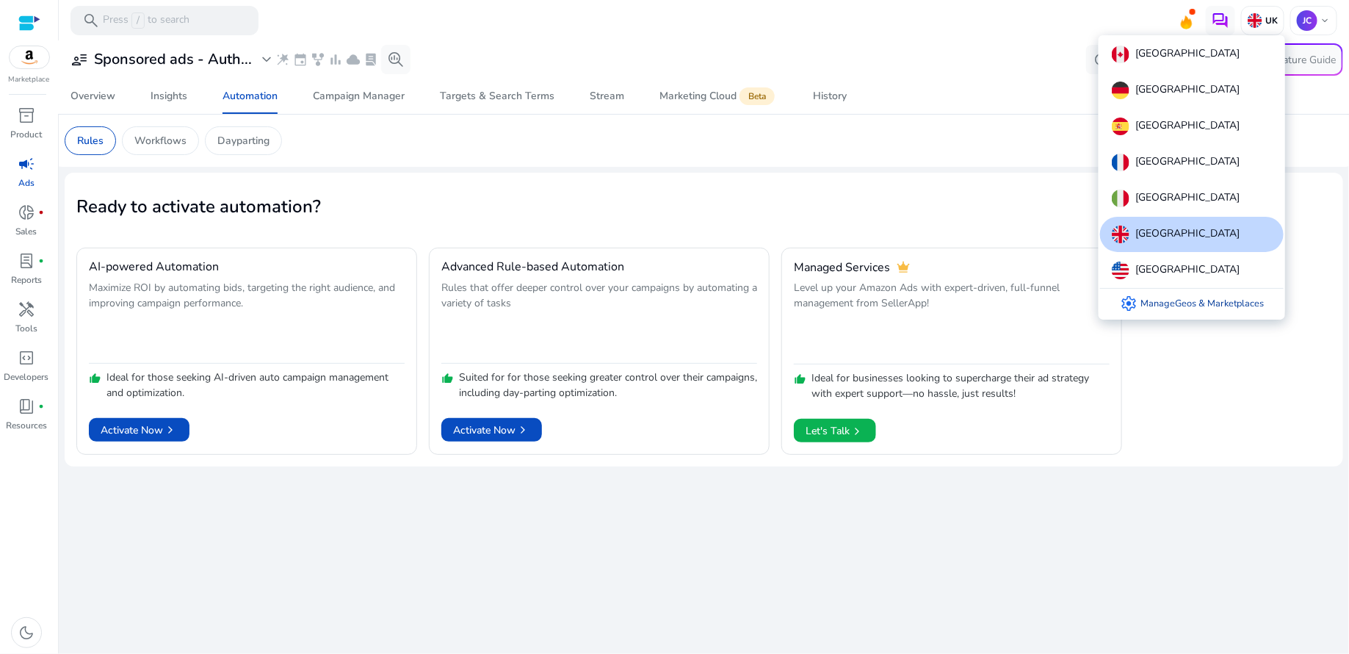
click at [1167, 300] on link "settings Manage Geos & Marketplaces" at bounding box center [1192, 303] width 167 height 29
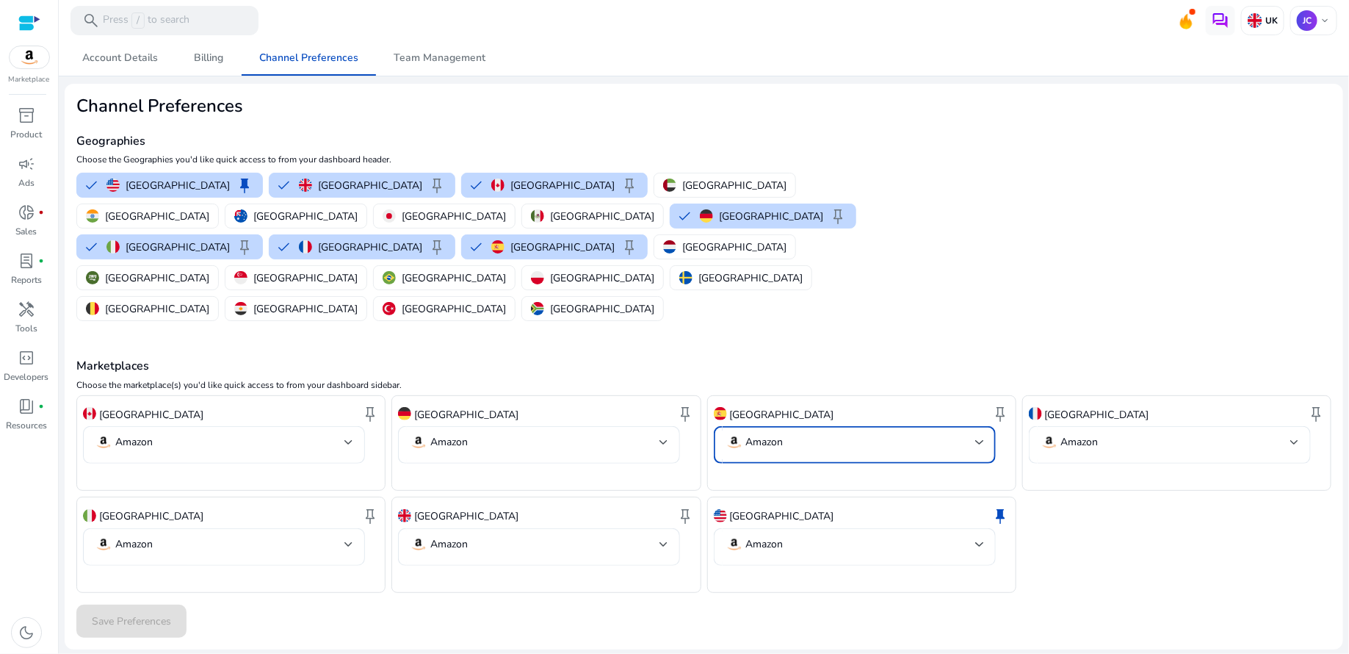
click at [977, 433] on div at bounding box center [980, 442] width 9 height 18
click at [950, 407] on mat-option "Amazon keep" at bounding box center [854, 422] width 282 height 35
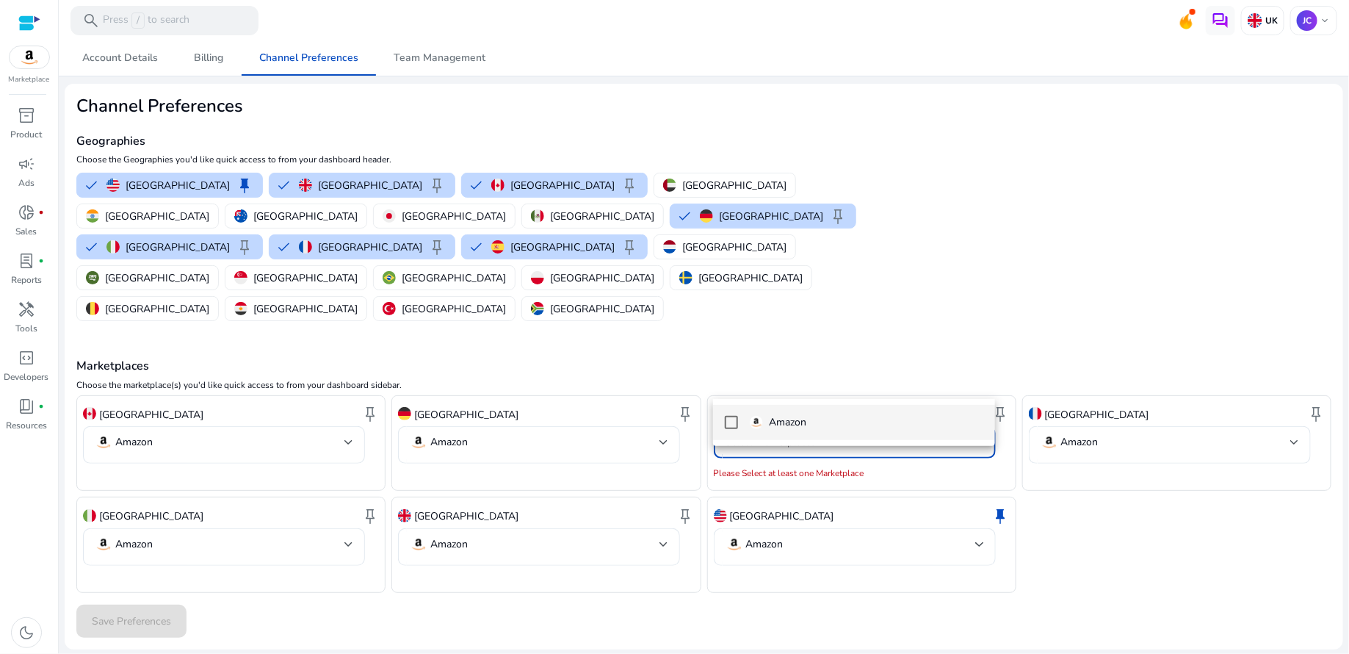
click at [934, 421] on span "Amazon" at bounding box center [867, 422] width 234 height 16
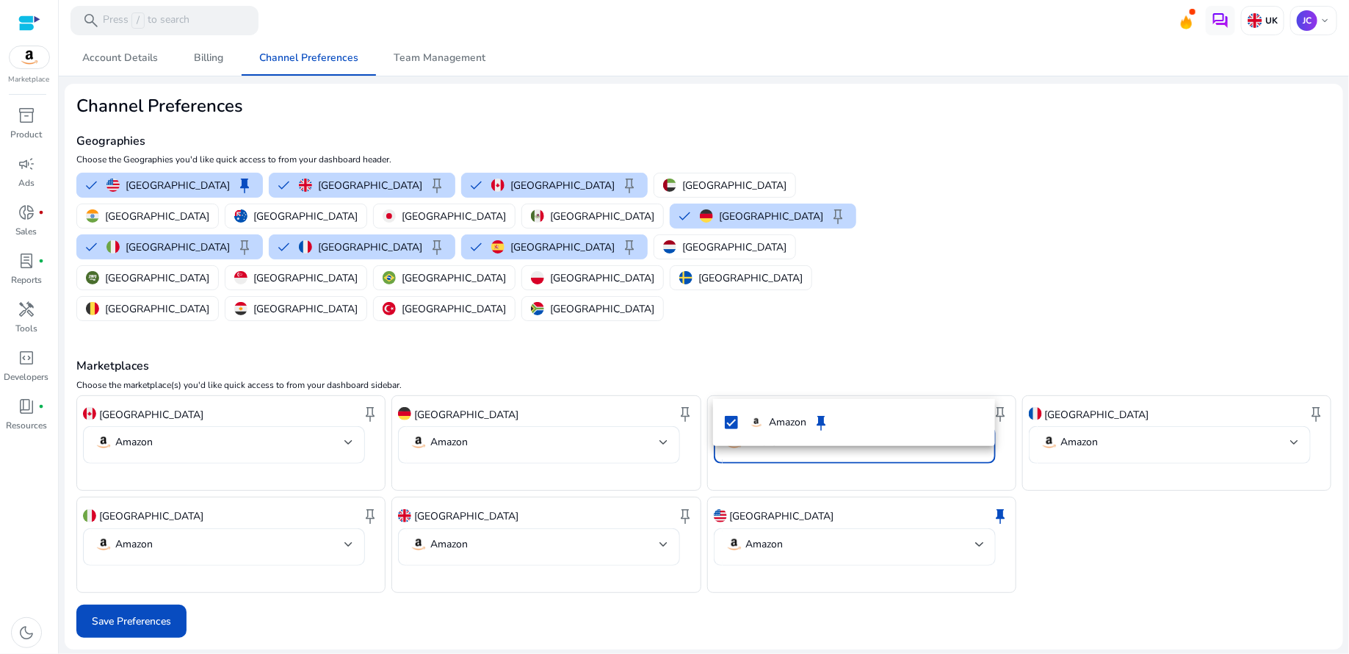
click at [1043, 288] on div at bounding box center [674, 327] width 1349 height 654
click at [1274, 19] on p "UK" at bounding box center [1270, 21] width 15 height 12
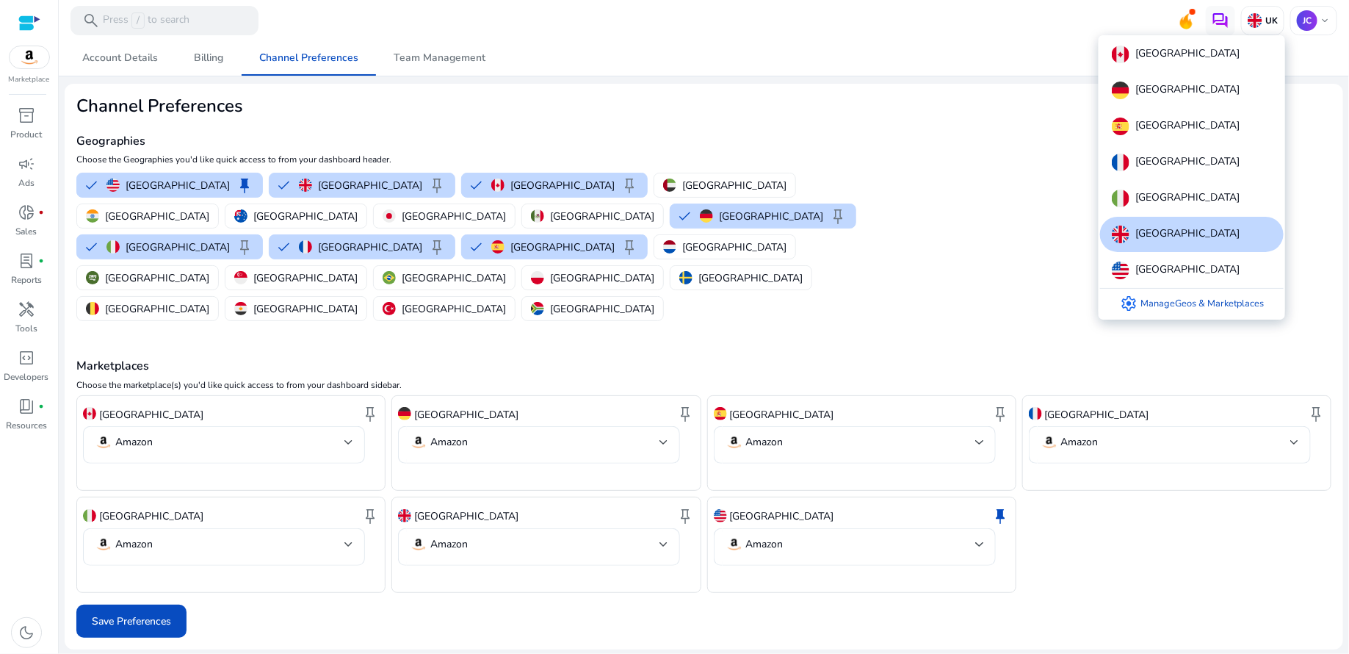
click at [1222, 223] on div "[GEOGRAPHIC_DATA]" at bounding box center [1192, 234] width 184 height 35
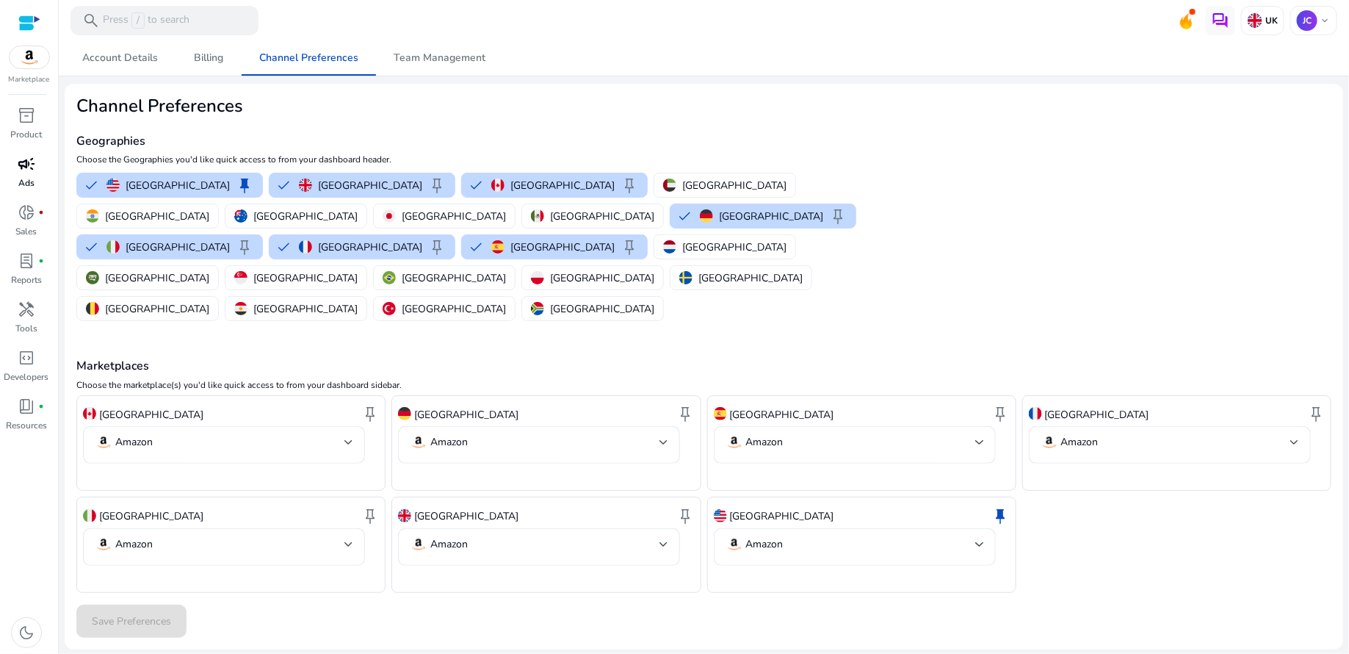
click at [29, 176] on p "Ads" at bounding box center [26, 182] width 16 height 13
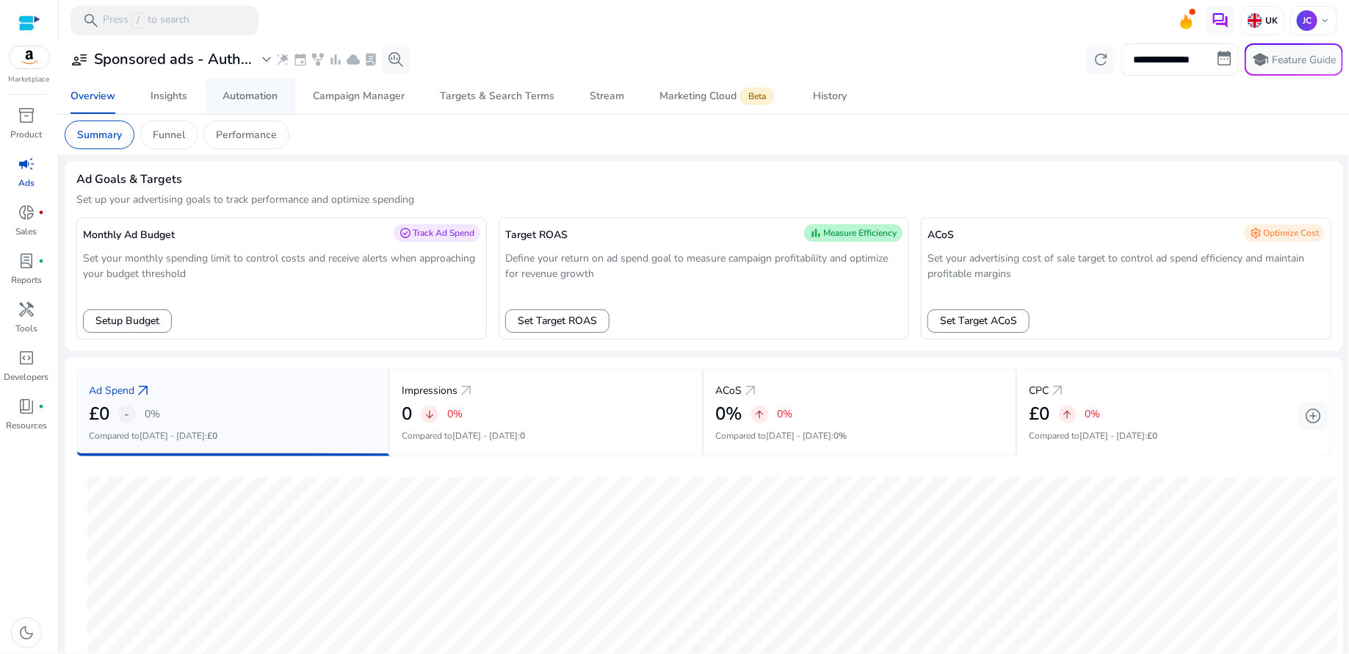
click at [267, 97] on div "Automation" at bounding box center [250, 96] width 55 height 10
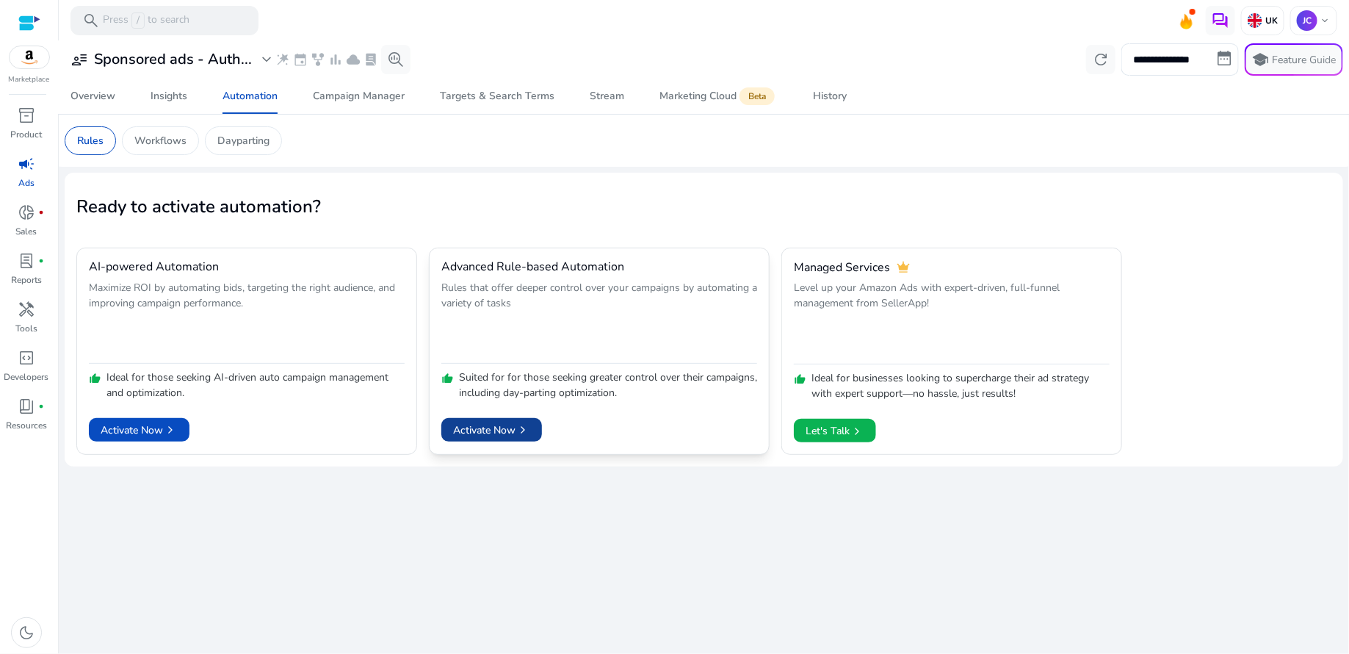
click at [483, 431] on span "Activate Now chevron_right" at bounding box center [491, 429] width 77 height 15
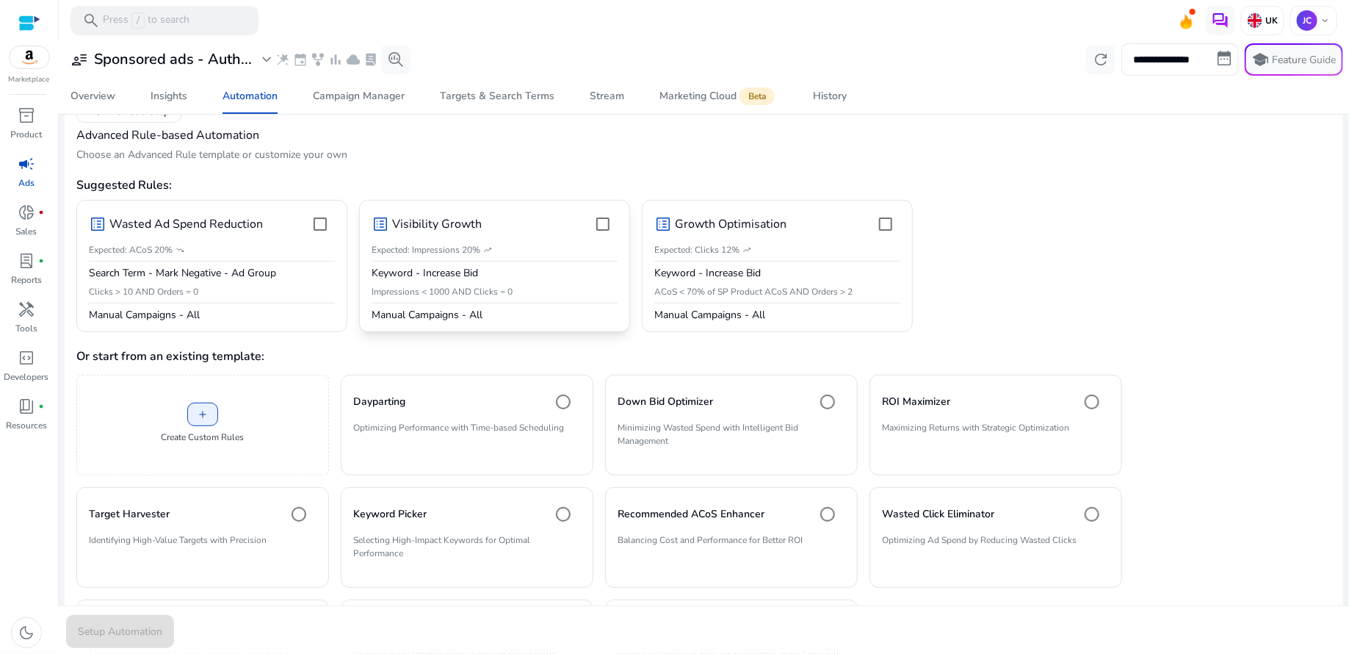
scroll to position [86, 0]
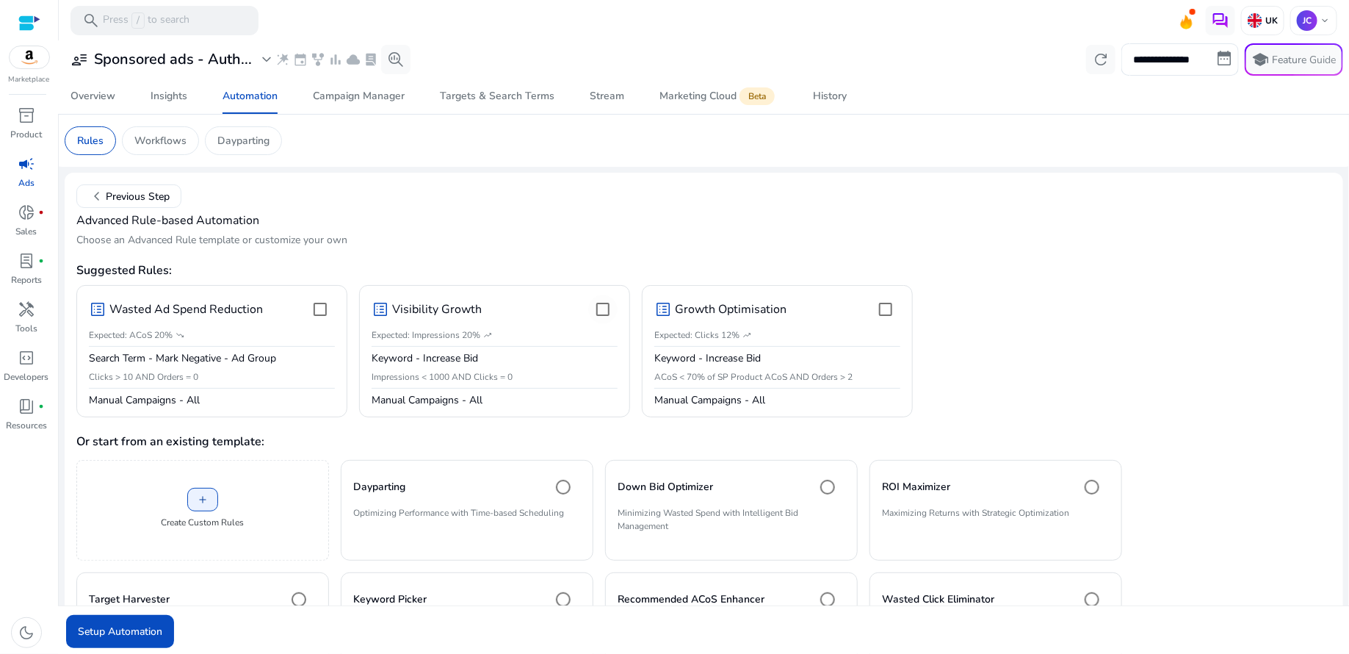
scroll to position [86, 0]
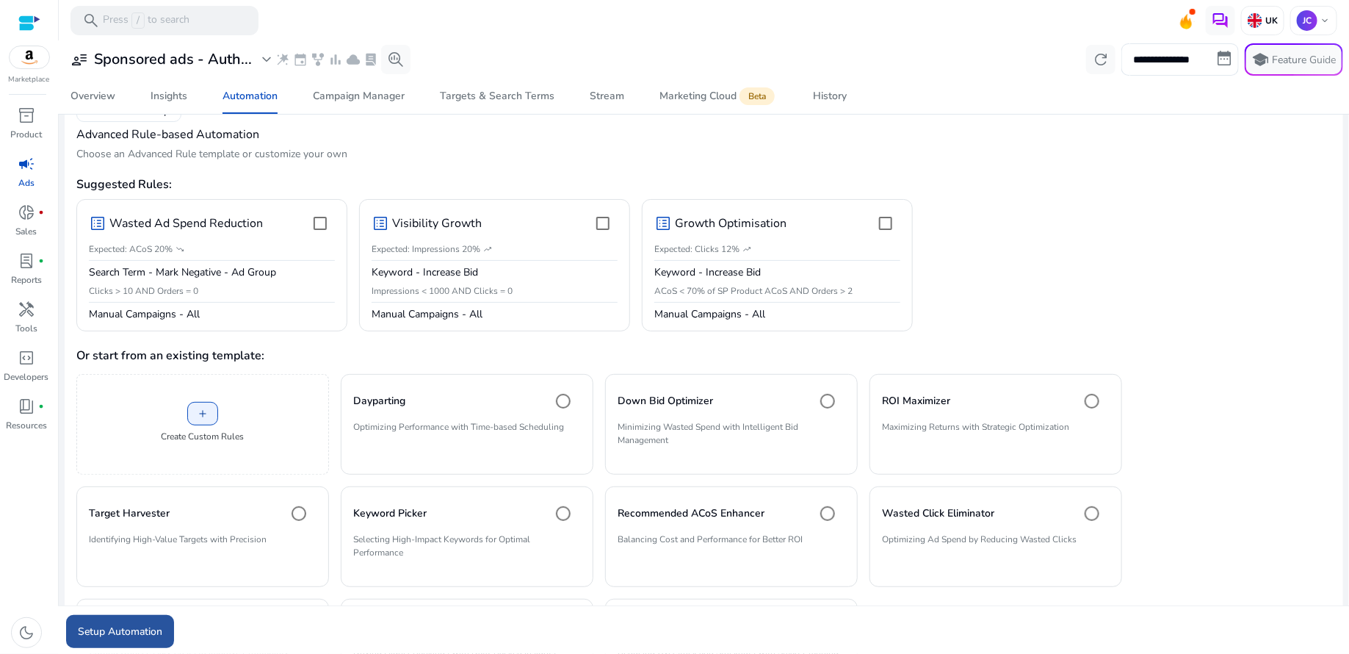
click at [118, 642] on span "submit" at bounding box center [120, 631] width 108 height 35
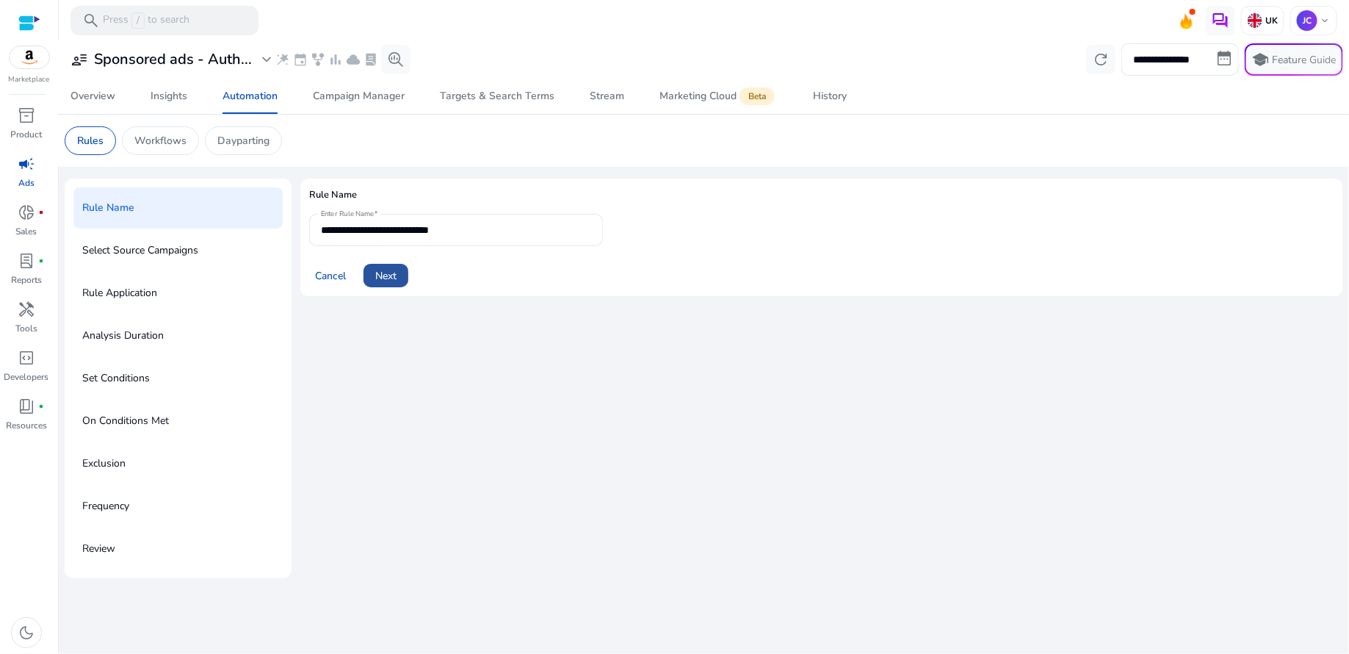
click at [384, 277] on span "Next" at bounding box center [385, 275] width 21 height 15
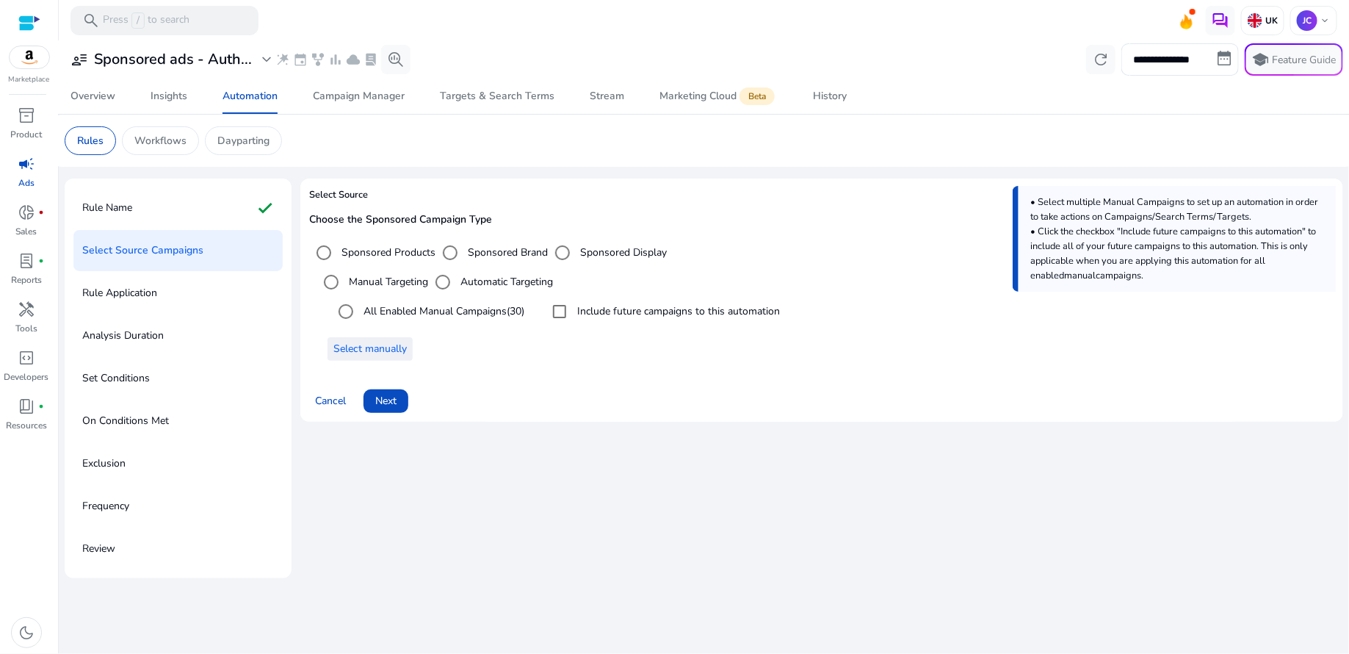
click at [383, 341] on span "Select manually" at bounding box center [370, 348] width 73 height 15
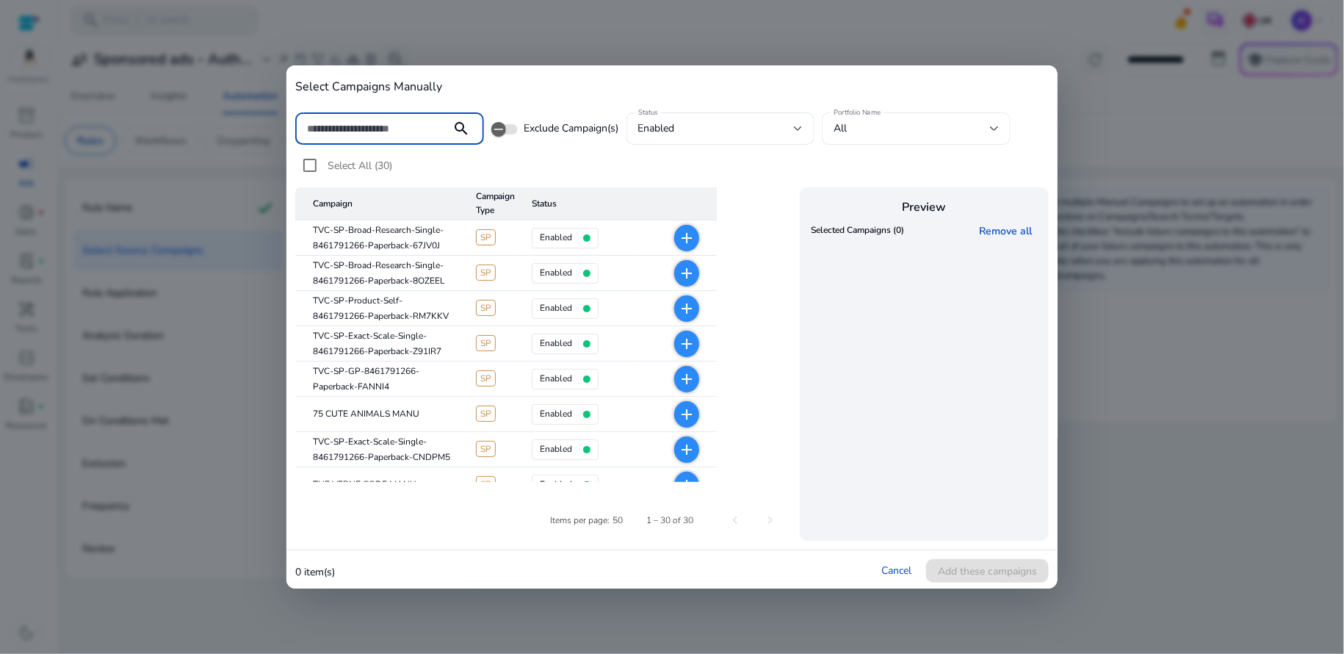
click at [992, 123] on div at bounding box center [994, 129] width 9 height 18
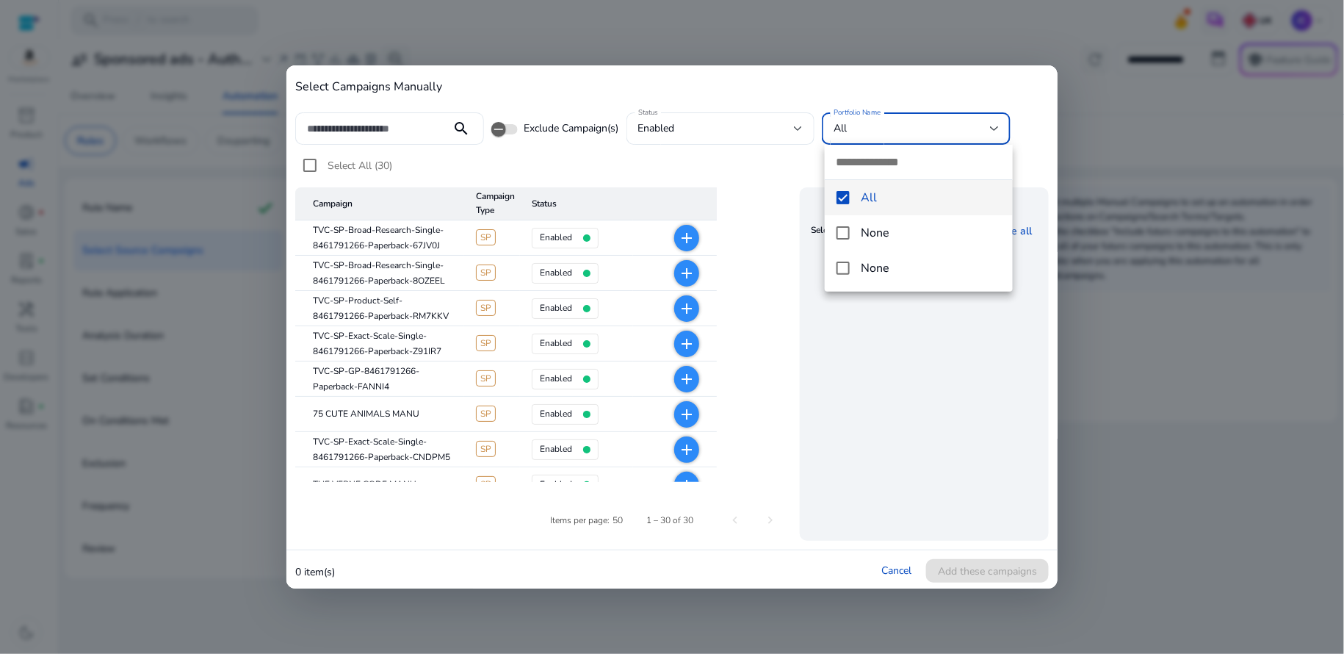
click at [847, 195] on mat-pseudo-checkbox at bounding box center [843, 197] width 13 height 13
click at [846, 201] on mat-pseudo-checkbox at bounding box center [843, 197] width 13 height 13
click at [942, 138] on div at bounding box center [672, 327] width 1344 height 654
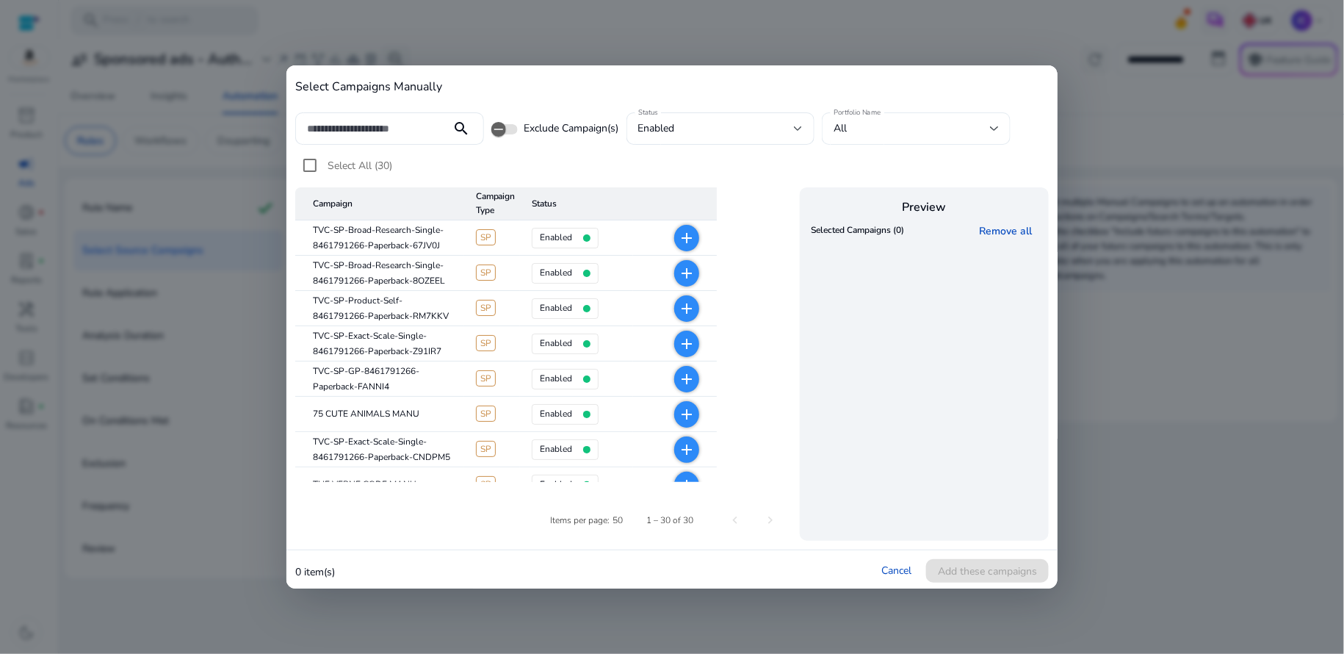
click at [993, 129] on div at bounding box center [994, 129] width 9 height 6
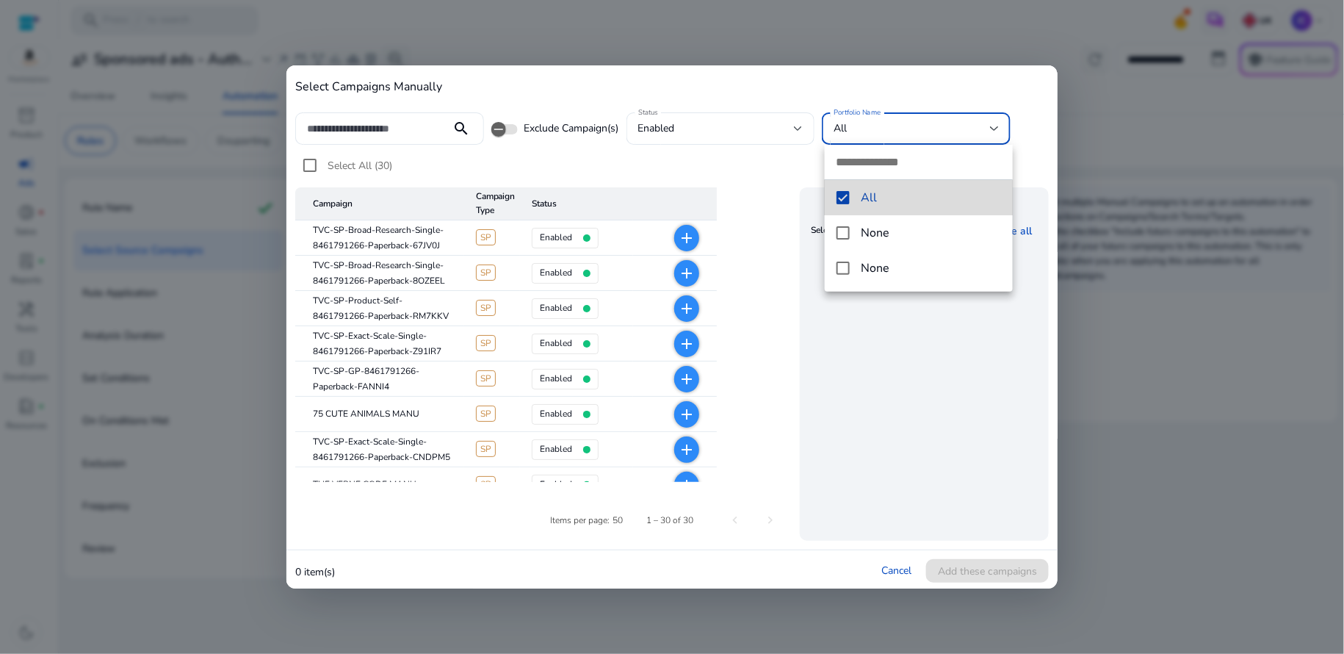
click at [849, 201] on mat-option "All" at bounding box center [919, 197] width 189 height 35
click at [840, 228] on mat-pseudo-checkbox at bounding box center [843, 232] width 13 height 13
click at [846, 203] on mat-pseudo-checkbox at bounding box center [843, 197] width 13 height 13
click at [1028, 131] on div at bounding box center [672, 327] width 1344 height 654
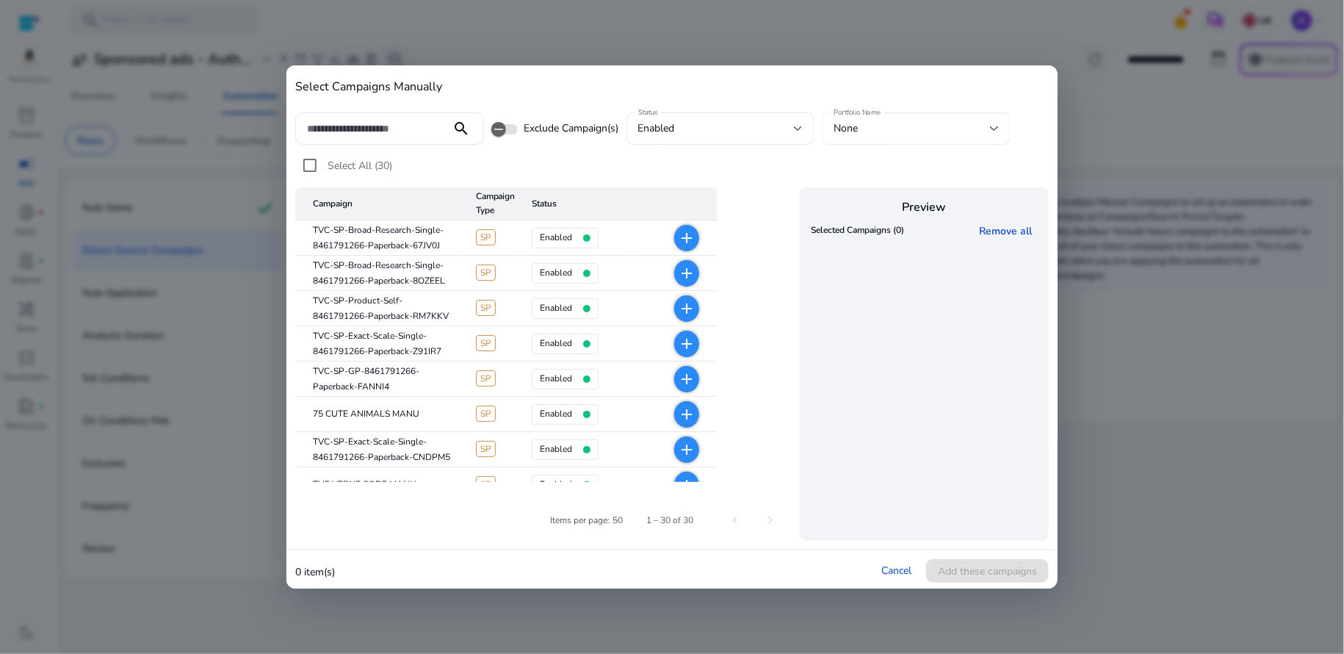
click at [995, 131] on div at bounding box center [994, 129] width 9 height 18
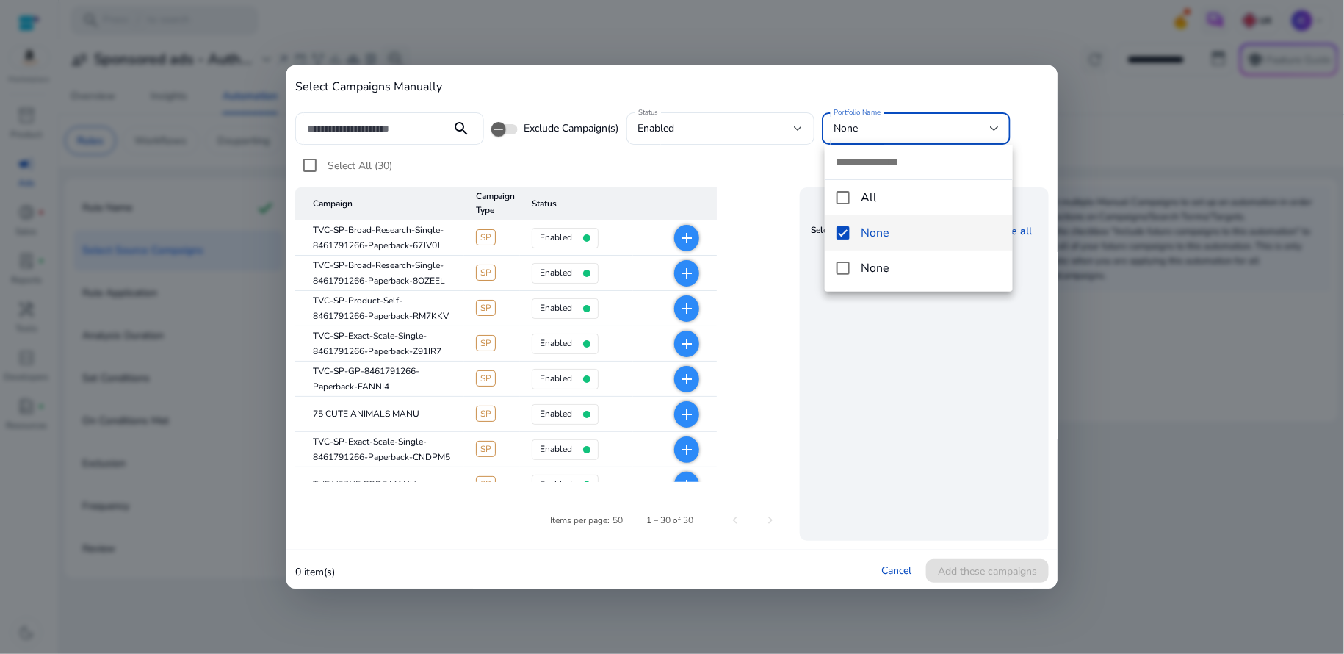
click at [1022, 160] on div at bounding box center [672, 327] width 1344 height 654
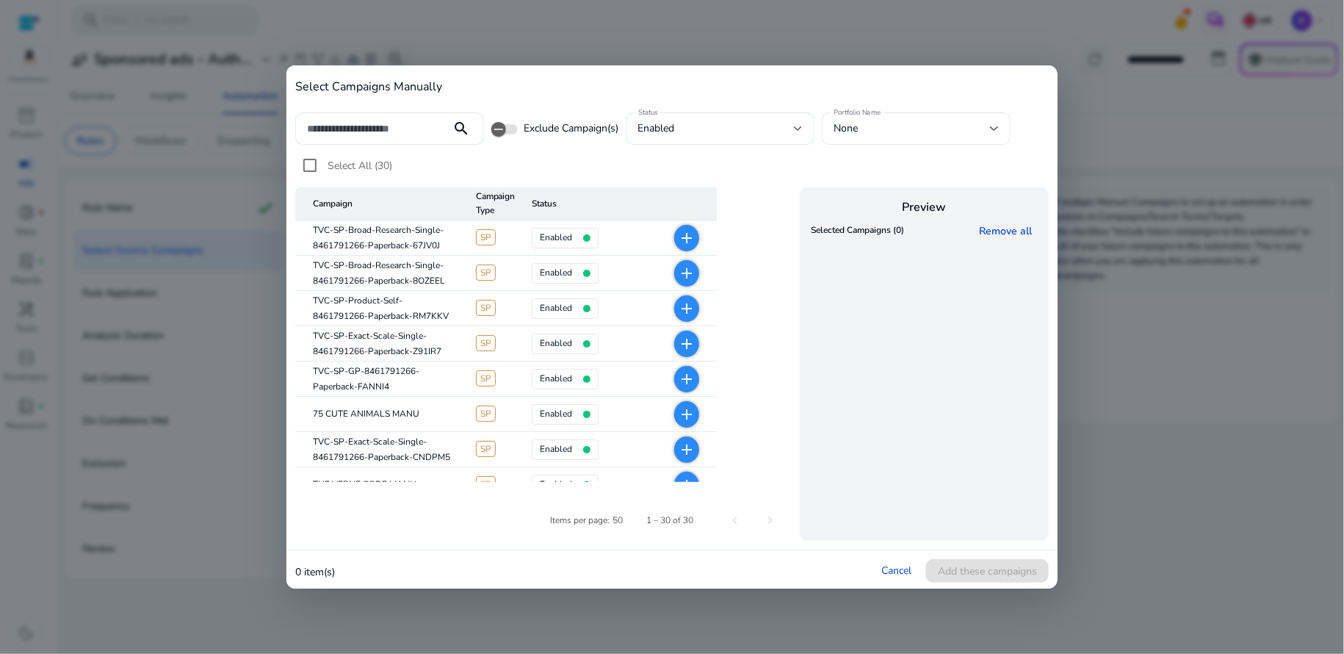
click at [600, 47] on div at bounding box center [672, 327] width 1344 height 654
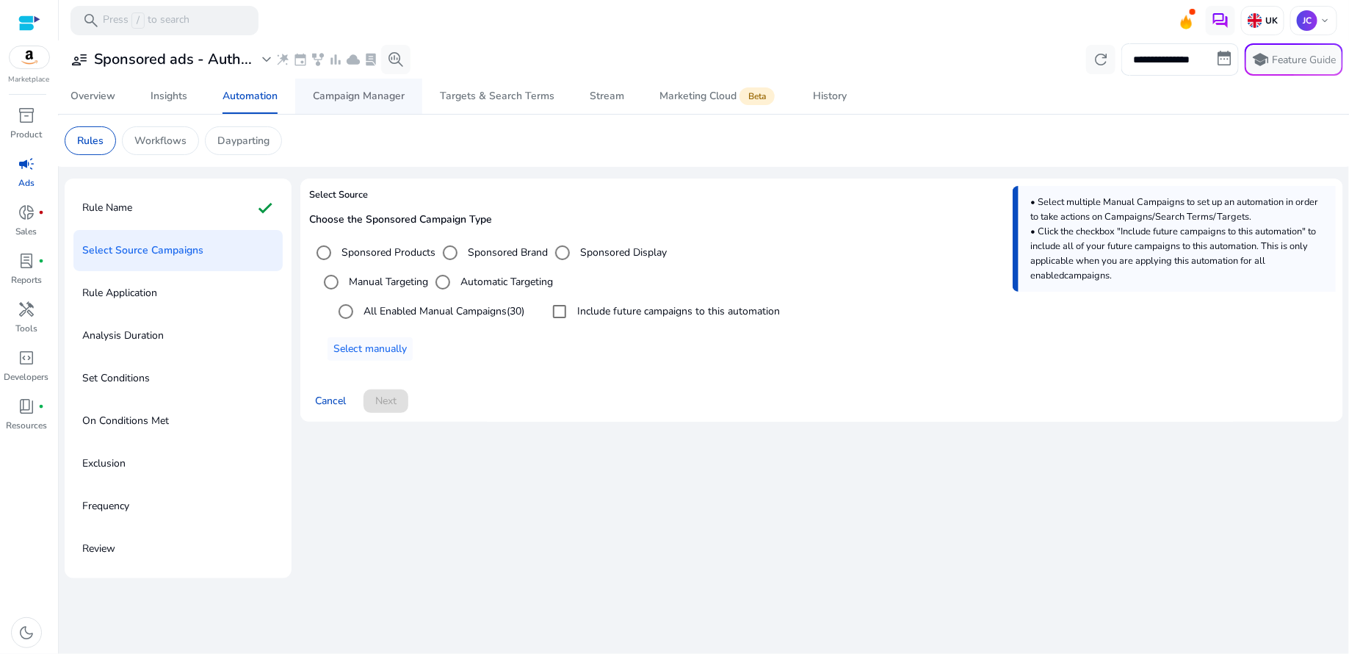
click at [353, 105] on span "Campaign Manager" at bounding box center [359, 96] width 92 height 35
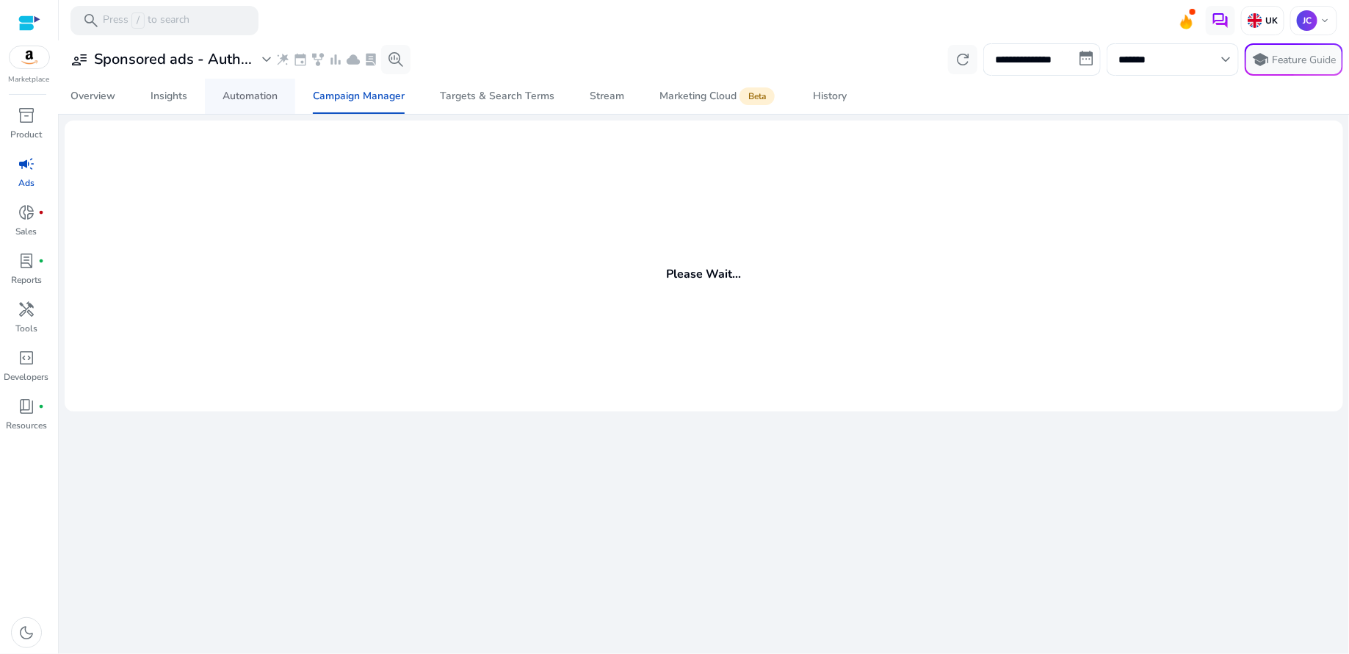
click at [250, 93] on div "Automation" at bounding box center [250, 96] width 55 height 10
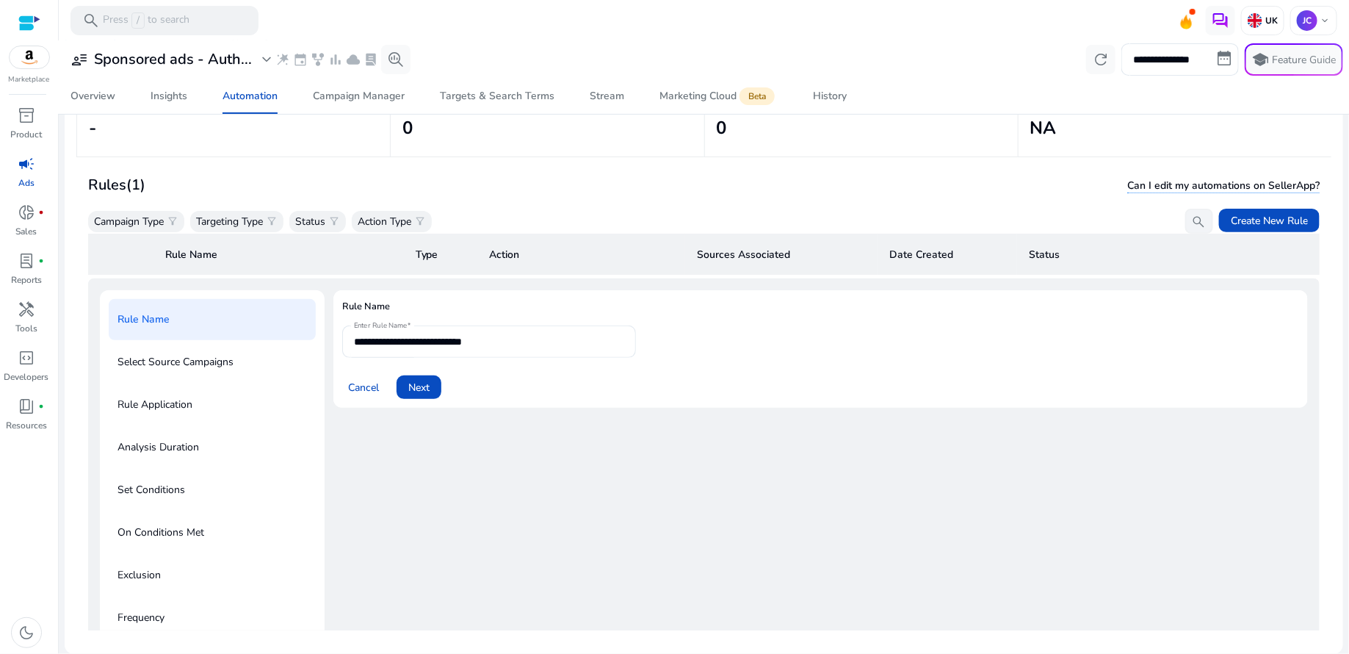
scroll to position [107, 0]
click at [1267, 217] on span "Create New Rule" at bounding box center [1269, 220] width 77 height 15
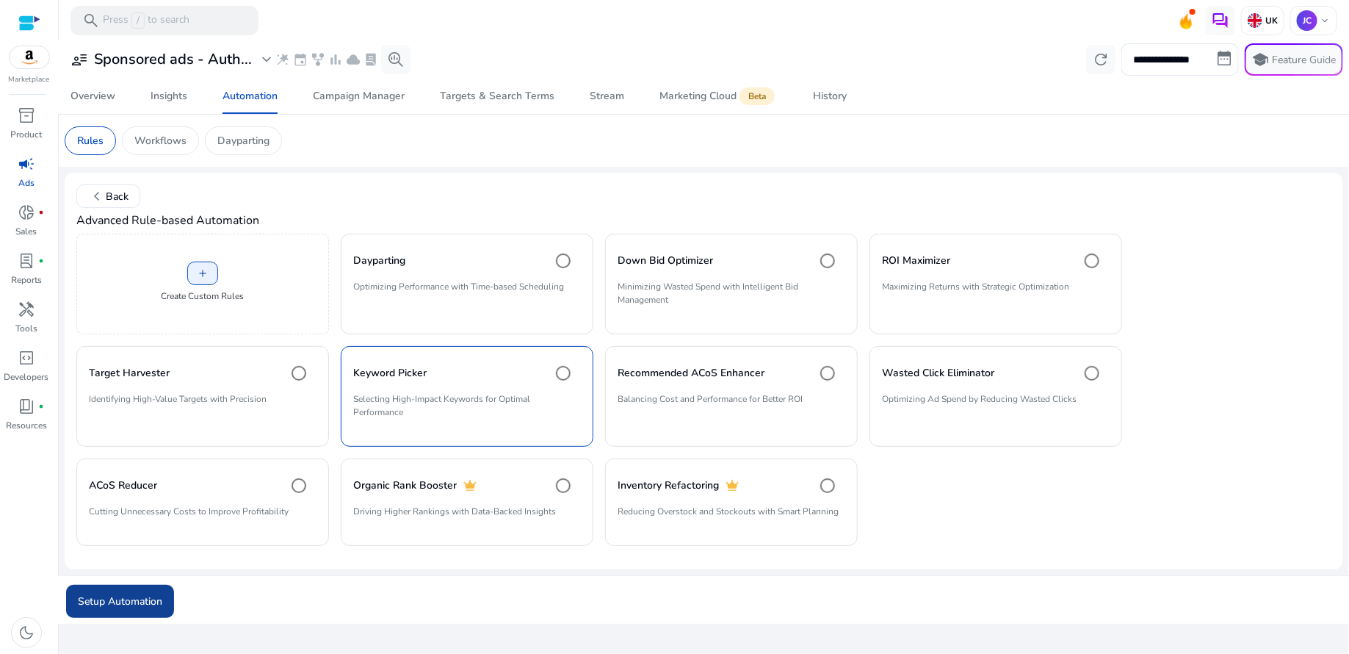
click at [129, 608] on span "submit" at bounding box center [120, 600] width 108 height 35
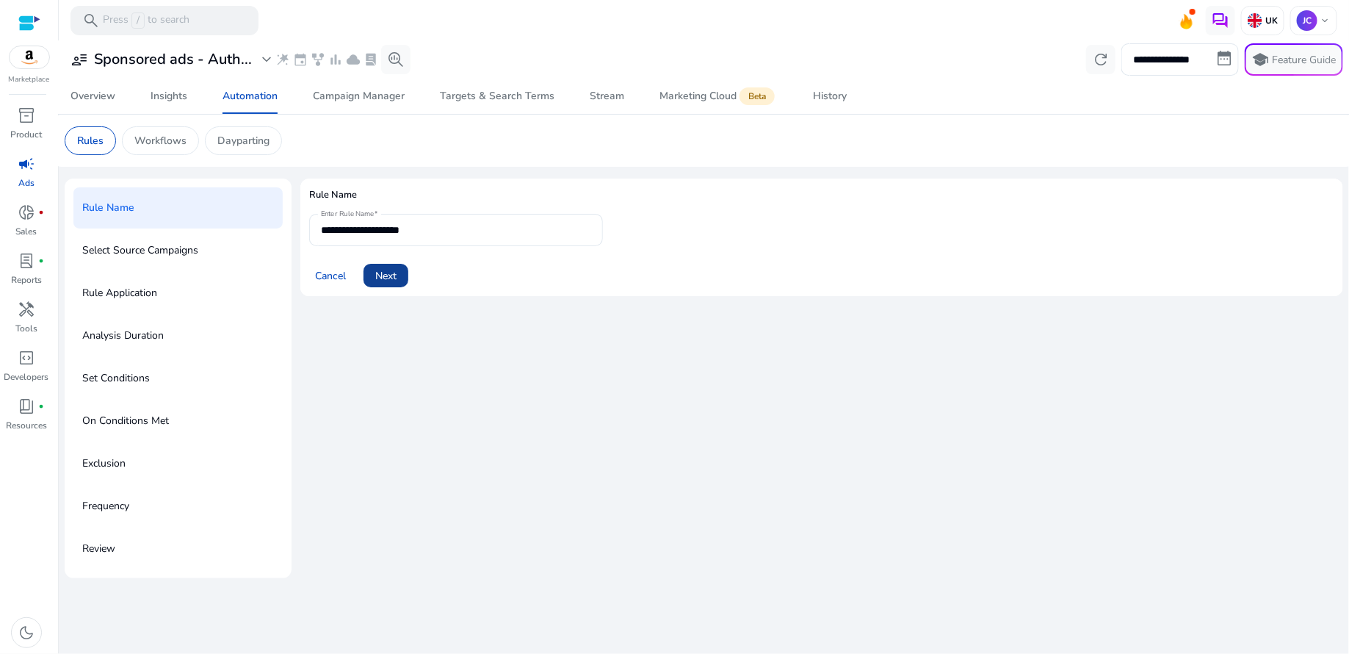
click at [390, 268] on span "Next" at bounding box center [385, 275] width 21 height 15
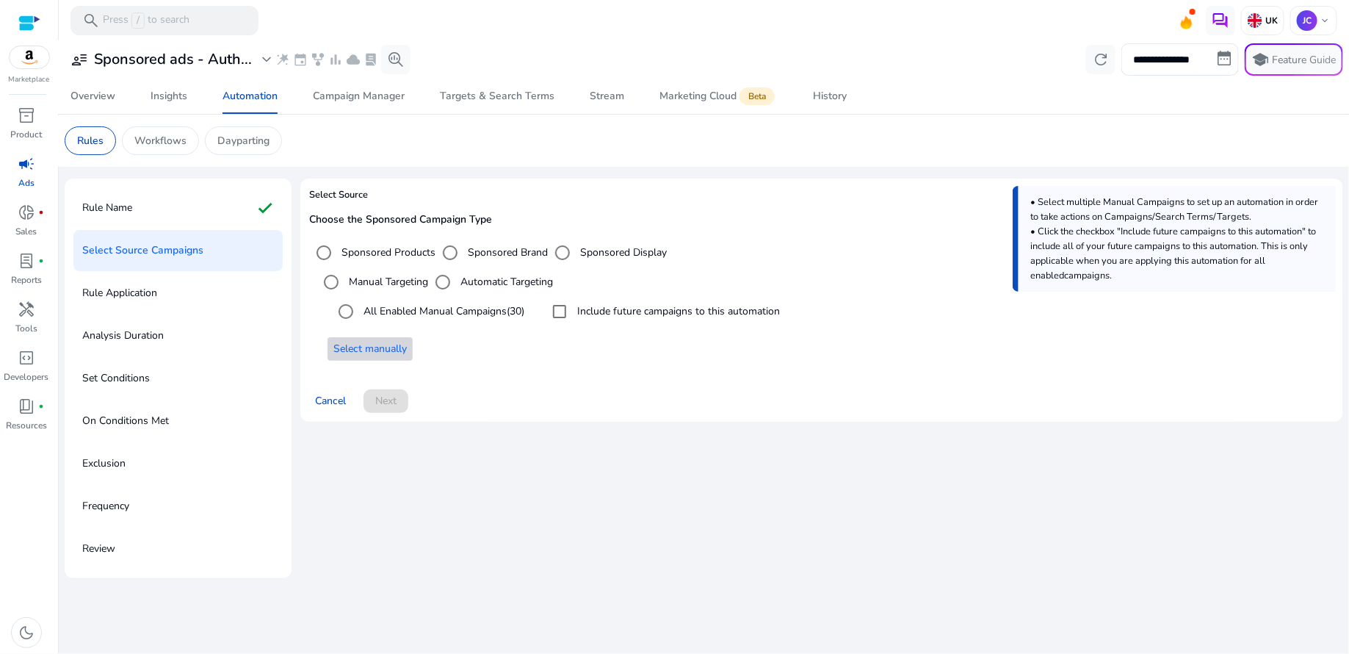
click at [390, 350] on span "Select manually" at bounding box center [370, 348] width 73 height 15
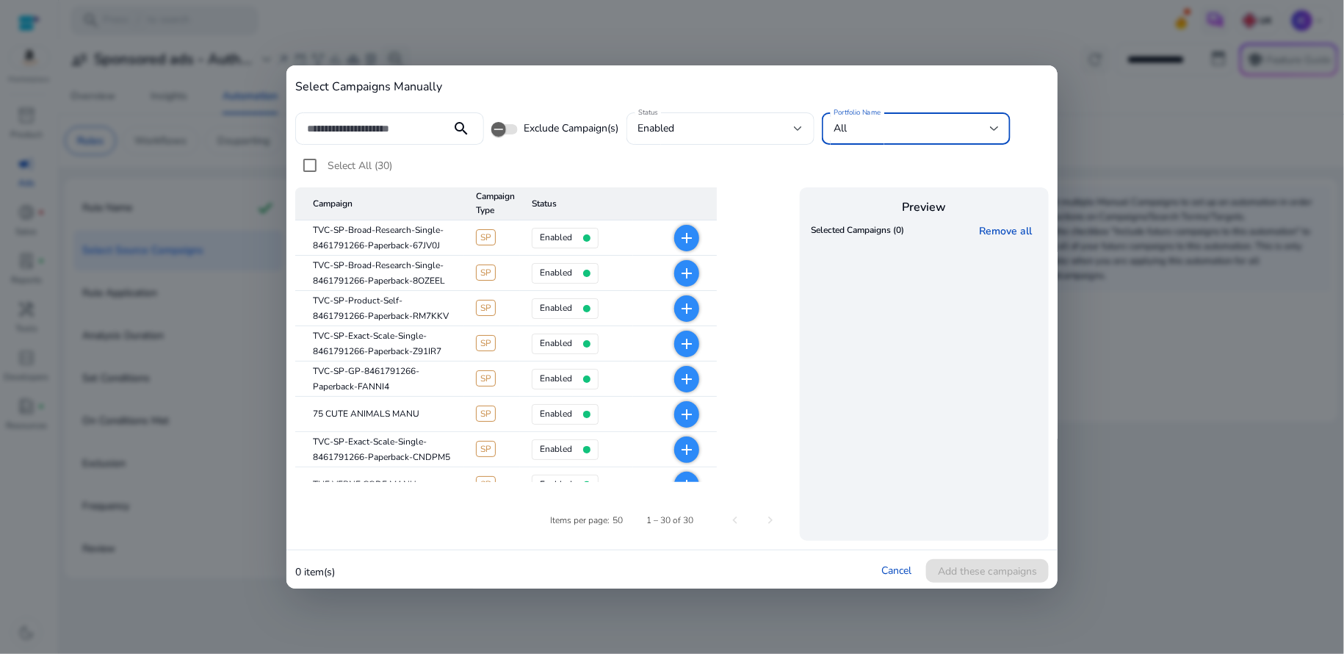
click at [993, 131] on div at bounding box center [994, 129] width 9 height 6
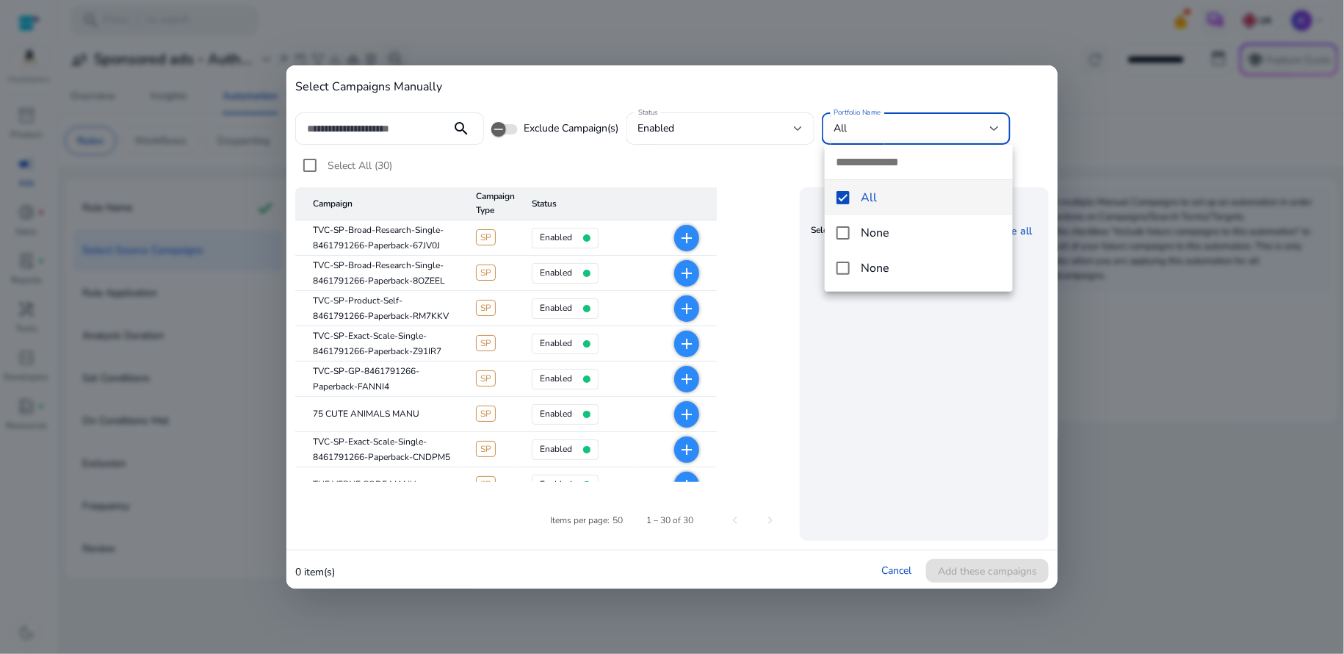
click at [810, 92] on div at bounding box center [672, 327] width 1344 height 654
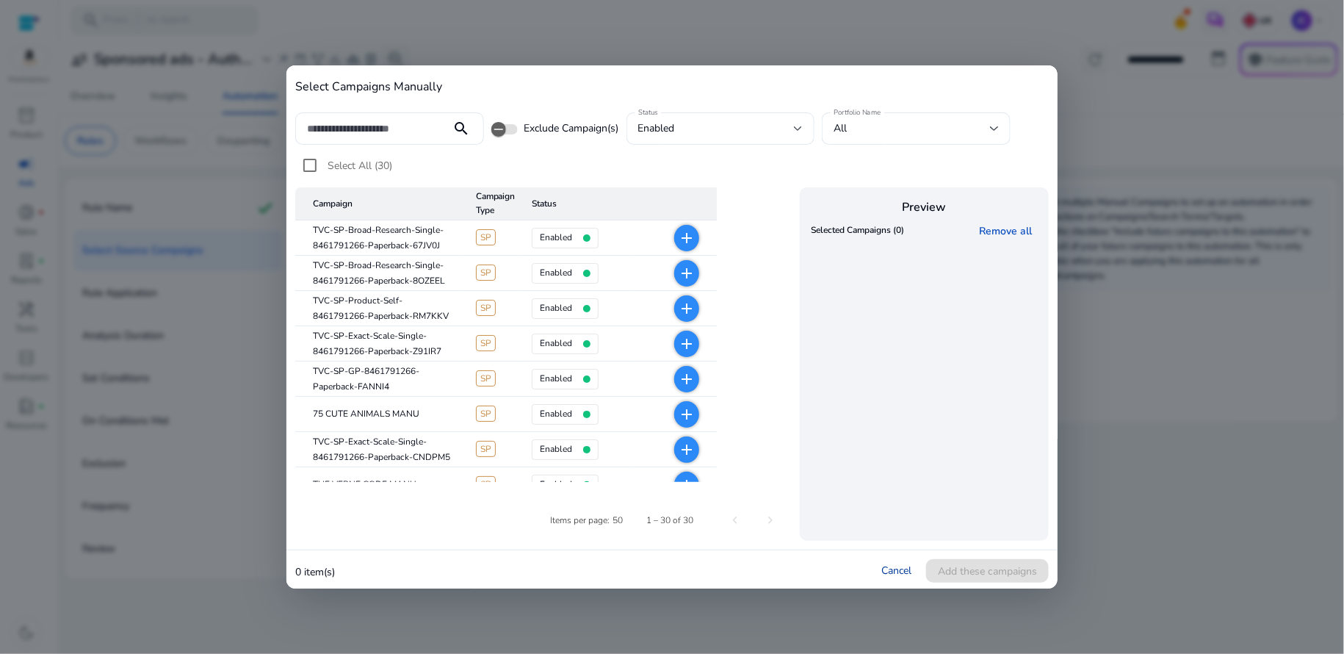
click at [897, 569] on link "Cancel" at bounding box center [897, 570] width 30 height 14
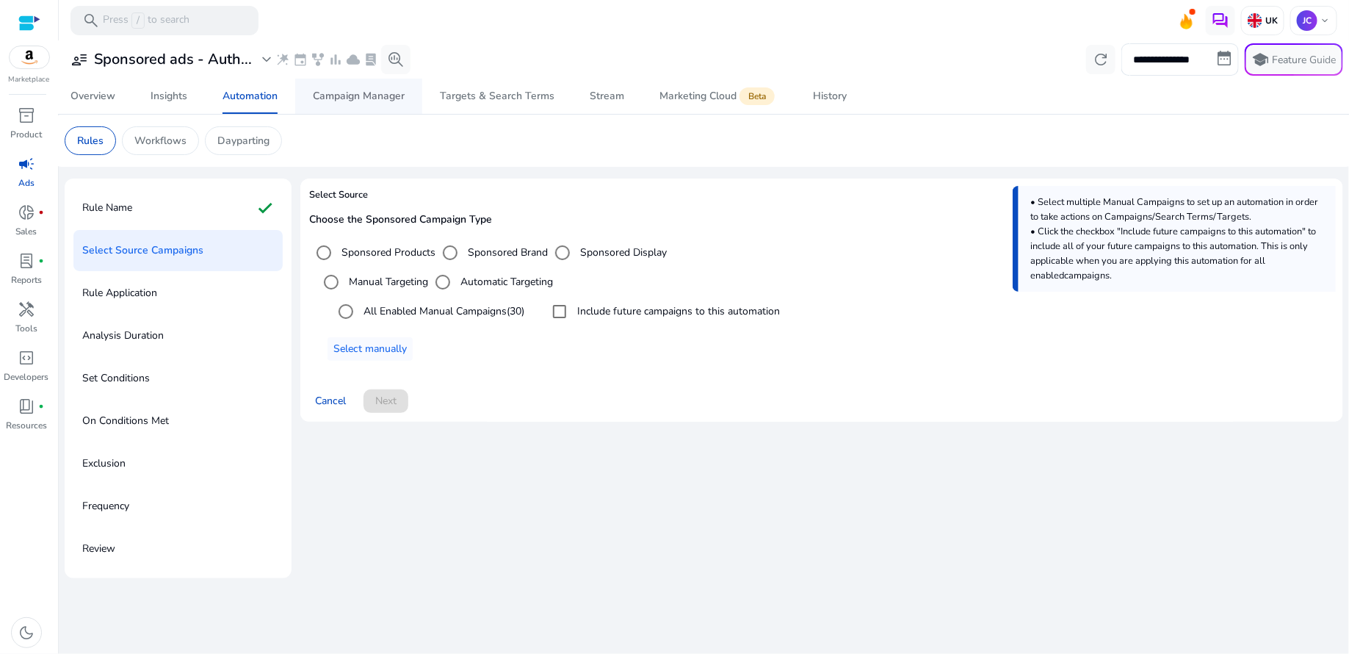
click at [378, 103] on span "Campaign Manager" at bounding box center [359, 96] width 92 height 35
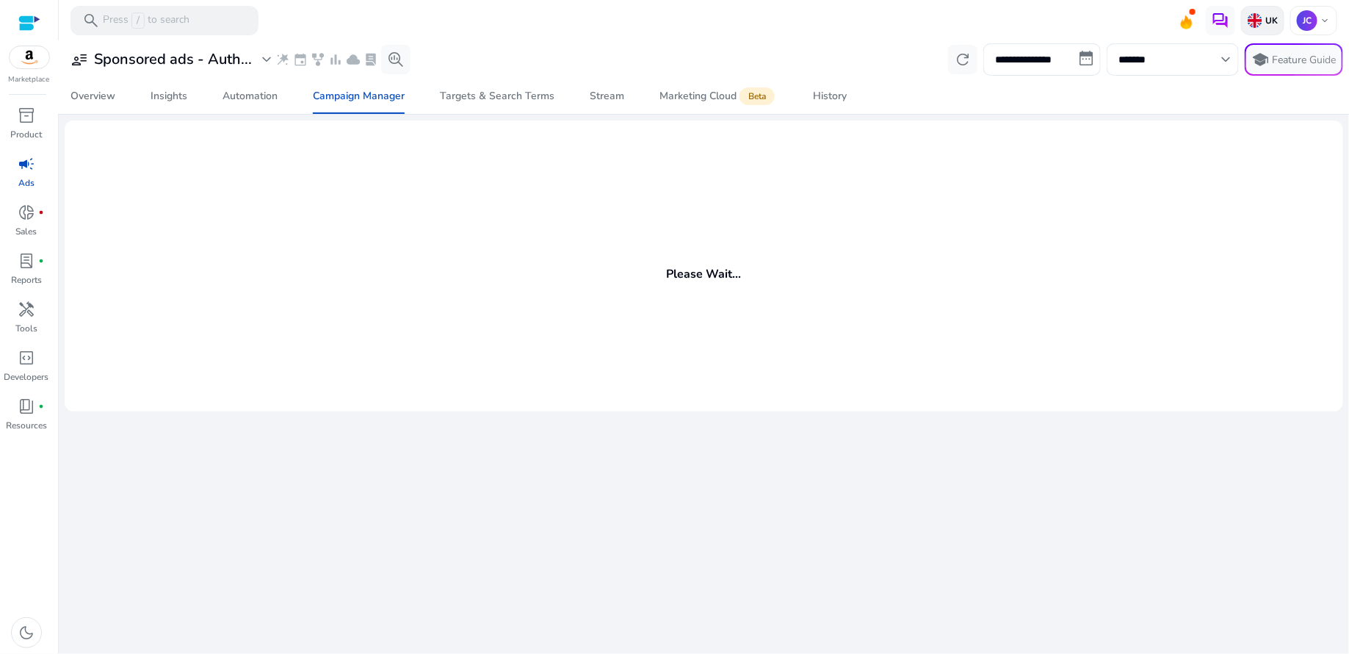
click at [1265, 15] on p "UK" at bounding box center [1270, 21] width 15 height 12
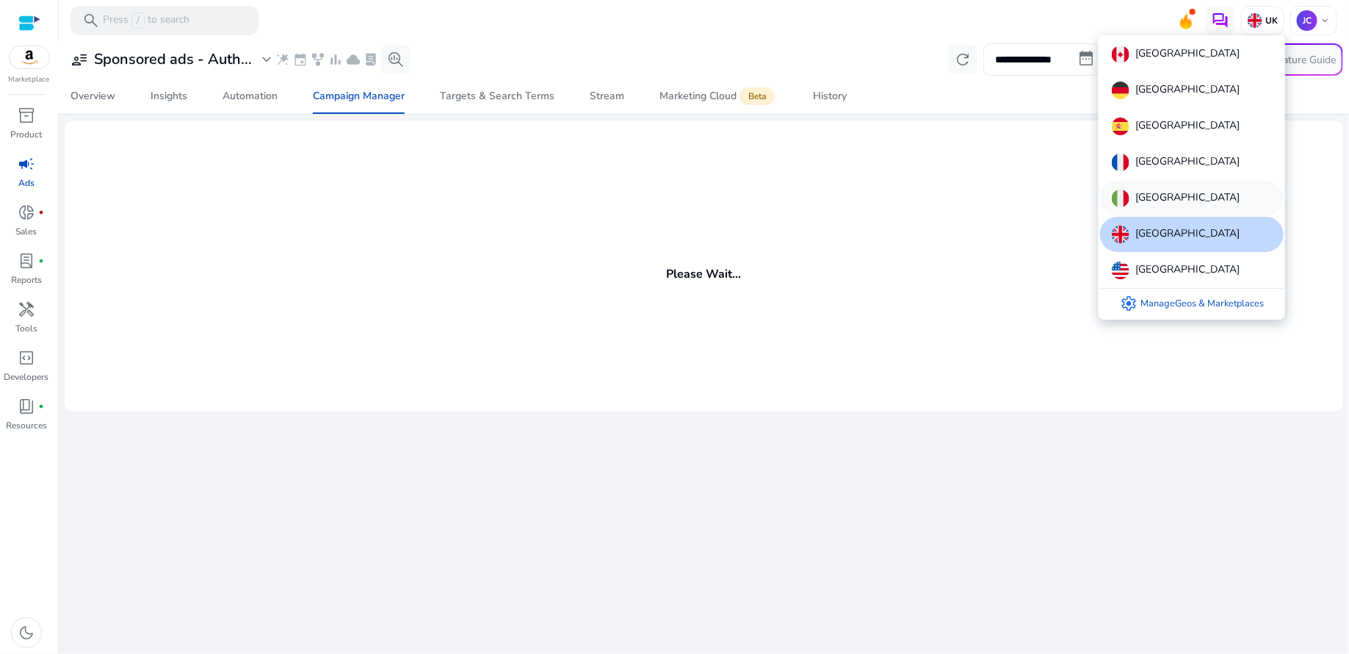
click at [1167, 196] on div "[GEOGRAPHIC_DATA]" at bounding box center [1192, 198] width 184 height 35
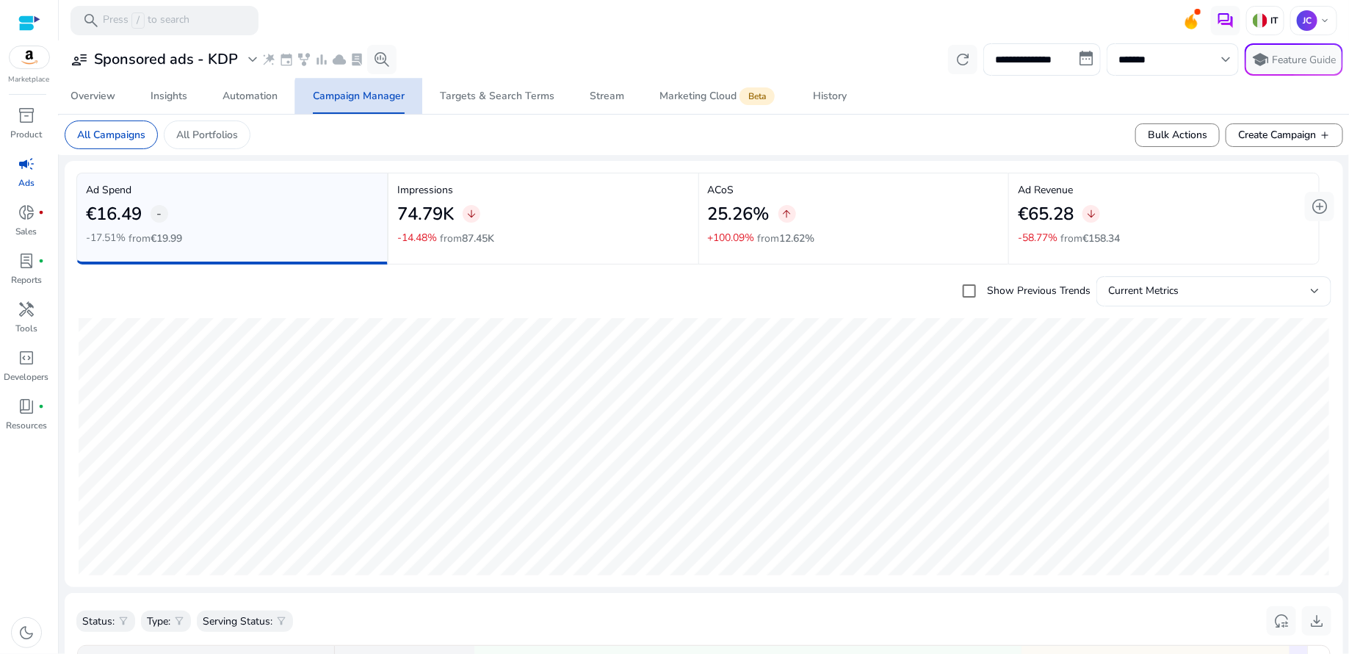
click at [374, 107] on span "Campaign Manager" at bounding box center [359, 96] width 92 height 35
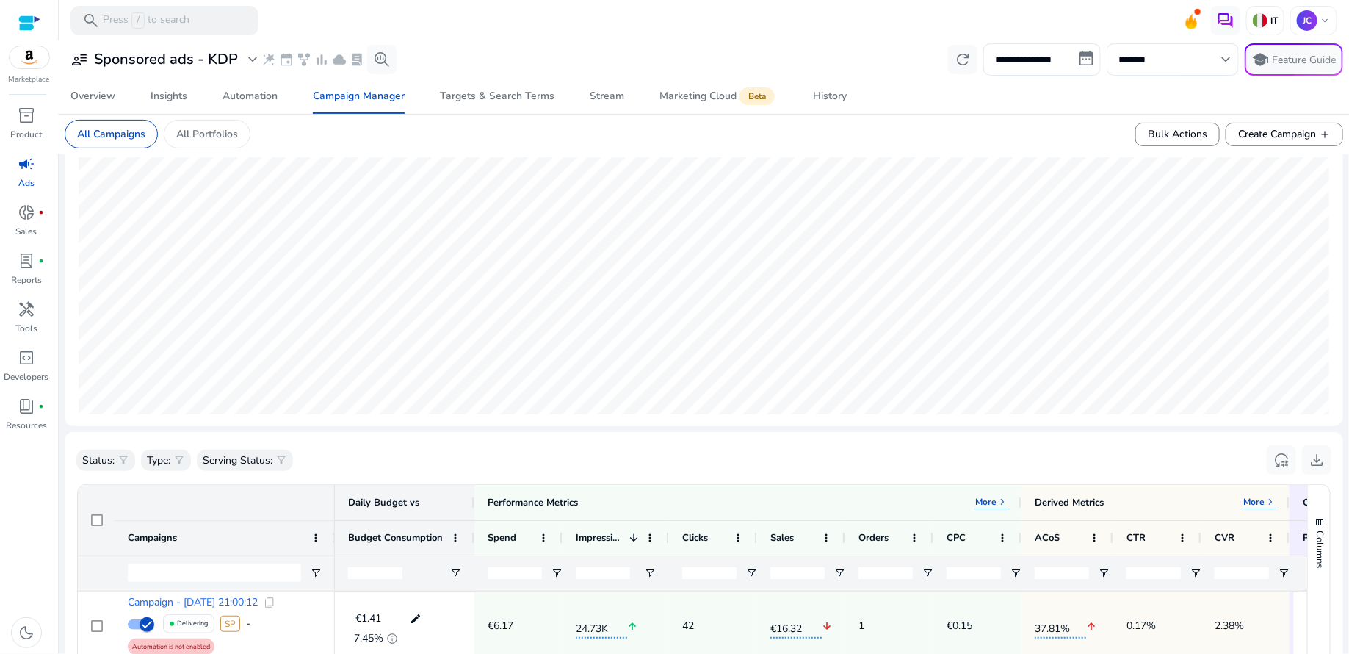
scroll to position [160, 0]
click at [209, 134] on p "All Portfolios" at bounding box center [207, 133] width 62 height 15
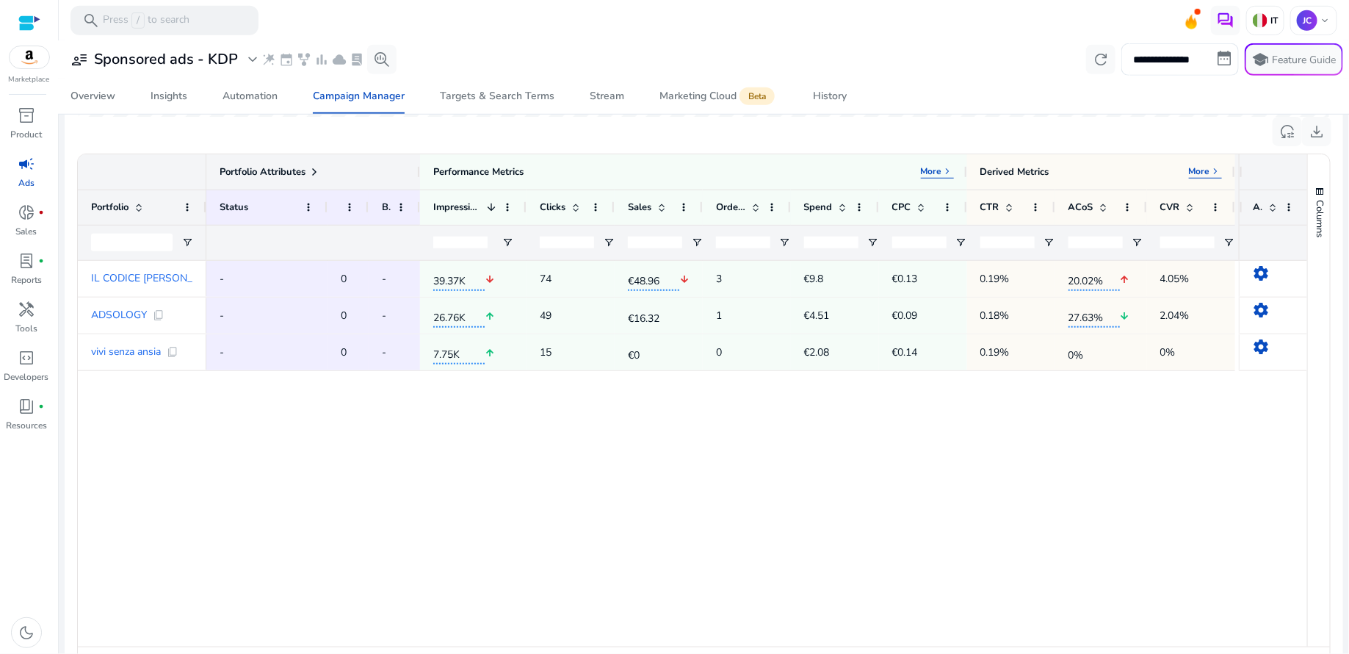
scroll to position [446, 0]
click at [1255, 25] on img at bounding box center [1260, 20] width 15 height 15
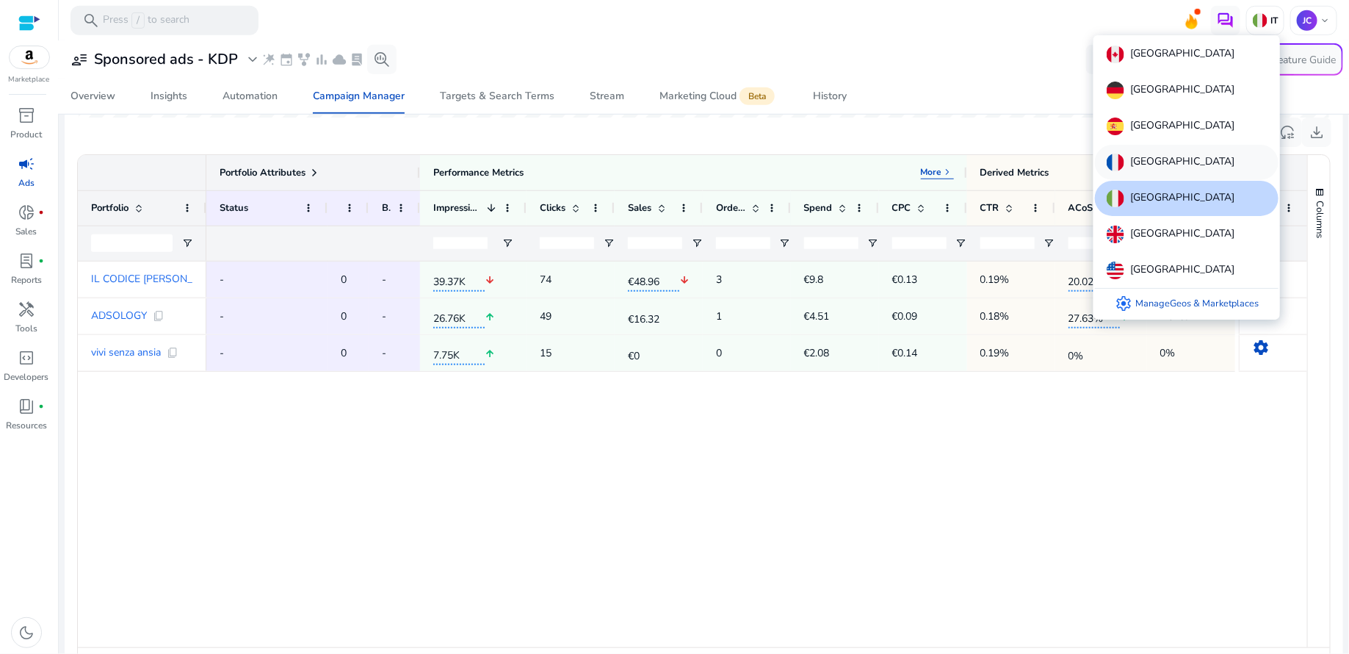
click at [1157, 156] on p "[GEOGRAPHIC_DATA]" at bounding box center [1183, 163] width 104 height 18
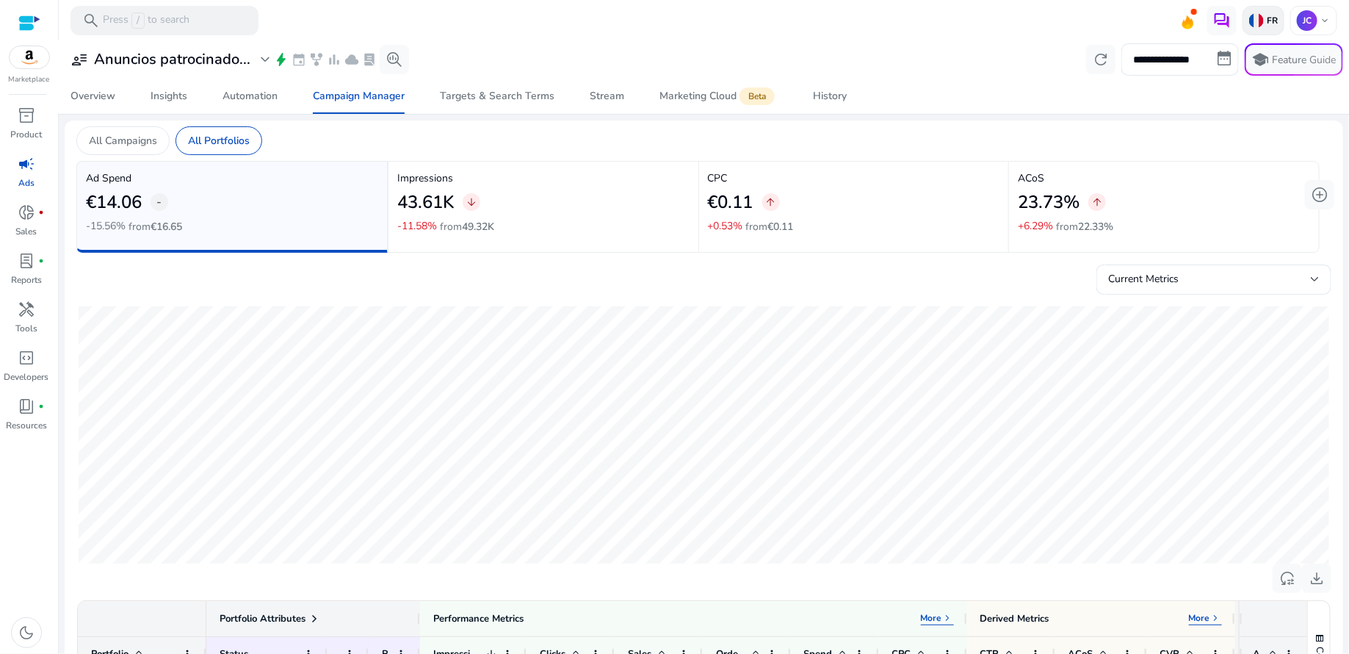
click at [1264, 23] on p "FR" at bounding box center [1271, 21] width 14 height 12
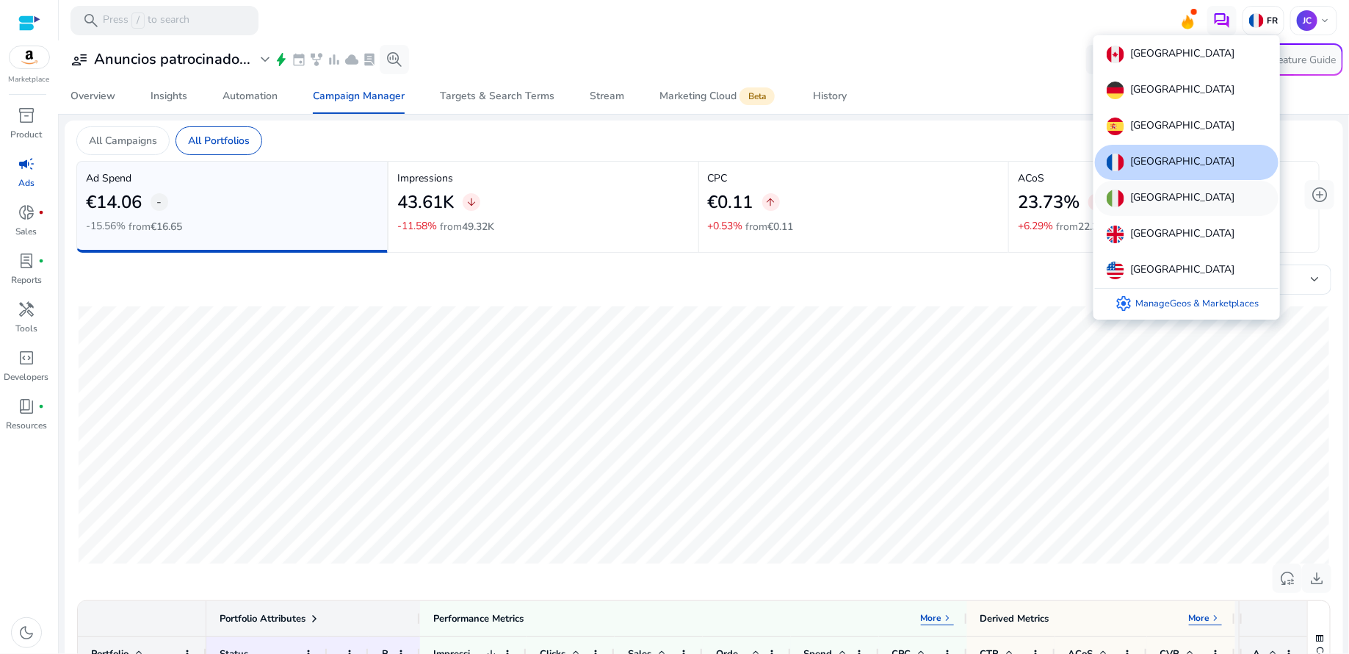
click at [1139, 201] on p "[GEOGRAPHIC_DATA]" at bounding box center [1183, 199] width 104 height 18
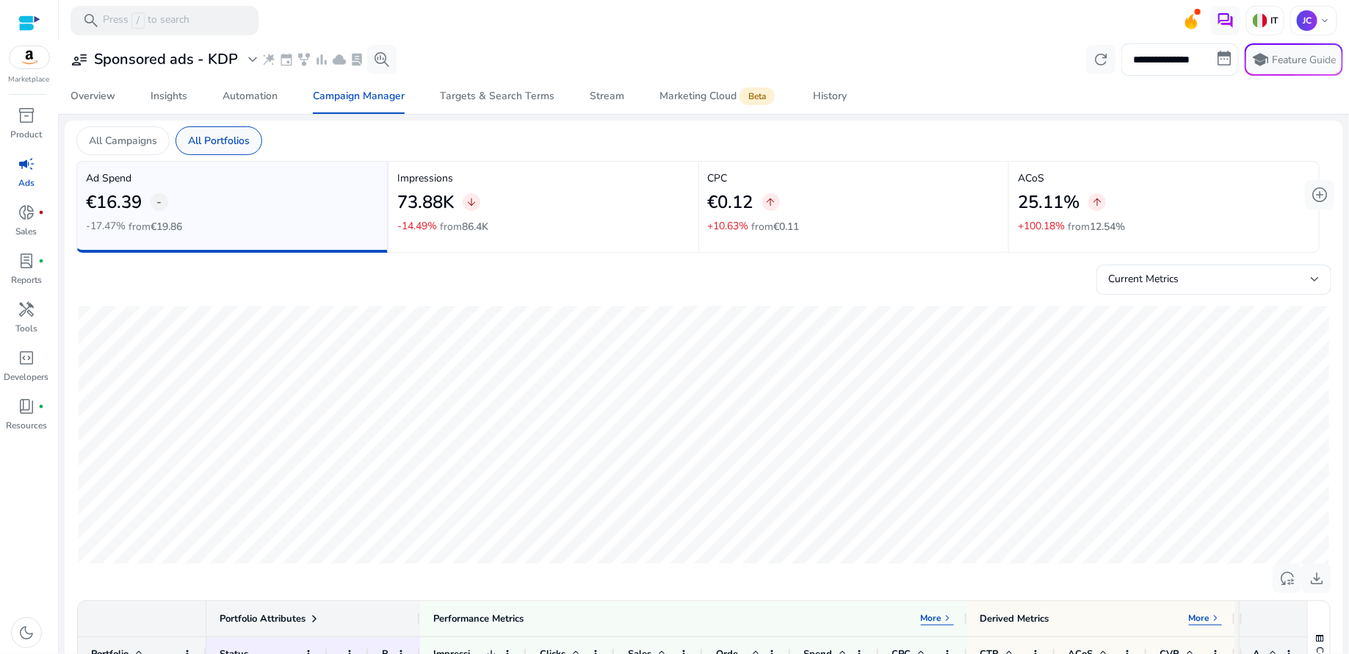
click at [228, 151] on div "All Portfolios" at bounding box center [219, 140] width 87 height 29
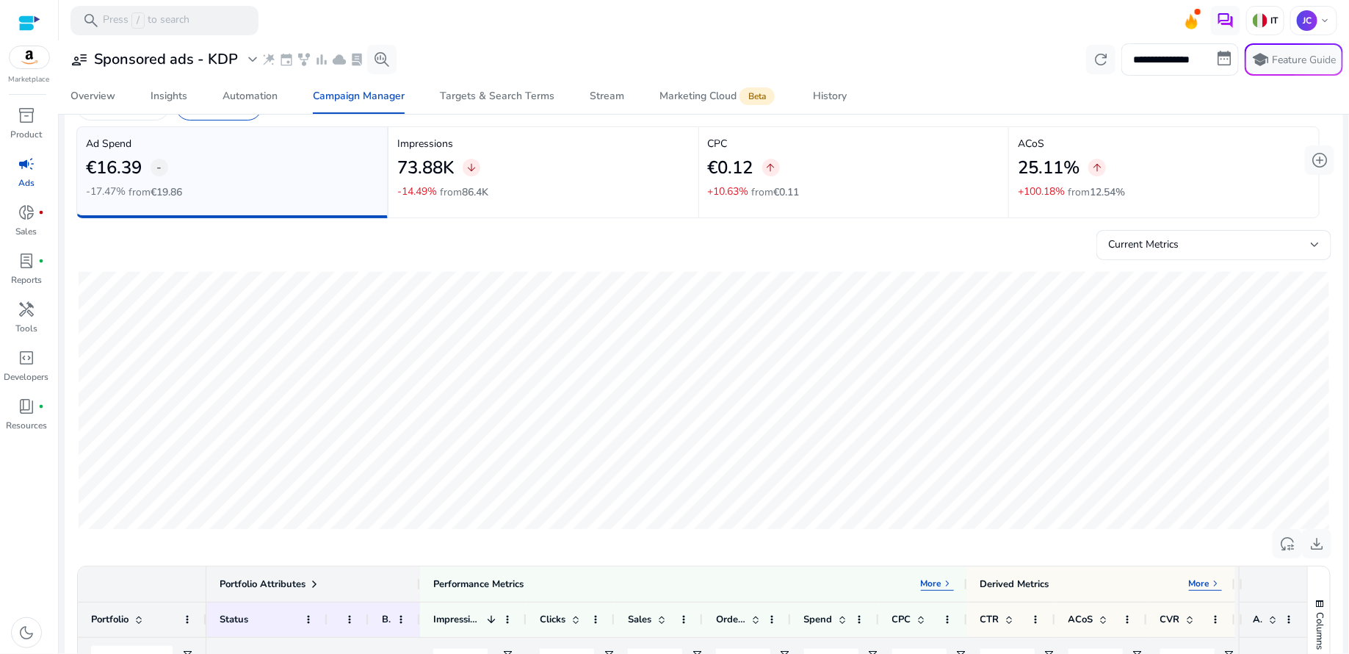
scroll to position [0, 0]
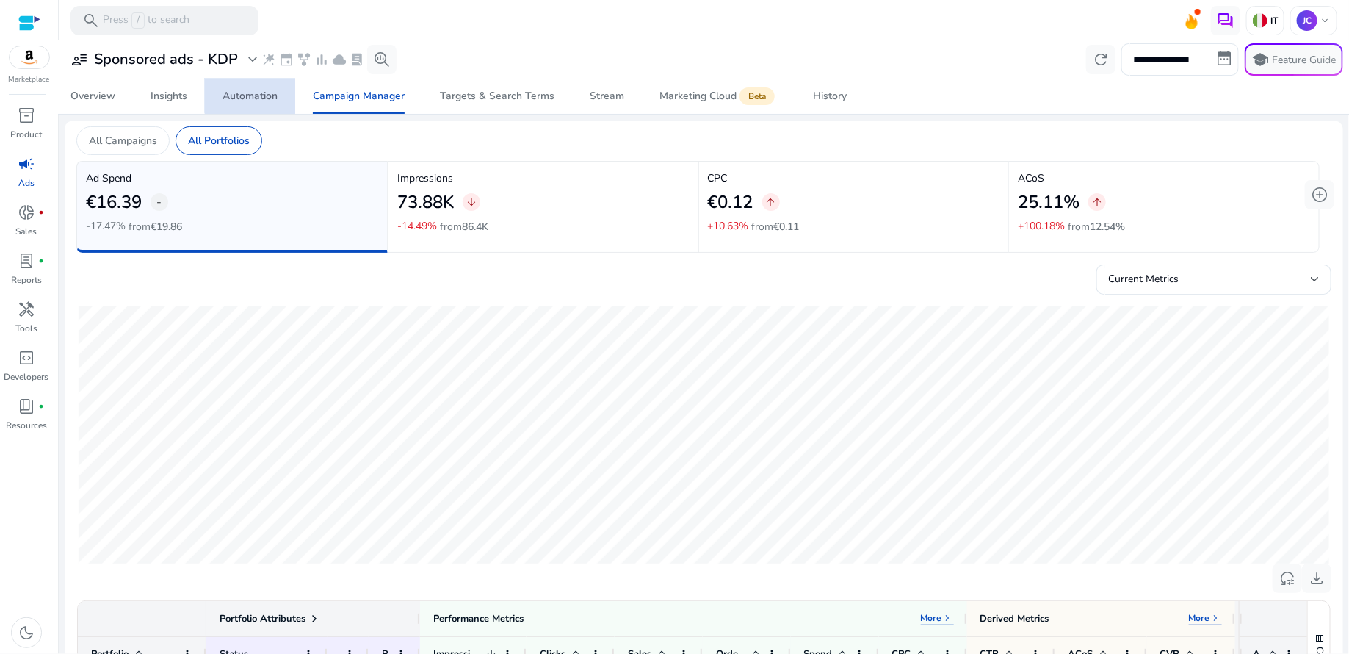
click at [256, 91] on div "Automation" at bounding box center [250, 96] width 55 height 10
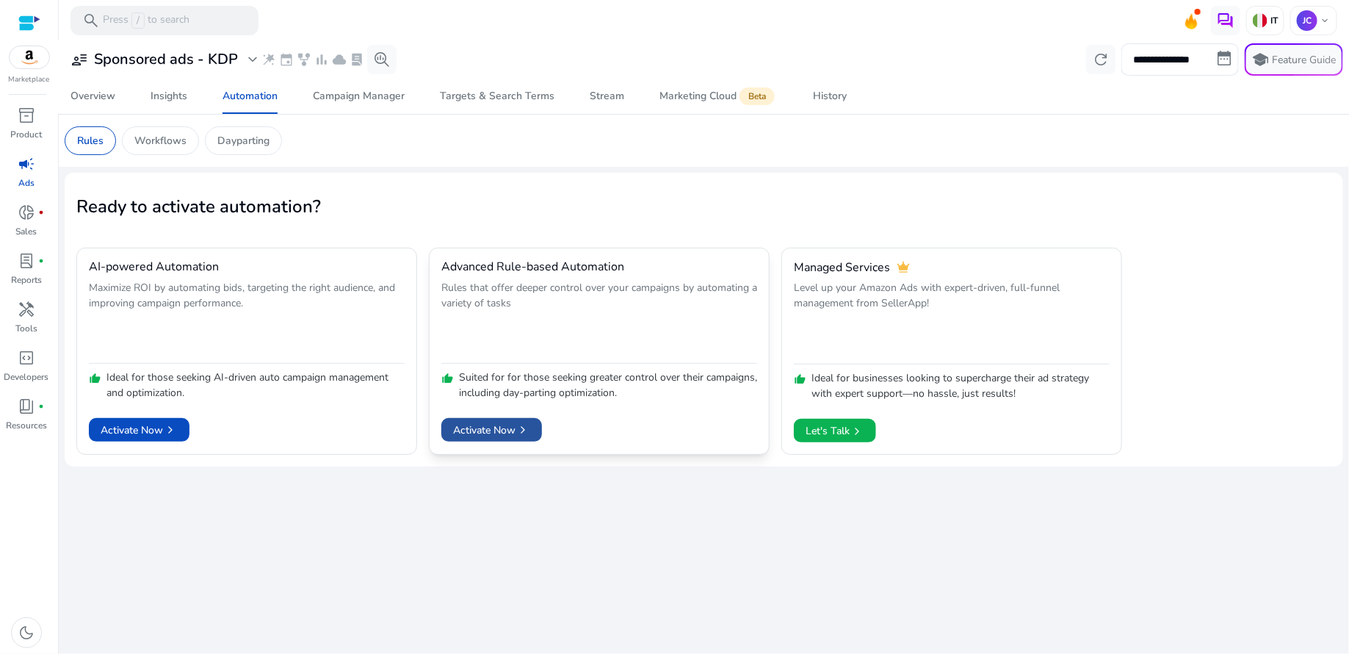
click at [510, 425] on span "Activate Now chevron_right" at bounding box center [491, 429] width 77 height 15
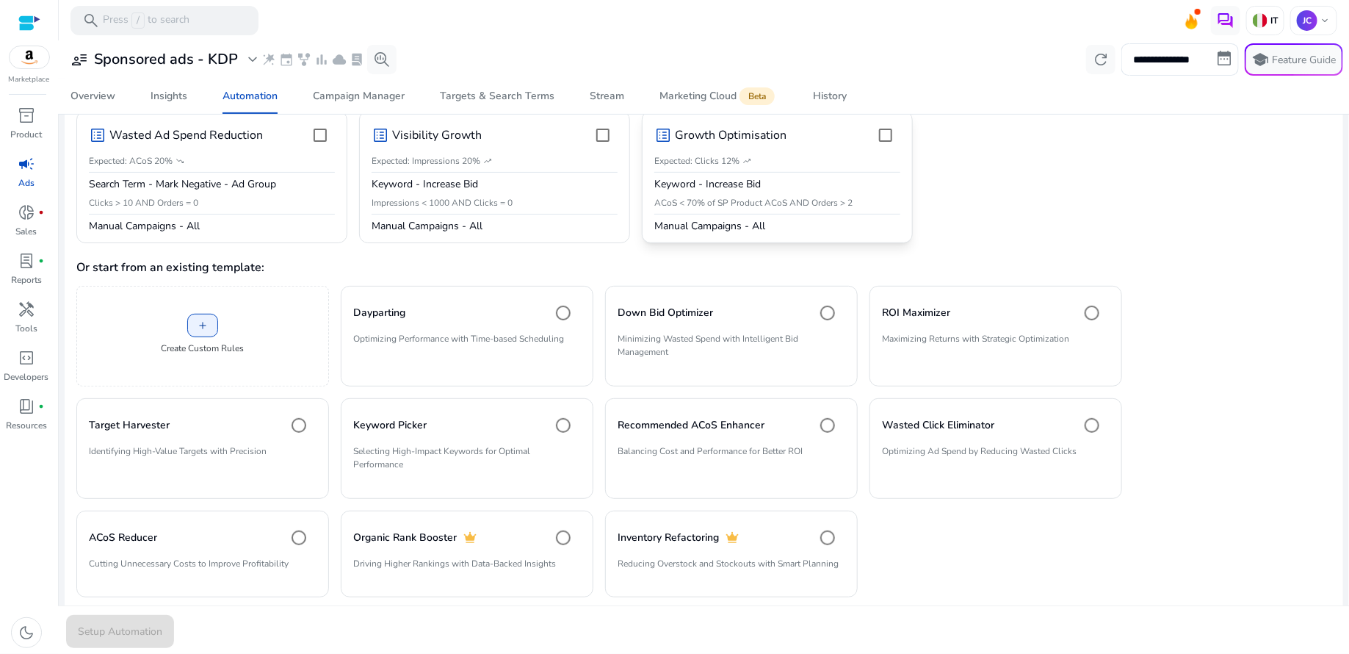
scroll to position [192, 0]
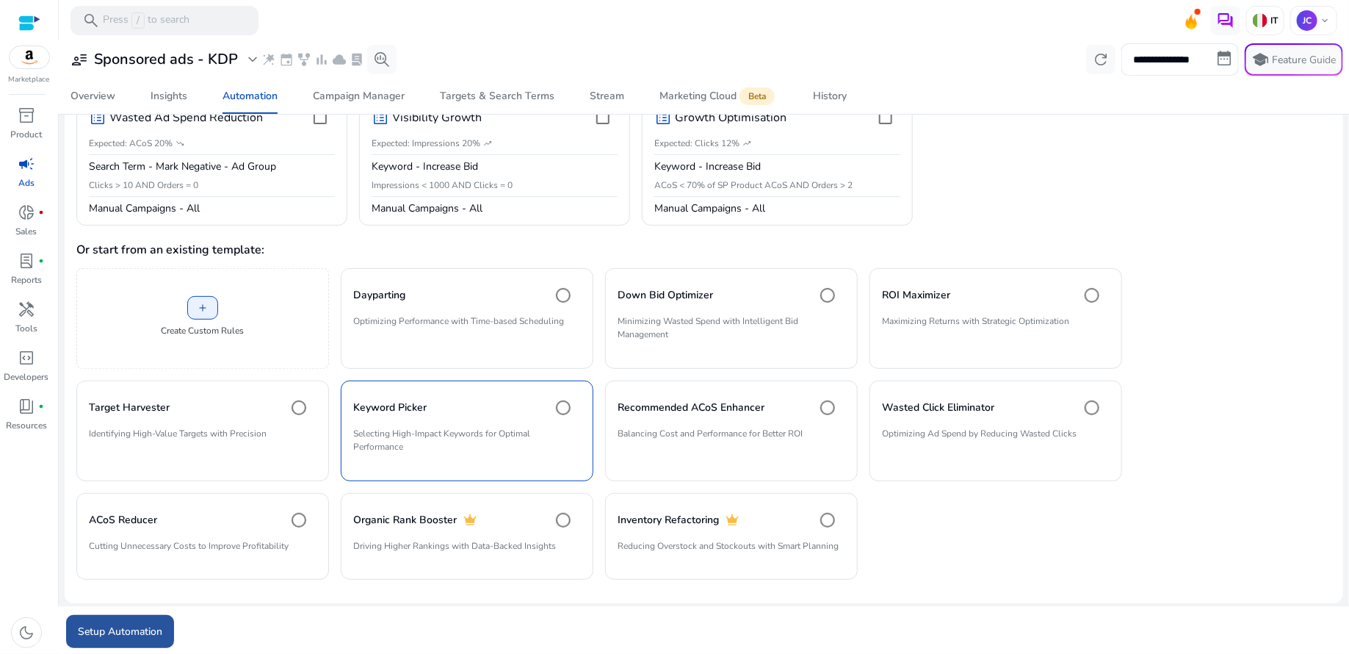
click at [130, 641] on span "submit" at bounding box center [120, 631] width 108 height 35
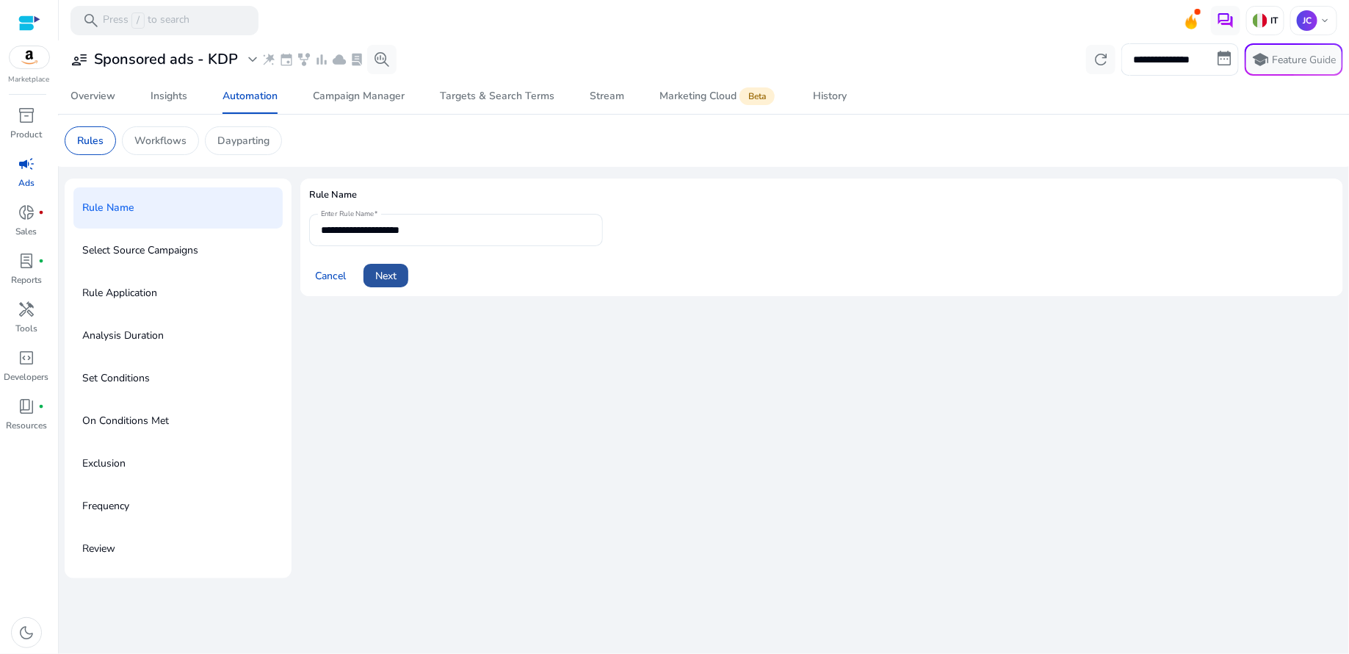
click at [389, 279] on span "Next" at bounding box center [385, 275] width 21 height 15
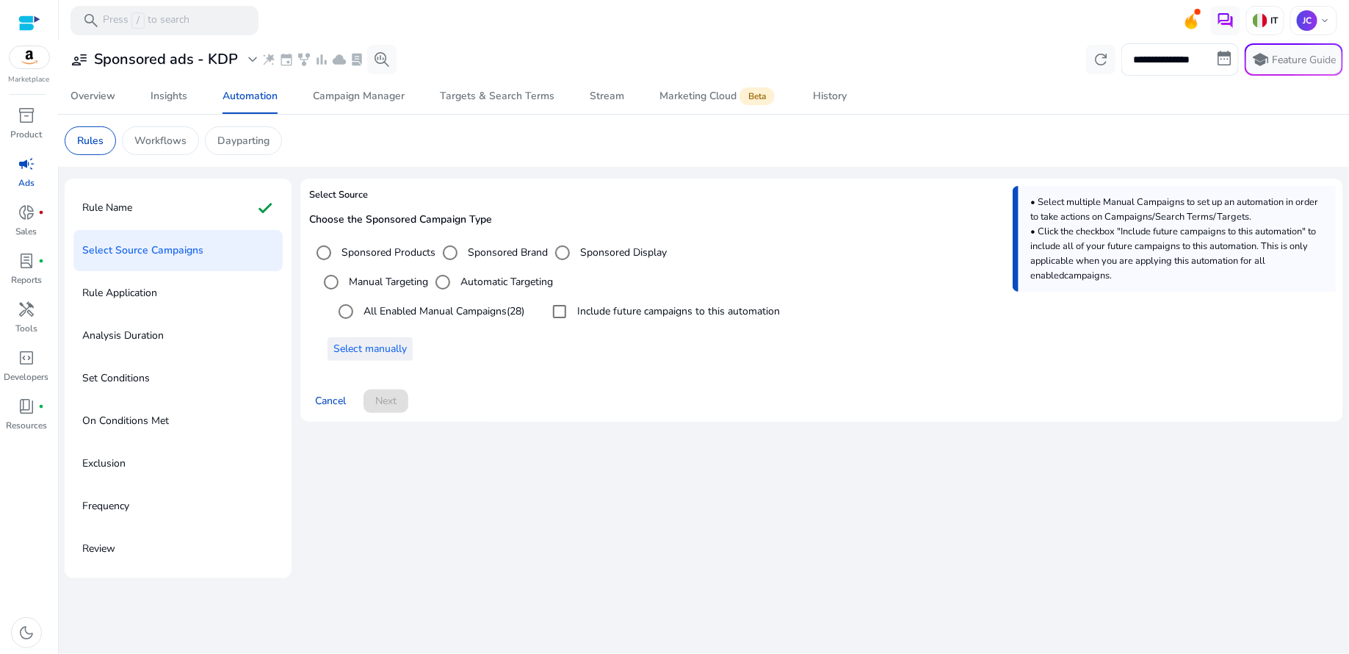
click at [344, 350] on span "Select manually" at bounding box center [370, 348] width 73 height 15
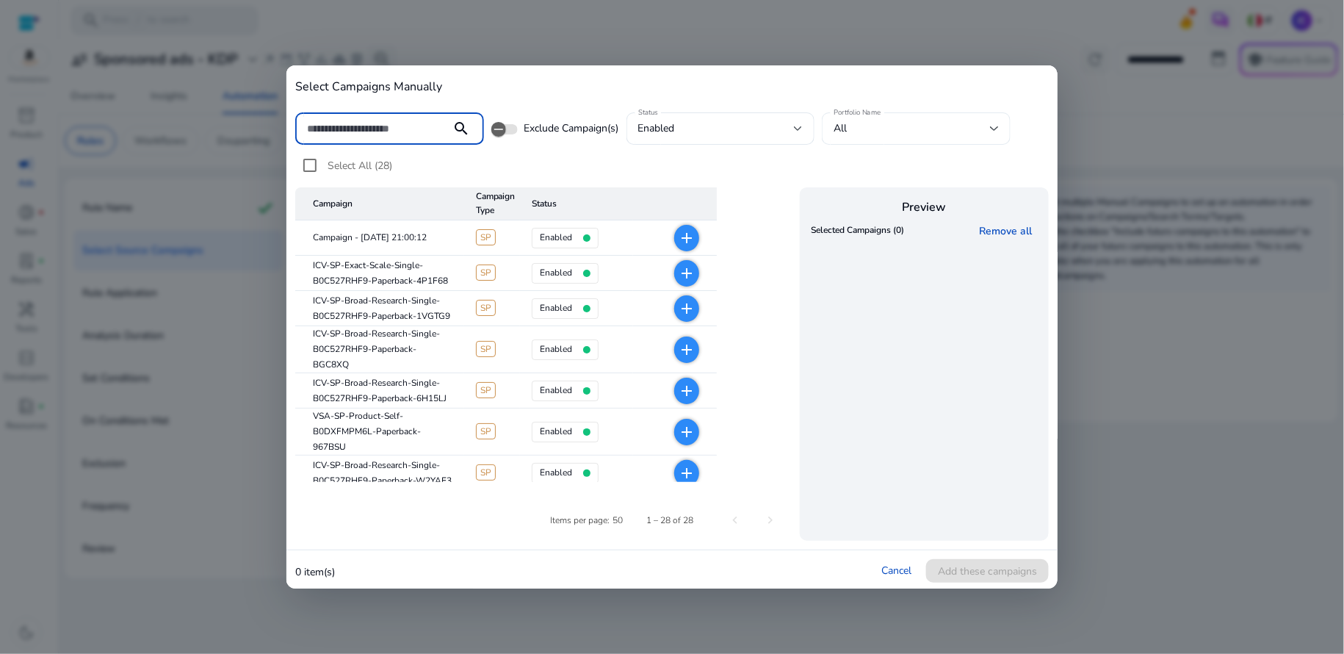
click at [993, 127] on div at bounding box center [994, 129] width 9 height 6
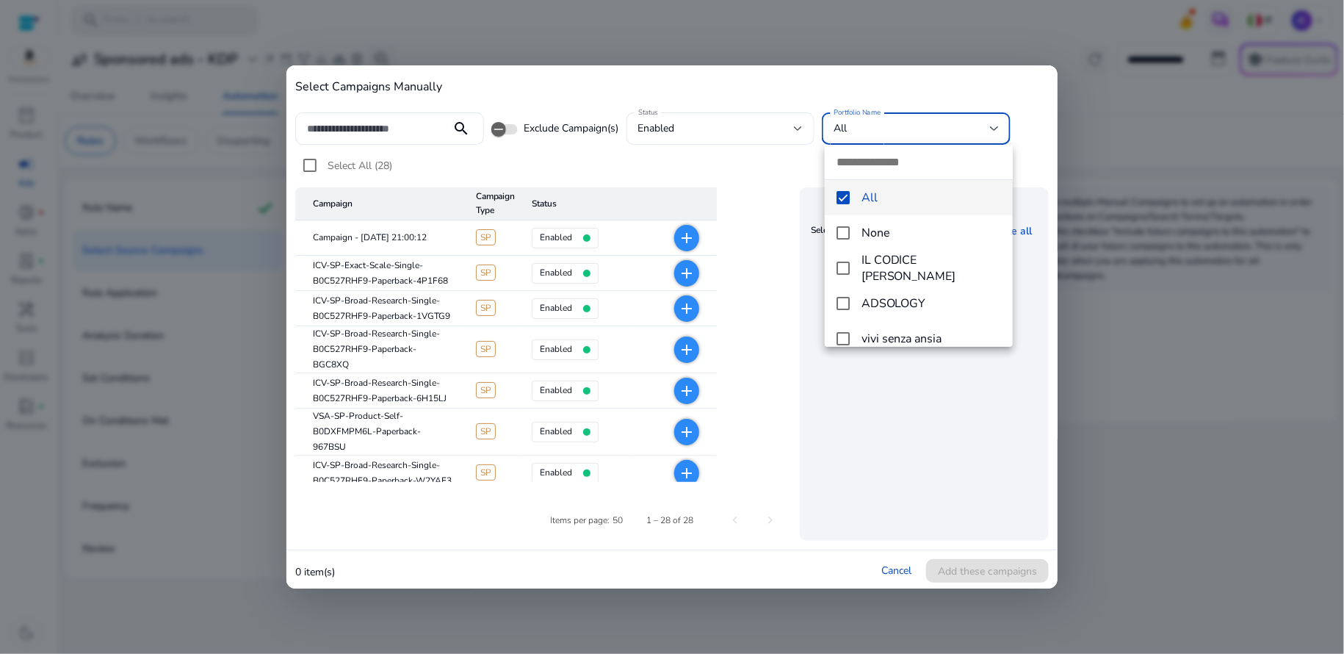
click at [899, 572] on div at bounding box center [672, 327] width 1344 height 654
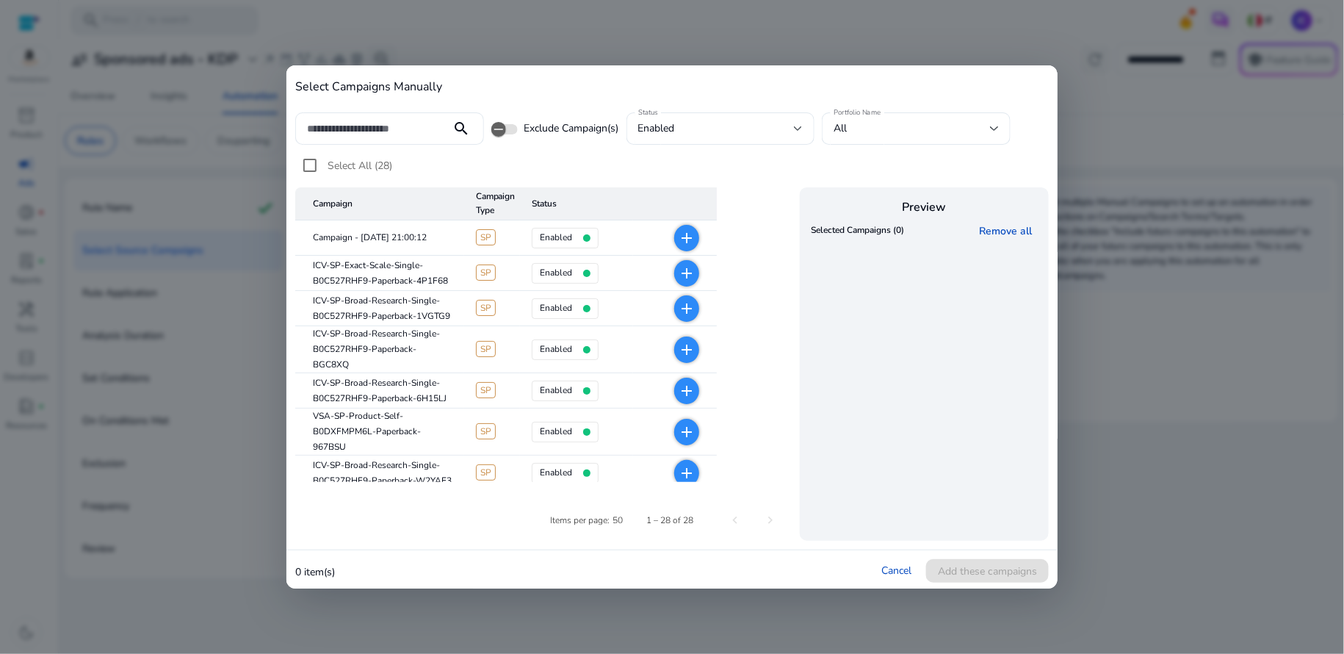
click at [899, 572] on link "Cancel" at bounding box center [897, 570] width 30 height 14
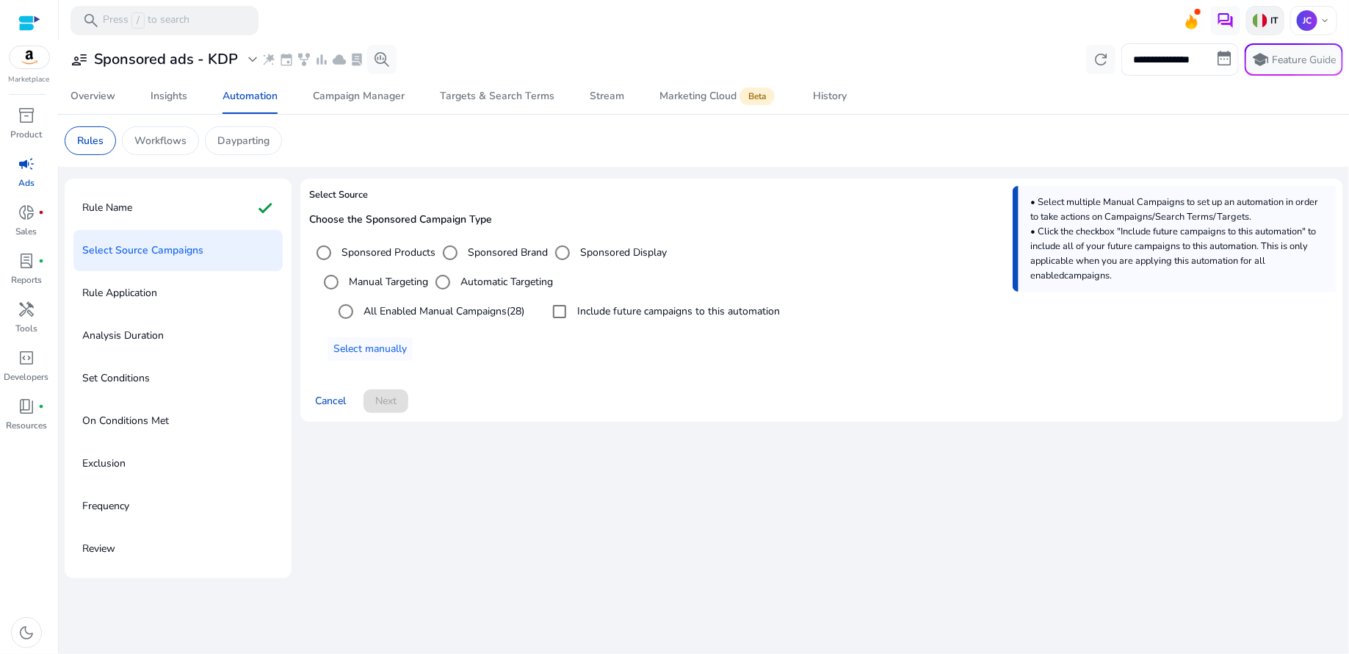
click at [1265, 22] on img at bounding box center [1260, 20] width 15 height 15
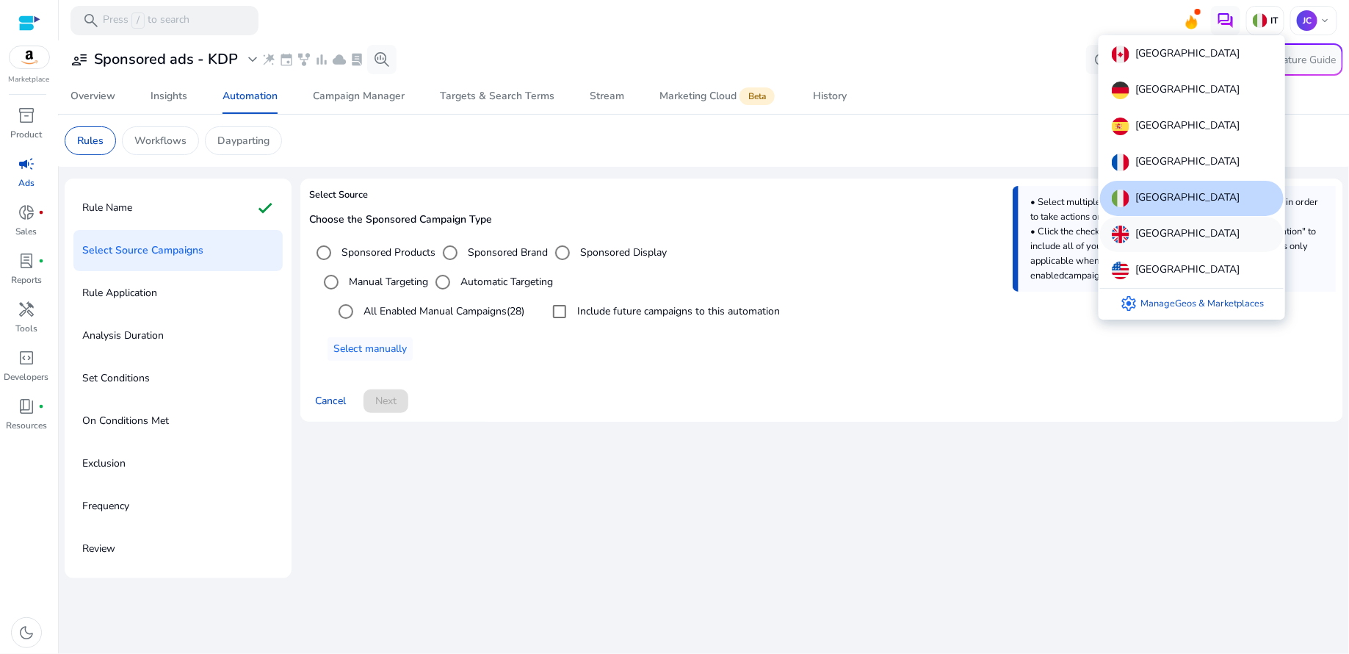
click at [1122, 237] on img at bounding box center [1121, 235] width 18 height 18
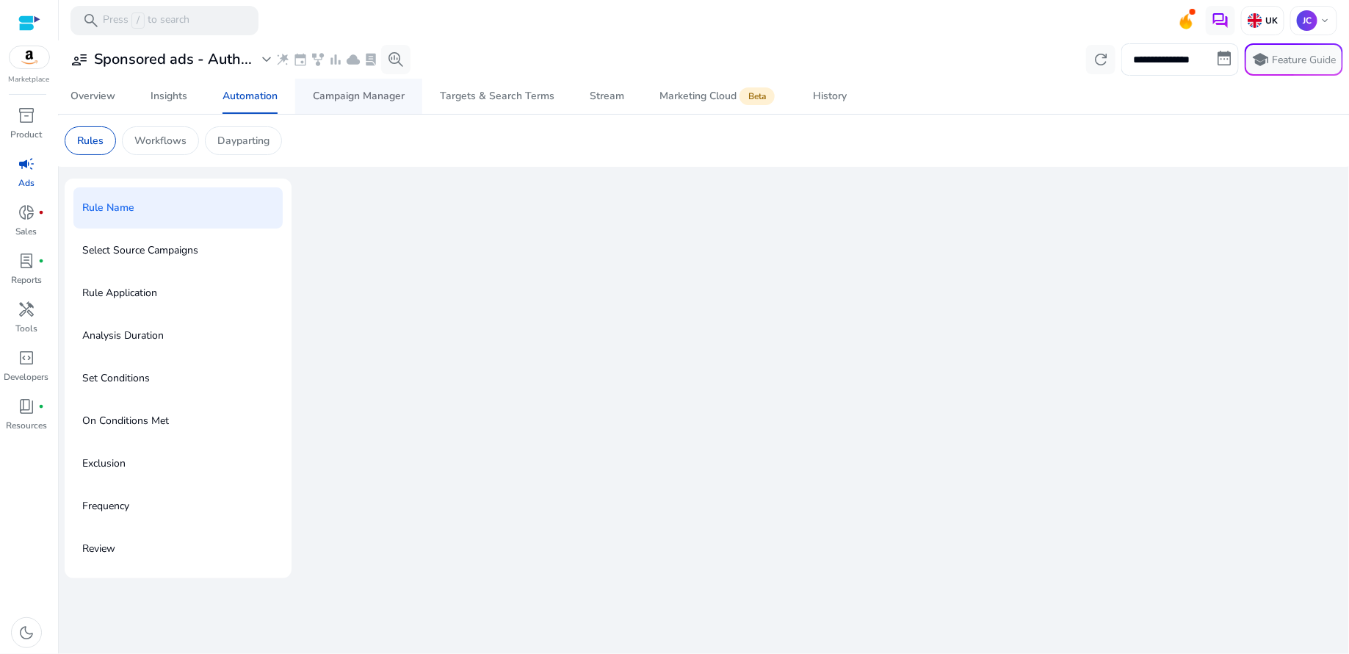
click at [332, 99] on div "Campaign Manager" at bounding box center [359, 96] width 92 height 10
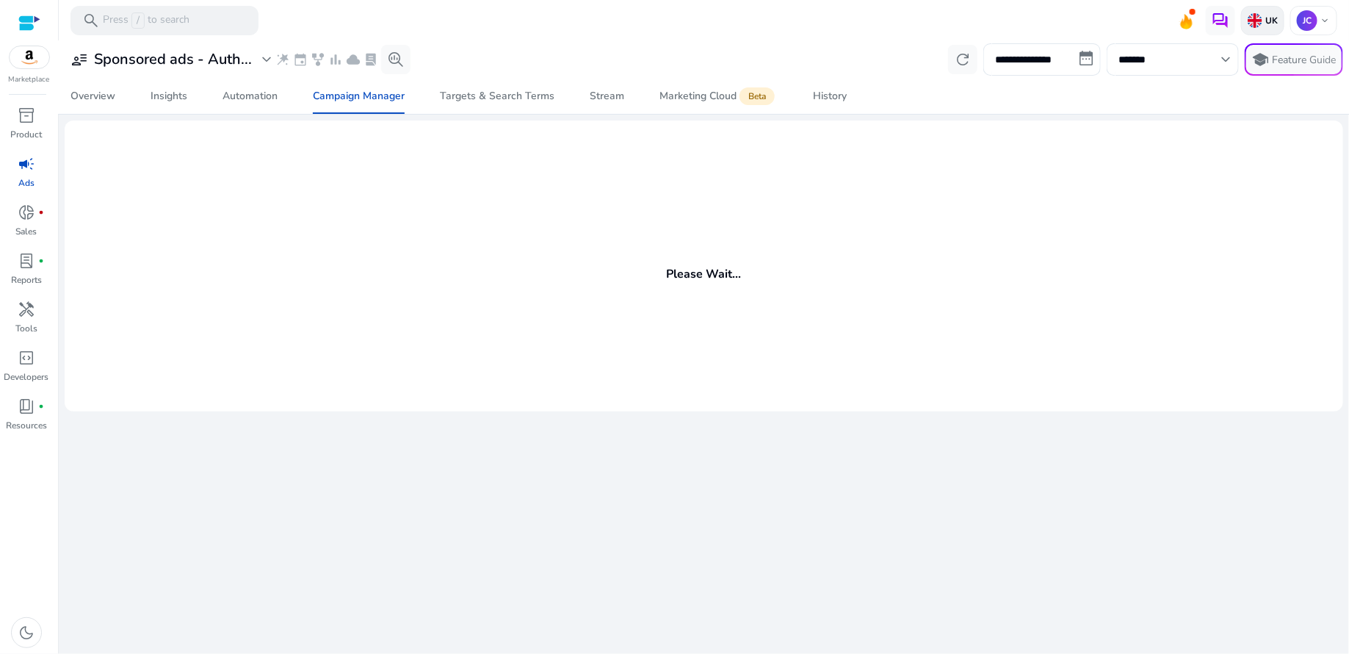
click at [1268, 17] on p "UK" at bounding box center [1270, 21] width 15 height 12
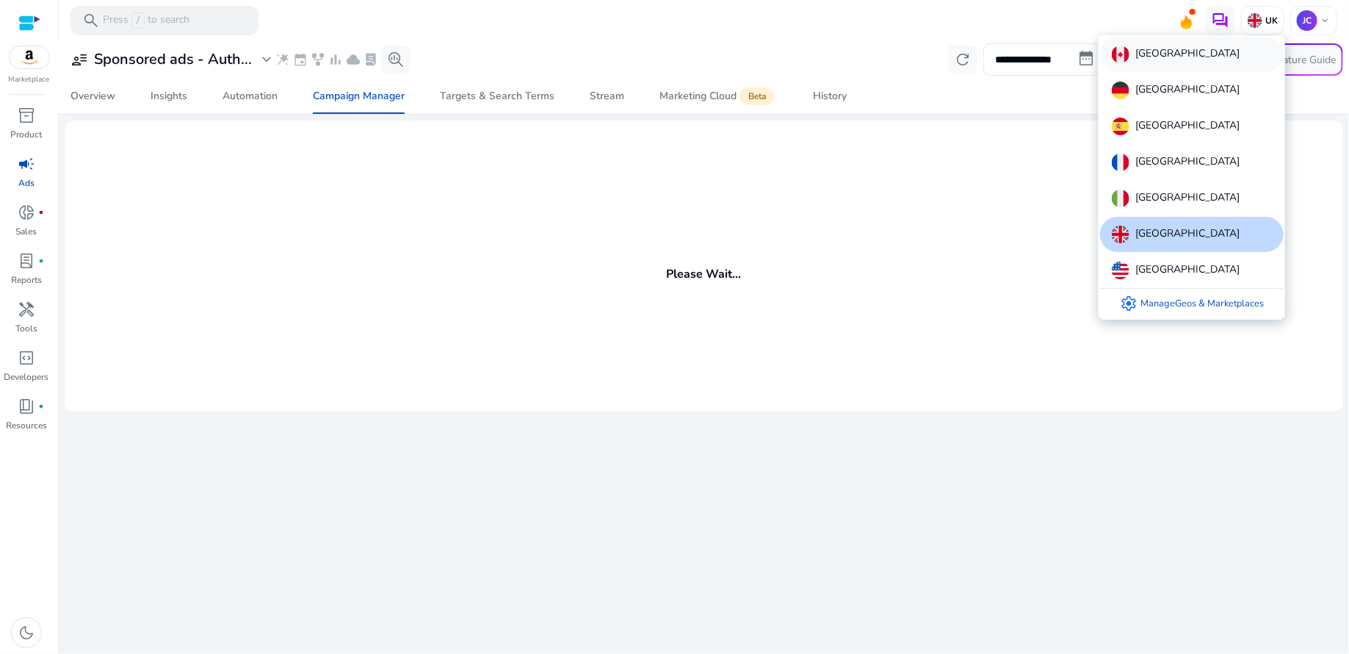
click at [1158, 60] on p "[GEOGRAPHIC_DATA]" at bounding box center [1188, 55] width 104 height 18
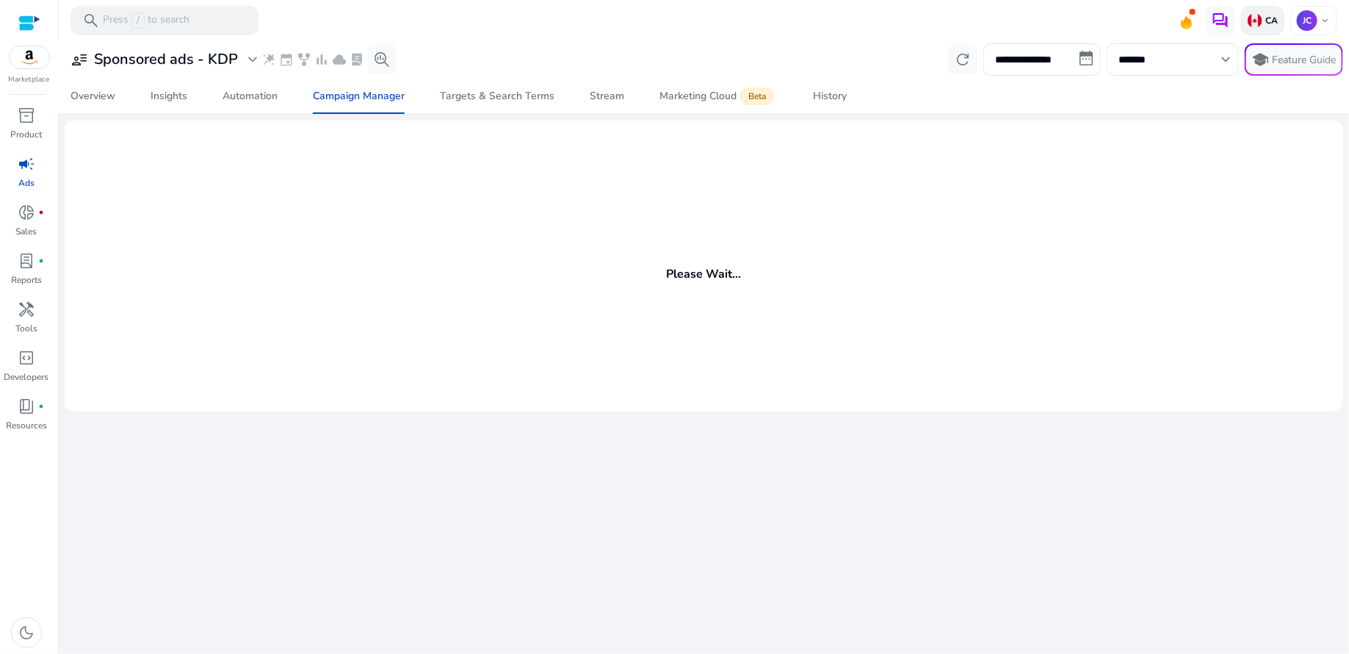
click at [1259, 16] on img at bounding box center [1255, 20] width 15 height 15
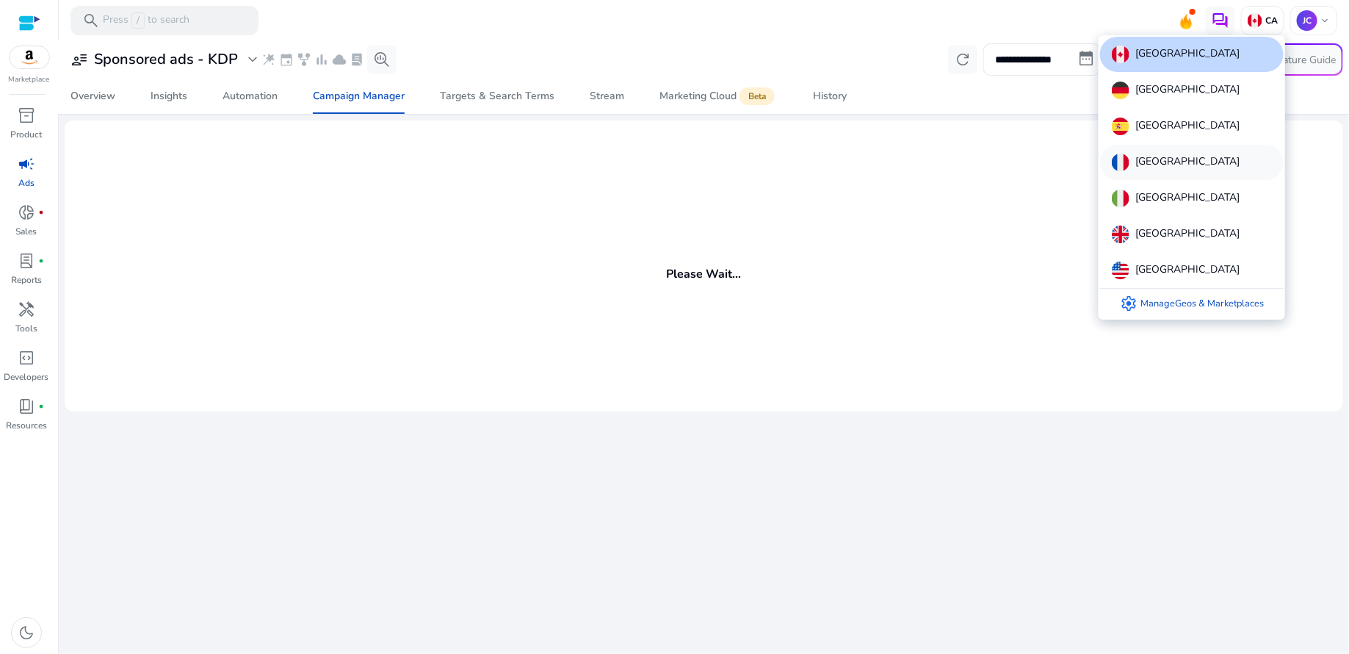
click at [1144, 156] on p "[GEOGRAPHIC_DATA]" at bounding box center [1188, 163] width 104 height 18
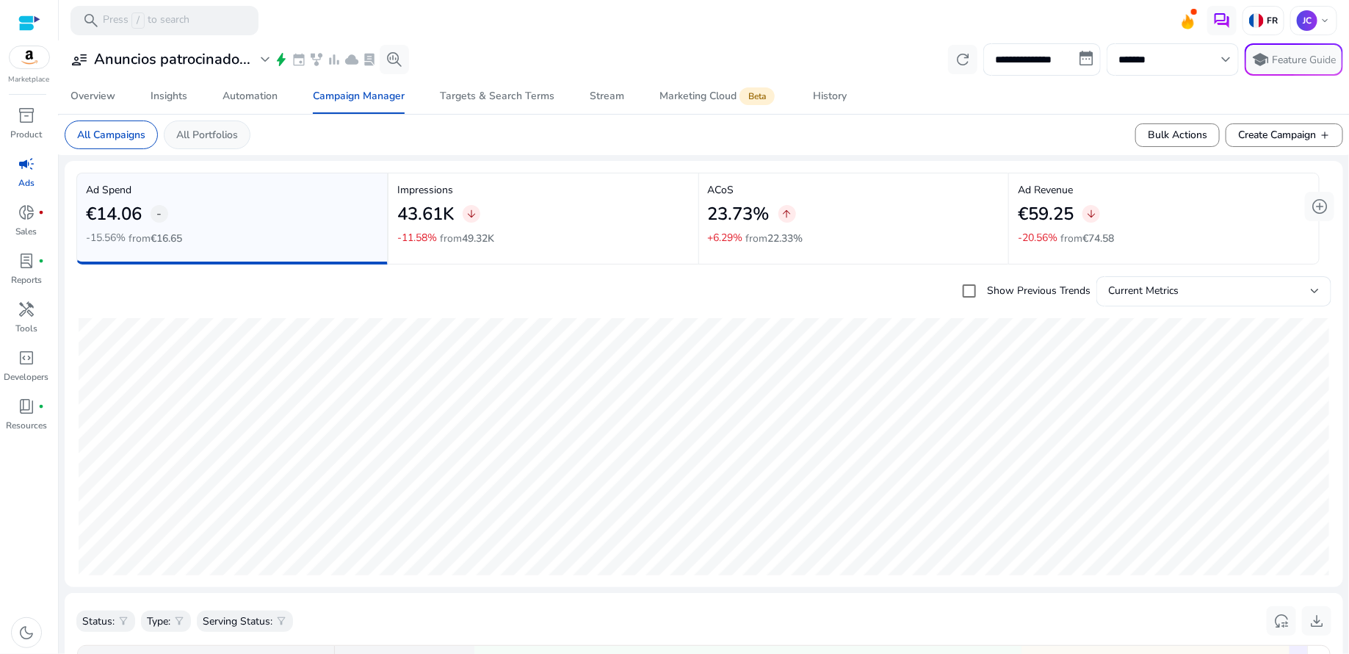
click at [222, 142] on p "All Portfolios" at bounding box center [207, 134] width 62 height 15
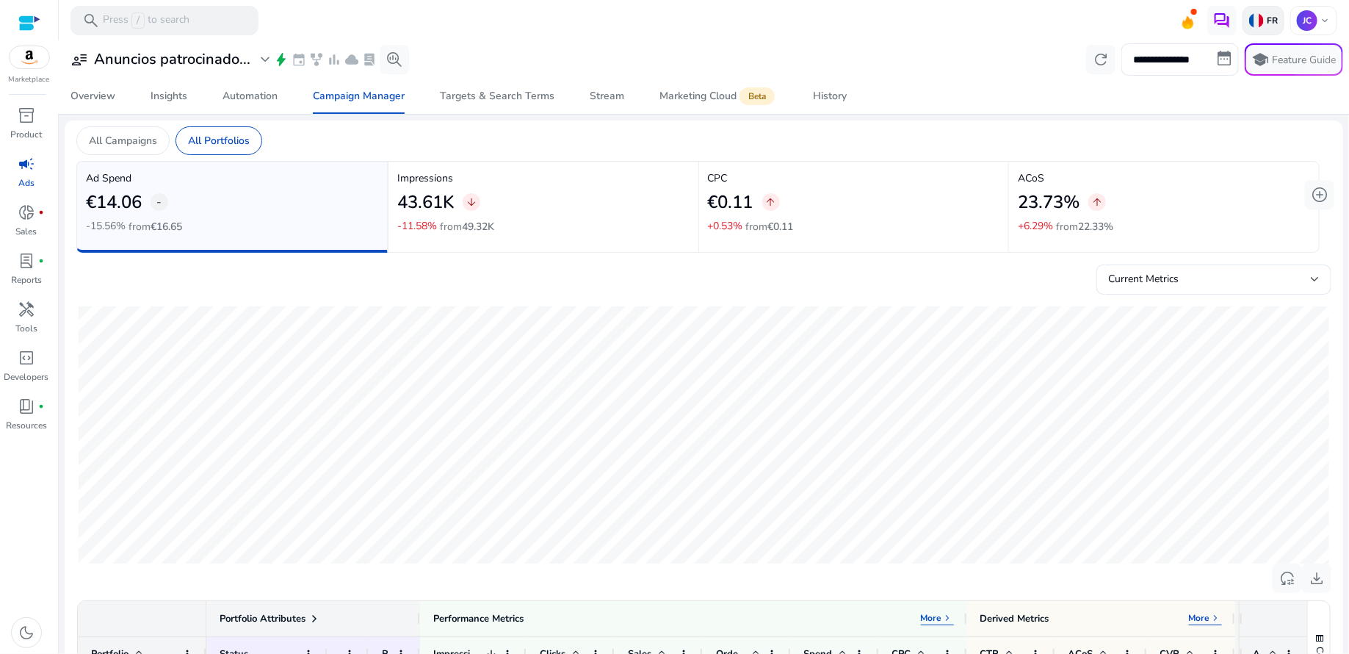
click at [1253, 18] on img at bounding box center [1257, 20] width 15 height 15
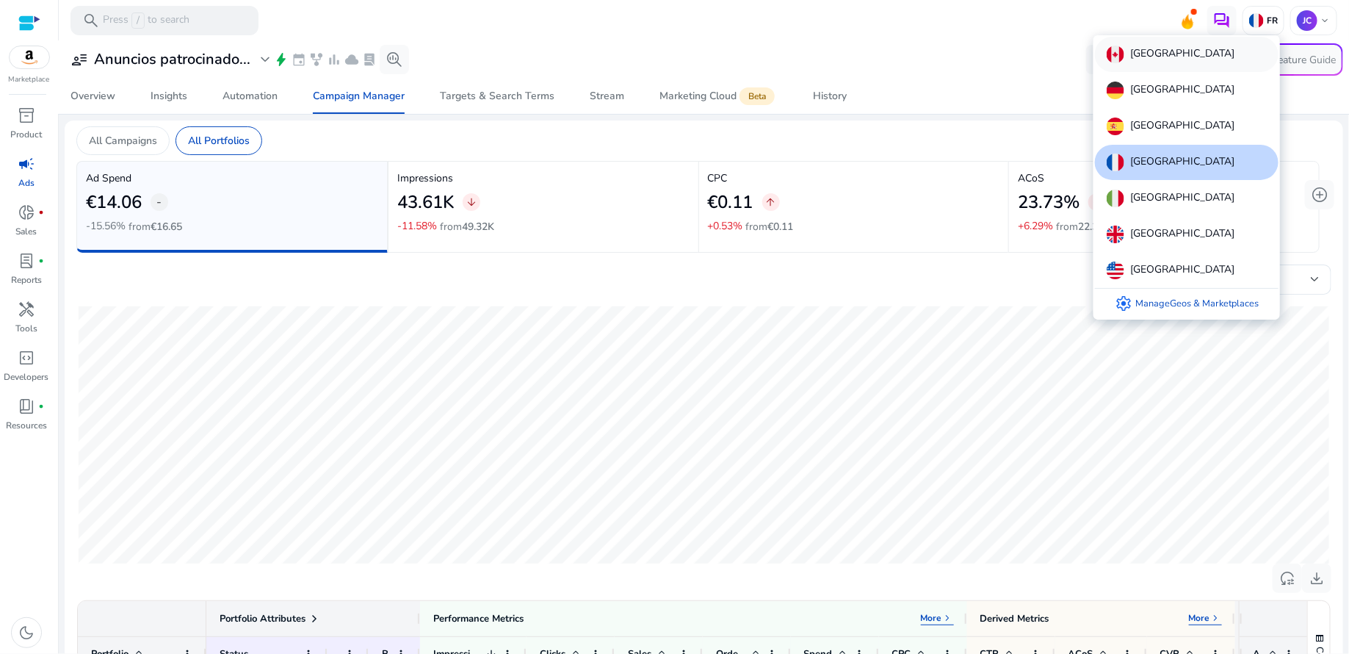
click at [1156, 46] on p "[GEOGRAPHIC_DATA]" at bounding box center [1183, 55] width 104 height 18
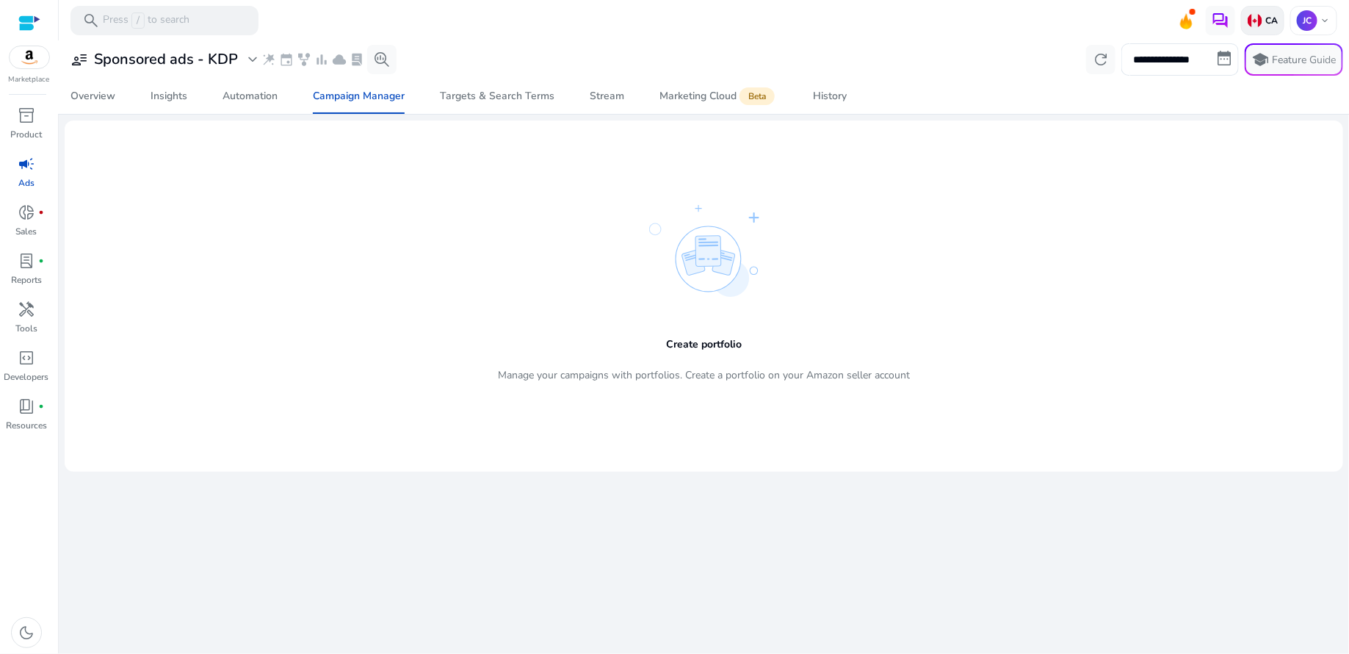
click at [1264, 18] on p "CA" at bounding box center [1270, 21] width 15 height 12
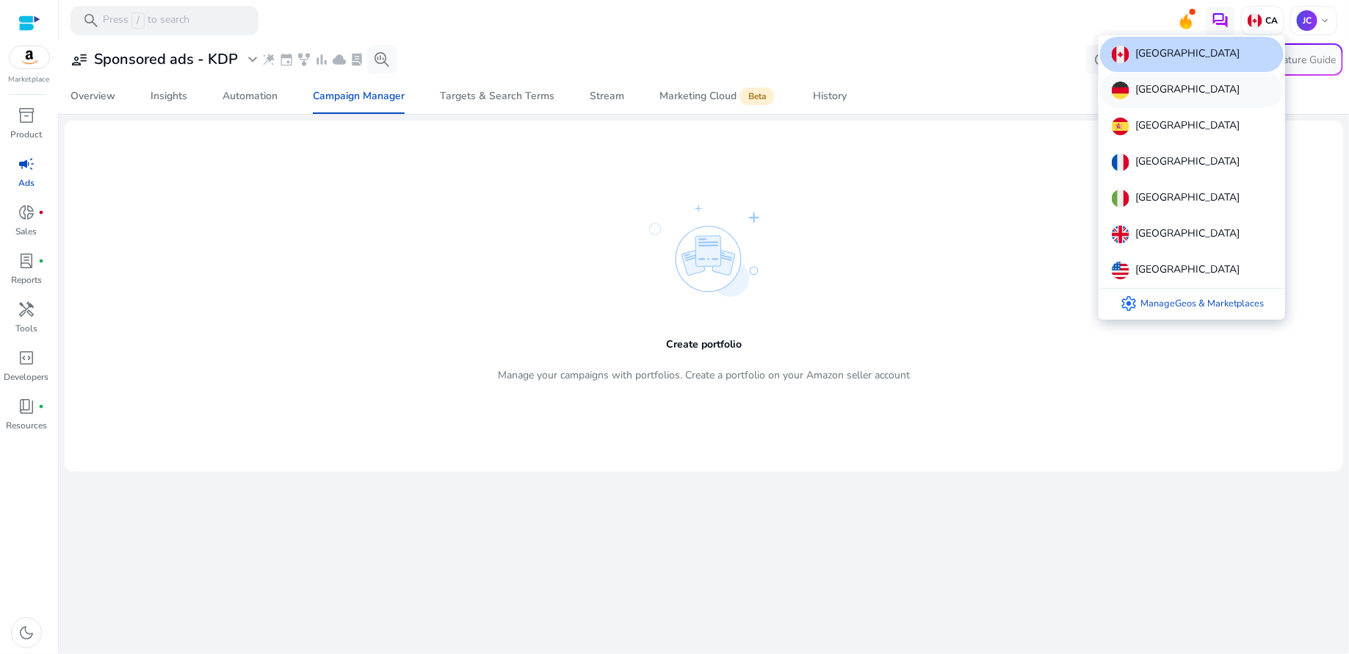
click at [1185, 87] on div "[GEOGRAPHIC_DATA]" at bounding box center [1192, 90] width 184 height 35
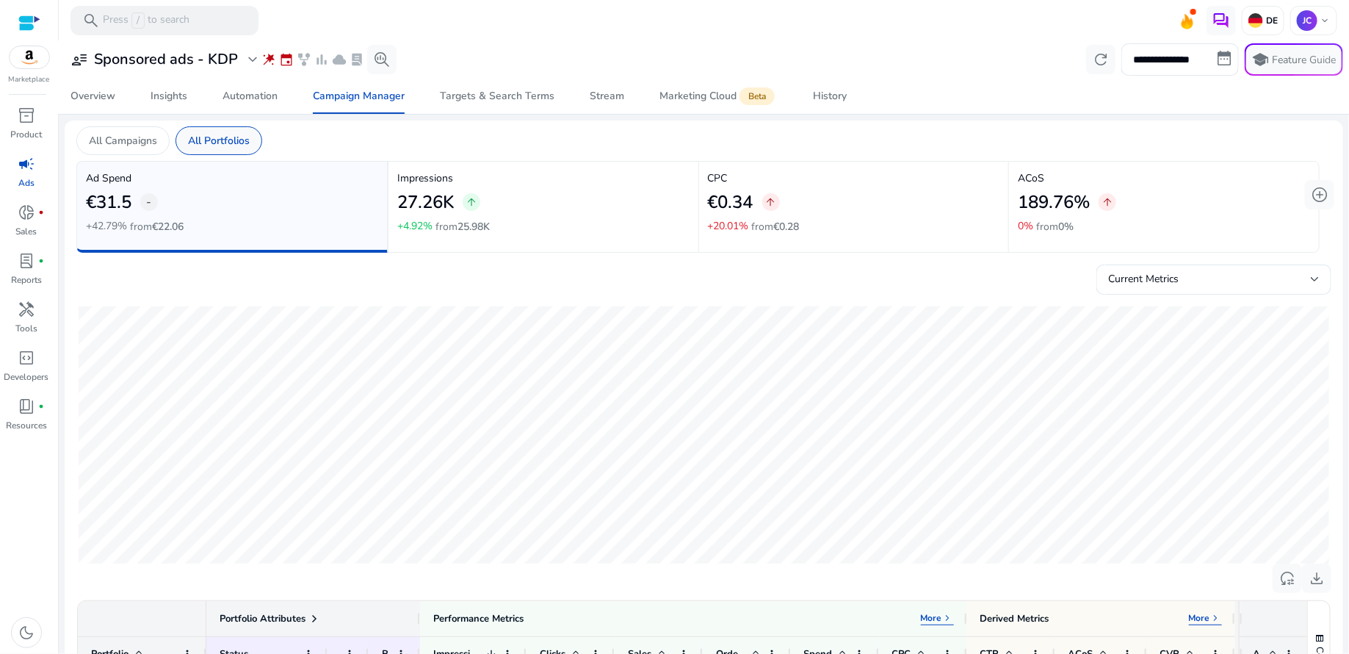
click at [213, 136] on p "All Portfolios" at bounding box center [219, 140] width 62 height 15
click at [263, 93] on div "Automation" at bounding box center [250, 96] width 55 height 10
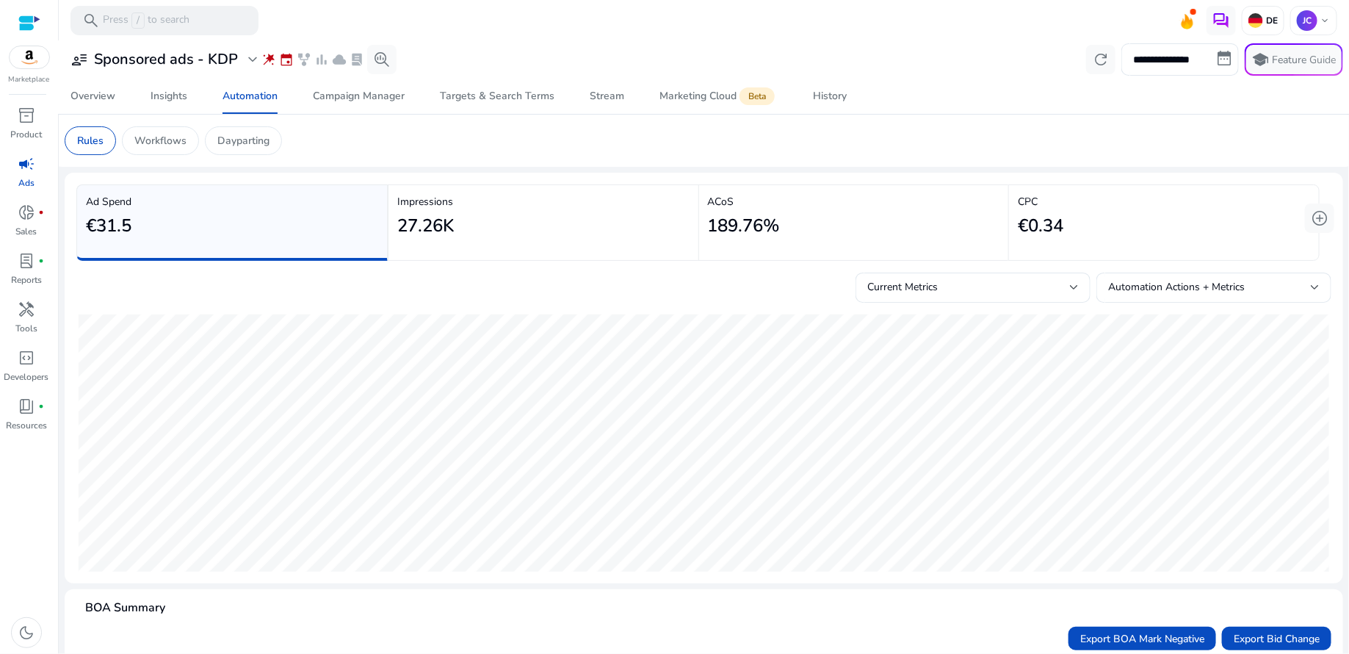
scroll to position [237, 0]
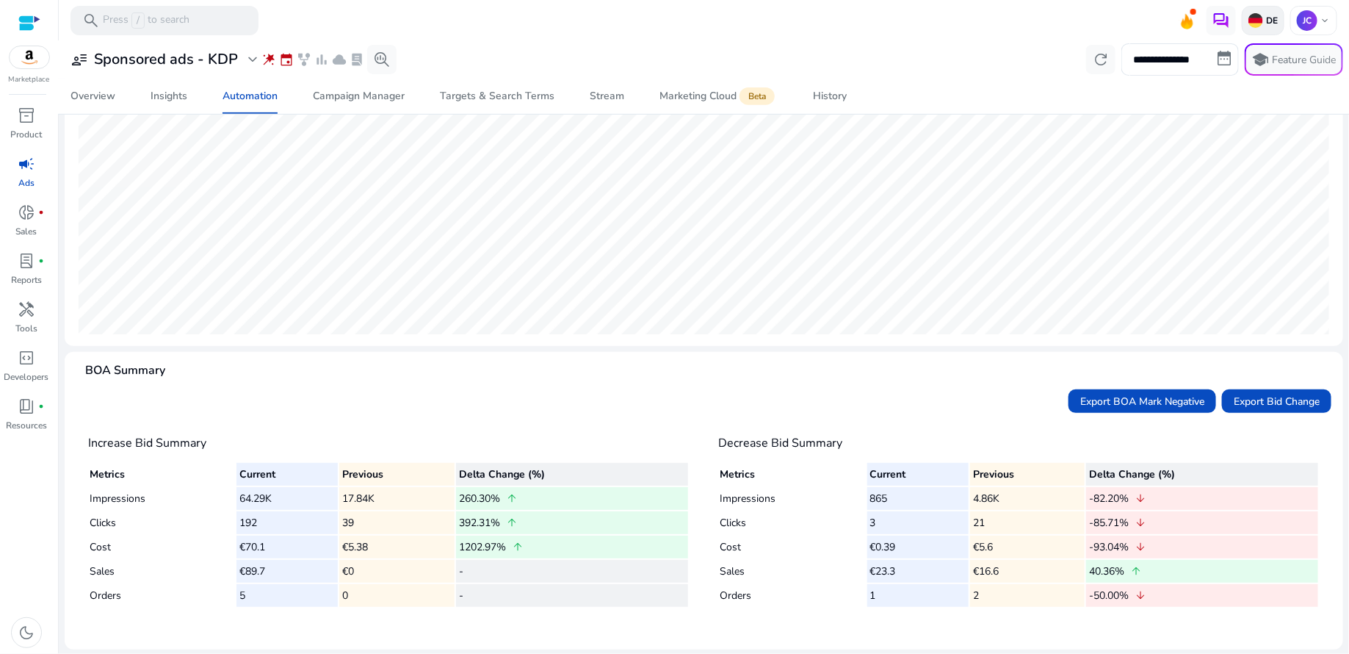
click at [1257, 17] on img at bounding box center [1256, 20] width 15 height 15
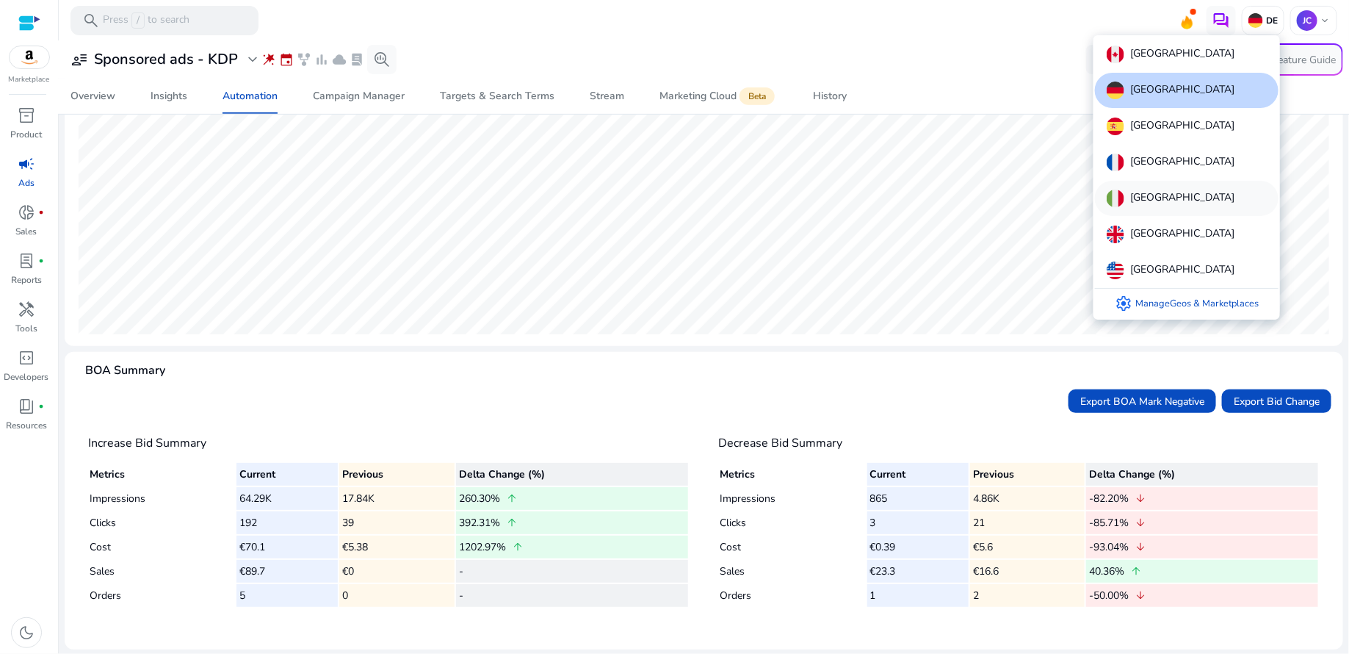
click at [1140, 196] on p "[GEOGRAPHIC_DATA]" at bounding box center [1183, 199] width 104 height 18
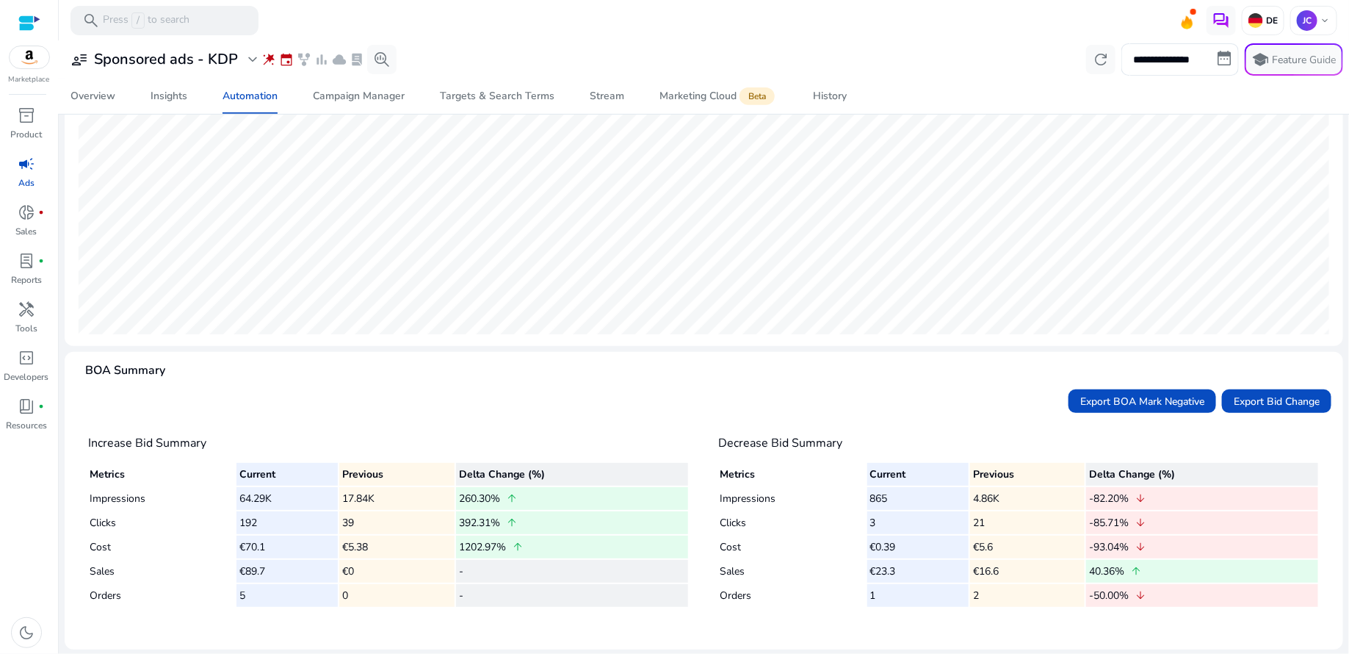
scroll to position [0, 0]
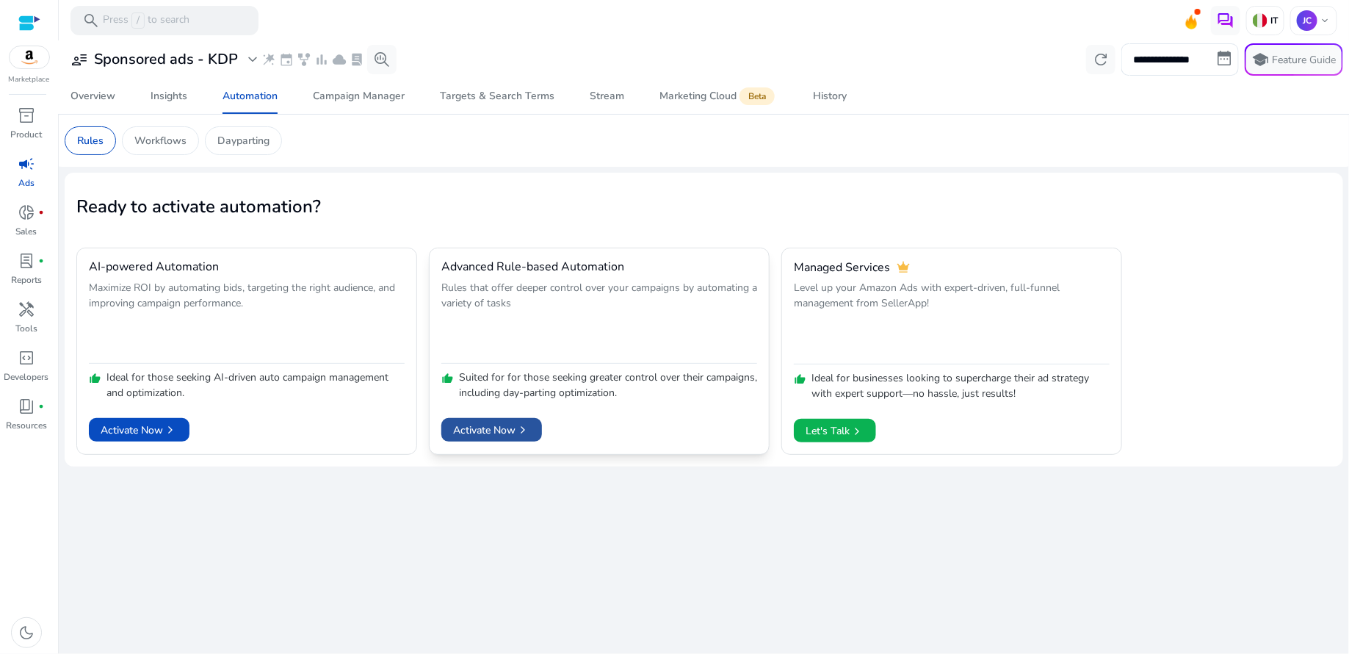
click at [495, 428] on span "Activate Now chevron_right" at bounding box center [491, 429] width 77 height 15
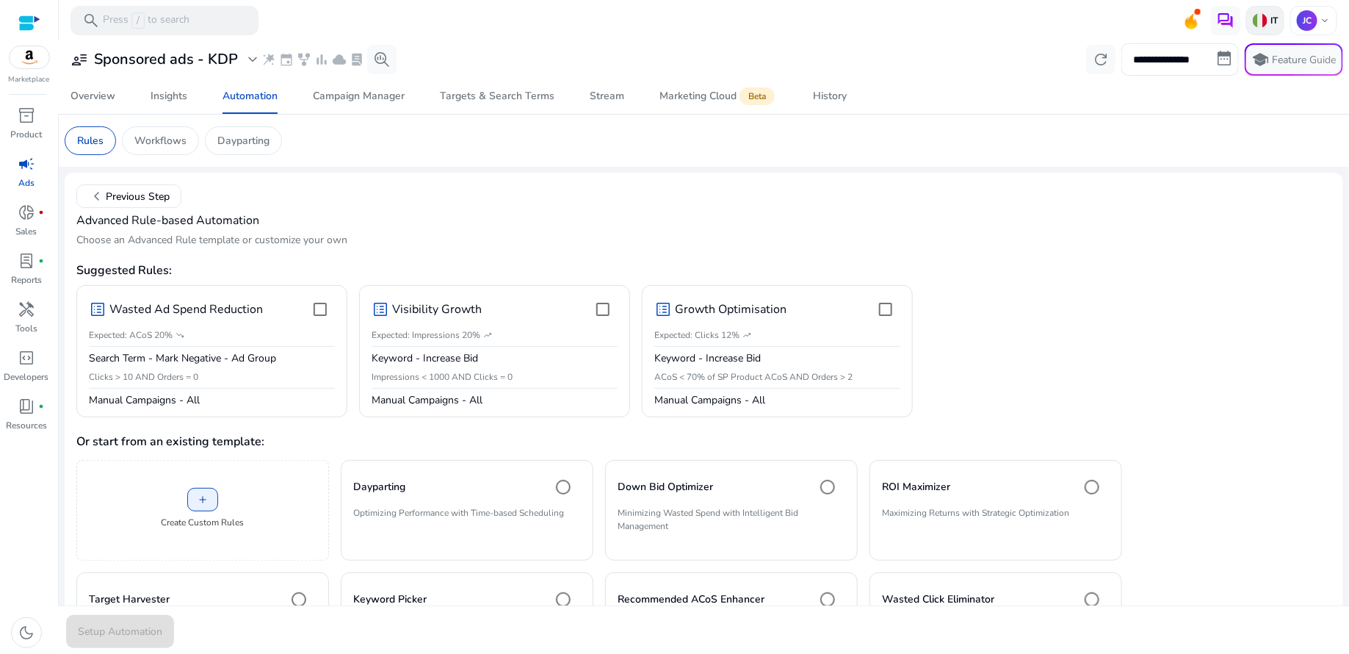
click at [1272, 20] on p "IT" at bounding box center [1273, 21] width 10 height 12
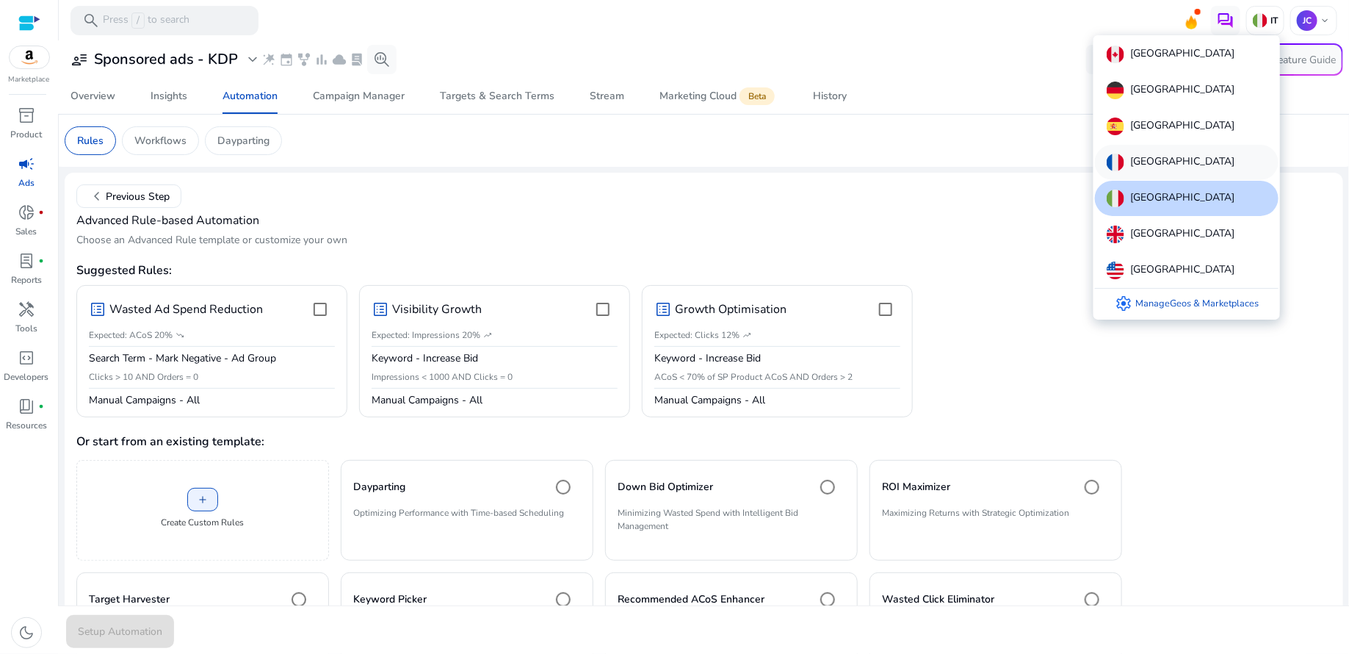
click at [1156, 163] on p "[GEOGRAPHIC_DATA]" at bounding box center [1183, 163] width 104 height 18
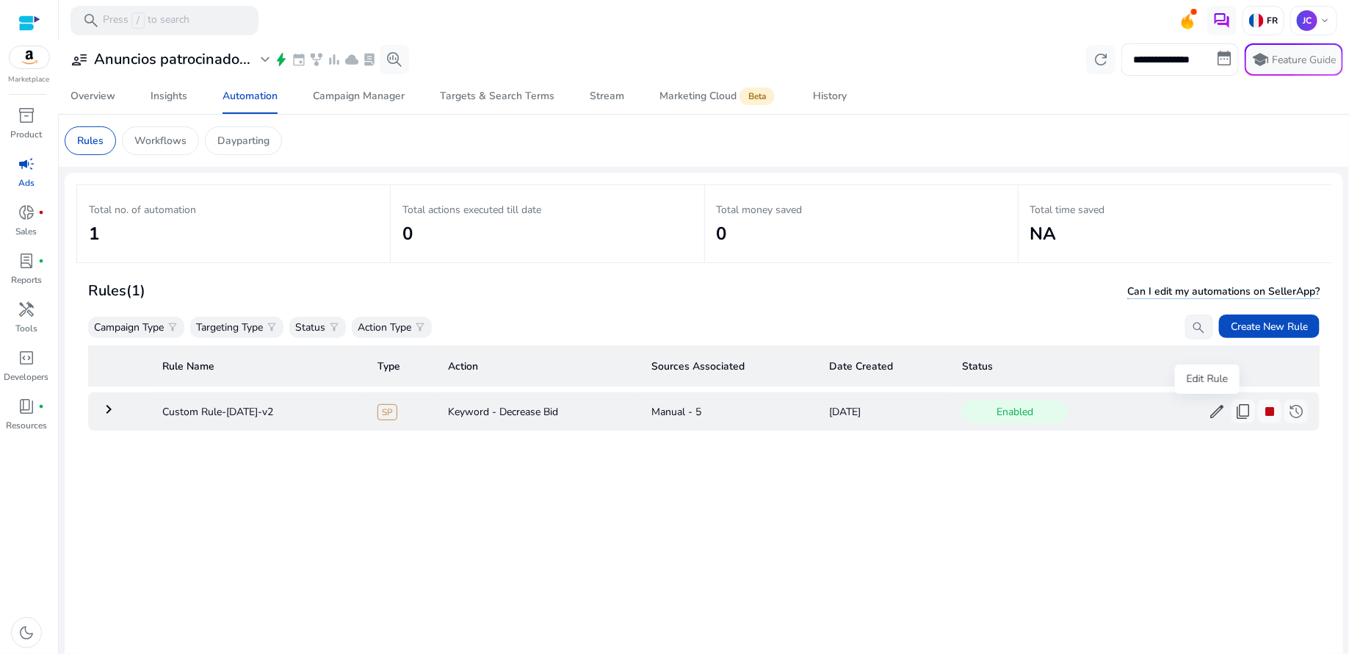
click at [1209, 414] on span "edit" at bounding box center [1217, 412] width 18 height 18
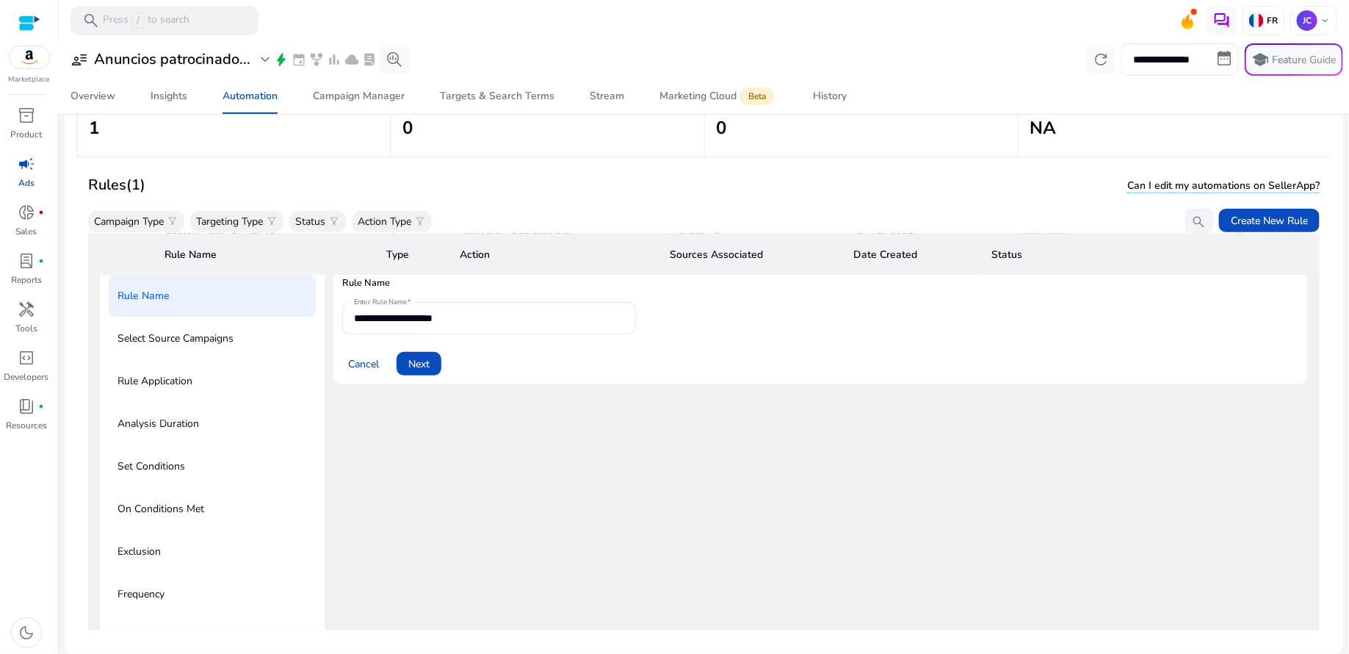
scroll to position [74, 0]
click at [419, 365] on span "Next" at bounding box center [418, 365] width 21 height 15
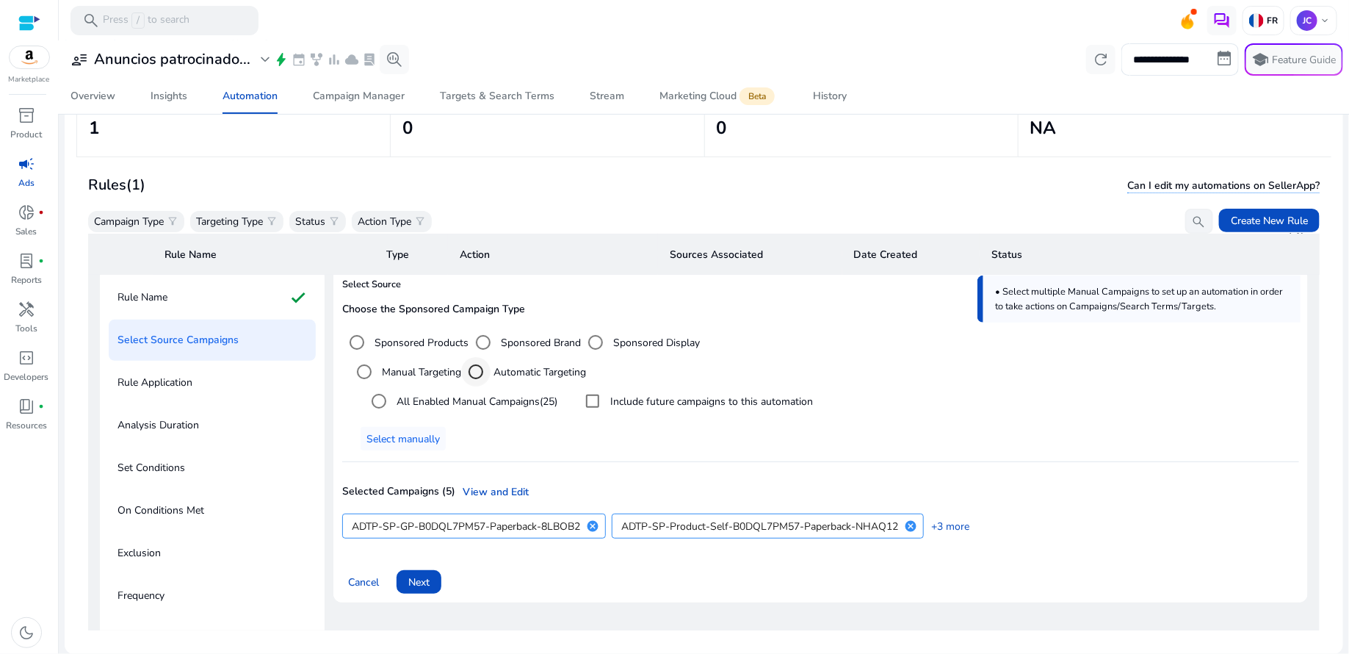
scroll to position [159, 0]
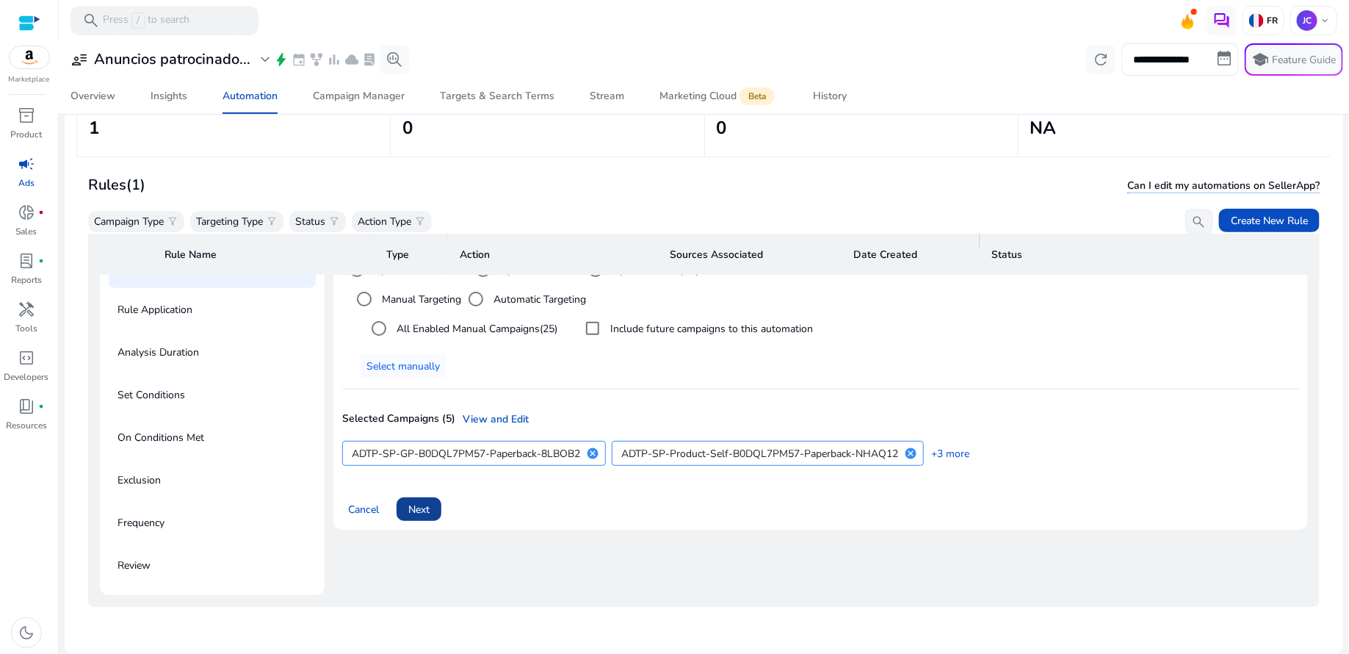
click at [409, 502] on span "Next" at bounding box center [418, 509] width 21 height 15
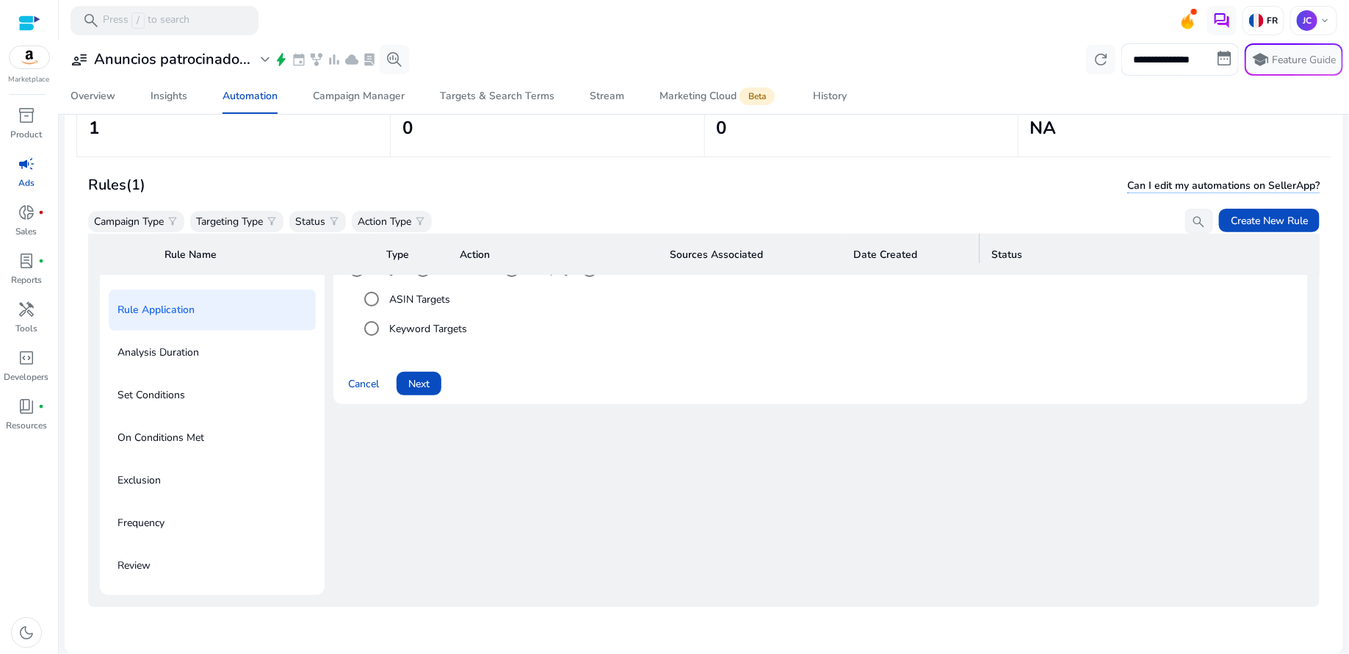
scroll to position [138, 0]
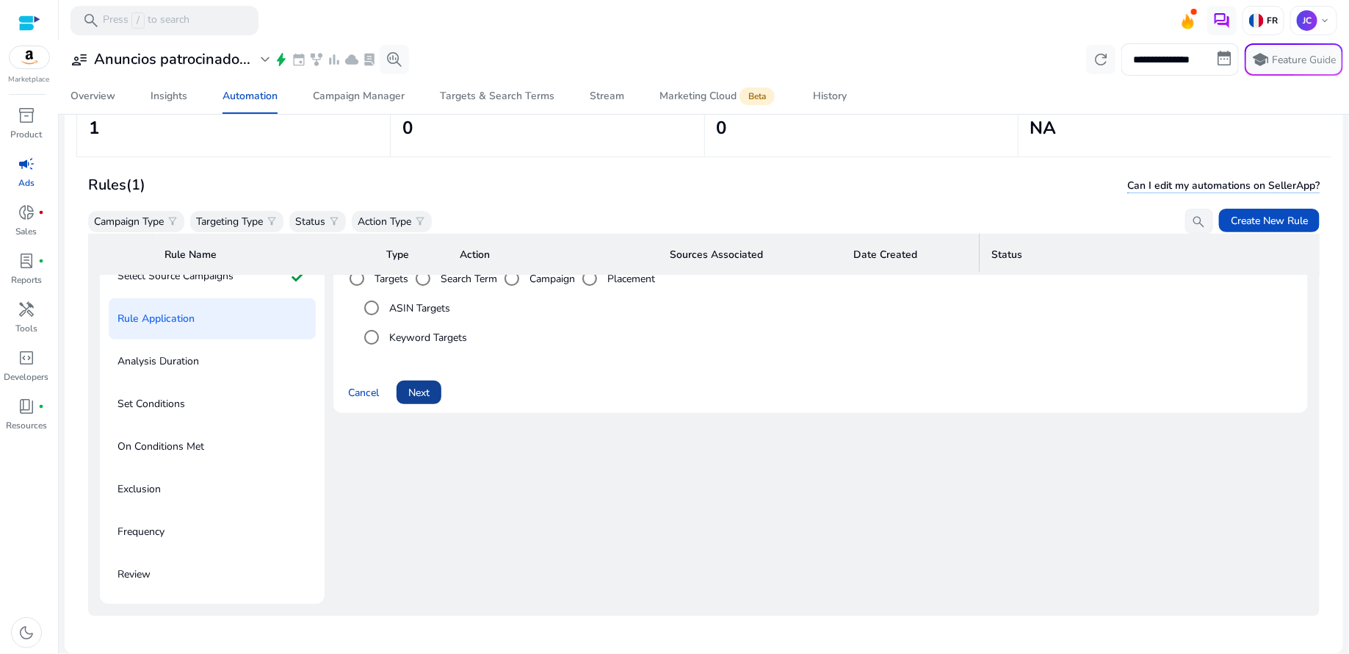
click at [430, 393] on span "Next" at bounding box center [418, 392] width 21 height 15
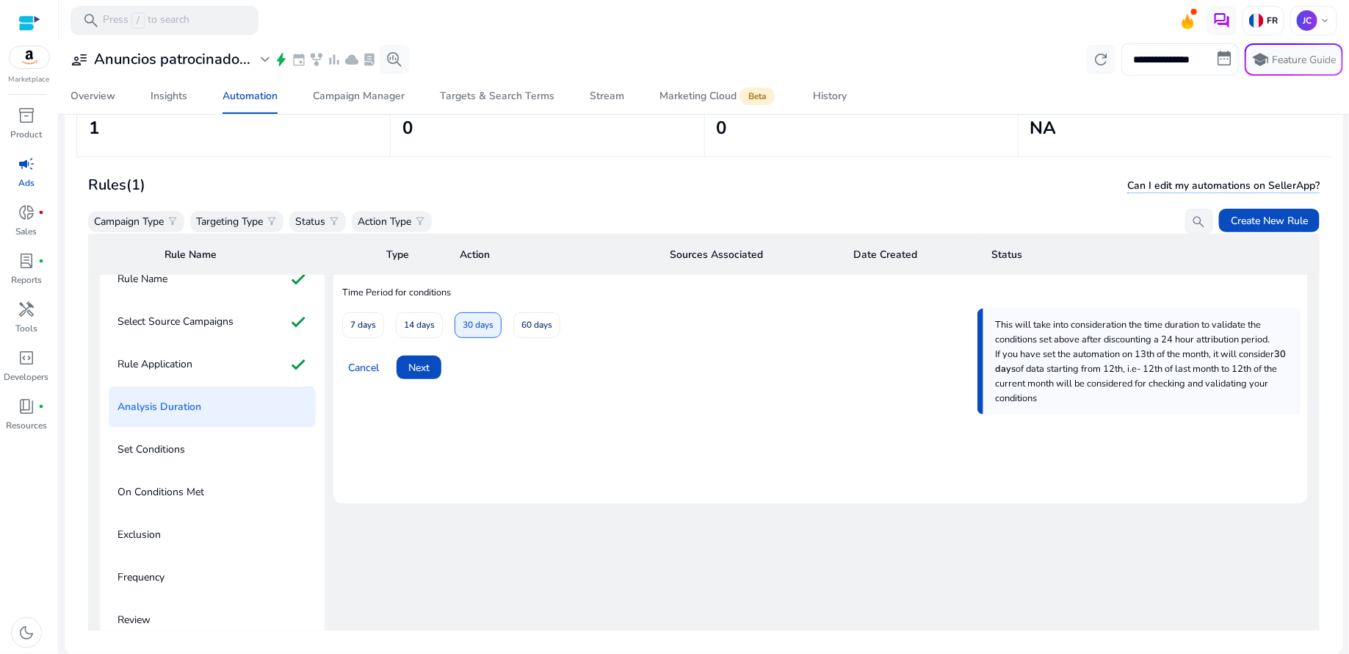
scroll to position [84, 0]
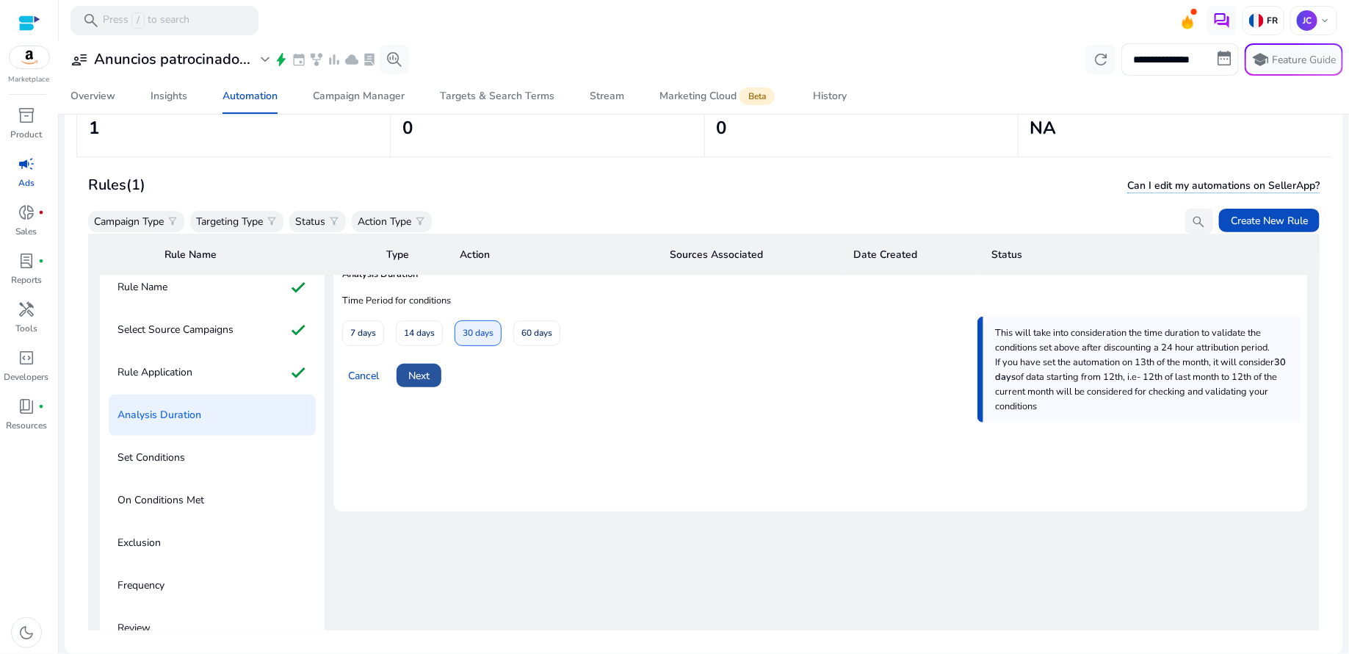
click at [429, 369] on span "Next" at bounding box center [418, 375] width 21 height 15
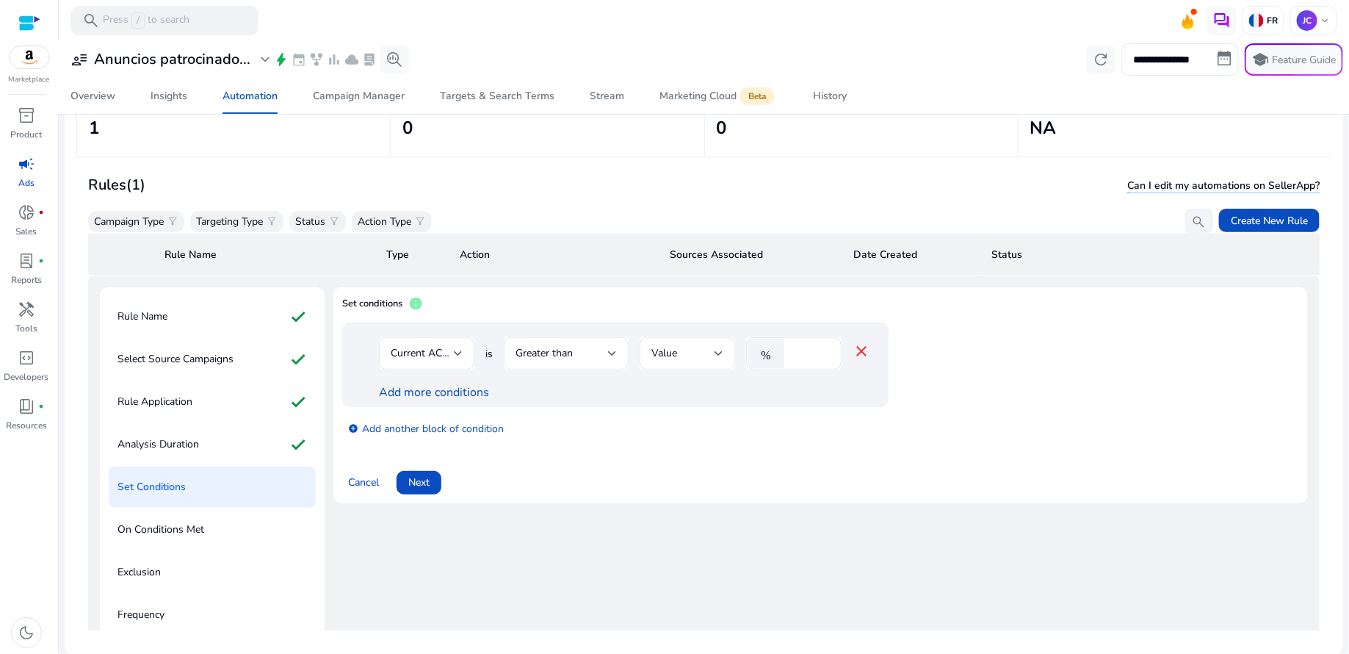
scroll to position [48, 0]
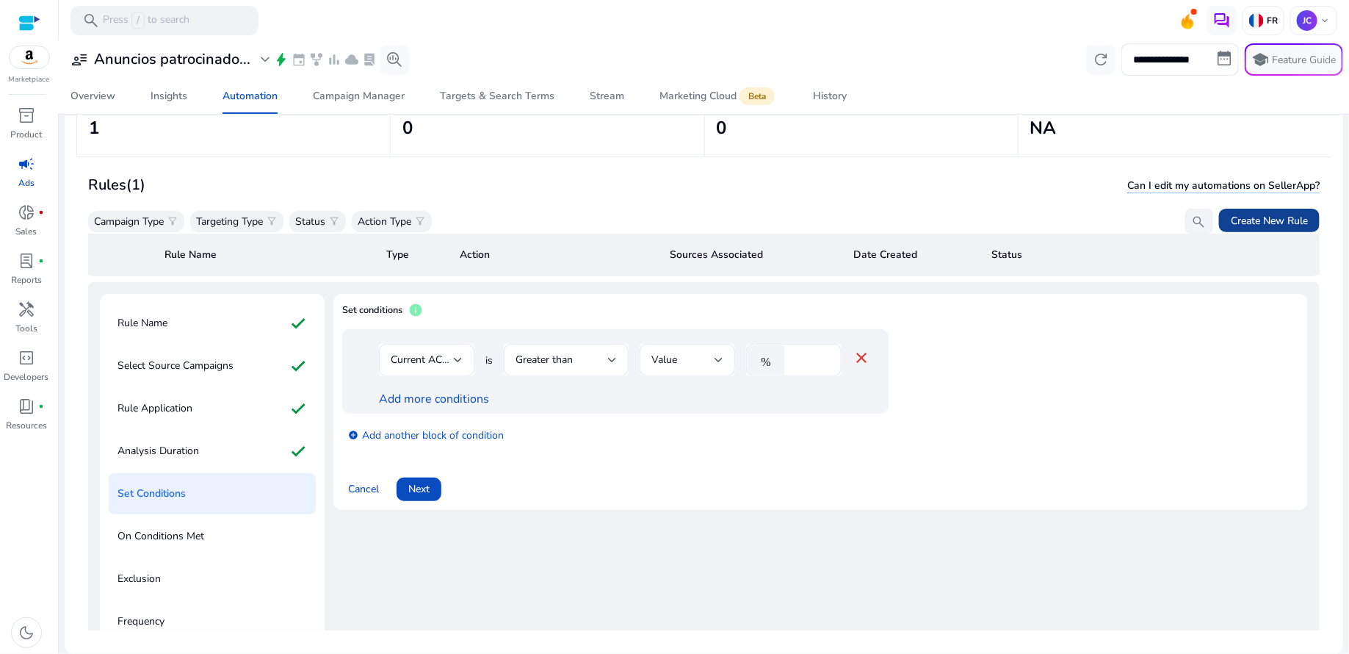
click at [1236, 220] on span "Create New Rule" at bounding box center [1269, 220] width 77 height 15
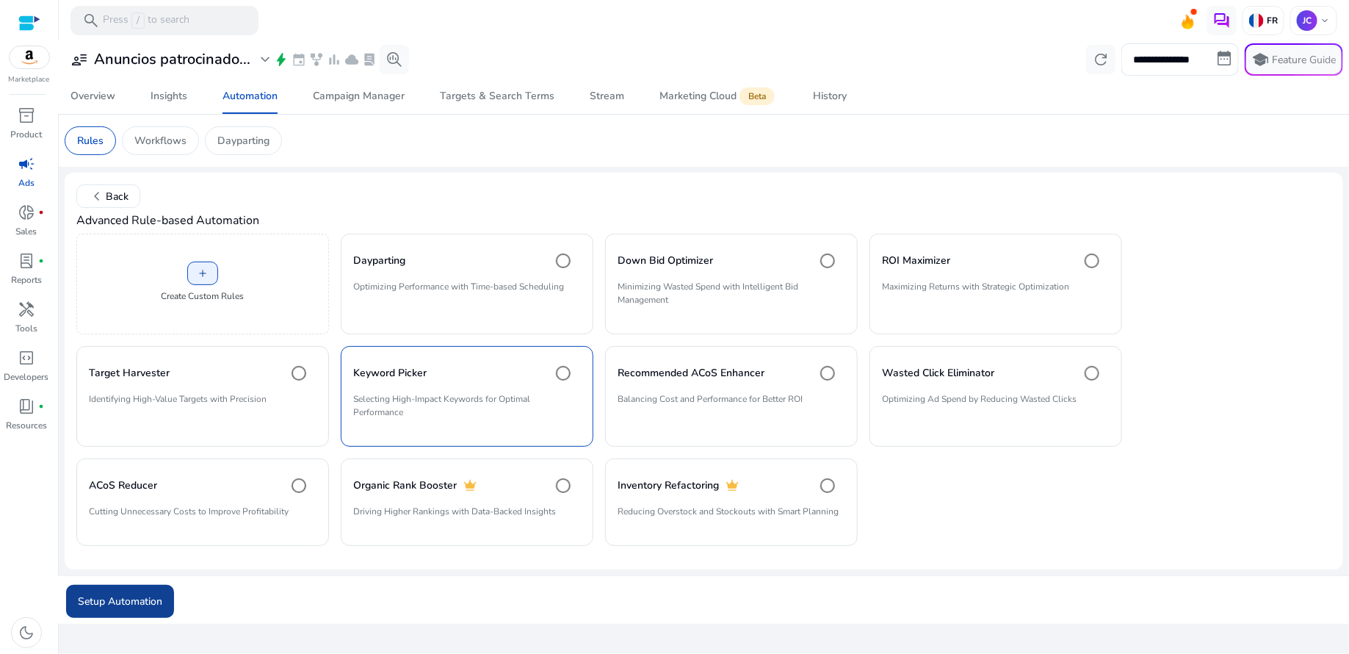
click at [147, 594] on span "Setup Automation" at bounding box center [120, 601] width 84 height 15
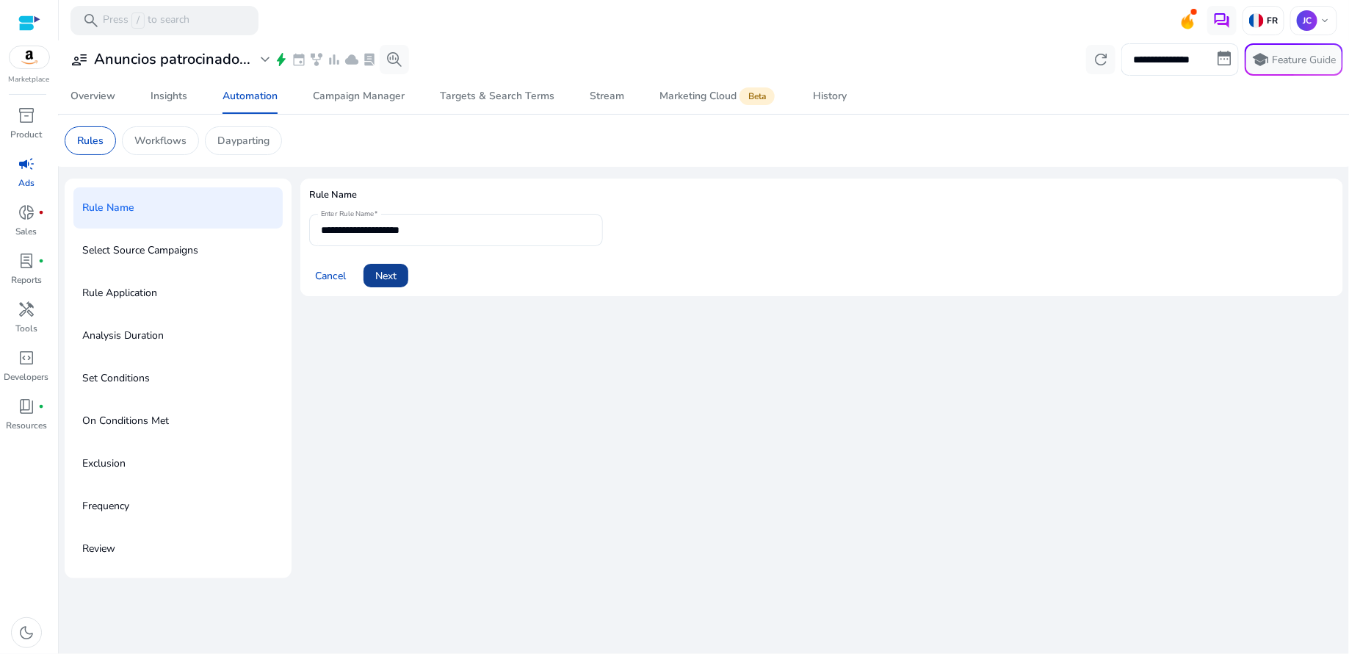
click at [395, 270] on span "Next" at bounding box center [385, 275] width 21 height 15
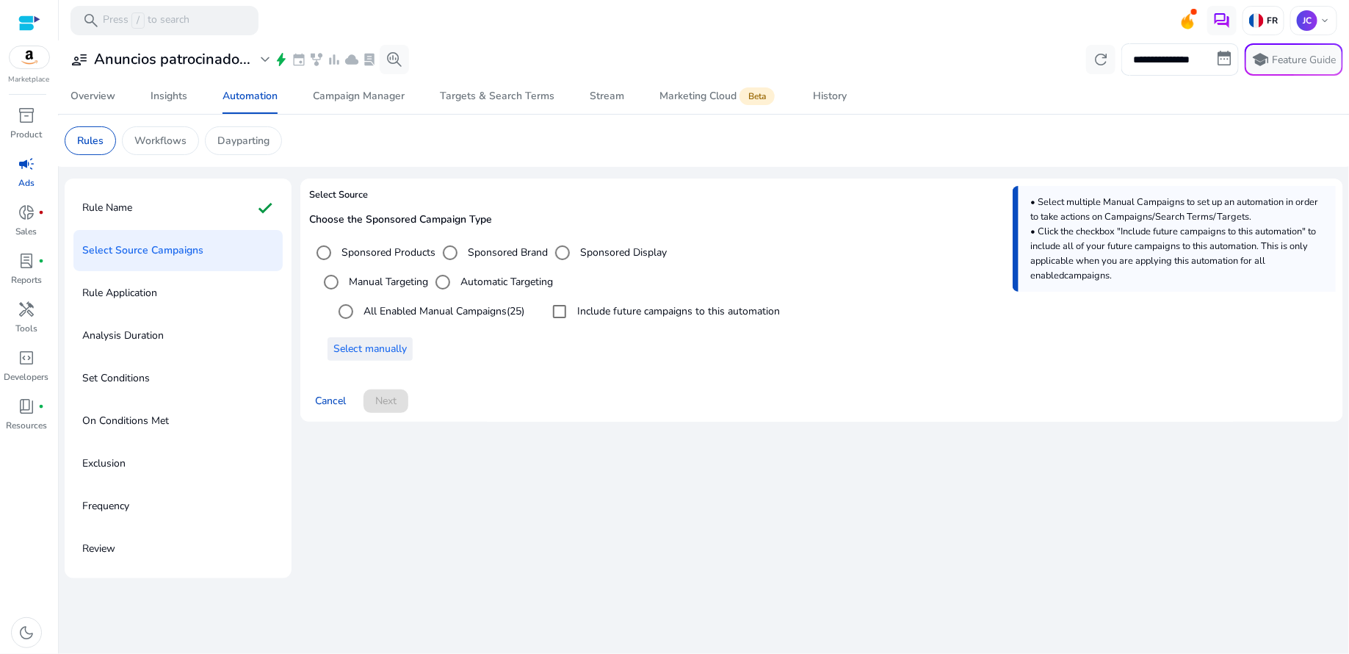
click at [383, 350] on span "Select manually" at bounding box center [370, 348] width 73 height 15
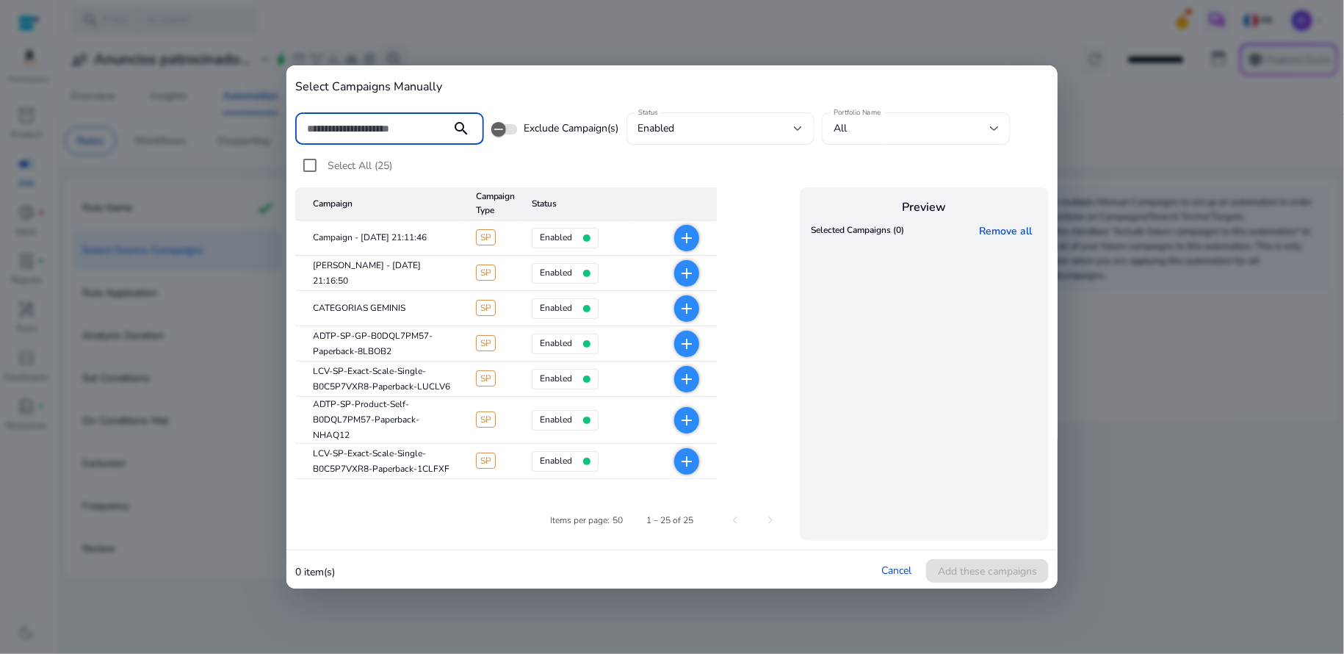
click at [999, 124] on div at bounding box center [994, 129] width 9 height 18
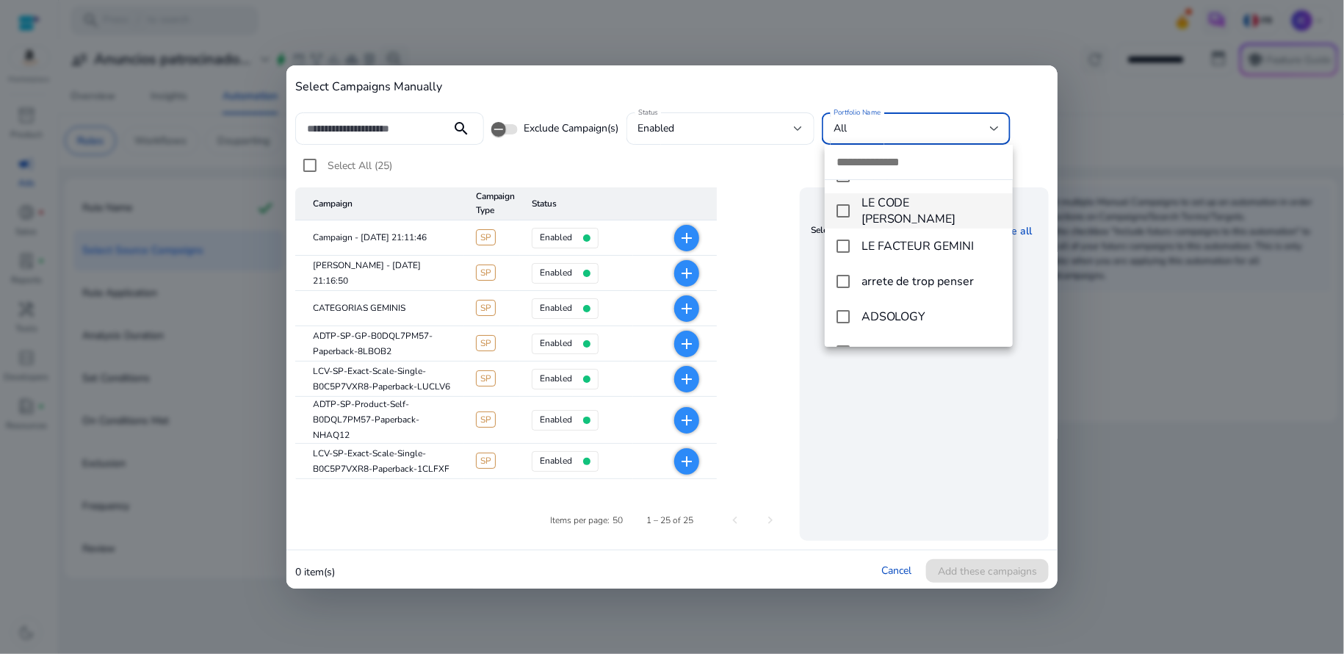
scroll to position [56, 0]
click at [847, 250] on mat-pseudo-checkbox at bounding box center [843, 247] width 13 height 13
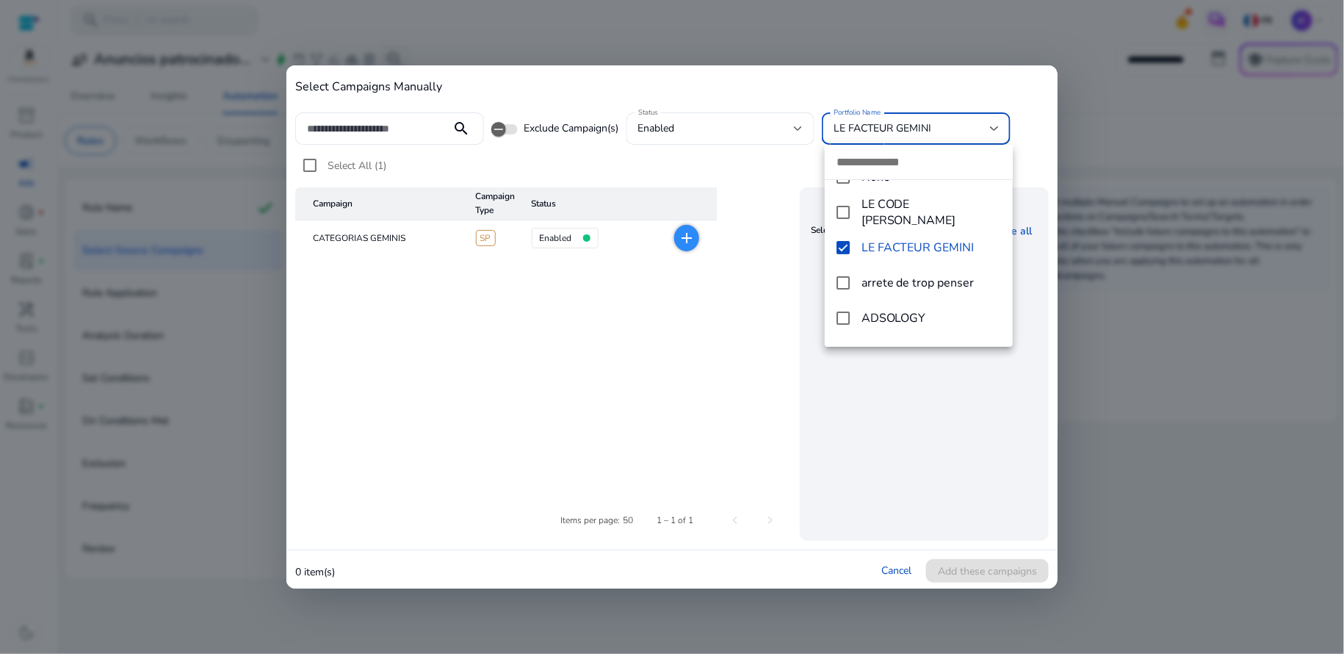
click at [880, 424] on div at bounding box center [672, 327] width 1344 height 654
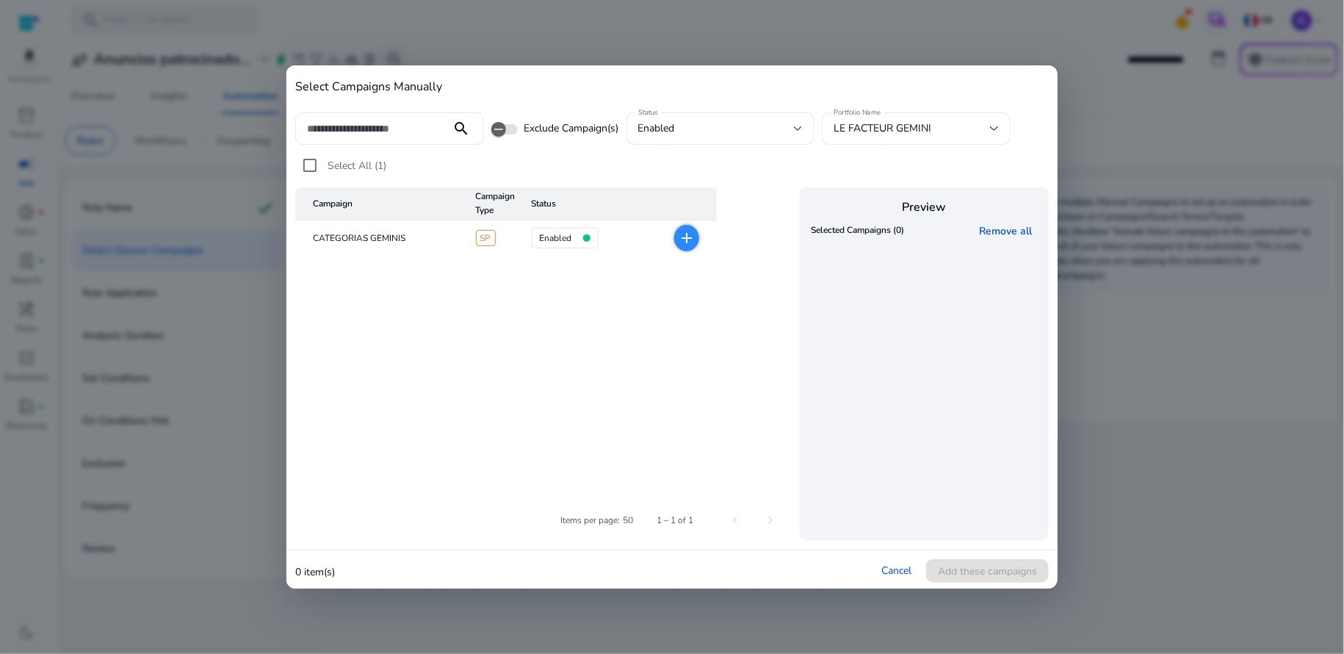
click at [680, 240] on mat-icon "add" at bounding box center [687, 238] width 18 height 18
click at [970, 563] on span "Add these campaigns" at bounding box center [987, 570] width 99 height 15
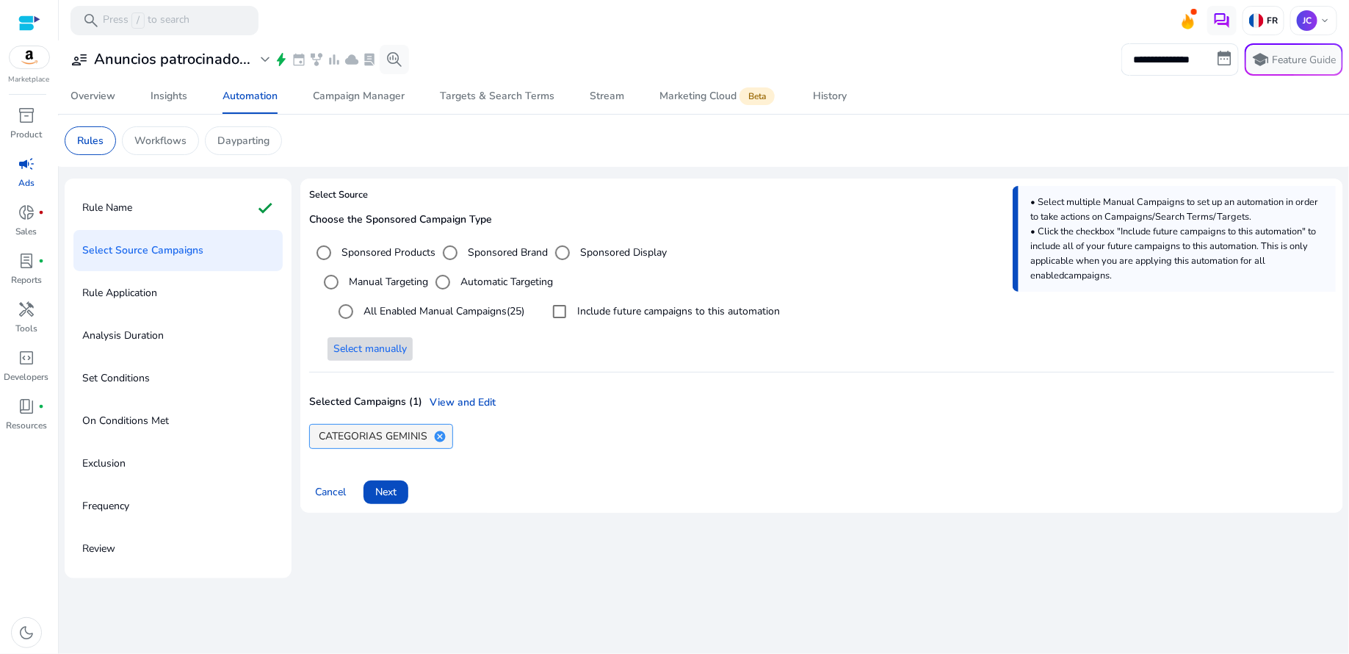
click at [441, 436] on mat-icon "cancel" at bounding box center [440, 436] width 25 height 13
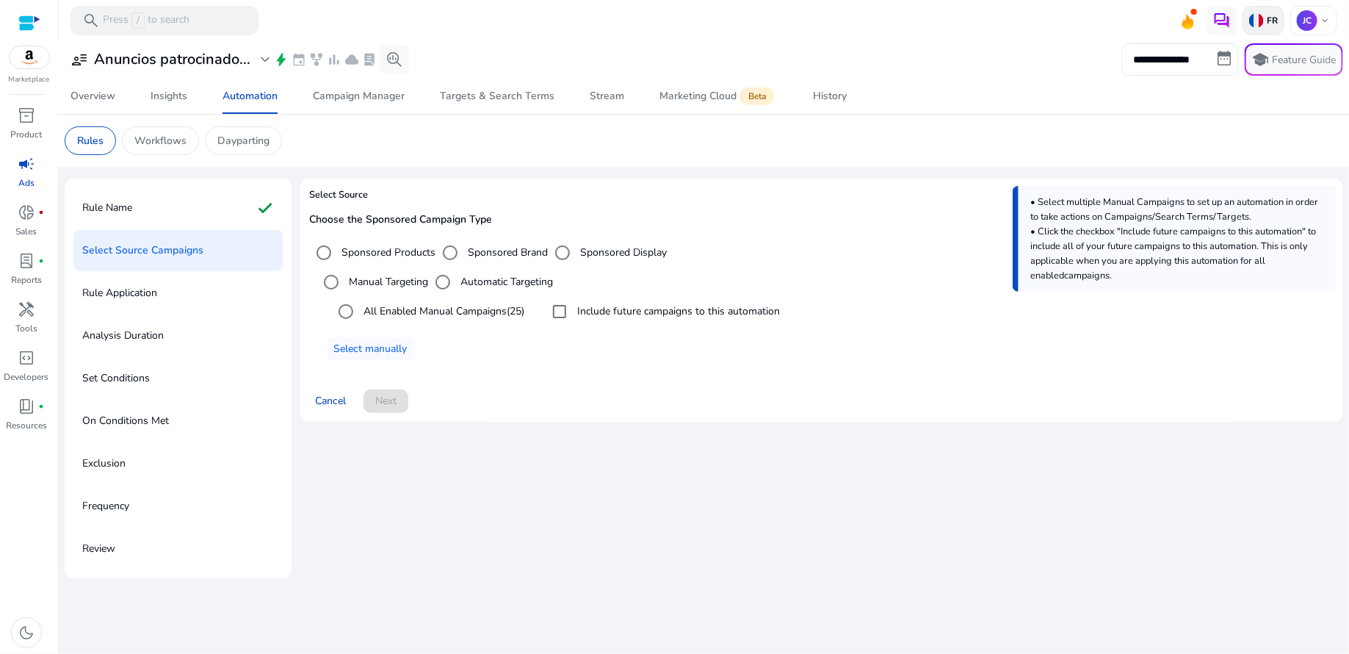
click at [1261, 27] on img at bounding box center [1257, 20] width 15 height 15
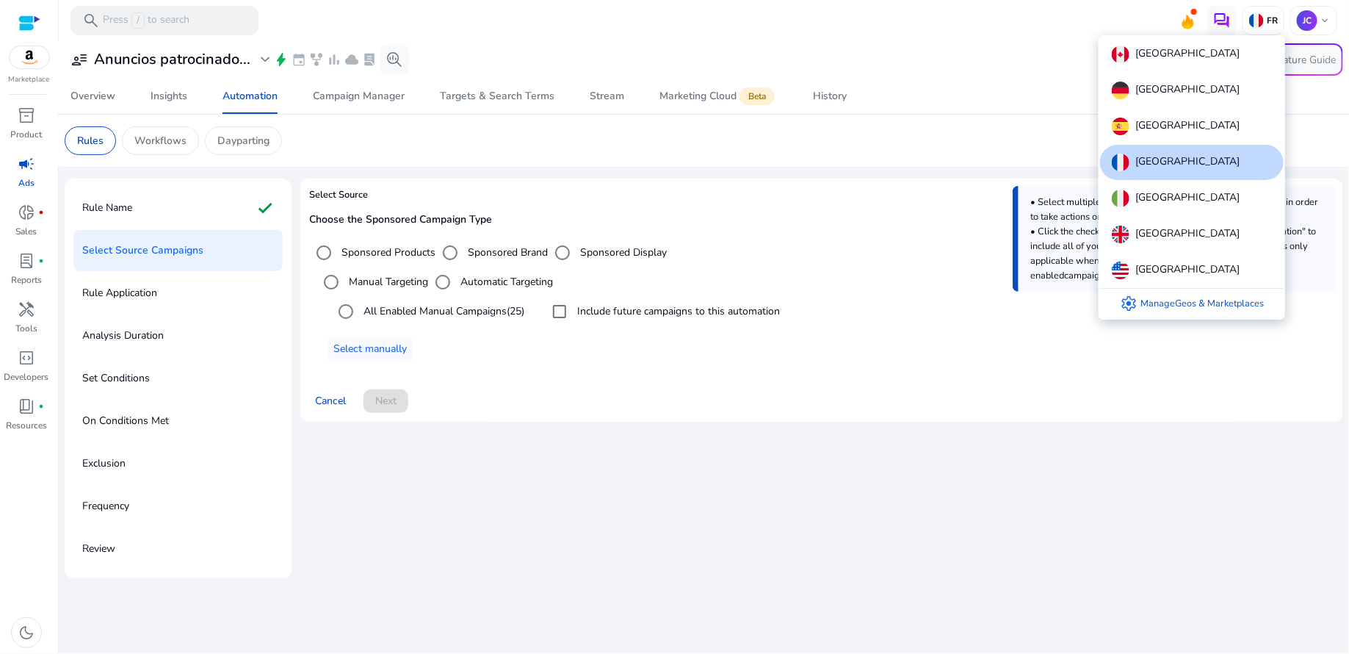
click at [1061, 142] on div at bounding box center [674, 327] width 1349 height 654
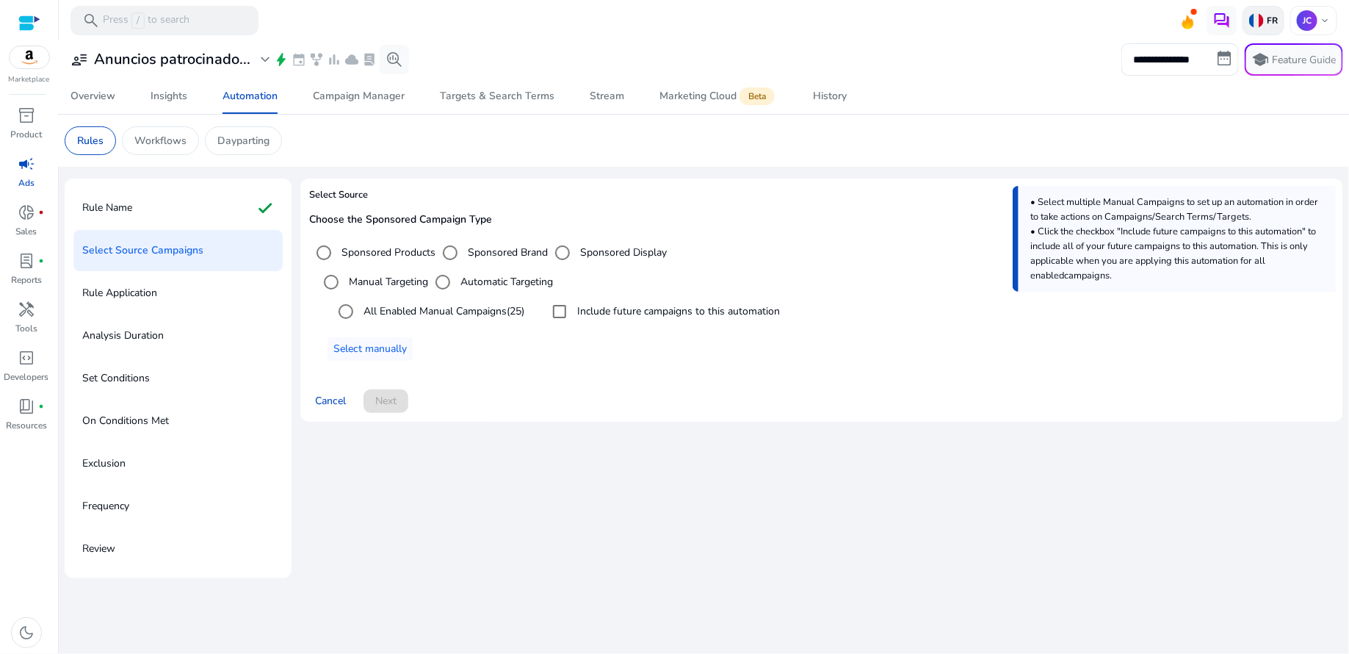
click at [1266, 28] on div "FR" at bounding box center [1264, 20] width 42 height 29
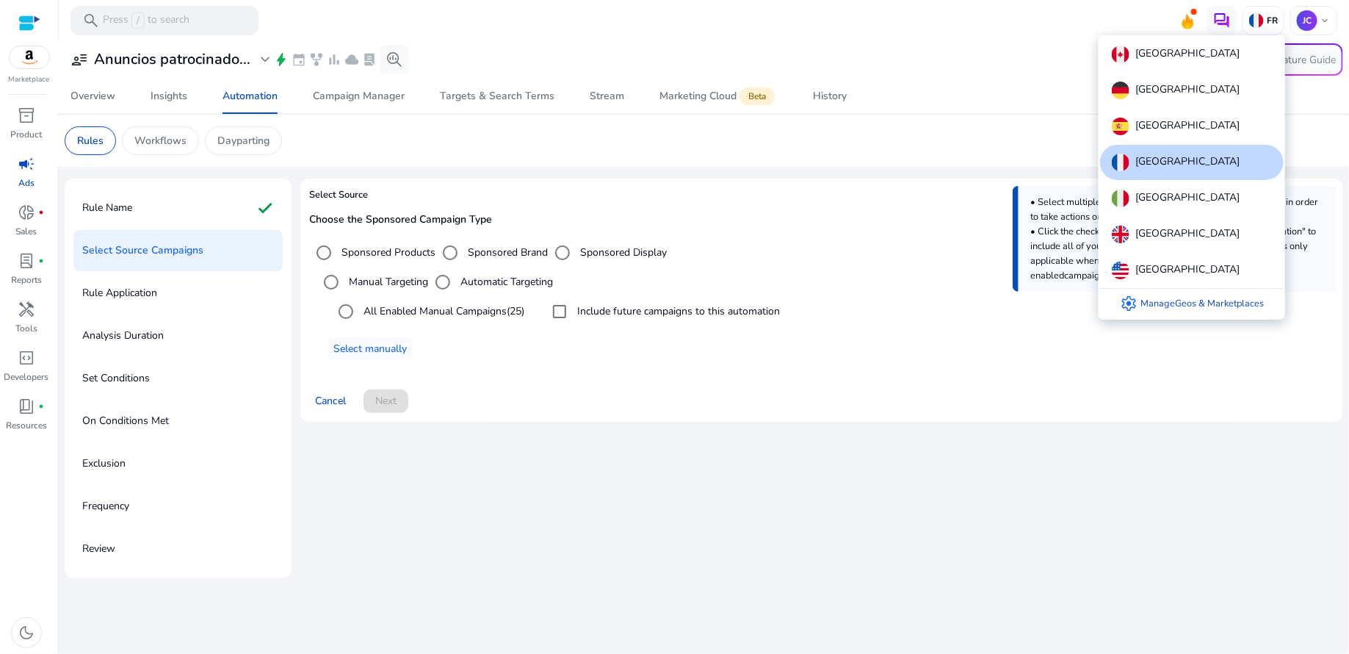
click at [1167, 165] on div "[GEOGRAPHIC_DATA]" at bounding box center [1192, 162] width 184 height 35
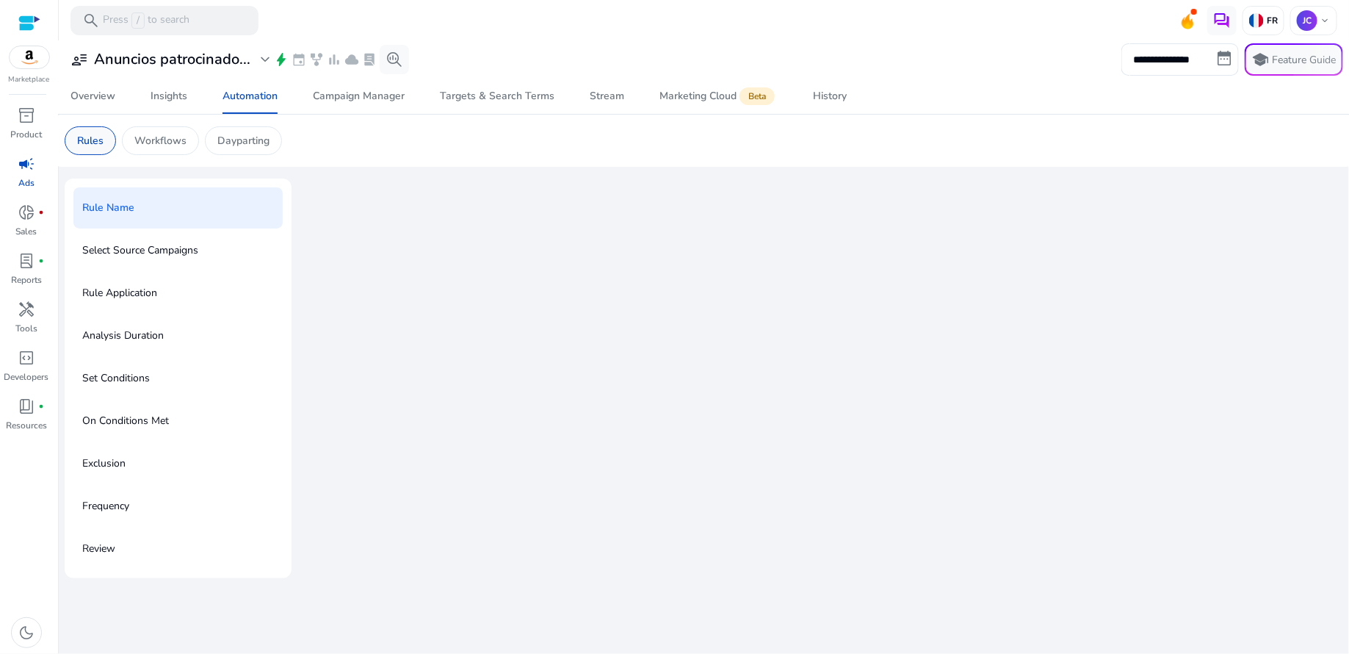
click at [91, 143] on p "Rules" at bounding box center [90, 140] width 26 height 15
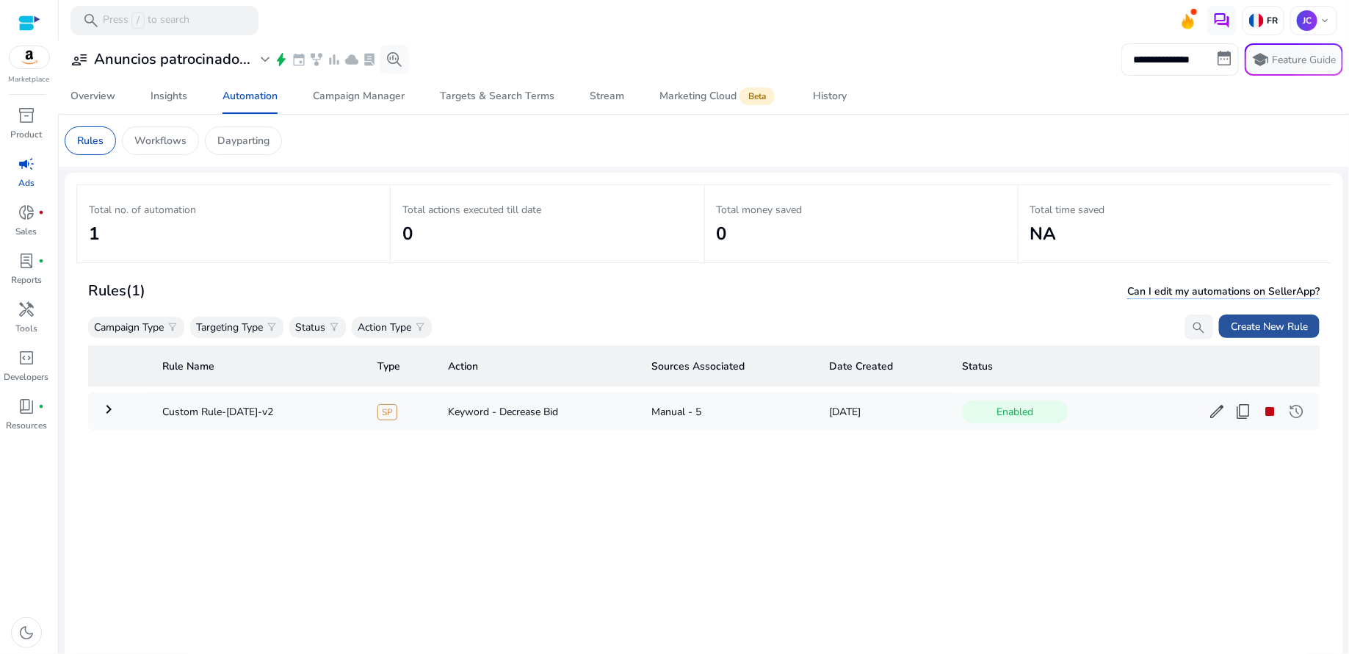
click at [1241, 320] on span "Create New Rule" at bounding box center [1269, 326] width 77 height 15
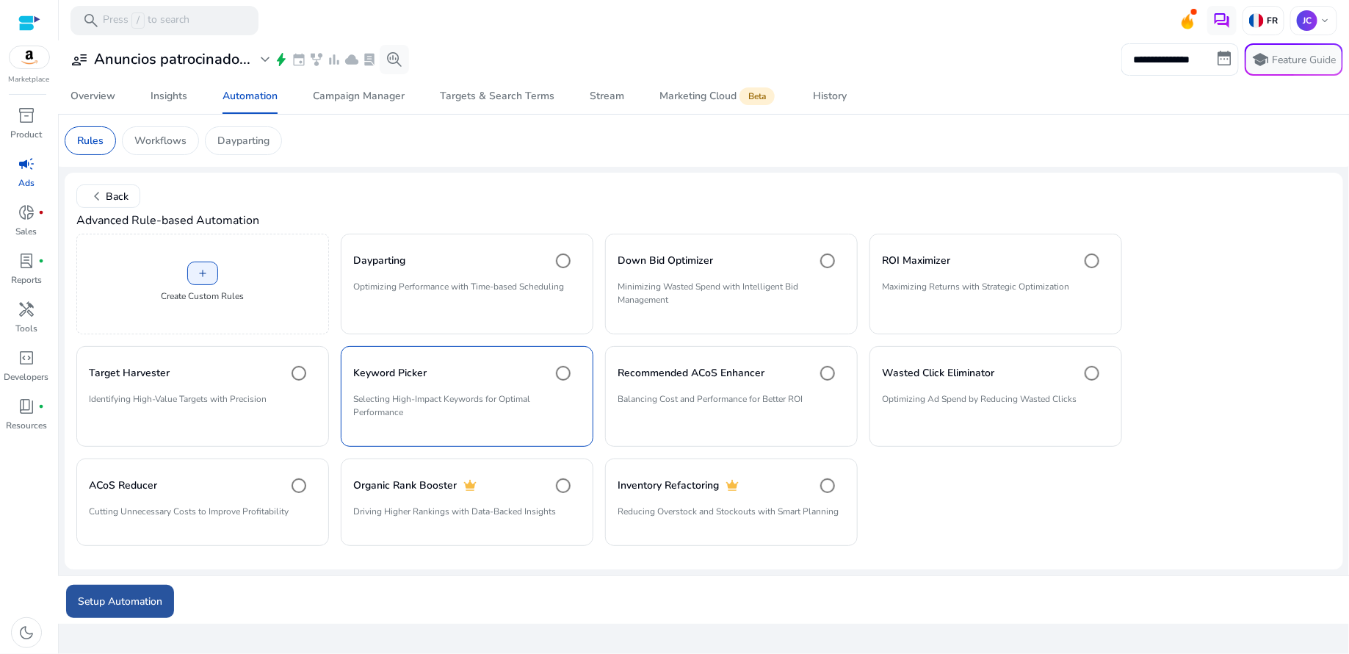
click at [125, 589] on span "submit" at bounding box center [120, 600] width 108 height 35
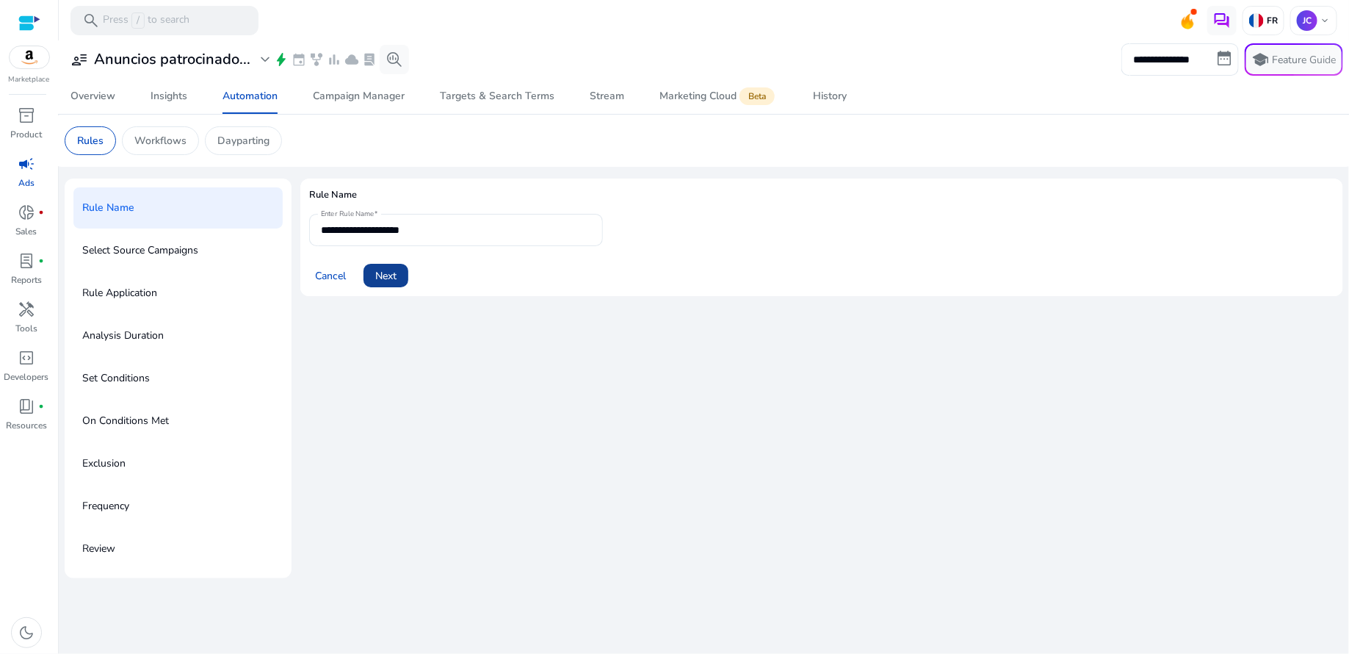
click at [383, 283] on span at bounding box center [386, 275] width 45 height 35
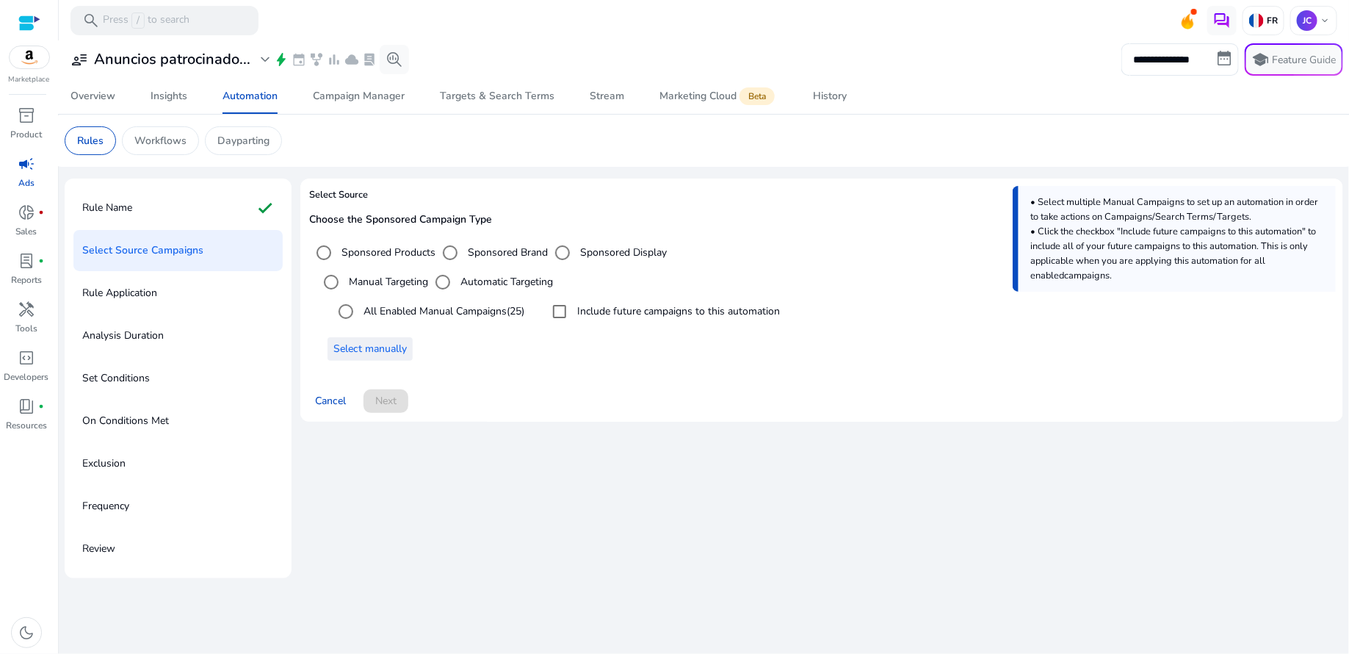
click at [362, 348] on span "Select manually" at bounding box center [370, 348] width 73 height 15
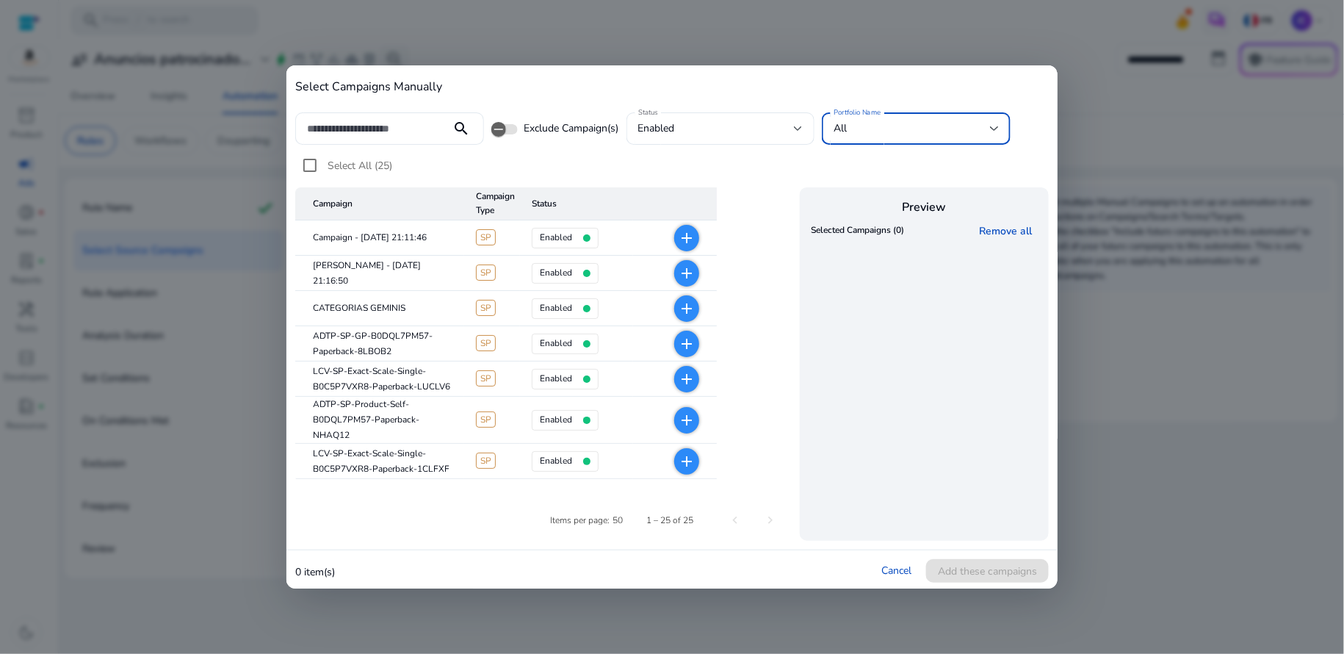
click at [992, 133] on div at bounding box center [994, 129] width 9 height 18
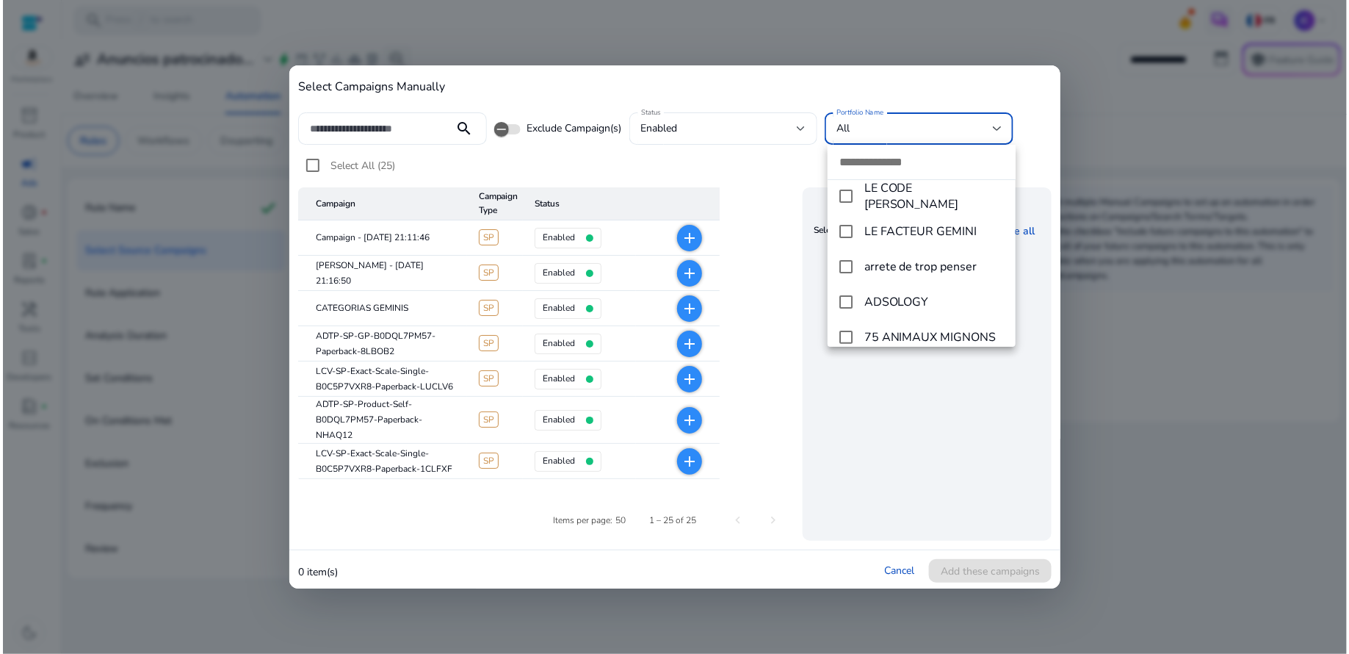
scroll to position [82, 0]
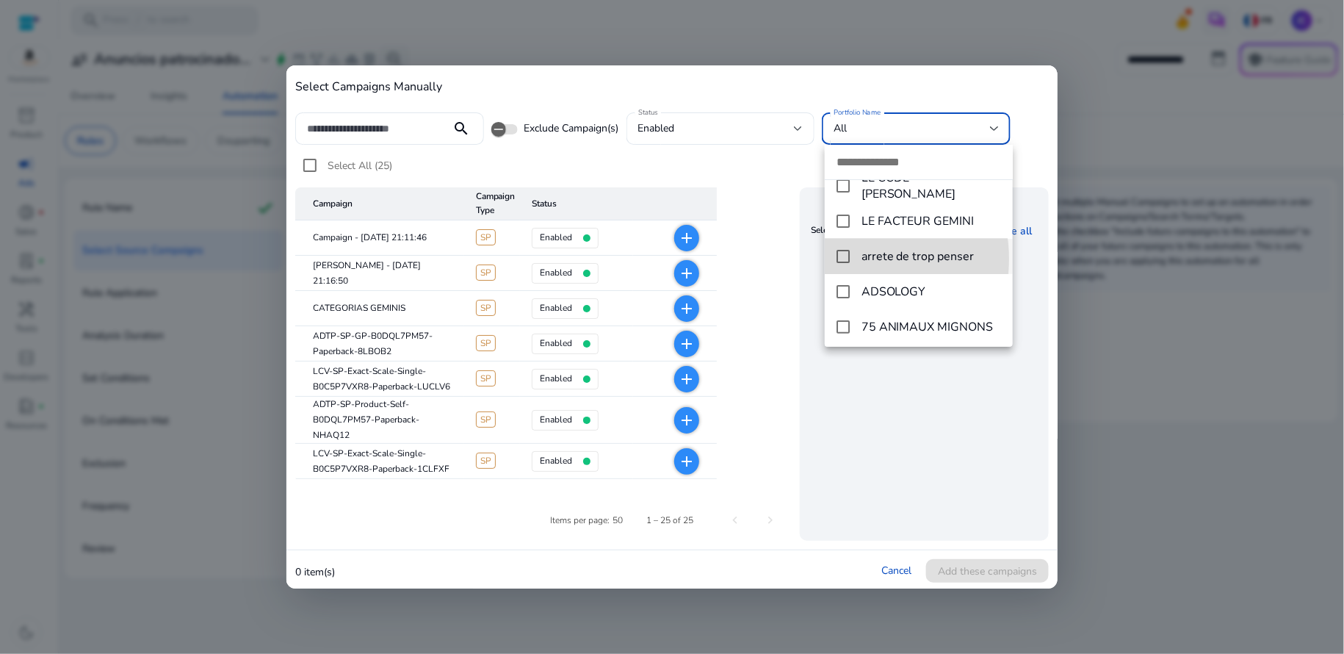
click at [848, 259] on mat-pseudo-checkbox at bounding box center [843, 256] width 13 height 13
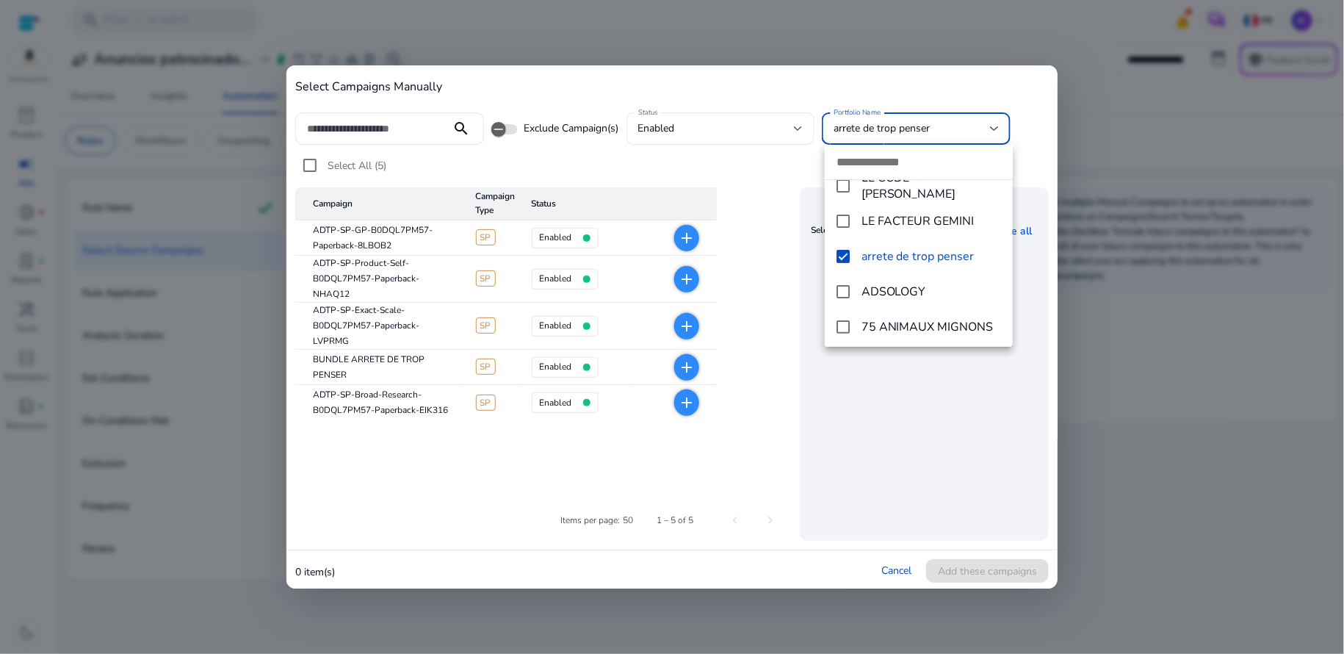
click at [455, 486] on div at bounding box center [672, 327] width 1344 height 654
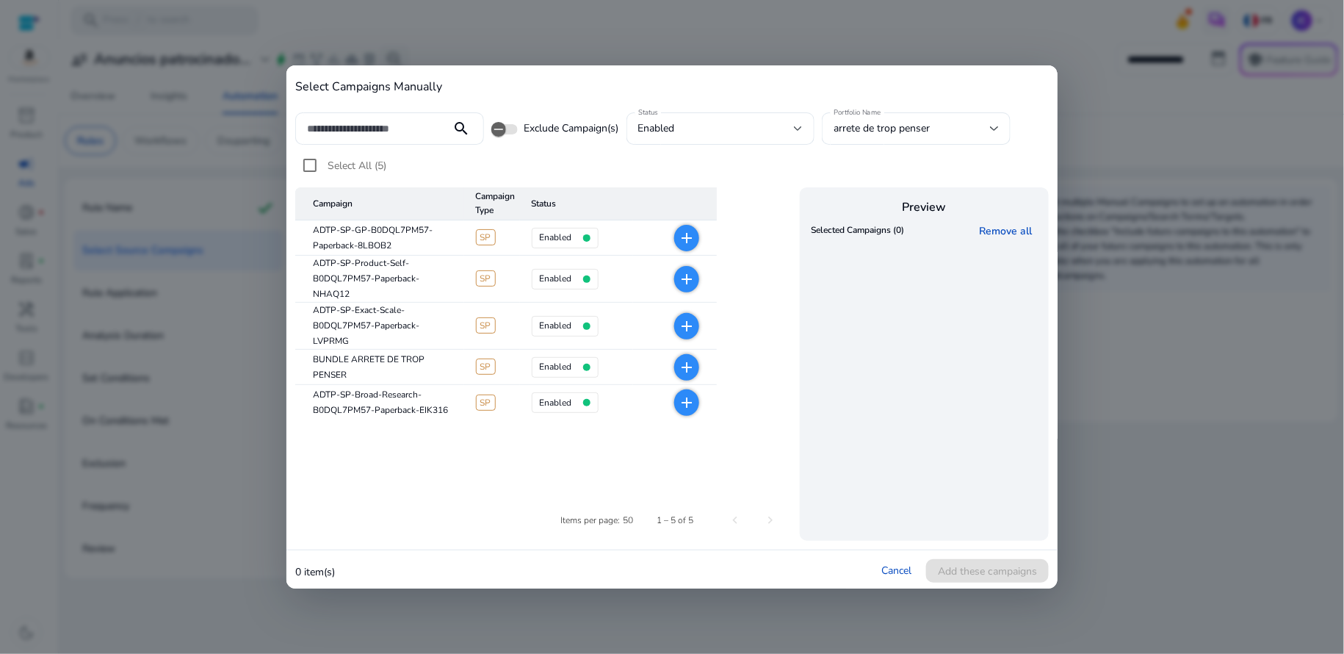
click at [685, 238] on mat-icon "add" at bounding box center [687, 238] width 18 height 18
click at [685, 276] on mat-icon "add" at bounding box center [687, 279] width 18 height 18
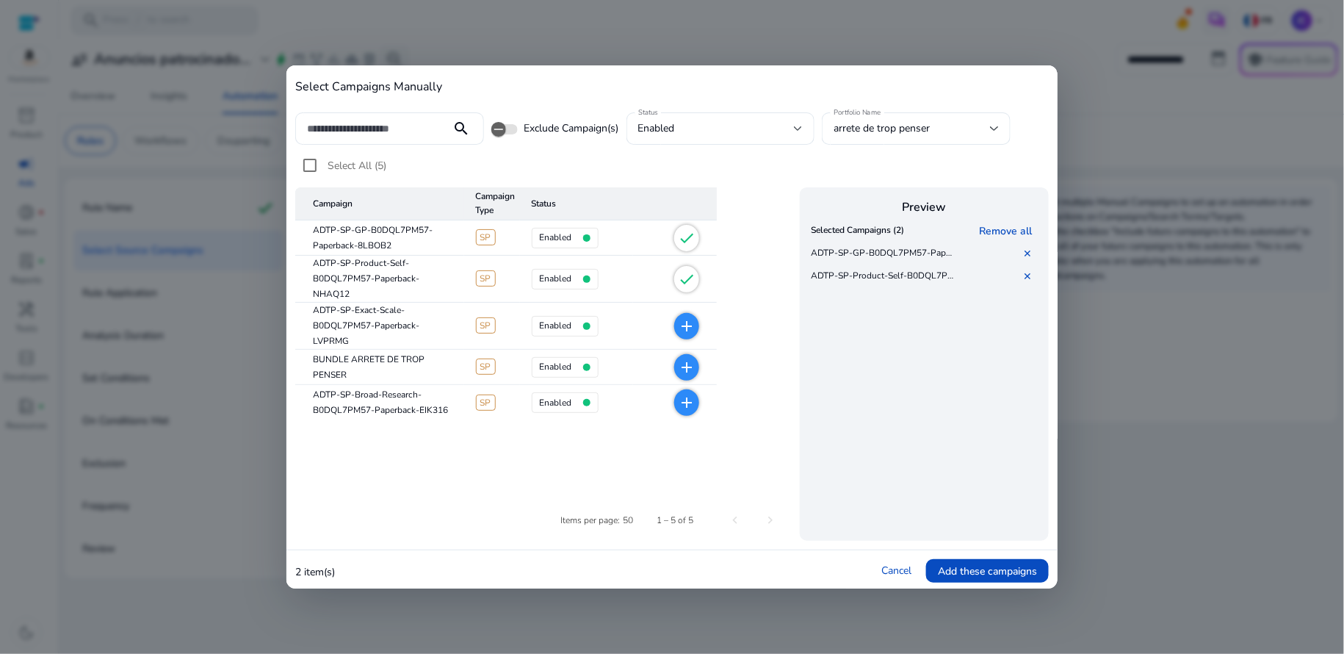
click at [685, 317] on mat-icon "add" at bounding box center [687, 326] width 18 height 18
click at [685, 361] on mat-icon "add" at bounding box center [687, 367] width 18 height 18
click at [690, 403] on mat-icon "add" at bounding box center [687, 403] width 18 height 18
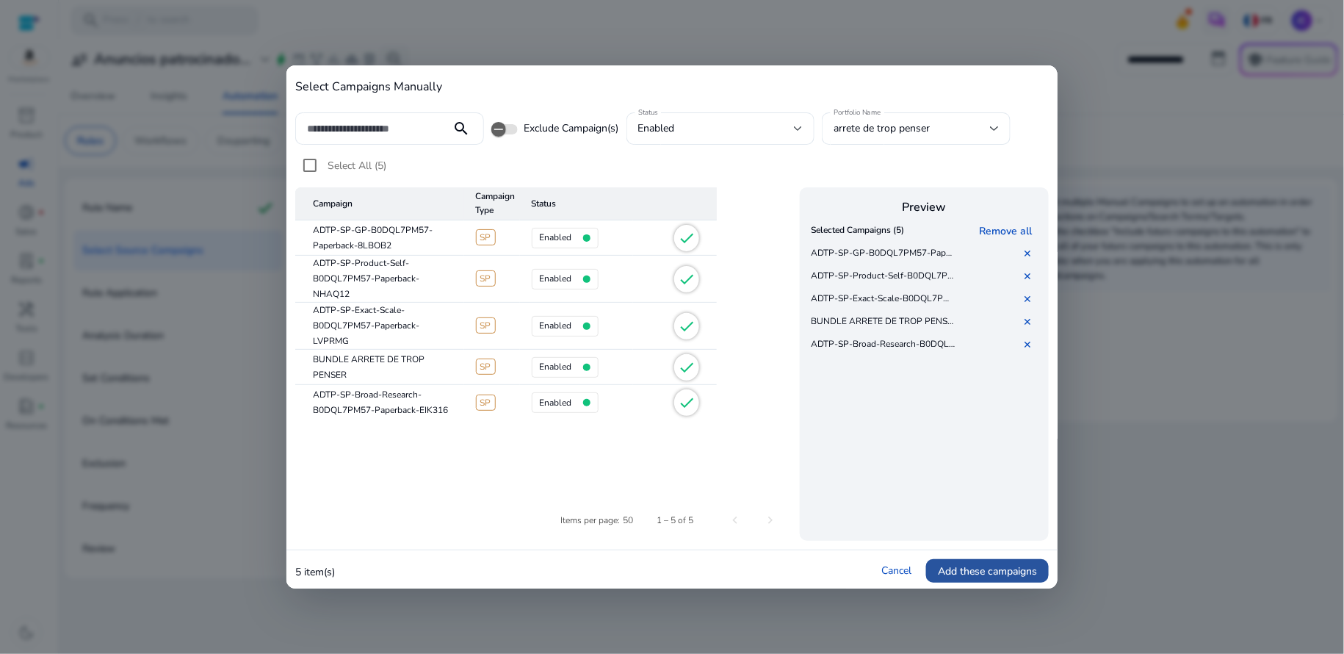
click at [978, 565] on span "Add these campaigns" at bounding box center [987, 570] width 99 height 15
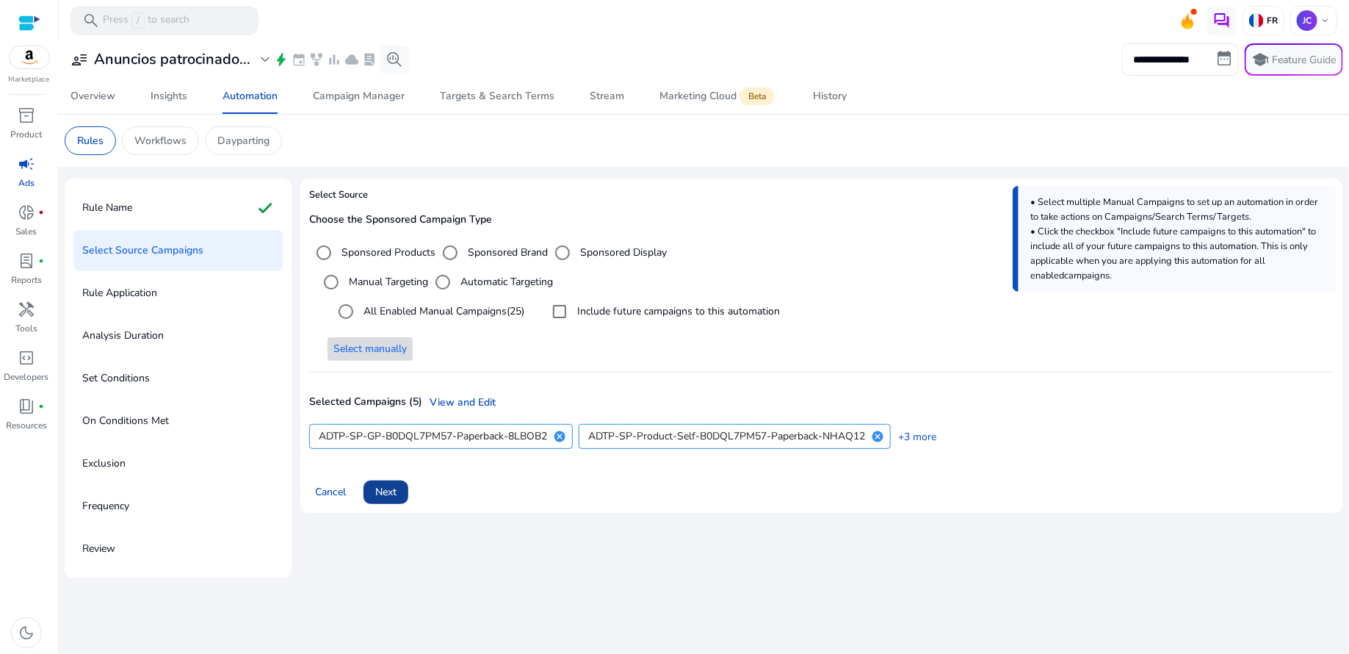
click at [400, 500] on span at bounding box center [386, 492] width 45 height 35
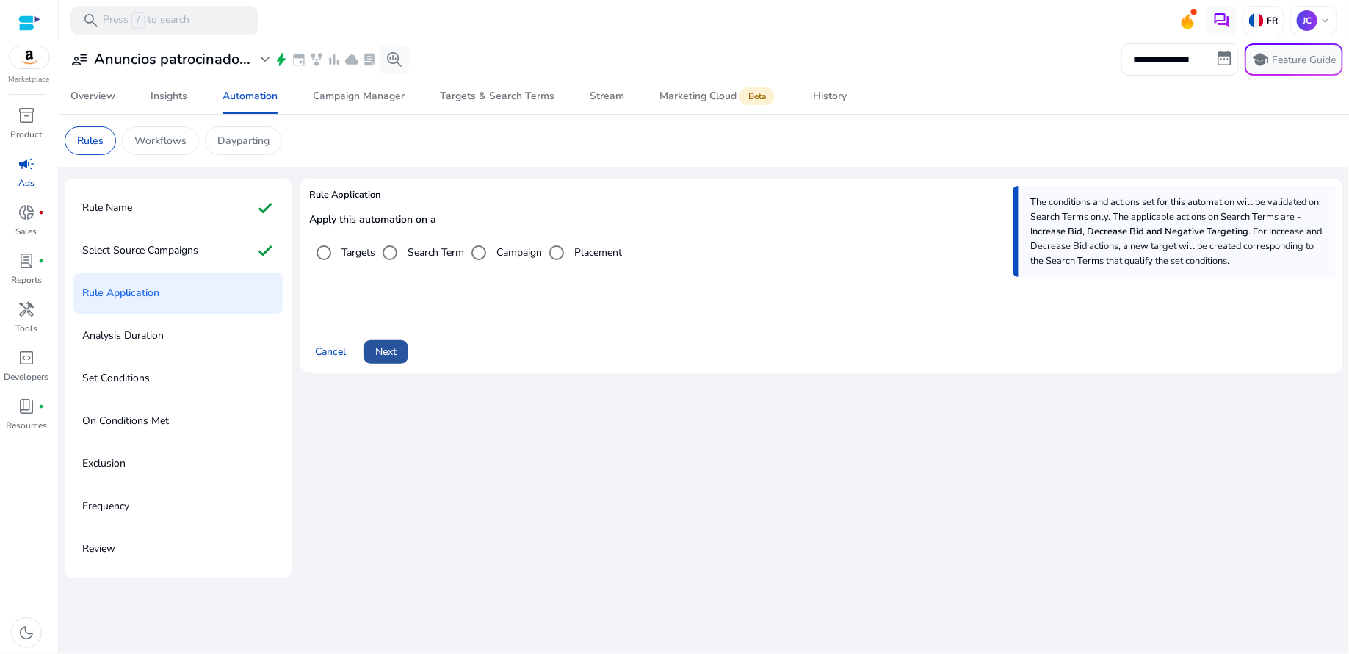
click at [397, 360] on span at bounding box center [386, 351] width 45 height 35
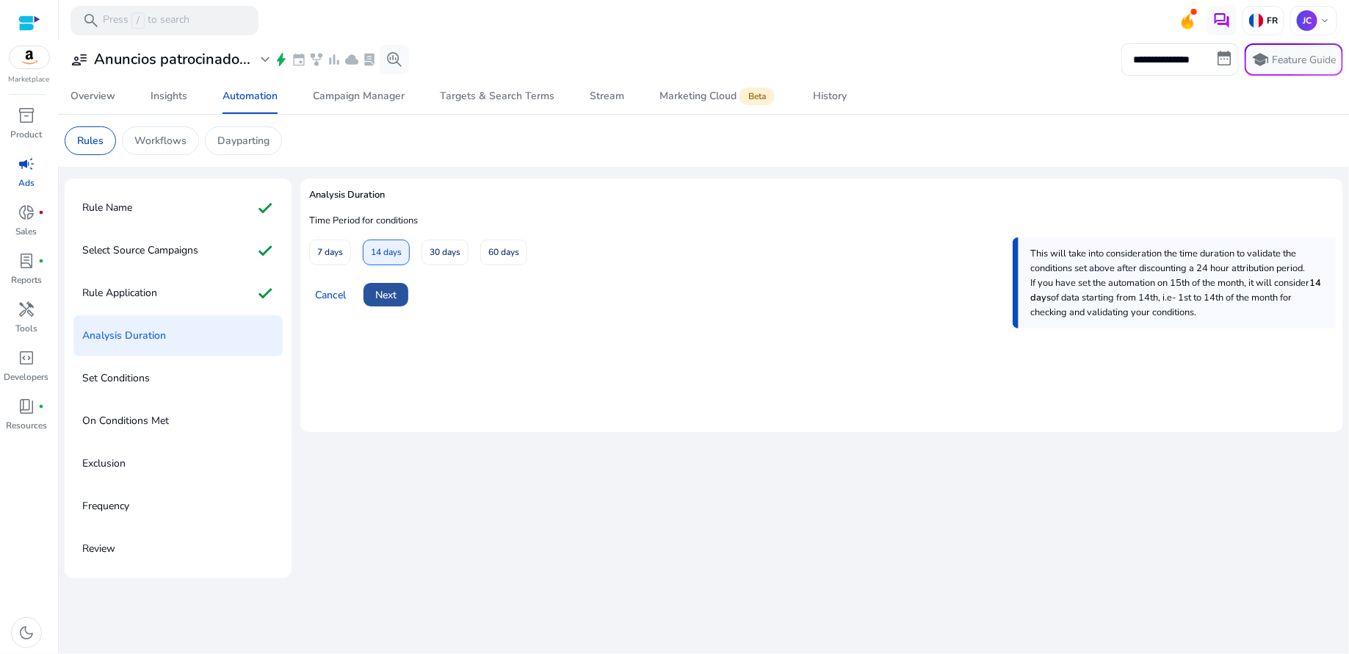
click at [391, 302] on span "Next" at bounding box center [385, 294] width 21 height 15
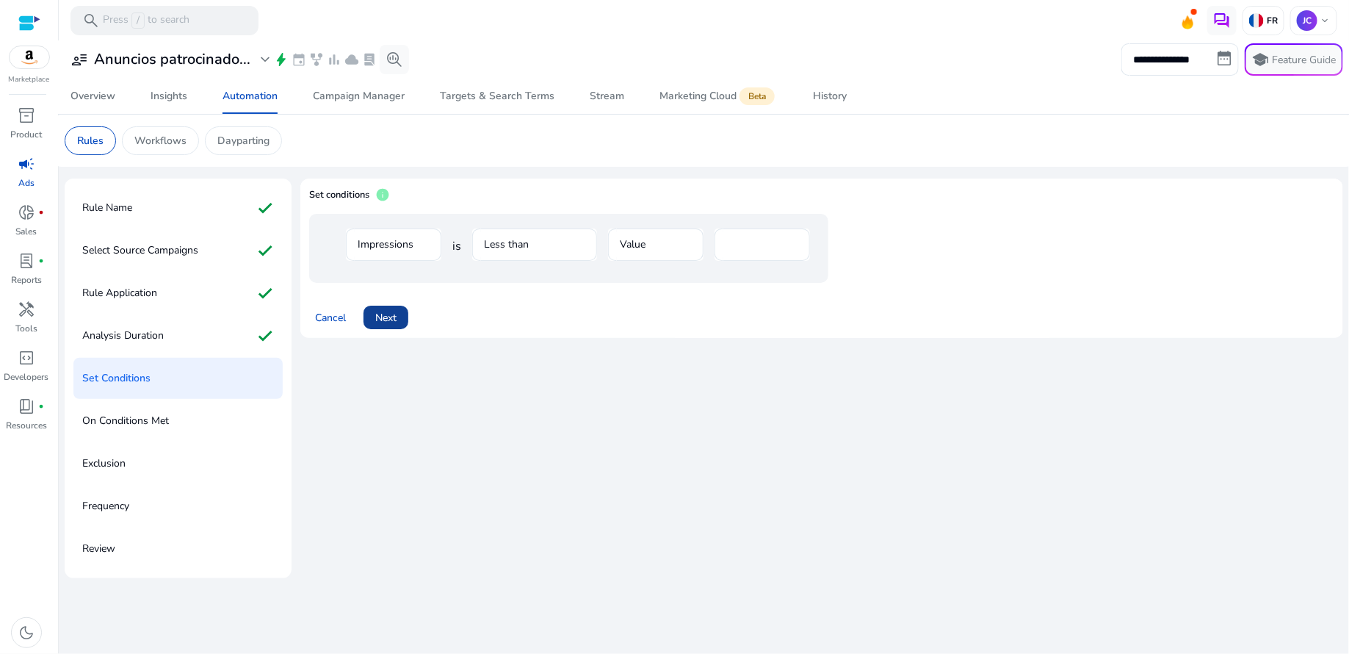
click at [394, 317] on span "Next" at bounding box center [385, 317] width 21 height 15
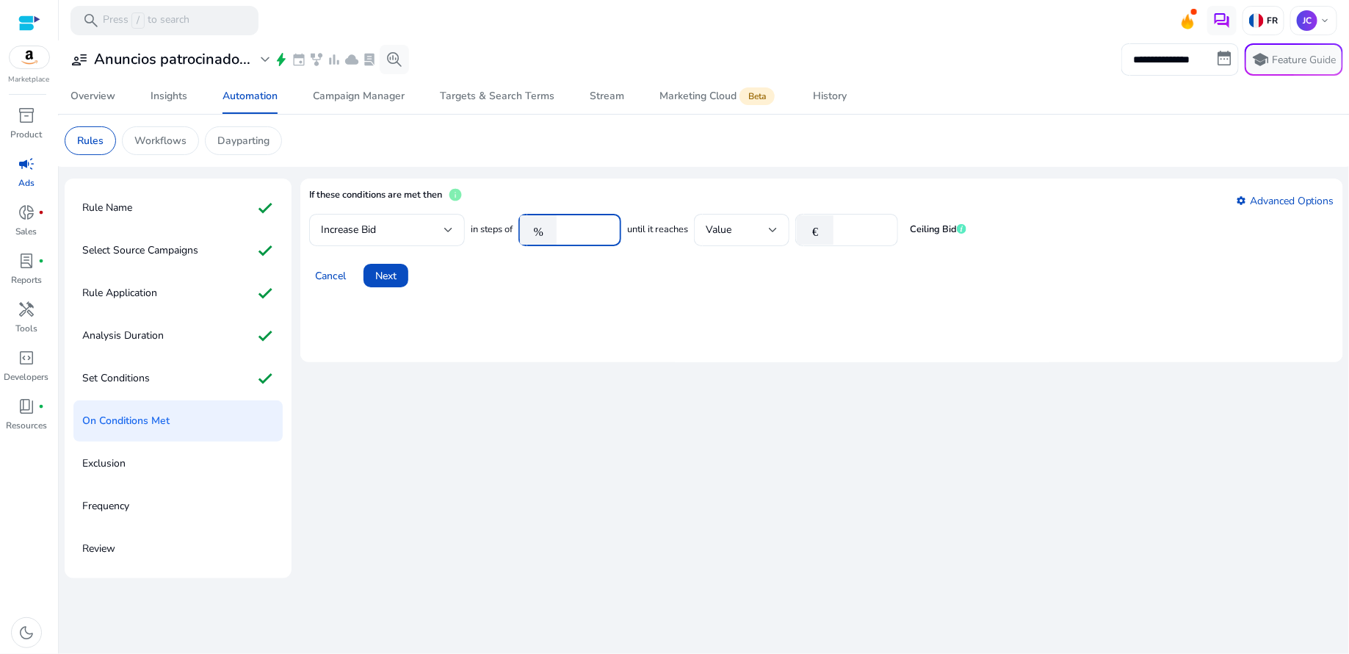
click at [604, 231] on input "***" at bounding box center [587, 230] width 46 height 16
click at [615, 289] on mat-card "If these conditions are met then info settings Advanced Options Increase Bid in…" at bounding box center [821, 271] width 1043 height 184
click at [605, 223] on input "***" at bounding box center [587, 230] width 46 height 16
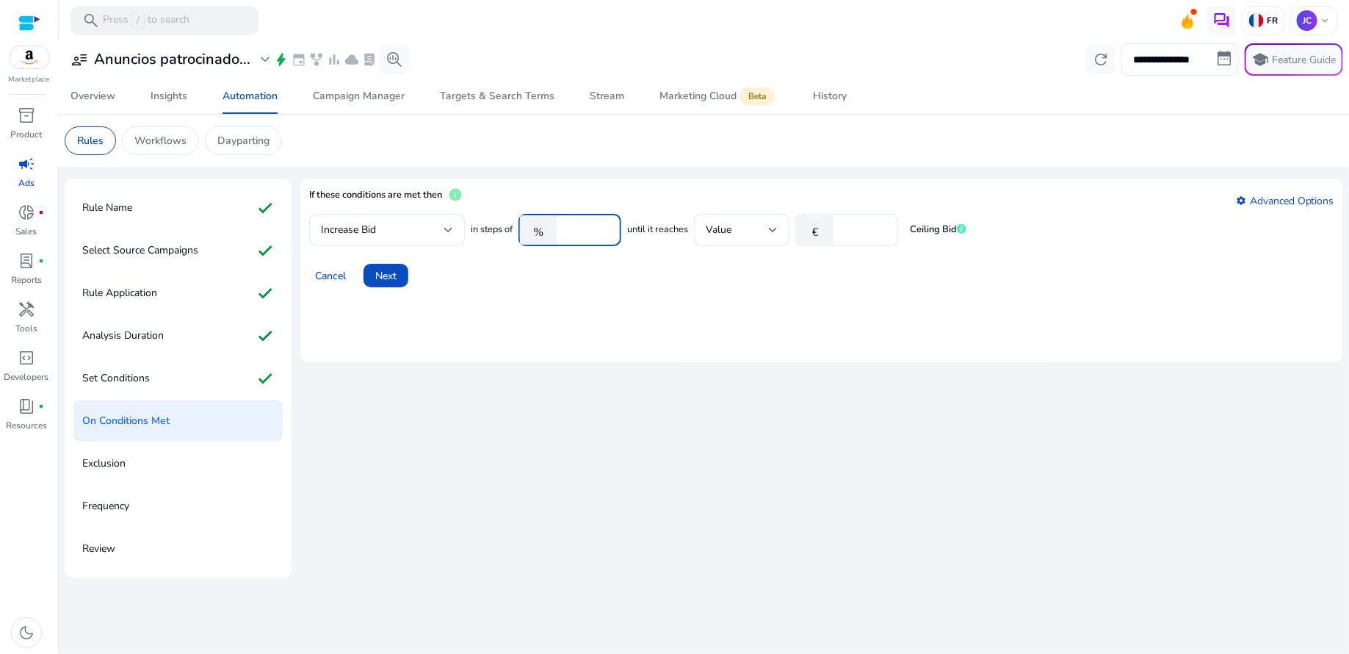
click at [605, 232] on input "***" at bounding box center [587, 230] width 46 height 16
type input "***"
click at [636, 275] on div "Cancel Next" at bounding box center [821, 269] width 1025 height 35
click at [778, 235] on div at bounding box center [773, 230] width 9 height 18
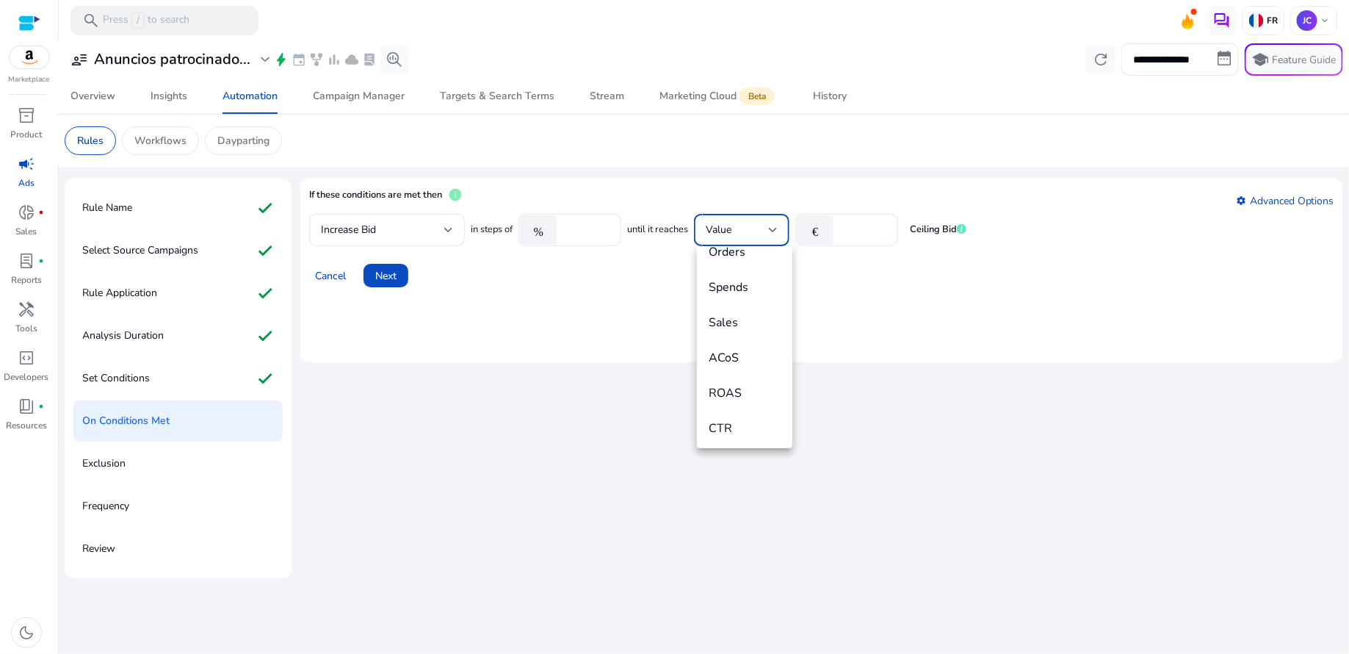
scroll to position [154, 0]
click at [749, 358] on span "ACoS" at bounding box center [745, 362] width 72 height 16
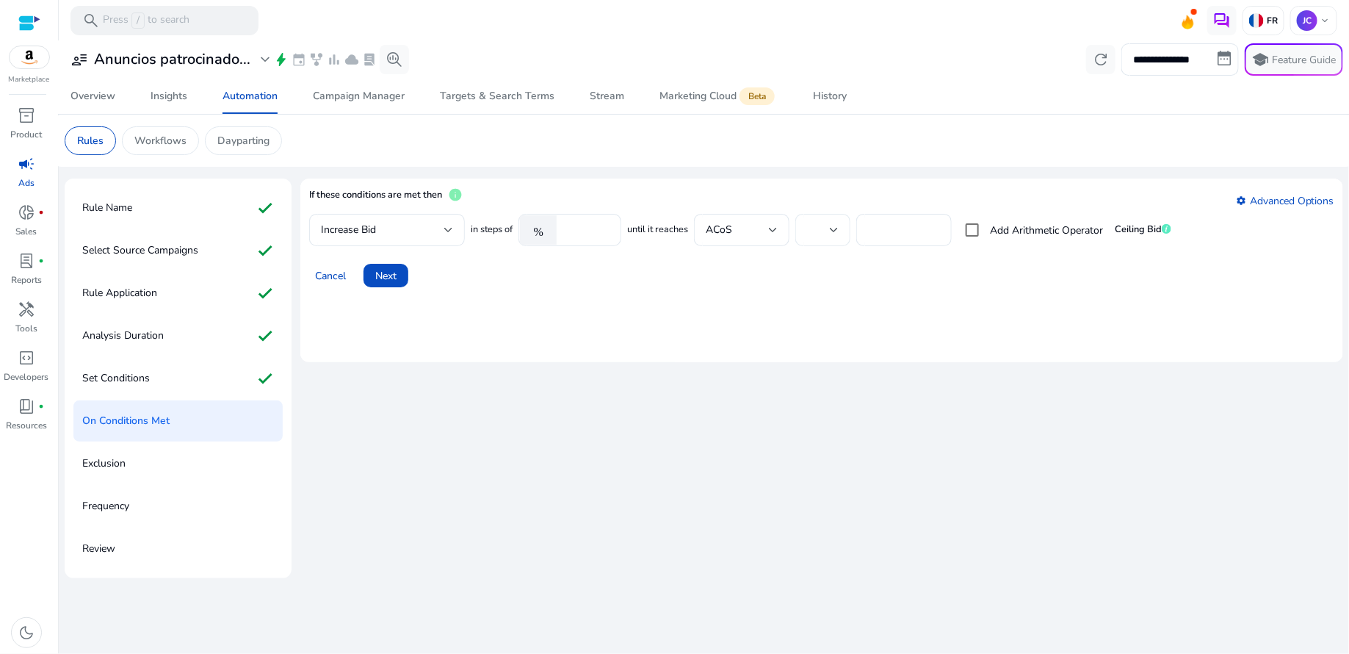
click at [843, 231] on div at bounding box center [823, 230] width 55 height 32
click at [837, 273] on span "+" at bounding box center [826, 270] width 32 height 16
click at [934, 232] on input "*" at bounding box center [904, 230] width 72 height 16
click at [936, 228] on input "*" at bounding box center [904, 230] width 72 height 16
drag, startPoint x: 904, startPoint y: 230, endPoint x: 867, endPoint y: 231, distance: 36.8
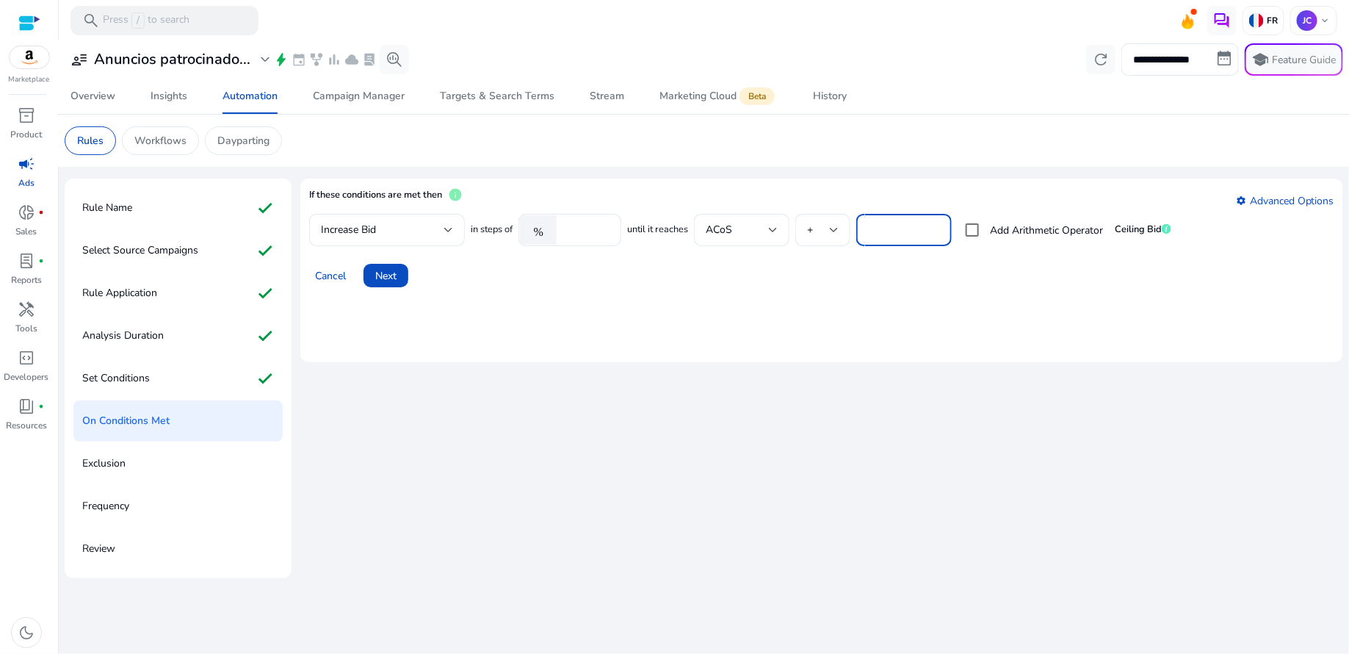
click at [867, 231] on div "*" at bounding box center [904, 230] width 95 height 32
type input "**"
click at [978, 279] on div "Cancel Next" at bounding box center [821, 269] width 1025 height 35
click at [392, 273] on span "Next" at bounding box center [385, 275] width 21 height 15
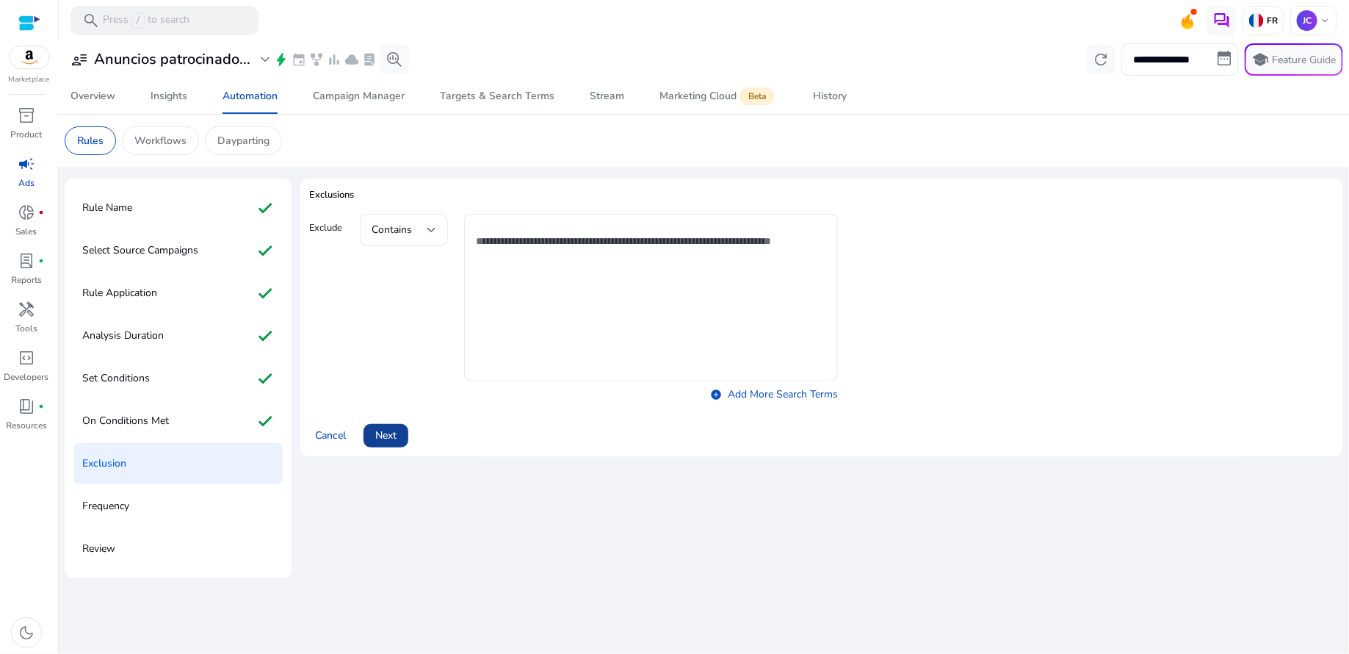
click at [394, 436] on span "Next" at bounding box center [385, 435] width 21 height 15
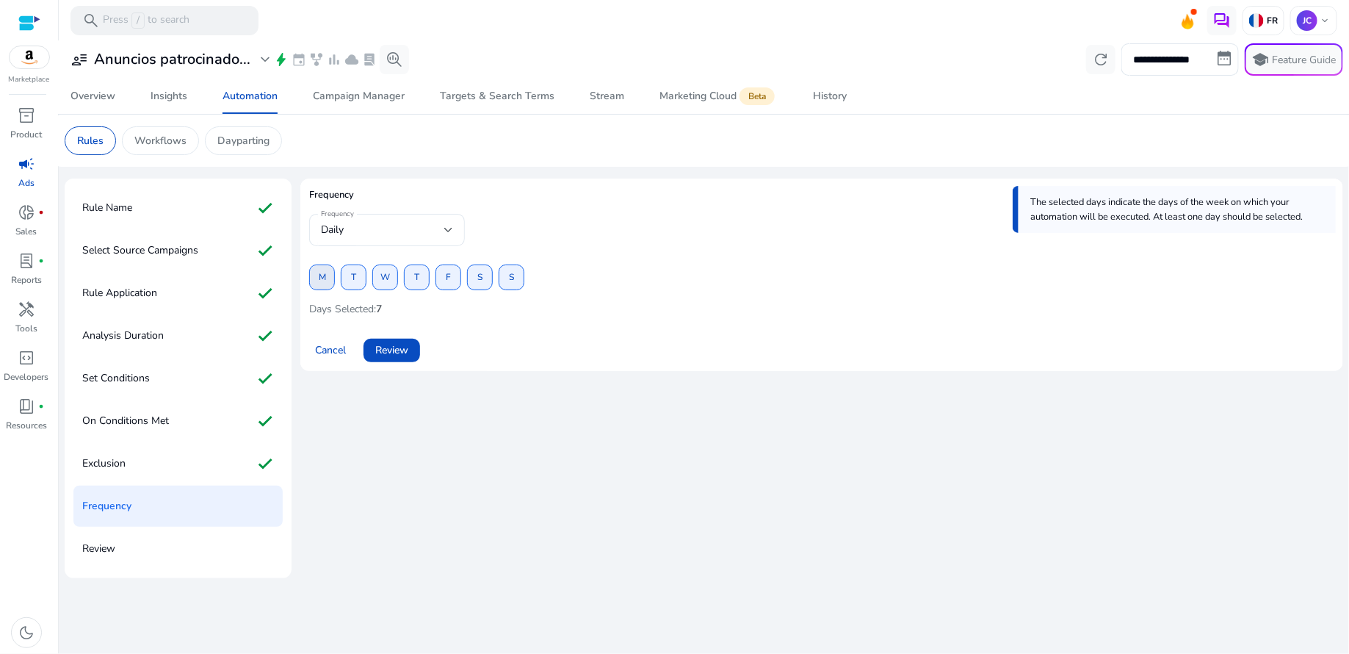
click at [327, 272] on span at bounding box center [322, 277] width 24 height 35
click at [353, 273] on span "T" at bounding box center [353, 277] width 5 height 26
click at [386, 277] on span "W" at bounding box center [386, 277] width 10 height 26
click at [416, 275] on span "T" at bounding box center [416, 277] width 5 height 26
click at [445, 278] on span at bounding box center [448, 277] width 24 height 35
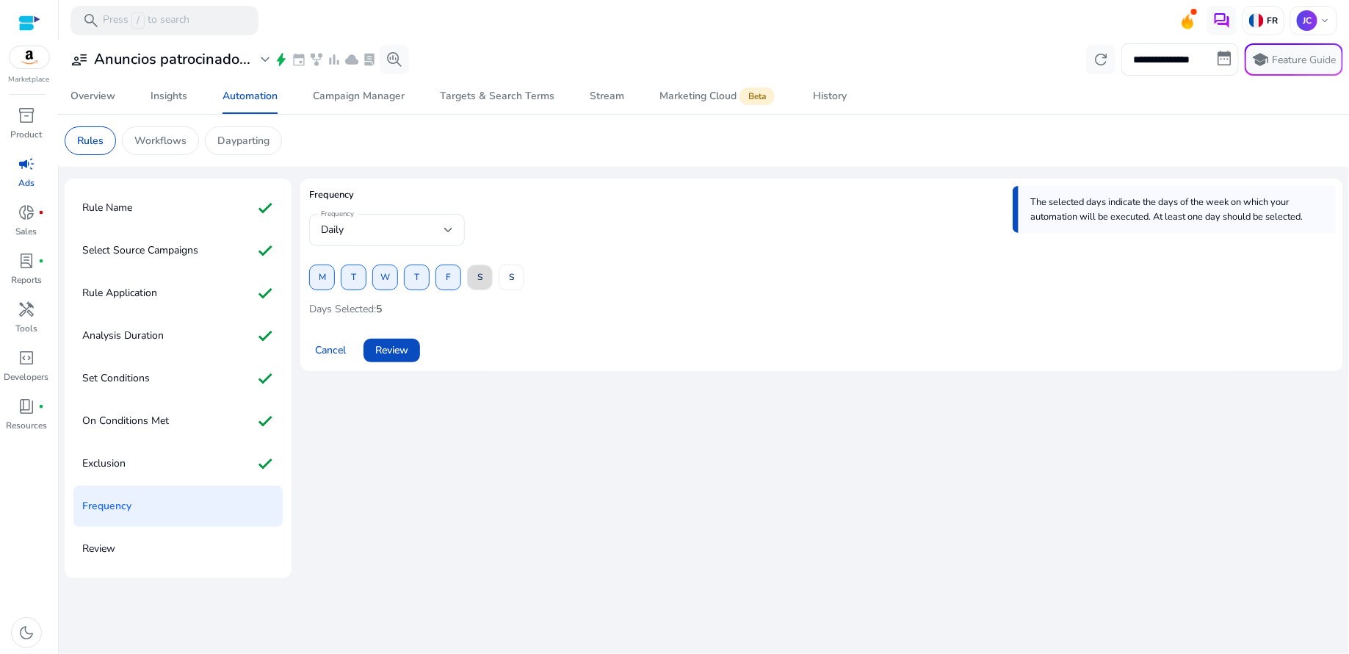
click at [475, 276] on span at bounding box center [480, 277] width 24 height 35
click at [512, 274] on span "S" at bounding box center [511, 277] width 5 height 26
click at [395, 348] on span "Review" at bounding box center [391, 349] width 33 height 15
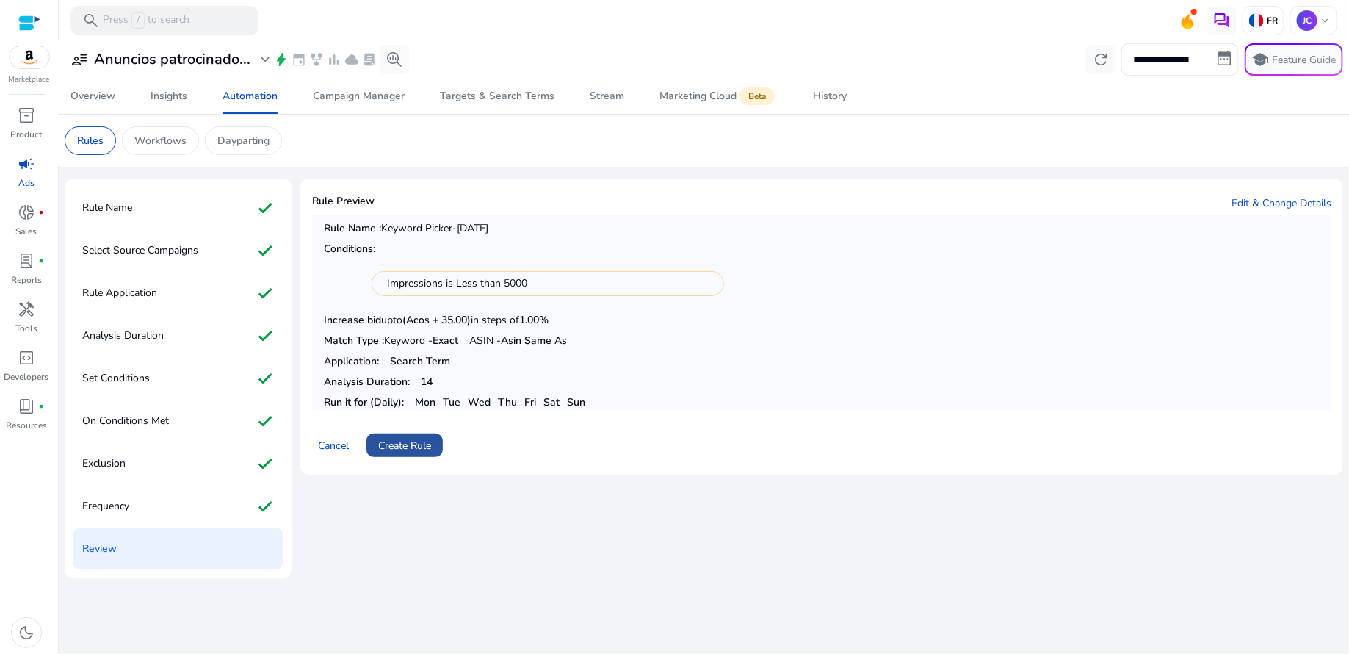
click at [425, 448] on span "Create Rule" at bounding box center [404, 445] width 53 height 15
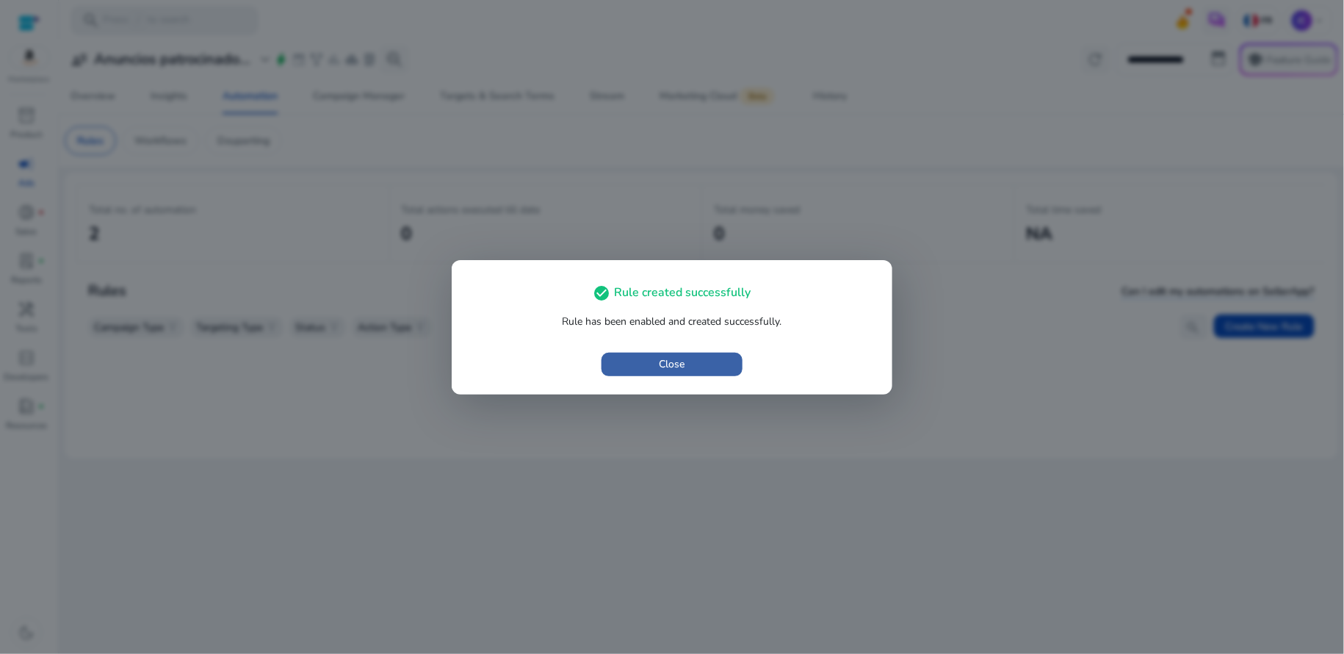
click at [668, 366] on span "Close" at bounding box center [673, 363] width 26 height 15
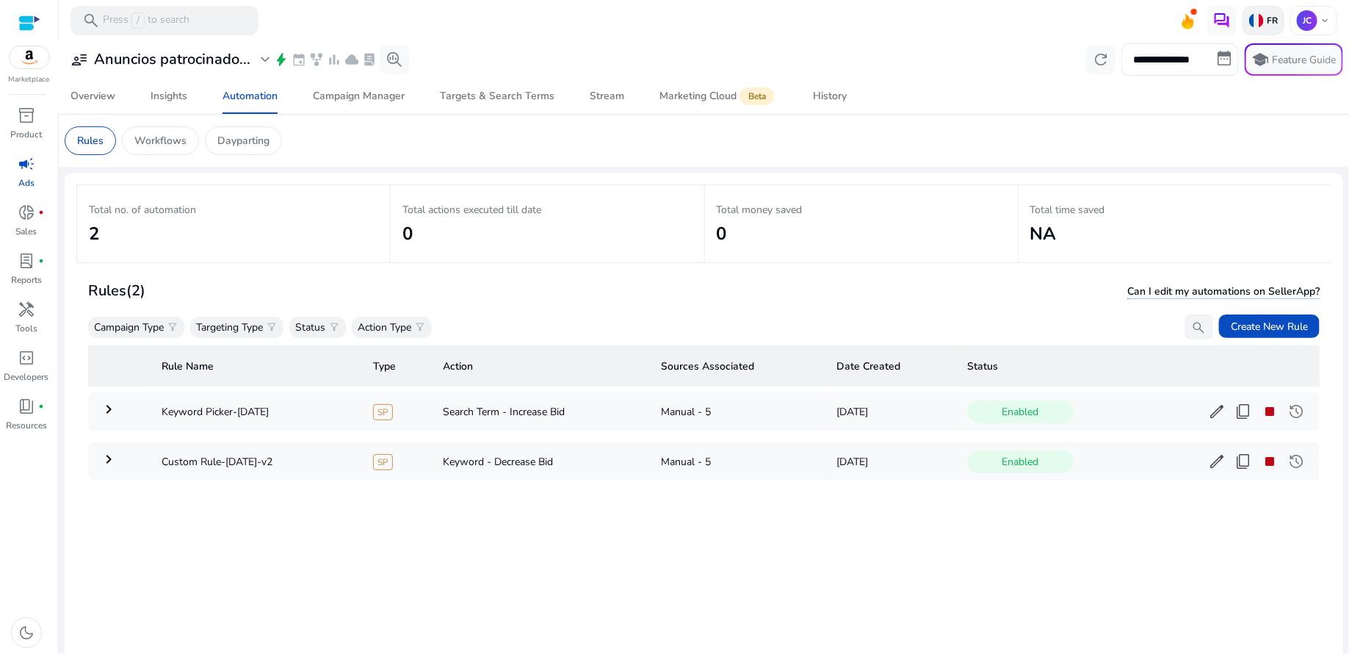
click at [1261, 26] on div "FR" at bounding box center [1264, 20] width 42 height 29
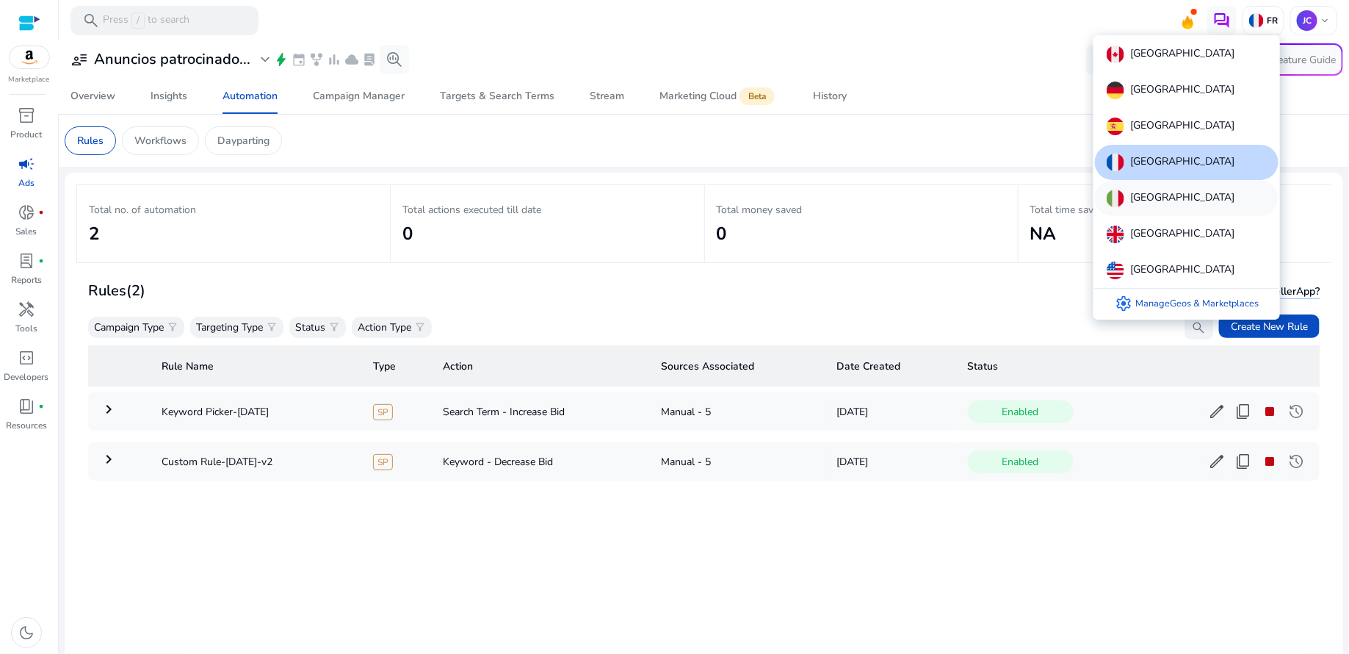
click at [1144, 191] on p "[GEOGRAPHIC_DATA]" at bounding box center [1183, 199] width 104 height 18
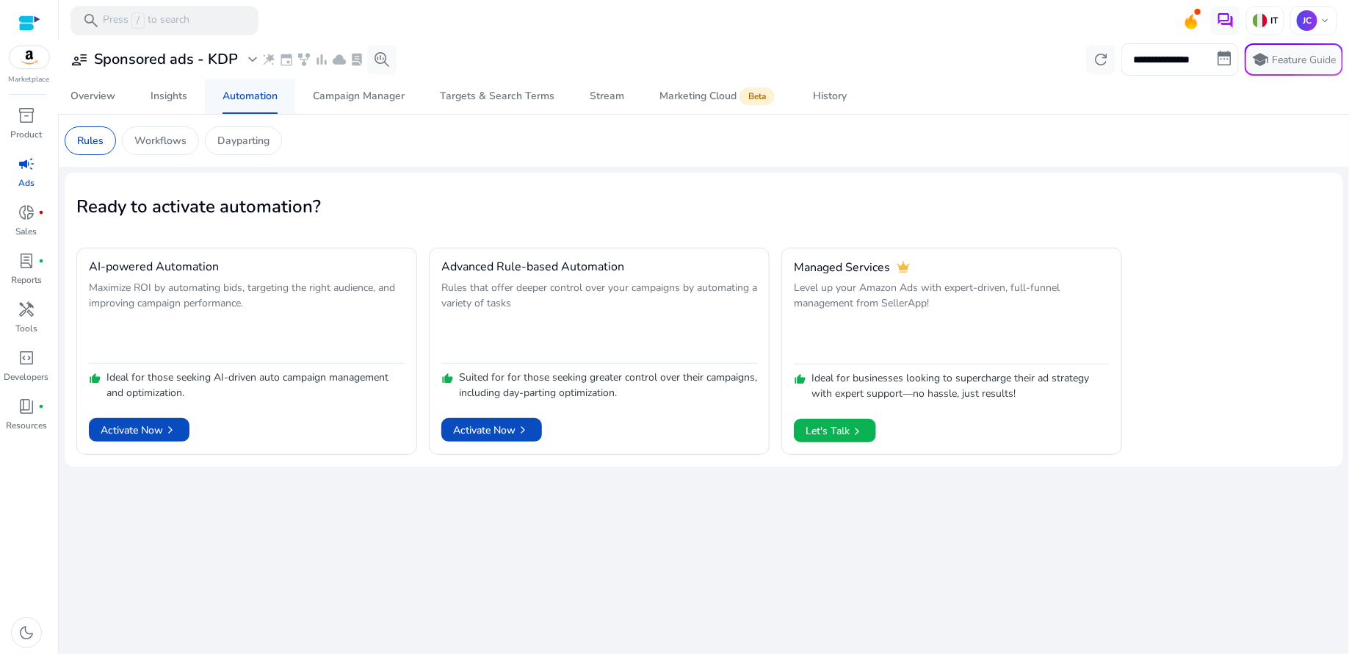
click at [267, 101] on div "Automation" at bounding box center [250, 96] width 55 height 10
click at [363, 98] on div "Campaign Manager" at bounding box center [359, 96] width 92 height 10
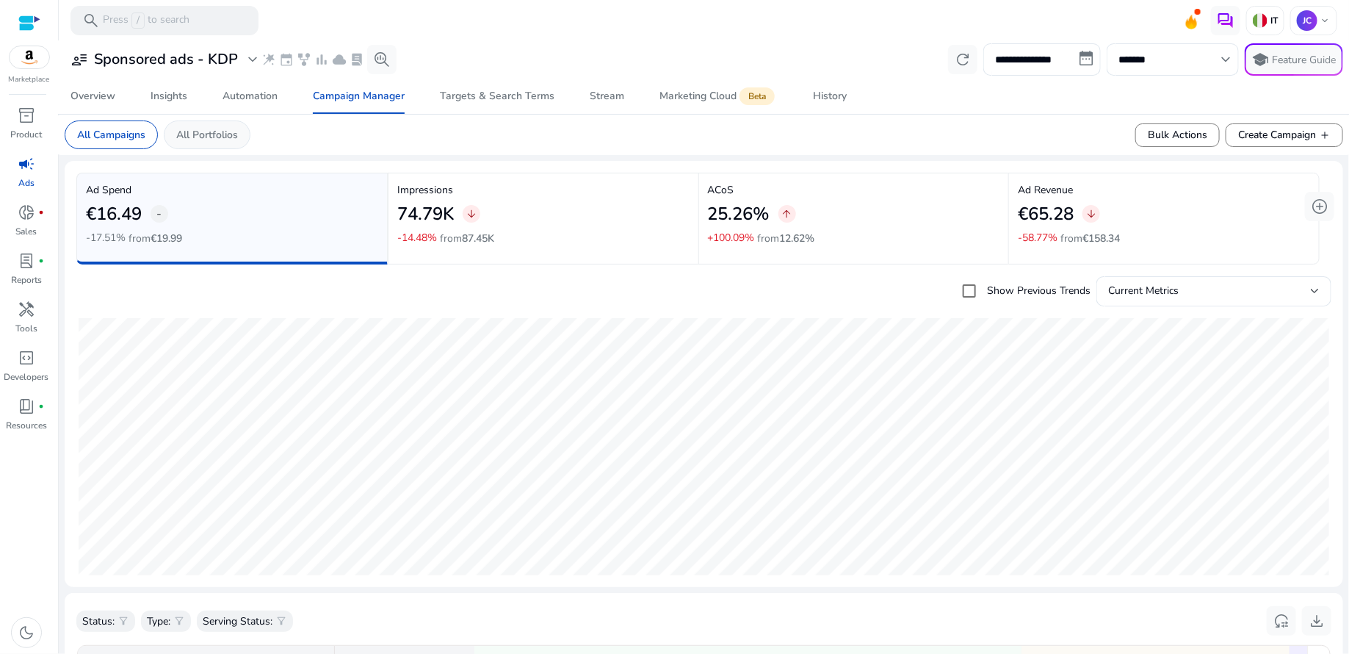
click at [217, 128] on p "All Portfolios" at bounding box center [207, 134] width 62 height 15
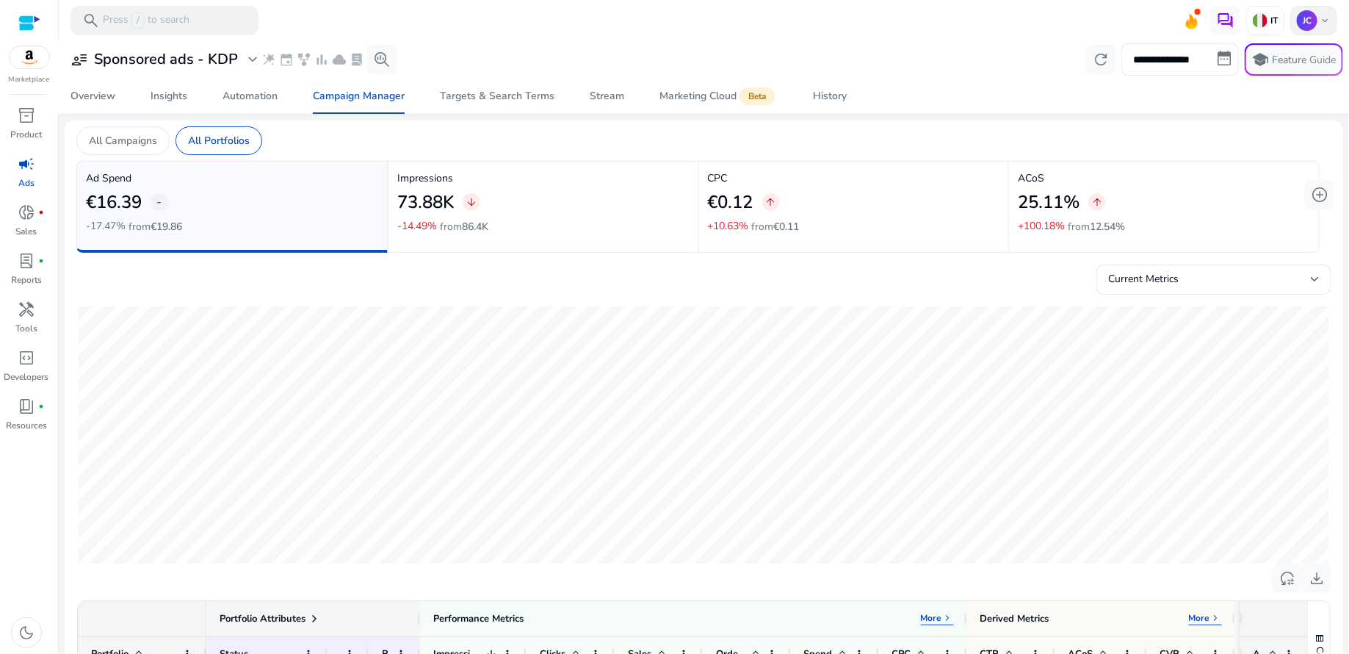
click at [1319, 19] on span "keyboard_arrow_down" at bounding box center [1325, 21] width 12 height 12
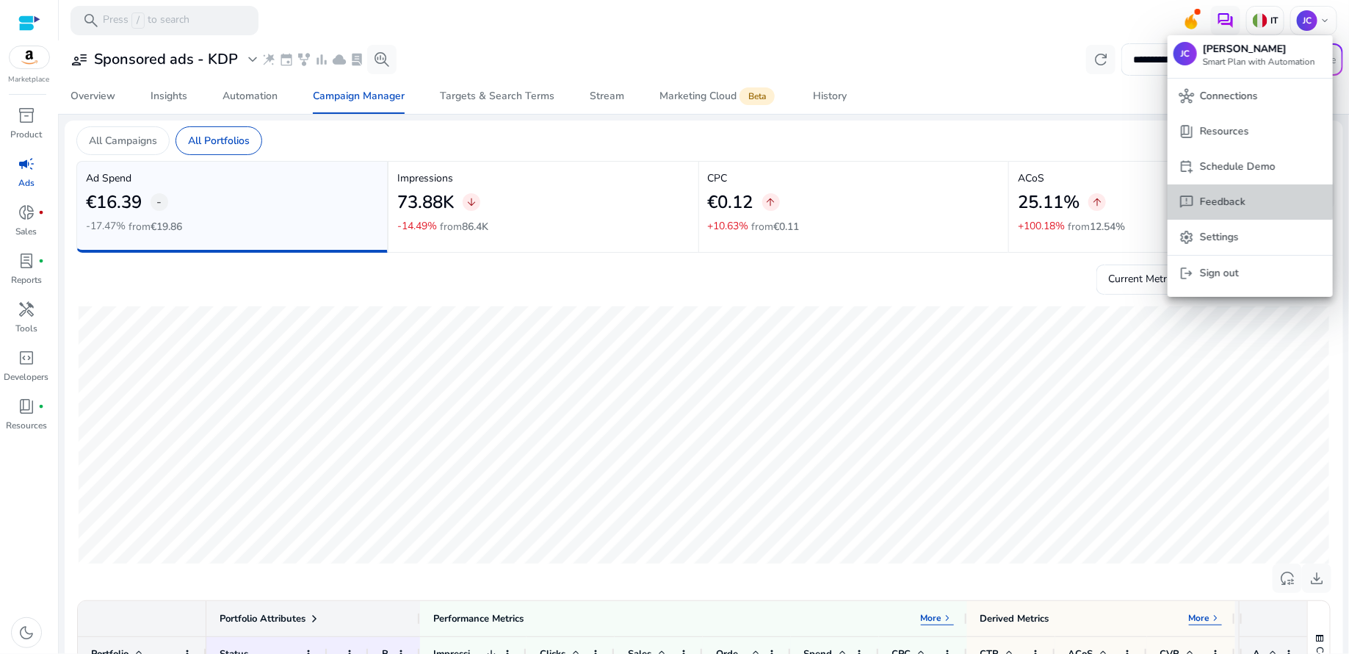
click at [1243, 198] on p "Feedback" at bounding box center [1223, 202] width 46 height 16
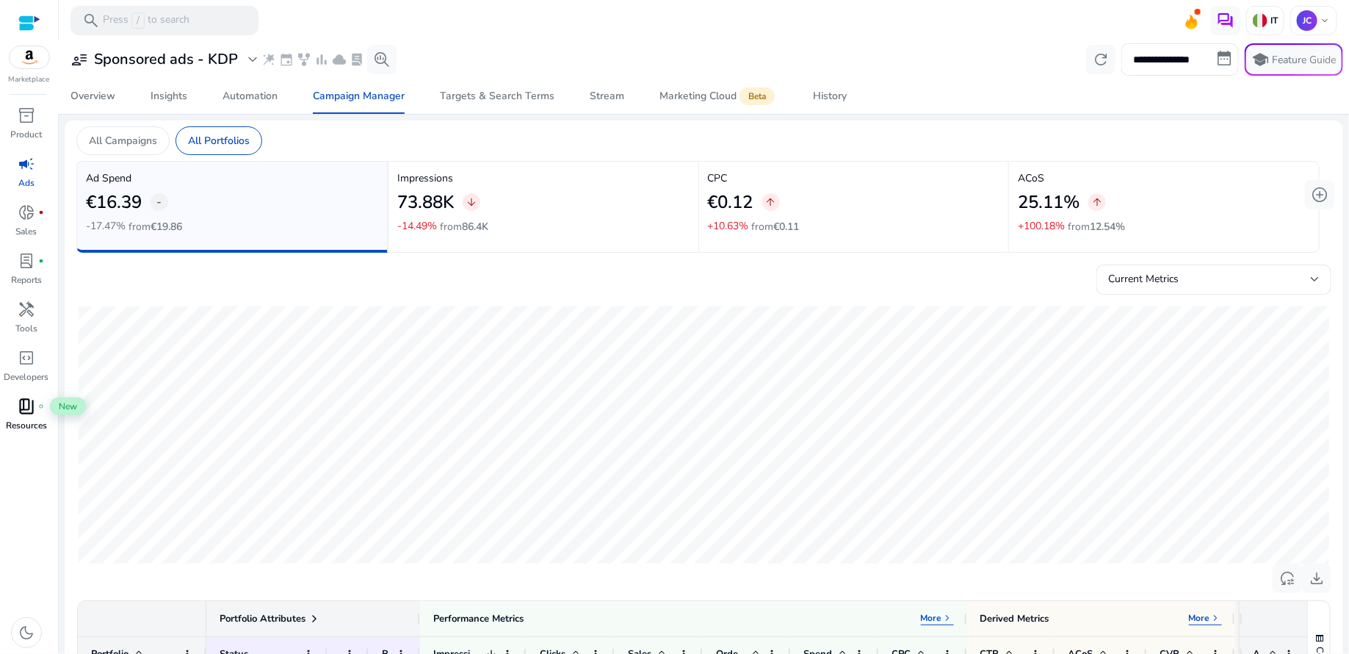
click at [24, 411] on span "book_4" at bounding box center [27, 406] width 18 height 18
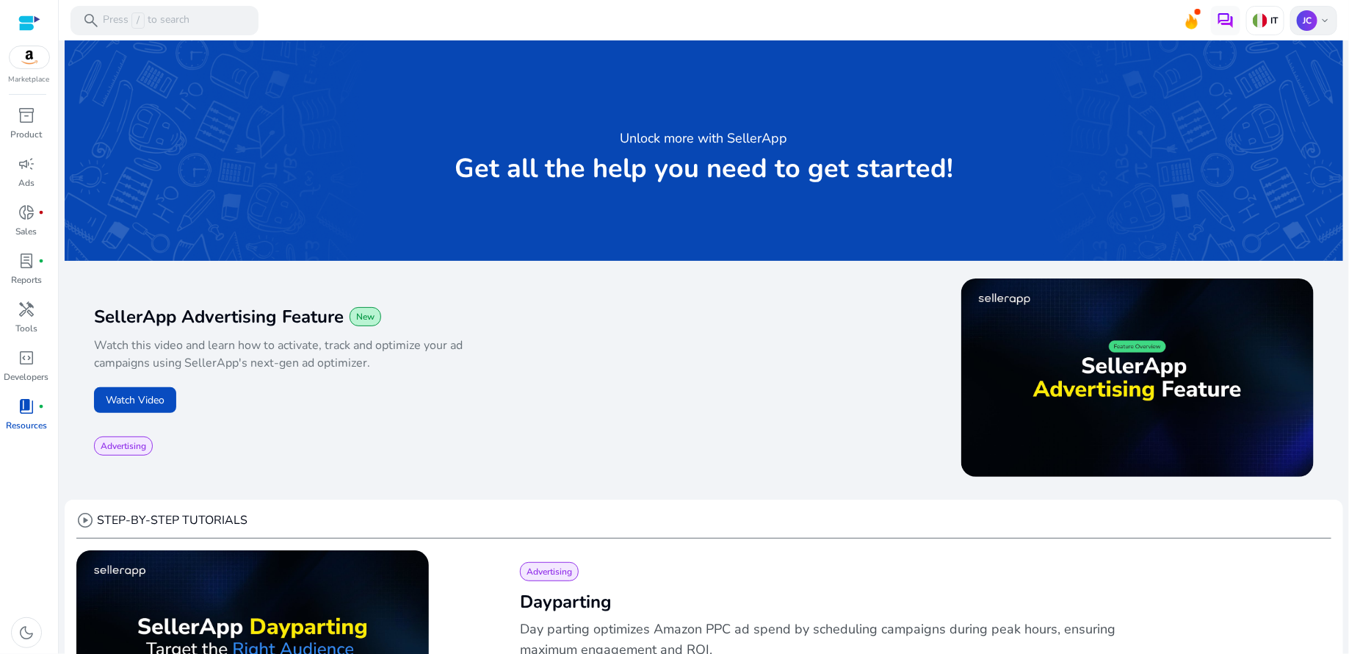
click at [1299, 23] on p "JC" at bounding box center [1307, 20] width 21 height 21
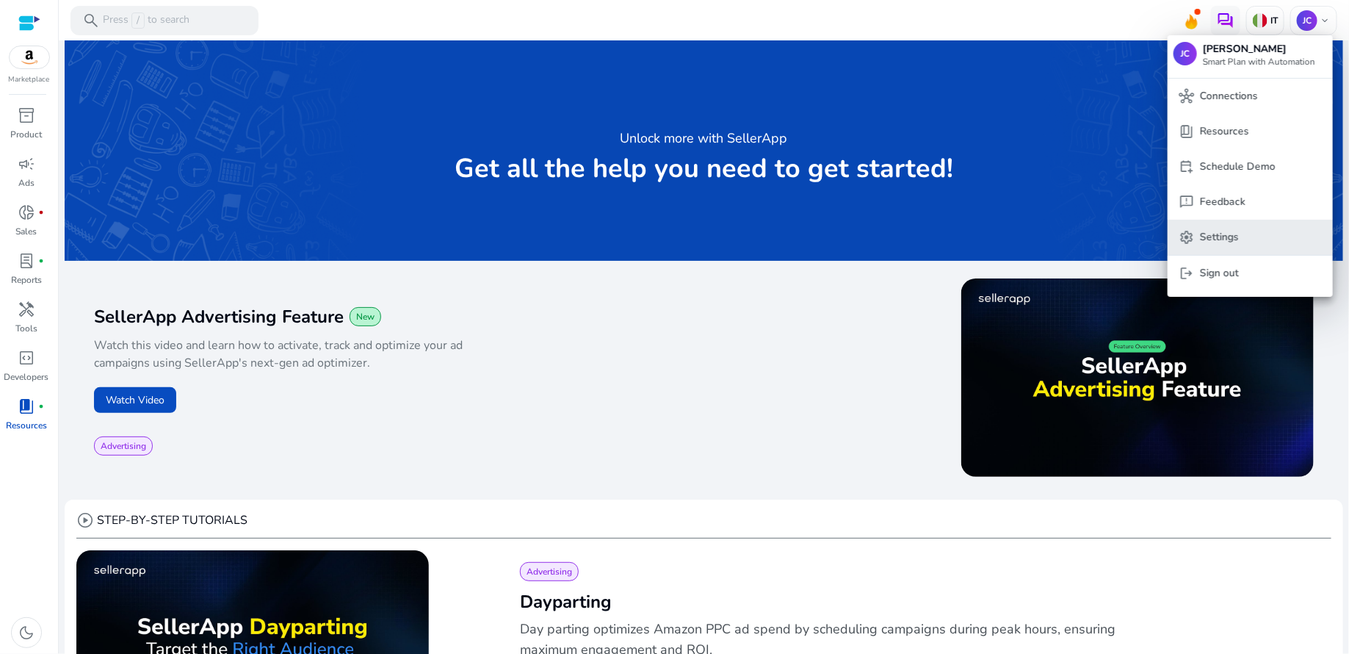
click at [1217, 238] on p "Settings" at bounding box center [1219, 237] width 39 height 16
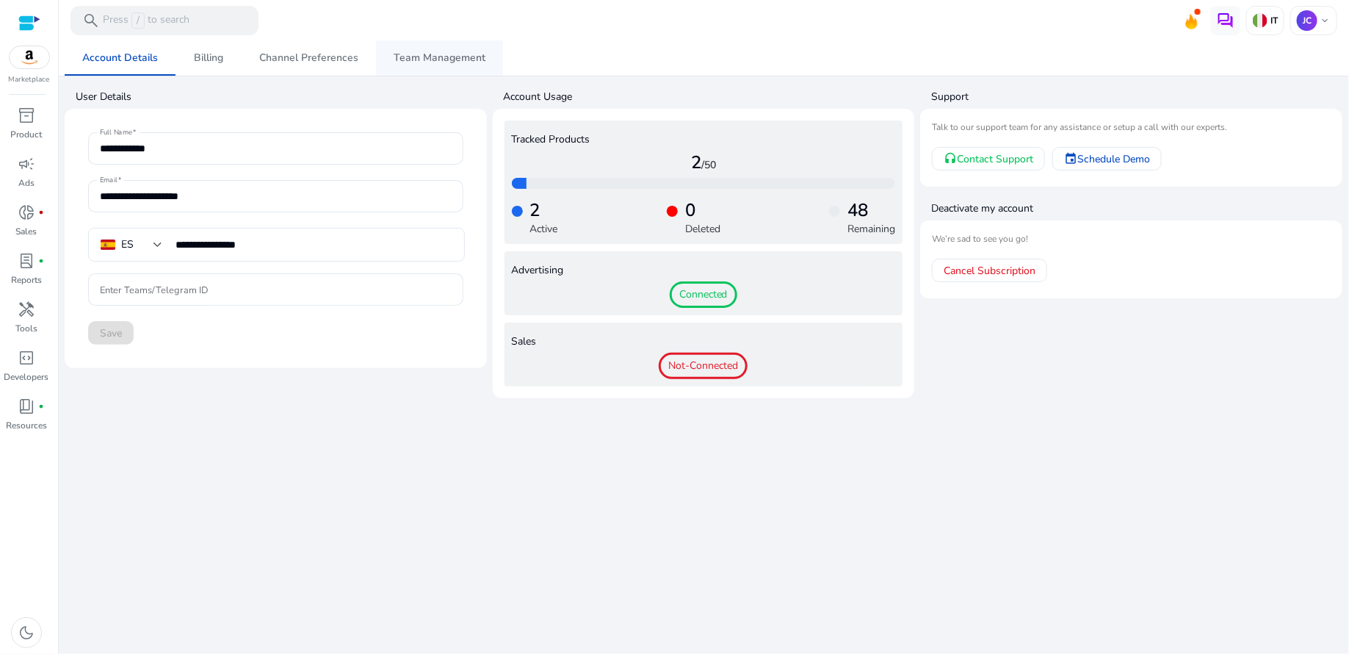
click at [418, 53] on span "Team Management" at bounding box center [440, 58] width 92 height 10
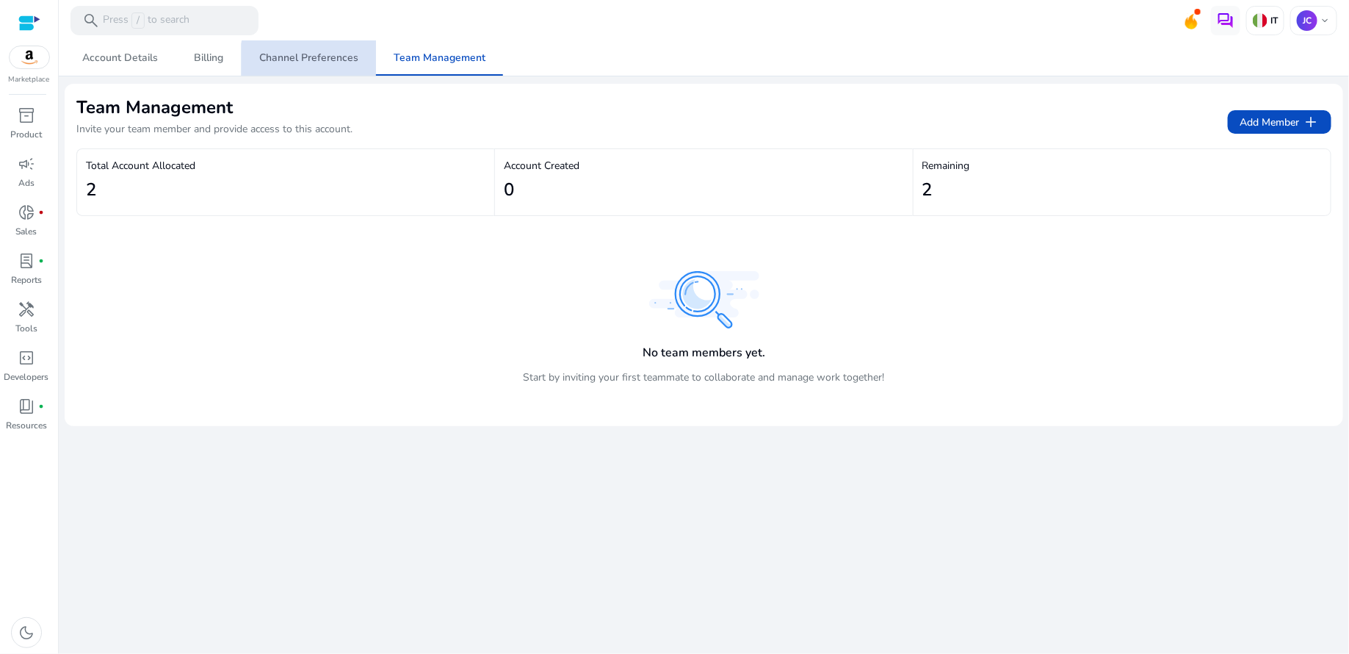
click at [325, 63] on span "Channel Preferences" at bounding box center [308, 58] width 99 height 10
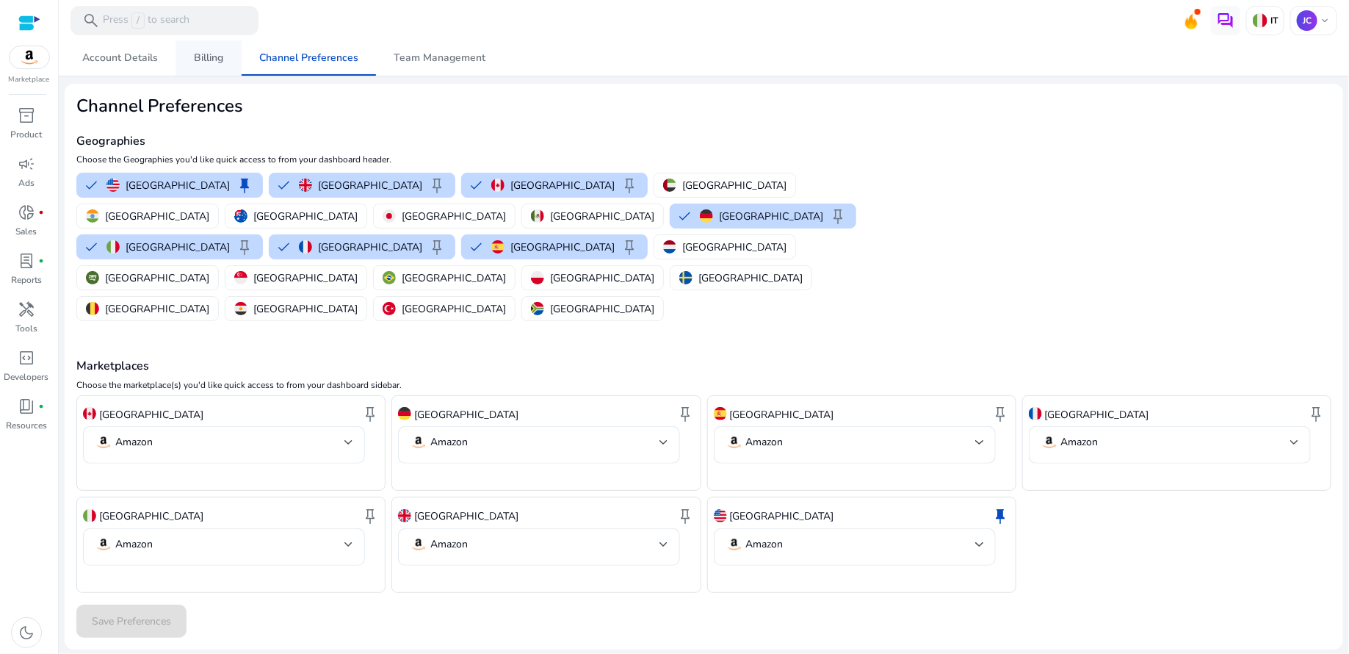
click at [219, 60] on span "Billing" at bounding box center [208, 58] width 29 height 10
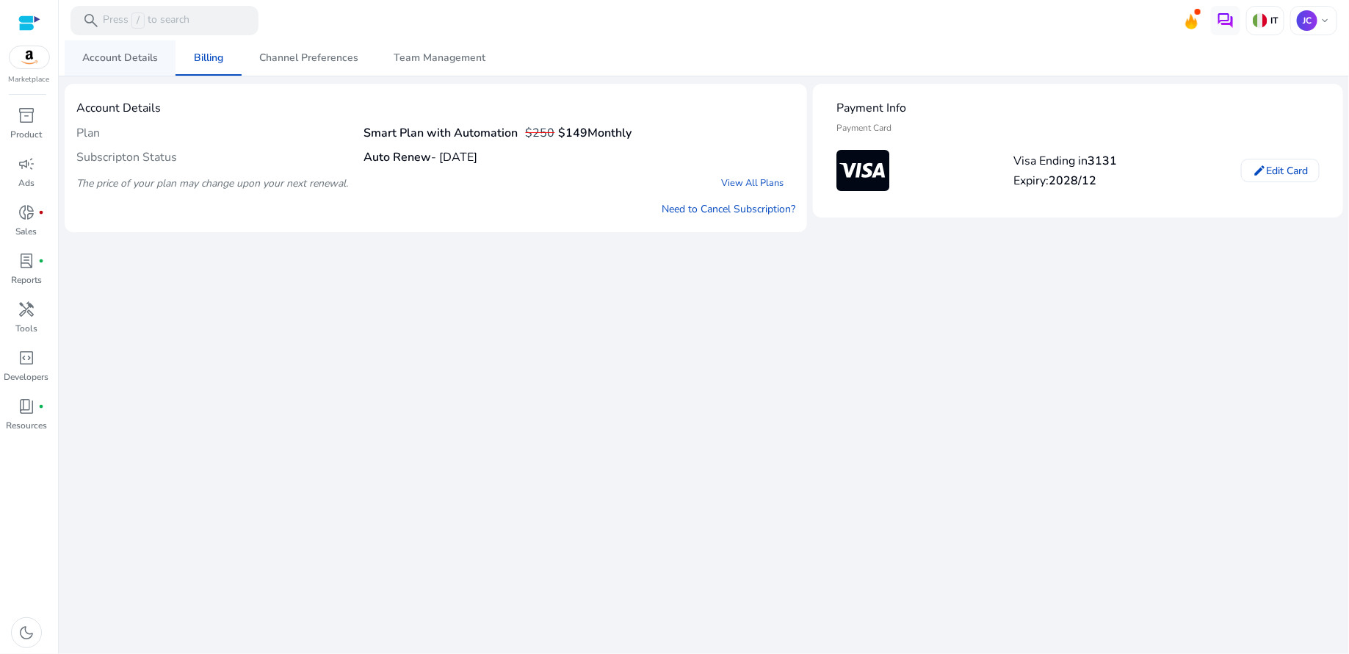
click at [141, 66] on span "Account Details" at bounding box center [120, 57] width 76 height 35
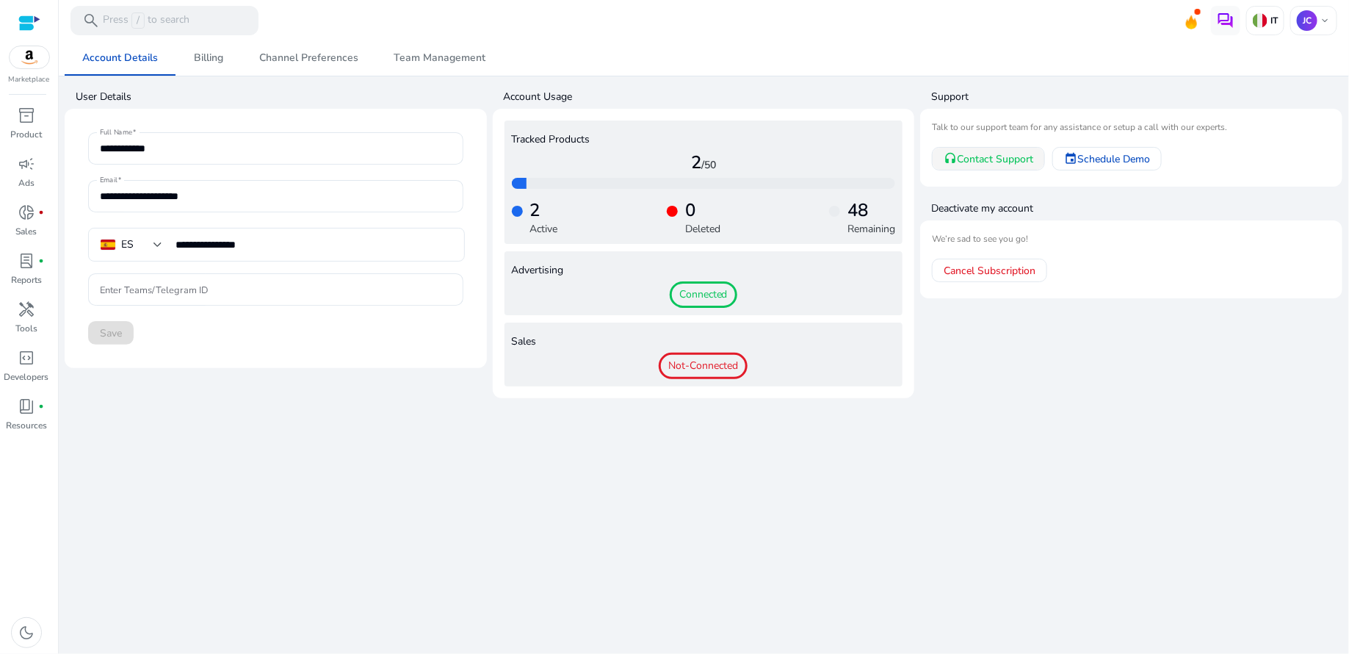
click at [980, 155] on span "Contact Support" at bounding box center [995, 158] width 76 height 15
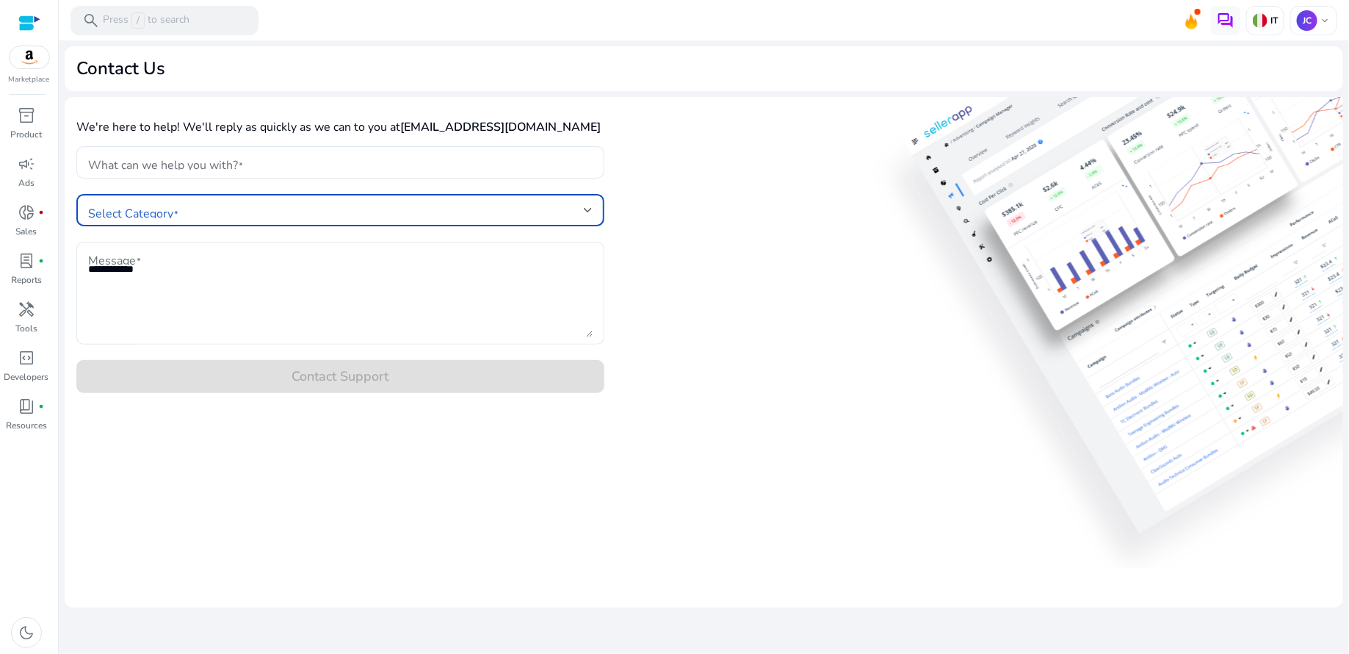
click at [590, 211] on div at bounding box center [588, 210] width 9 height 6
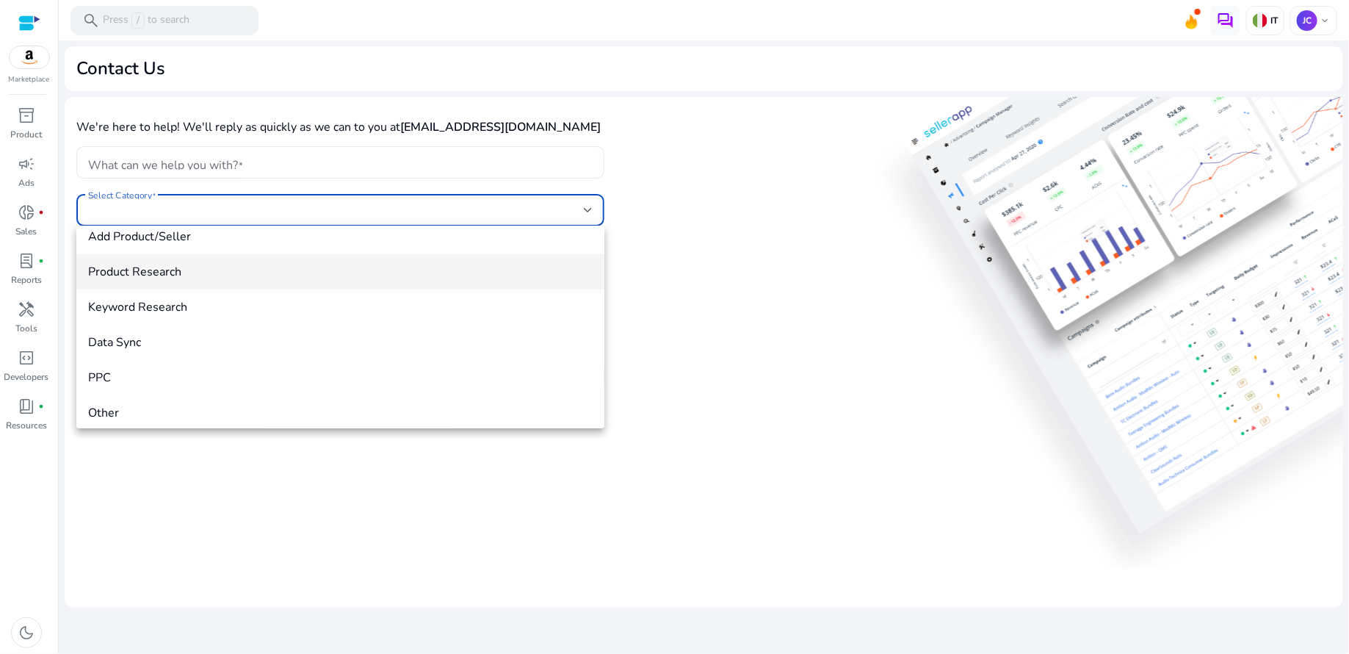
scroll to position [56, 0]
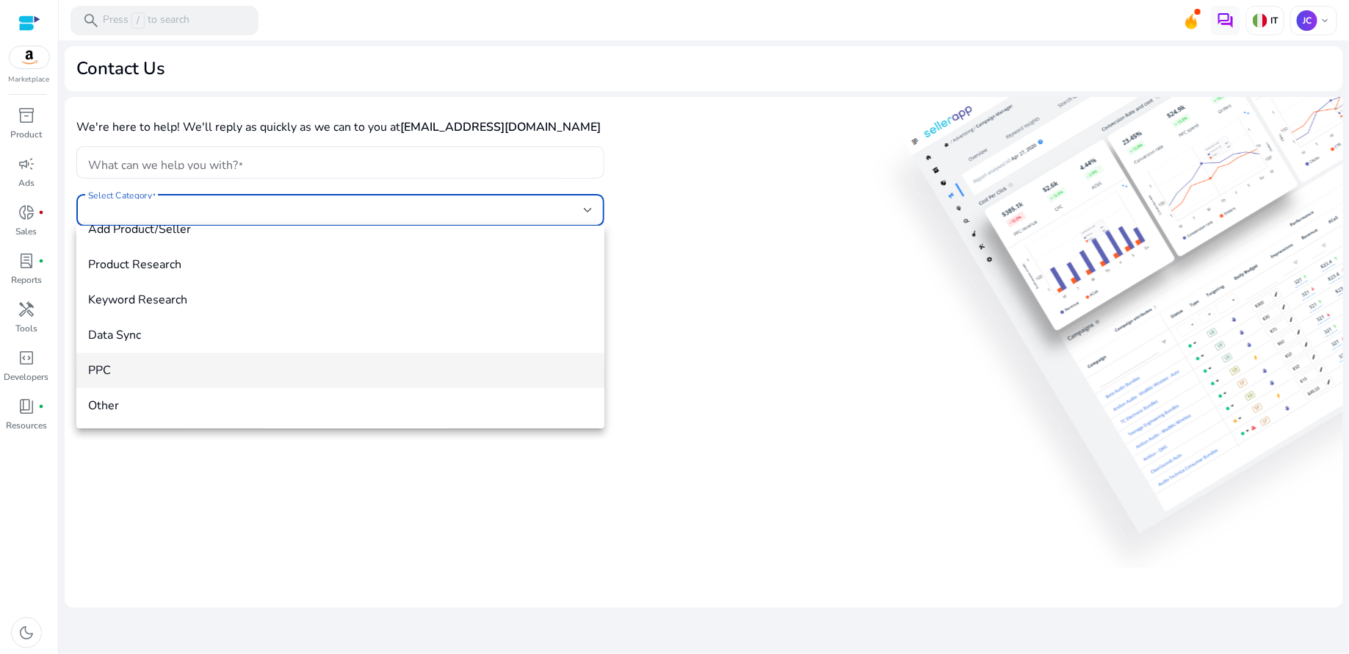
click at [381, 361] on mat-option "PPC" at bounding box center [340, 370] width 528 height 35
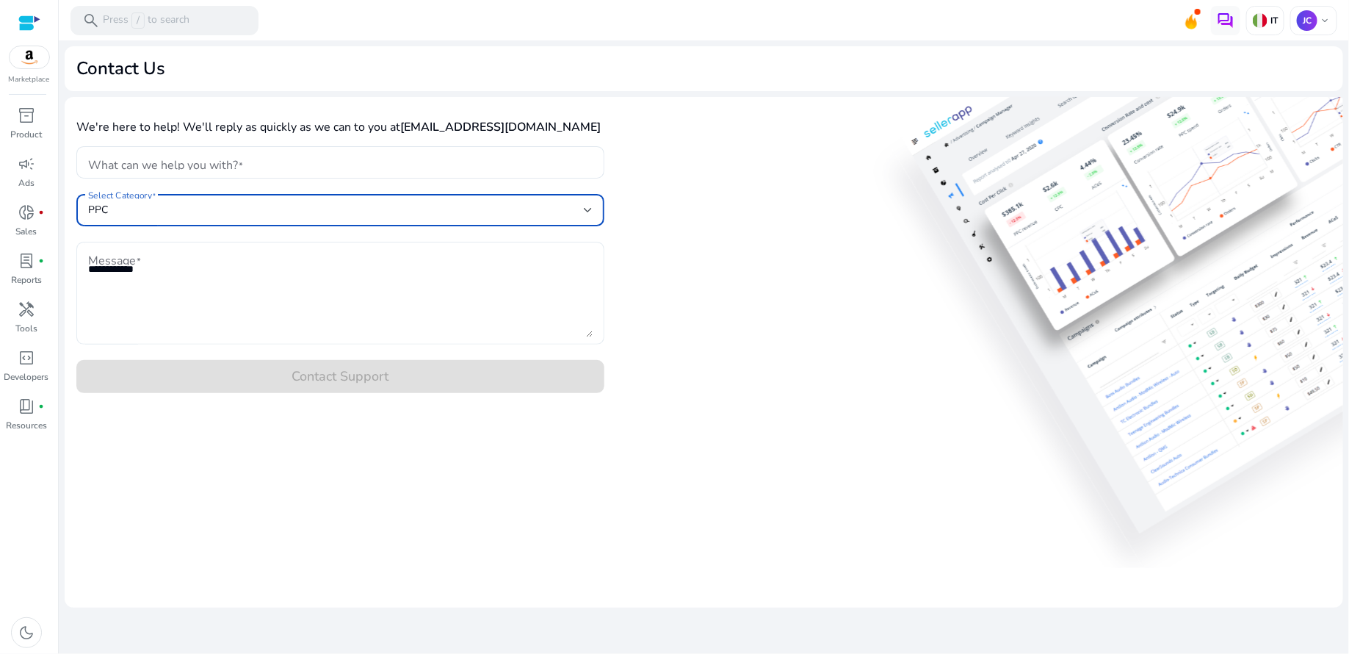
click at [274, 296] on textarea "Message" at bounding box center [340, 293] width 505 height 88
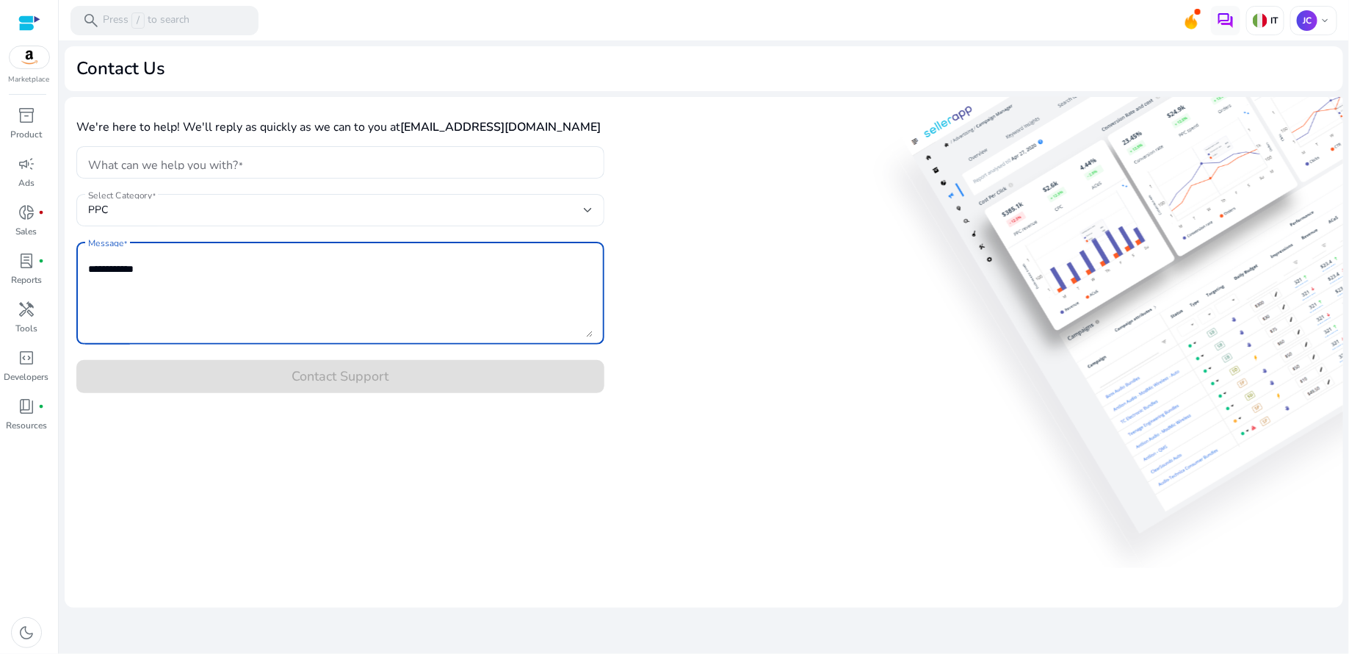
paste textarea "**********"
click at [360, 273] on textarea "Message" at bounding box center [340, 293] width 505 height 88
type textarea "**********"
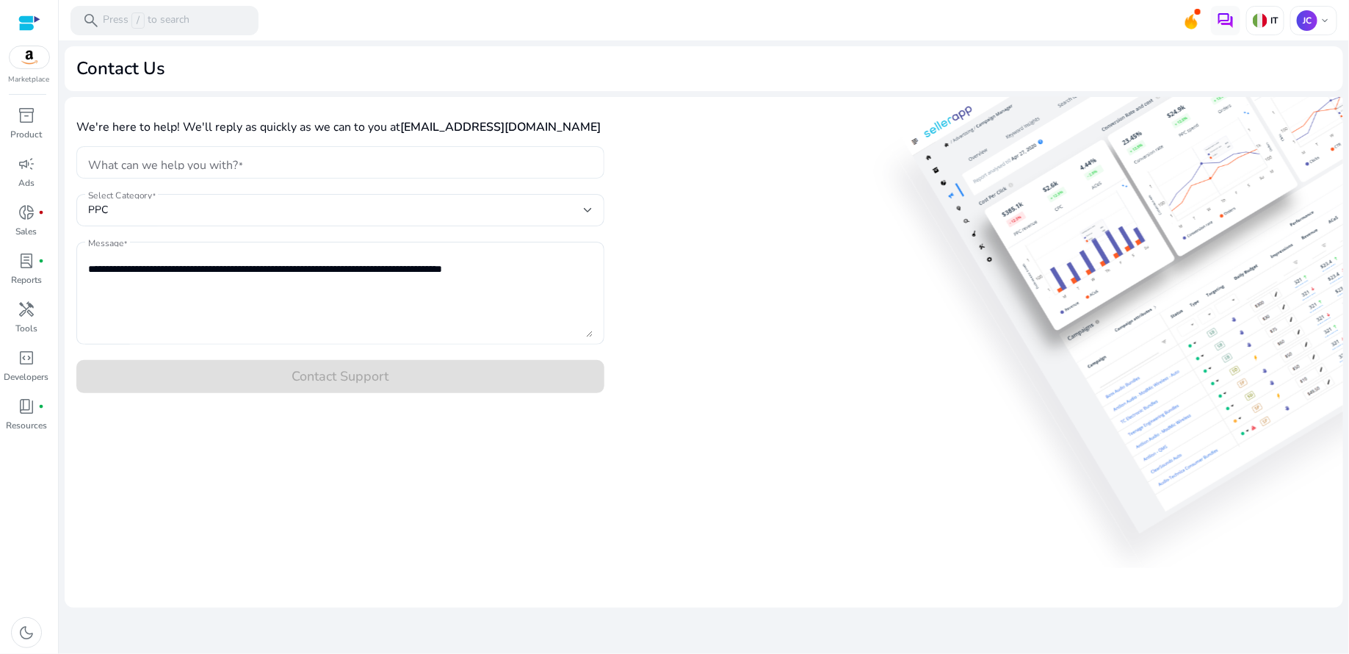
click at [366, 173] on div at bounding box center [340, 162] width 505 height 32
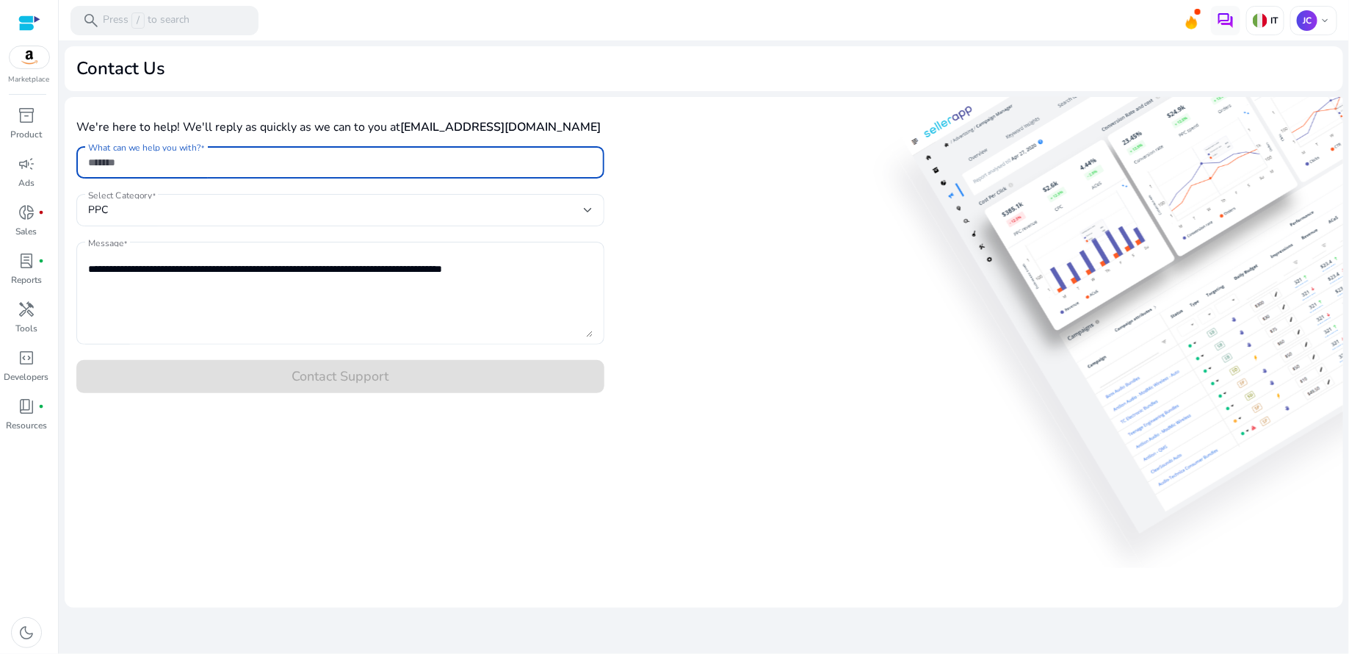
click at [403, 167] on input "What can we help you with?" at bounding box center [340, 162] width 505 height 16
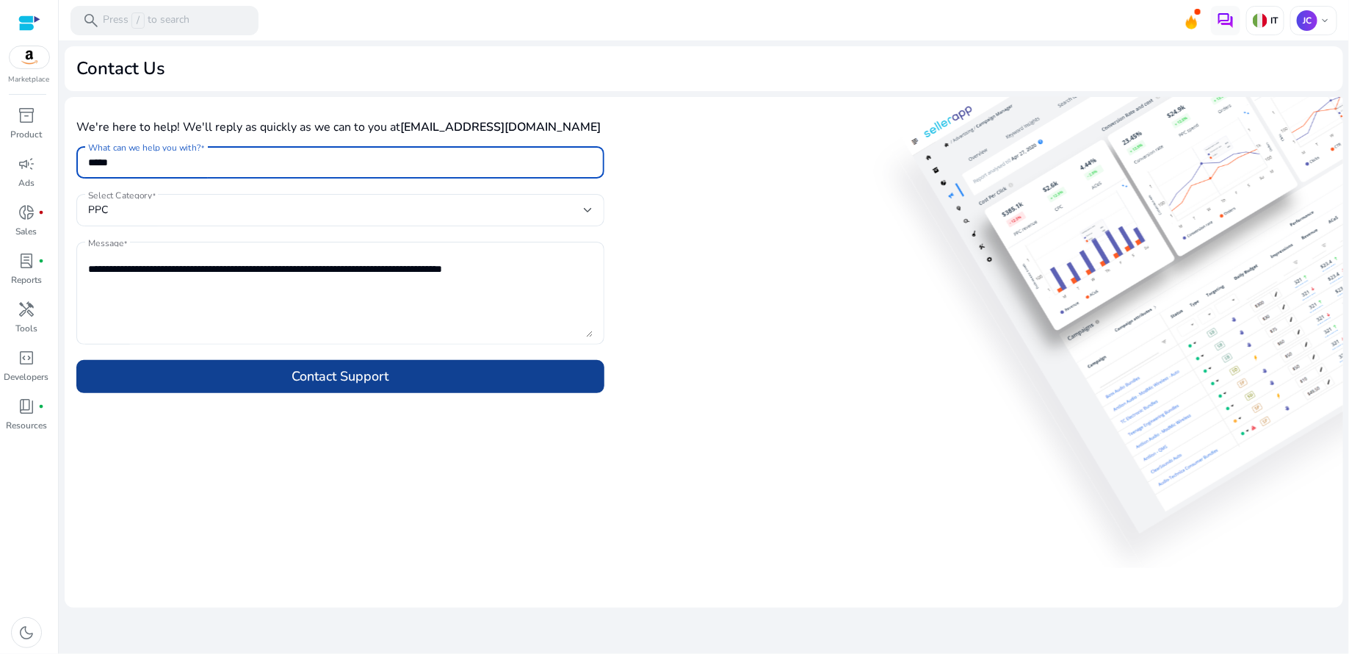
type input "*****"
click at [382, 378] on span "Contact Support" at bounding box center [340, 376] width 97 height 21
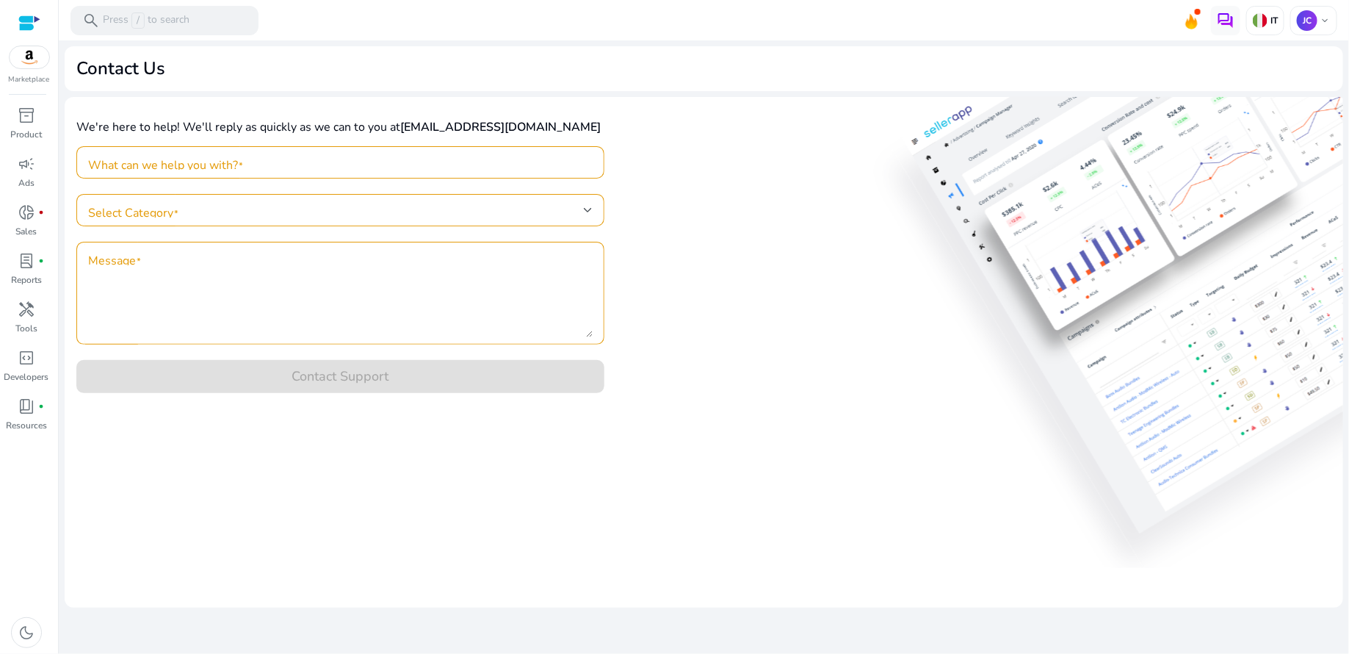
click at [23, 24] on div at bounding box center [29, 23] width 22 height 17
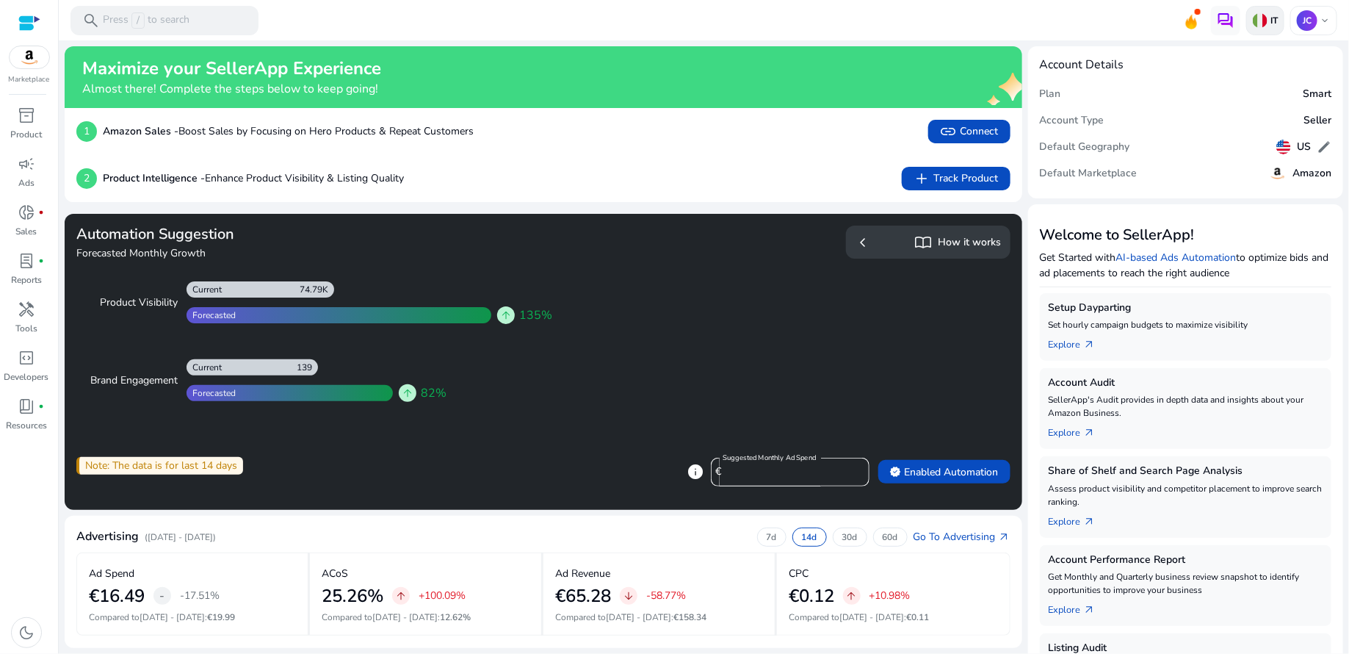
click at [1276, 16] on div "IT" at bounding box center [1266, 20] width 38 height 29
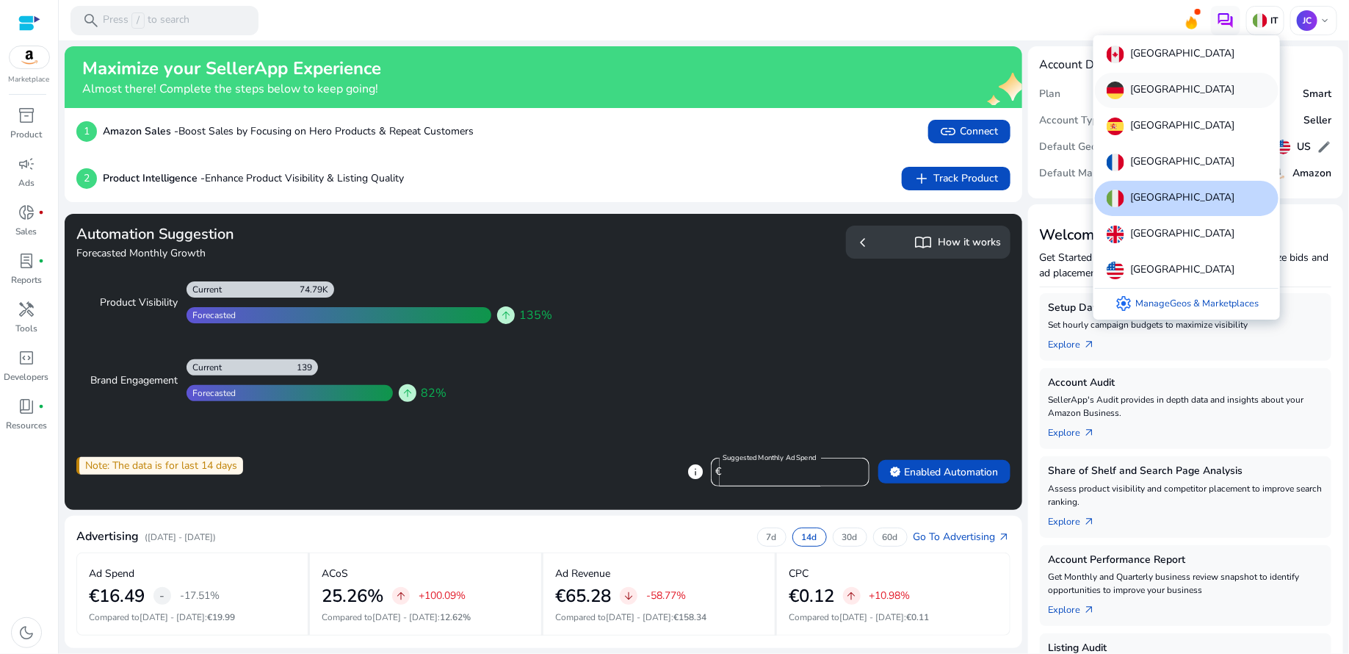
click at [1172, 94] on p "[GEOGRAPHIC_DATA]" at bounding box center [1183, 91] width 104 height 18
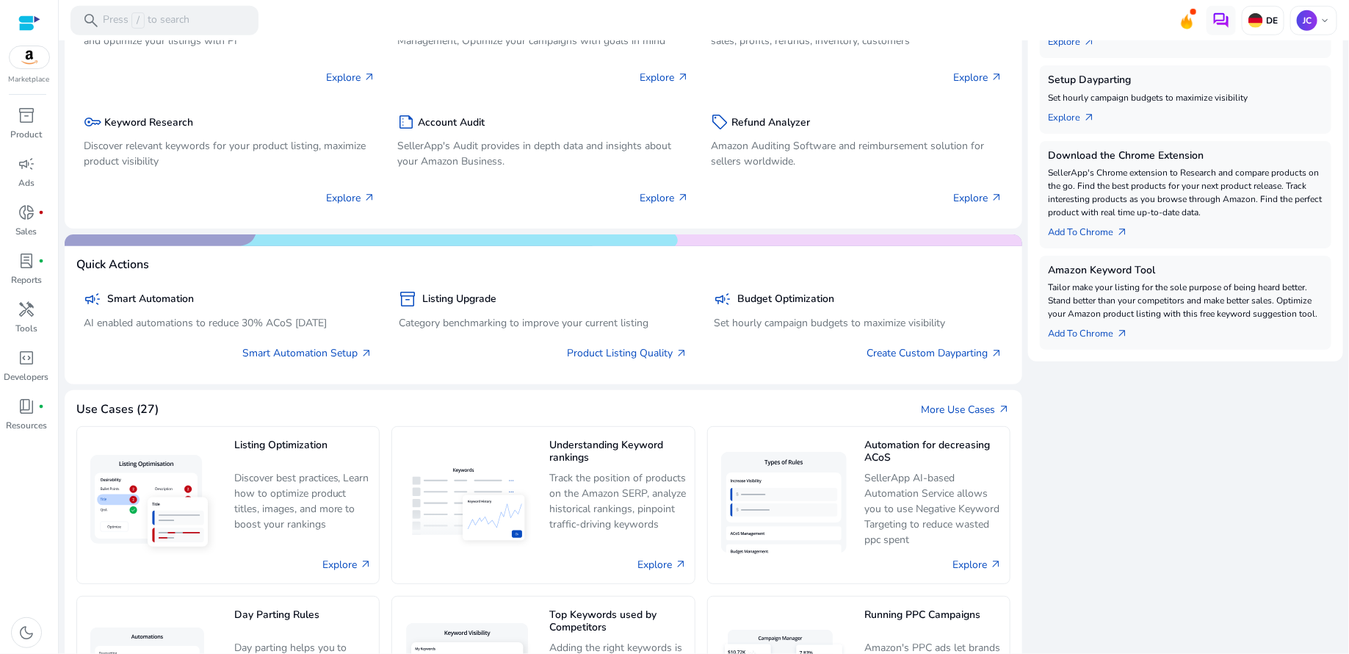
scroll to position [405, 0]
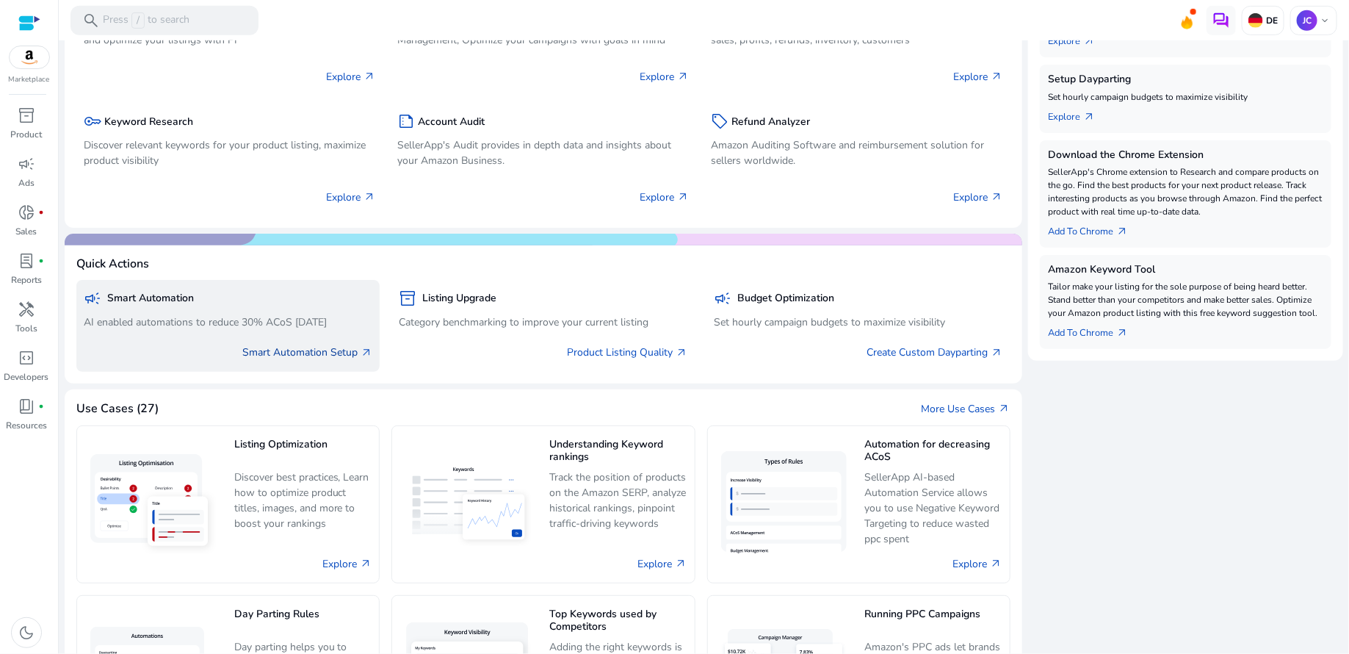
click at [305, 350] on link "Smart Automation Setup arrow_outward" at bounding box center [307, 352] width 130 height 15
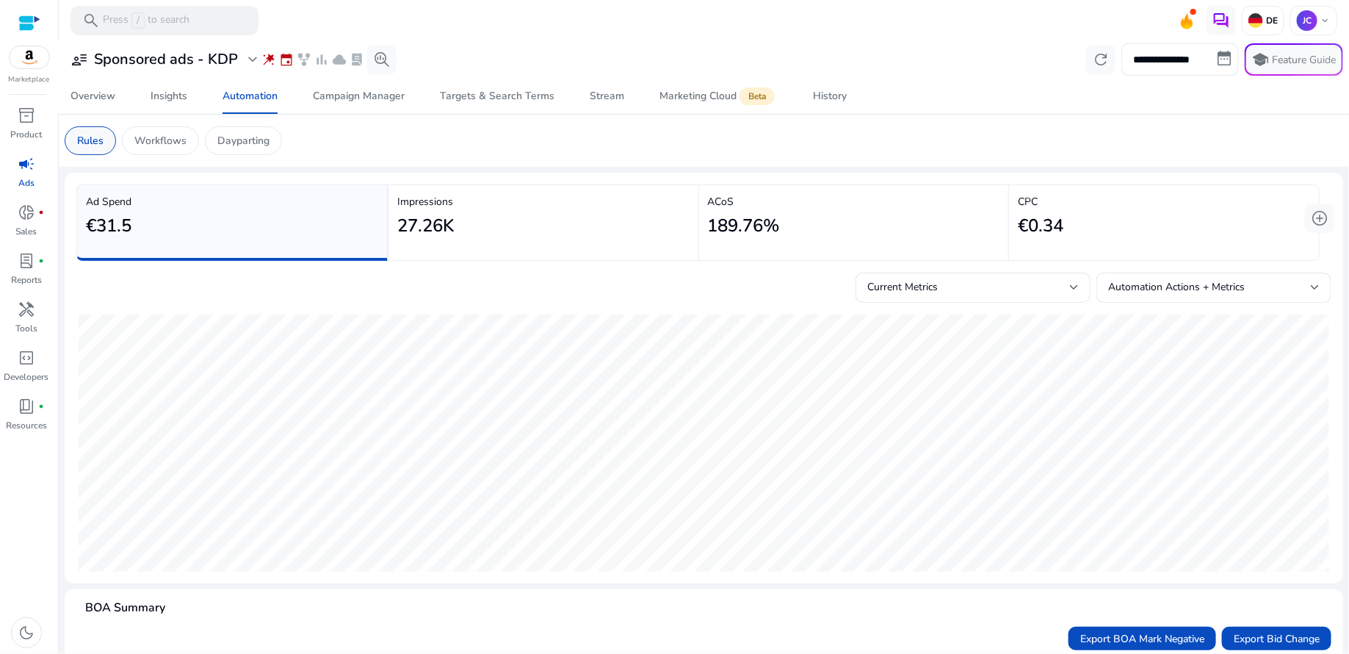
click at [76, 141] on div "Rules" at bounding box center [90, 140] width 51 height 29
click at [1218, 57] on input "**********" at bounding box center [1181, 59] width 118 height 32
select select "*"
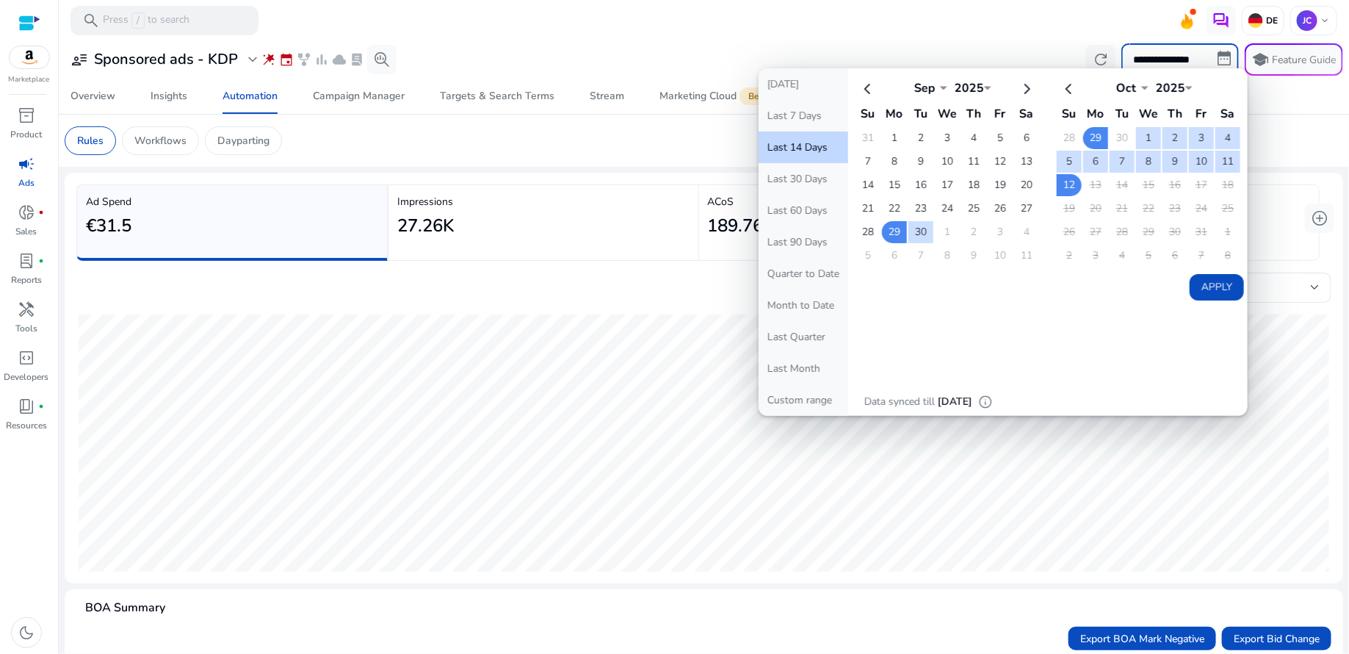
click at [915, 46] on div "**********" at bounding box center [704, 59] width 1279 height 32
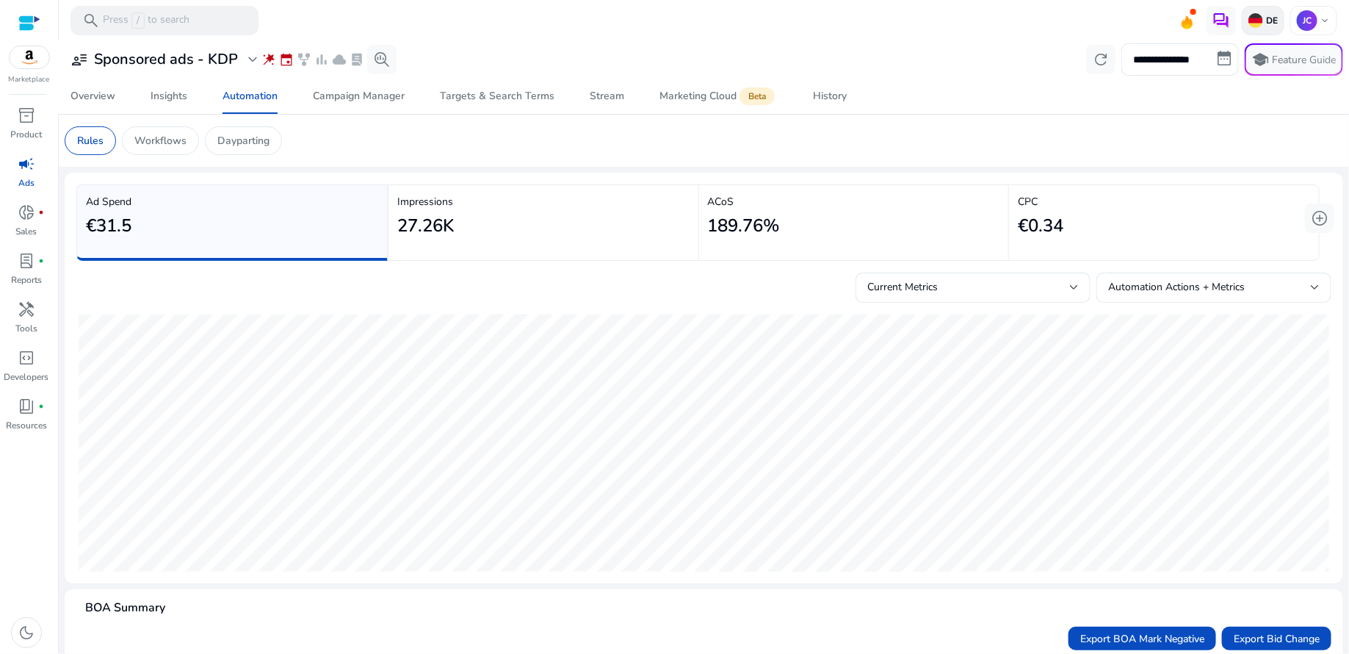
click at [1272, 28] on div "DE" at bounding box center [1263, 20] width 43 height 29
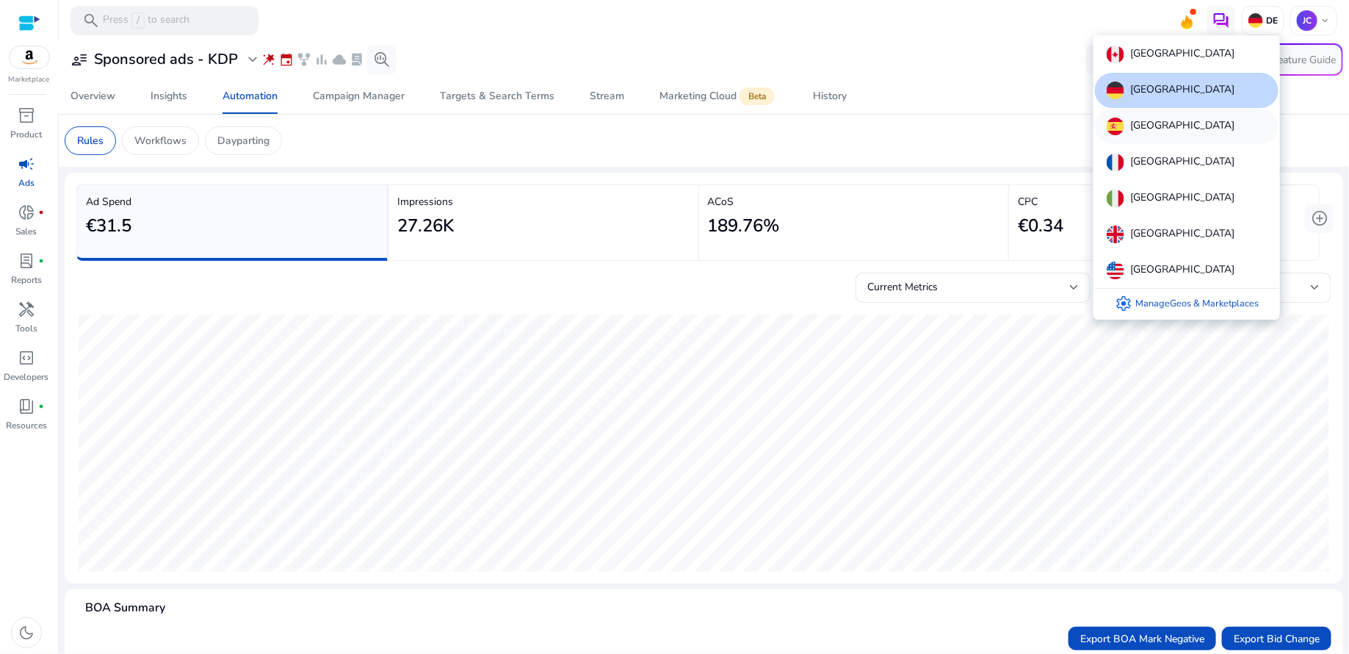
click at [1151, 129] on p "[GEOGRAPHIC_DATA]" at bounding box center [1183, 127] width 104 height 18
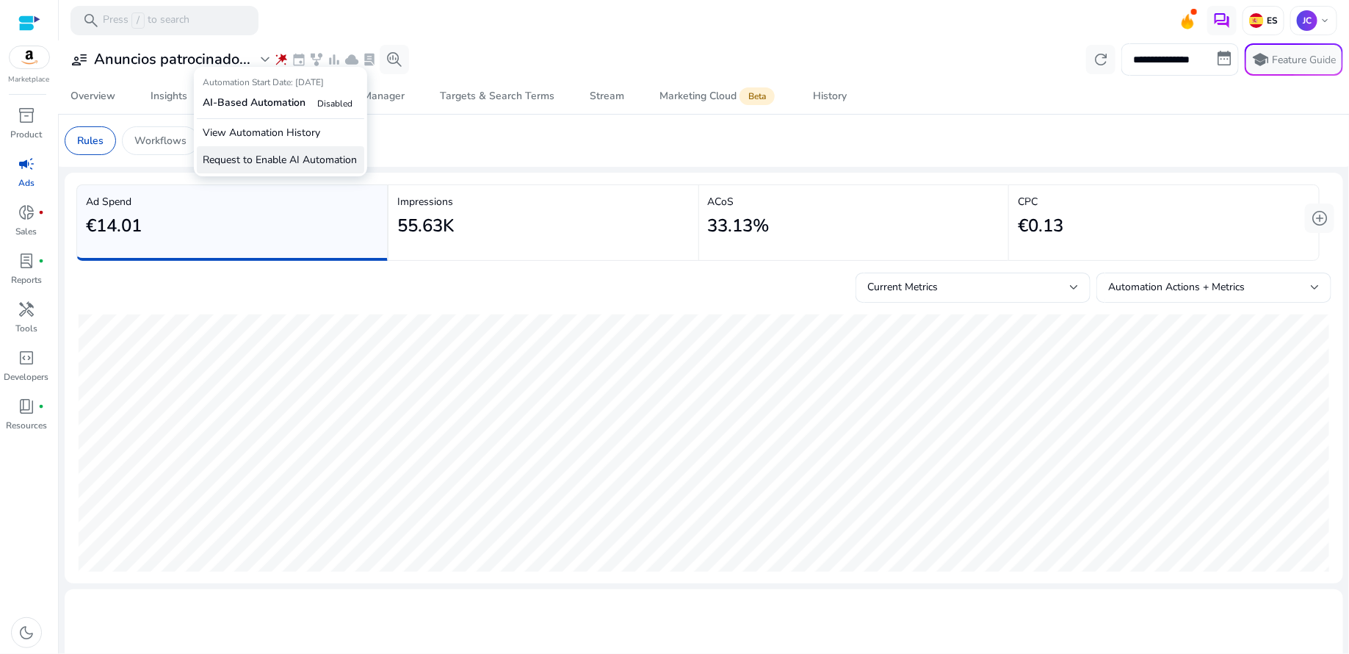
click at [296, 160] on p "Request to Enable AI Automation" at bounding box center [280, 159] width 167 height 27
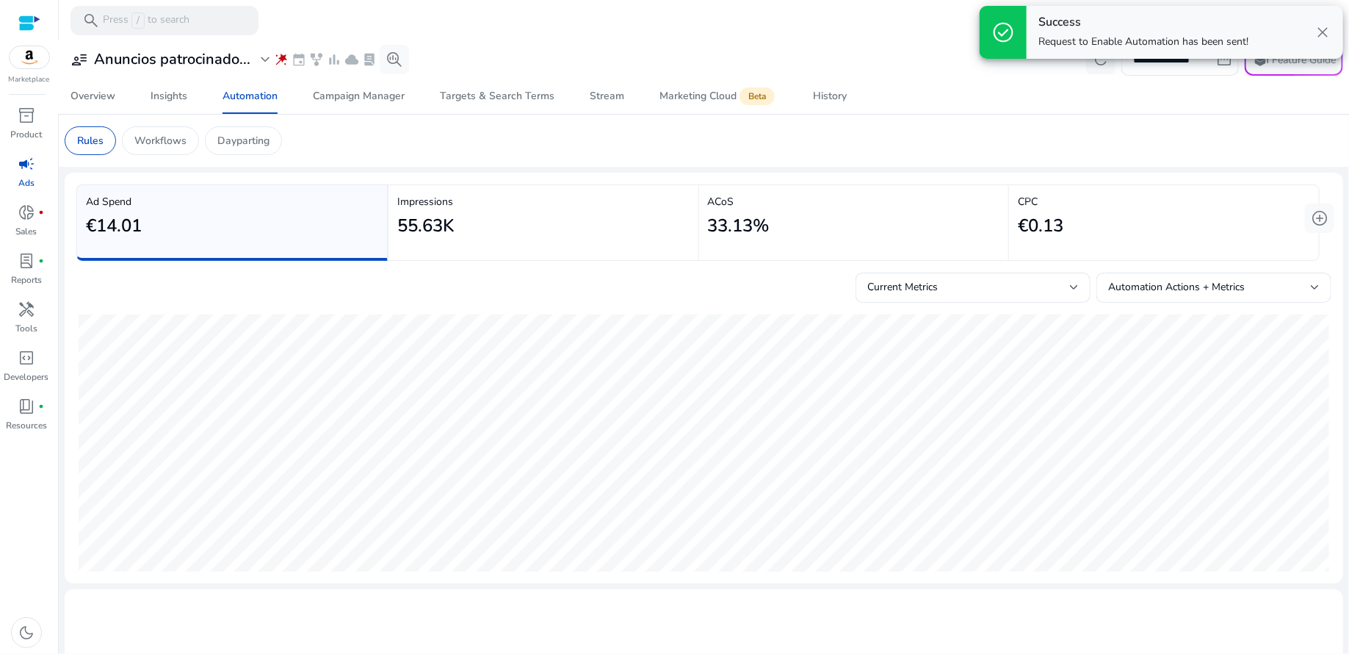
click at [608, 134] on app-sa-custom-tab "Rules Workflows Dayparting" at bounding box center [704, 140] width 1279 height 29
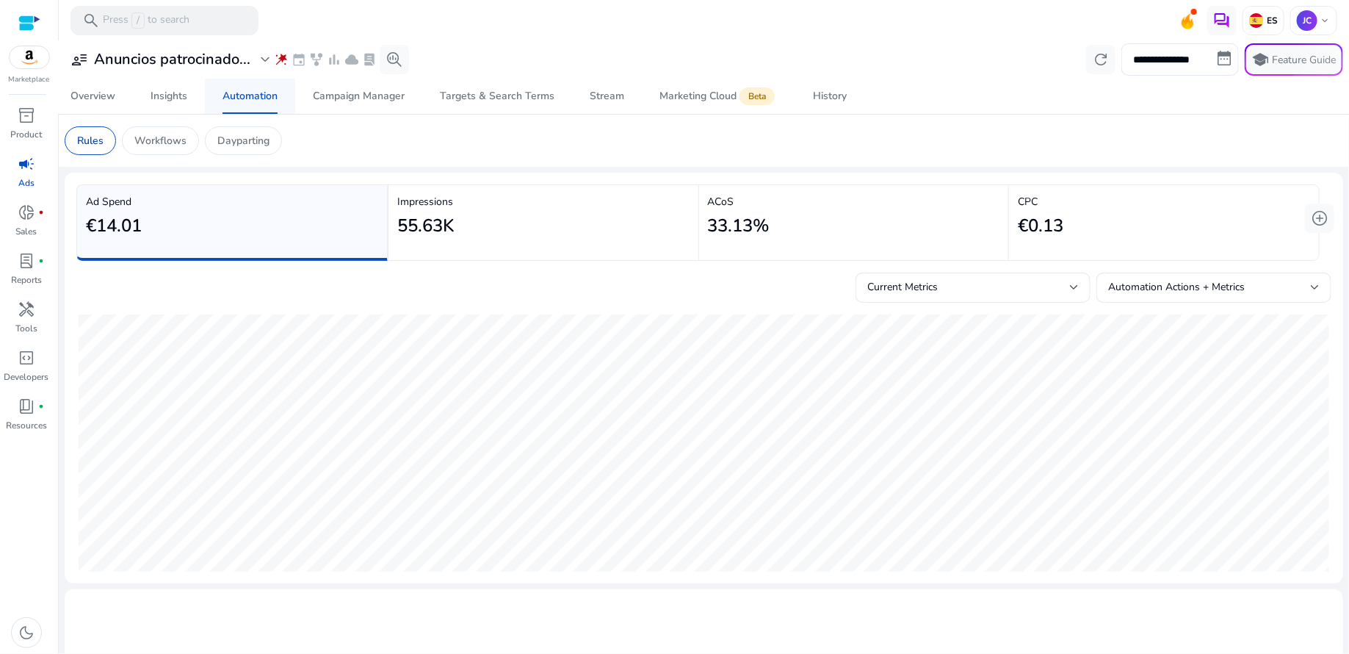
click at [258, 100] on div "Automation" at bounding box center [250, 96] width 55 height 10
click at [1268, 21] on p "ES" at bounding box center [1271, 21] width 14 height 12
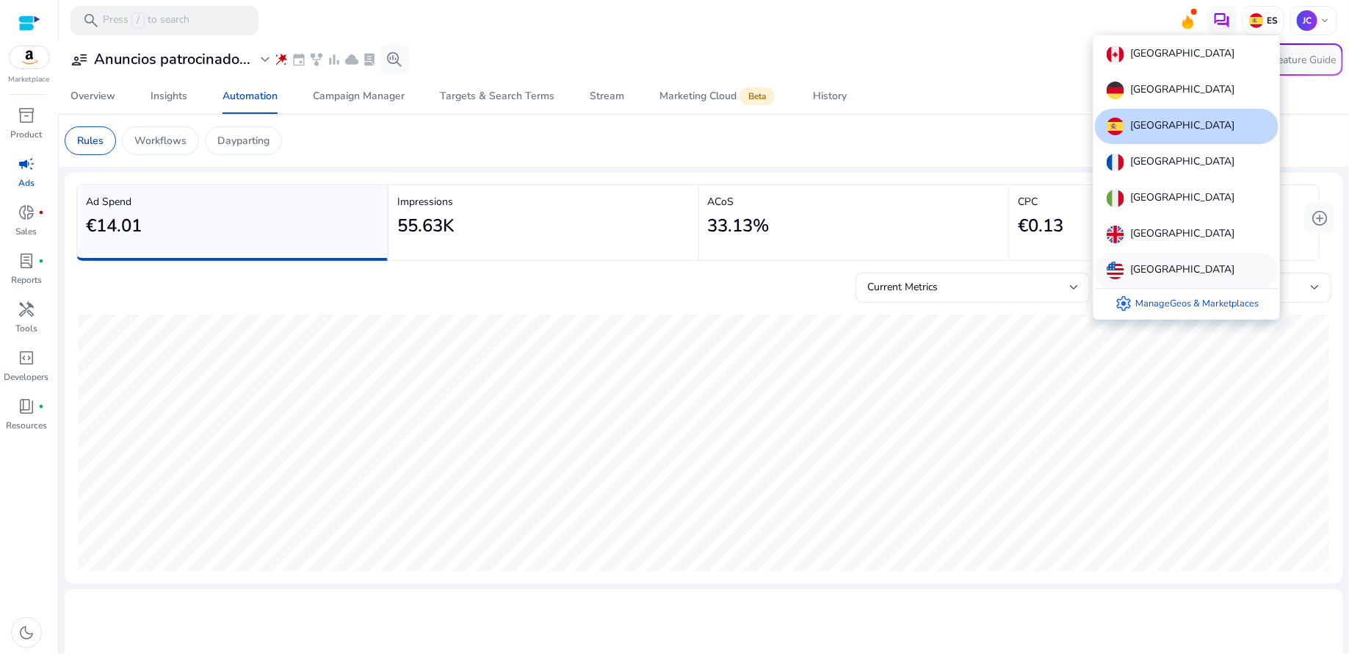
click at [1168, 267] on p "[GEOGRAPHIC_DATA]" at bounding box center [1183, 271] width 104 height 18
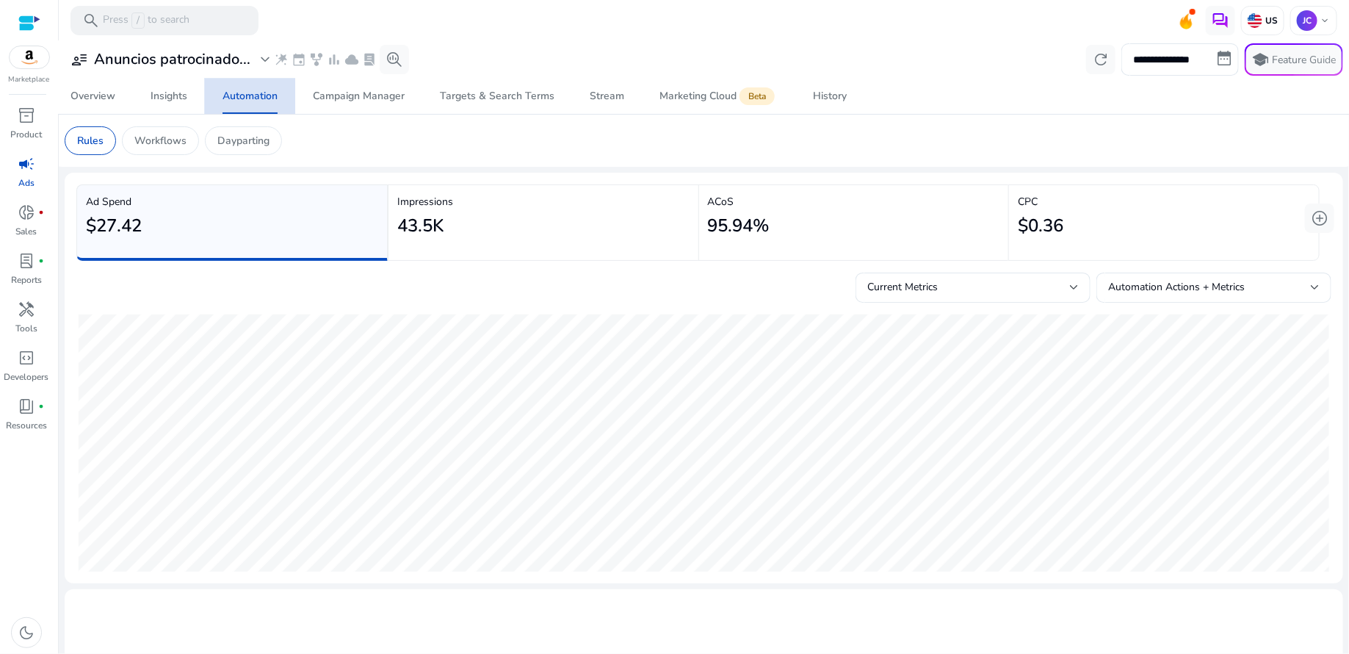
click at [244, 93] on div "Automation" at bounding box center [250, 96] width 55 height 10
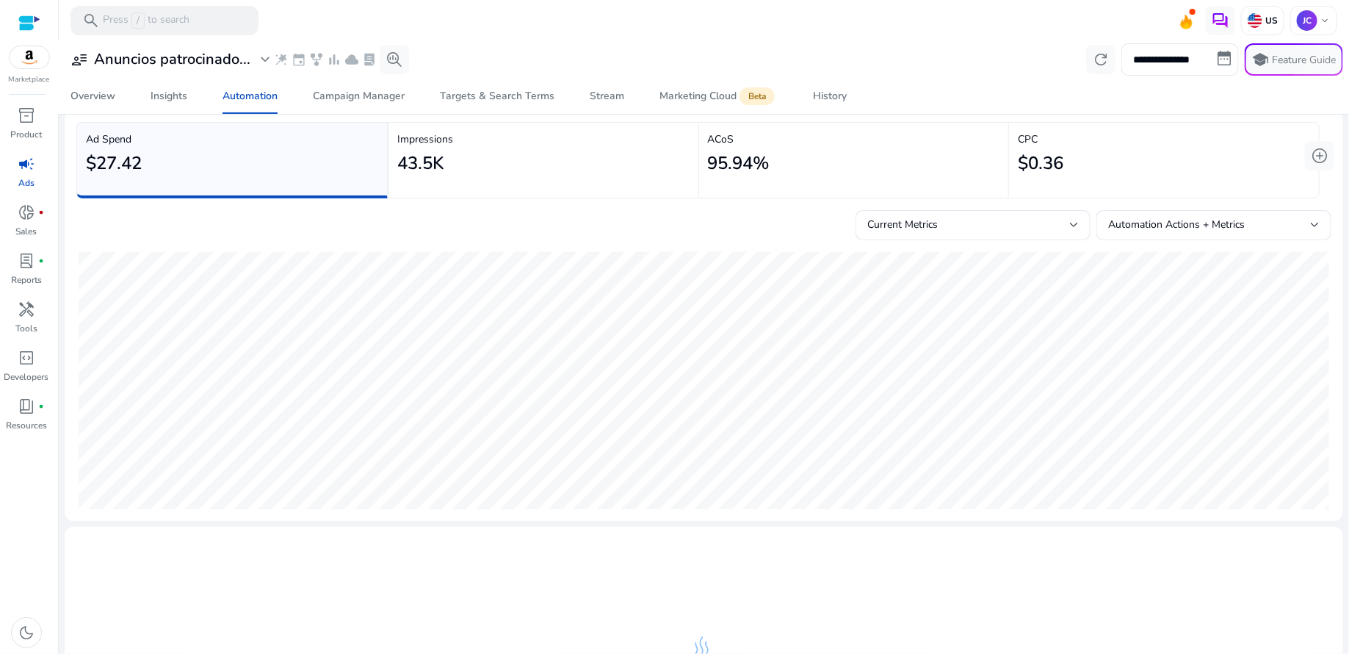
scroll to position [42, 0]
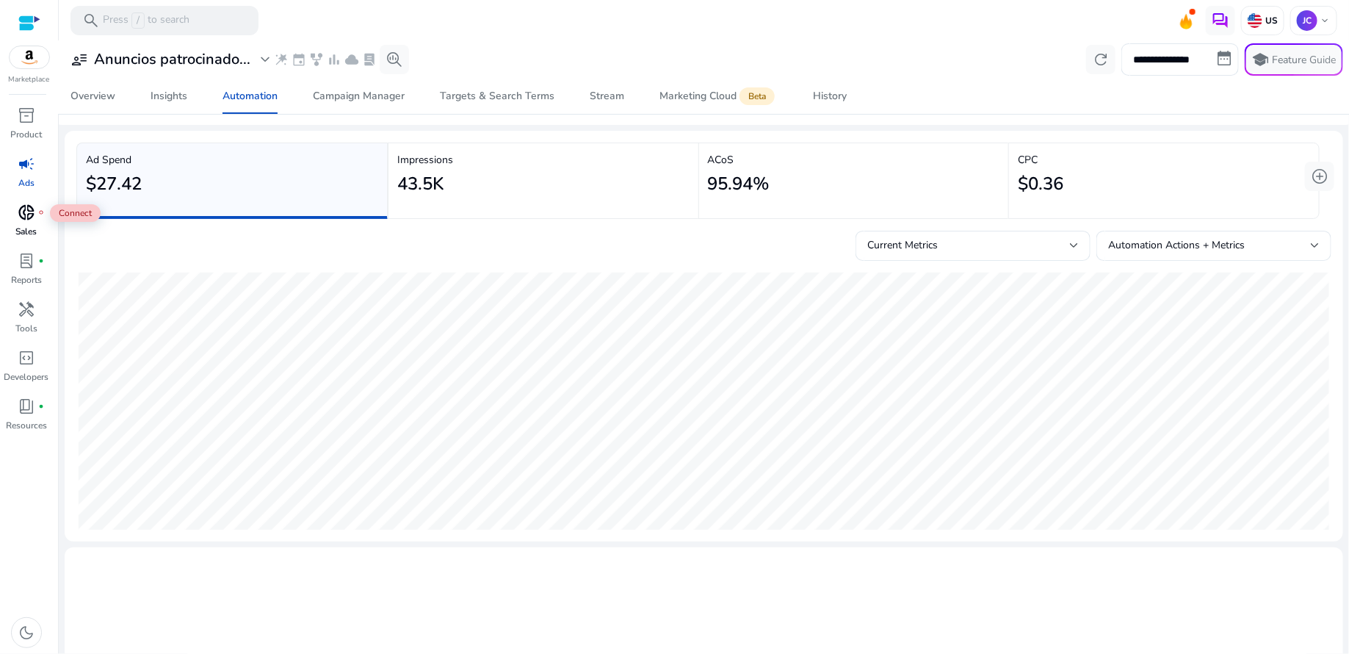
click at [18, 218] on span "donut_small" at bounding box center [27, 212] width 18 height 18
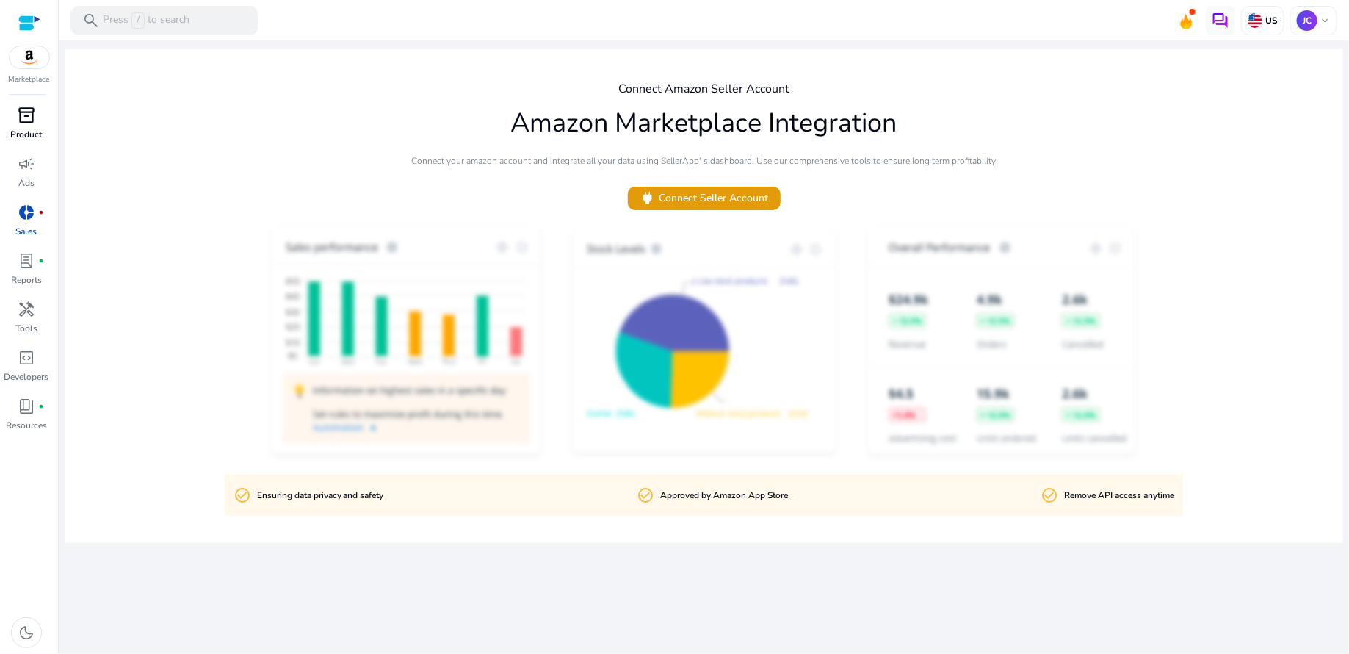
click at [25, 118] on span "inventory_2" at bounding box center [27, 116] width 18 height 18
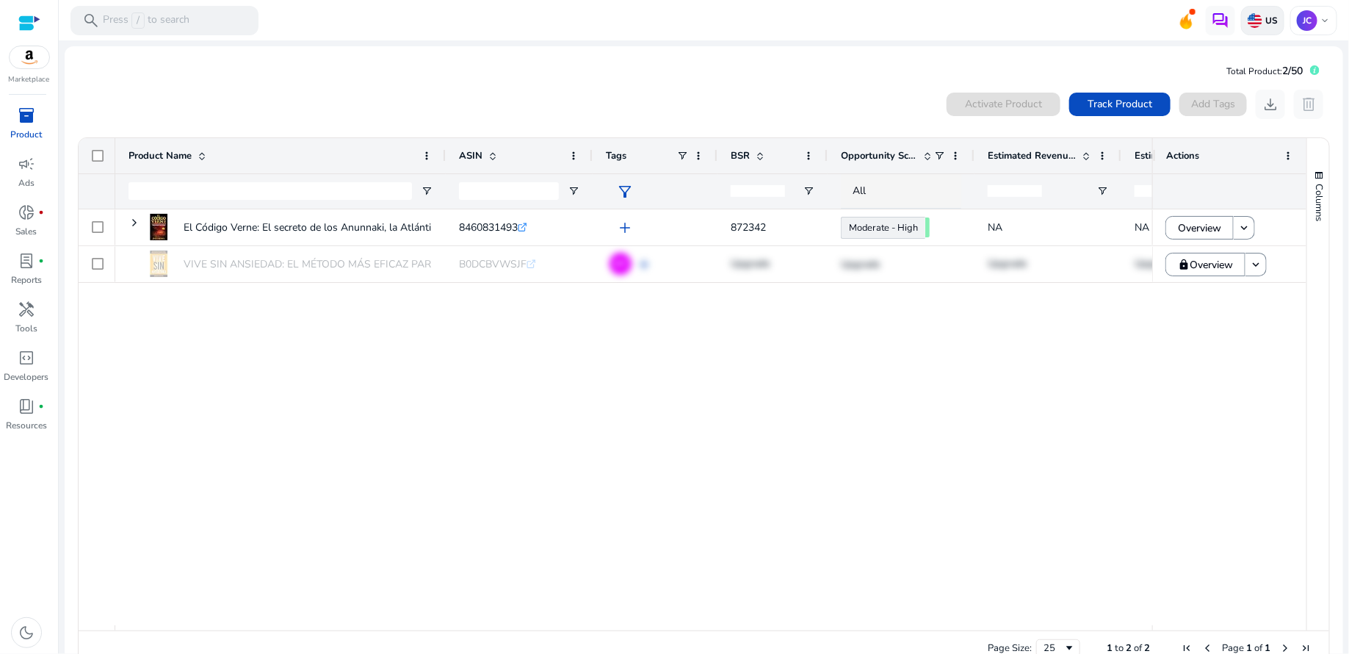
click at [1253, 27] on img at bounding box center [1255, 20] width 15 height 15
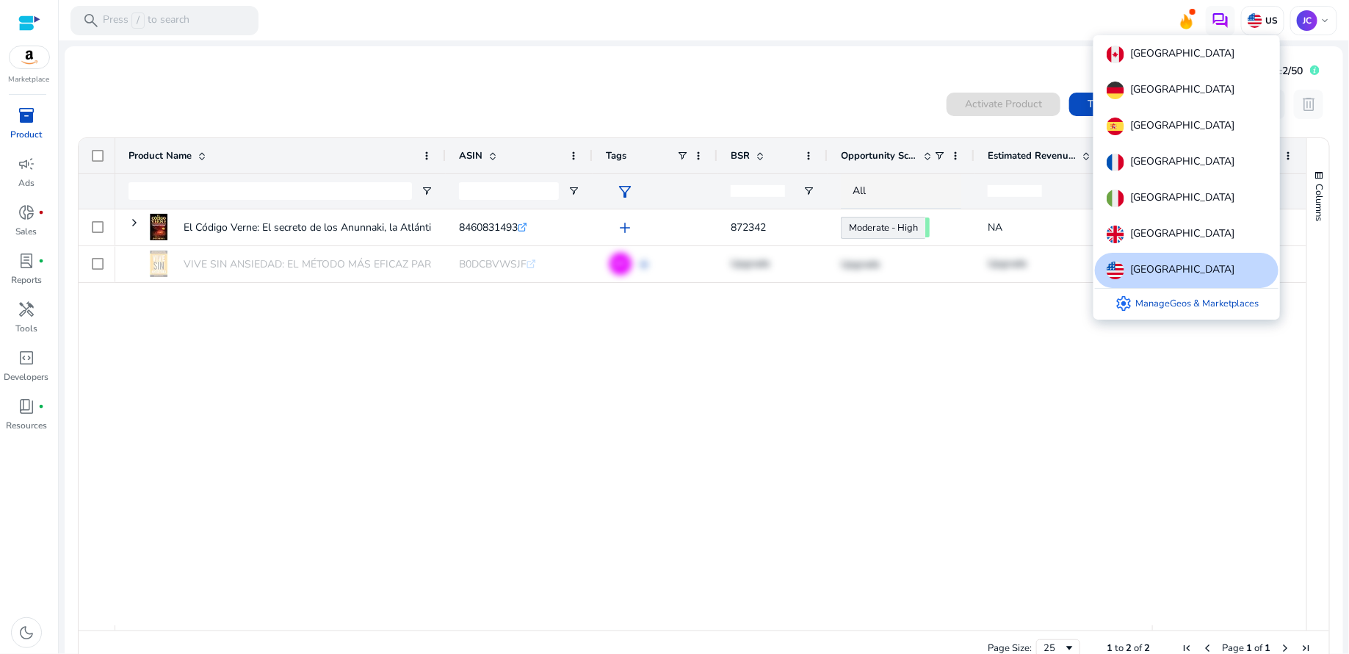
click at [1161, 414] on div at bounding box center [674, 327] width 1349 height 654
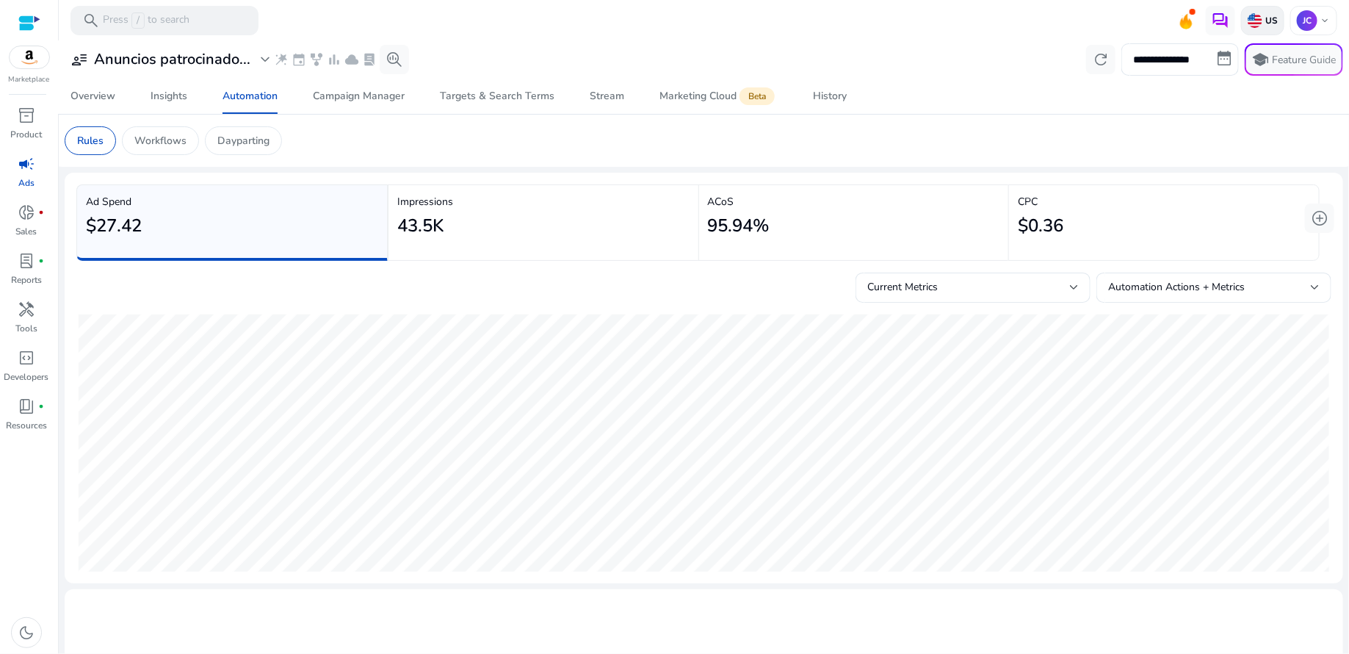
click at [1266, 24] on p "US" at bounding box center [1270, 21] width 15 height 12
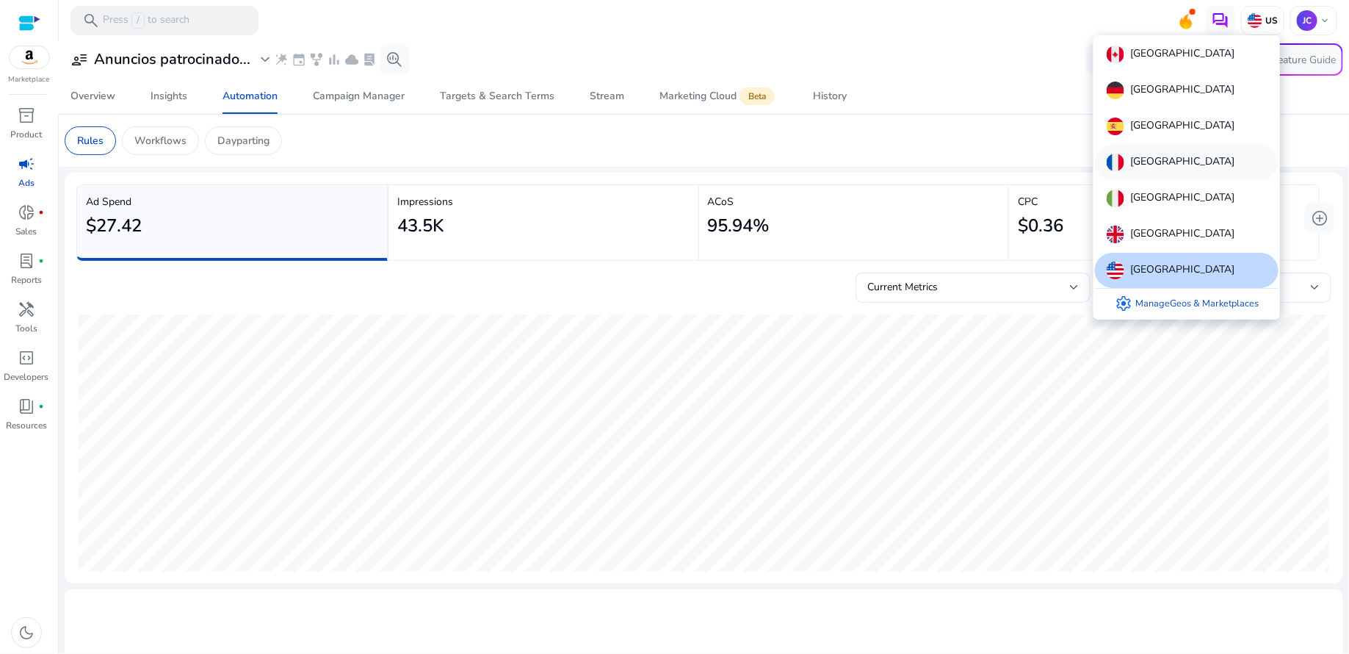
click at [1169, 159] on div "[GEOGRAPHIC_DATA]" at bounding box center [1187, 162] width 184 height 35
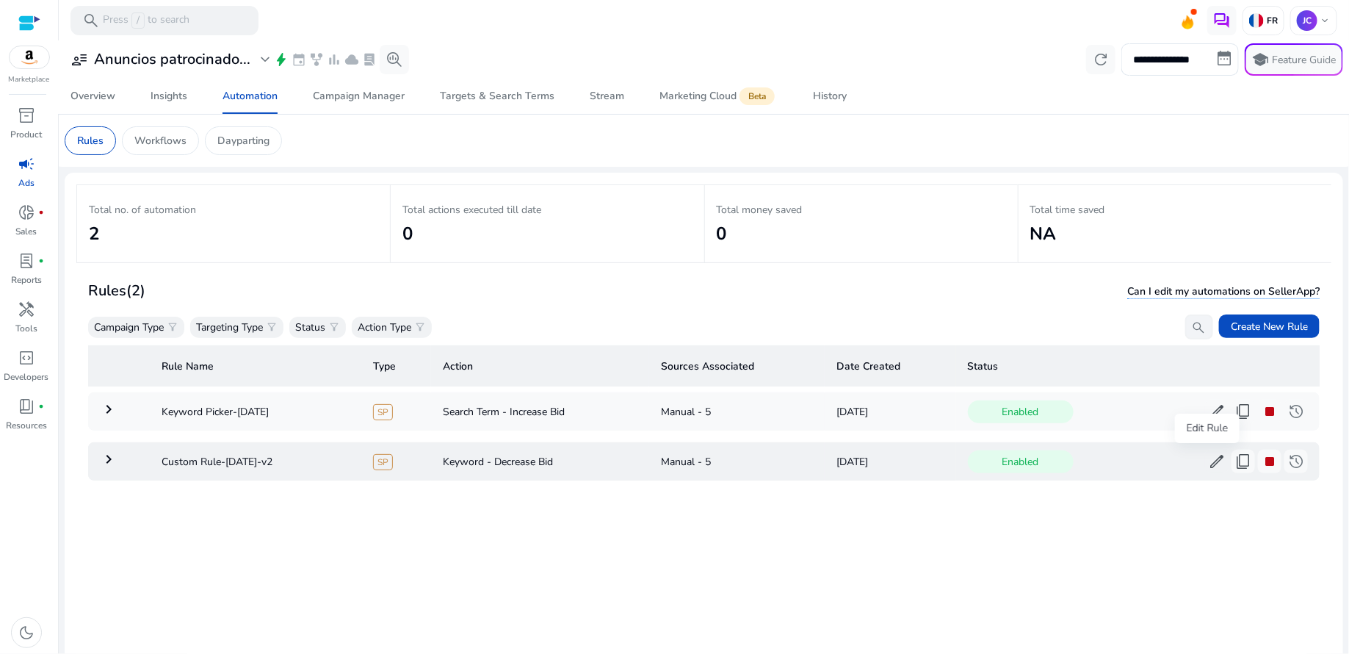
click at [1211, 457] on span "edit" at bounding box center [1217, 462] width 18 height 18
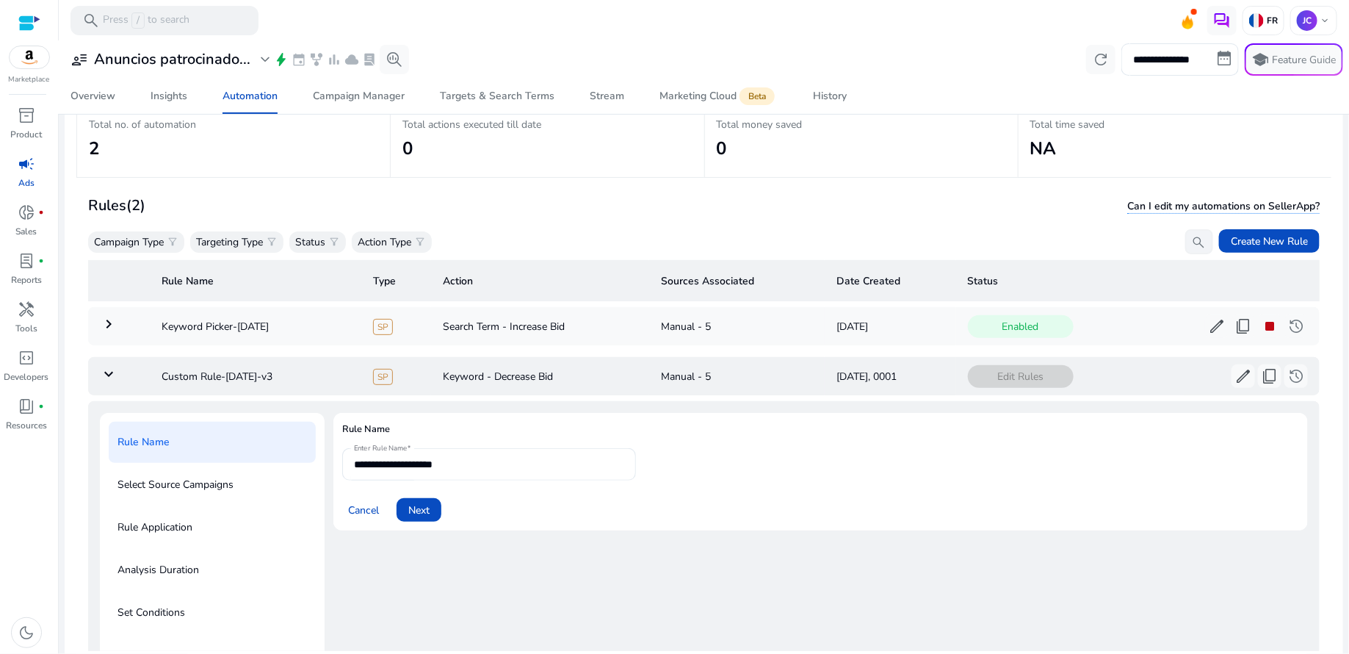
scroll to position [86, 0]
click at [1261, 372] on span "content_copy" at bounding box center [1270, 376] width 18 height 18
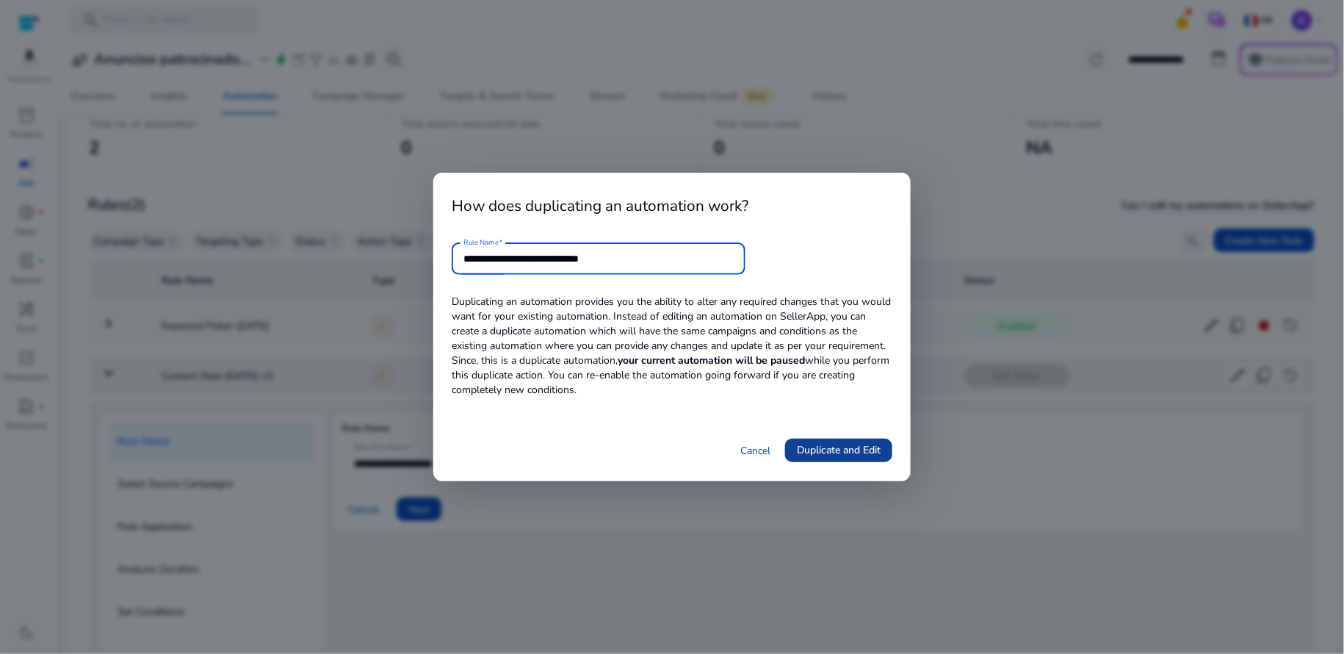
click at [818, 451] on span "Duplicate and Edit" at bounding box center [839, 449] width 84 height 15
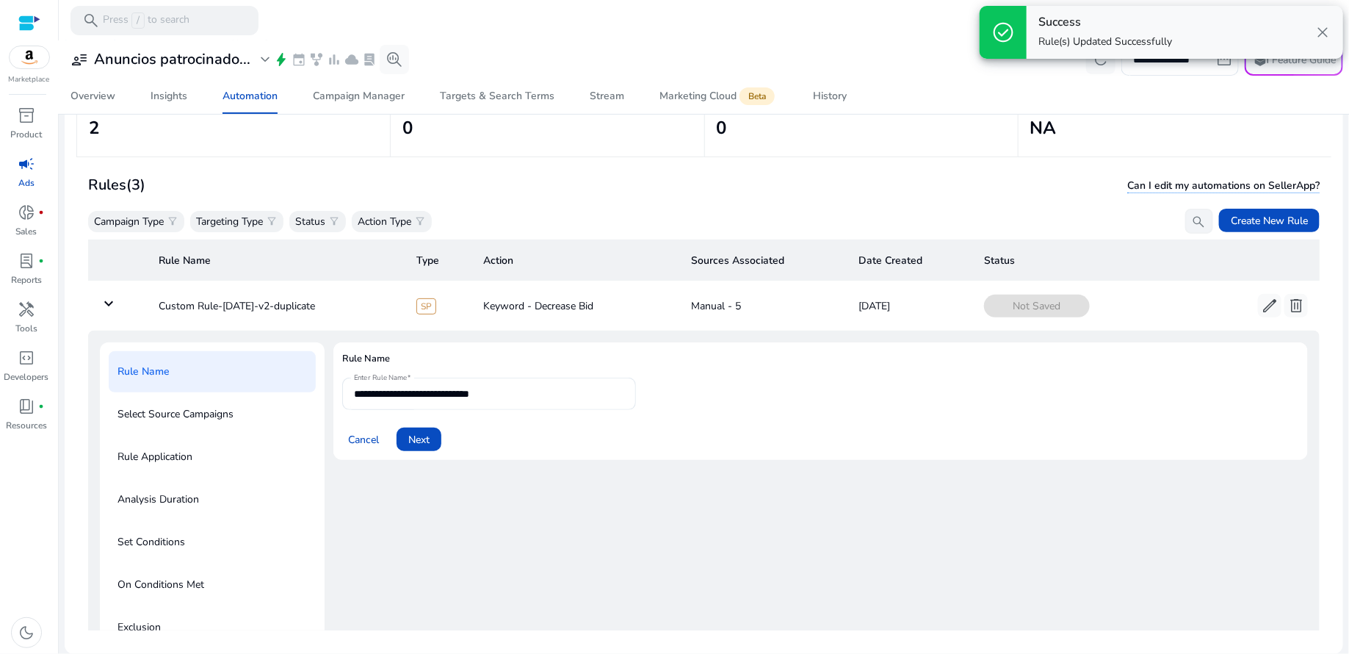
scroll to position [52, 0]
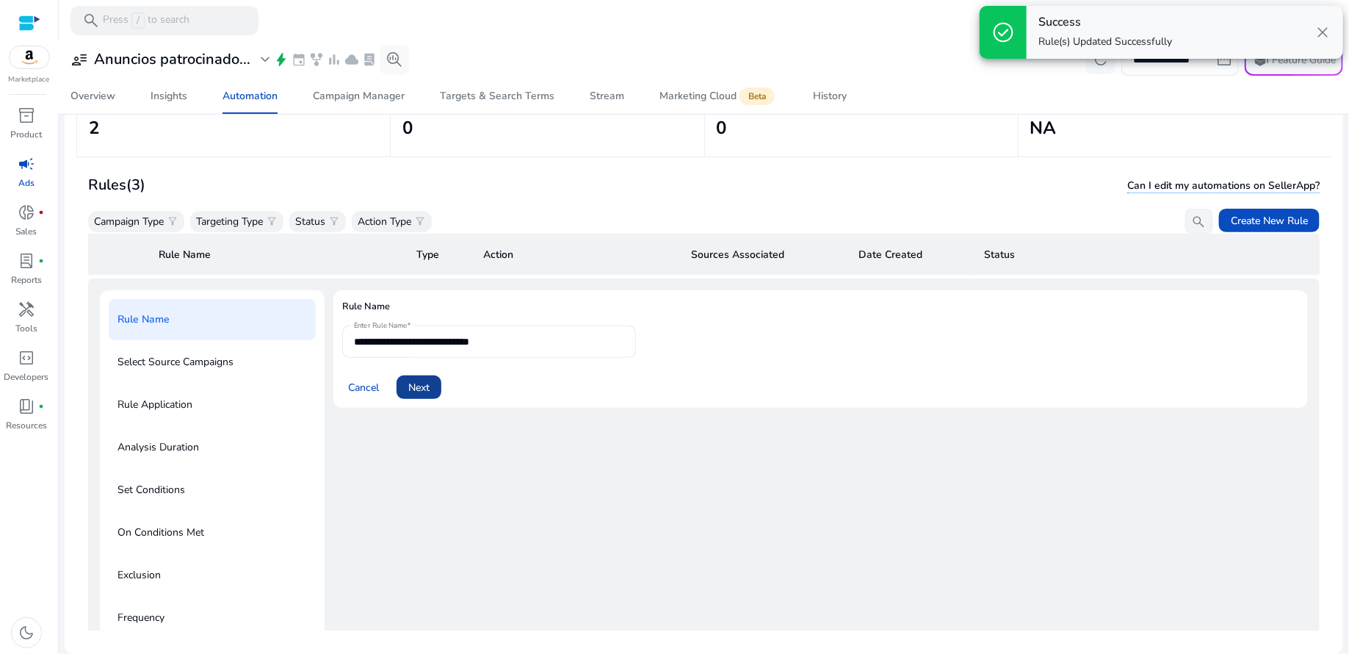
click at [431, 394] on span at bounding box center [419, 387] width 45 height 35
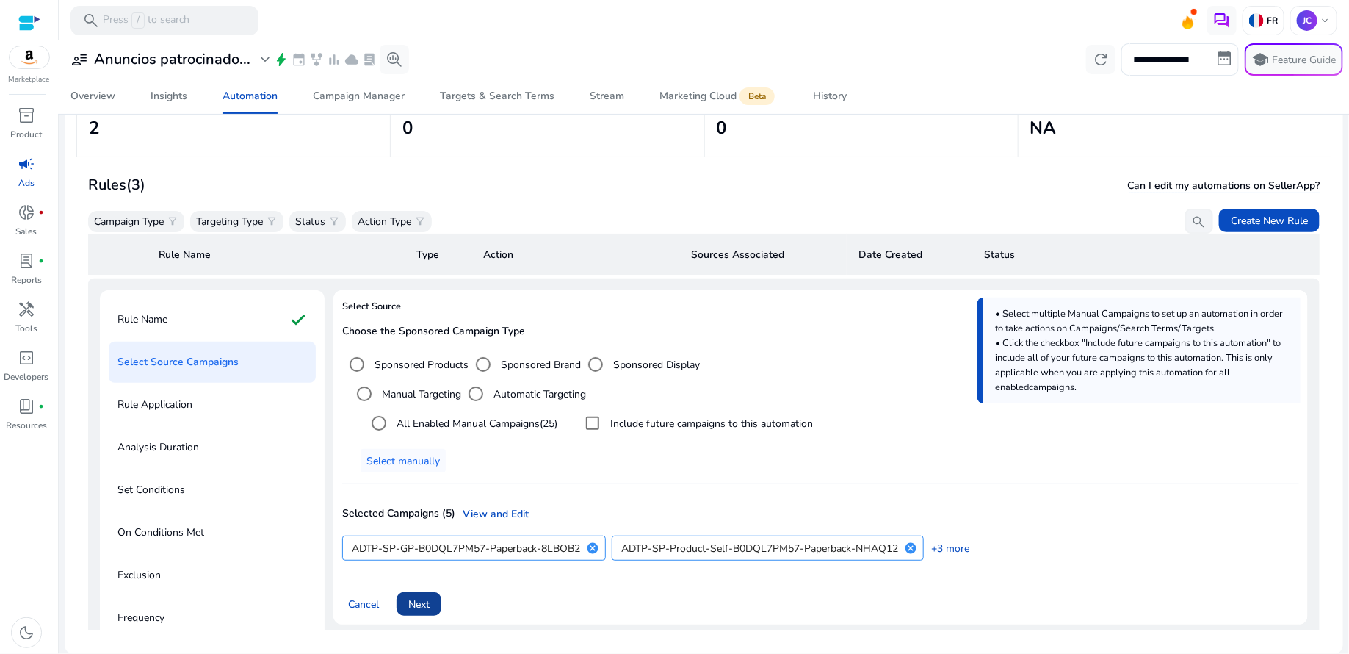
click at [424, 603] on span "Next" at bounding box center [418, 603] width 21 height 15
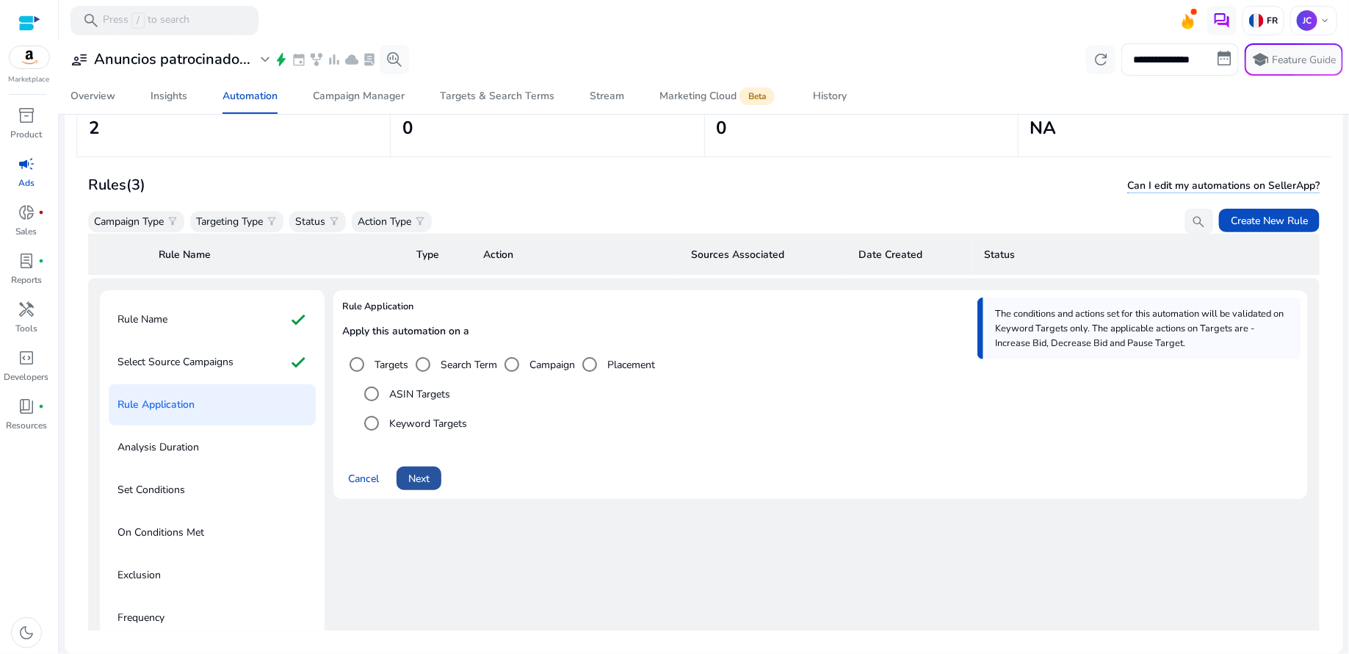
click at [420, 483] on span "Next" at bounding box center [418, 478] width 21 height 15
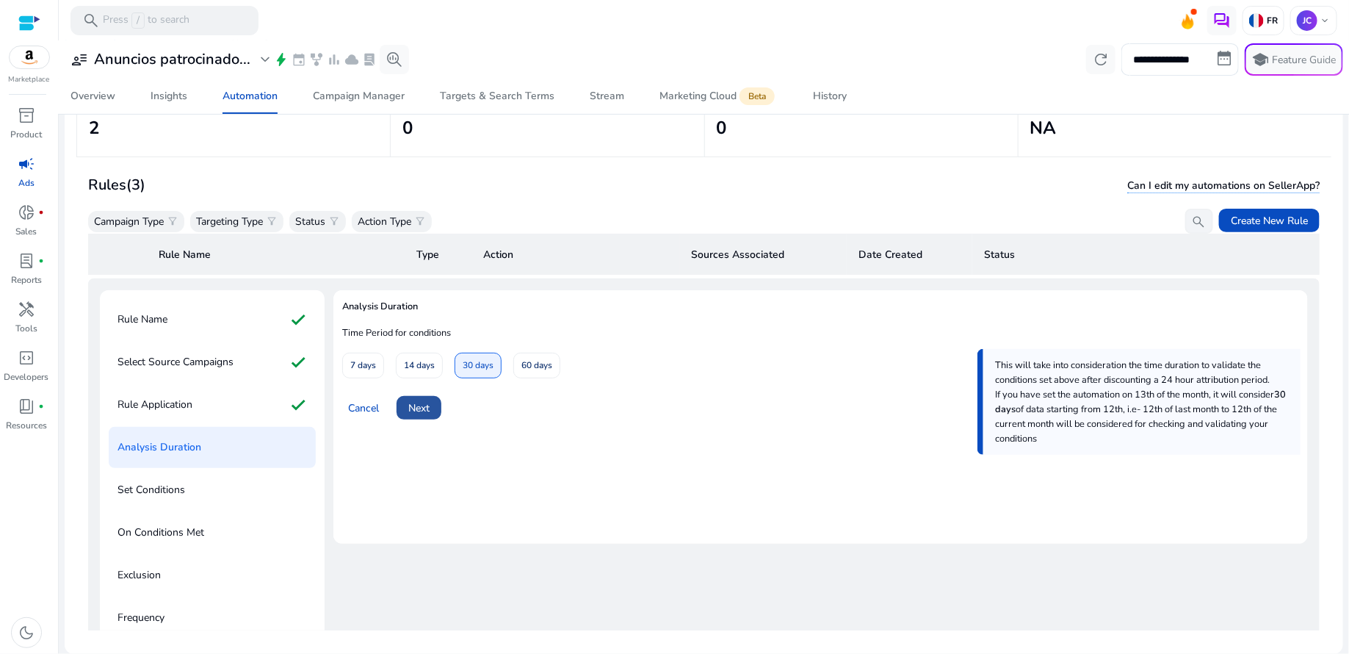
click at [430, 408] on span "Next" at bounding box center [418, 407] width 21 height 15
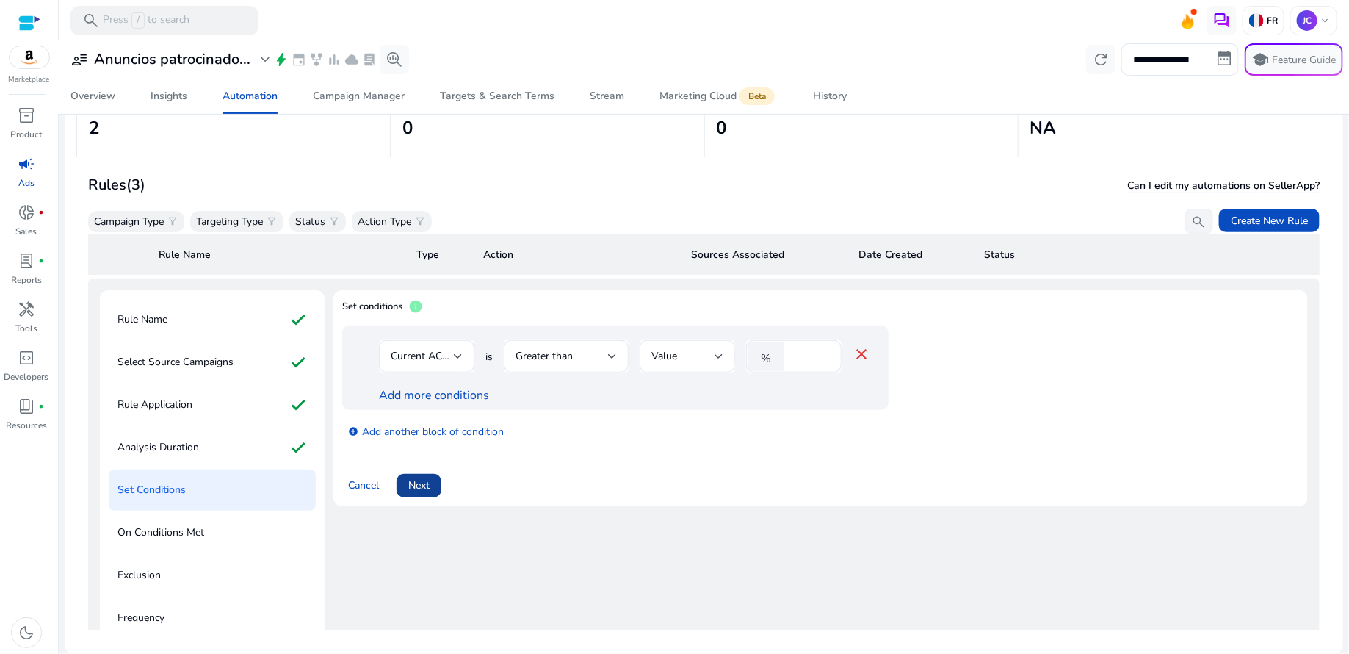
click at [424, 493] on span at bounding box center [419, 485] width 45 height 35
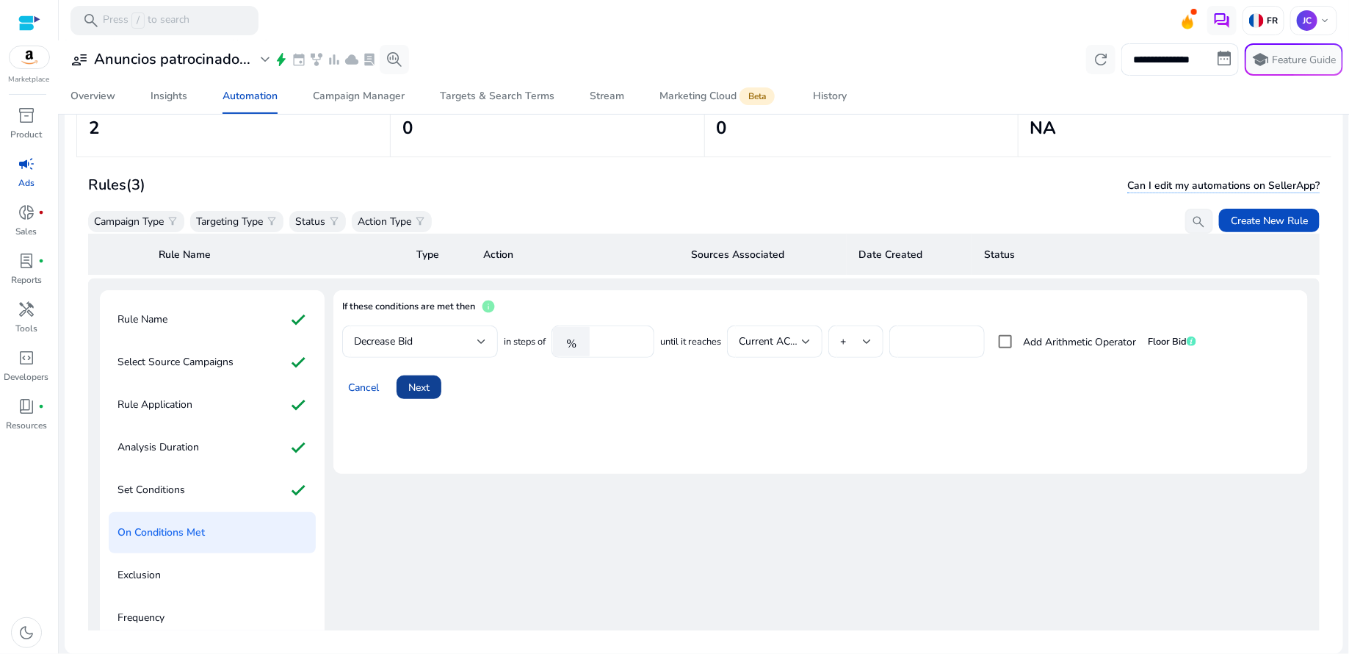
click at [410, 393] on span "Next" at bounding box center [418, 387] width 21 height 15
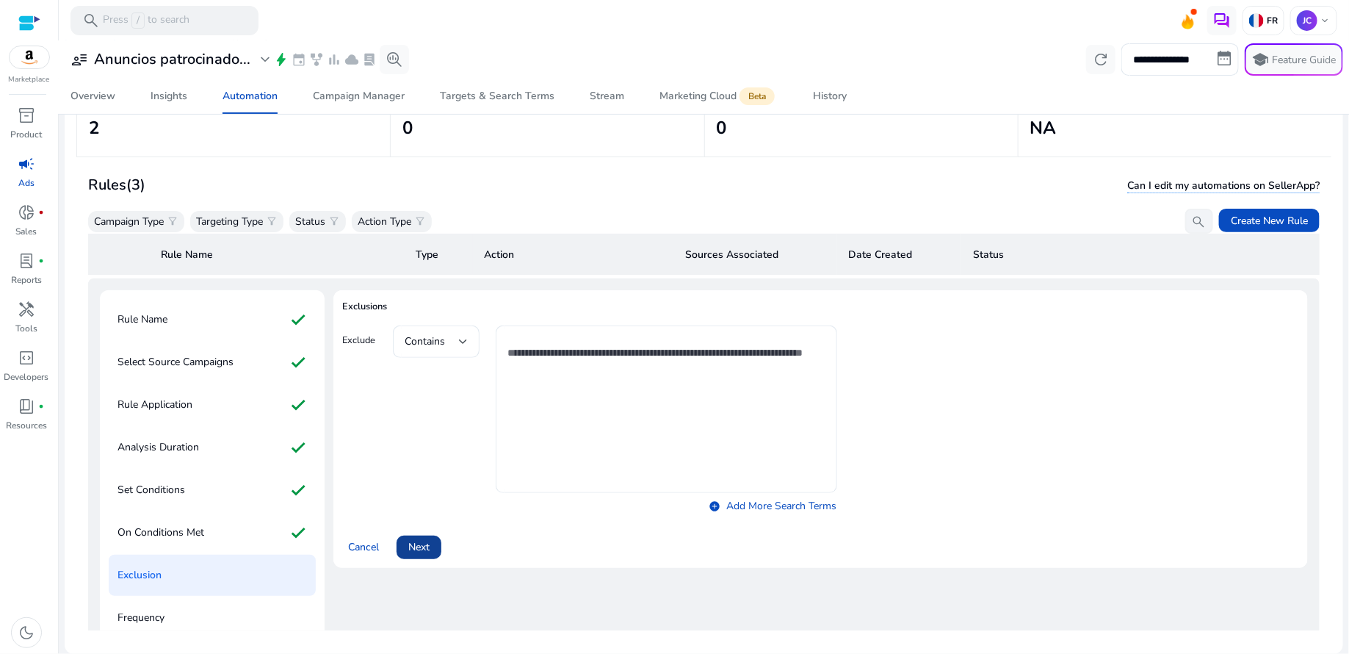
click at [417, 546] on span "Next" at bounding box center [418, 546] width 21 height 15
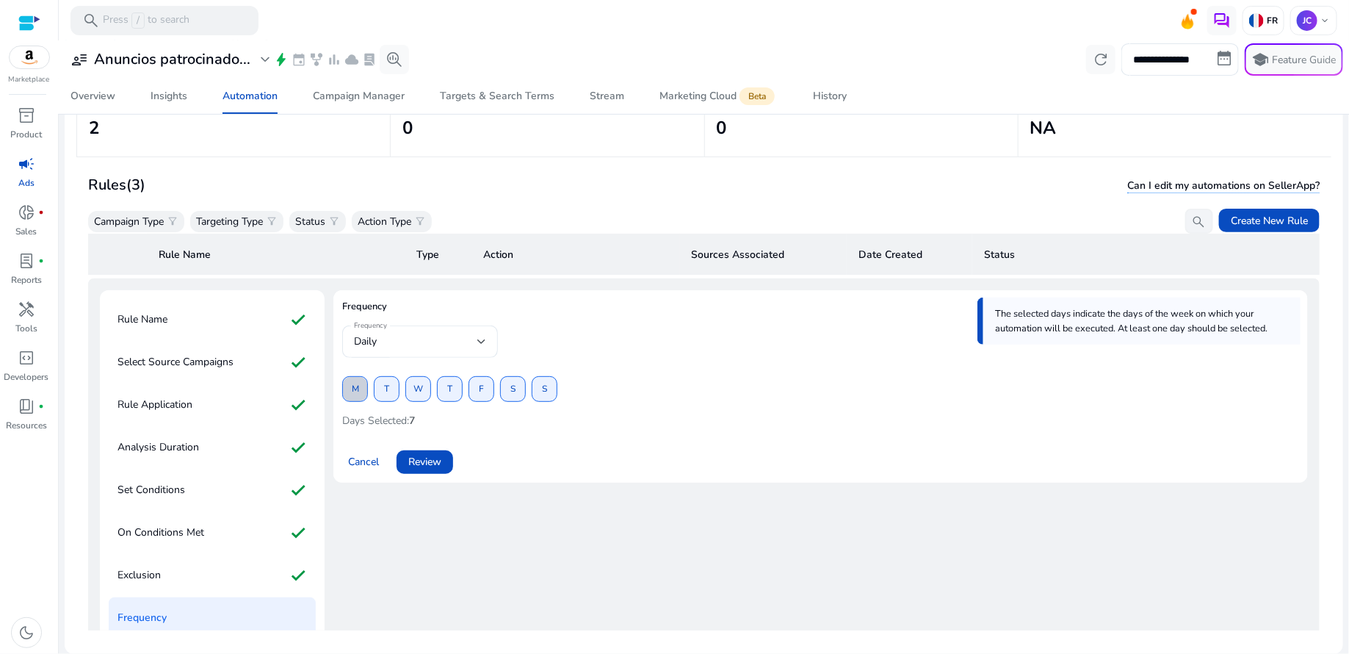
click at [354, 388] on span "M" at bounding box center [355, 389] width 7 height 26
click at [382, 392] on span at bounding box center [387, 389] width 24 height 35
click at [416, 392] on span "W" at bounding box center [419, 389] width 10 height 26
click at [447, 396] on span "T" at bounding box center [449, 389] width 5 height 26
click at [486, 394] on span at bounding box center [481, 389] width 24 height 35
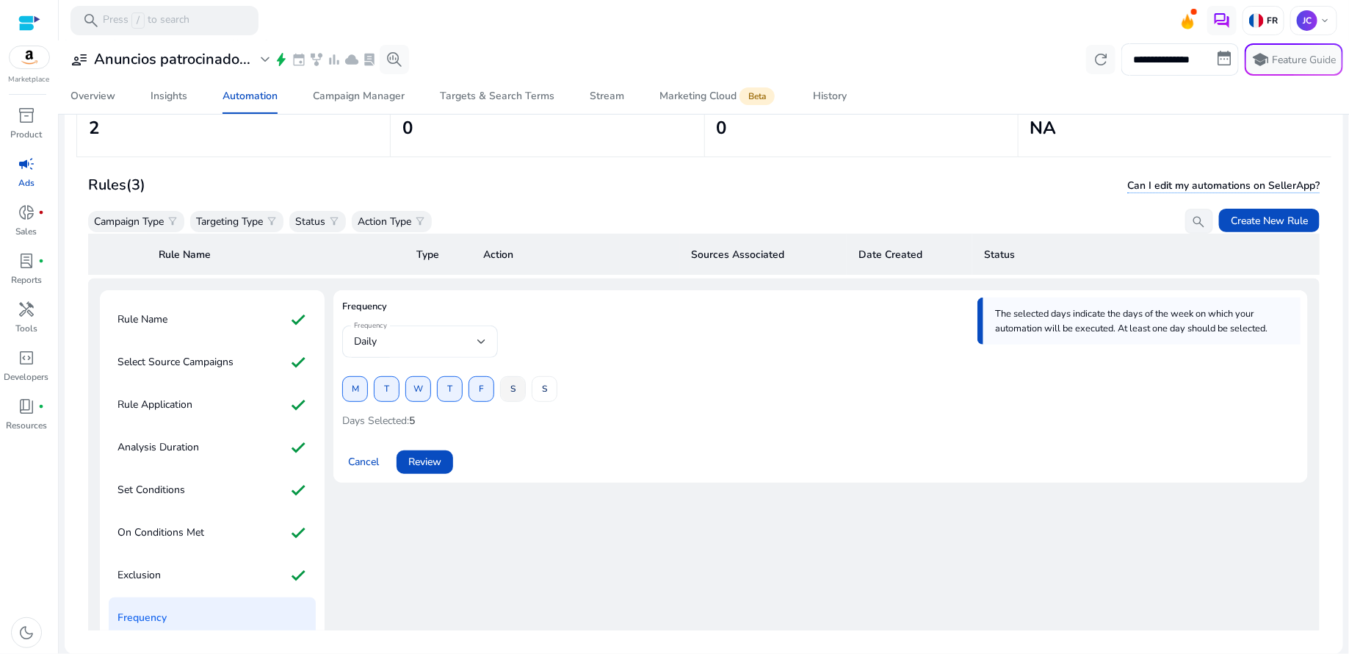
click at [519, 391] on span at bounding box center [513, 389] width 24 height 35
click at [538, 391] on span at bounding box center [545, 389] width 24 height 35
click at [434, 463] on span "Review" at bounding box center [424, 461] width 33 height 15
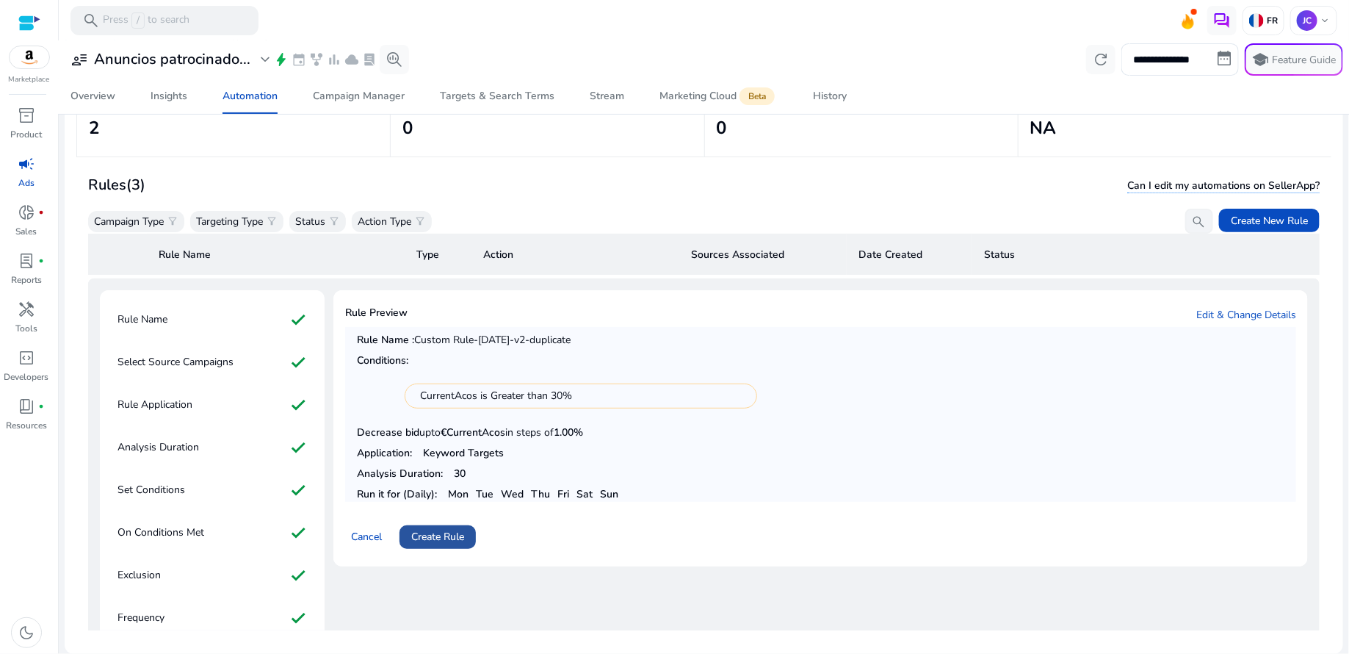
click at [449, 538] on span "Create Rule" at bounding box center [437, 536] width 53 height 15
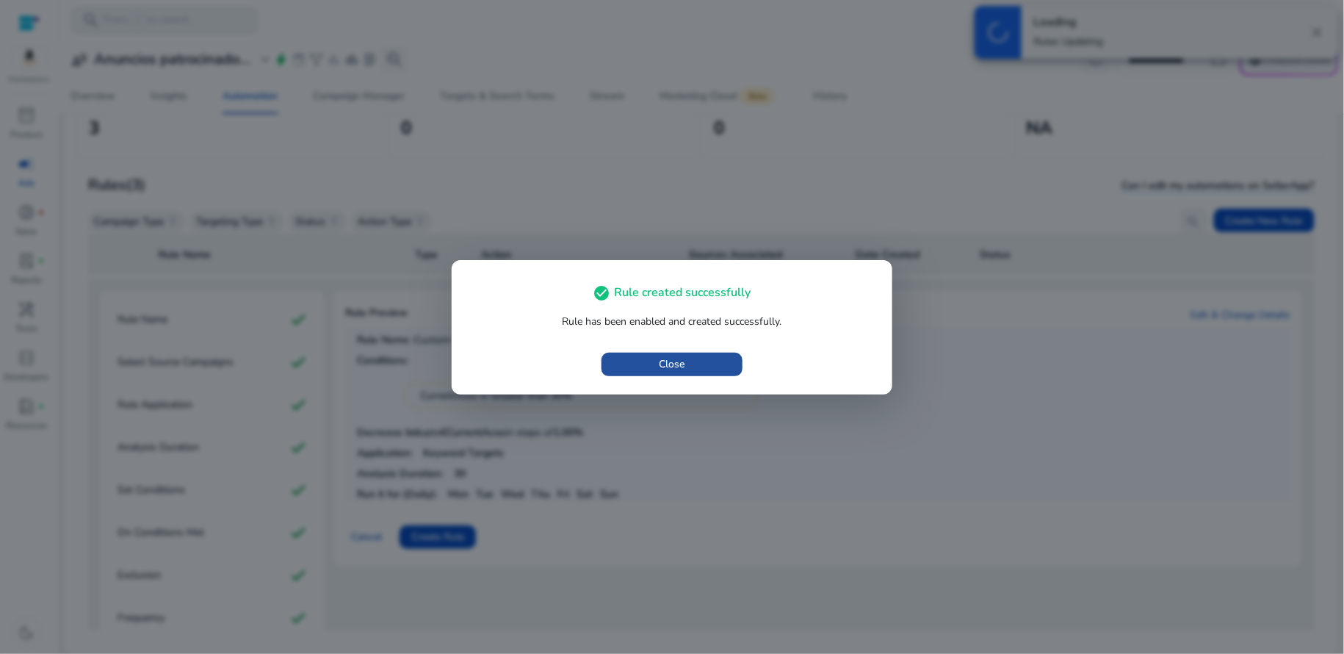
click at [686, 367] on span "button" at bounding box center [672, 364] width 141 height 35
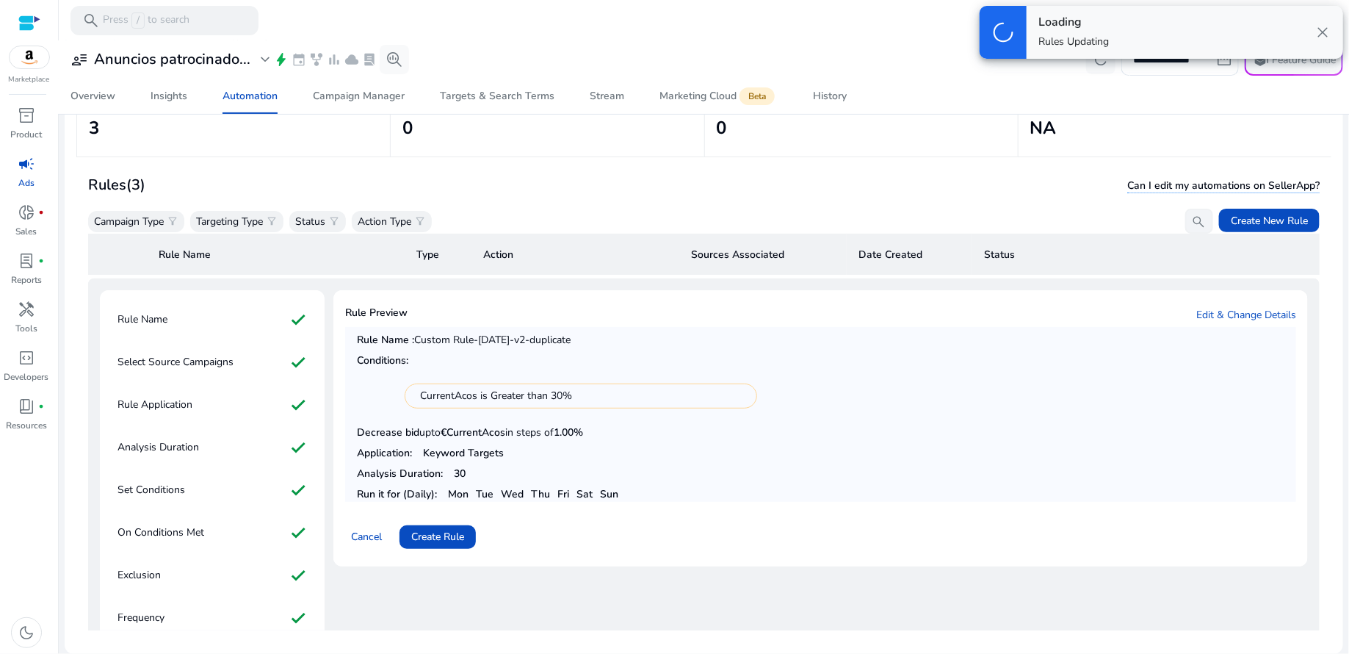
scroll to position [0, 0]
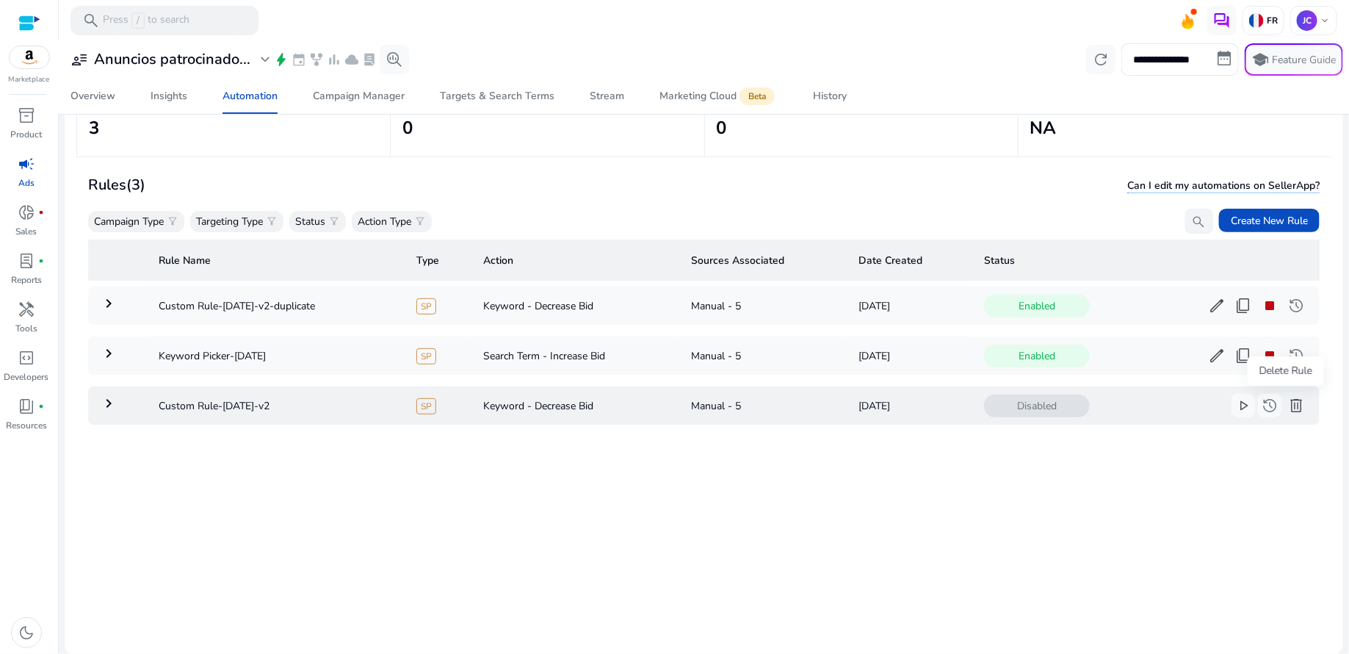
click at [1288, 408] on span "delete" at bounding box center [1297, 406] width 18 height 18
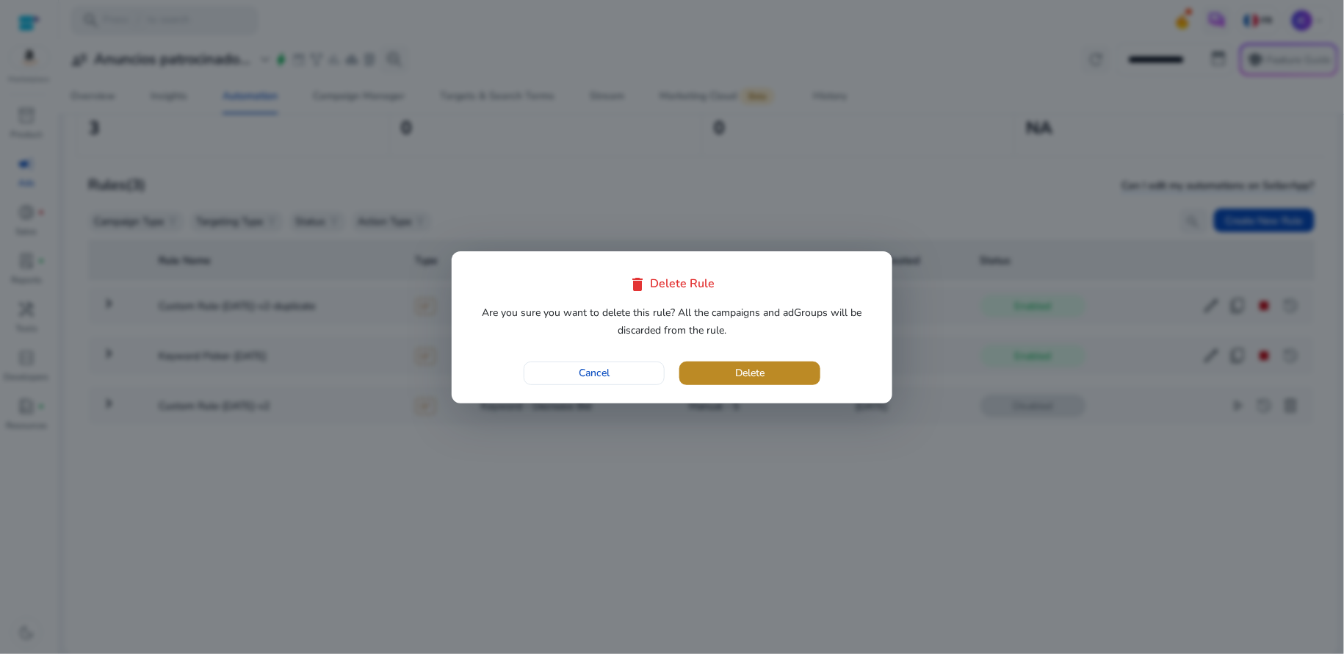
click at [770, 374] on span "button" at bounding box center [749, 373] width 141 height 35
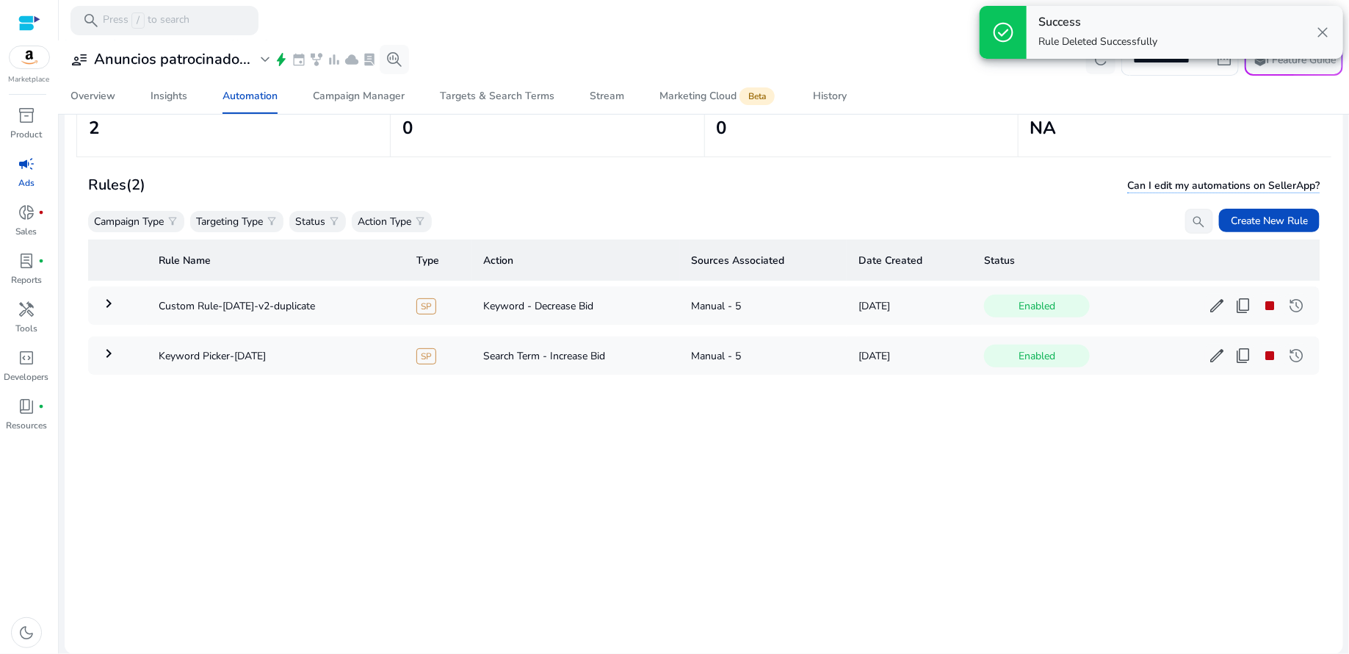
click at [1320, 35] on span "close" at bounding box center [1323, 33] width 18 height 18
